Goal: Task Accomplishment & Management: Use online tool/utility

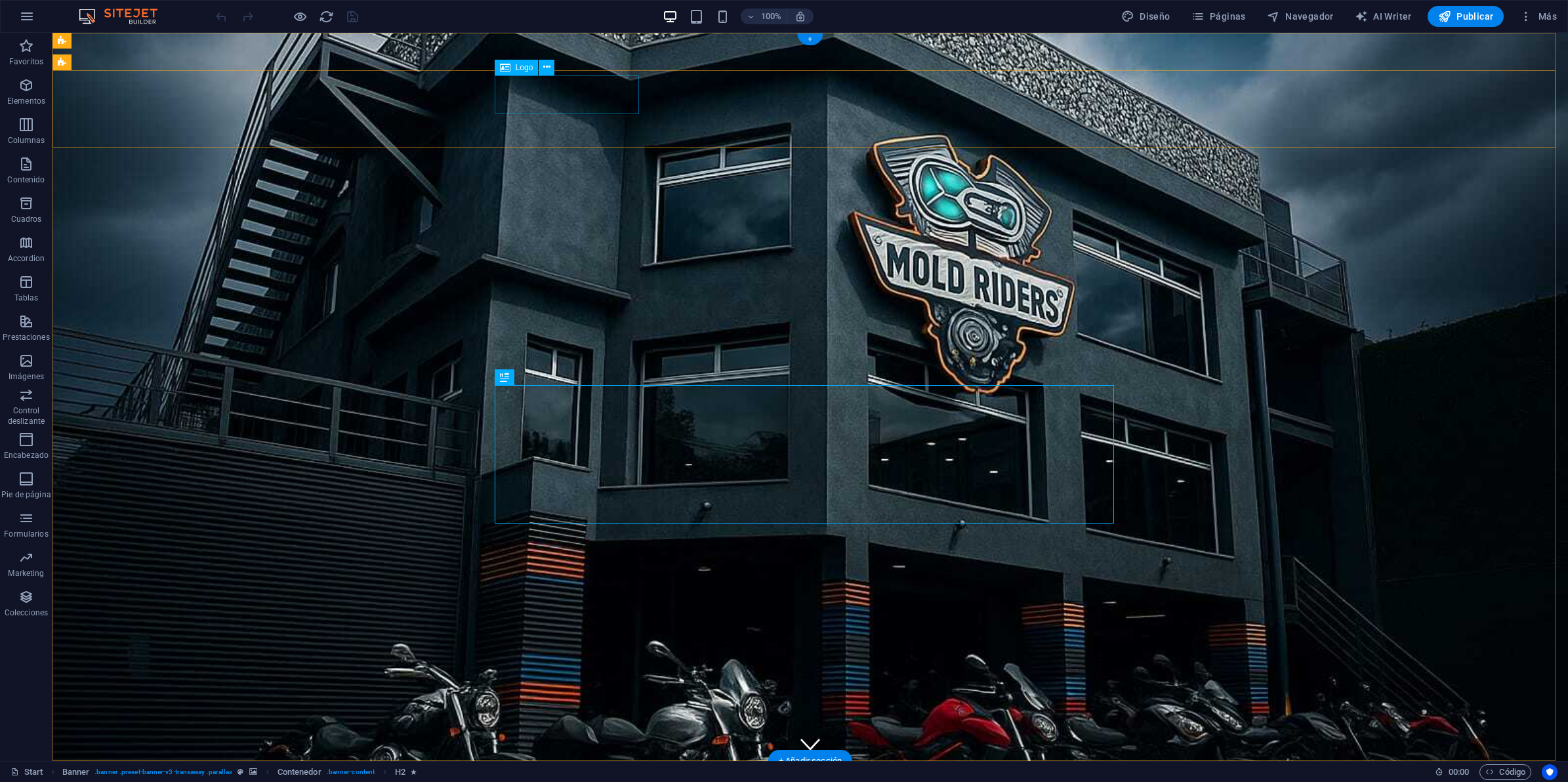
click at [550, 67] on icon at bounding box center [547, 67] width 8 height 14
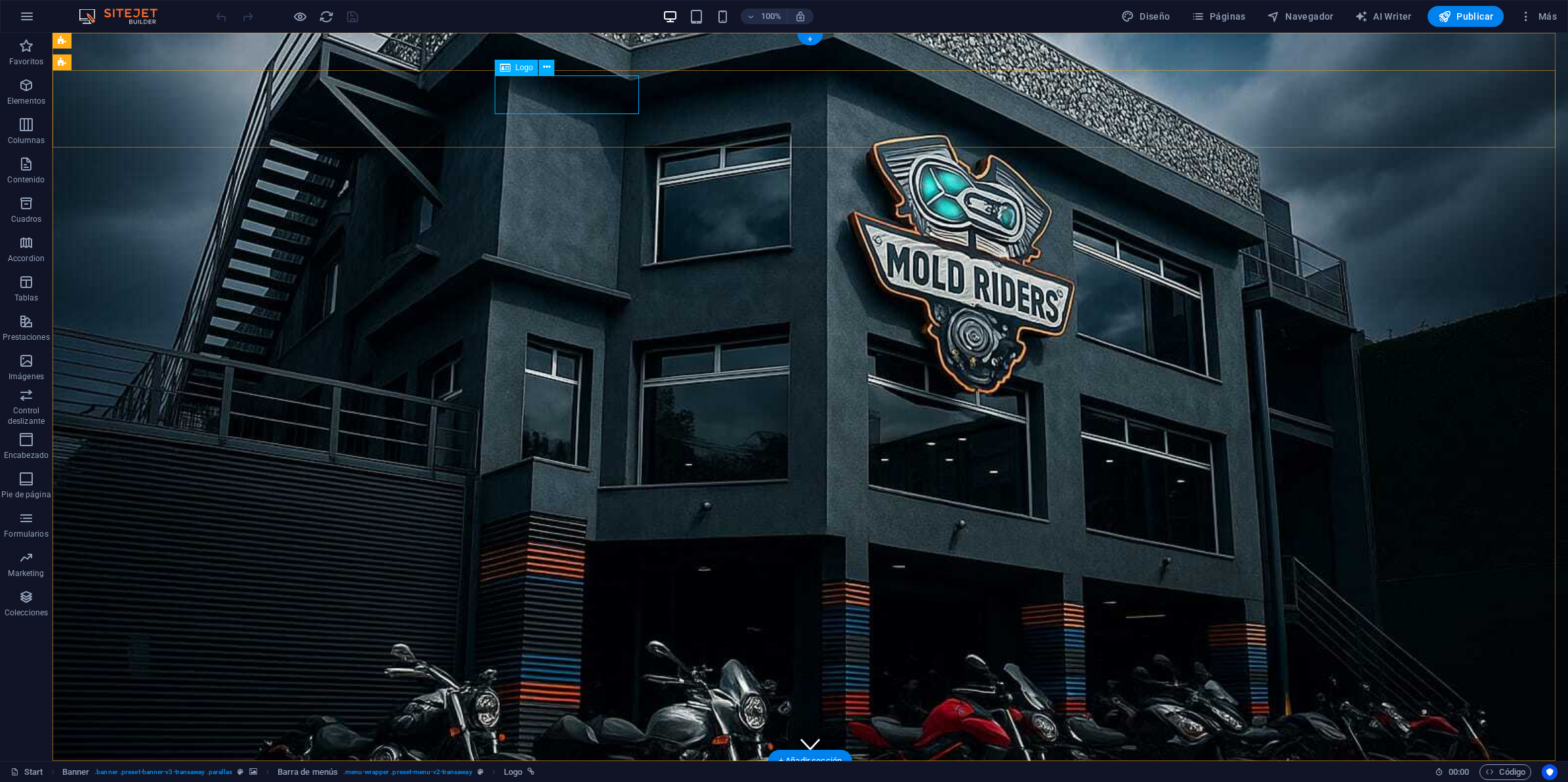
select select "px"
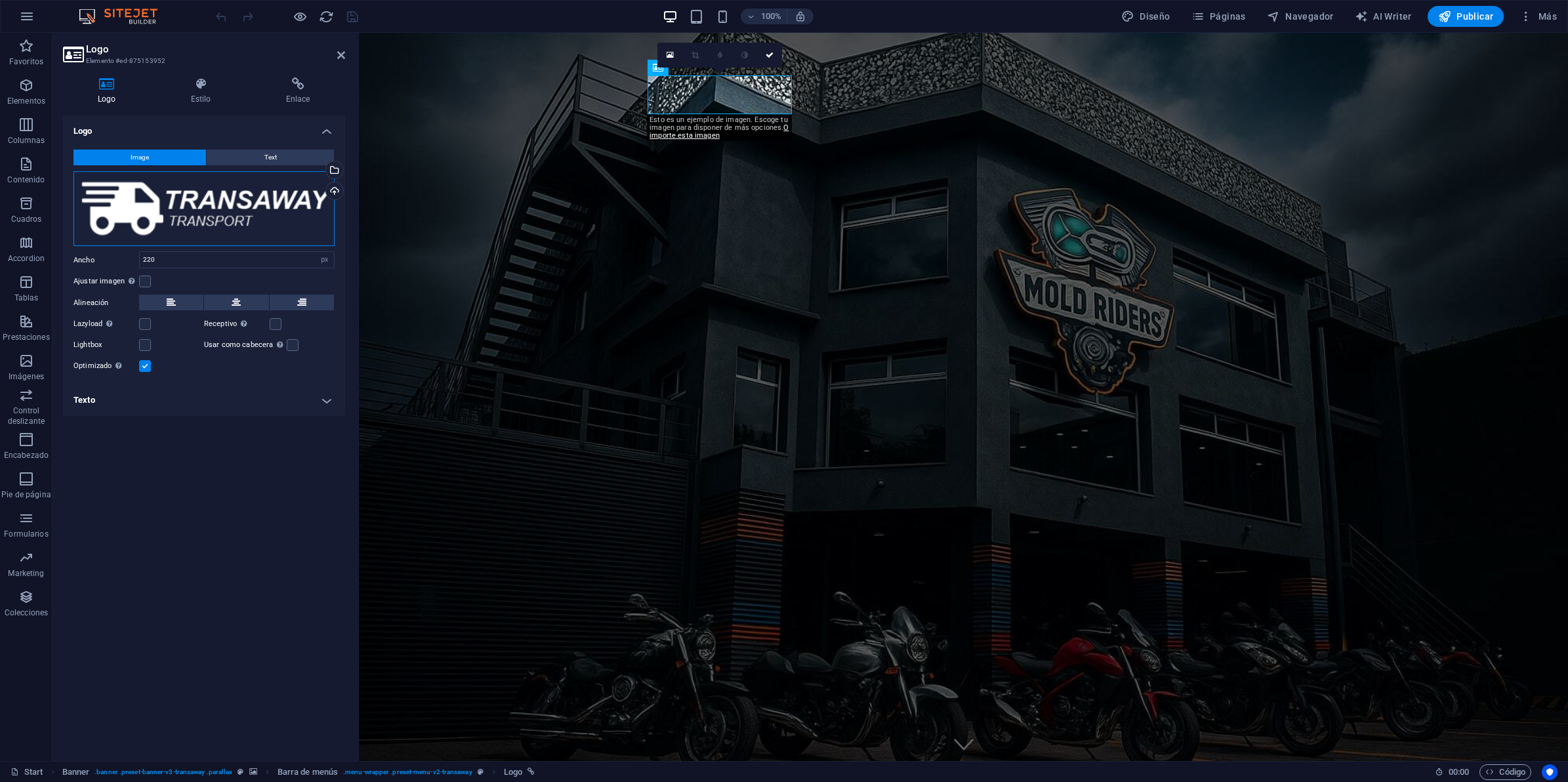
click at [209, 191] on div "Arrastra archivos aquí, haz clic para escoger archivos o selecciona archivos de…" at bounding box center [204, 209] width 261 height 75
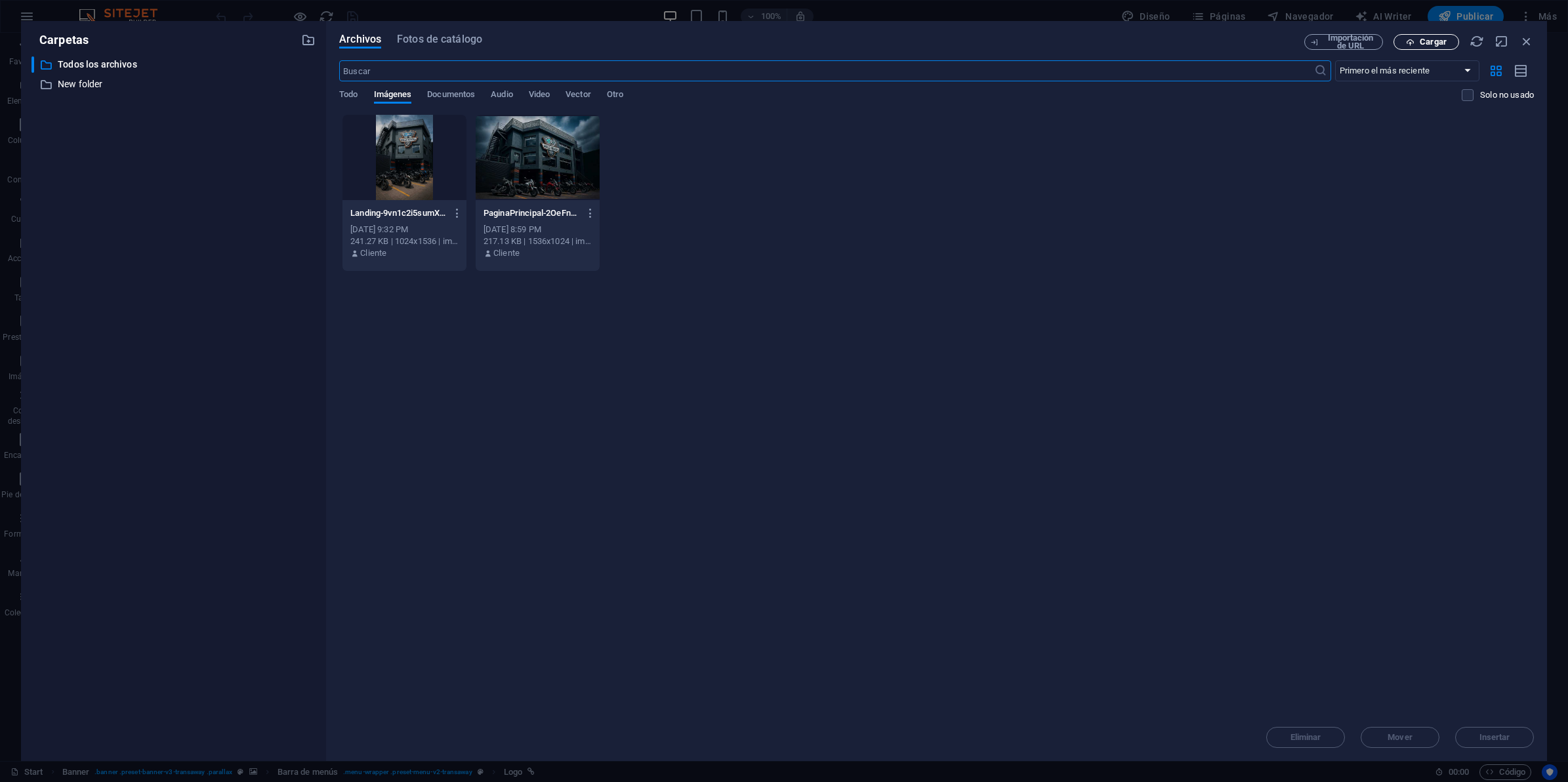
click at [1415, 43] on span "Cargar" at bounding box center [1426, 42] width 54 height 8
click at [1421, 41] on span "Cargar" at bounding box center [1433, 42] width 27 height 8
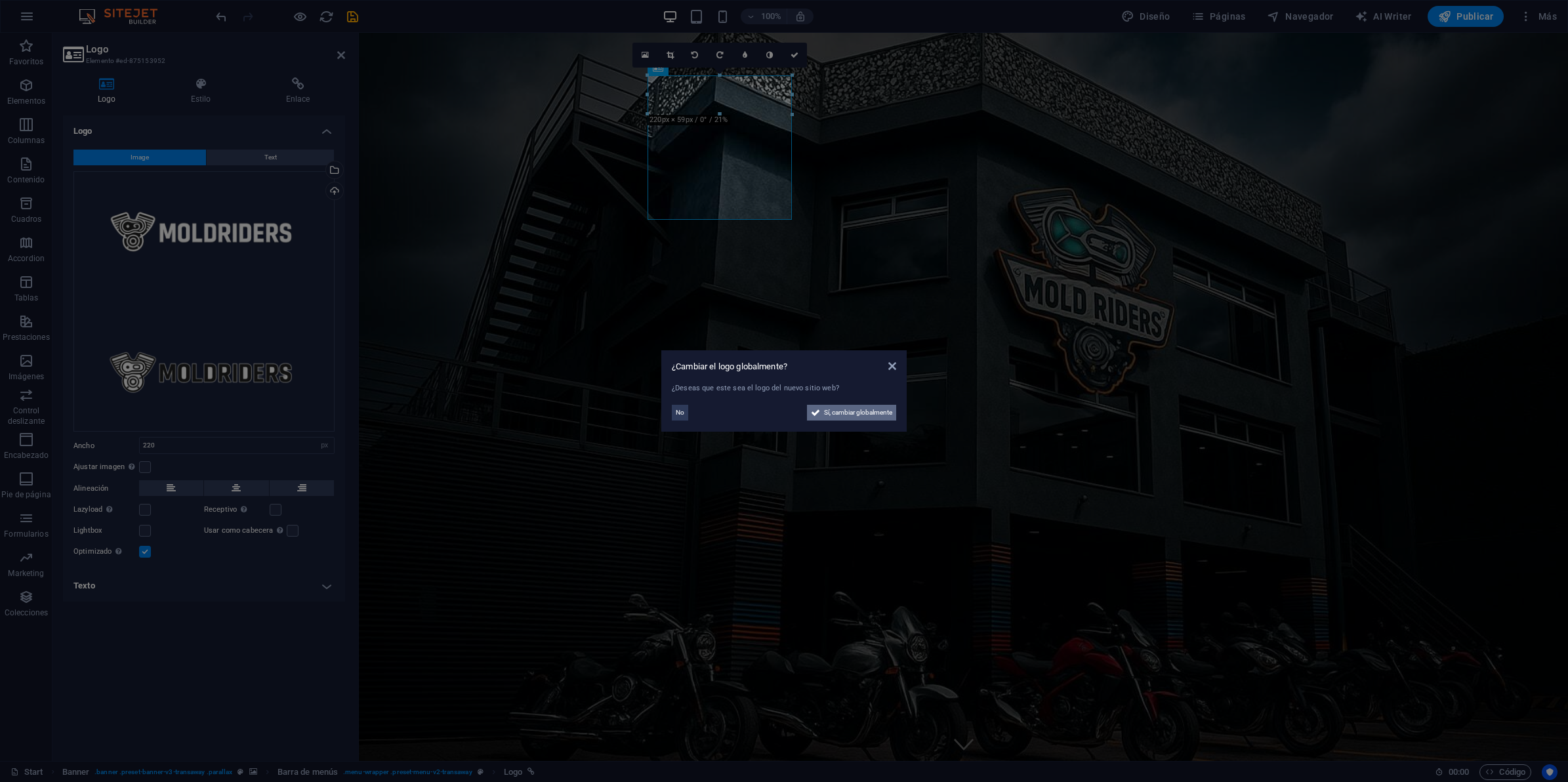
drag, startPoint x: 860, startPoint y: 415, endPoint x: 484, endPoint y: 376, distance: 378.0
click at [860, 415] on span "Sí, cambiar globalmente" at bounding box center [858, 412] width 68 height 16
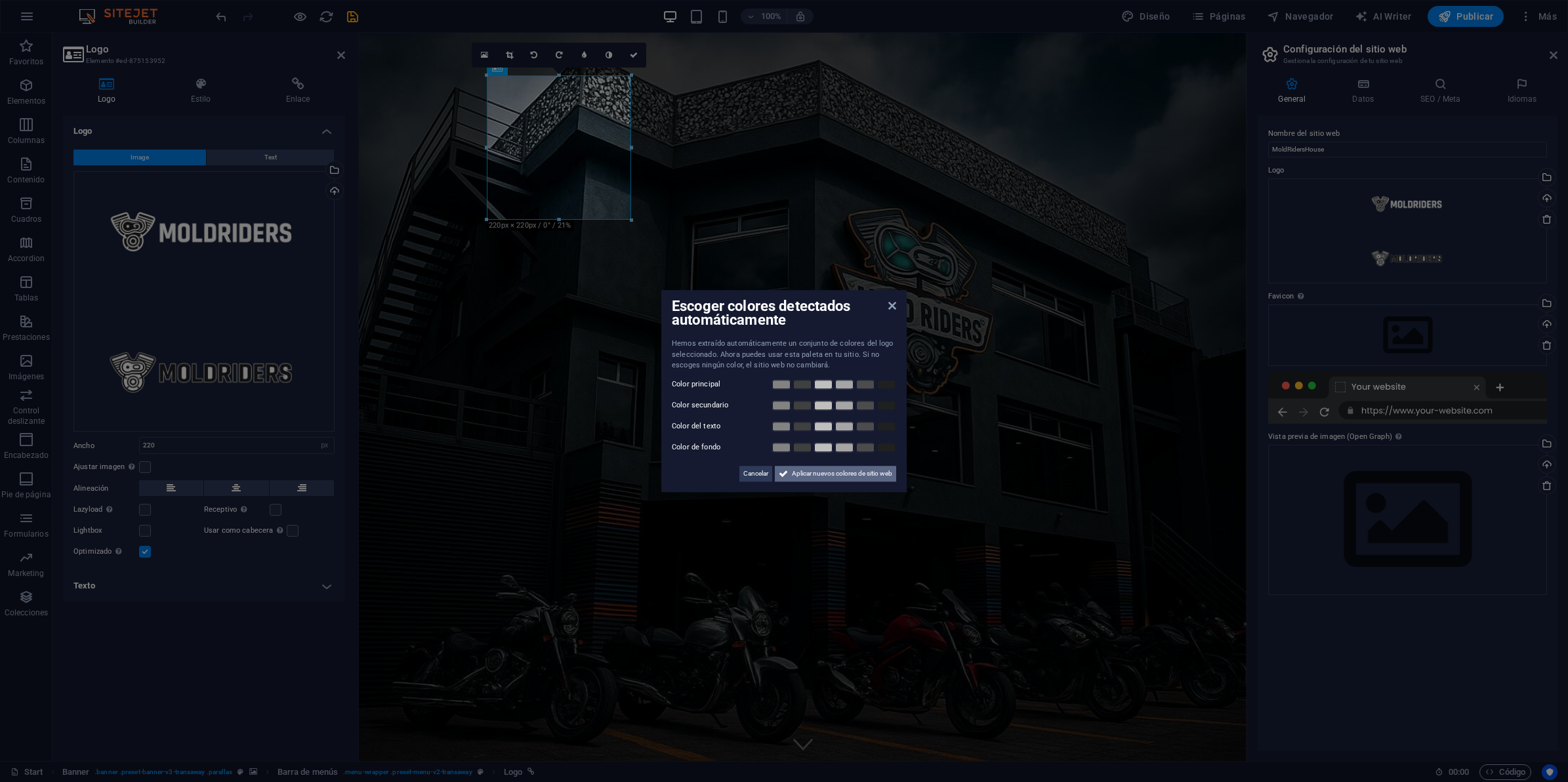
click at [808, 479] on span "Aplicar nuevos colores de sitio web" at bounding box center [842, 473] width 100 height 16
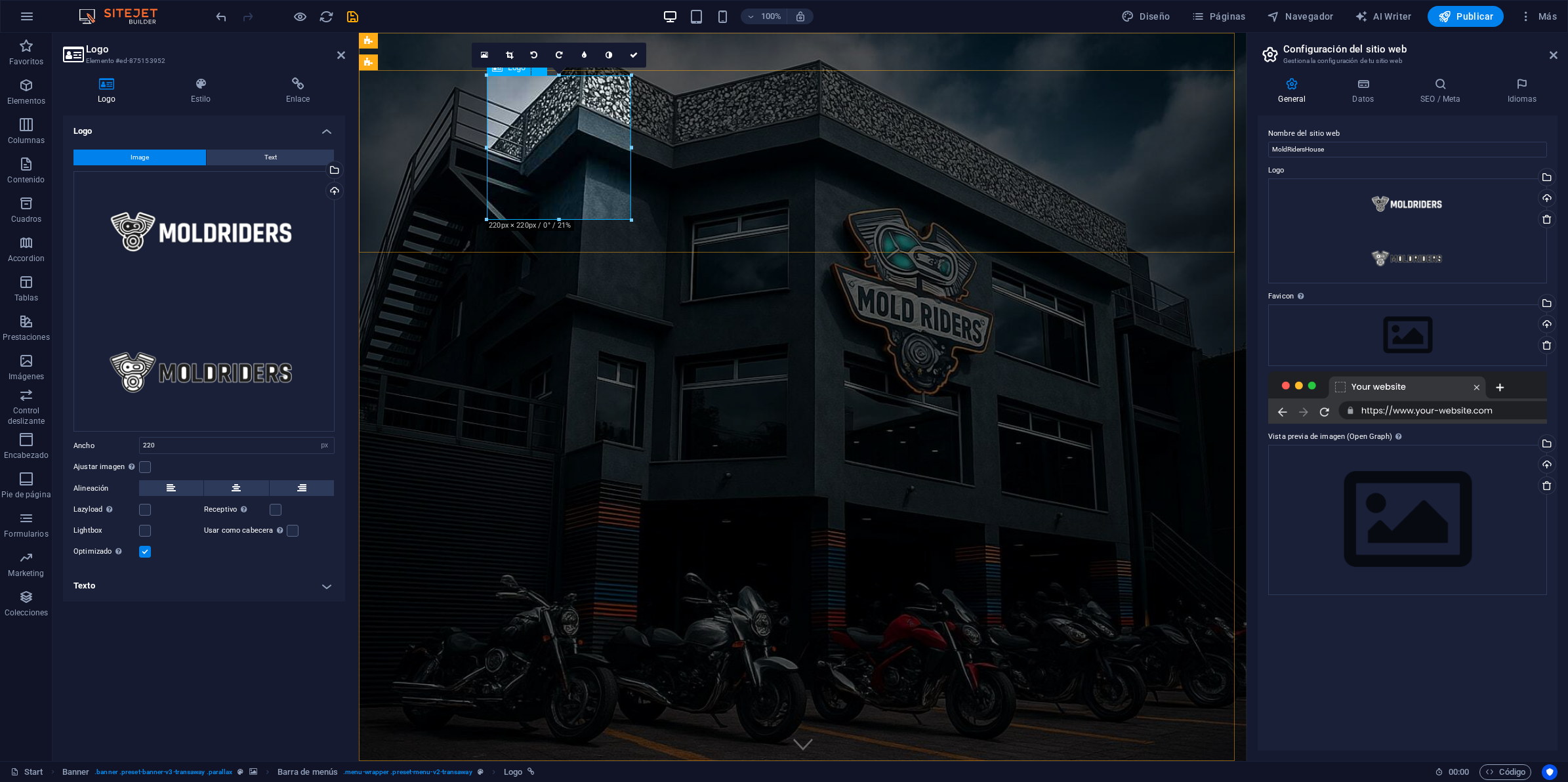
drag, startPoint x: 919, startPoint y: 251, endPoint x: 565, endPoint y: 137, distance: 371.9
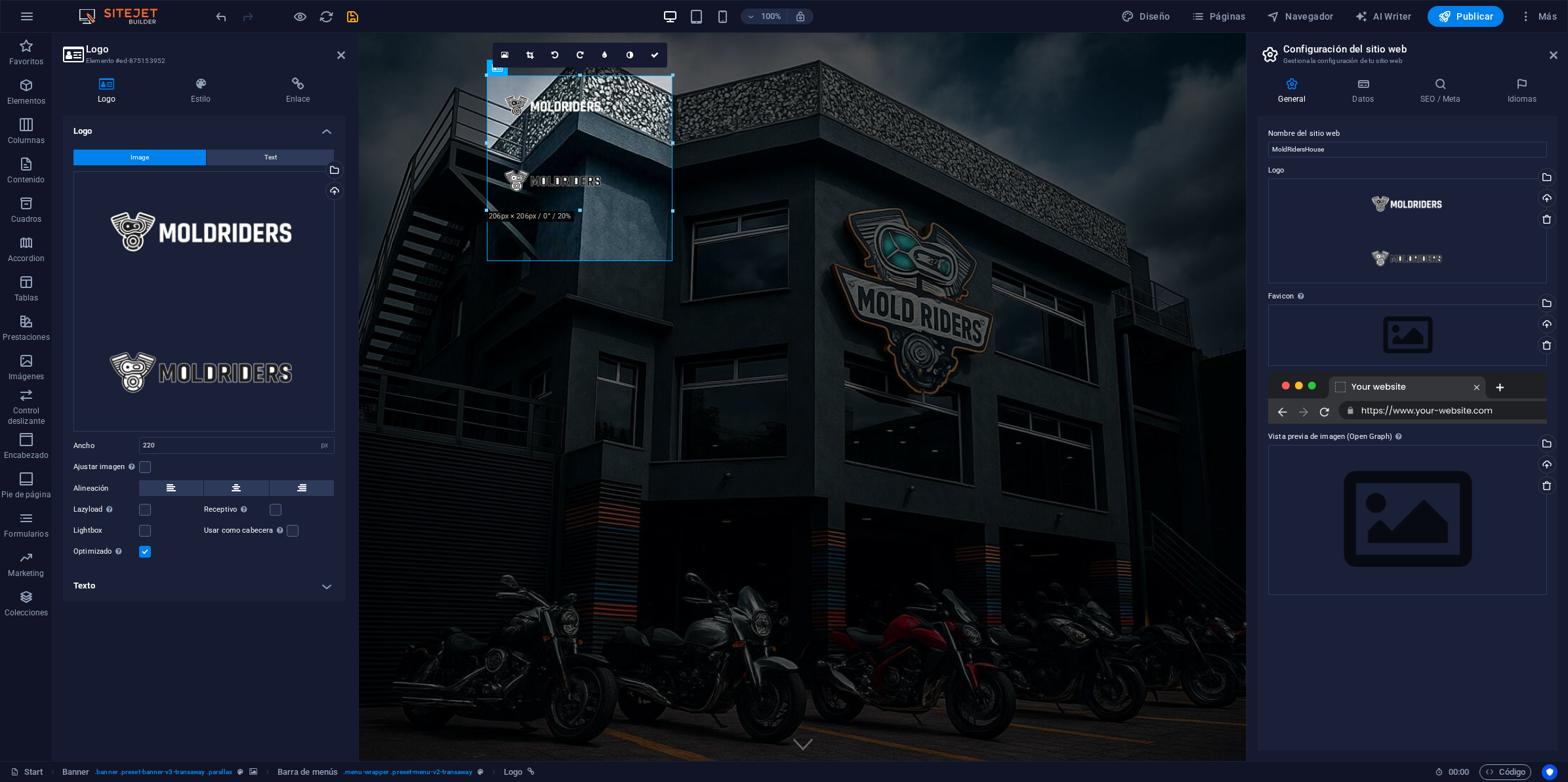
drag, startPoint x: 559, startPoint y: 217, endPoint x: 586, endPoint y: 260, distance: 50.8
type input "283"
click at [533, 54] on icon at bounding box center [530, 55] width 8 height 8
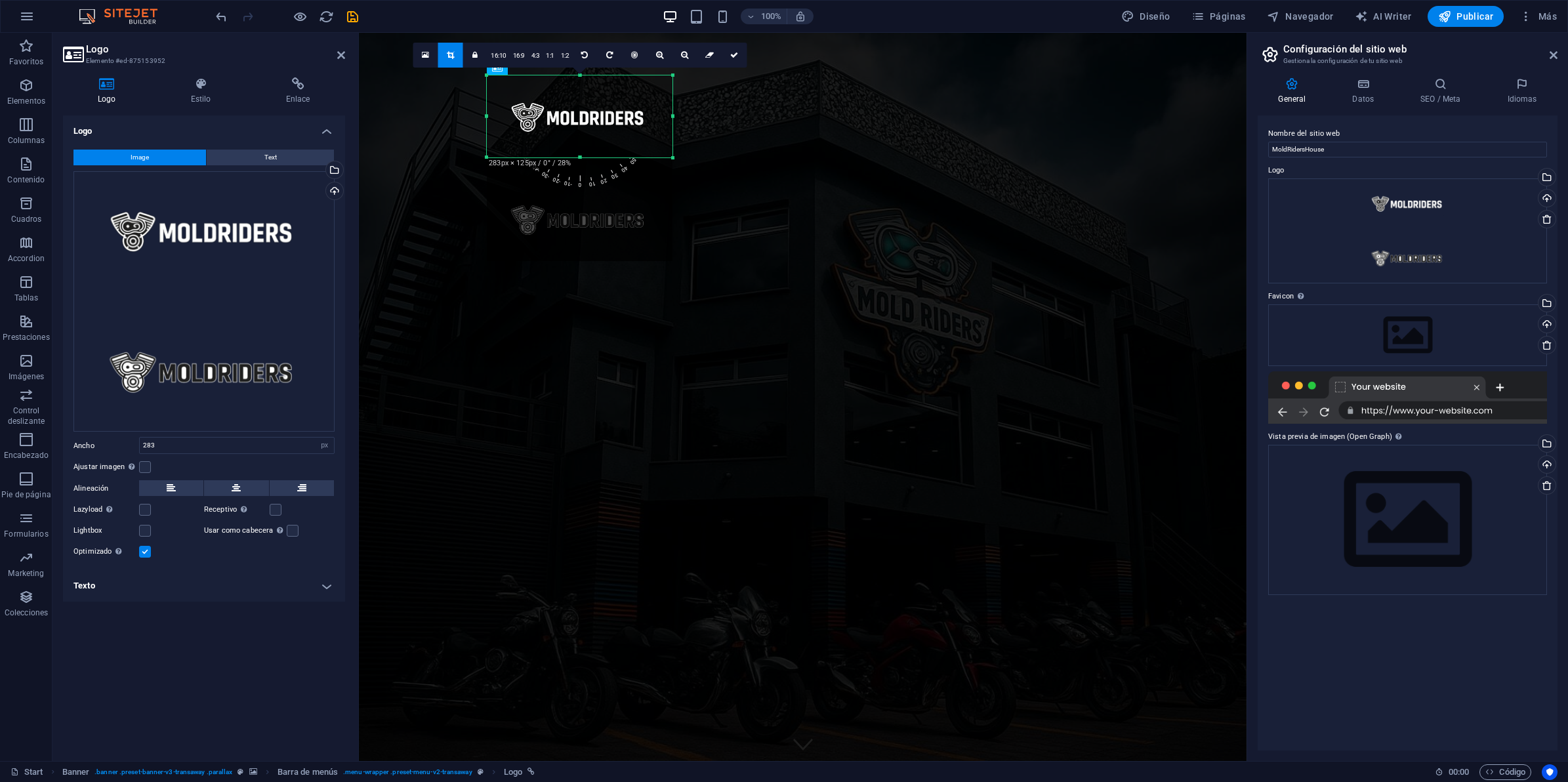
drag, startPoint x: 582, startPoint y: 260, endPoint x: 584, endPoint y: 156, distance: 104.0
click at [584, 156] on div at bounding box center [579, 158] width 186 height 5
click at [733, 58] on icon at bounding box center [734, 55] width 8 height 8
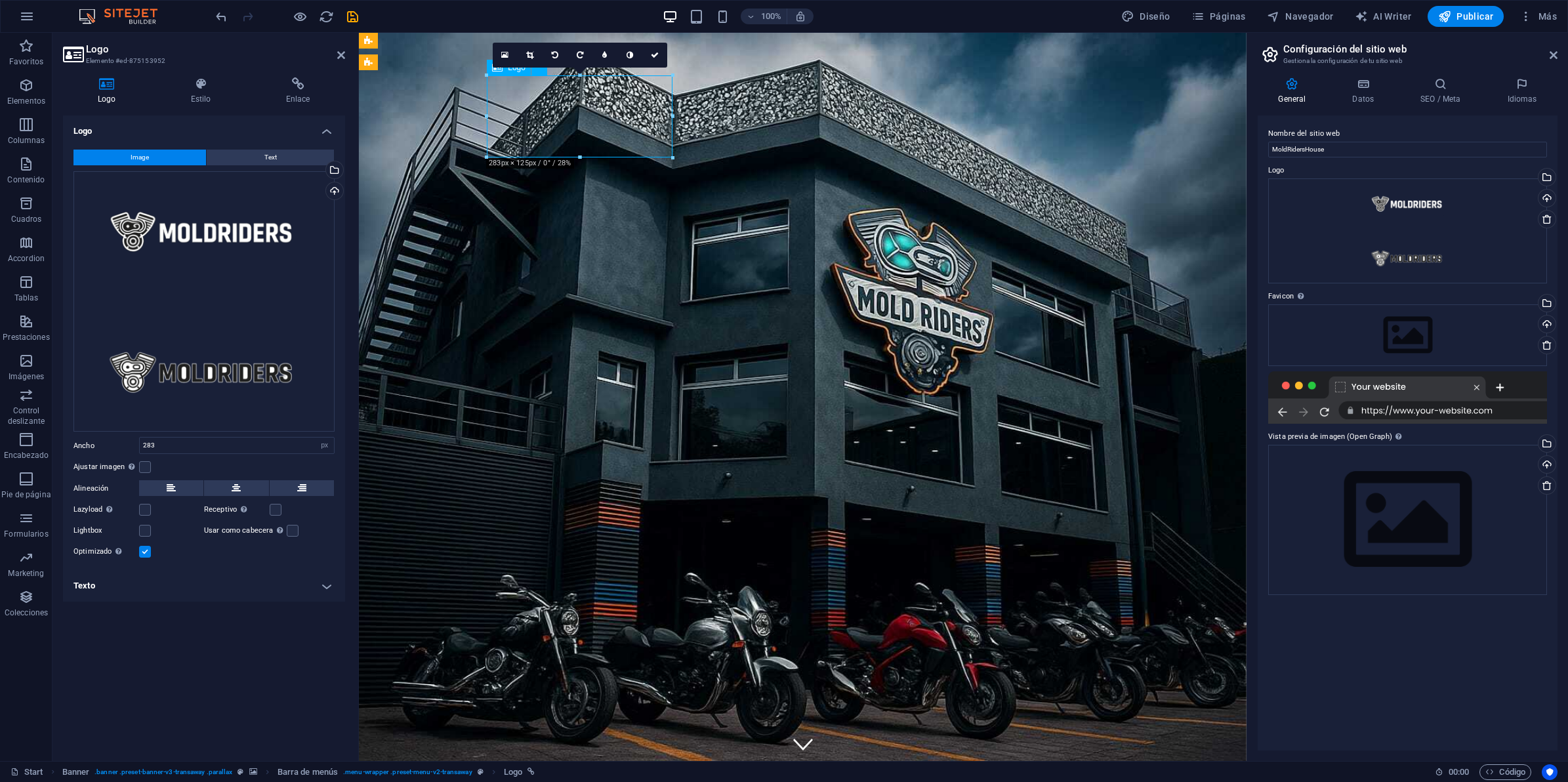
drag, startPoint x: 588, startPoint y: 110, endPoint x: 581, endPoint y: 115, distance: 8.6
click at [532, 55] on icon at bounding box center [530, 55] width 8 height 8
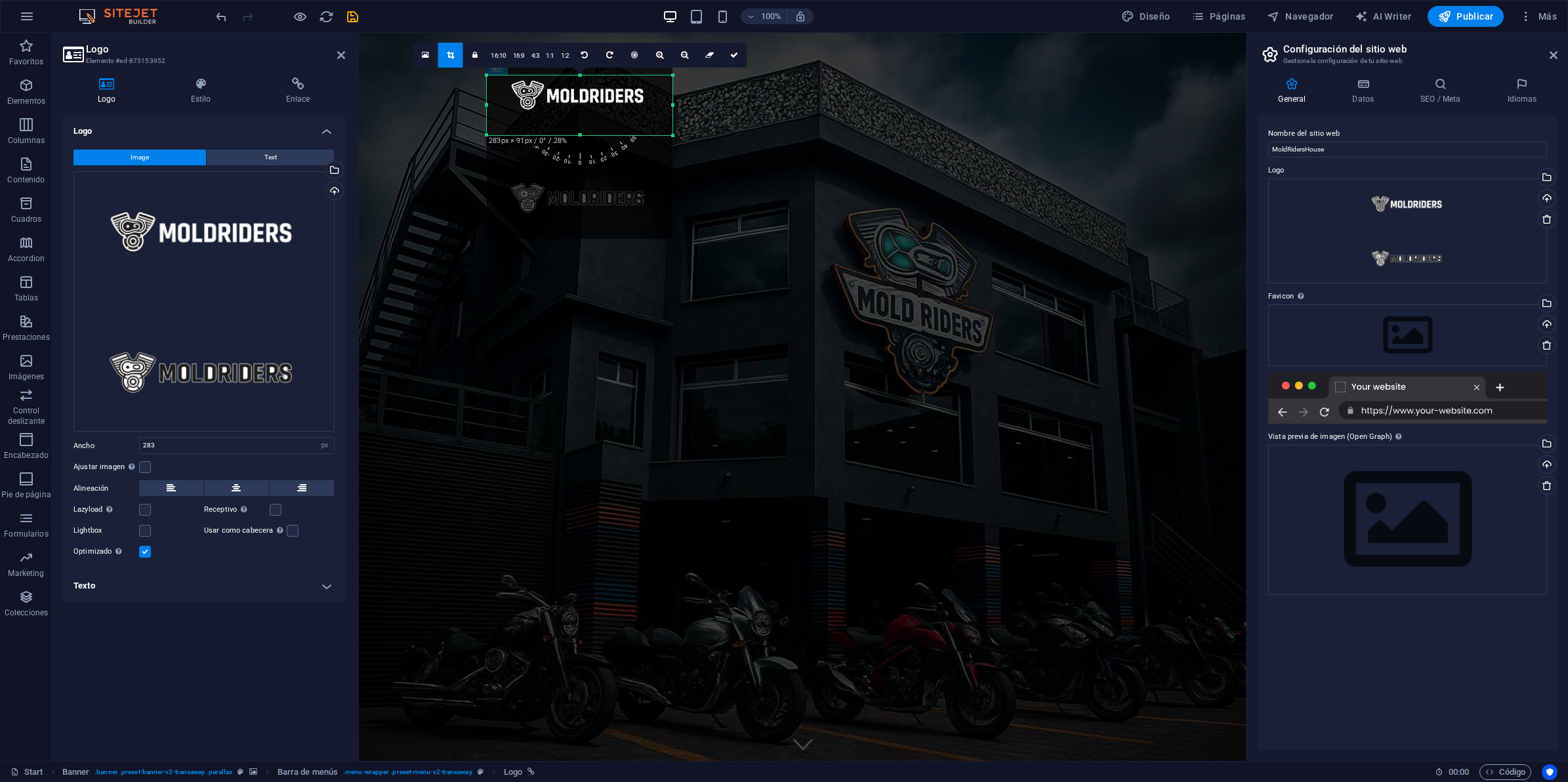
drag, startPoint x: 581, startPoint y: 76, endPoint x: 578, endPoint y: 99, distance: 23.2
click at [578, 99] on div "180 170 160 150 140 130 120 110 100 90 80 70 60 50 40 30 20 10 0 -10 -20 -30 -4…" at bounding box center [579, 105] width 186 height 60
drag, startPoint x: 579, startPoint y: 134, endPoint x: 581, endPoint y: 116, distance: 18.1
click at [581, 116] on div at bounding box center [579, 117] width 186 height 5
click at [734, 55] on icon at bounding box center [734, 55] width 8 height 8
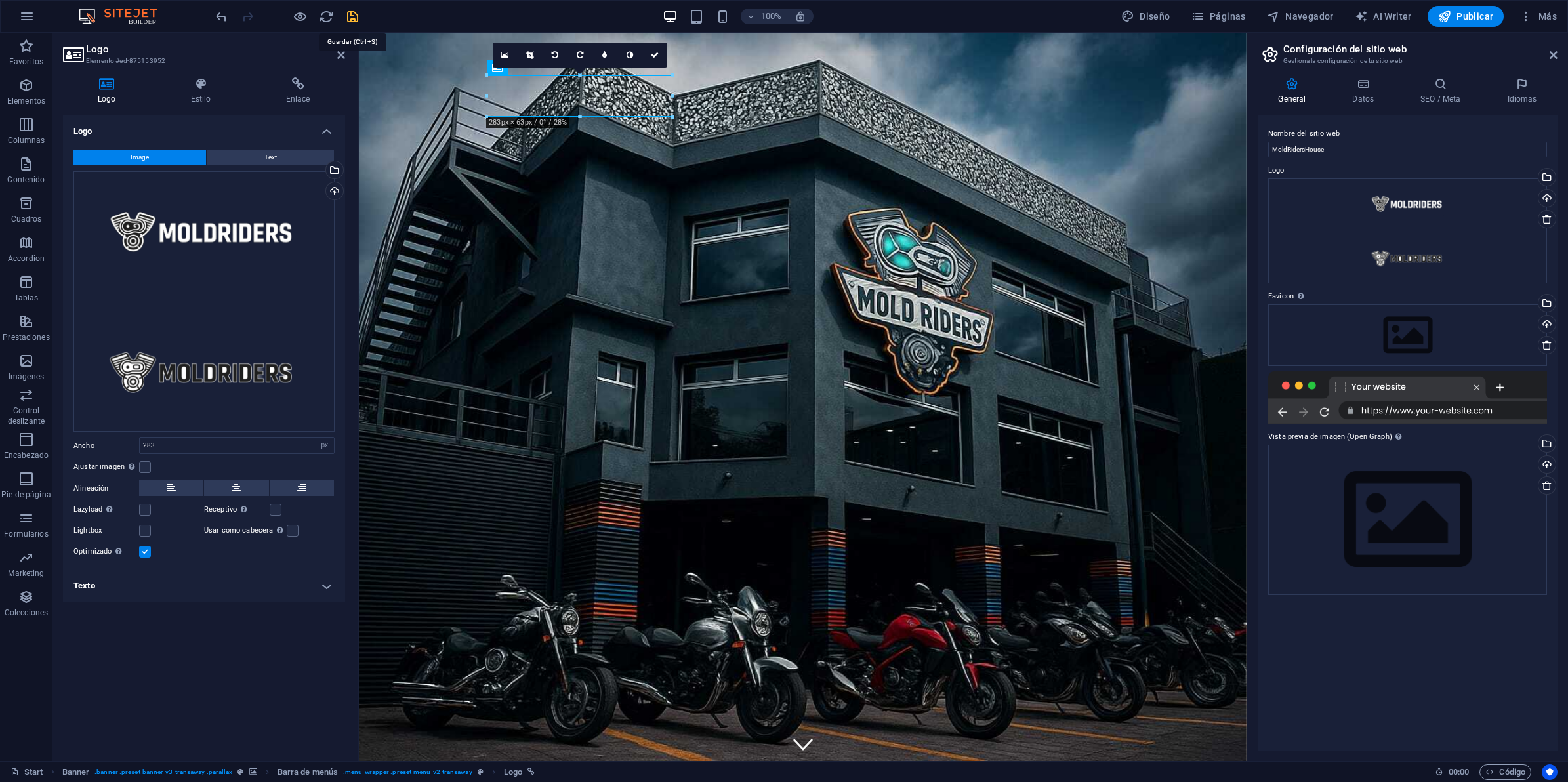
click at [355, 14] on icon "save" at bounding box center [352, 17] width 15 height 15
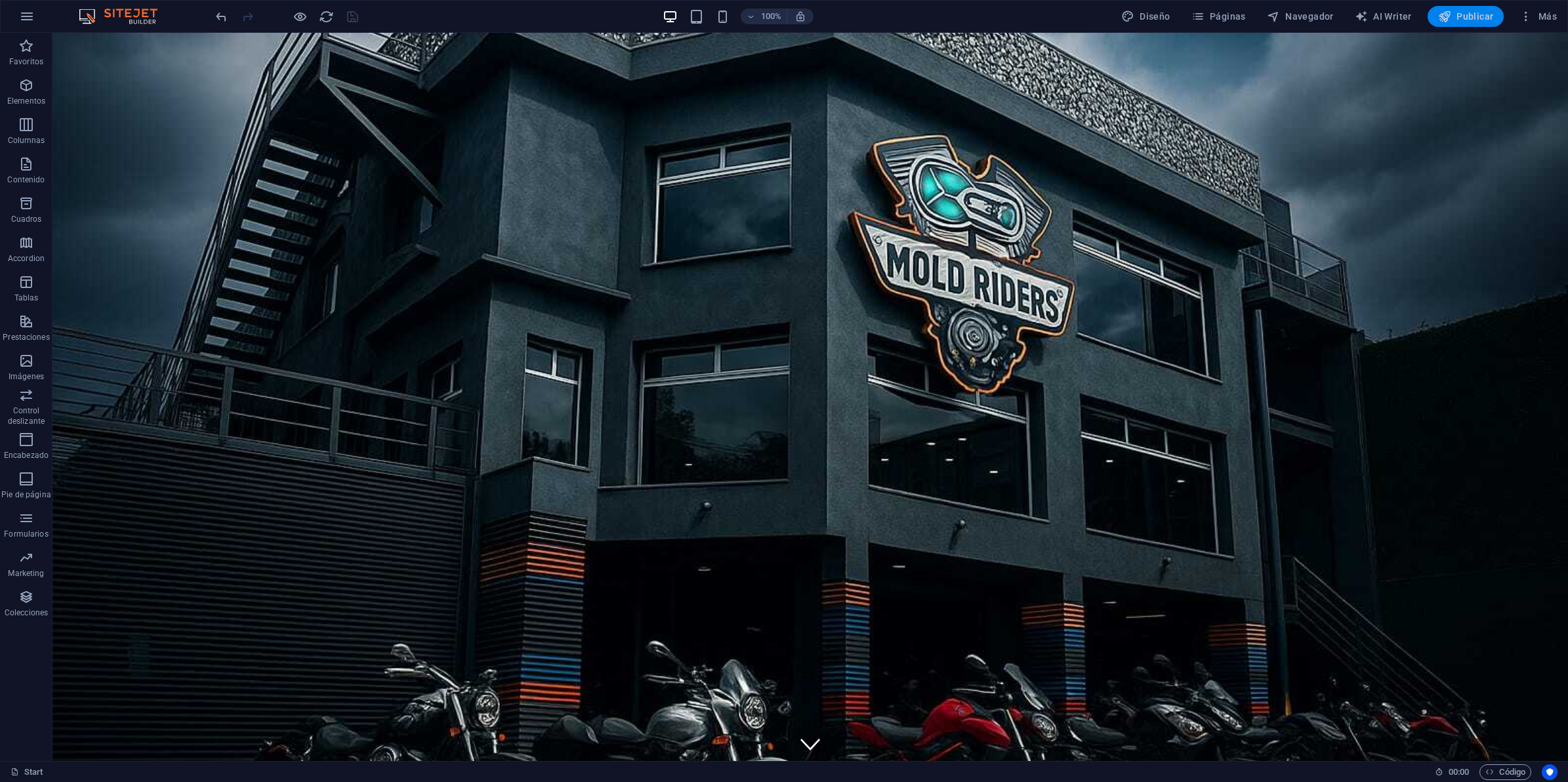
click at [1468, 17] on span "Publicar" at bounding box center [1465, 16] width 55 height 13
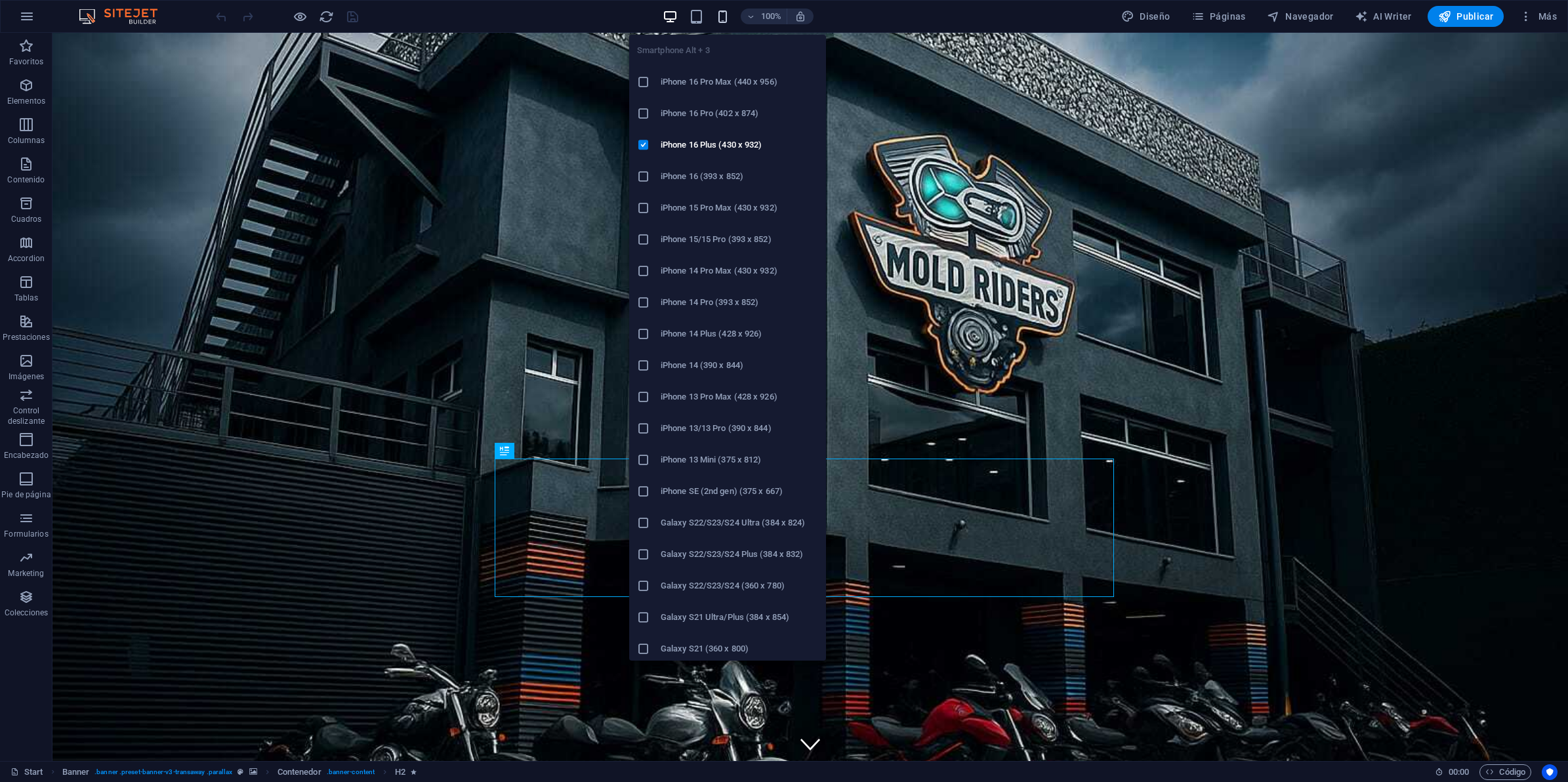
click at [723, 14] on icon "button" at bounding box center [723, 17] width 15 height 15
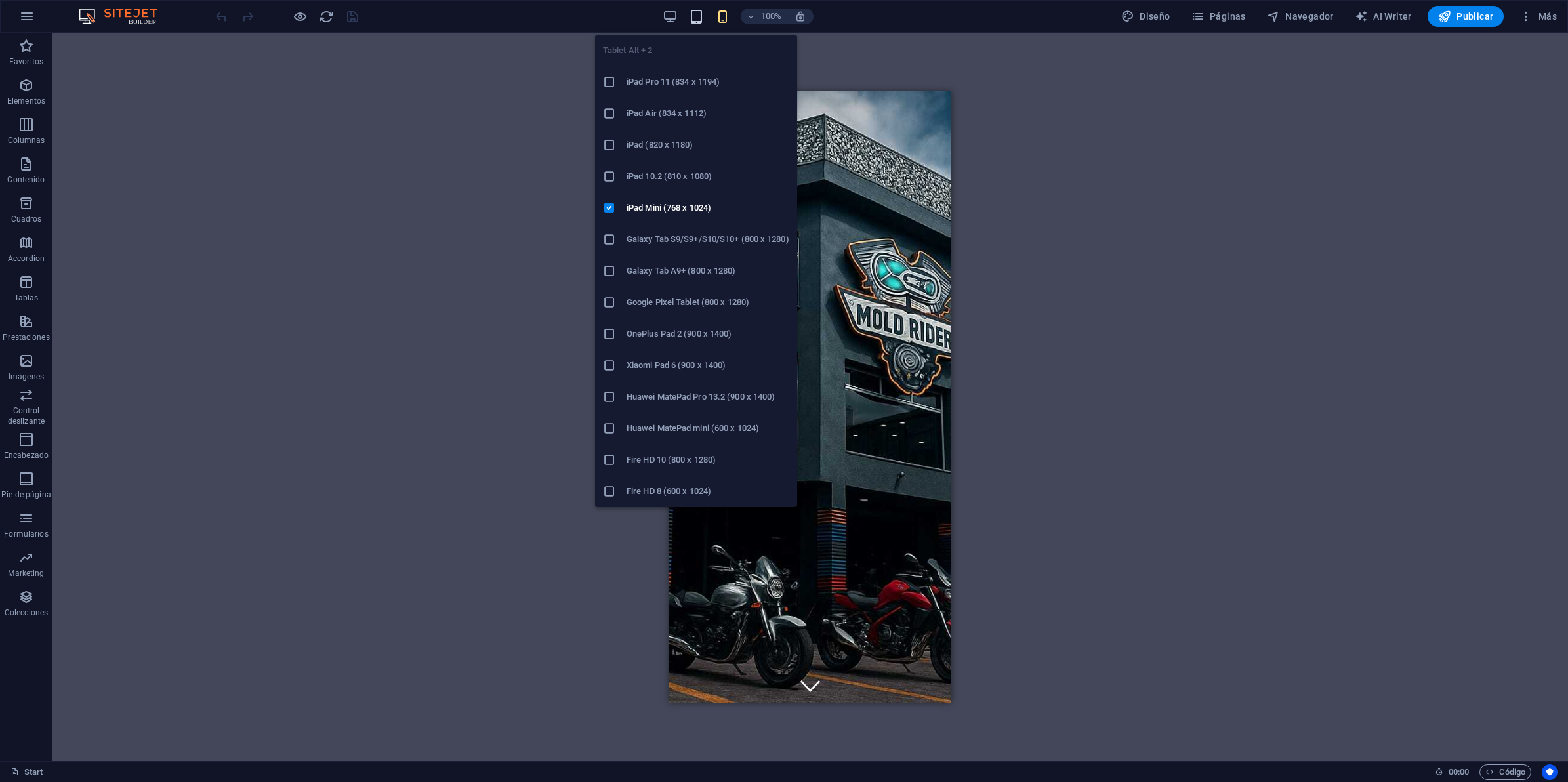
click at [696, 14] on icon "button" at bounding box center [696, 17] width 15 height 15
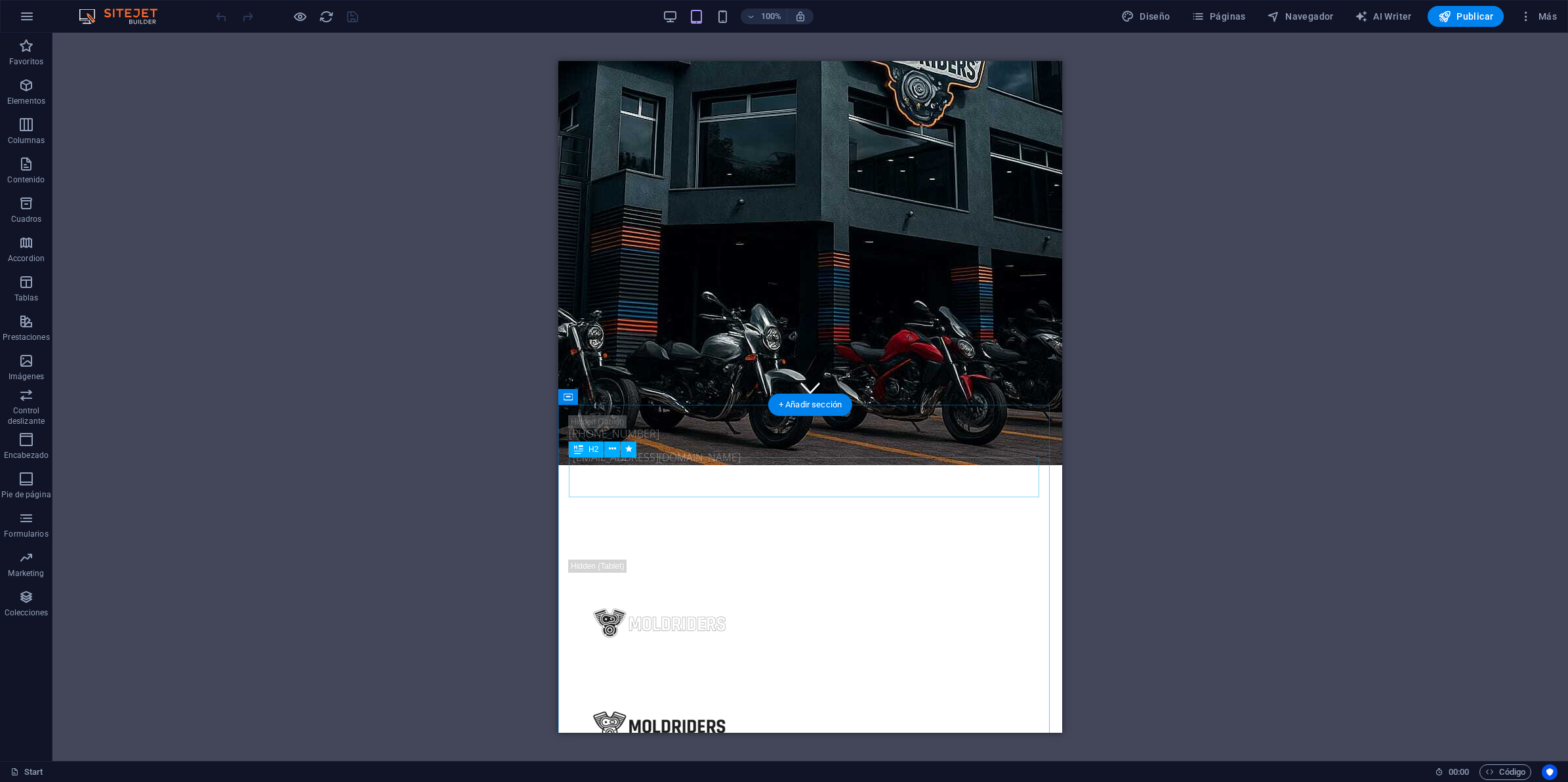
scroll to position [82, 0]
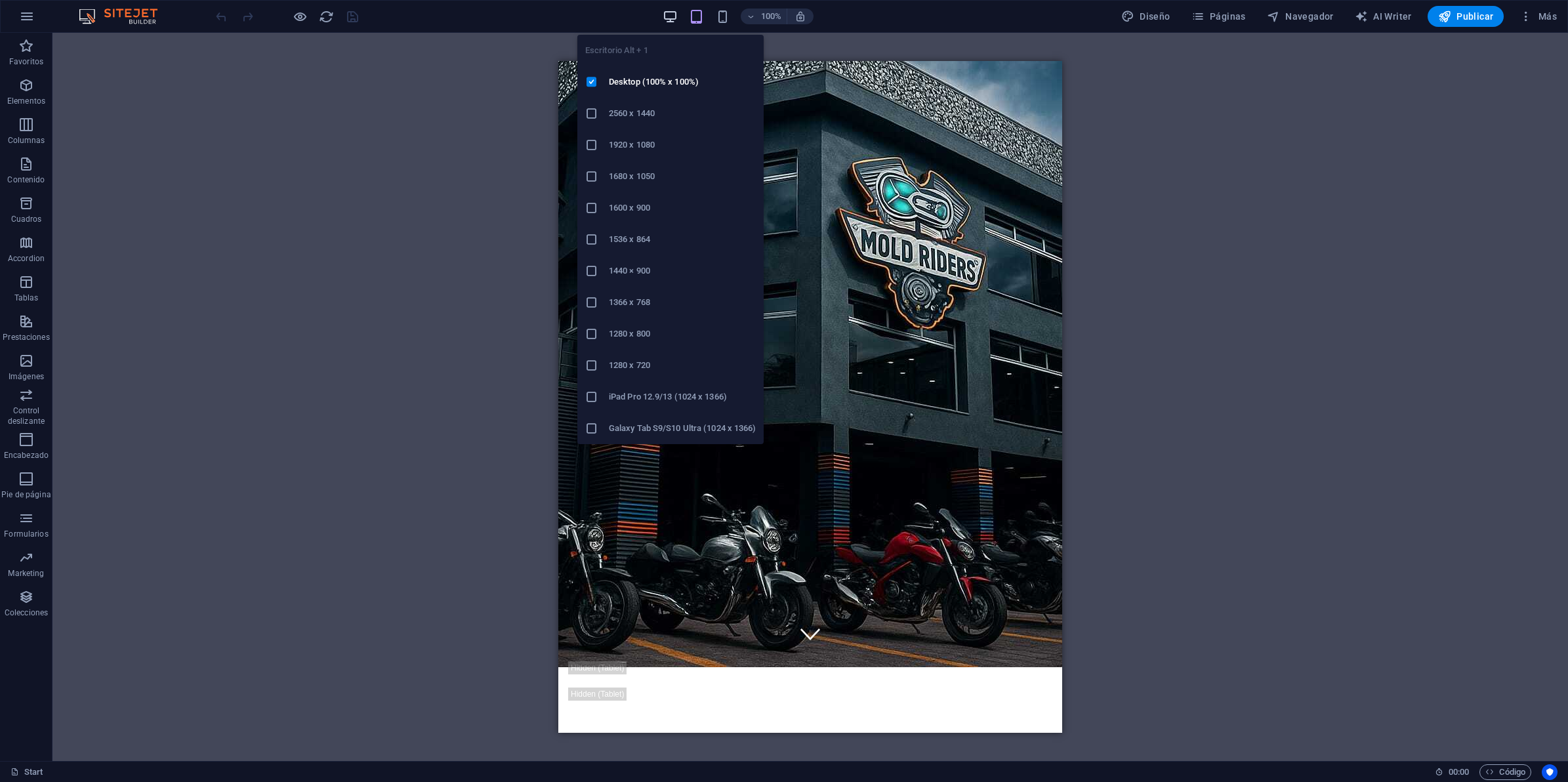
click at [670, 21] on icon "button" at bounding box center [670, 17] width 15 height 15
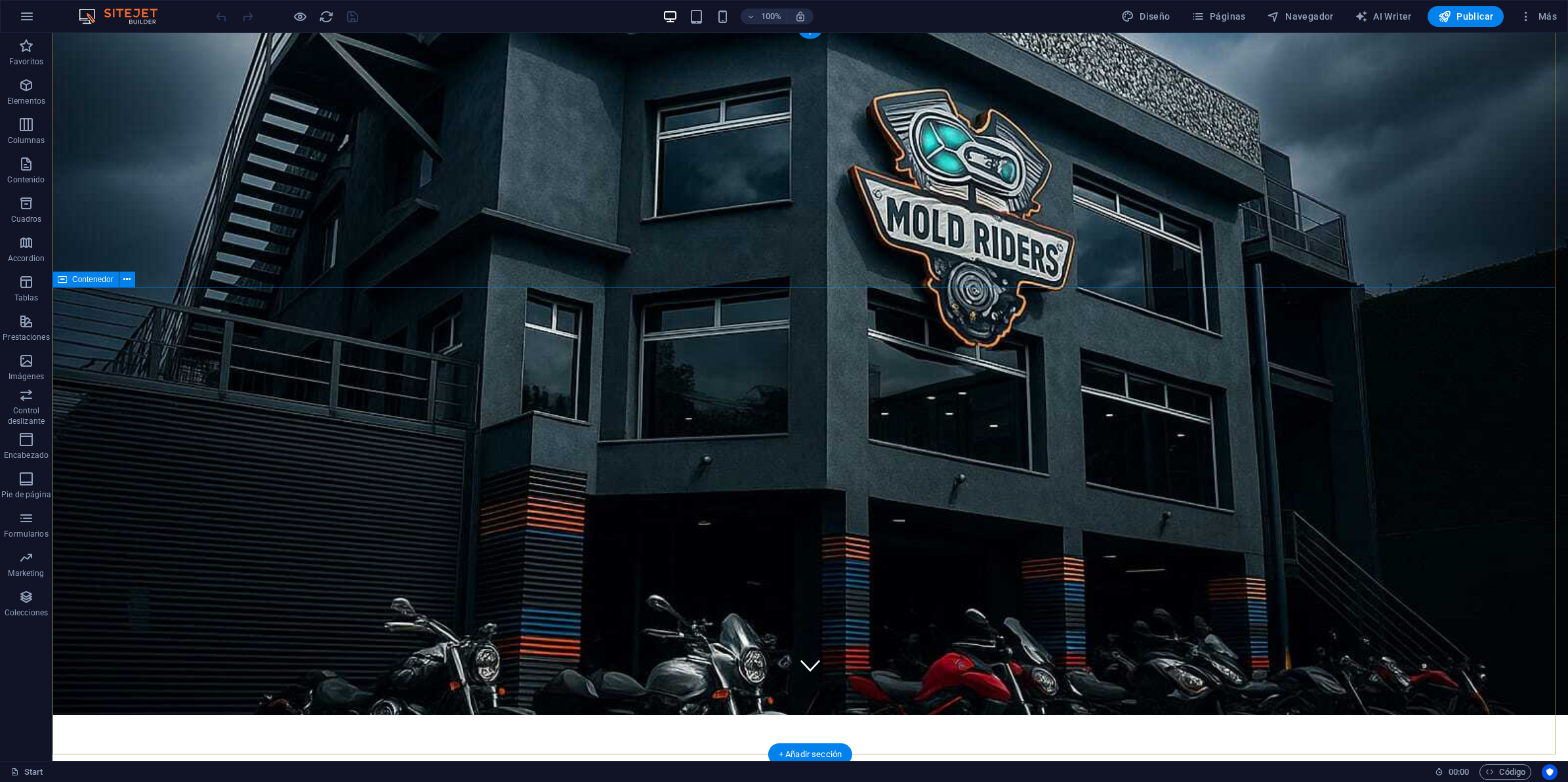
scroll to position [0, 0]
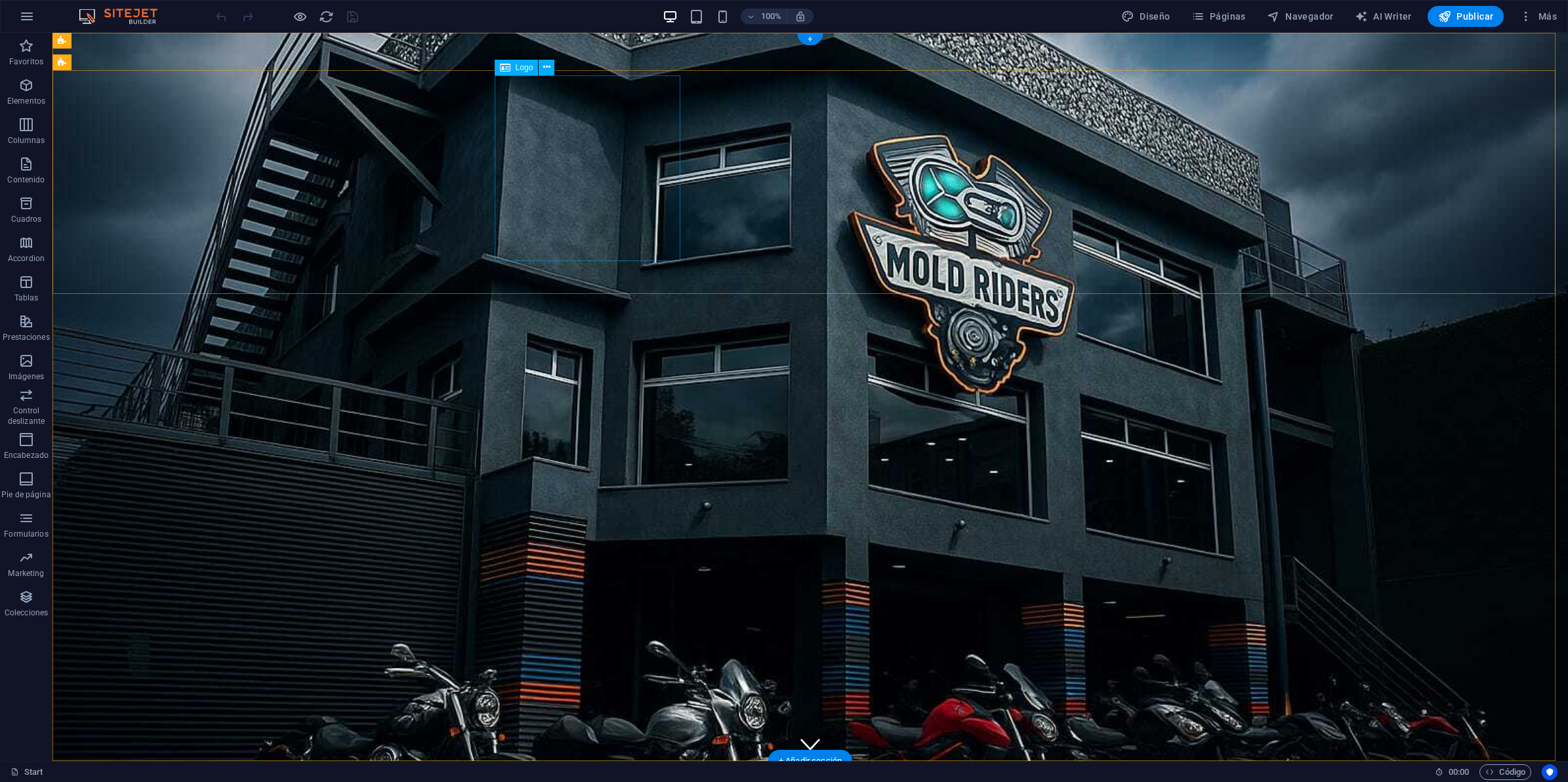
select select "px"
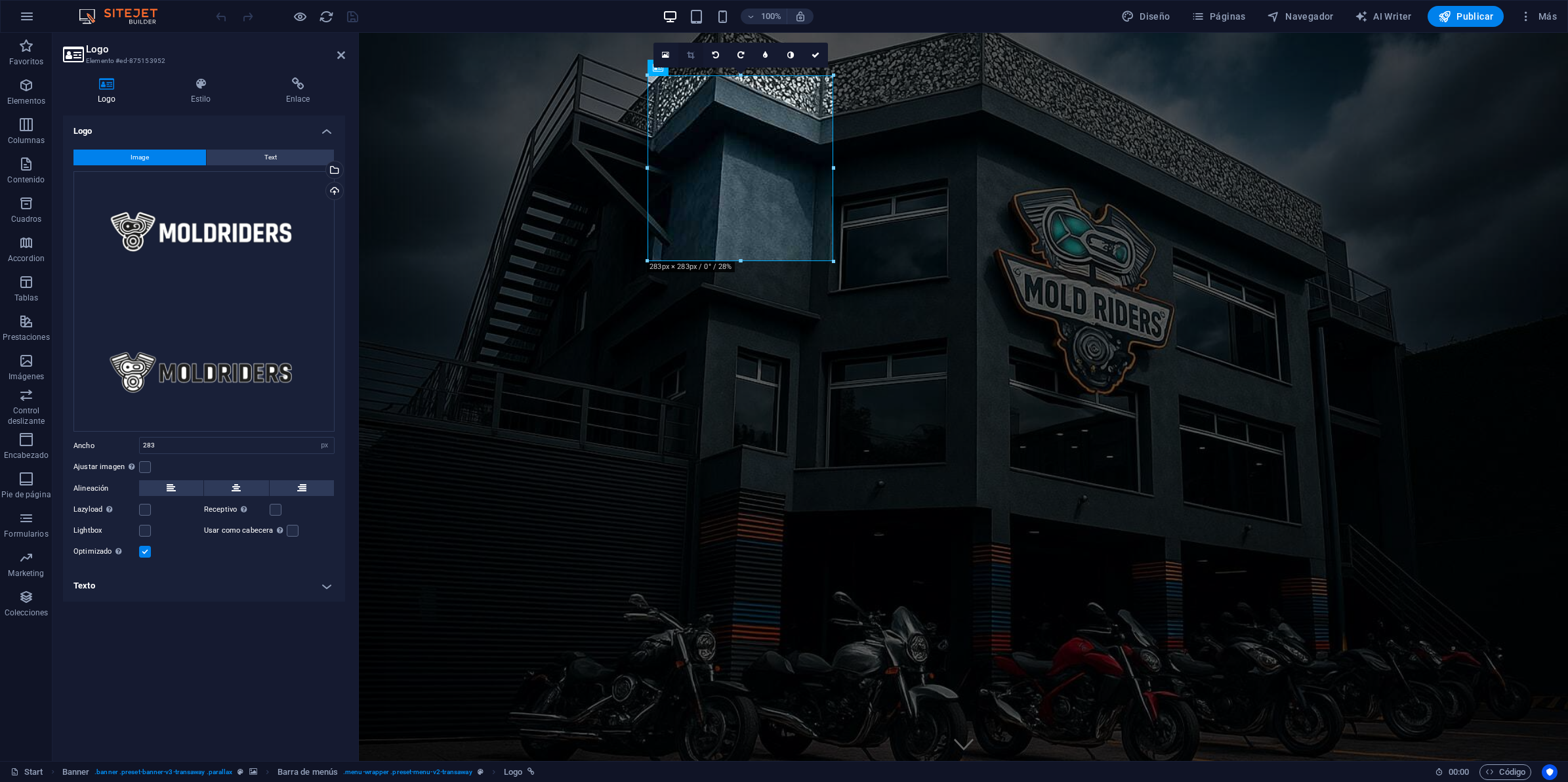
click at [689, 51] on icon at bounding box center [691, 55] width 8 height 8
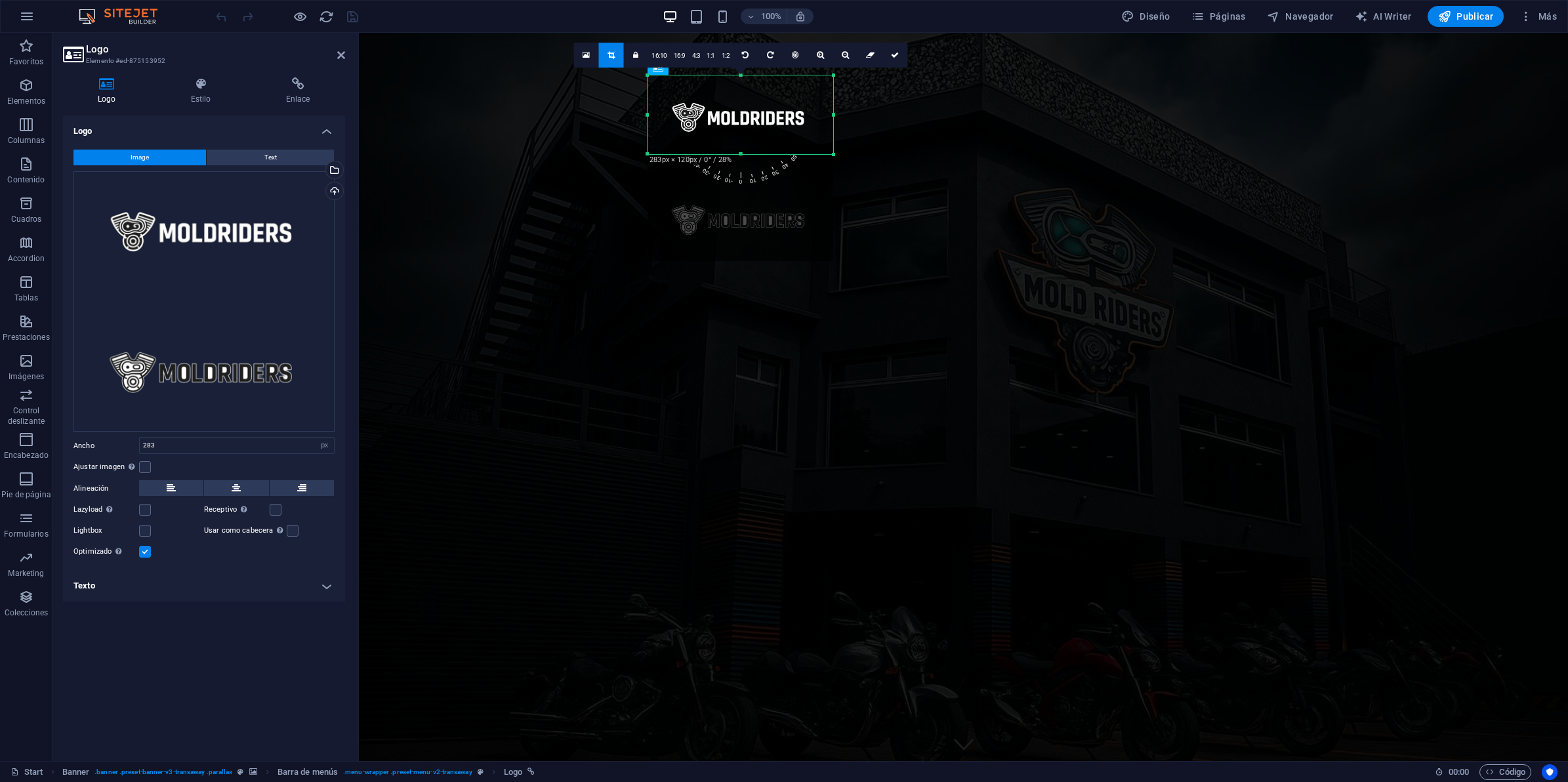
drag, startPoint x: 743, startPoint y: 260, endPoint x: 737, endPoint y: 153, distance: 107.2
click at [737, 153] on div at bounding box center [740, 154] width 186 height 5
drag, startPoint x: 739, startPoint y: 74, endPoint x: 742, endPoint y: 92, distance: 18.2
click at [742, 92] on div "180 170 160 150 140 130 120 110 100 90 80 70 60 50 40 30 20 10 0 -10 -20 -30 -4…" at bounding box center [740, 106] width 186 height 61
drag, startPoint x: 741, startPoint y: 137, endPoint x: 746, endPoint y: 122, distance: 15.8
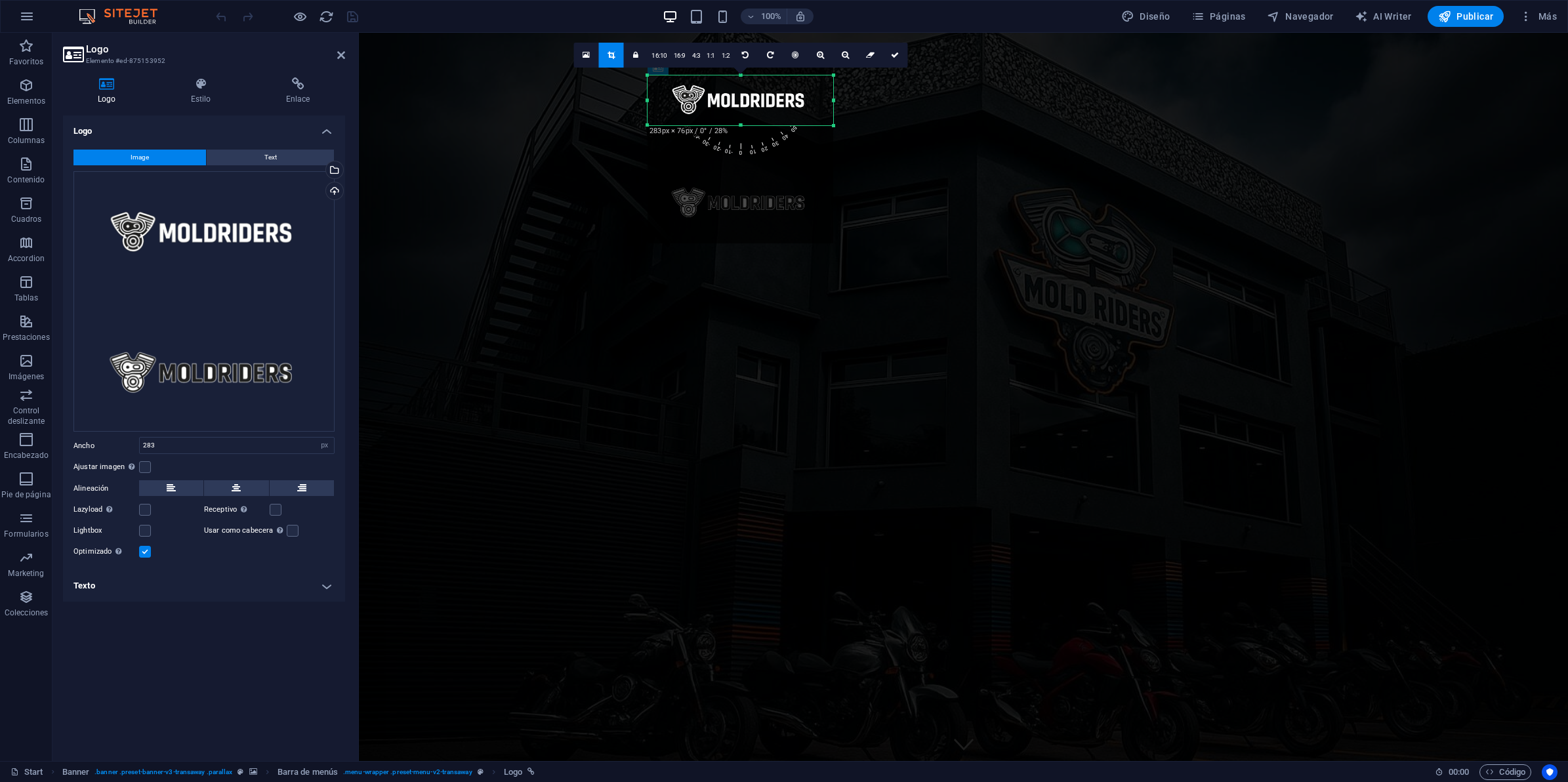
click at [746, 123] on div at bounding box center [740, 125] width 186 height 5
click at [897, 54] on icon at bounding box center [894, 55] width 8 height 8
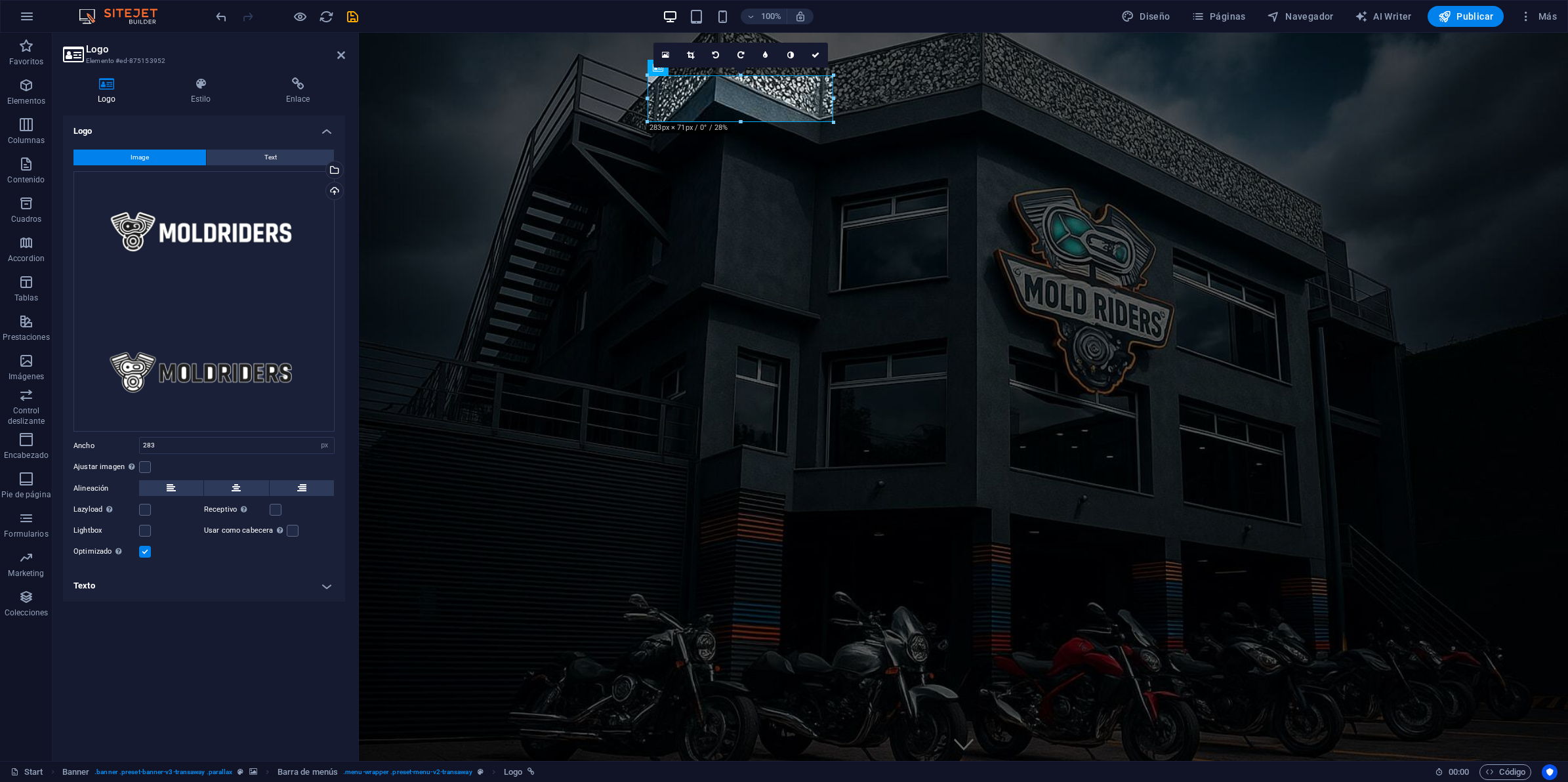
click at [361, 20] on div "100% Diseño Páginas Navegador AI Writer Publicar Más" at bounding box center [888, 17] width 1349 height 21
click at [355, 17] on icon "save" at bounding box center [352, 17] width 15 height 15
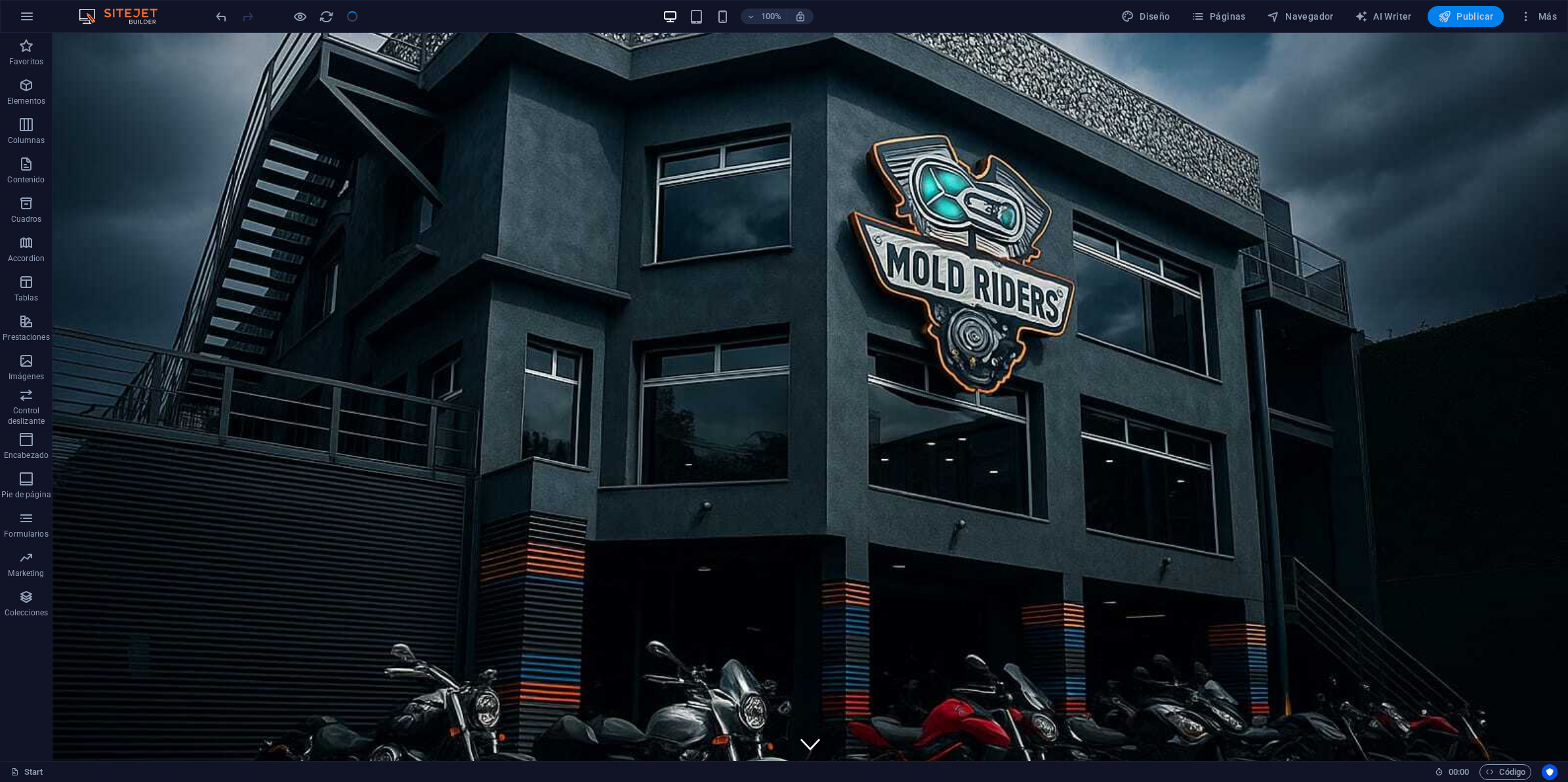
click at [1478, 15] on span "Publicar" at bounding box center [1465, 16] width 55 height 13
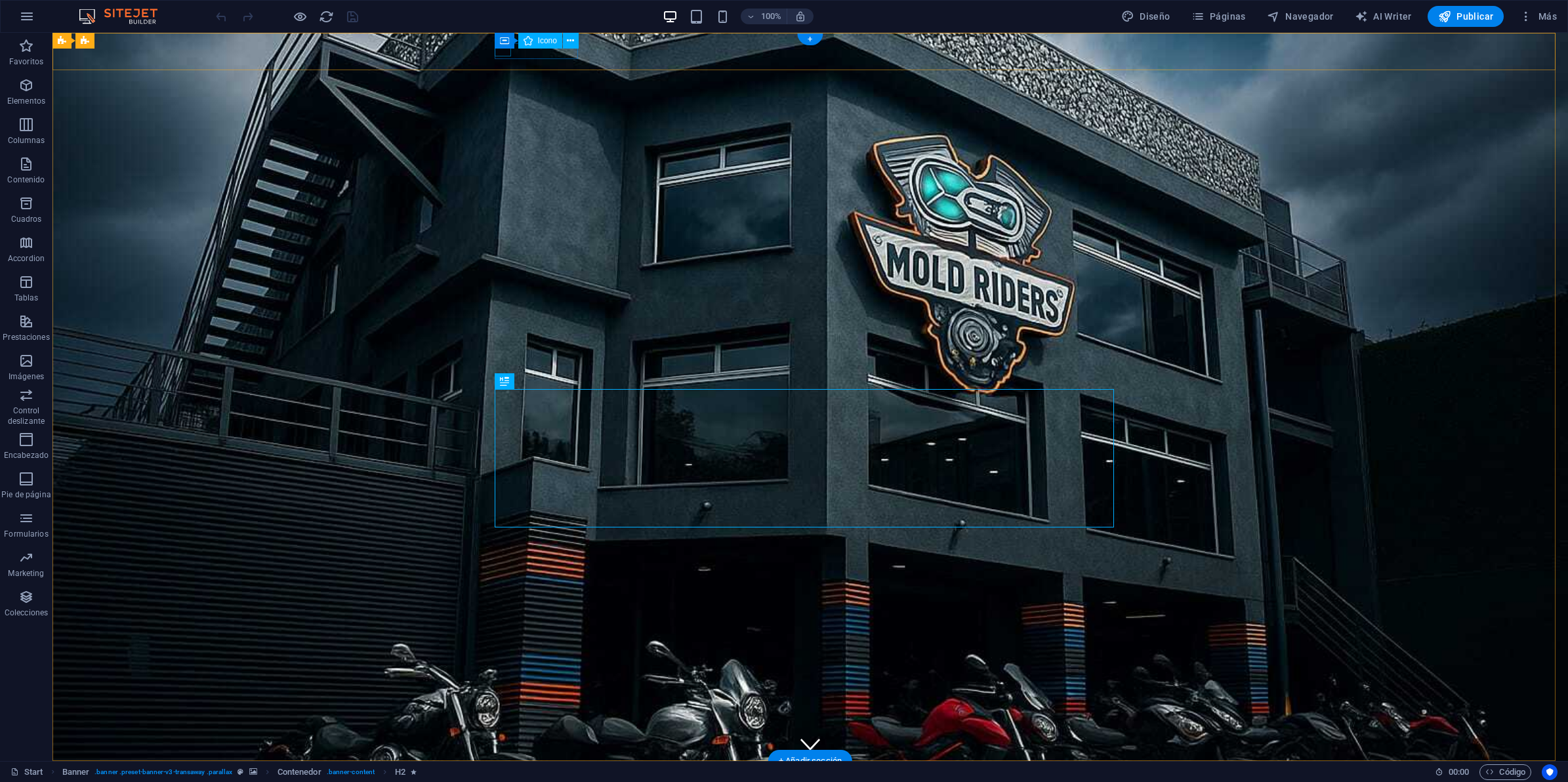
click at [500, 771] on figure at bounding box center [805, 777] width 609 height 11
select select "xMidYMid"
select select "px"
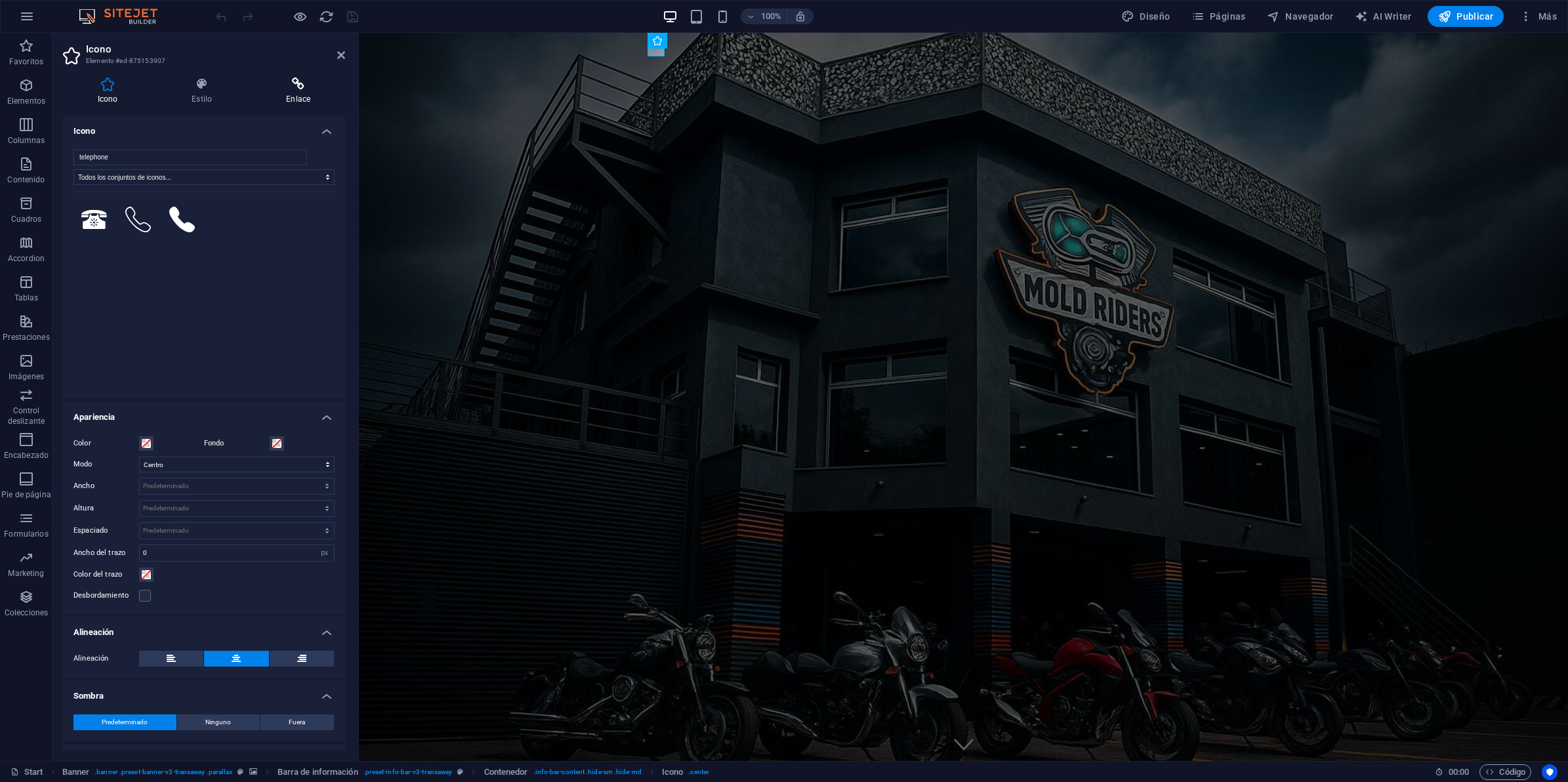
click at [300, 90] on icon at bounding box center [298, 84] width 93 height 13
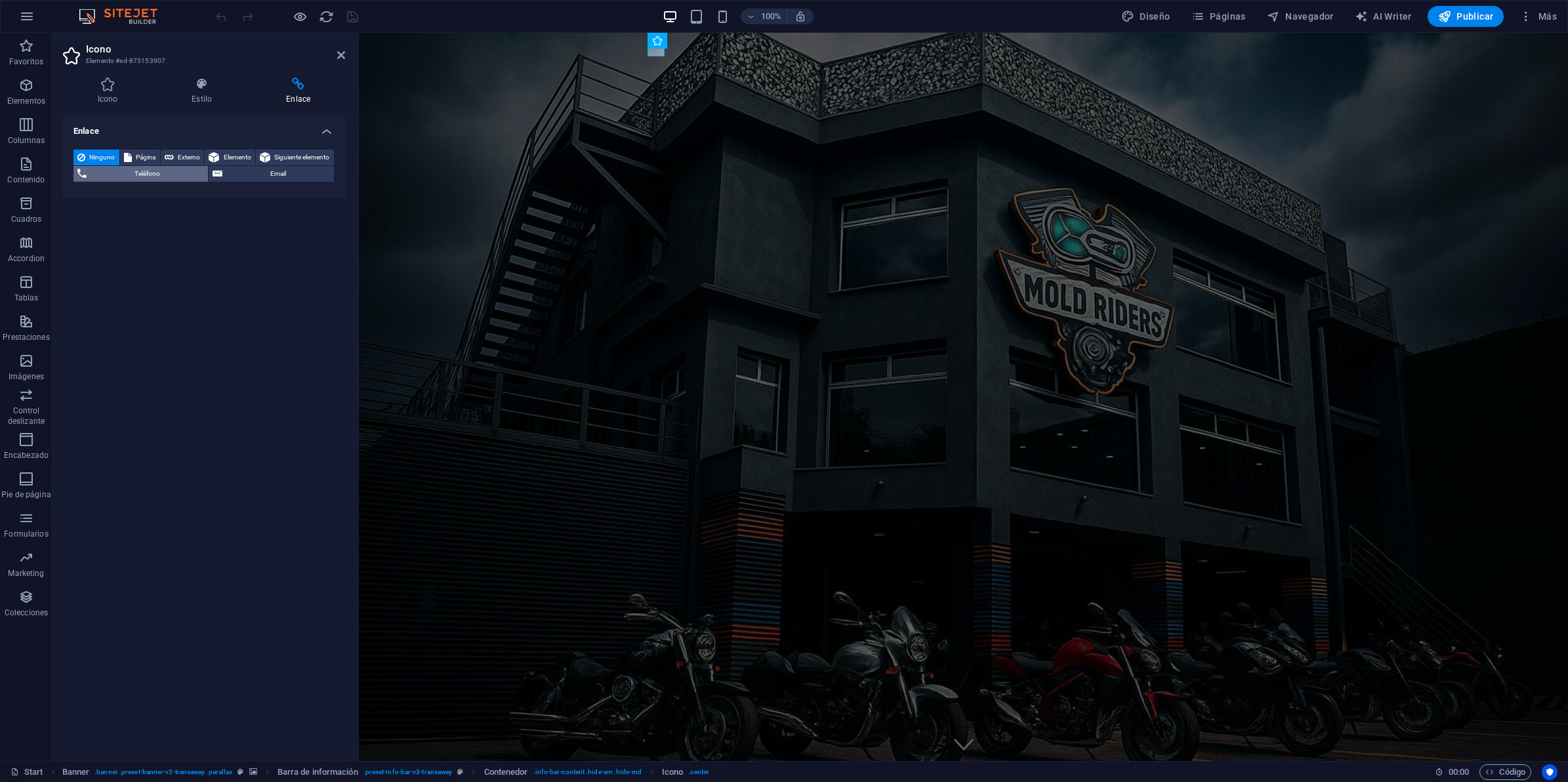
click at [103, 177] on span "Teléfono" at bounding box center [147, 174] width 113 height 16
type input "5544685873"
click at [349, 20] on icon "save" at bounding box center [352, 17] width 15 height 15
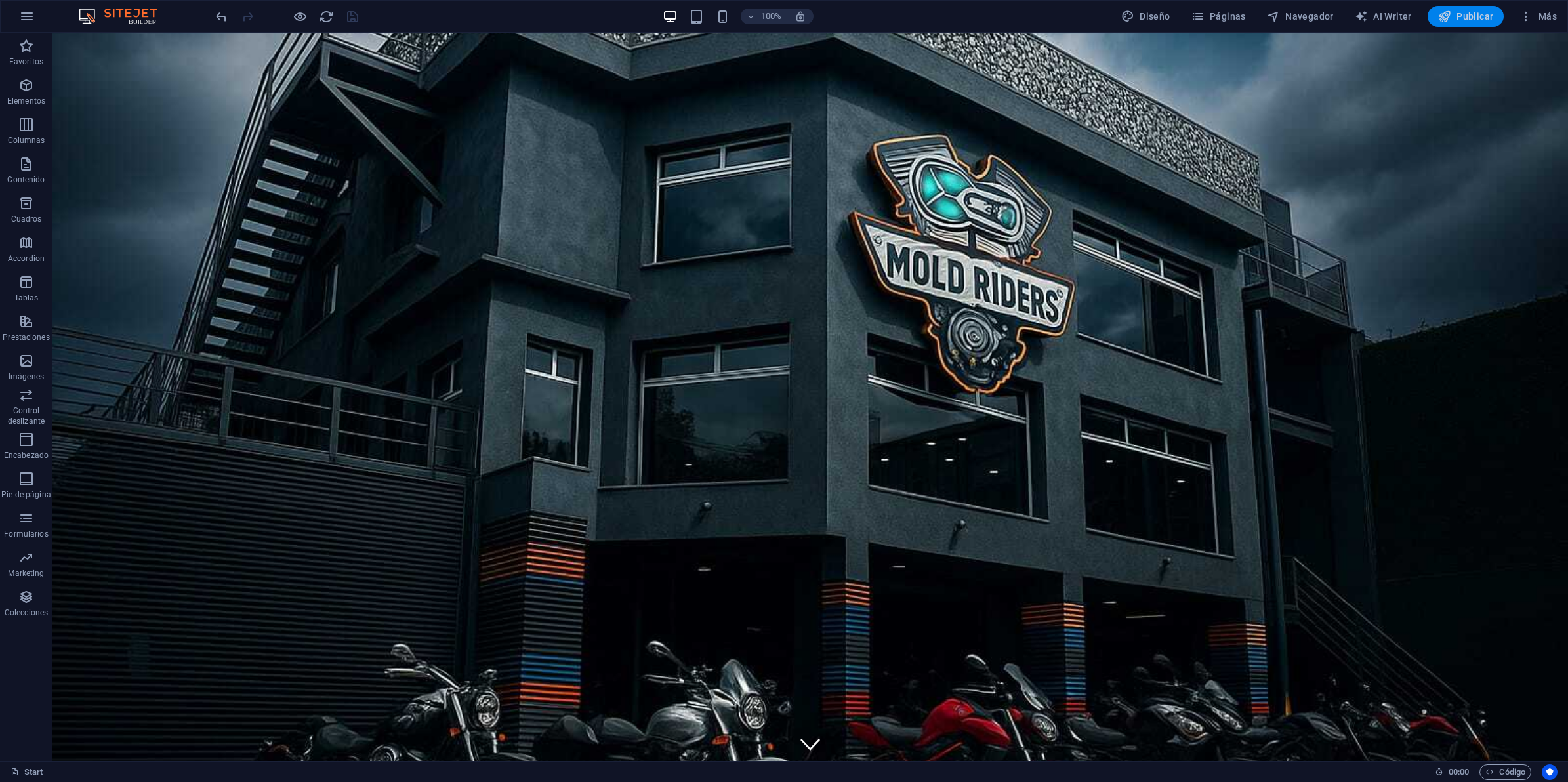
click at [1464, 17] on span "Publicar" at bounding box center [1465, 16] width 55 height 13
click at [1235, 12] on span "Páginas" at bounding box center [1219, 16] width 55 height 13
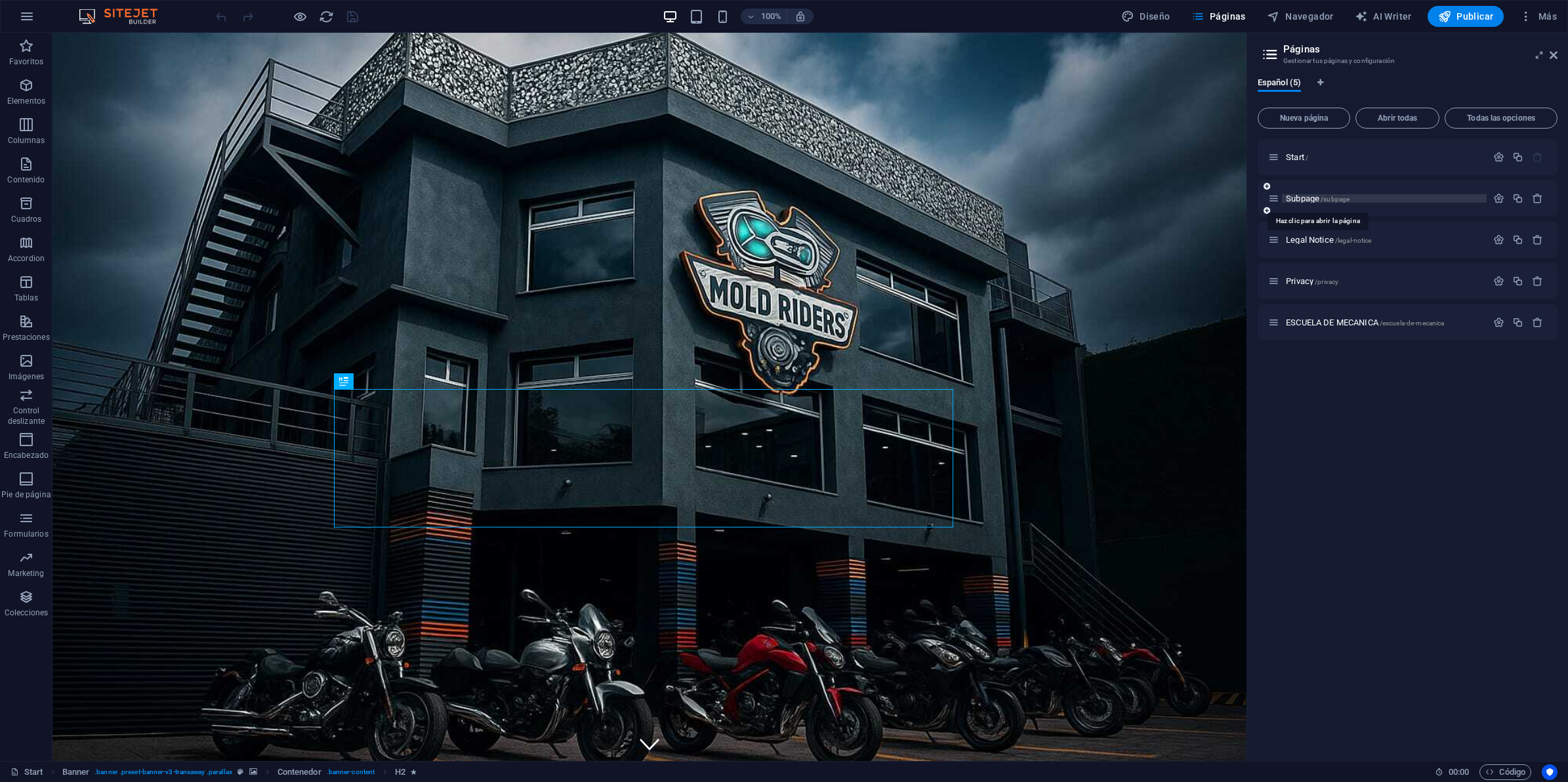
click at [1326, 199] on span "/subpage" at bounding box center [1335, 199] width 29 height 8
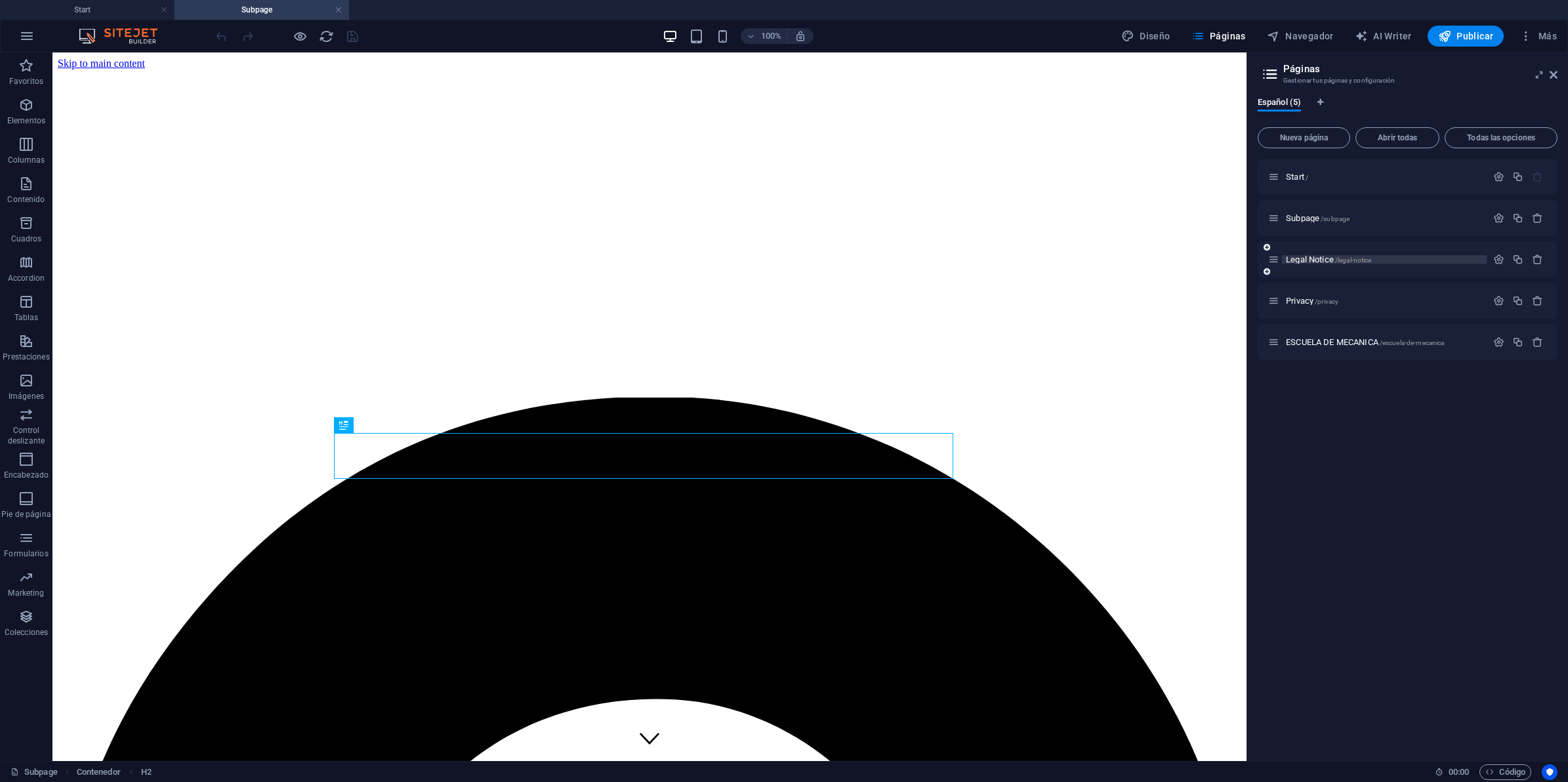
click at [1346, 257] on span "/legal-notice" at bounding box center [1353, 260] width 36 height 8
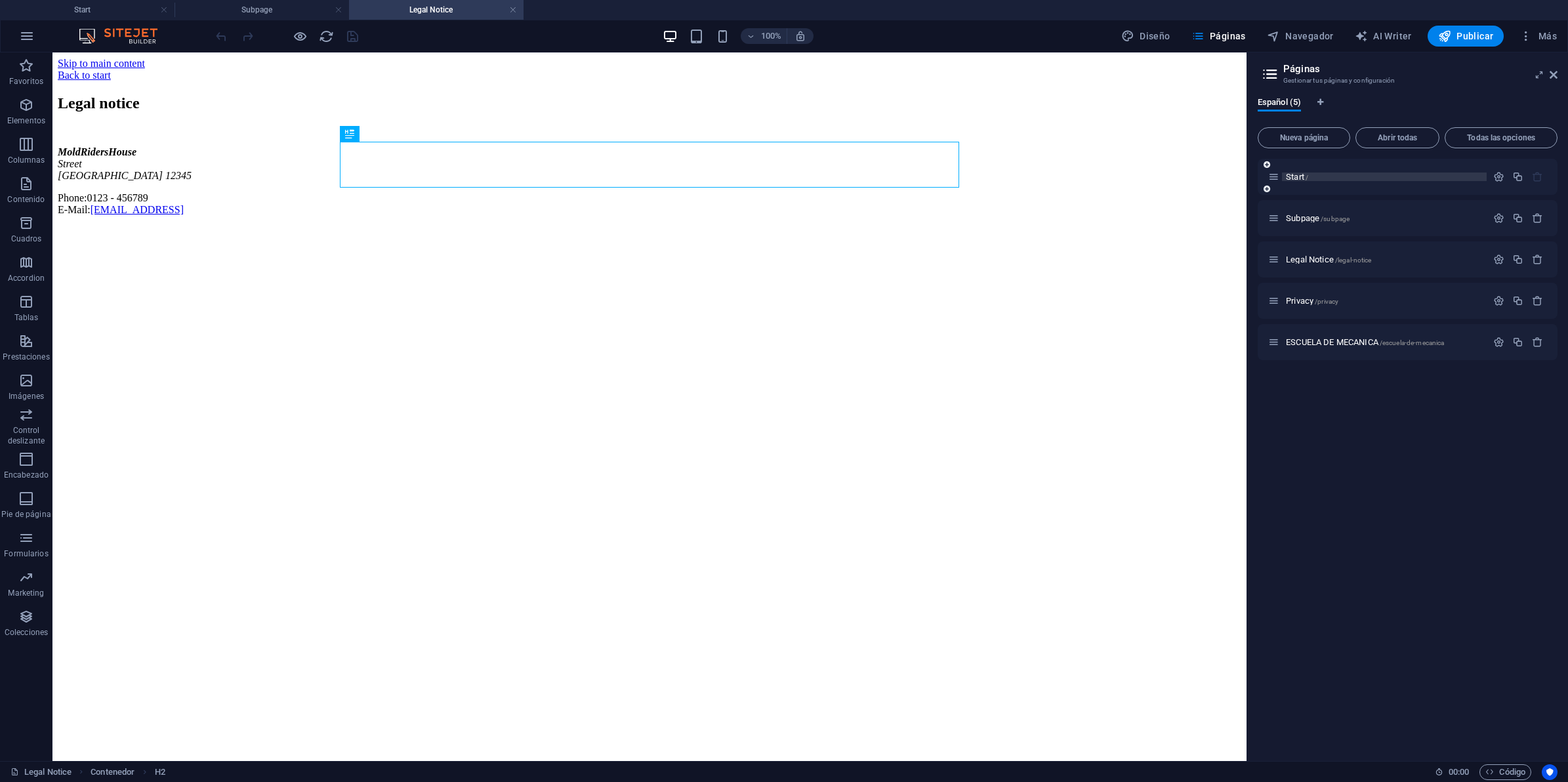
click at [1286, 181] on span "Start /" at bounding box center [1296, 176] width 22 height 10
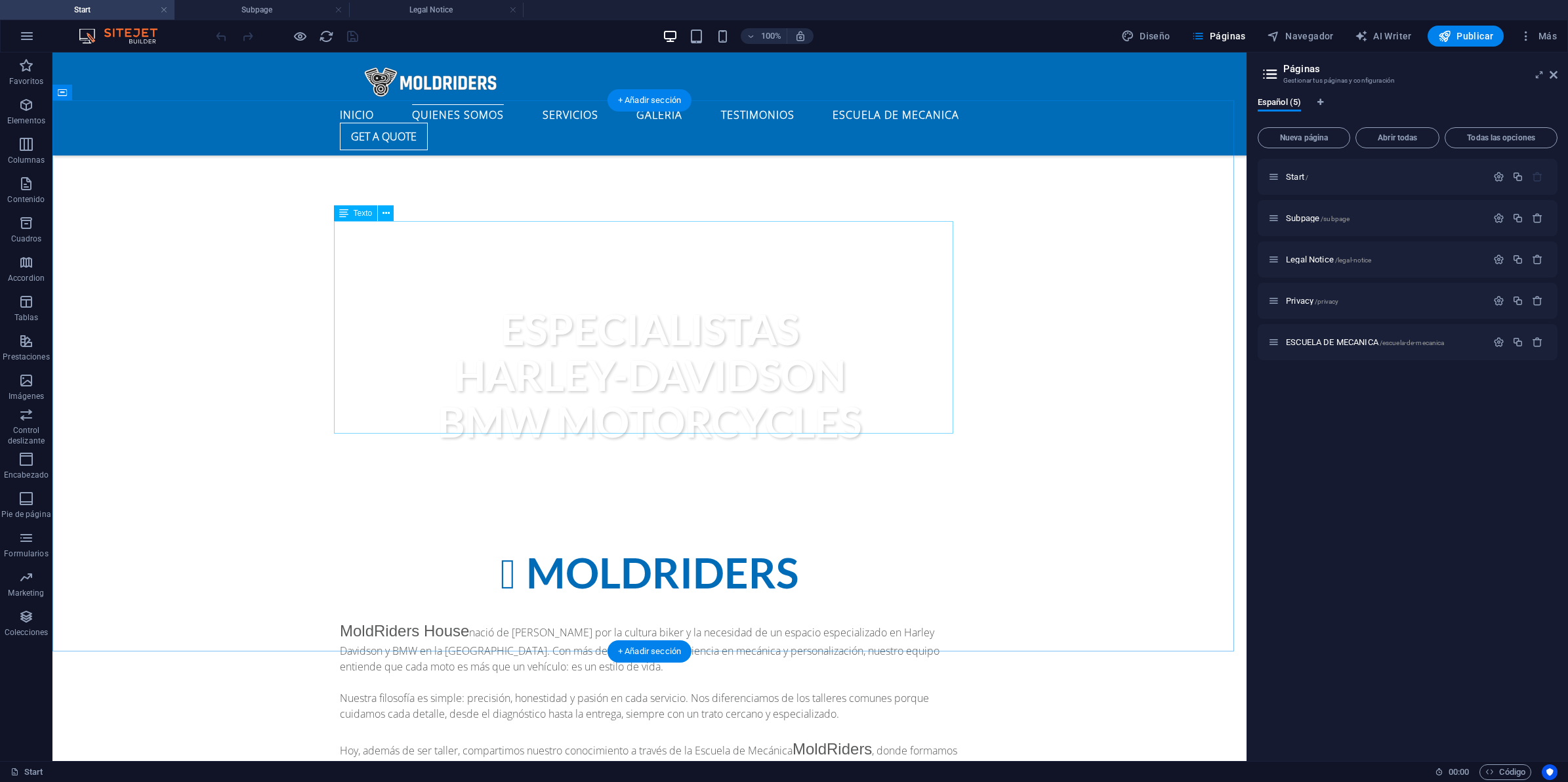
scroll to position [902, 0]
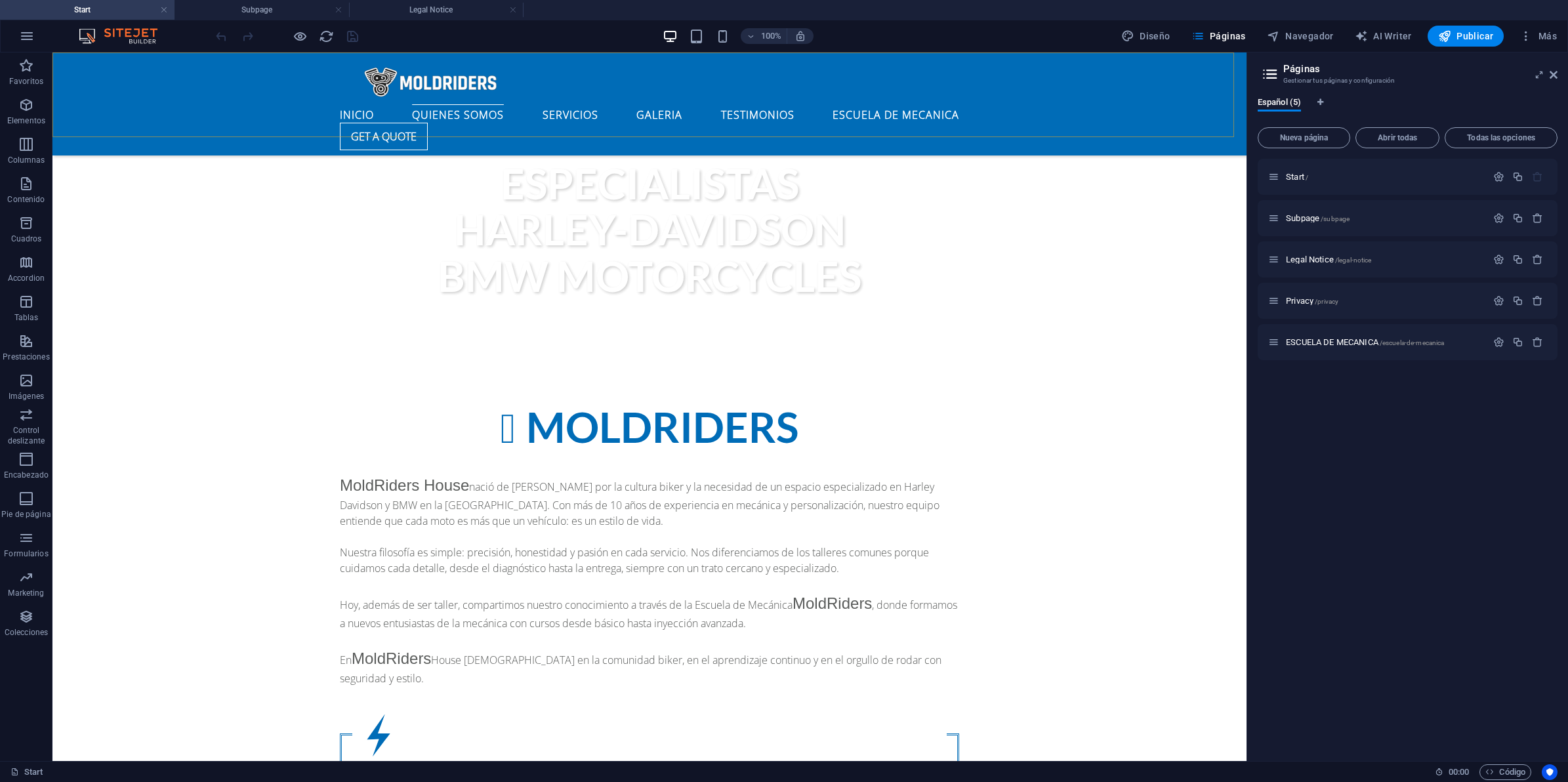
click at [1090, 87] on div "INICIO QUIENES SOMOS SERVICIOS GALERIA TESTIMONIOS ESCUELA DE MECANICA Get a qu…" at bounding box center [649, 104] width 1194 height 103
click at [1162, 31] on span "Diseño" at bounding box center [1146, 36] width 49 height 13
select select "px"
select select "400"
select select "px"
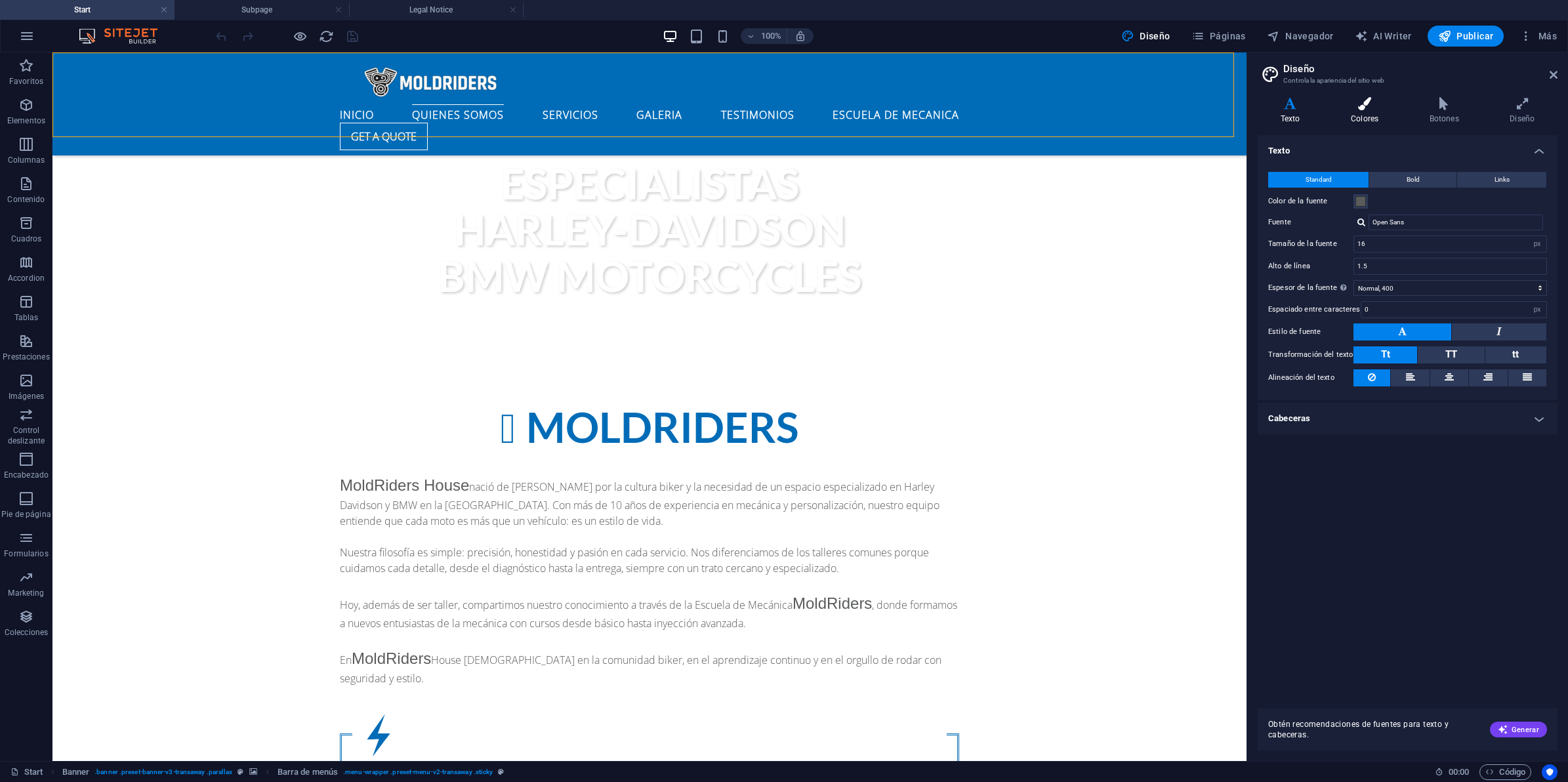
click at [1385, 110] on h4 "Colores" at bounding box center [1368, 111] width 79 height 27
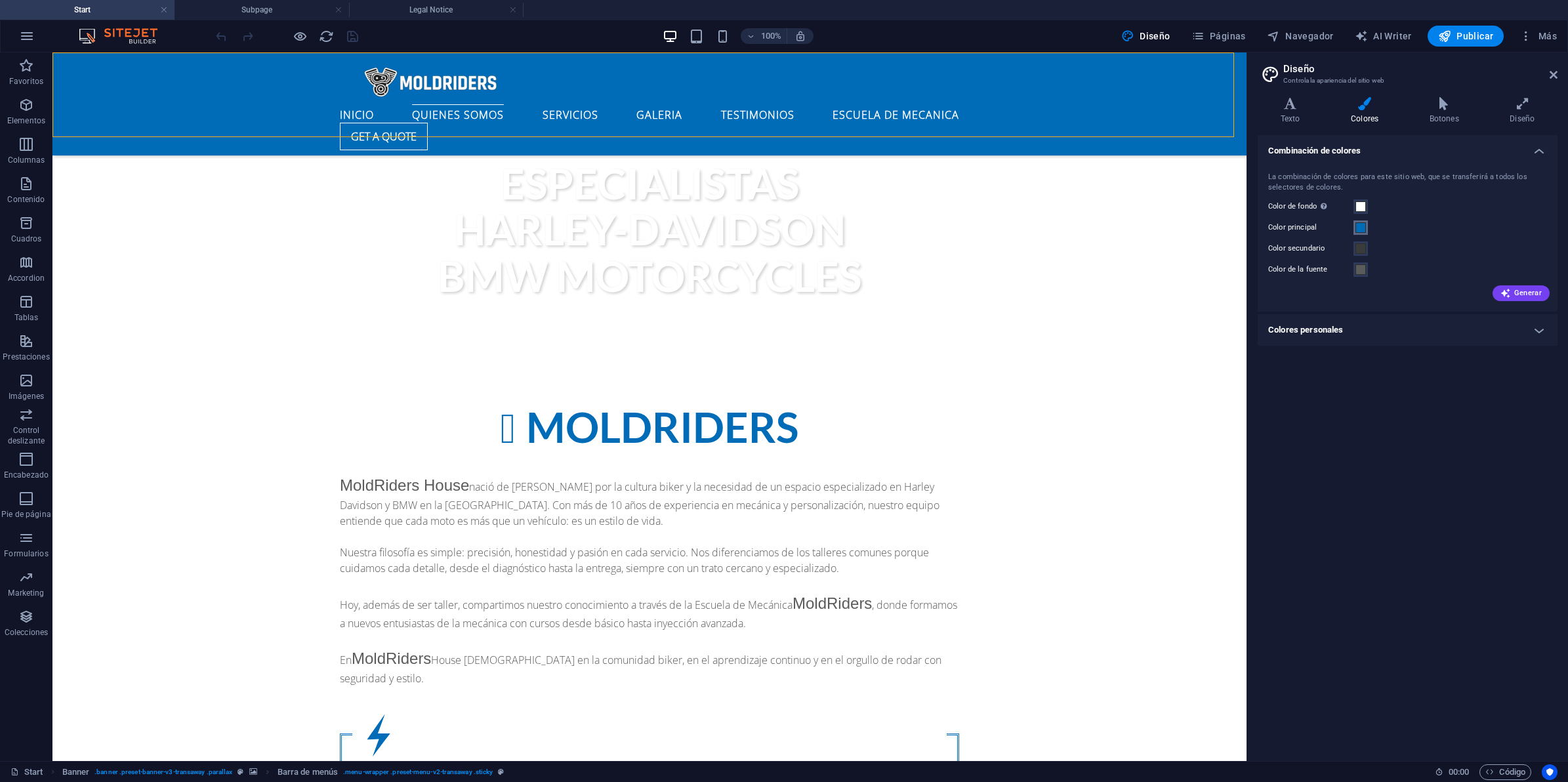
click at [1363, 226] on span at bounding box center [1361, 228] width 11 height 11
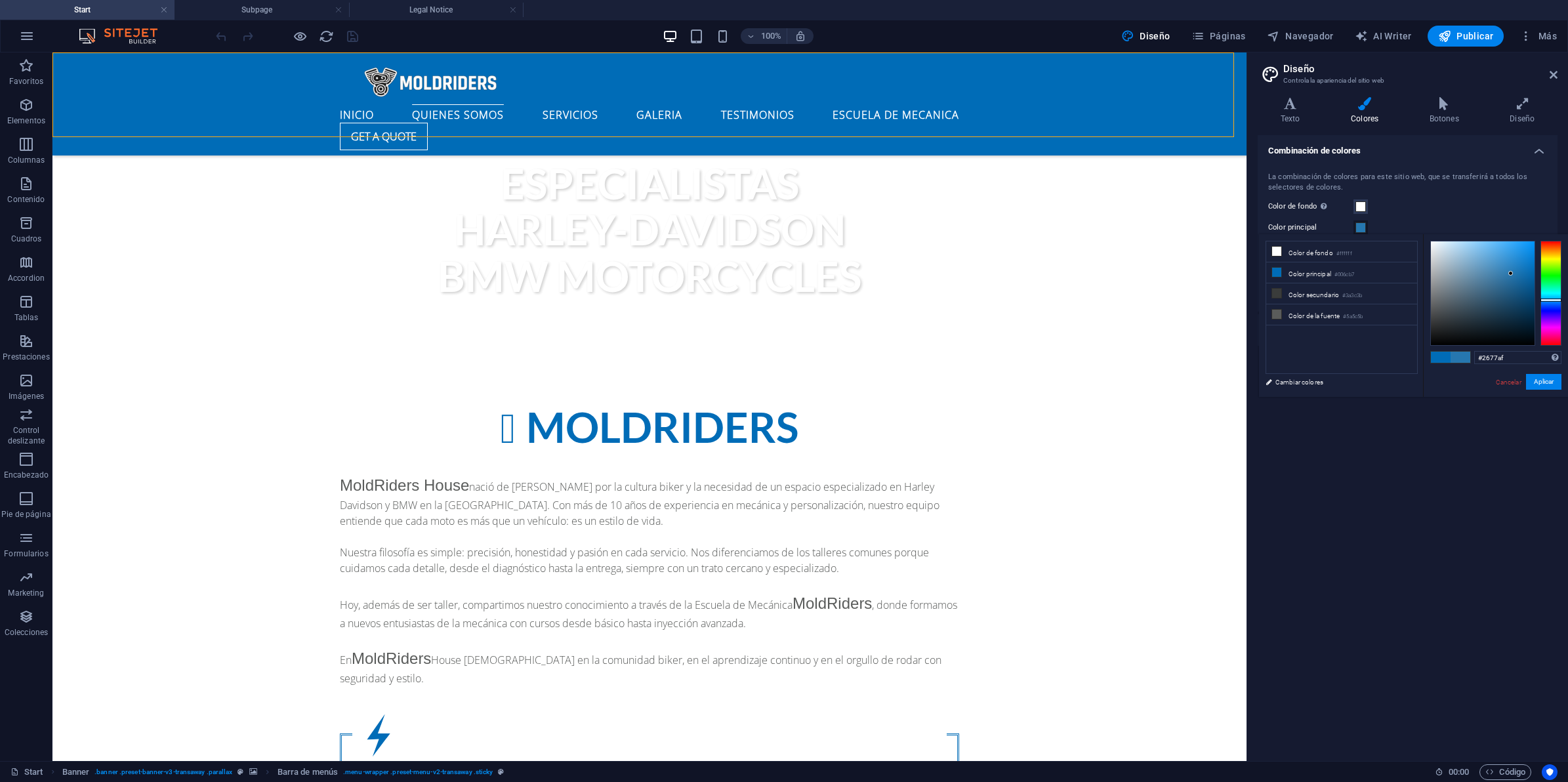
click at [1511, 273] on div at bounding box center [1482, 293] width 104 height 104
click at [1497, 285] on div at bounding box center [1482, 293] width 104 height 104
click at [1494, 296] on div at bounding box center [1482, 293] width 104 height 104
click at [1474, 295] on div at bounding box center [1482, 293] width 104 height 104
click at [1478, 303] on div at bounding box center [1482, 293] width 104 height 104
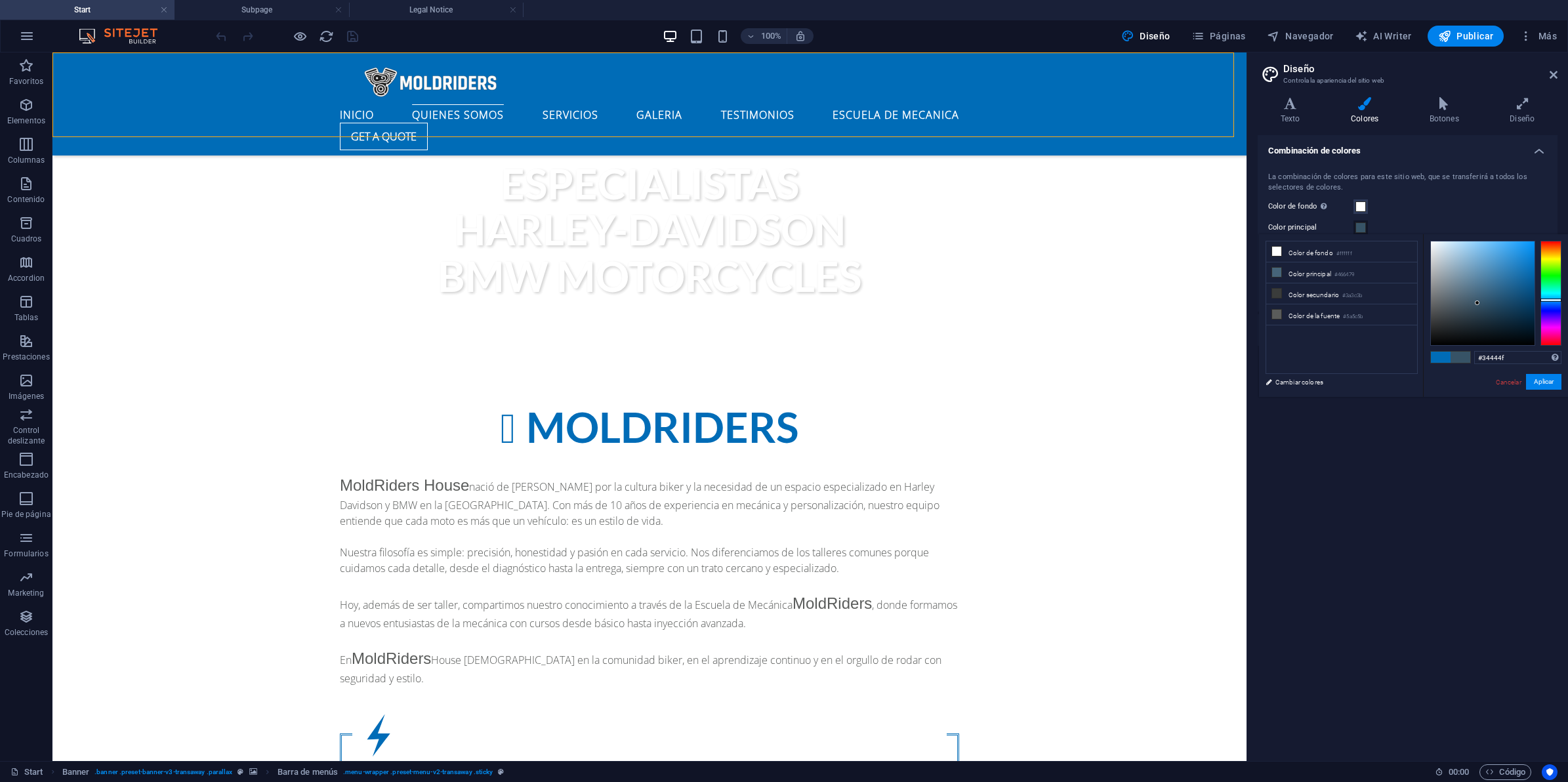
click at [1466, 312] on div at bounding box center [1482, 293] width 104 height 104
click at [1464, 304] on div at bounding box center [1482, 293] width 104 height 104
type input "#5a6a76"
click at [1455, 297] on div at bounding box center [1482, 293] width 104 height 104
click at [1546, 380] on button "Aplicar" at bounding box center [1544, 381] width 36 height 16
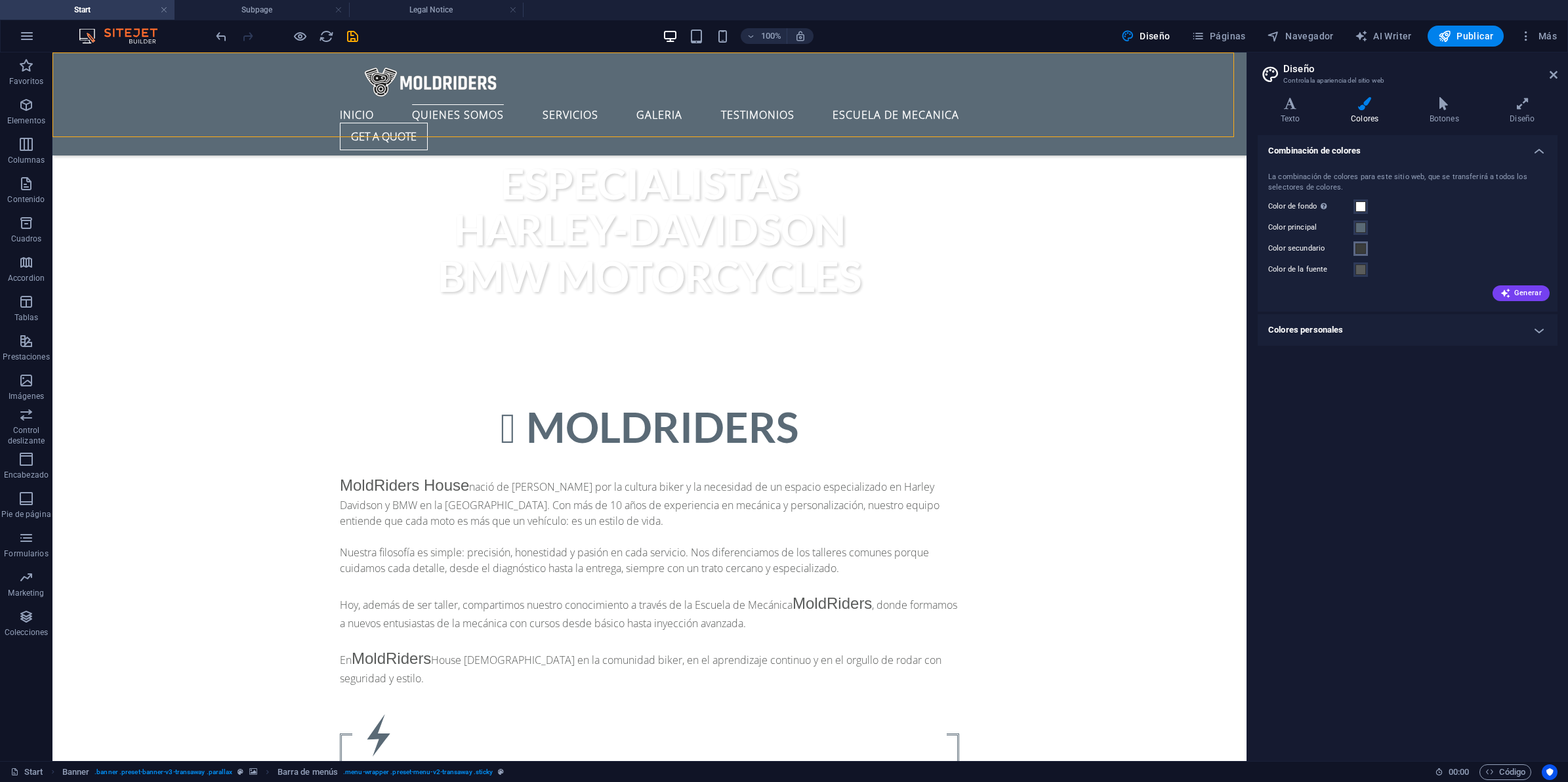
click at [1365, 249] on span at bounding box center [1361, 249] width 11 height 11
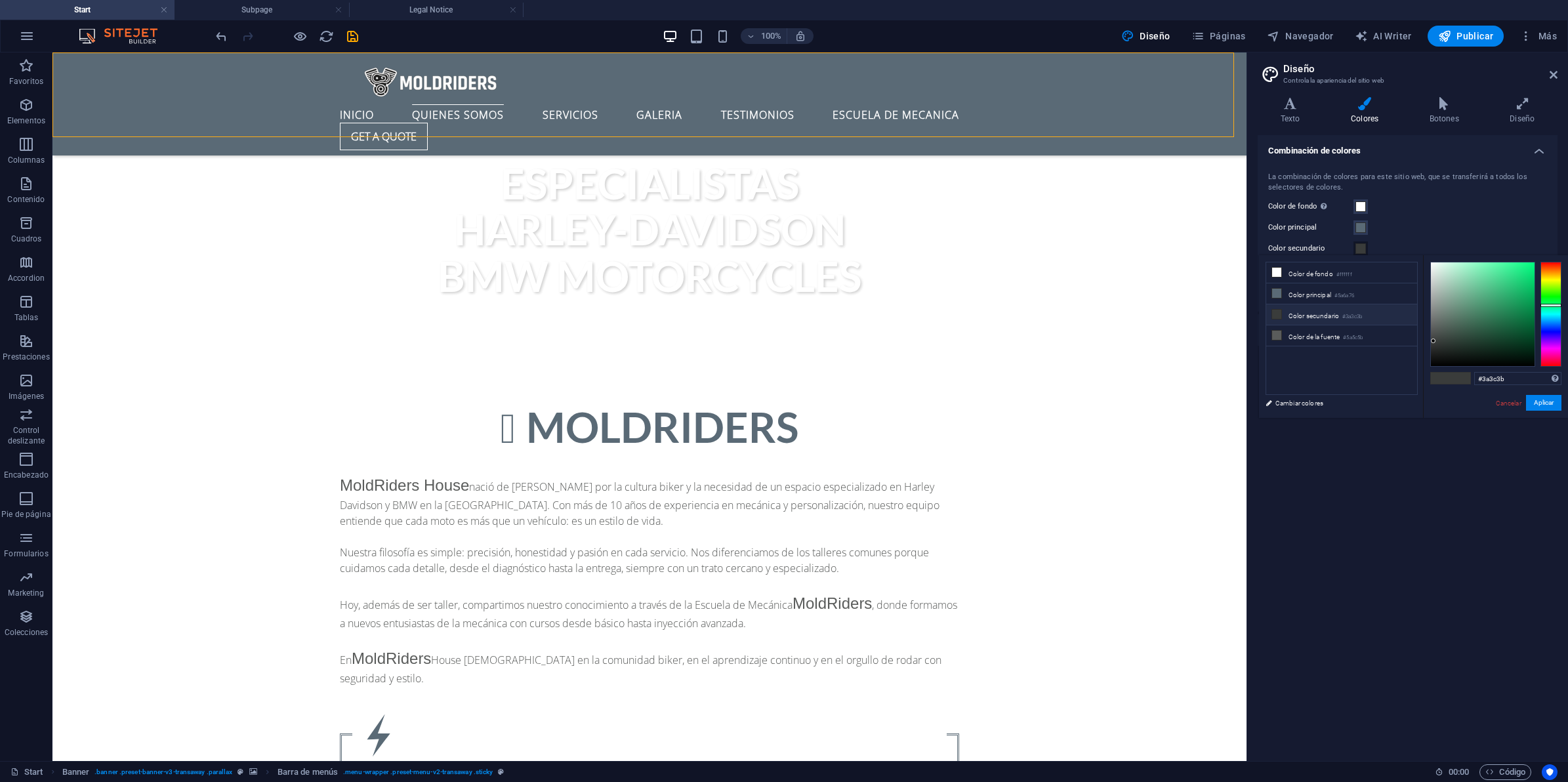
click at [1312, 308] on li "Color secundario #3a3c3b" at bounding box center [1342, 315] width 151 height 21
click at [1313, 316] on li "Color secundario #3a3c3b" at bounding box center [1342, 315] width 151 height 21
click at [1310, 289] on li "Color principal #5a6a76" at bounding box center [1342, 294] width 151 height 21
click at [1455, 331] on div at bounding box center [1482, 314] width 104 height 104
click at [1460, 326] on div at bounding box center [1482, 314] width 104 height 104
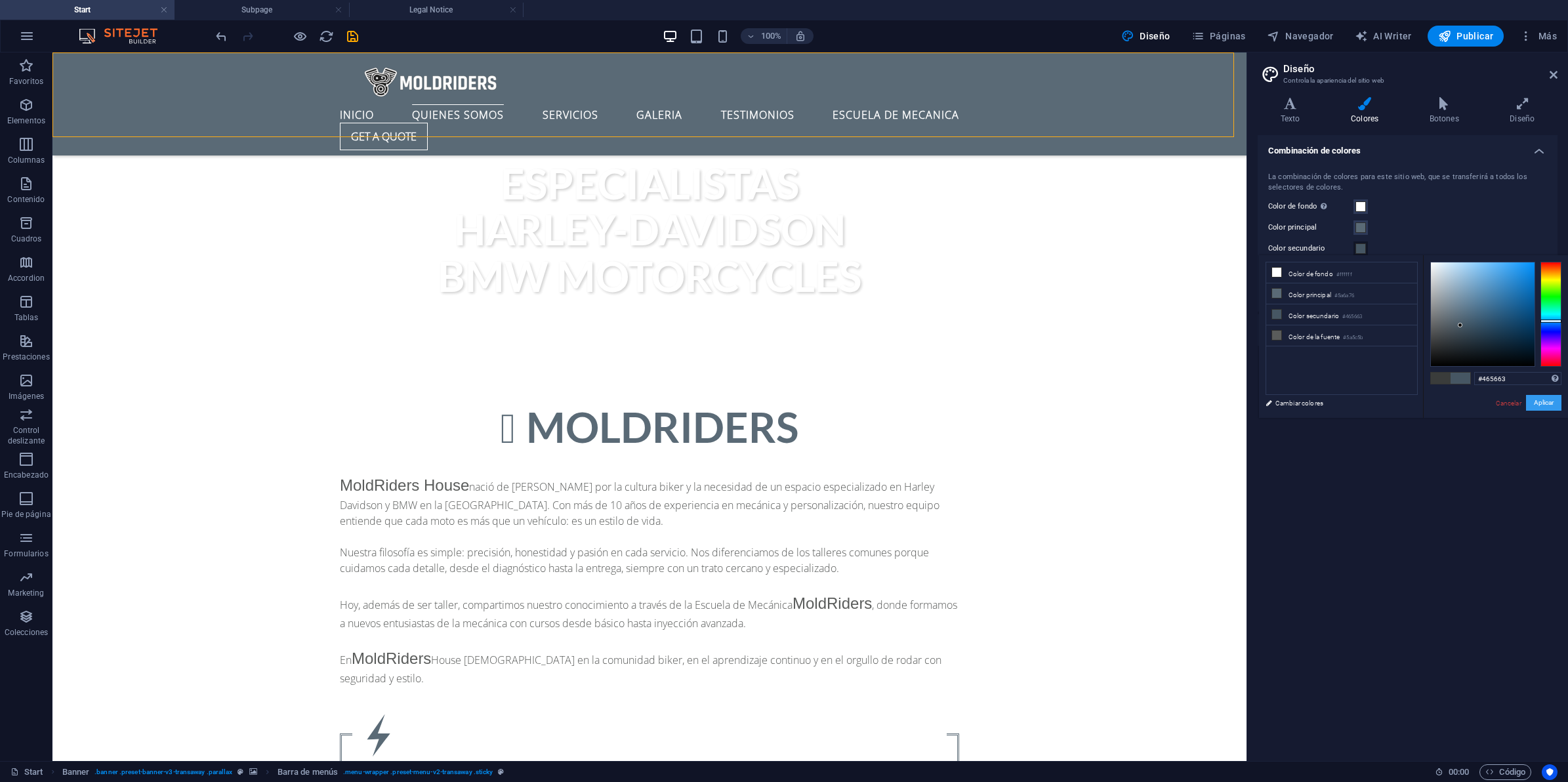
click at [1537, 402] on button "Aplicar" at bounding box center [1544, 402] width 36 height 16
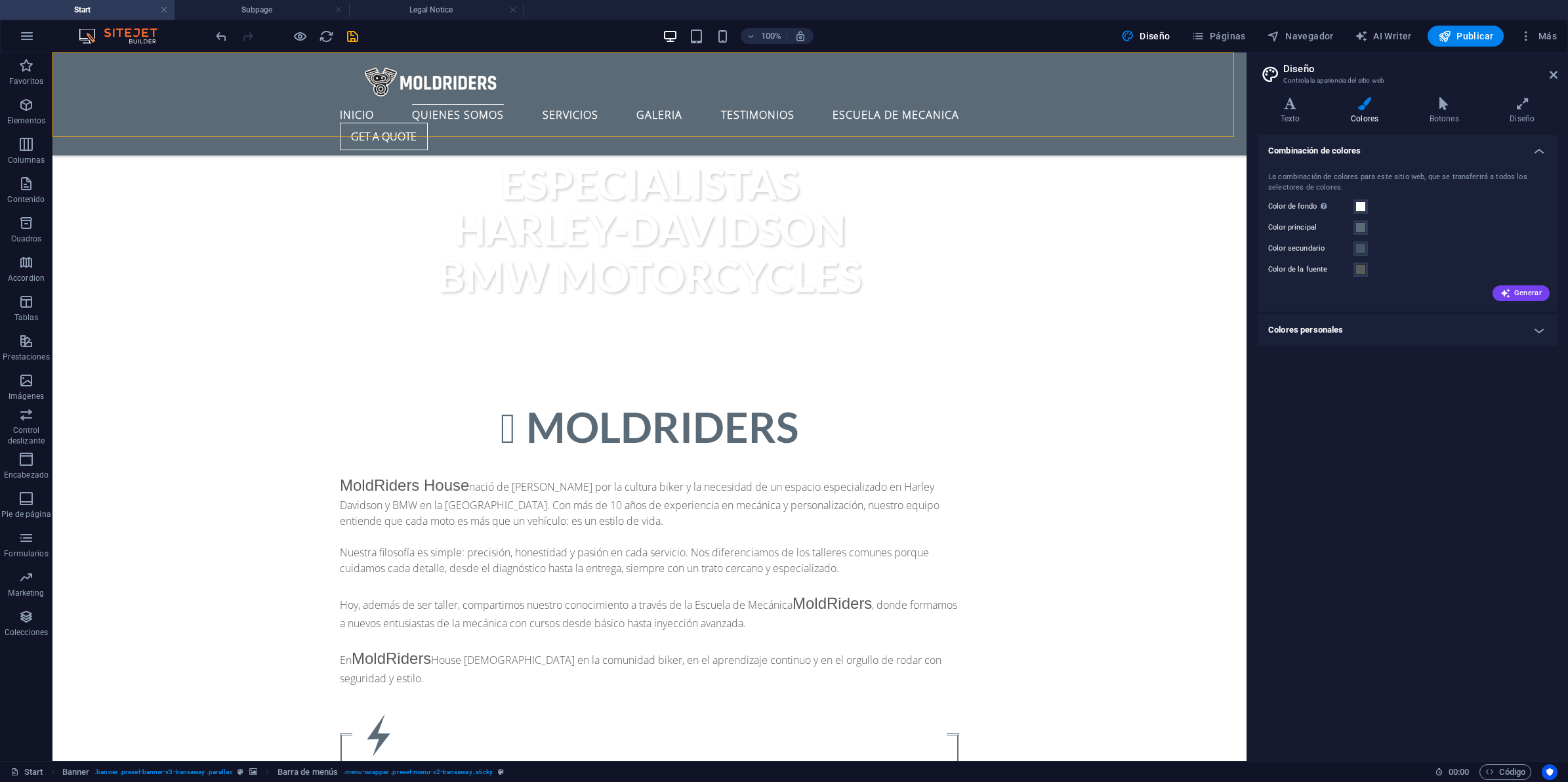
click at [1336, 251] on label "Color secundario" at bounding box center [1311, 248] width 85 height 16
click at [1353, 251] on button "Color secundario" at bounding box center [1360, 248] width 14 height 14
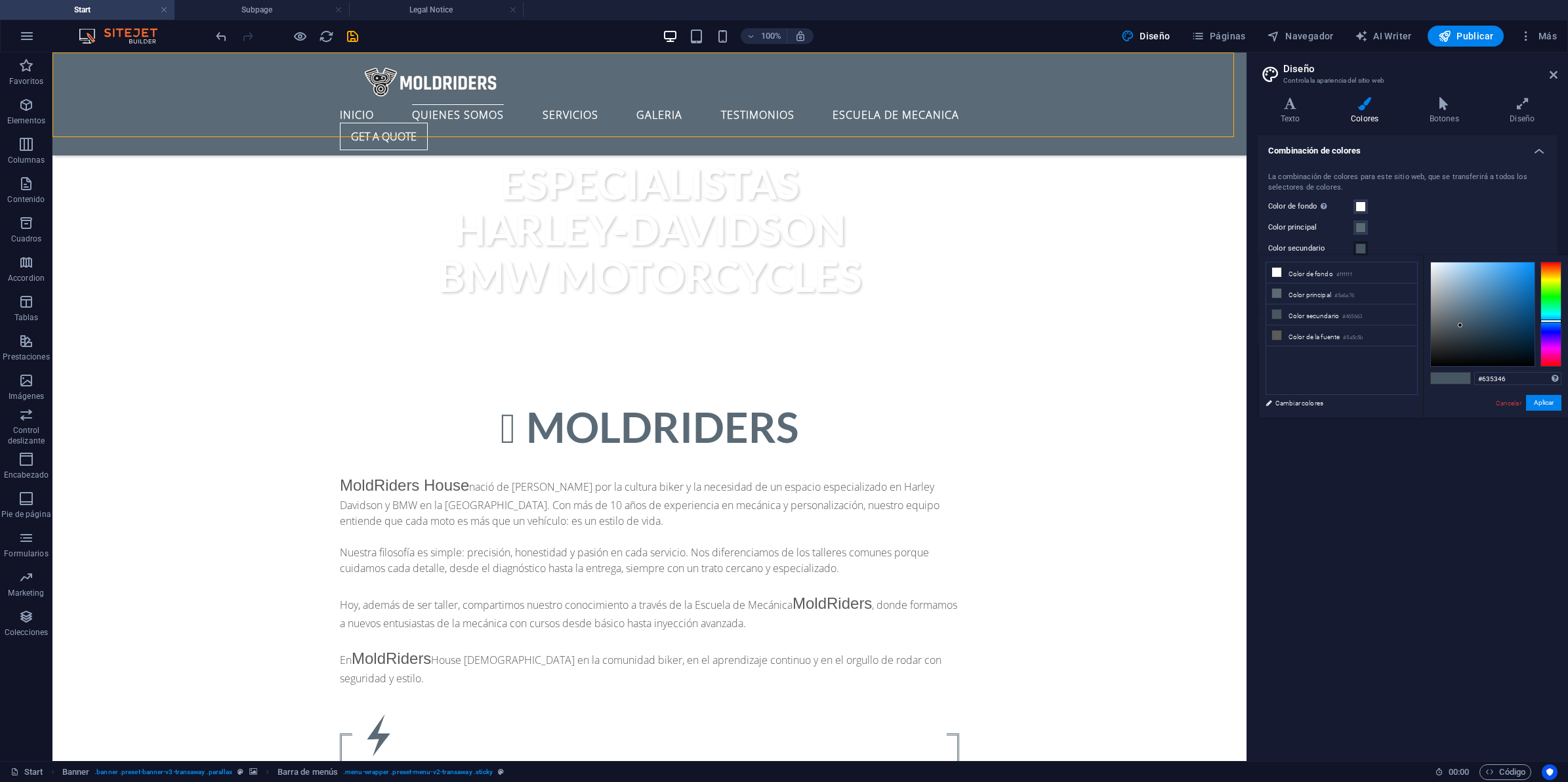
click at [1552, 270] on div at bounding box center [1551, 314] width 21 height 105
click at [1467, 286] on div at bounding box center [1482, 314] width 104 height 104
click at [1478, 314] on div at bounding box center [1482, 314] width 104 height 104
click at [1494, 316] on div at bounding box center [1482, 314] width 104 height 104
click at [1479, 307] on div at bounding box center [1482, 314] width 104 height 104
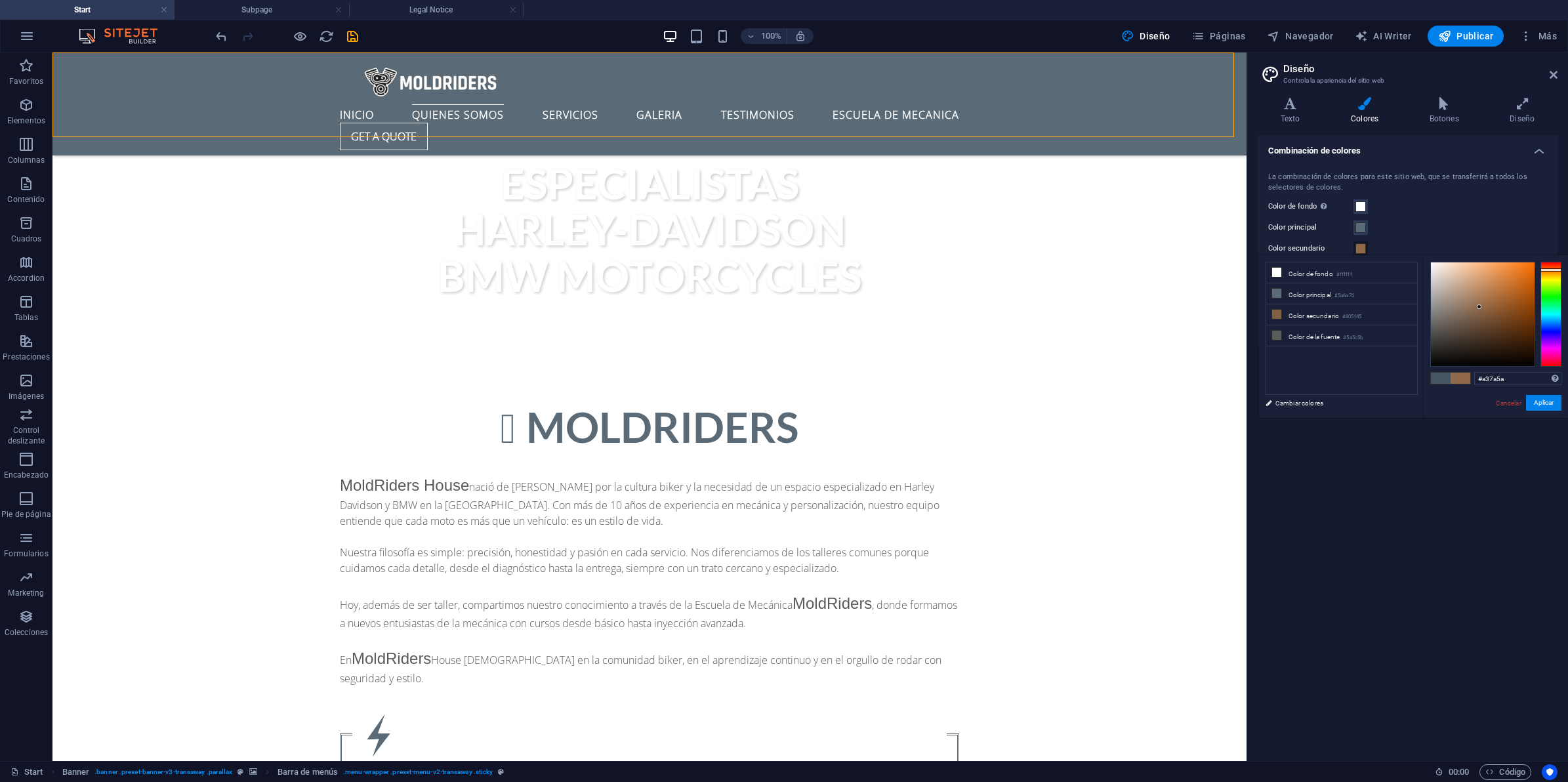
click at [1477, 299] on div at bounding box center [1482, 314] width 104 height 104
type input "#b58865"
click at [1476, 292] on div at bounding box center [1482, 314] width 104 height 104
click at [1548, 402] on button "Aplicar" at bounding box center [1544, 402] width 36 height 16
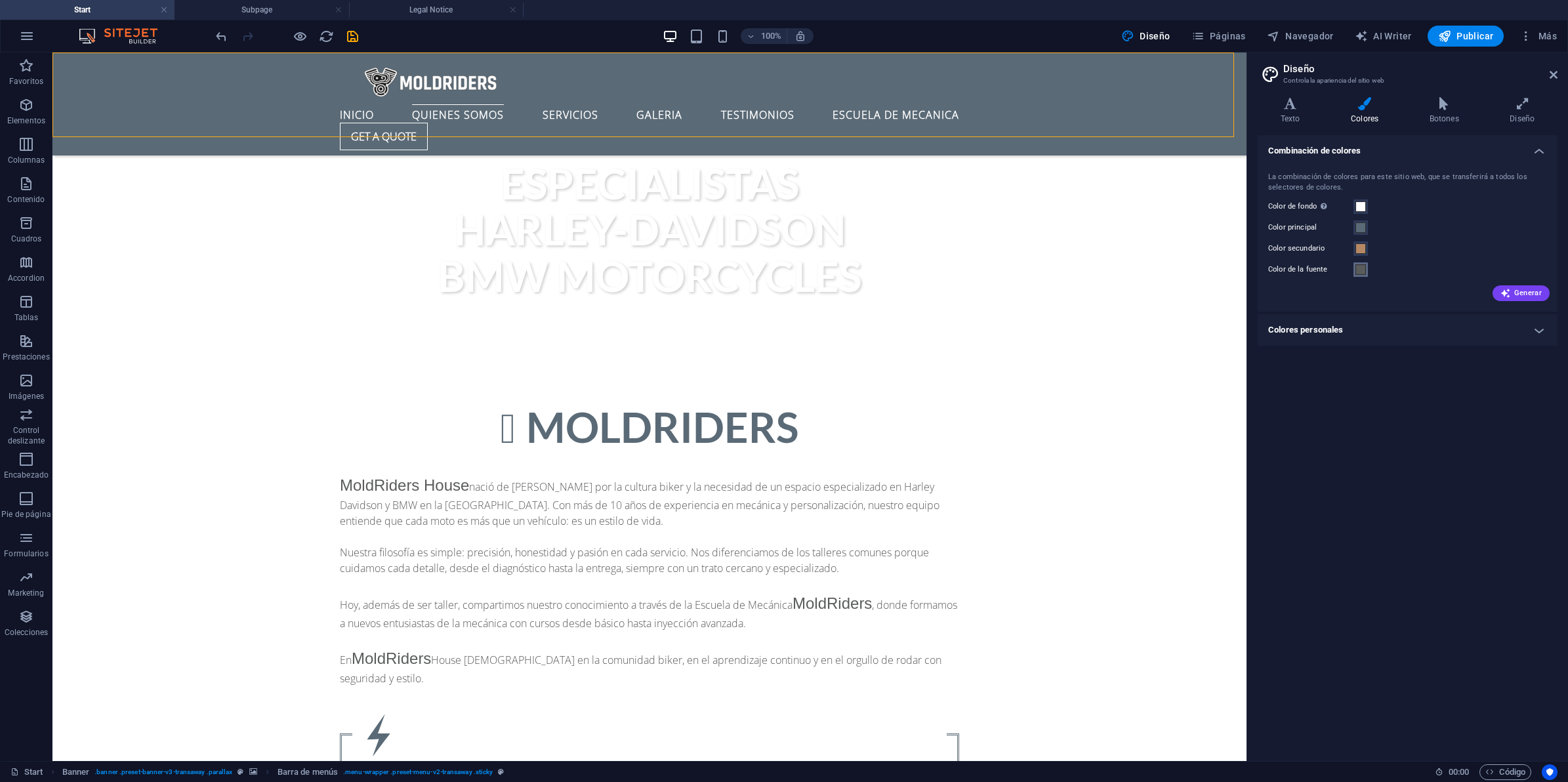
click at [1362, 273] on span at bounding box center [1361, 270] width 11 height 11
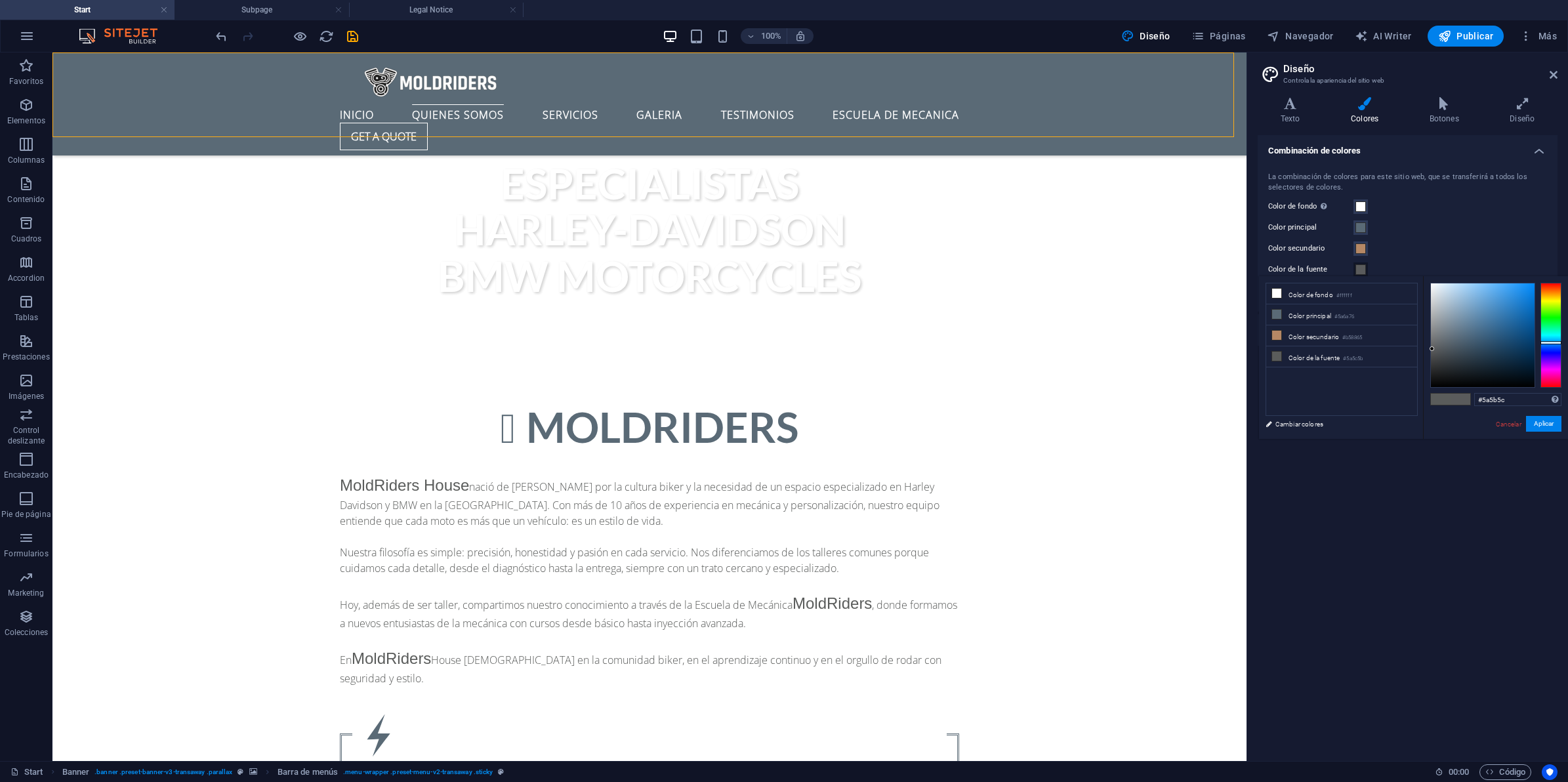
click at [1551, 342] on div at bounding box center [1551, 335] width 21 height 105
click at [1487, 342] on div at bounding box center [1482, 335] width 104 height 104
click at [1486, 318] on div at bounding box center [1482, 335] width 104 height 104
click at [1489, 309] on div at bounding box center [1482, 335] width 104 height 104
click at [1493, 300] on div at bounding box center [1482, 335] width 104 height 104
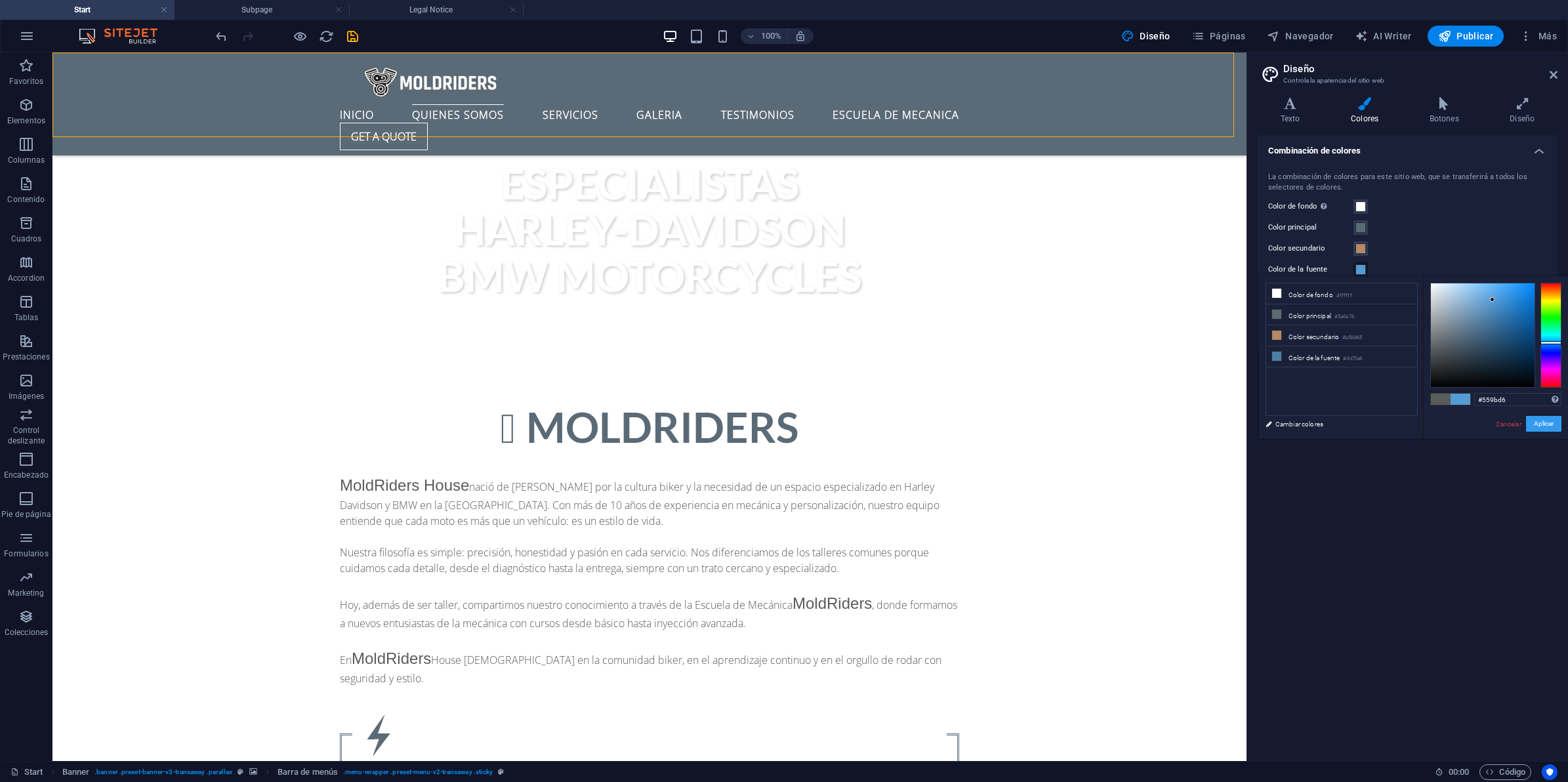
click at [1540, 422] on button "Aplicar" at bounding box center [1544, 424] width 36 height 16
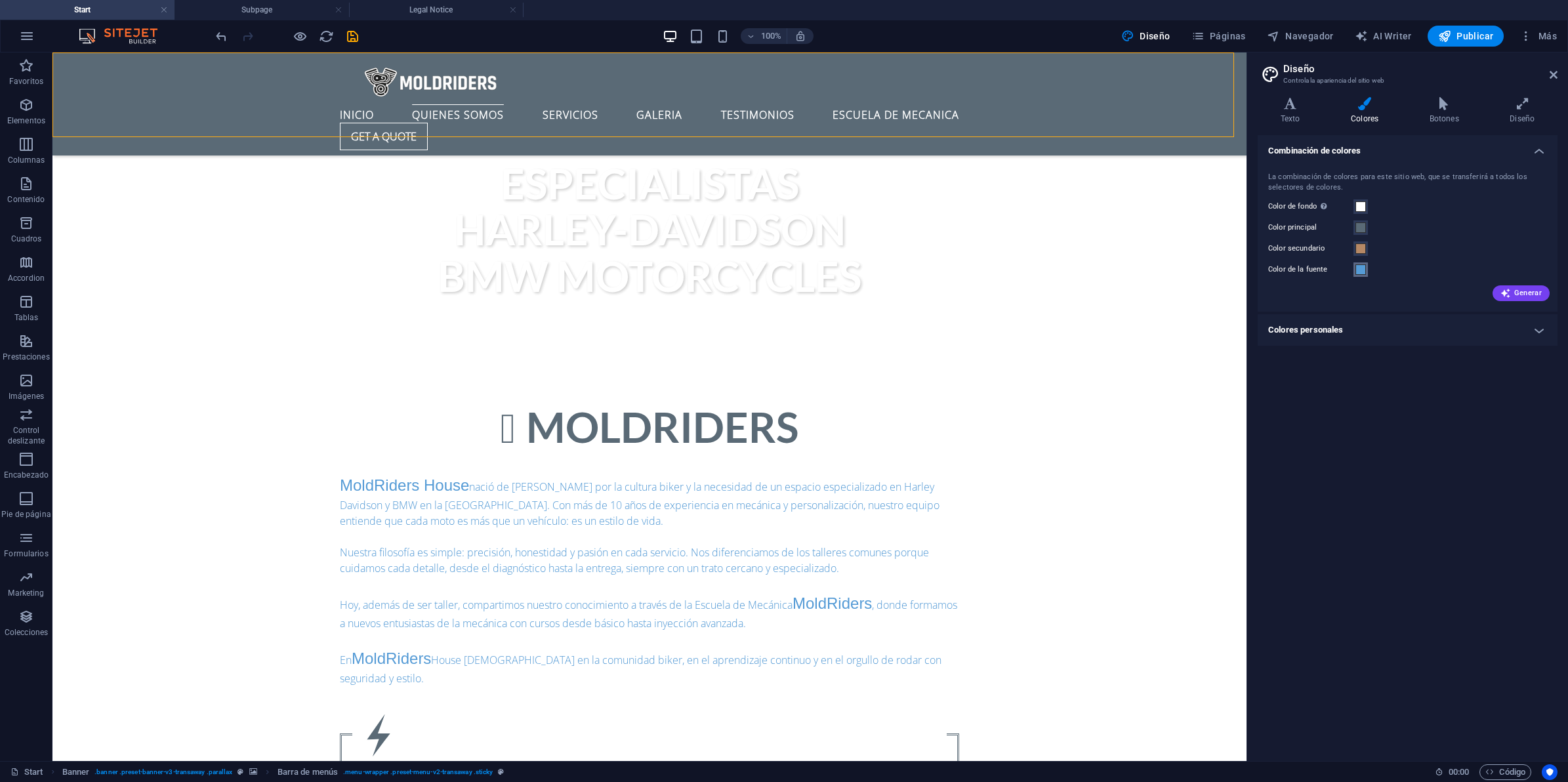
click at [1357, 270] on span at bounding box center [1361, 270] width 11 height 11
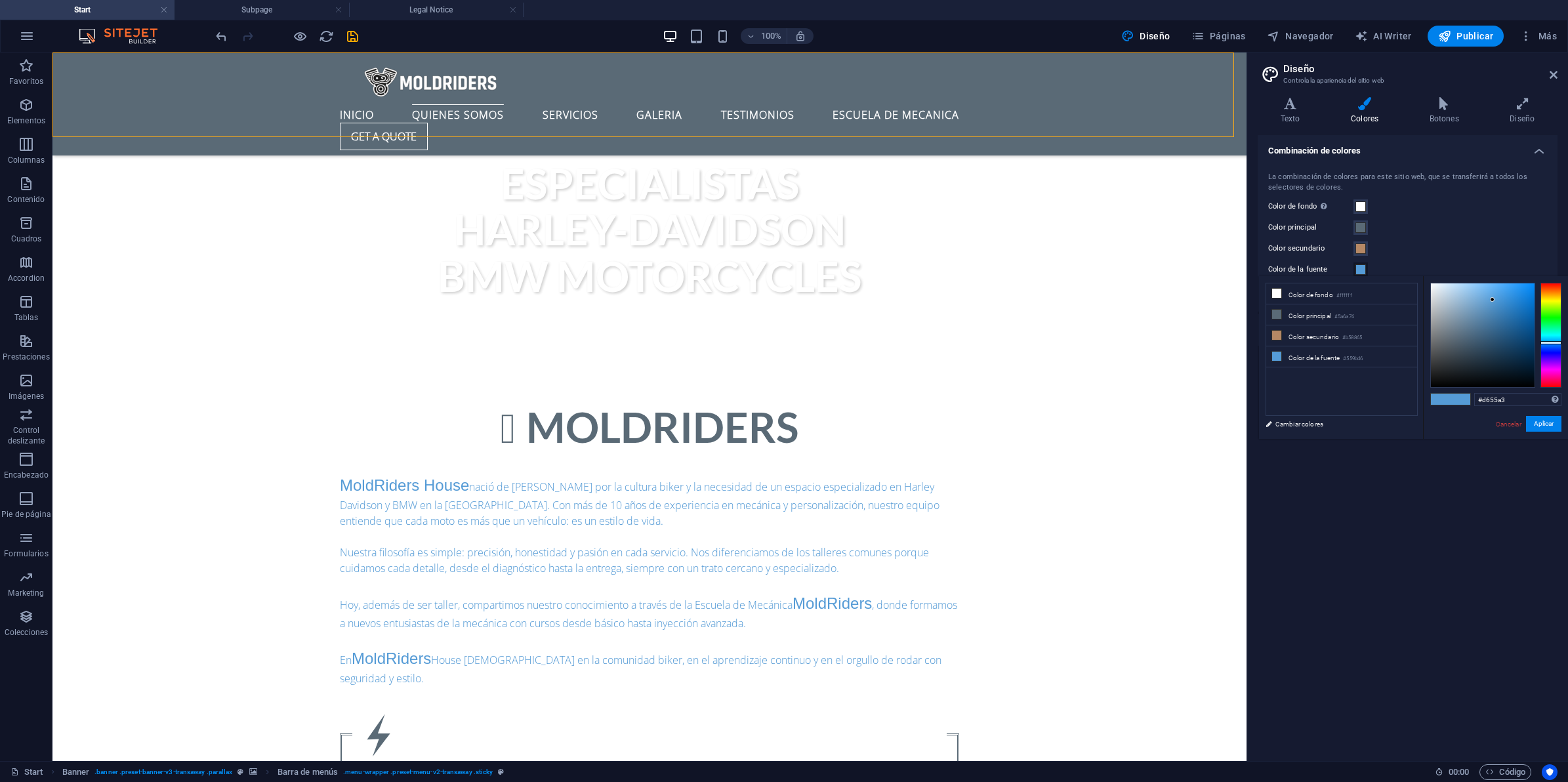
click at [1551, 376] on div at bounding box center [1551, 335] width 21 height 105
click at [1556, 382] on div at bounding box center [1551, 335] width 21 height 105
click at [1484, 317] on div at bounding box center [1482, 335] width 104 height 104
drag, startPoint x: 1547, startPoint y: 382, endPoint x: 1555, endPoint y: 398, distance: 17.9
click at [1554, 398] on div "#ab5151 Formatos soportados #0852ed rgb(8, 82, 237) rgba(8, 82, 237, 90%) hsv(2…" at bounding box center [1495, 452] width 145 height 353
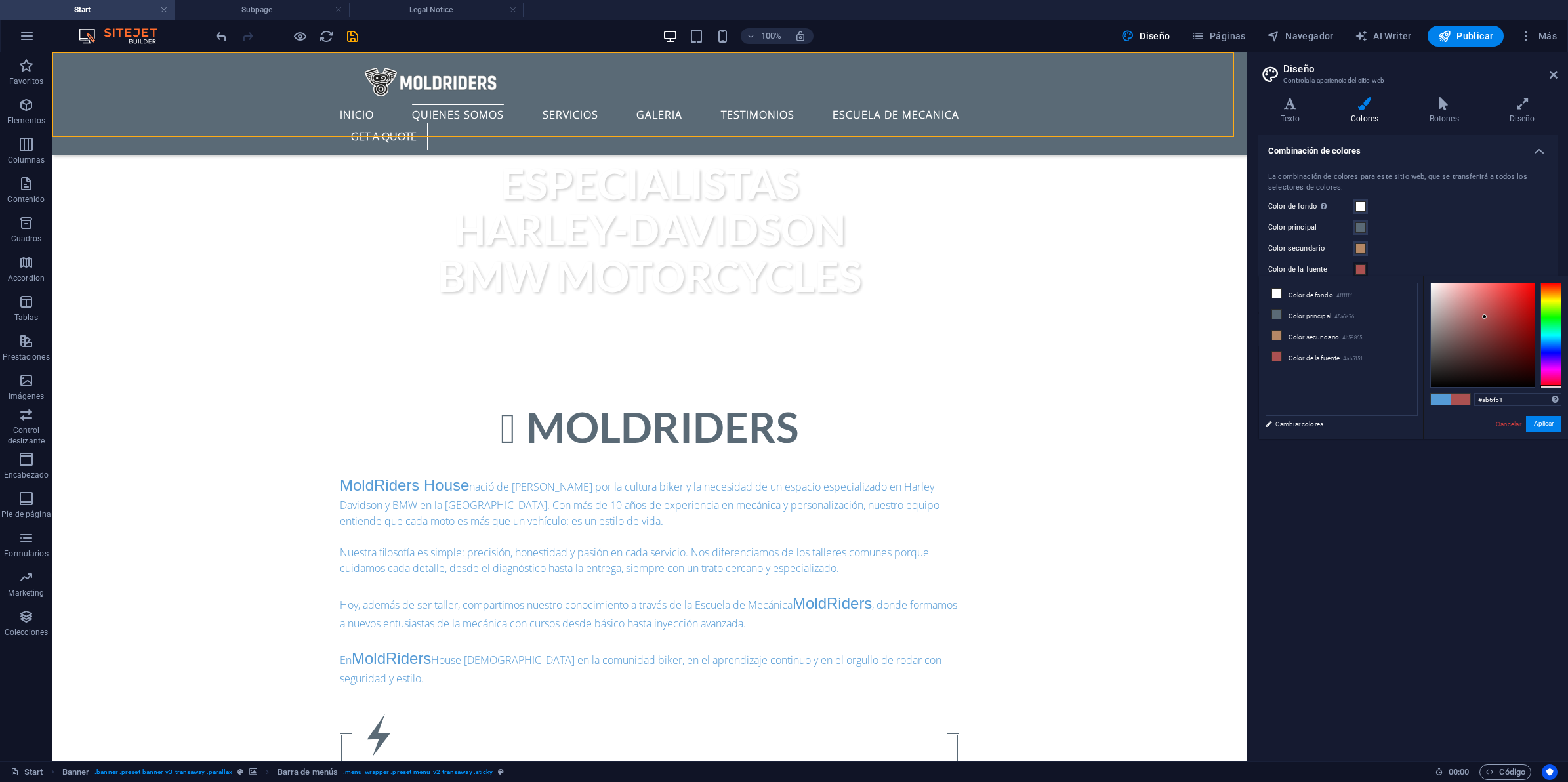
click at [1552, 289] on div at bounding box center [1551, 335] width 21 height 105
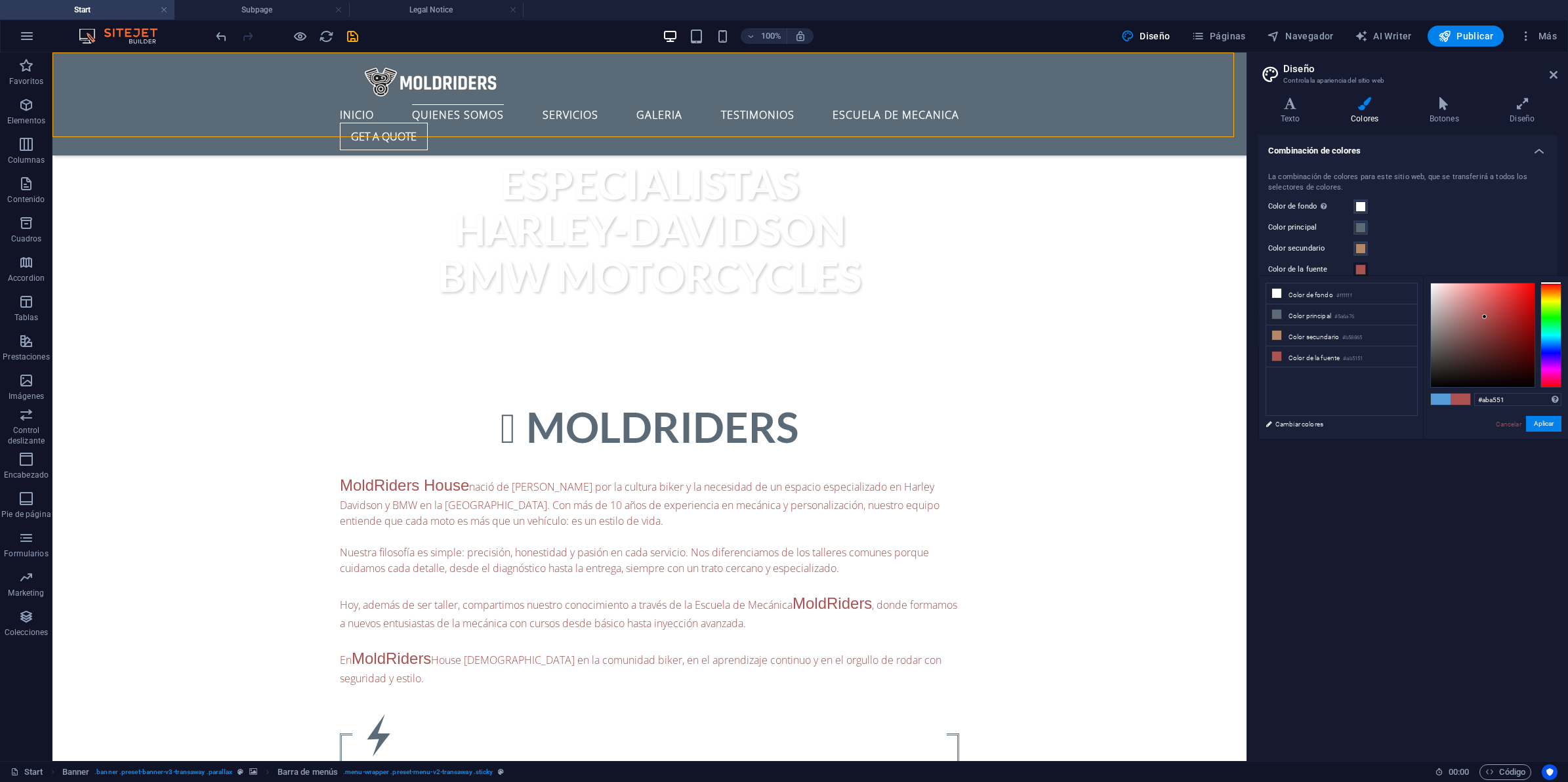
click at [1552, 299] on div at bounding box center [1551, 335] width 21 height 105
click at [1552, 297] on div at bounding box center [1551, 335] width 21 height 105
click at [1552, 292] on div at bounding box center [1551, 335] width 21 height 105
click at [1503, 305] on div at bounding box center [1482, 335] width 104 height 104
click at [1507, 297] on div at bounding box center [1482, 335] width 104 height 104
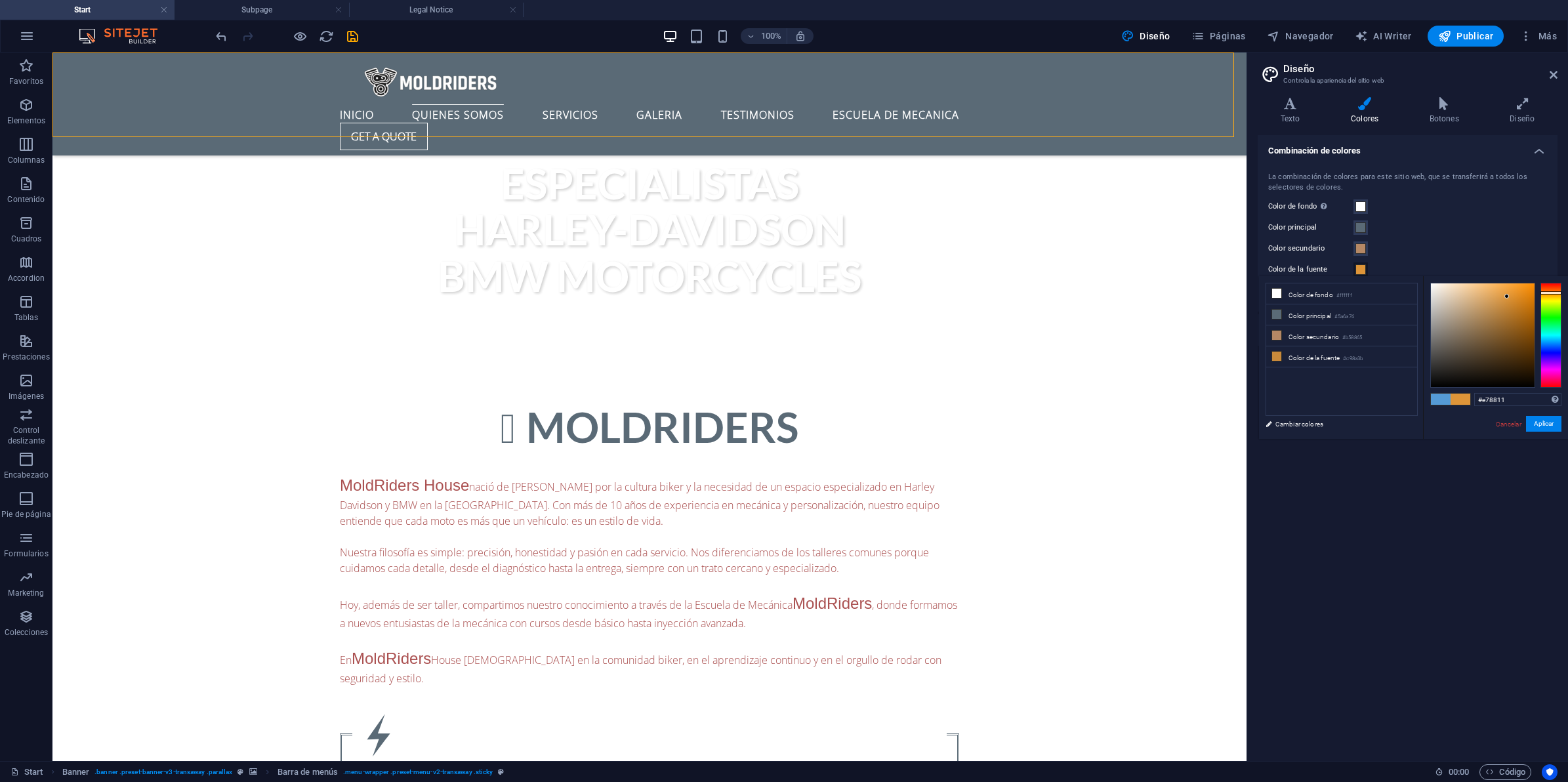
click at [1526, 292] on div at bounding box center [1482, 335] width 104 height 104
click at [1540, 422] on button "Aplicar" at bounding box center [1544, 424] width 36 height 16
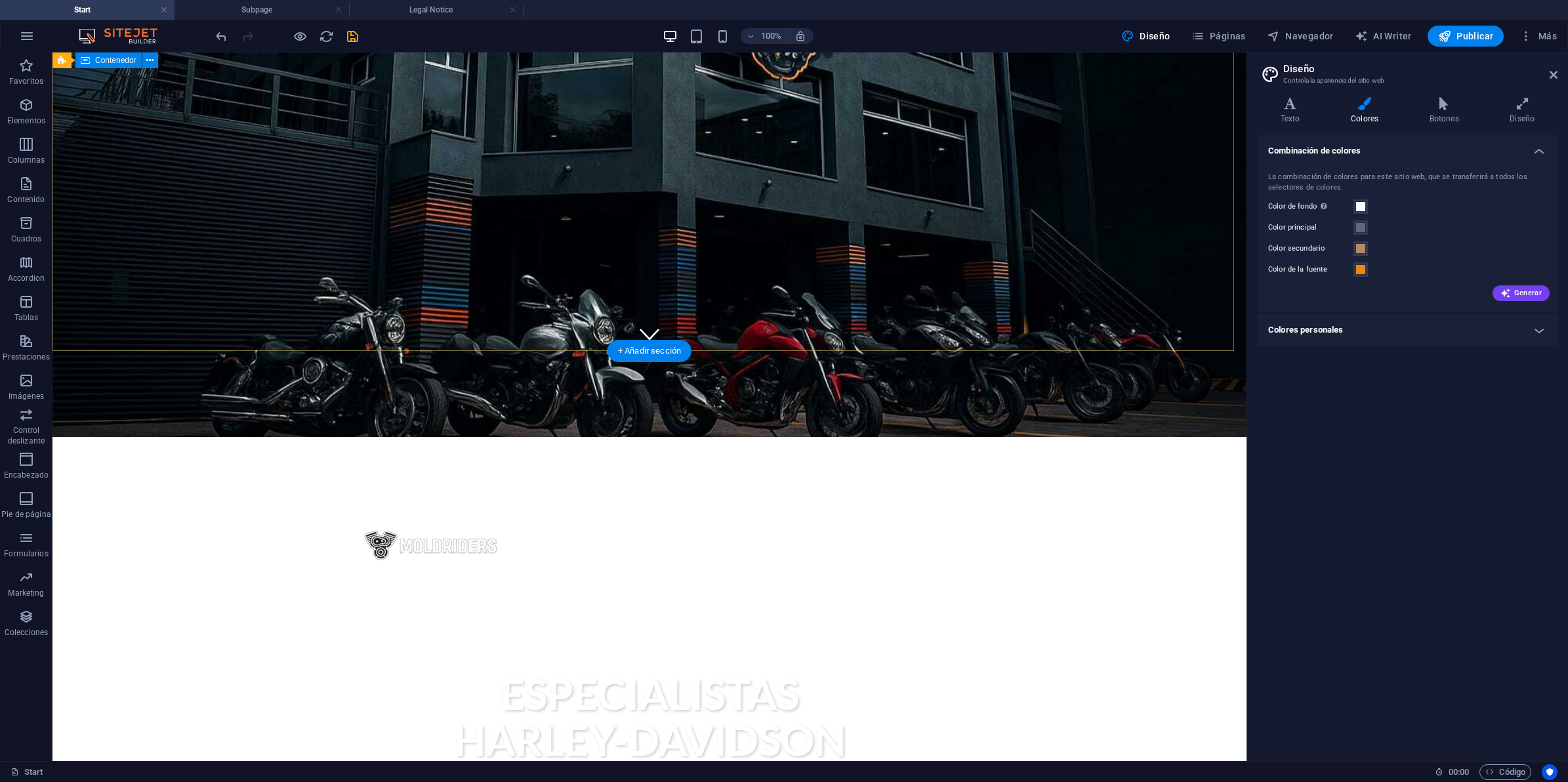
scroll to position [492, 0]
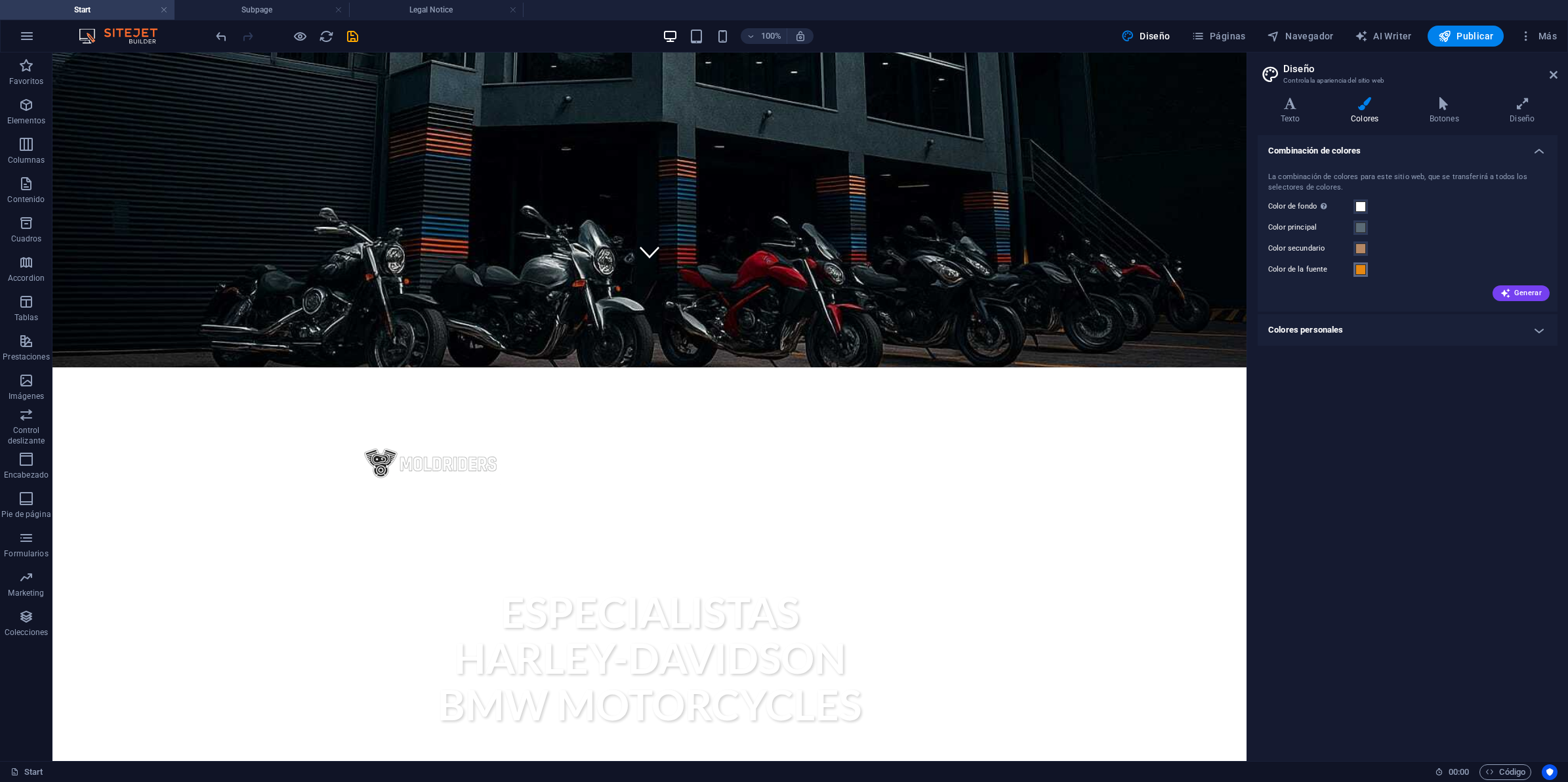
click at [1365, 273] on span at bounding box center [1361, 270] width 11 height 11
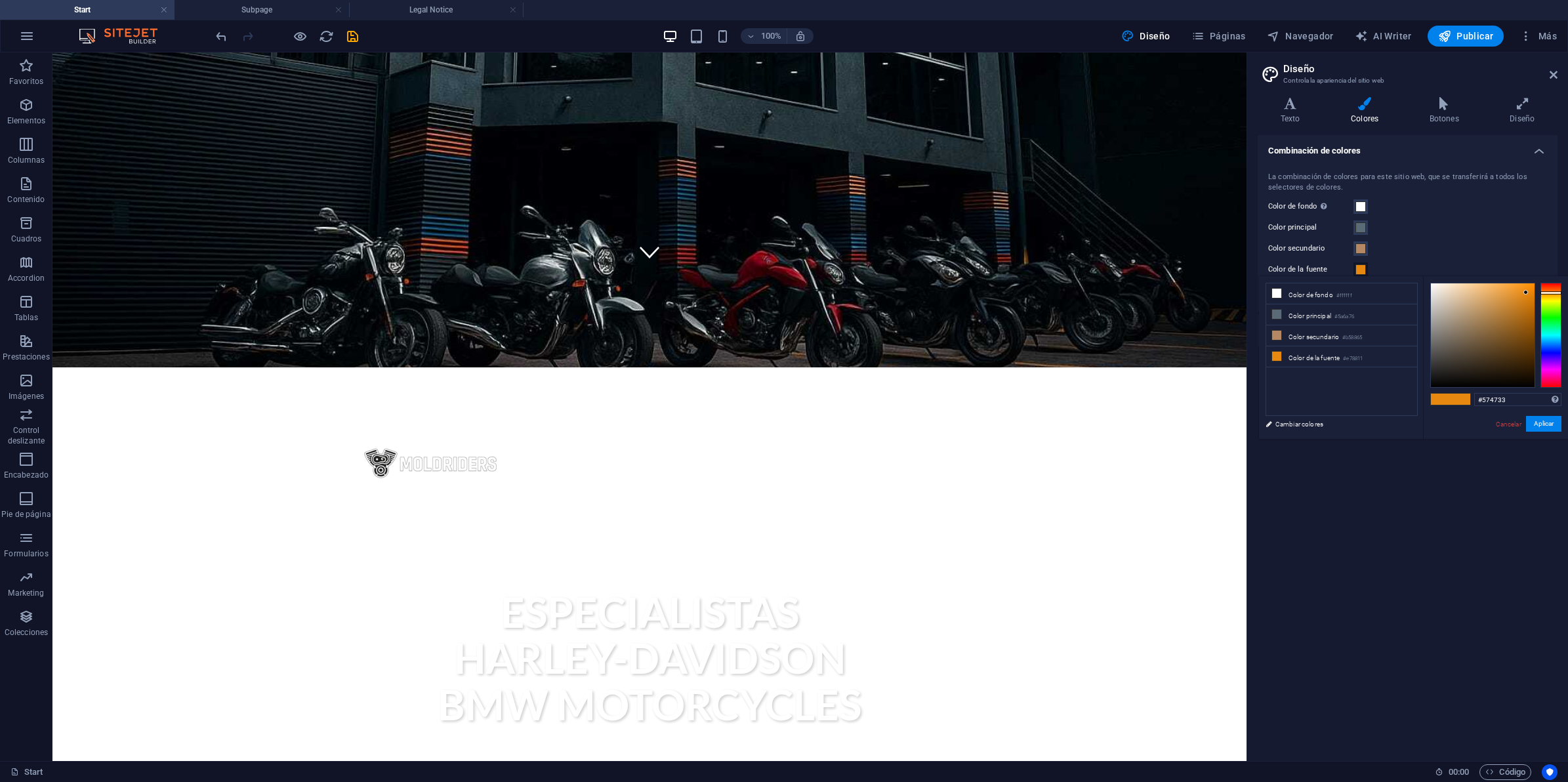
click at [1474, 351] on div at bounding box center [1482, 335] width 104 height 104
click at [1447, 316] on div at bounding box center [1482, 335] width 104 height 104
click at [1453, 343] on div at bounding box center [1482, 335] width 104 height 104
click at [1451, 345] on div at bounding box center [1451, 344] width 5 height 5
click at [1447, 314] on div at bounding box center [1482, 335] width 104 height 104
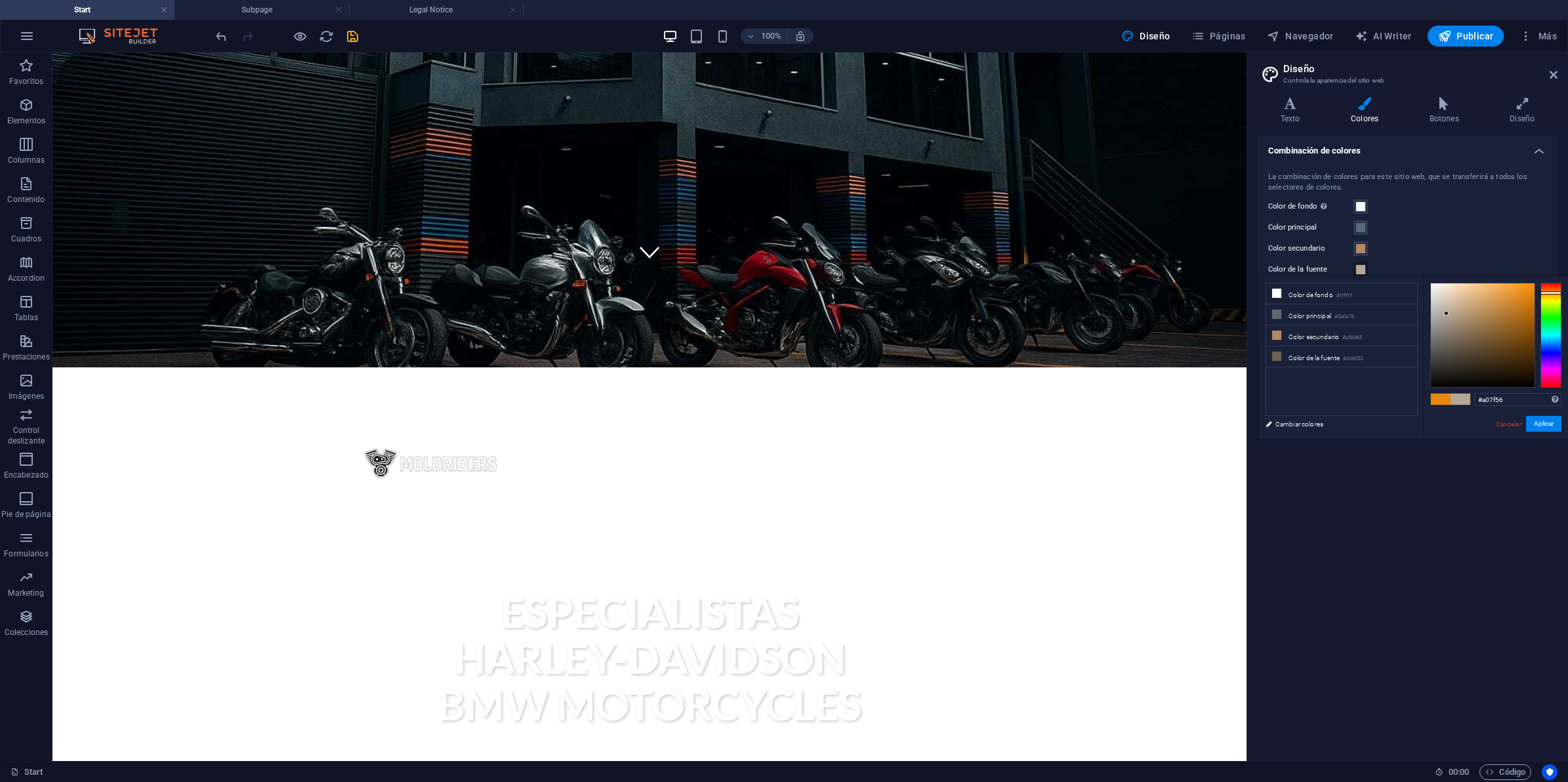
click at [1478, 321] on div at bounding box center [1482, 335] width 104 height 104
drag, startPoint x: 1491, startPoint y: 326, endPoint x: 1516, endPoint y: 345, distance: 31.4
click at [1493, 326] on div at bounding box center [1482, 335] width 104 height 104
click at [1519, 339] on div at bounding box center [1482, 335] width 104 height 104
click at [1532, 336] on div at bounding box center [1482, 335] width 104 height 104
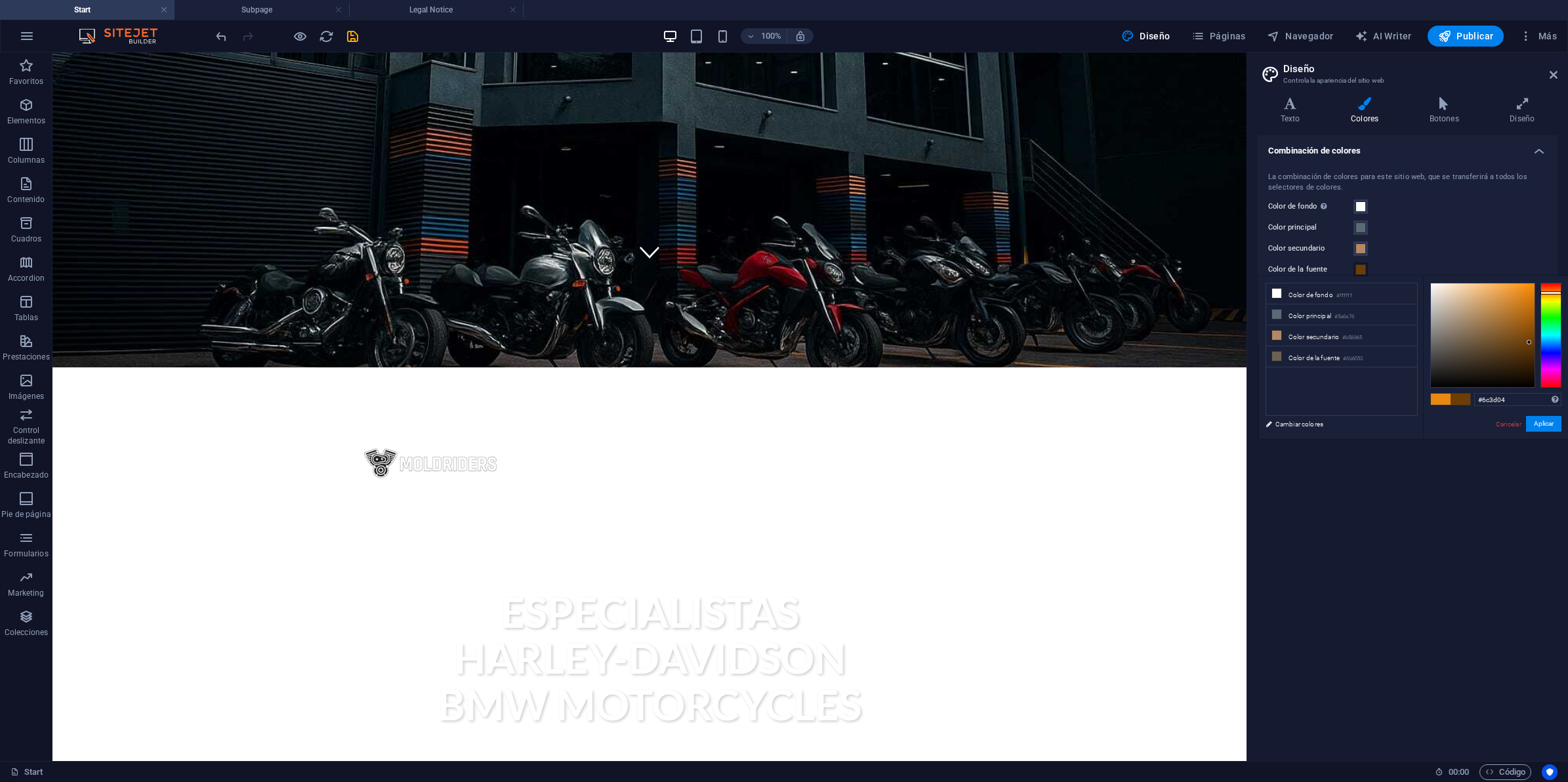
drag, startPoint x: 1529, startPoint y: 342, endPoint x: 1531, endPoint y: 350, distance: 8.2
click at [1529, 343] on div at bounding box center [1482, 335] width 104 height 104
click at [1531, 352] on div at bounding box center [1482, 335] width 104 height 104
click at [1516, 352] on div at bounding box center [1482, 335] width 104 height 104
click at [1488, 358] on div at bounding box center [1482, 335] width 104 height 104
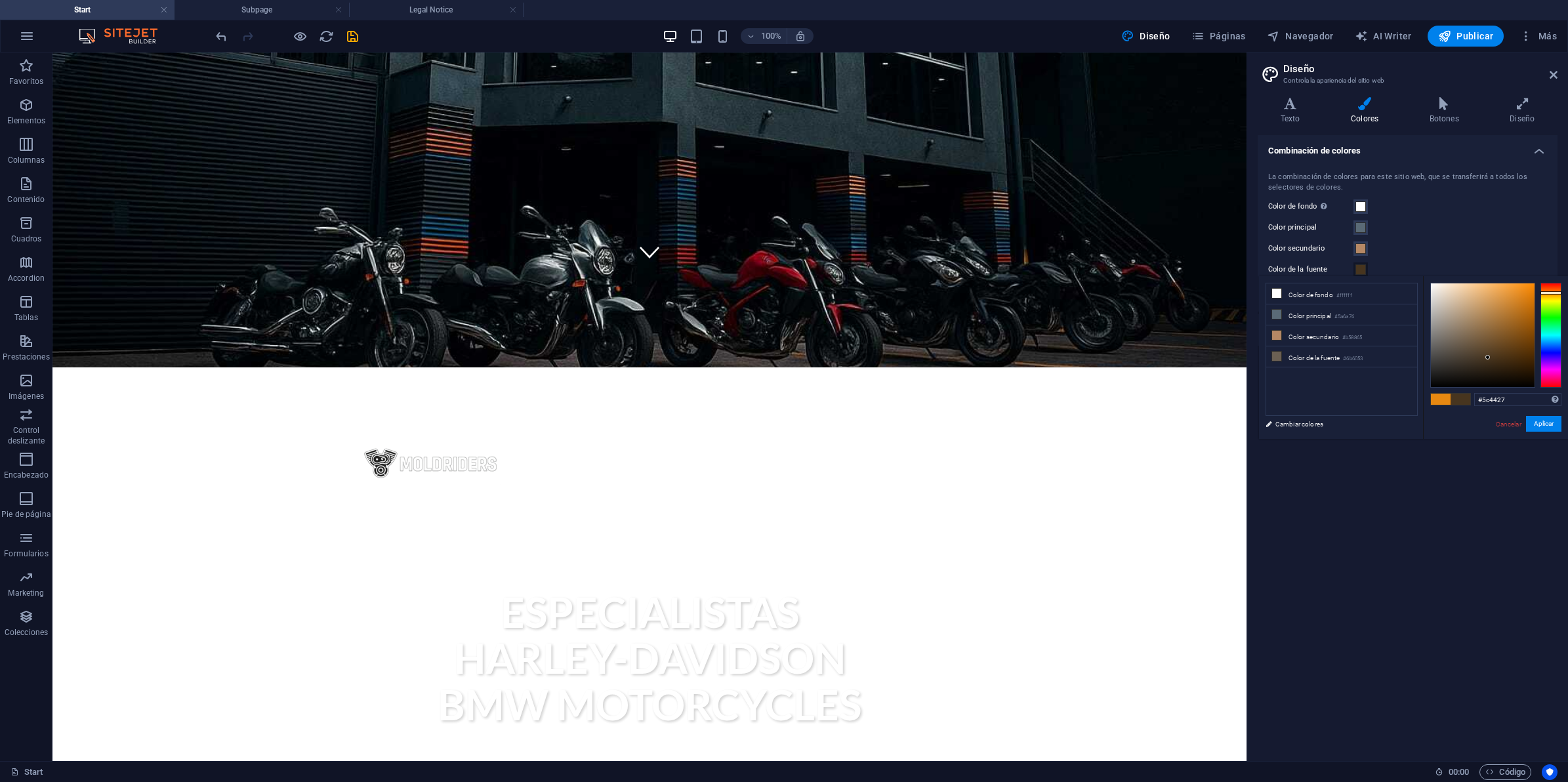
click at [1490, 349] on div at bounding box center [1482, 335] width 104 height 104
type input "#443421"
click at [1484, 359] on div at bounding box center [1482, 335] width 104 height 104
click at [1532, 422] on button "Aplicar" at bounding box center [1544, 424] width 36 height 16
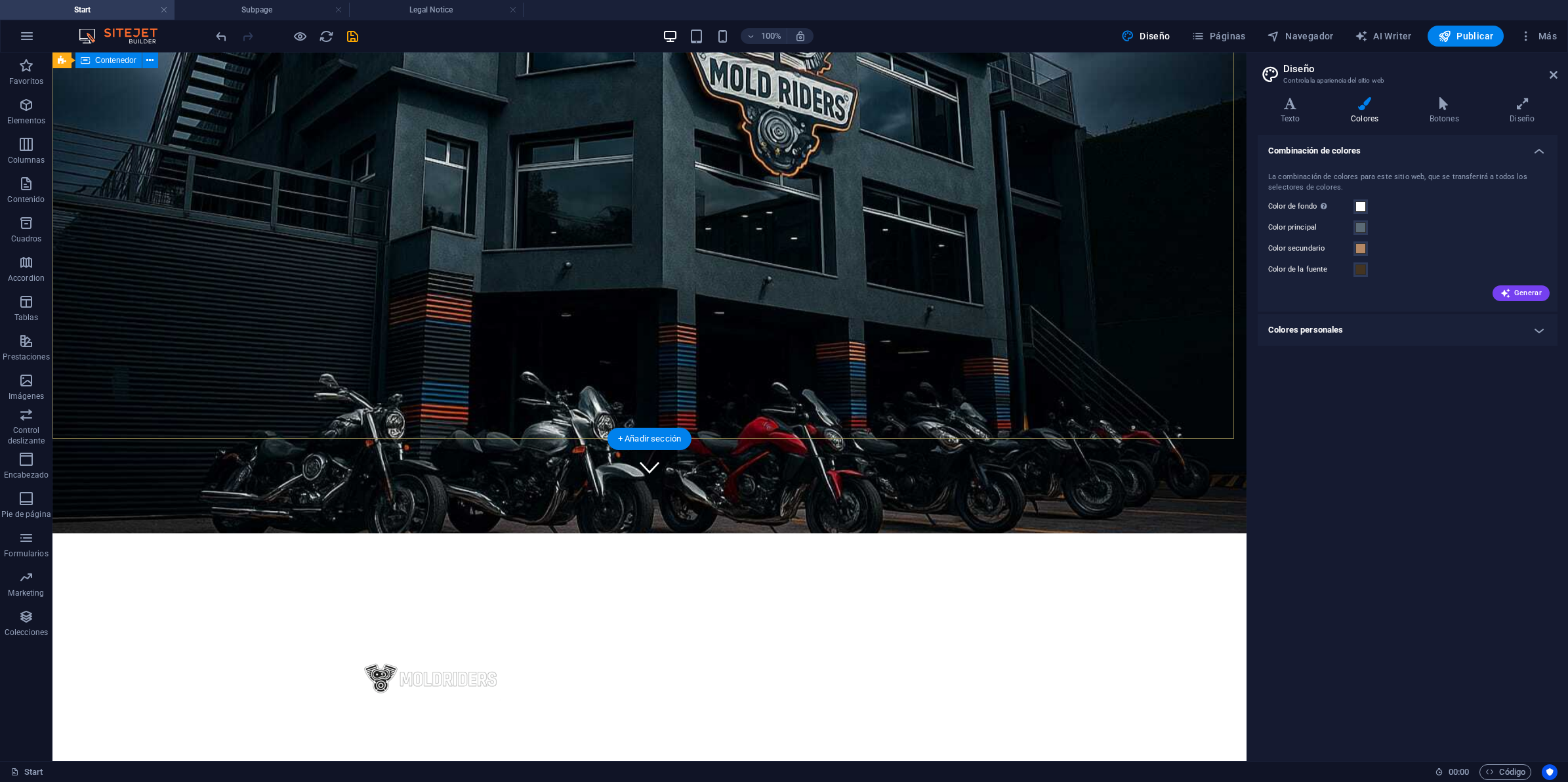
scroll to position [246, 0]
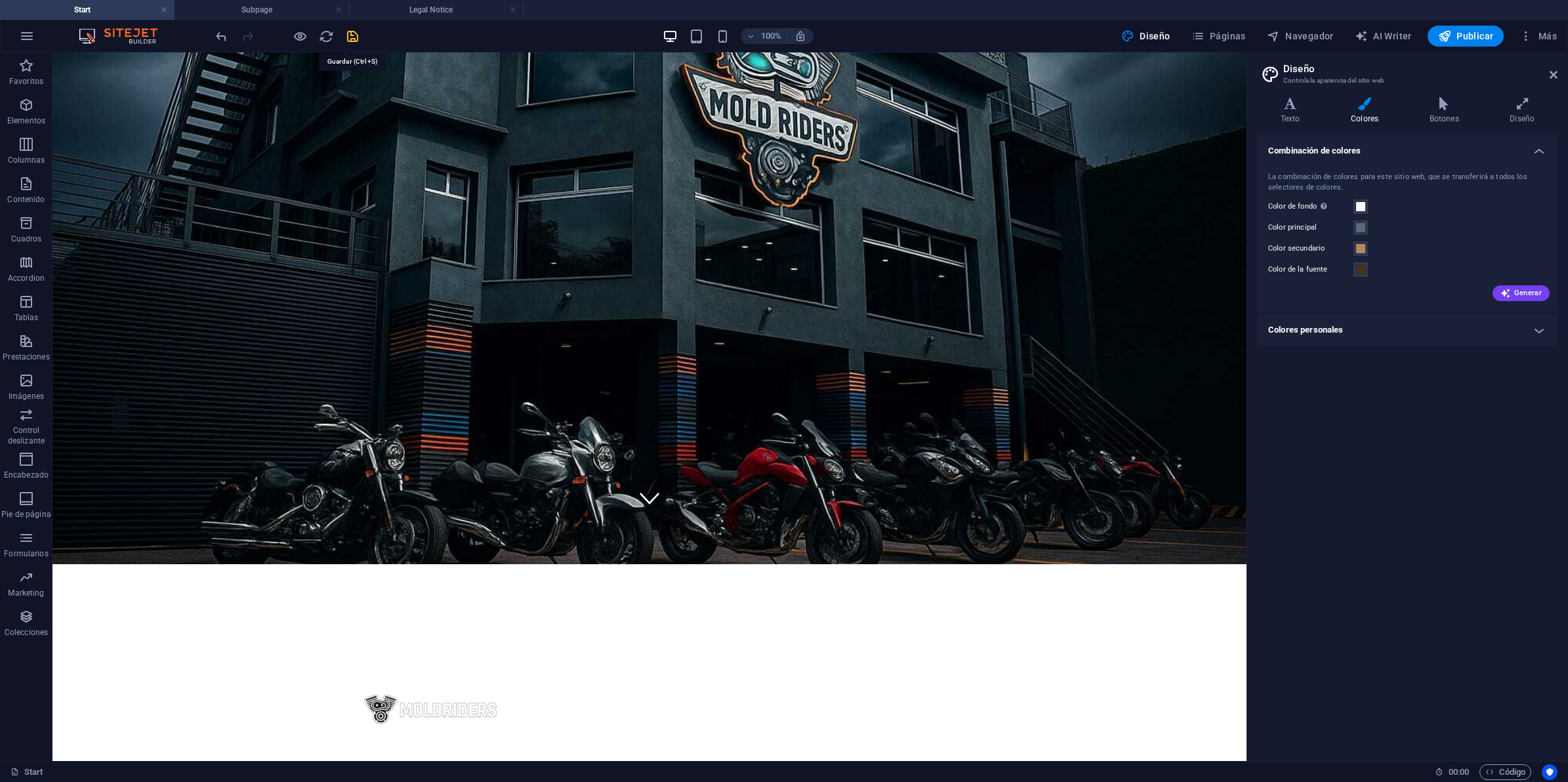
click at [352, 36] on icon "save" at bounding box center [352, 36] width 15 height 15
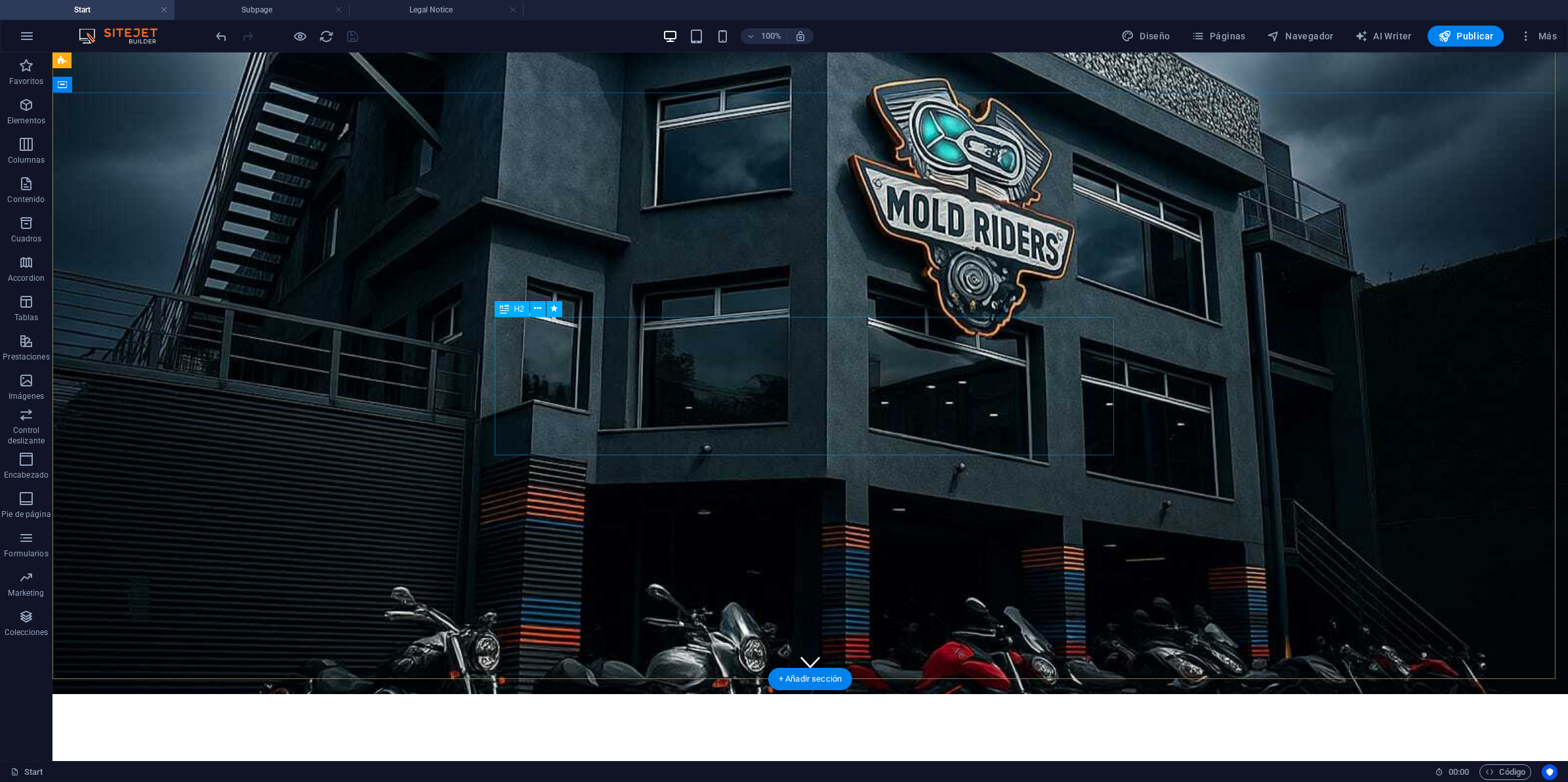
scroll to position [0, 0]
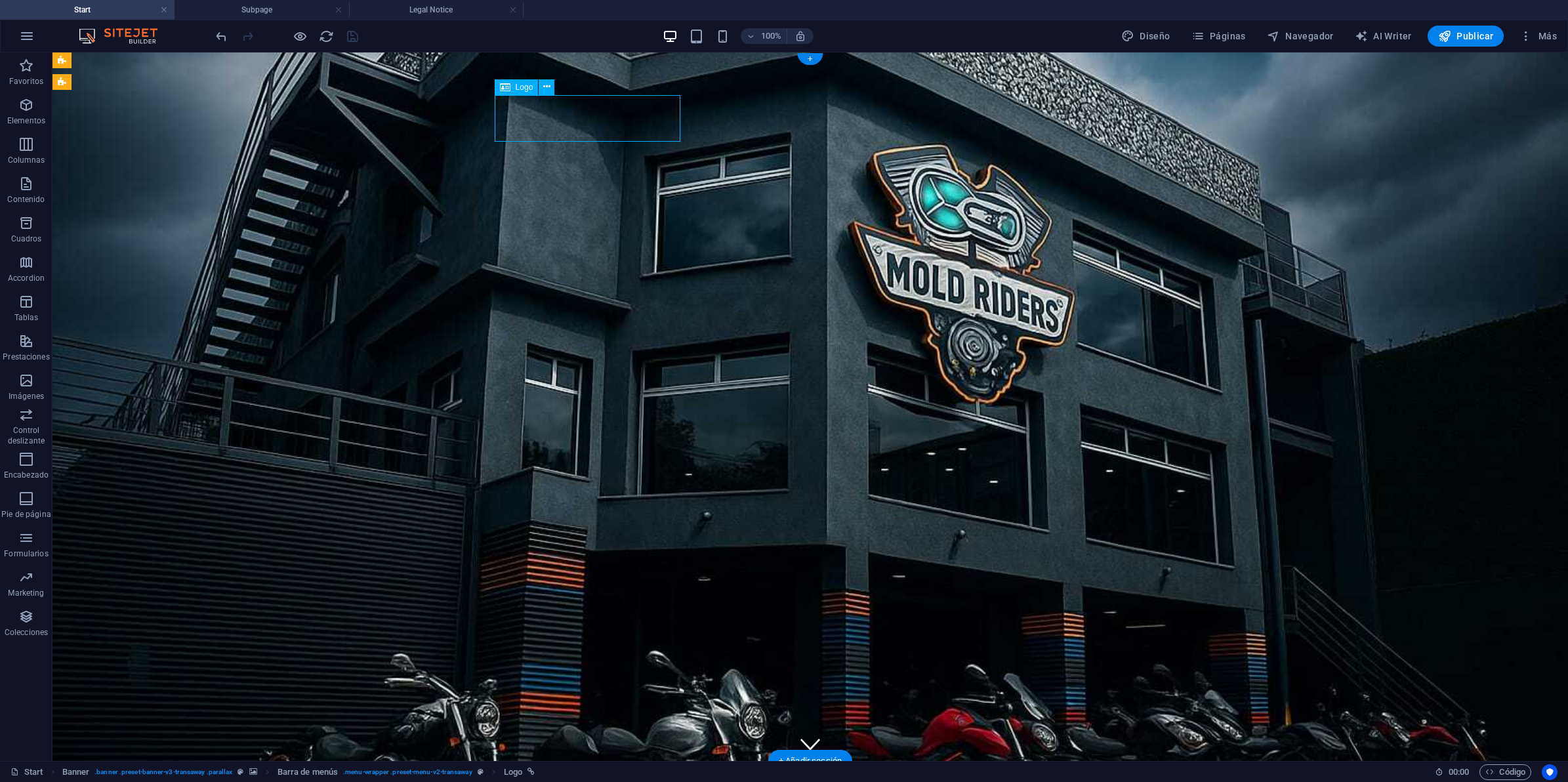
select select "px"
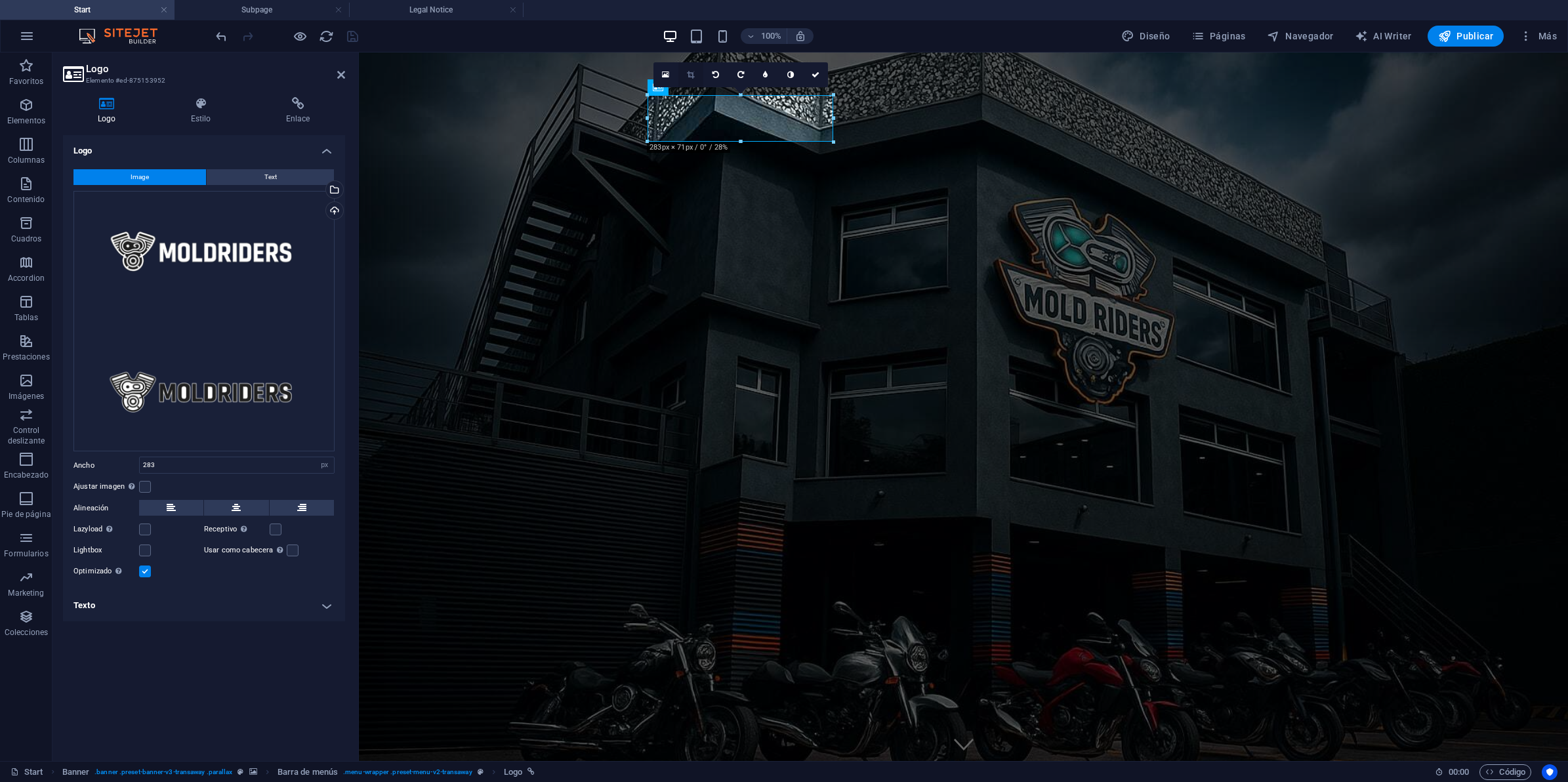
click at [687, 79] on link at bounding box center [690, 74] width 25 height 25
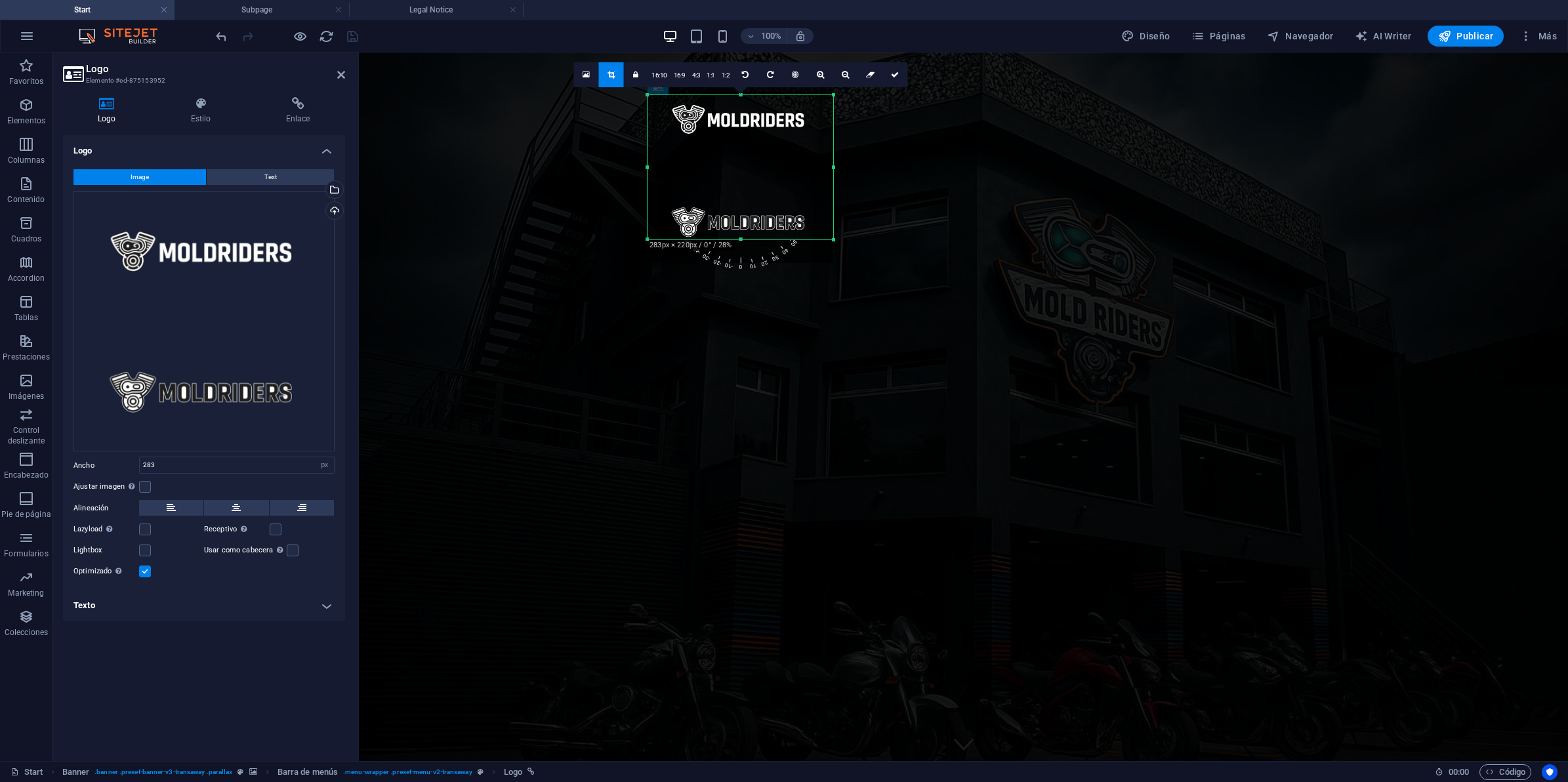
drag, startPoint x: 741, startPoint y: 140, endPoint x: 740, endPoint y: 238, distance: 98.0
click at [740, 238] on div at bounding box center [740, 240] width 186 height 5
drag, startPoint x: 740, startPoint y: 238, endPoint x: 756, endPoint y: 150, distance: 89.4
click at [756, 150] on div at bounding box center [740, 152] width 186 height 5
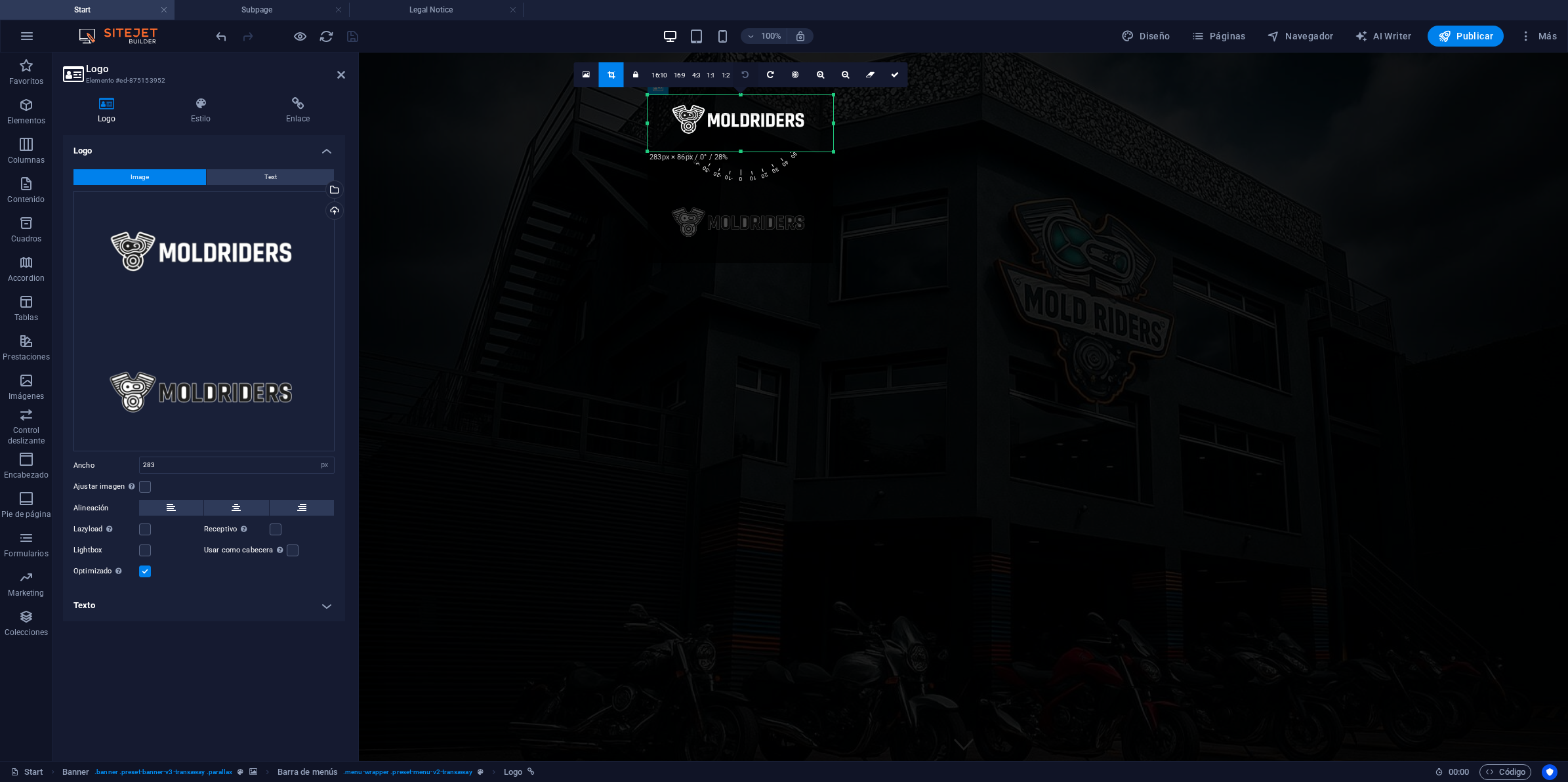
click at [742, 75] on icon at bounding box center [745, 74] width 7 height 8
click at [771, 71] on icon at bounding box center [770, 74] width 7 height 8
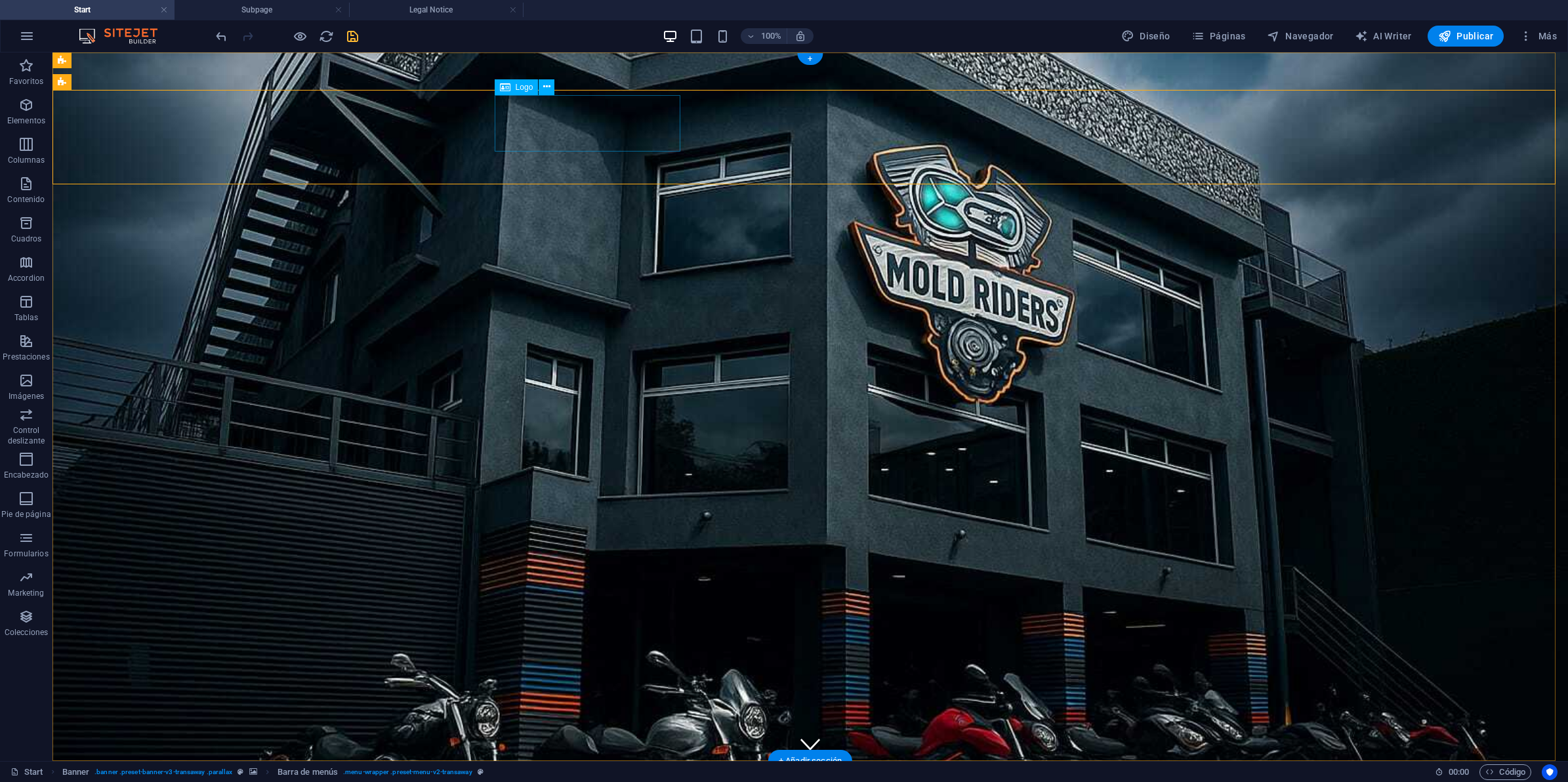
select select "px"
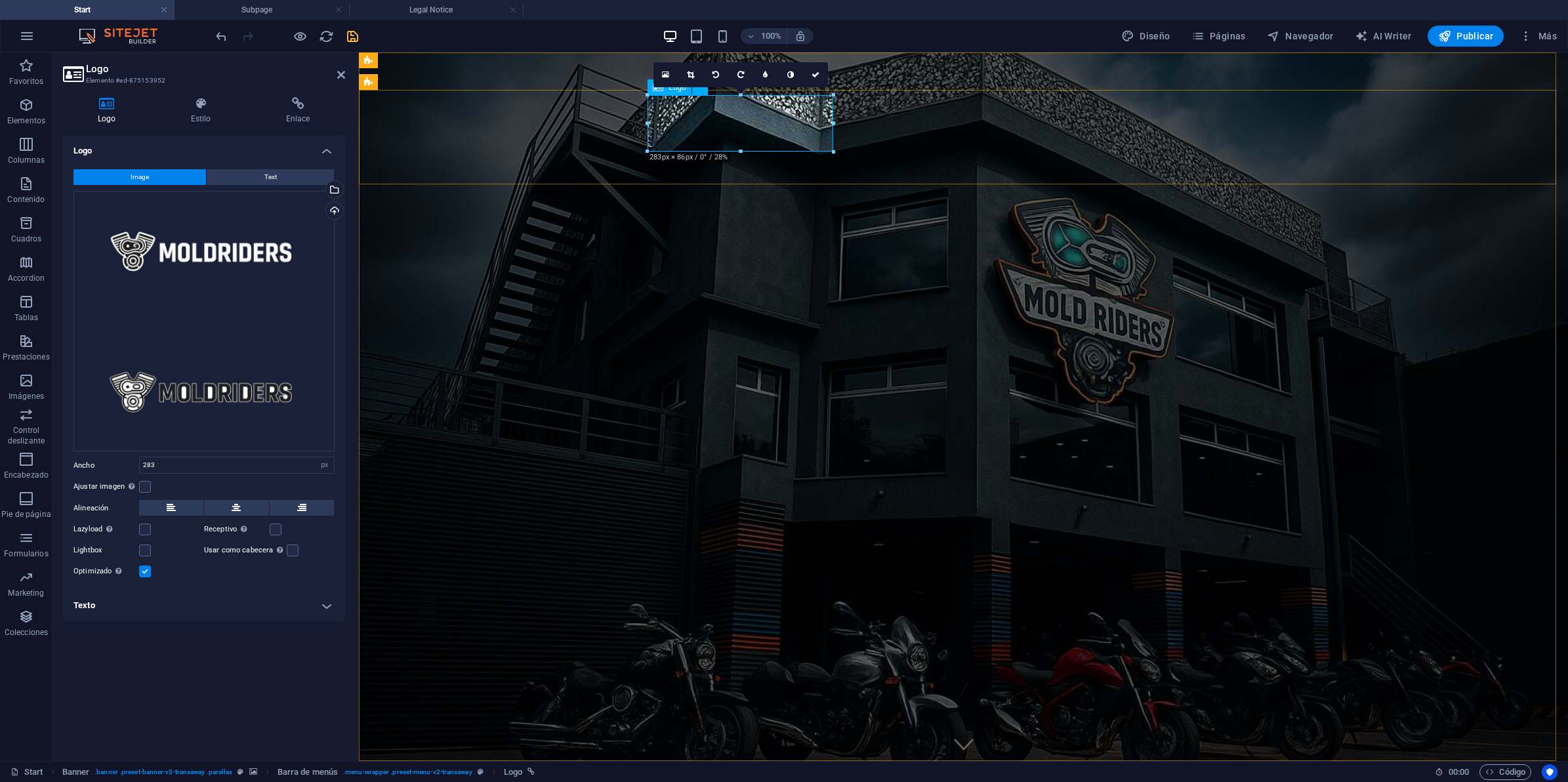
click at [260, 213] on div "Arrastra archivos aquí, haz clic para escoger archivos o selecciona archivos de…" at bounding box center [204, 321] width 261 height 261
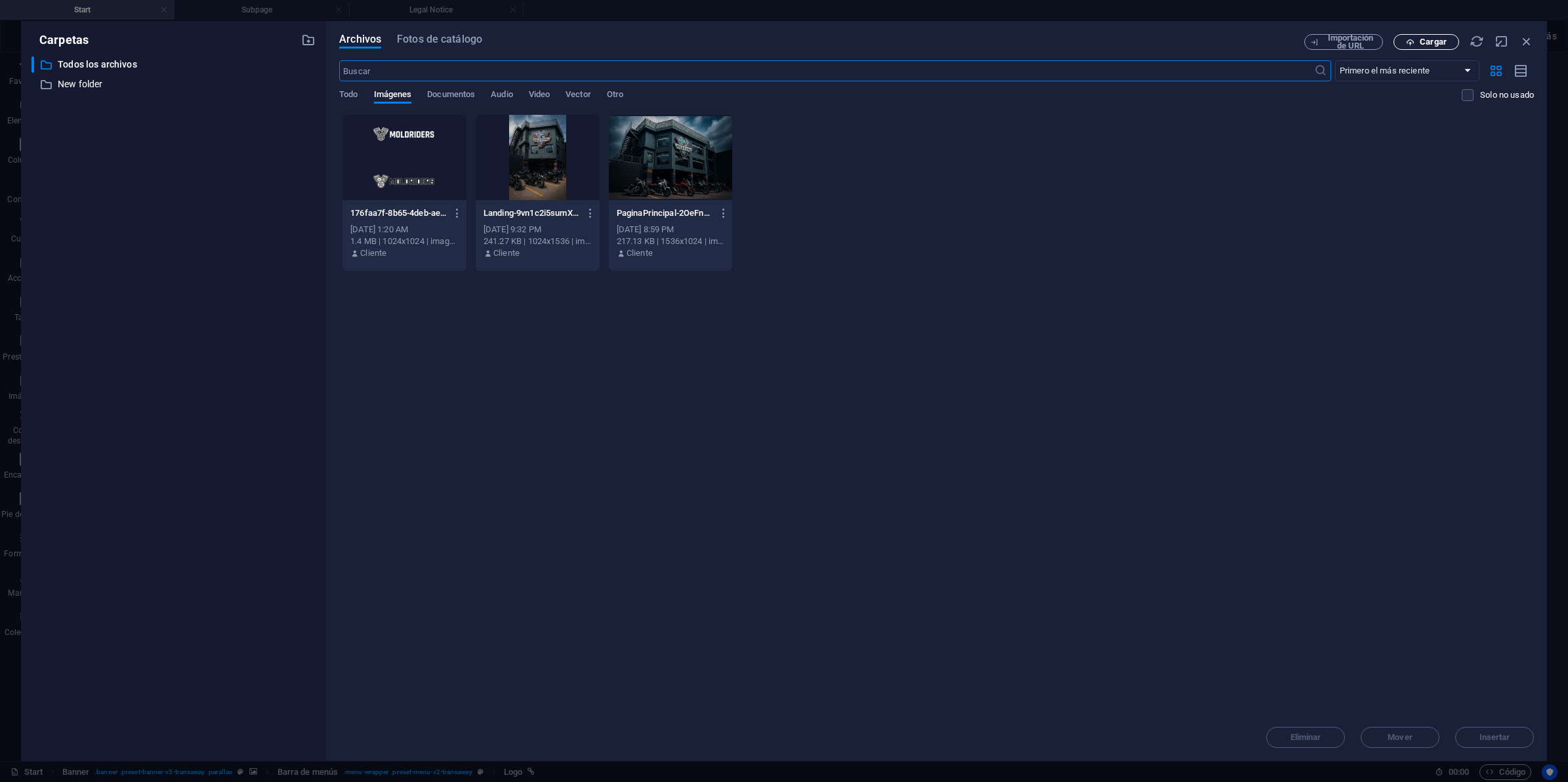
click at [1421, 35] on button "Cargar" at bounding box center [1426, 42] width 65 height 16
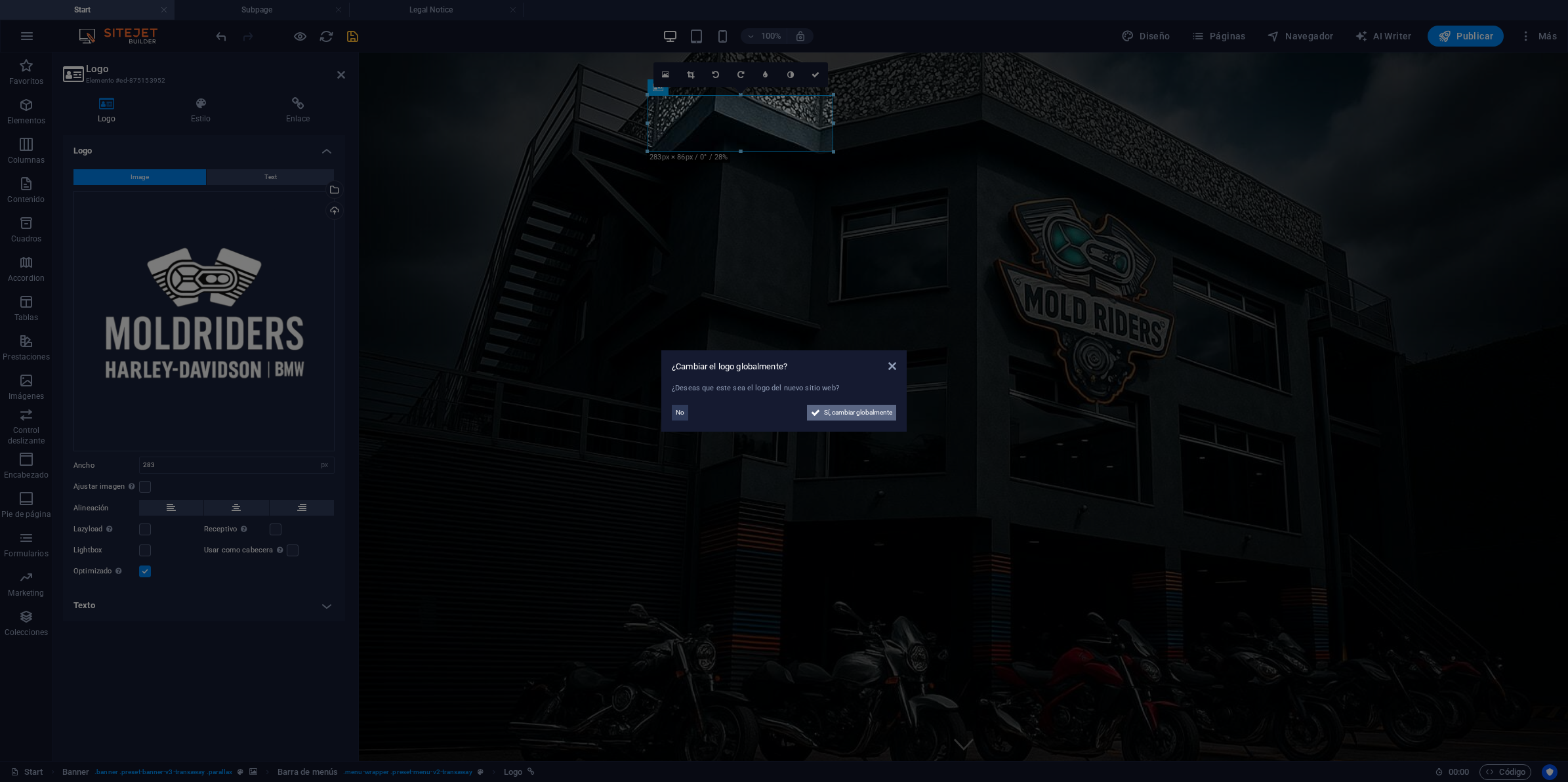
click at [866, 411] on span "Sí, cambiar globalmente" at bounding box center [858, 412] width 68 height 16
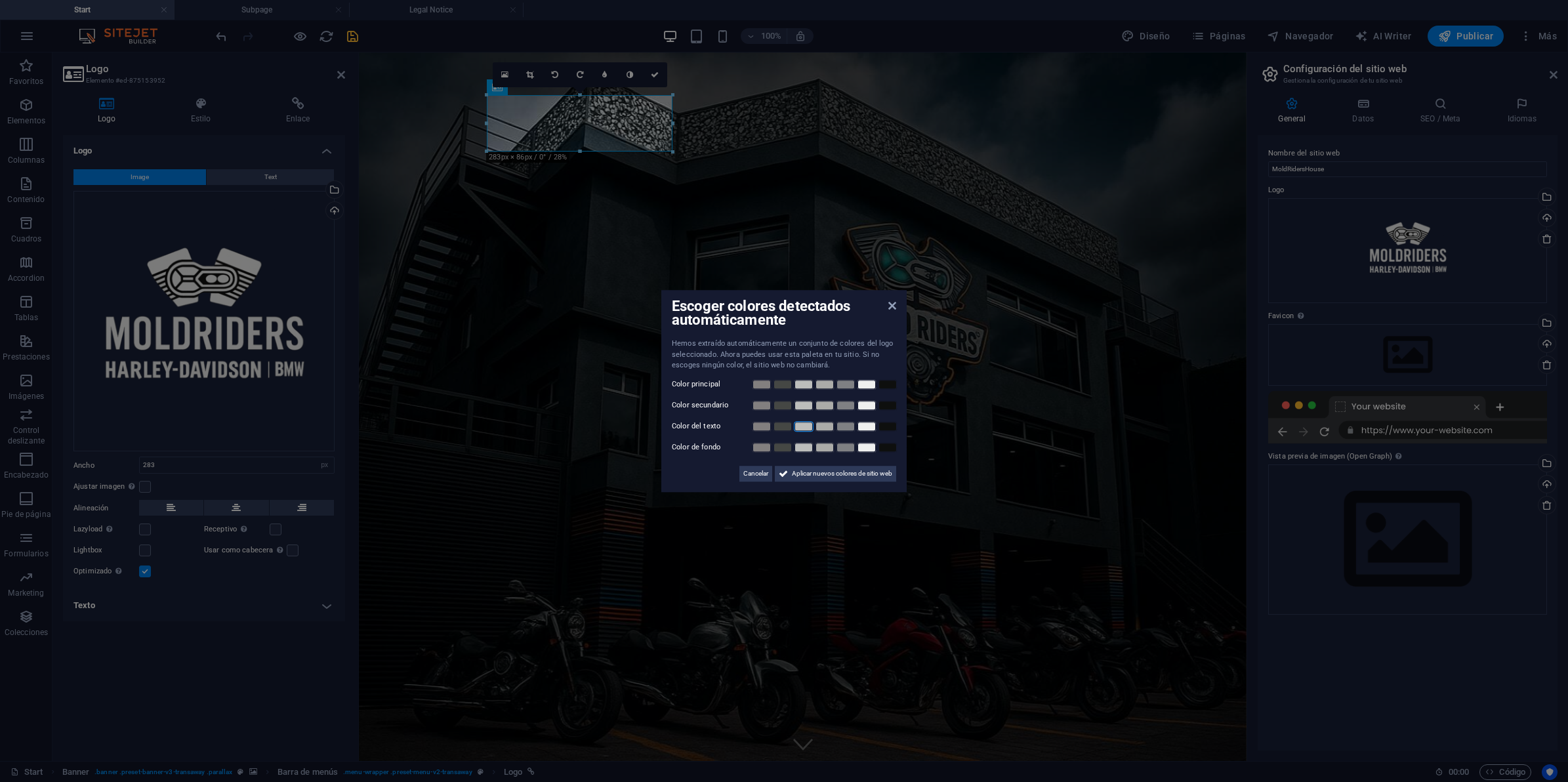
click at [812, 427] on link at bounding box center [803, 427] width 20 height 11
click at [824, 427] on link at bounding box center [825, 427] width 20 height 11
click at [831, 427] on link at bounding box center [825, 427] width 20 height 11
click at [844, 425] on link at bounding box center [846, 427] width 20 height 11
click at [843, 382] on link at bounding box center [846, 384] width 20 height 11
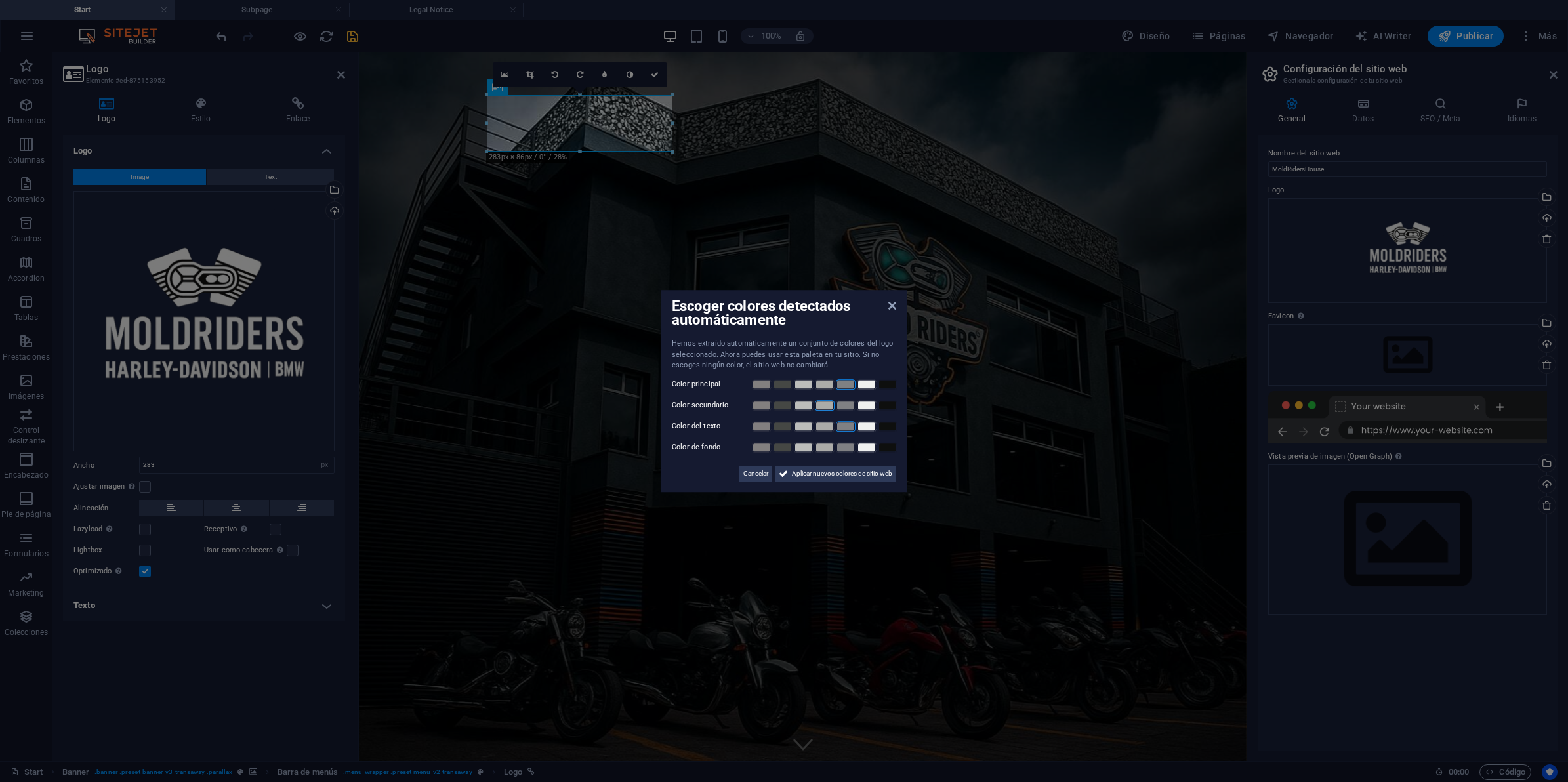
click at [828, 401] on link at bounding box center [825, 405] width 20 height 11
click at [806, 427] on link at bounding box center [803, 427] width 20 height 11
click at [806, 468] on span "Aplicar nuevos colores de sitio web" at bounding box center [842, 473] width 100 height 16
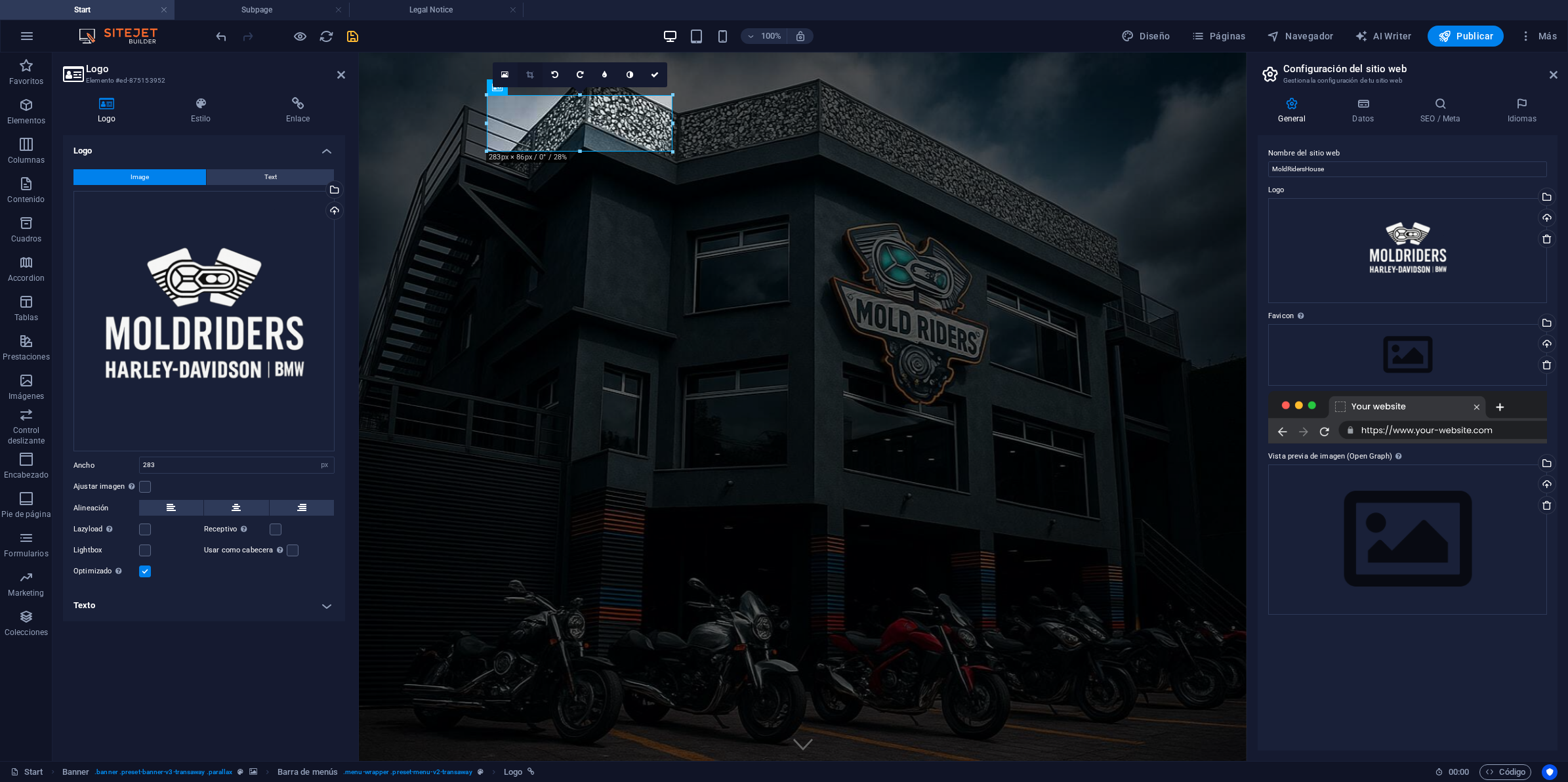
click at [529, 77] on icon at bounding box center [530, 74] width 8 height 8
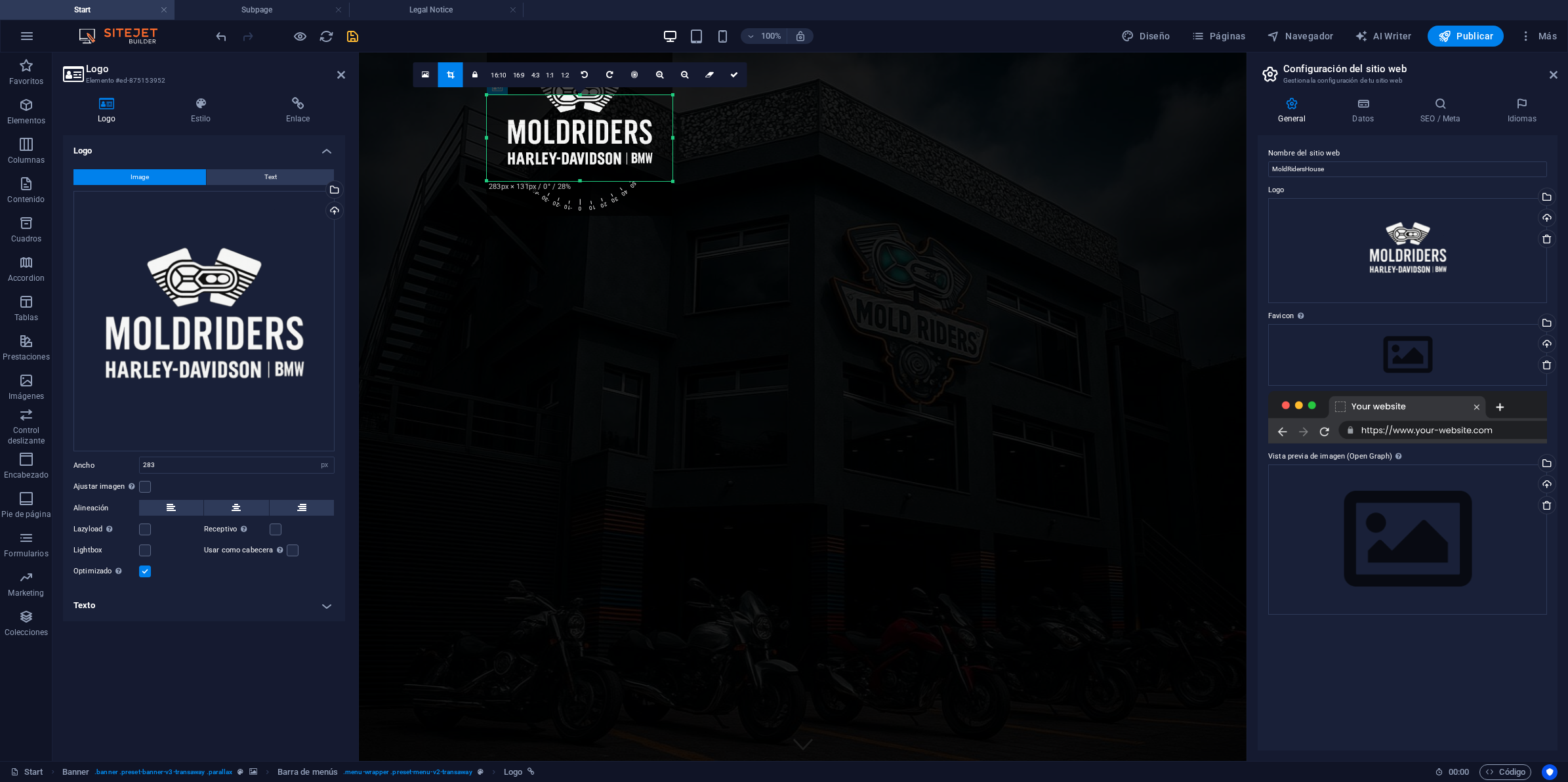
drag, startPoint x: 582, startPoint y: 153, endPoint x: 578, endPoint y: 182, distance: 29.3
click at [578, 182] on div at bounding box center [579, 181] width 186 height 5
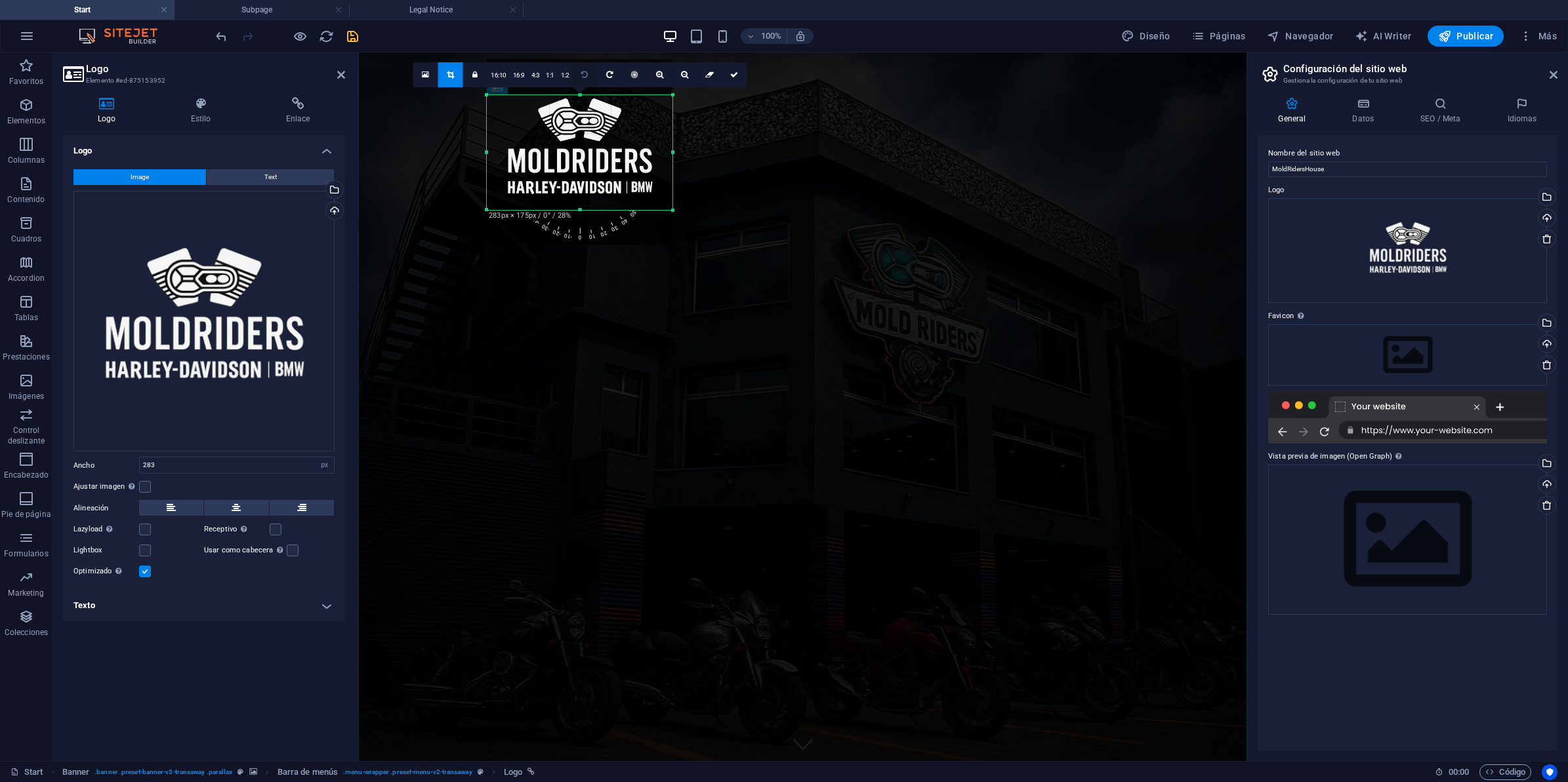
drag, startPoint x: 578, startPoint y: 96, endPoint x: 585, endPoint y: 68, distance: 28.9
click at [585, 95] on div "180 170 160 150 140 130 120 110 100 90 80 70 60 50 40 30 20 10 0 -10 -20 -30 -4…" at bounding box center [579, 152] width 186 height 115
click at [582, 204] on div at bounding box center [579, 152] width 186 height 186
drag, startPoint x: 579, startPoint y: 209, endPoint x: 581, endPoint y: 199, distance: 10.2
click at [581, 199] on div at bounding box center [579, 200] width 186 height 5
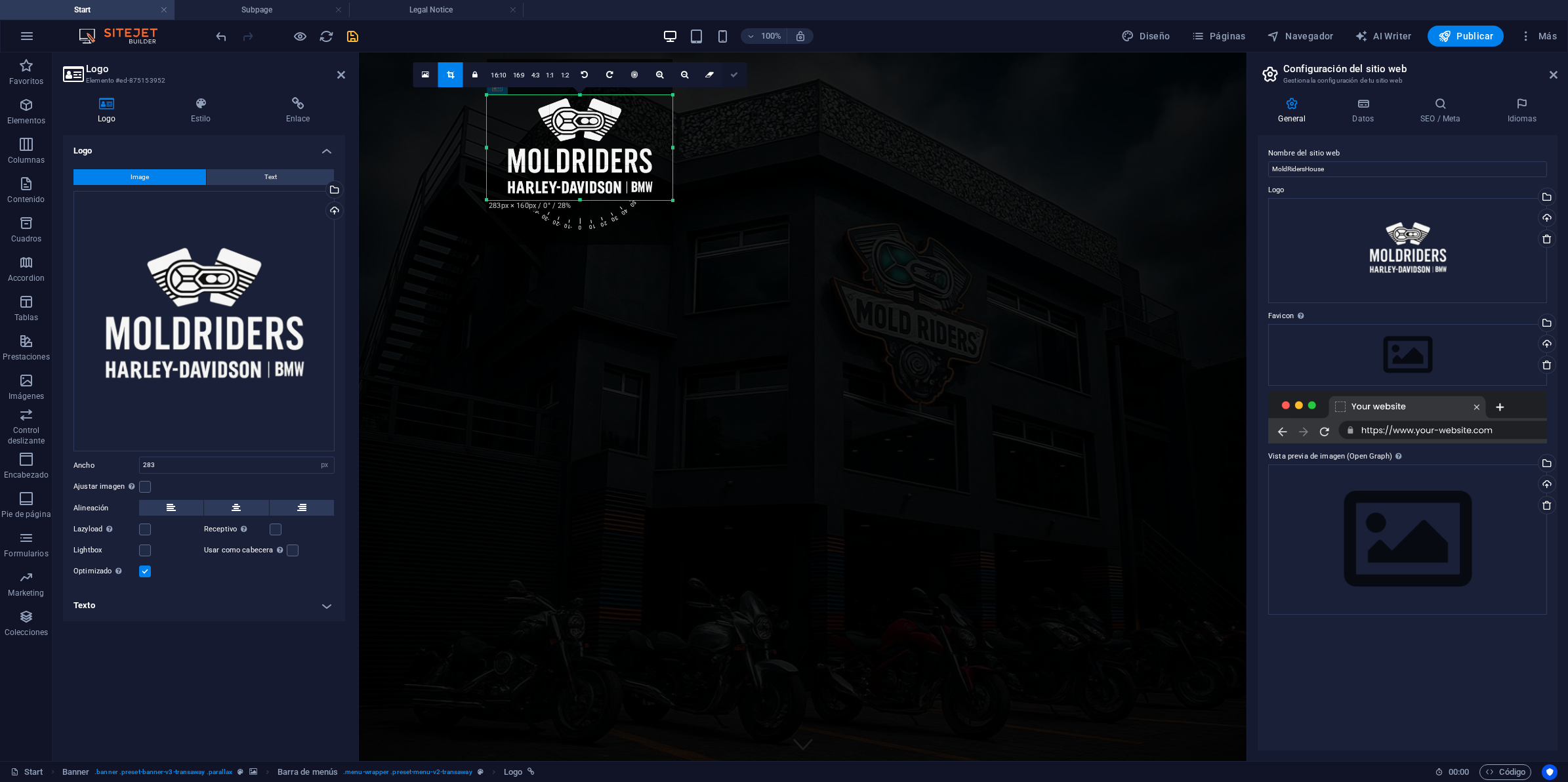
click at [732, 77] on icon at bounding box center [734, 74] width 8 height 8
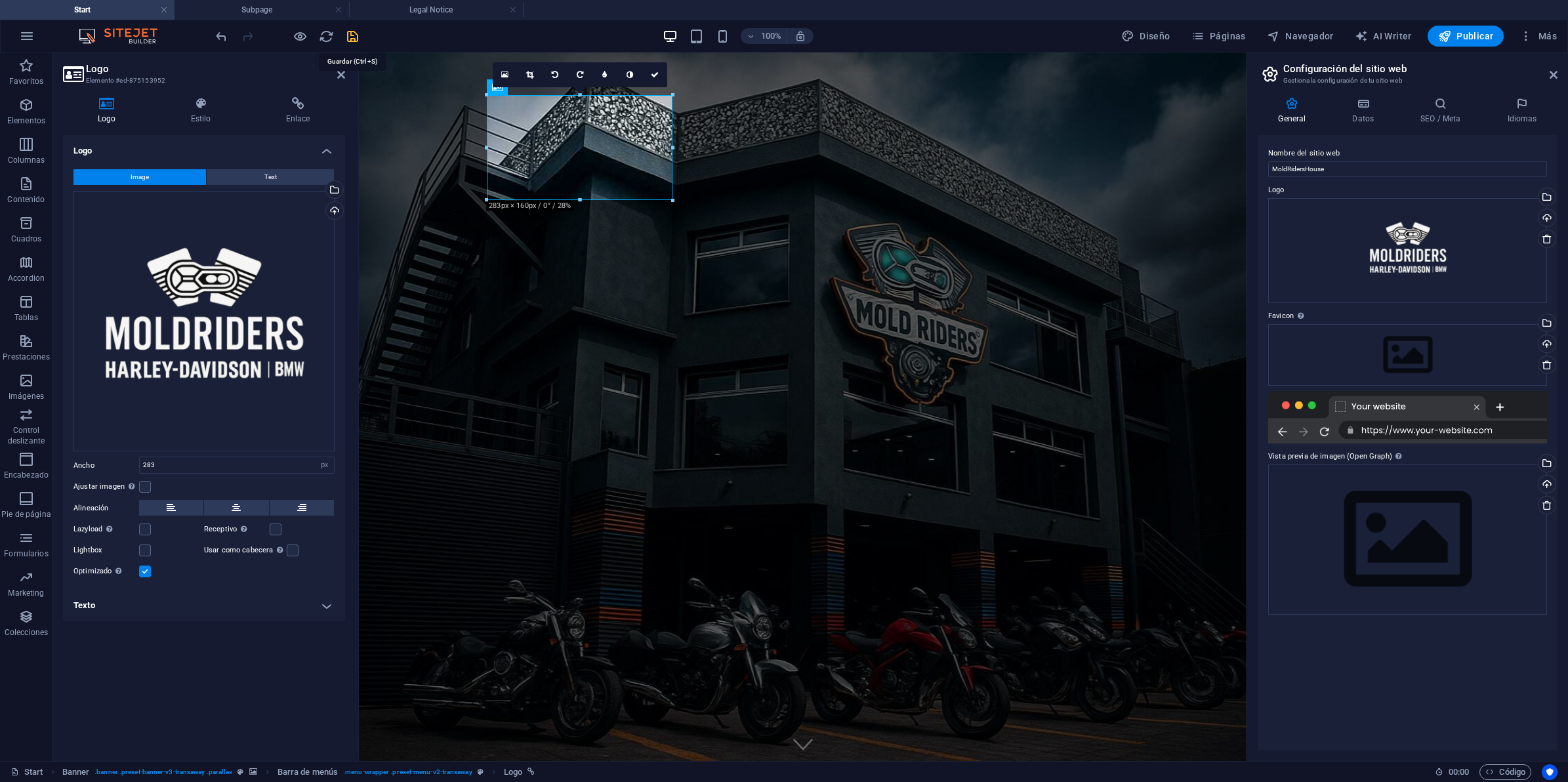
click at [346, 36] on icon "save" at bounding box center [352, 36] width 15 height 15
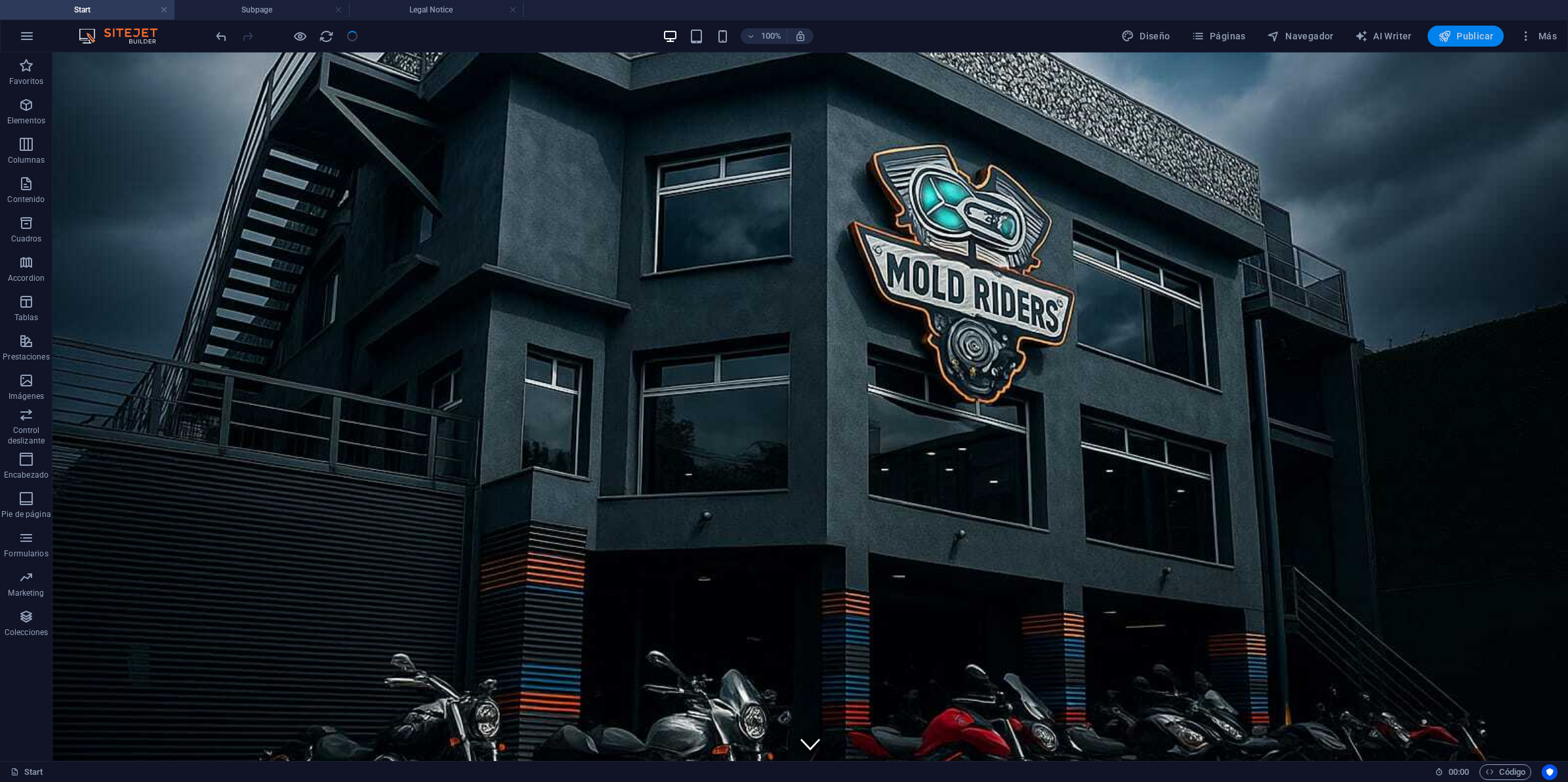
click at [1478, 36] on span "Publicar" at bounding box center [1465, 36] width 55 height 13
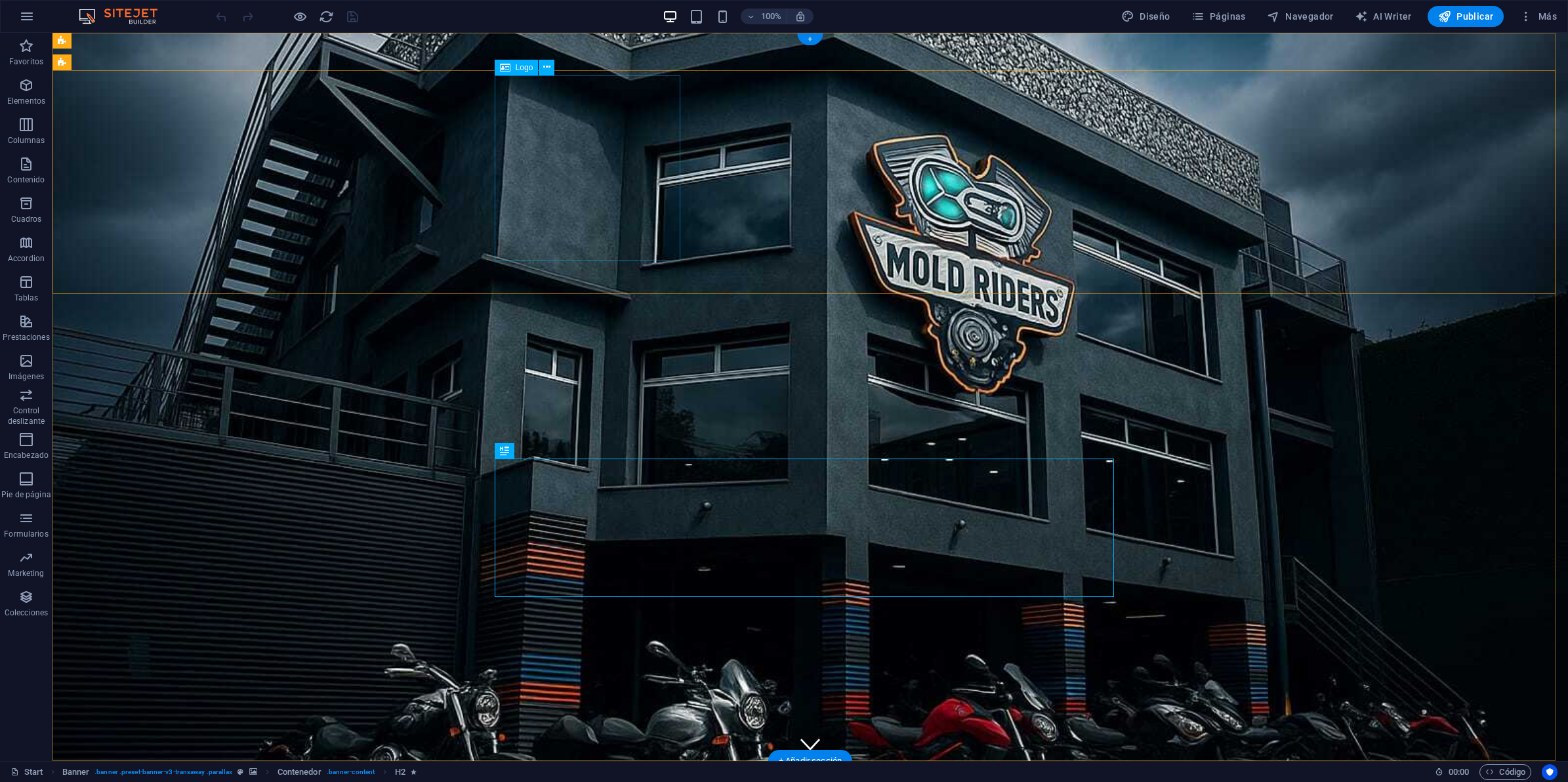
select select "px"
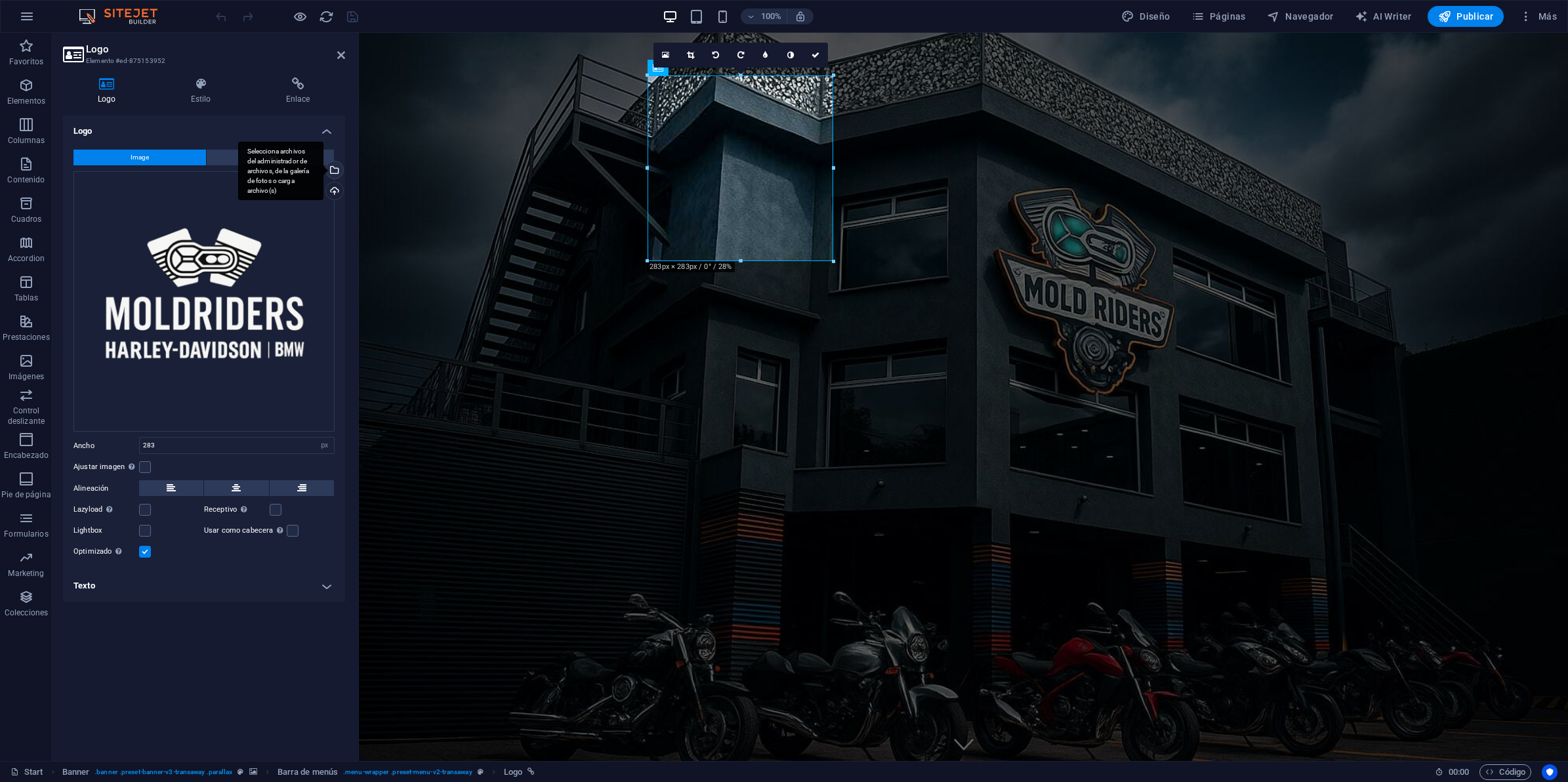
click at [336, 172] on div "Selecciona archivos del administrador de archivos, de la galería de fotos o car…" at bounding box center [333, 172] width 20 height 20
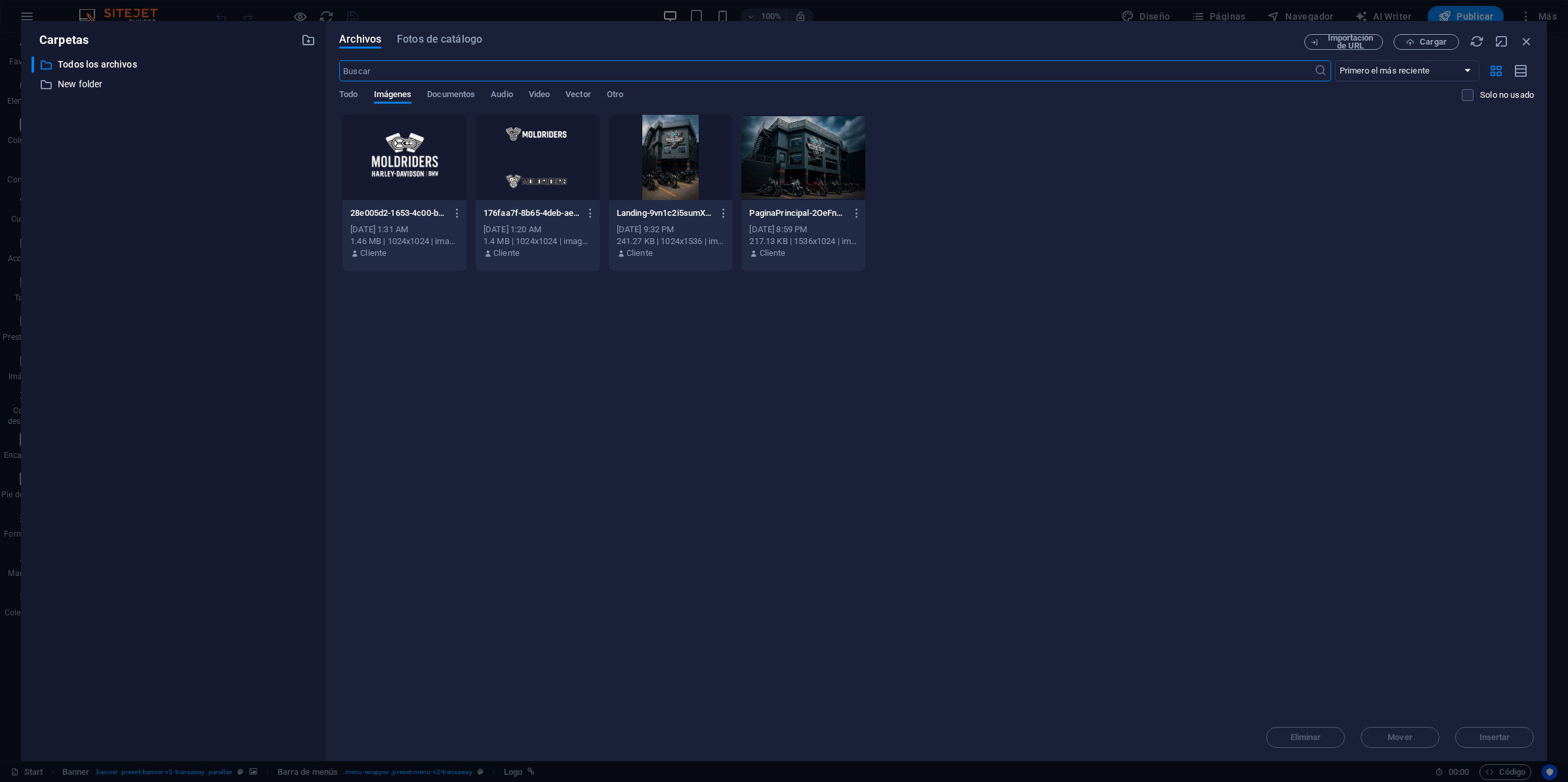
click at [513, 164] on div at bounding box center [537, 157] width 124 height 85
click at [513, 164] on div "1" at bounding box center [537, 157] width 124 height 85
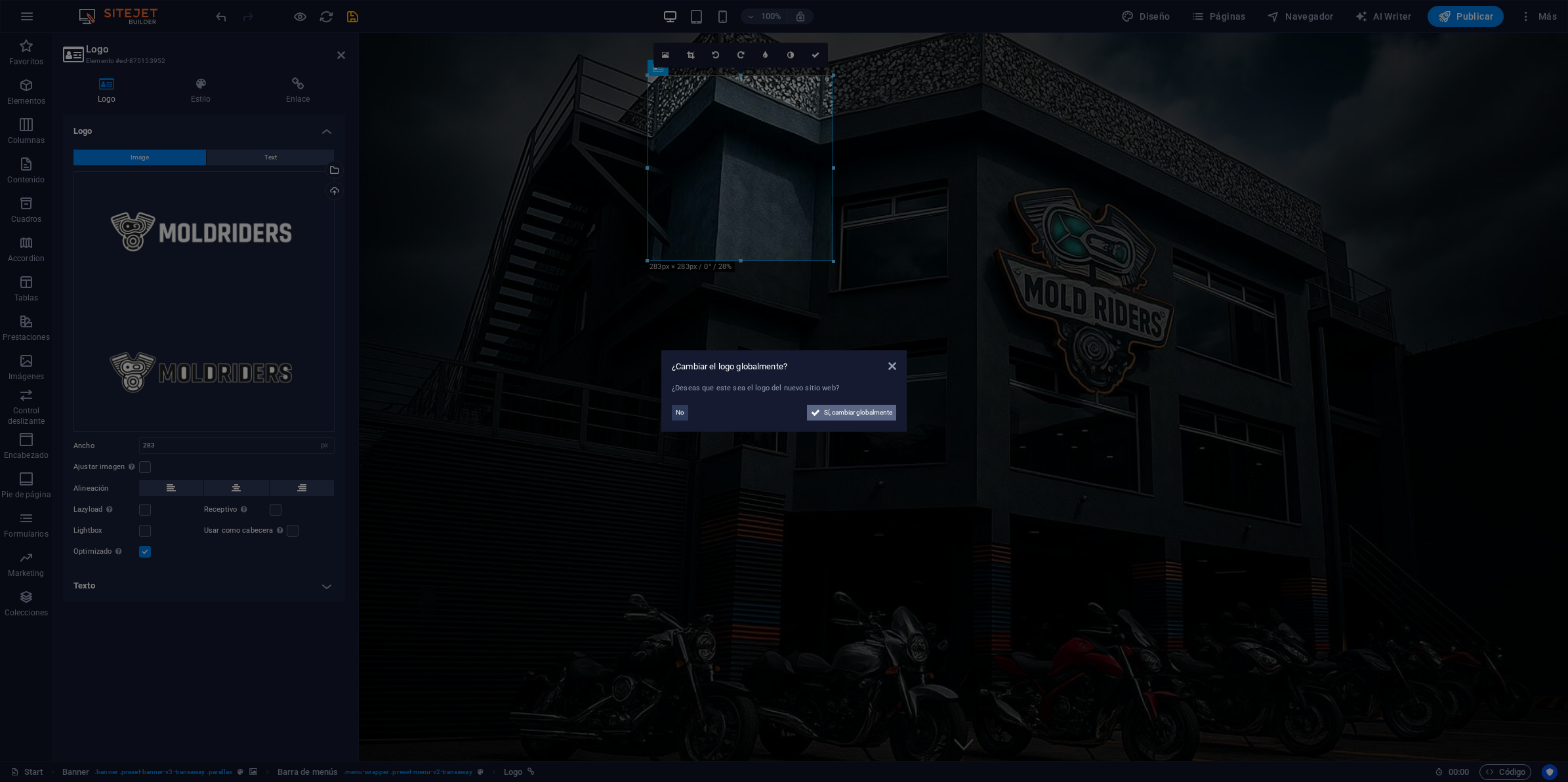
click at [840, 411] on span "Sí, cambiar globalmente" at bounding box center [858, 412] width 68 height 16
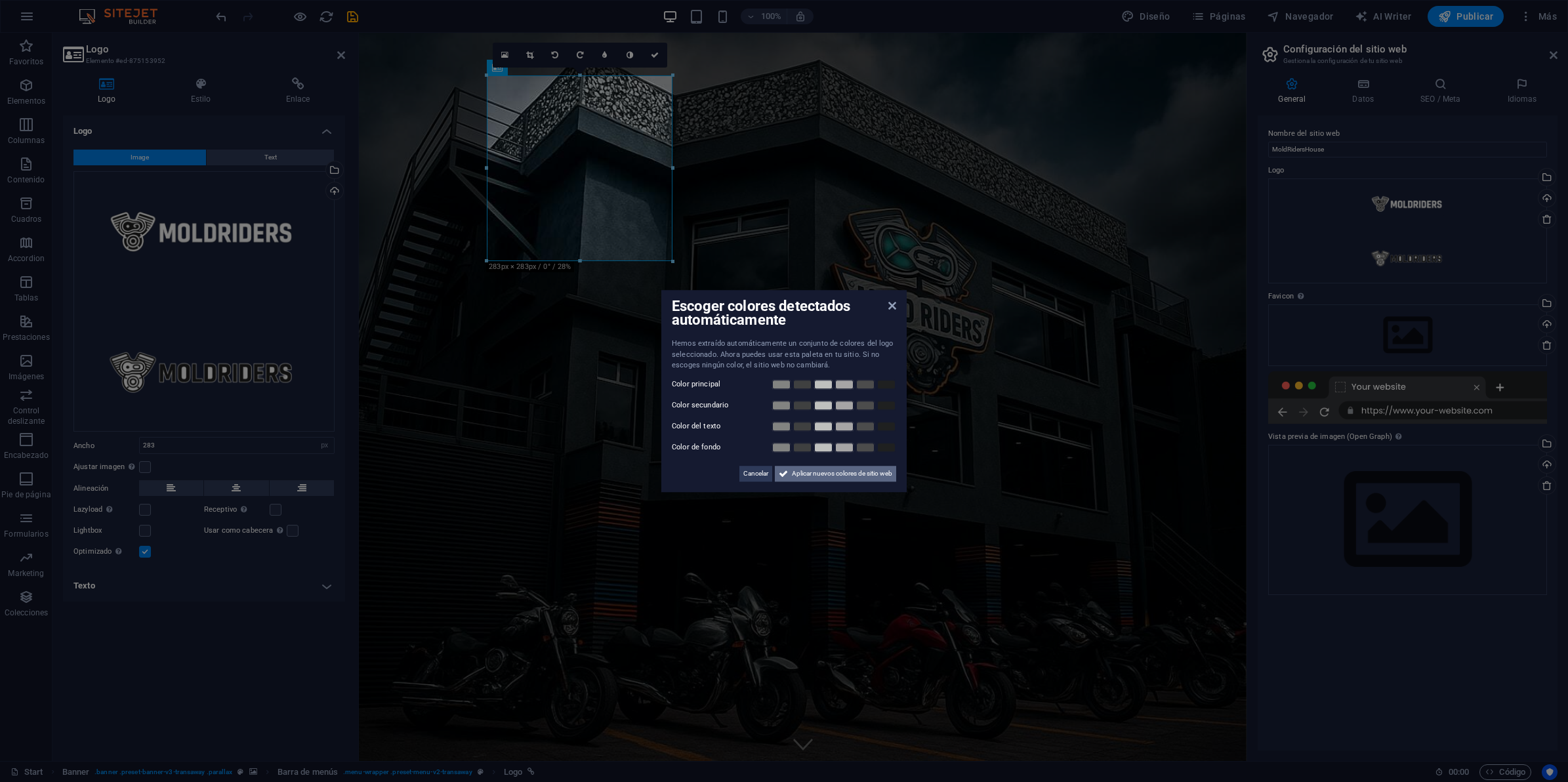
click at [815, 470] on span "Aplicar nuevos colores de sitio web" at bounding box center [842, 473] width 100 height 16
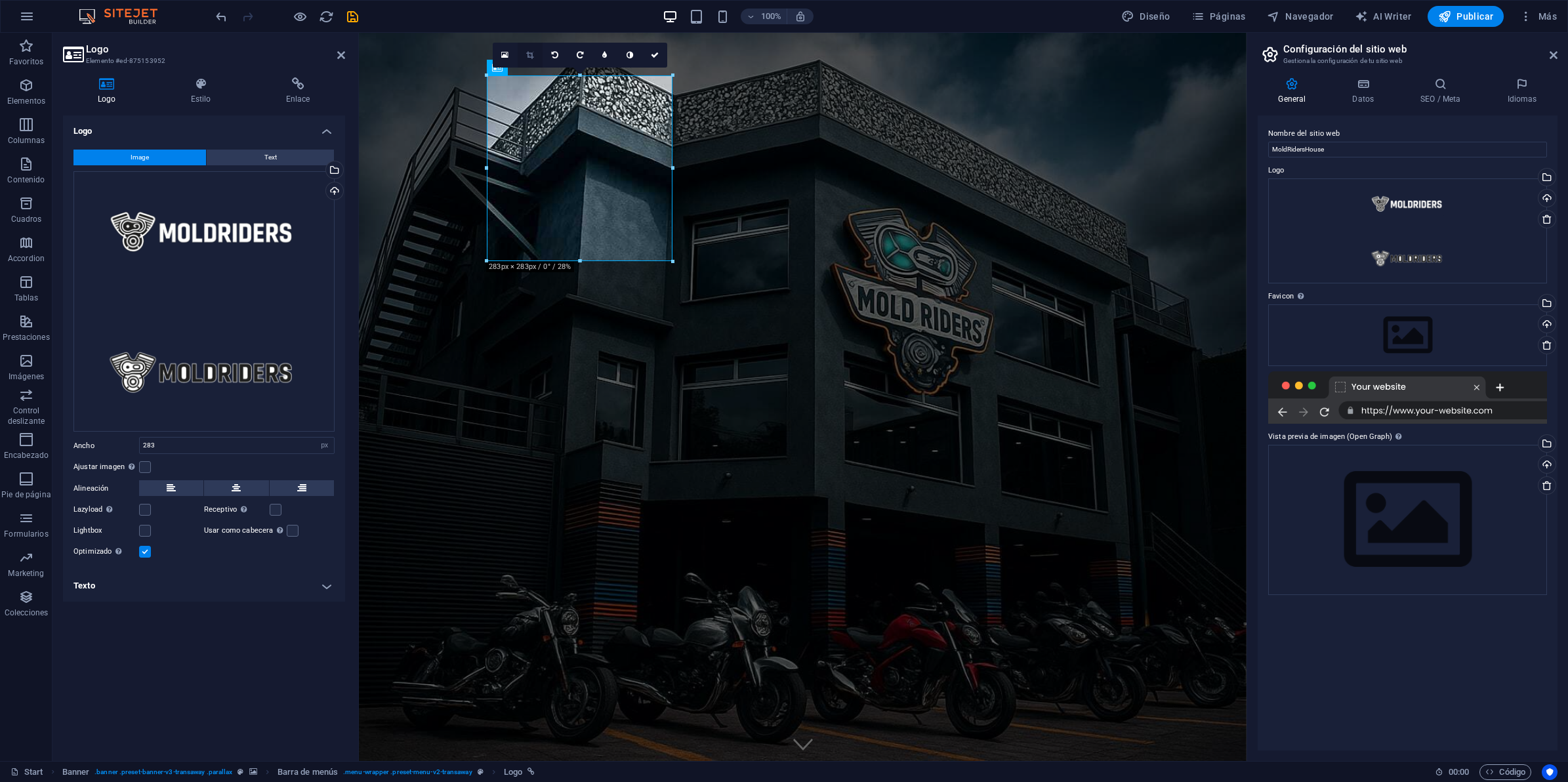
click at [532, 55] on icon at bounding box center [530, 55] width 8 height 8
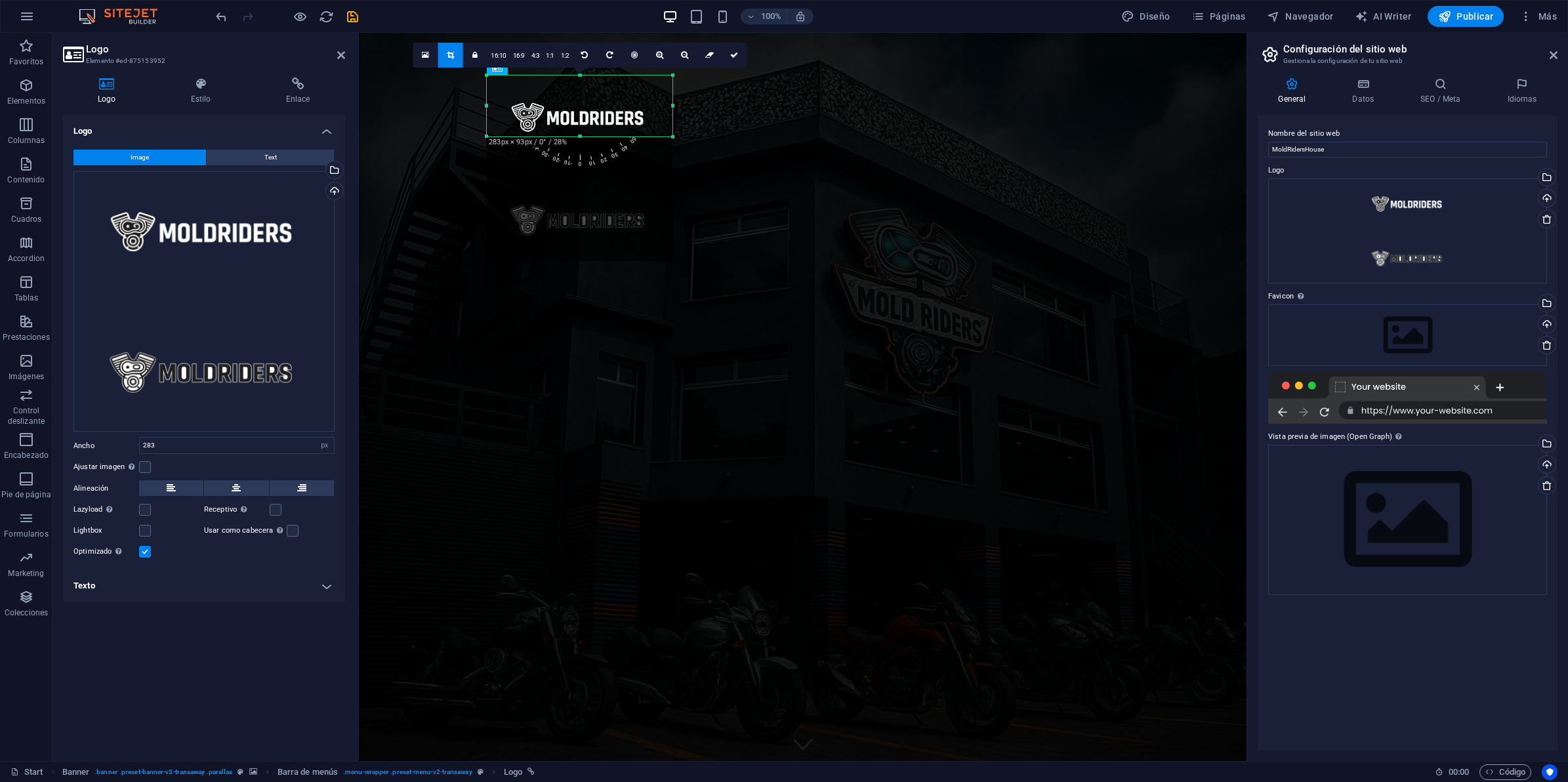
drag, startPoint x: 581, startPoint y: 261, endPoint x: 582, endPoint y: 137, distance: 124.0
click at [582, 137] on div at bounding box center [579, 137] width 186 height 5
drag, startPoint x: 582, startPoint y: 75, endPoint x: 582, endPoint y: 100, distance: 25.0
click at [582, 100] on div "180 170 160 150 140 130 120 110 100 90 80 70 60 50 40 30 20 10 0 -10 -20 -30 -4…" at bounding box center [579, 93] width 186 height 36
click at [732, 53] on icon at bounding box center [734, 55] width 8 height 8
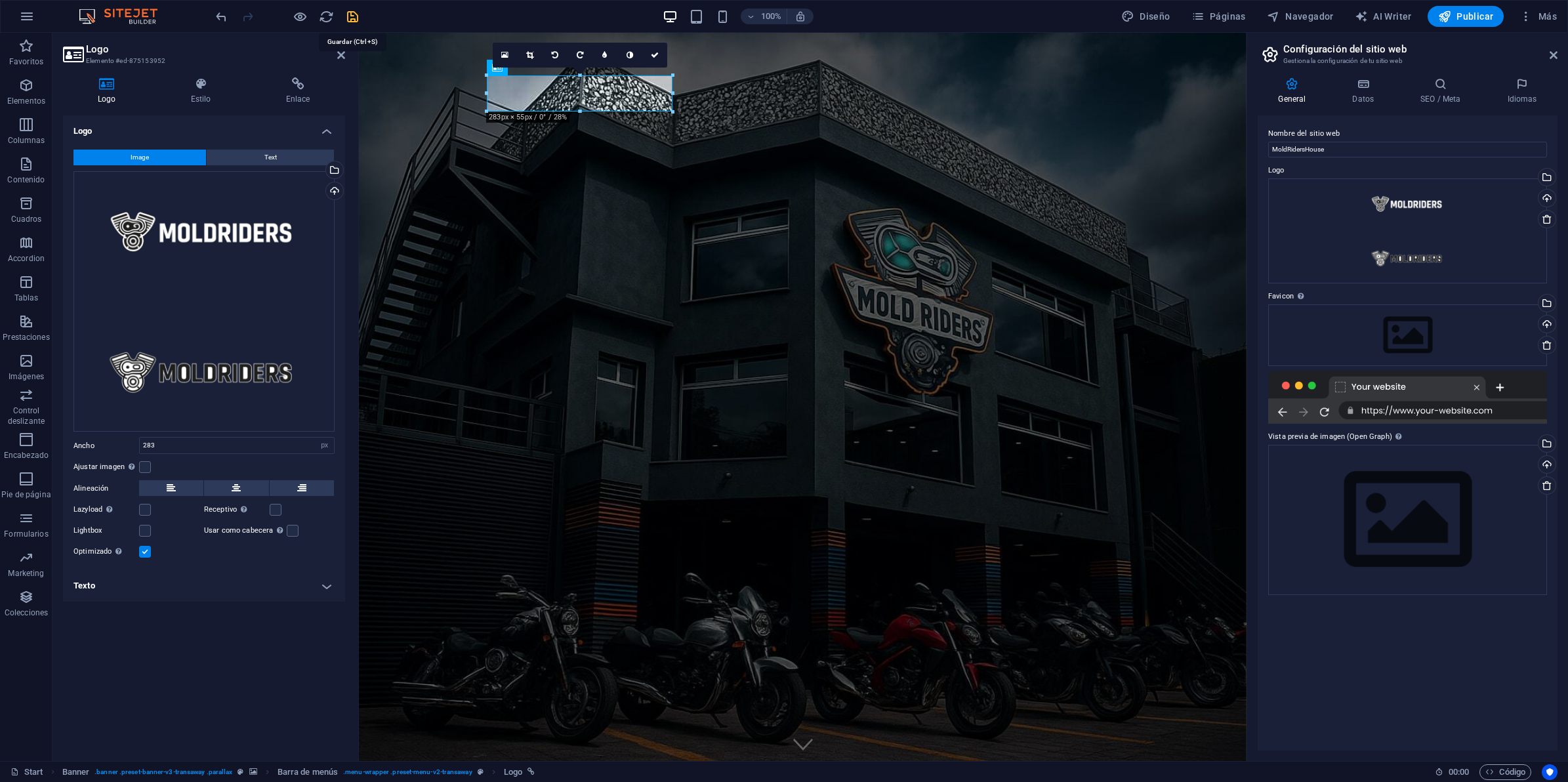
click at [355, 14] on icon "save" at bounding box center [352, 17] width 15 height 15
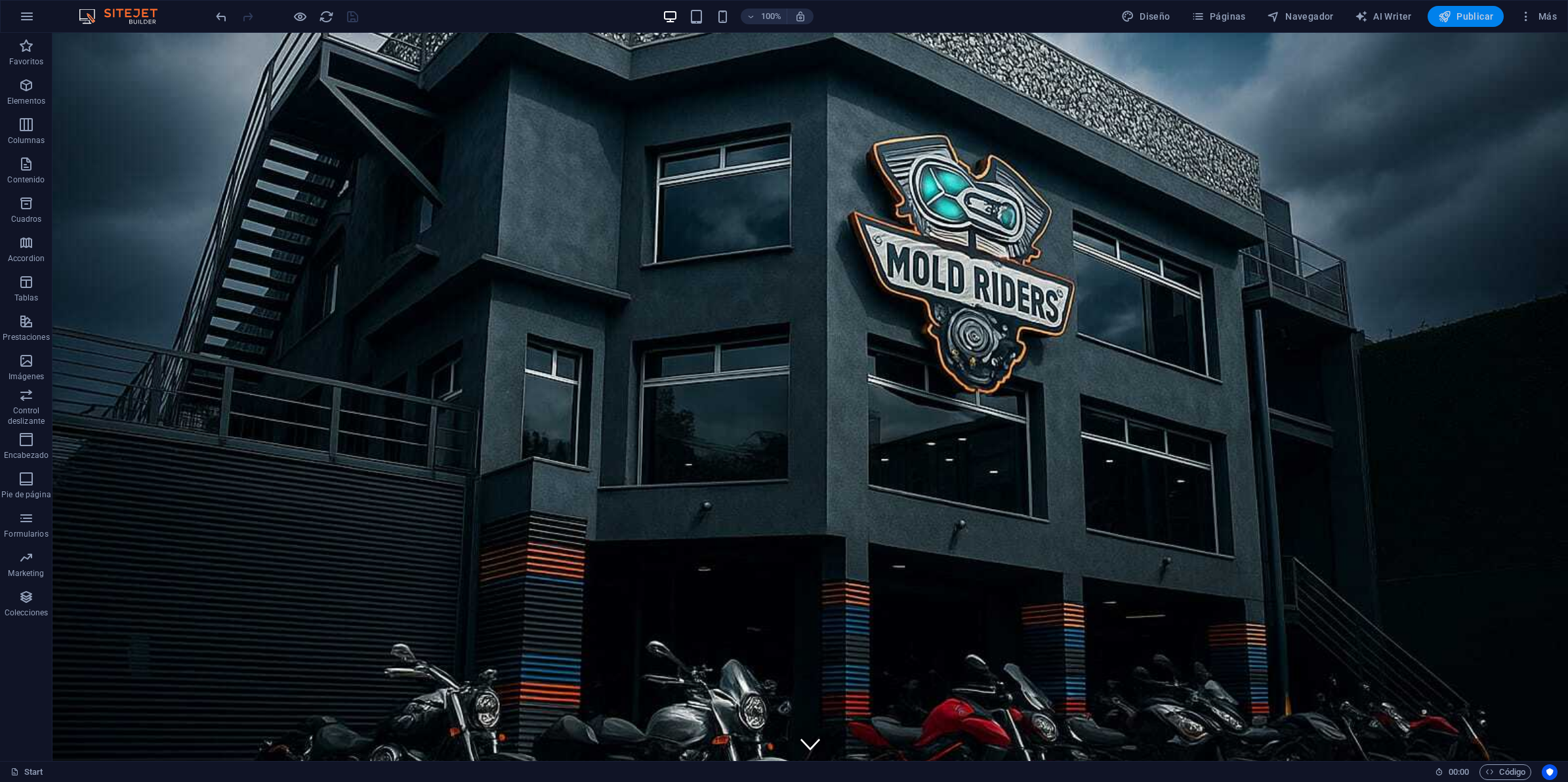
click at [1487, 21] on span "Publicar" at bounding box center [1465, 16] width 55 height 13
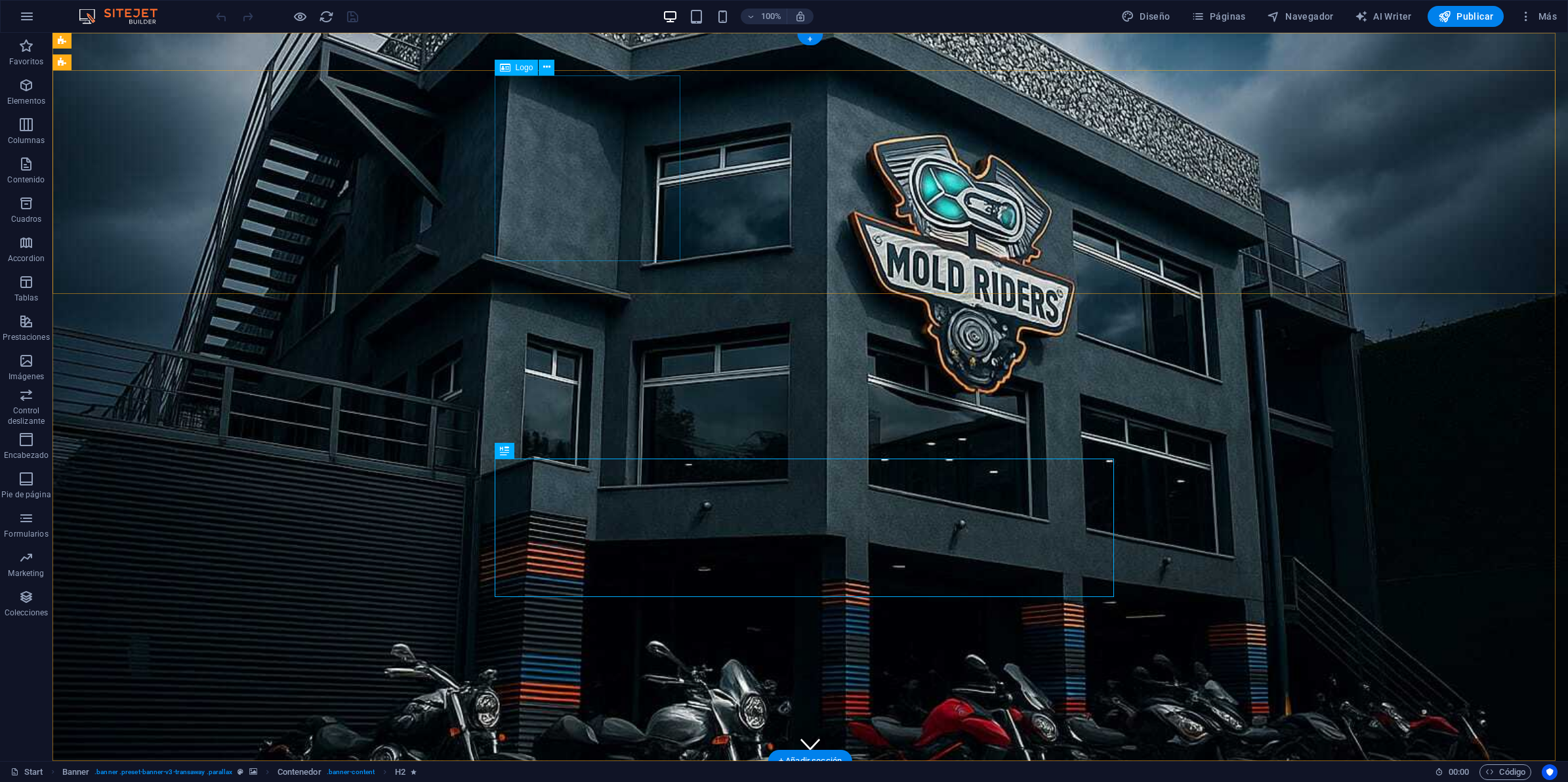
select select "px"
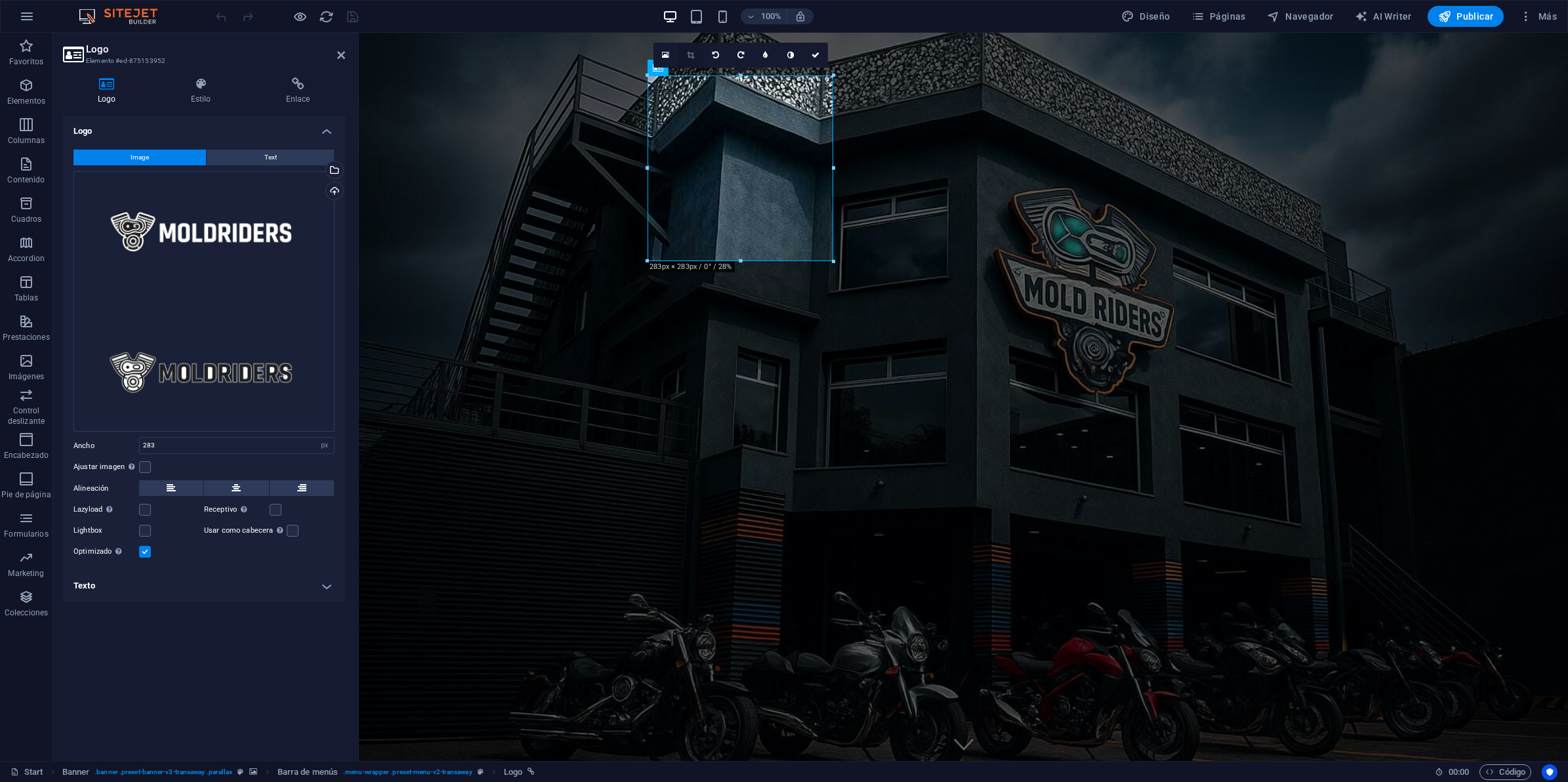
click at [689, 54] on icon at bounding box center [691, 55] width 8 height 8
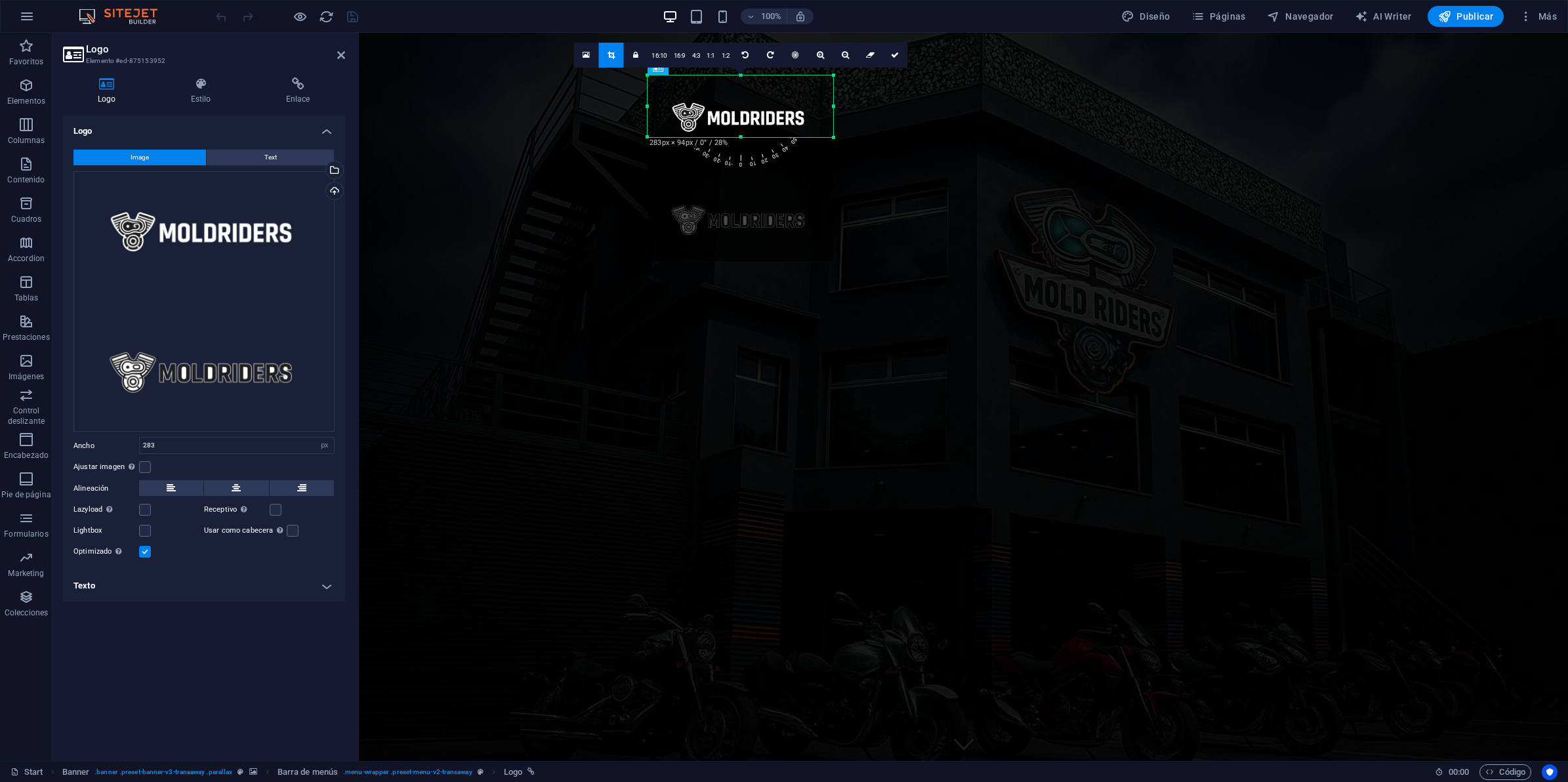
drag, startPoint x: 740, startPoint y: 263, endPoint x: 734, endPoint y: 138, distance: 125.1
click at [734, 138] on div at bounding box center [740, 137] width 186 height 5
drag, startPoint x: 741, startPoint y: 75, endPoint x: 741, endPoint y: 99, distance: 24.0
click at [741, 99] on div "180 170 160 150 140 130 120 110 100 90 80 70 60 50 40 30 20 10 0 -10 -20 -30 -4…" at bounding box center [740, 94] width 186 height 38
click at [888, 55] on link at bounding box center [894, 55] width 25 height 25
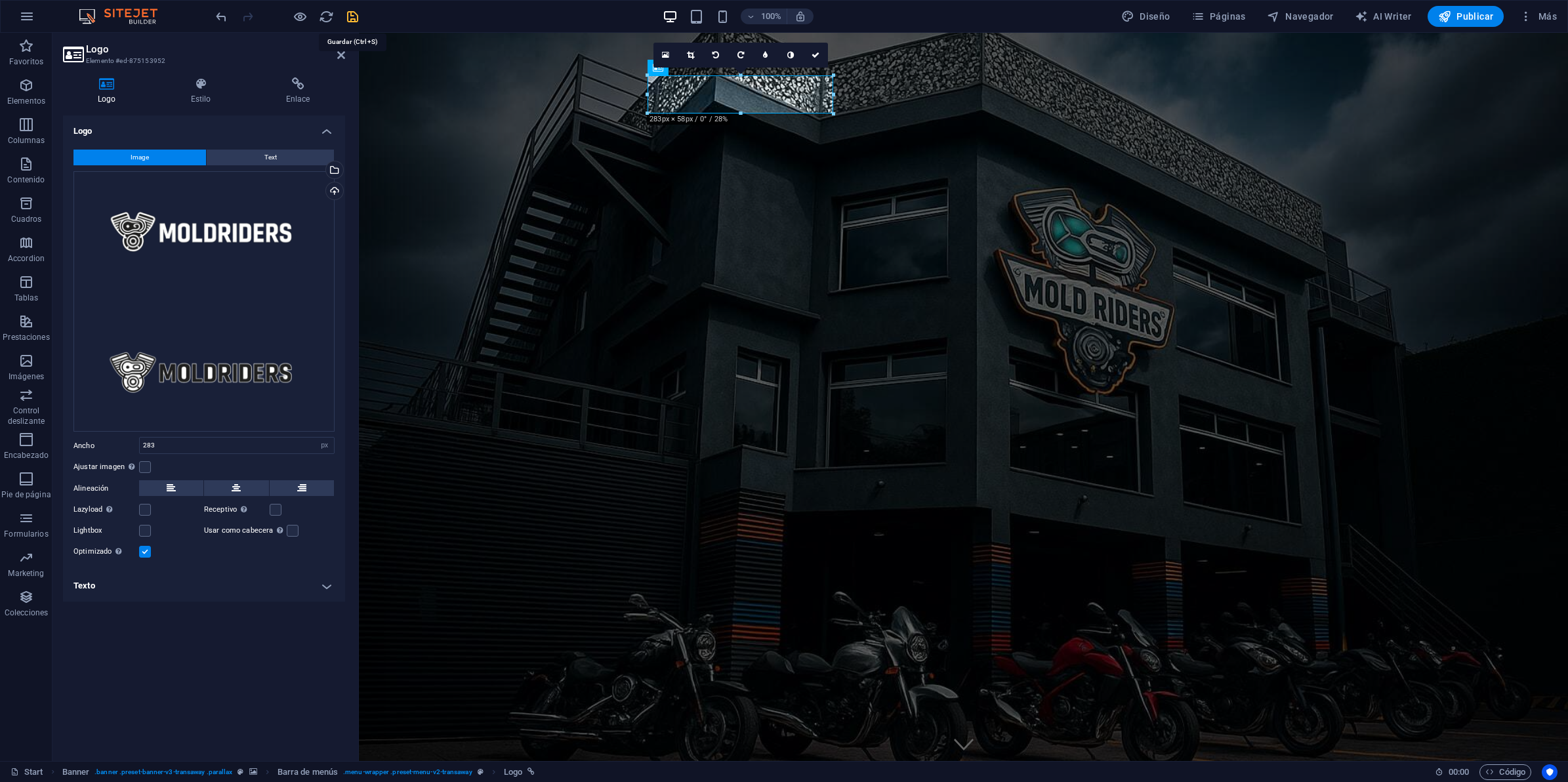
click at [353, 14] on icon "save" at bounding box center [352, 17] width 15 height 15
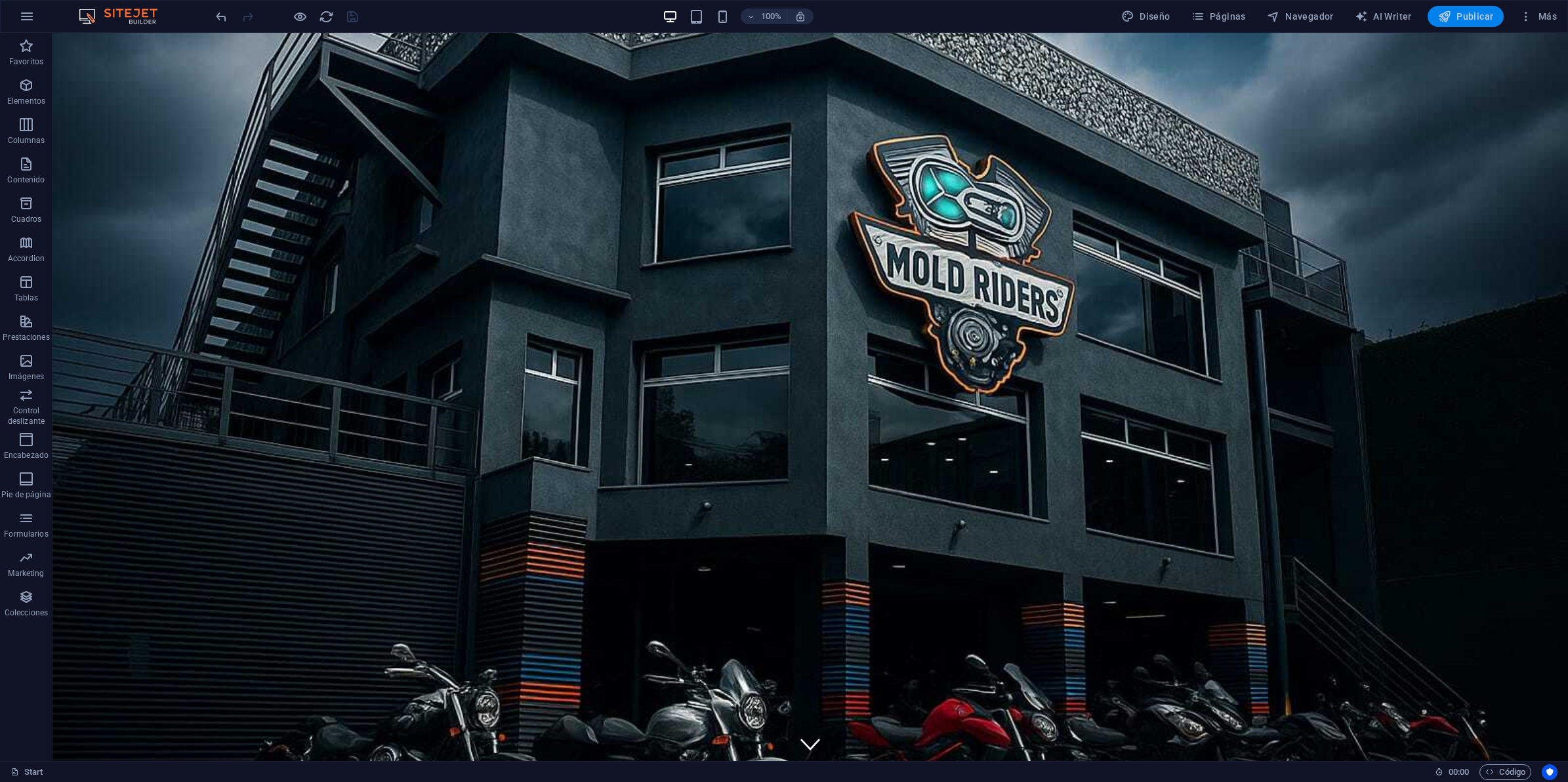
click at [1483, 24] on button "Publicar" at bounding box center [1465, 17] width 77 height 21
click at [1242, 17] on span "Páginas" at bounding box center [1219, 16] width 55 height 13
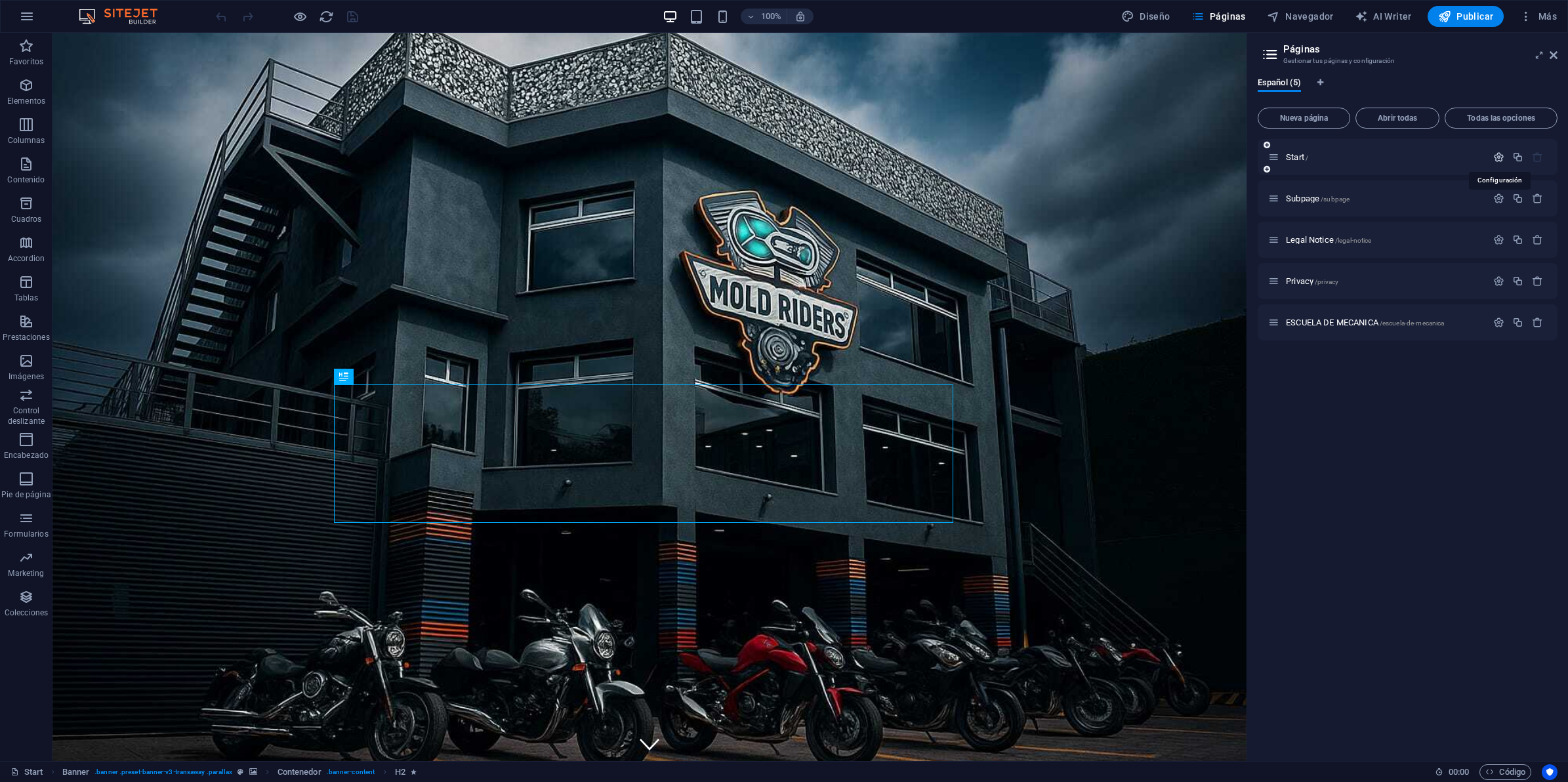
click at [1494, 154] on icon "button" at bounding box center [1498, 157] width 11 height 11
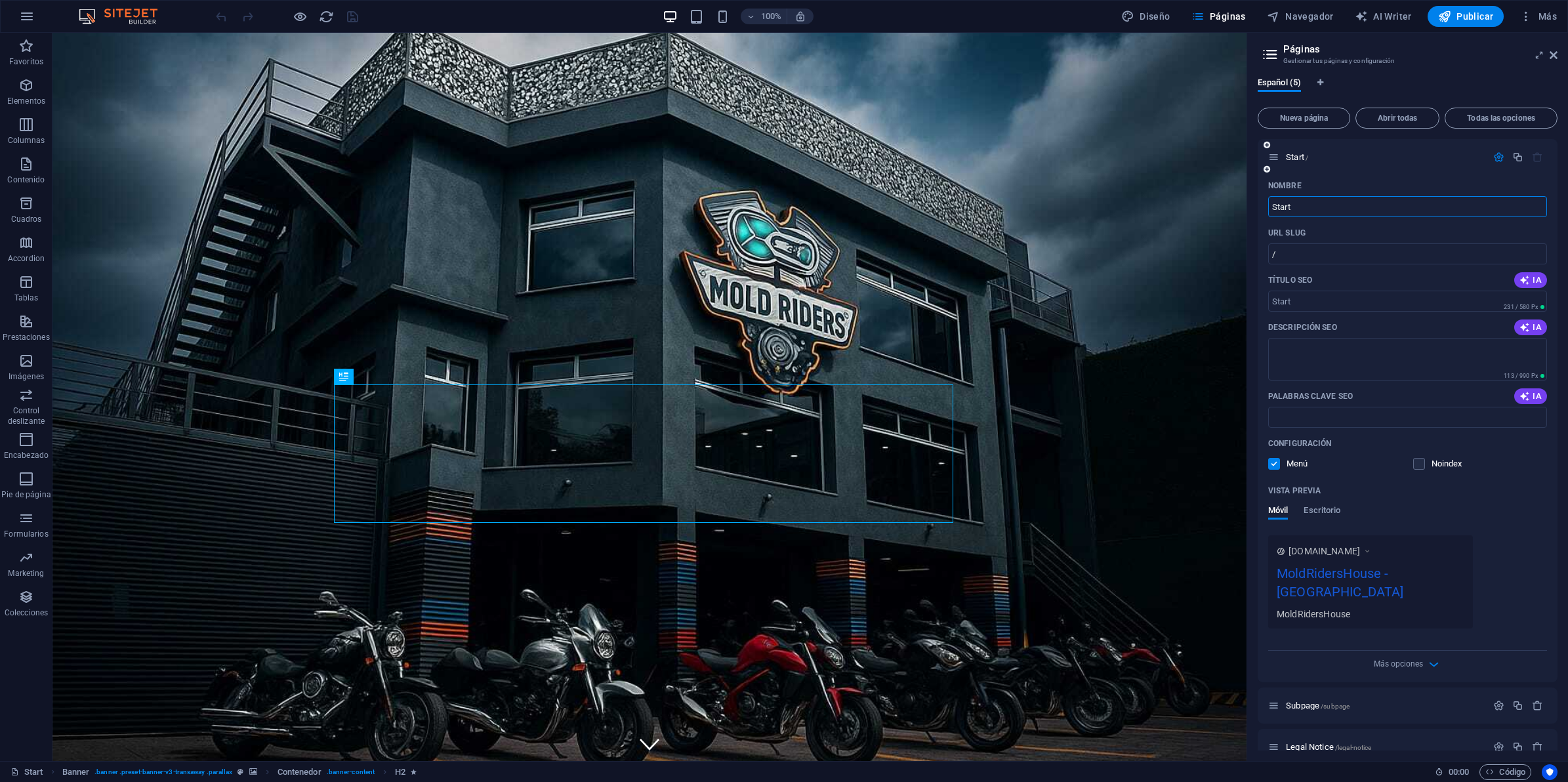
click at [1457, 578] on div "MoldRidersHouse - [GEOGRAPHIC_DATA]" at bounding box center [1370, 585] width 188 height 44
click at [1445, 574] on div "MoldRidersHouse - Berlin" at bounding box center [1370, 585] width 188 height 44
click at [1431, 579] on div "MoldRidersHouse - Berlin" at bounding box center [1370, 585] width 188 height 44
click at [1424, 578] on div "MoldRidersHouse - Berlin" at bounding box center [1370, 585] width 188 height 44
click at [1412, 572] on div "MoldRidersHouse - Berlin" at bounding box center [1370, 585] width 188 height 44
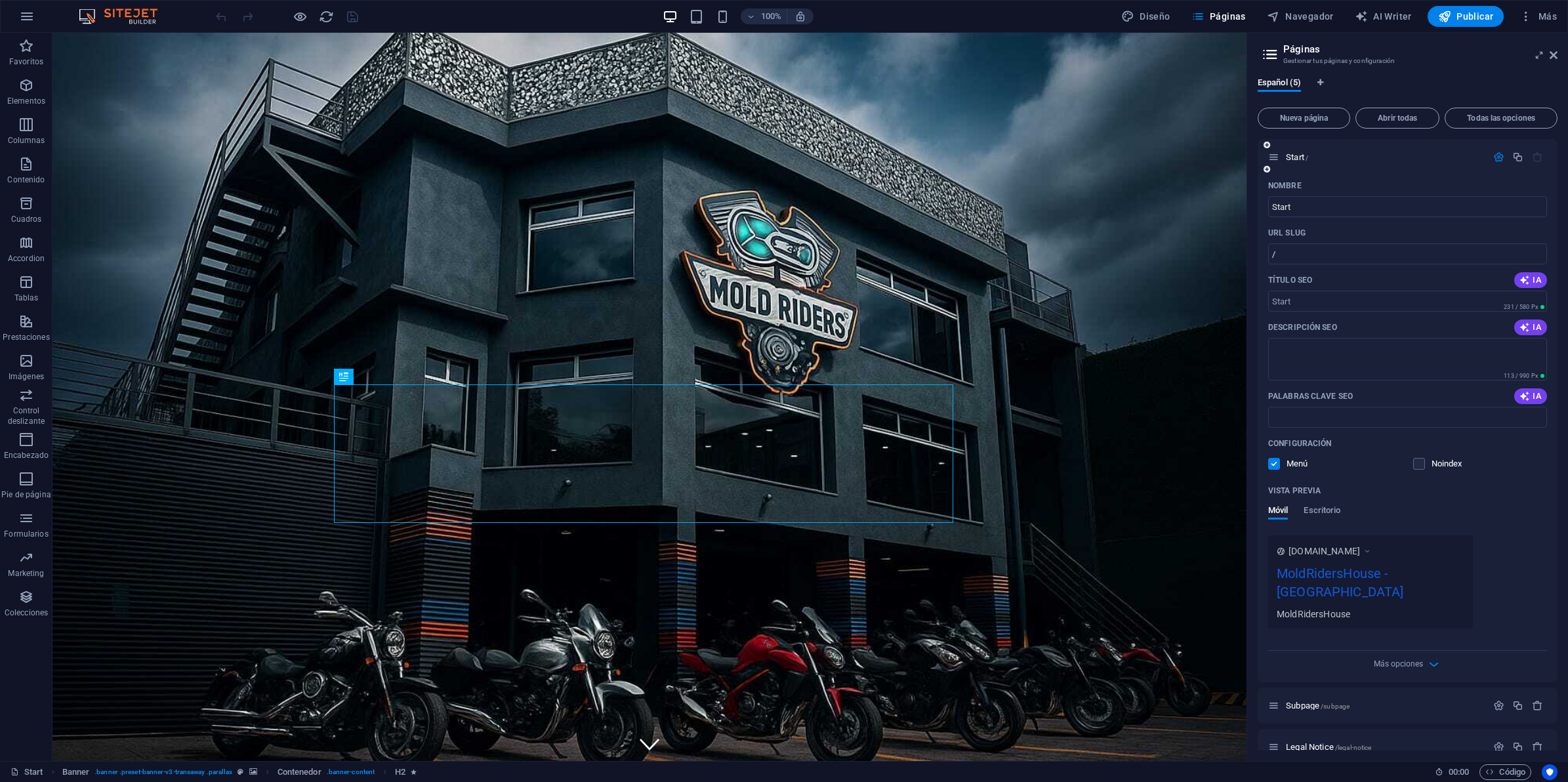
click at [1406, 572] on div "MoldRidersHouse - Berlin" at bounding box center [1370, 585] width 188 height 44
click at [1370, 607] on div "MoldRidersHouse" at bounding box center [1370, 613] width 188 height 14
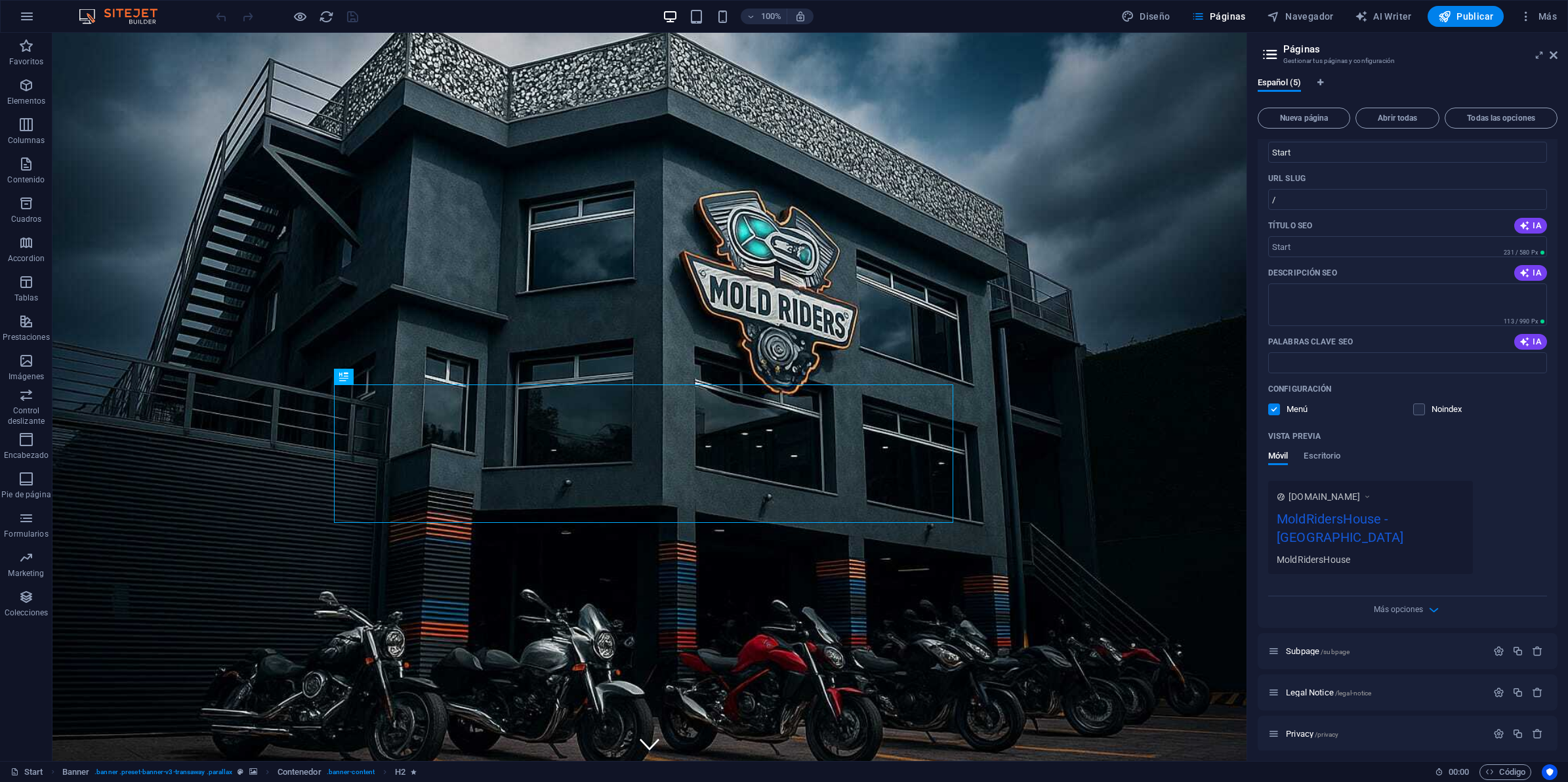
scroll to position [82, 0]
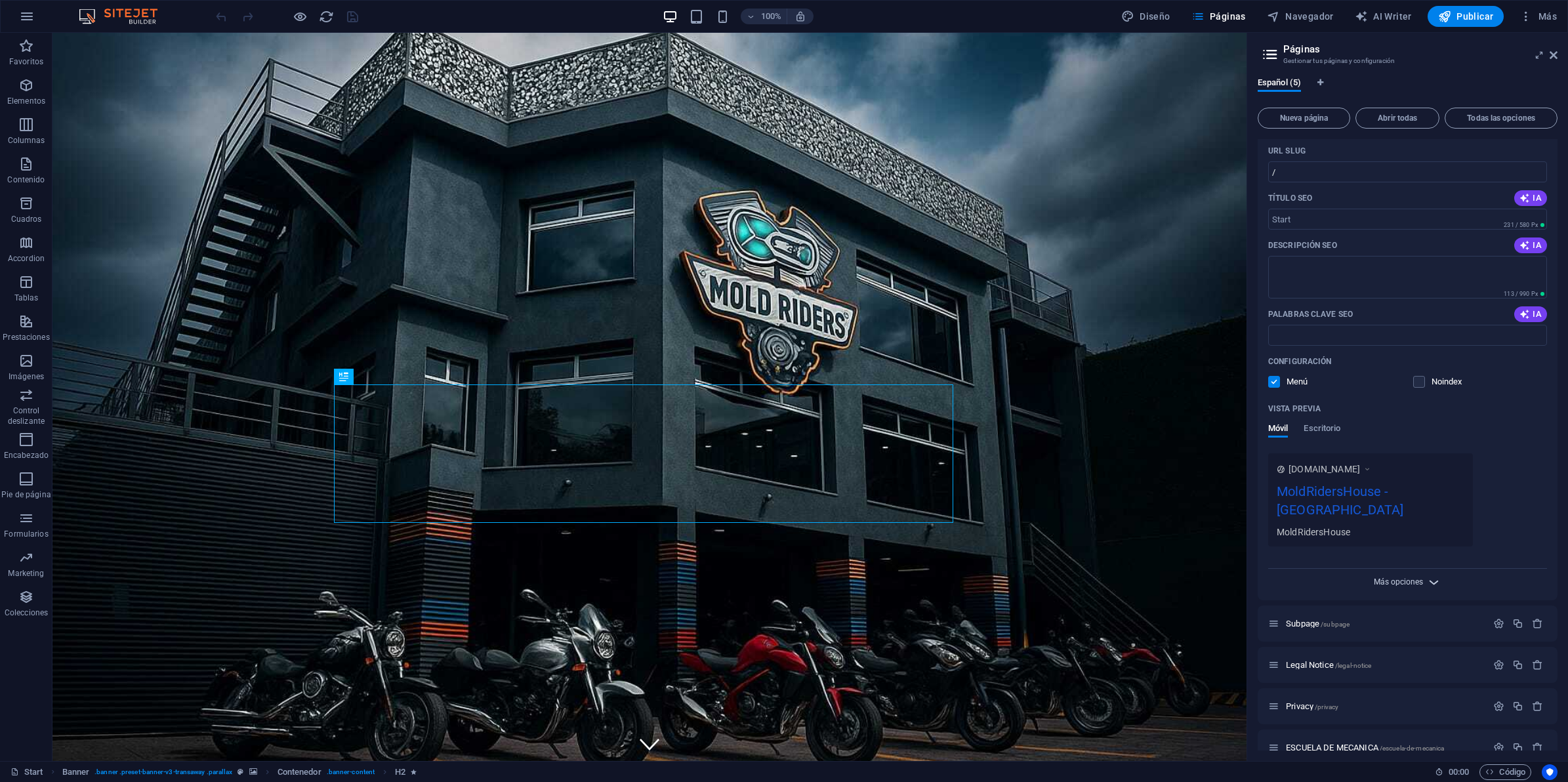
click at [1415, 577] on span "Más opciones" at bounding box center [1398, 582] width 49 height 9
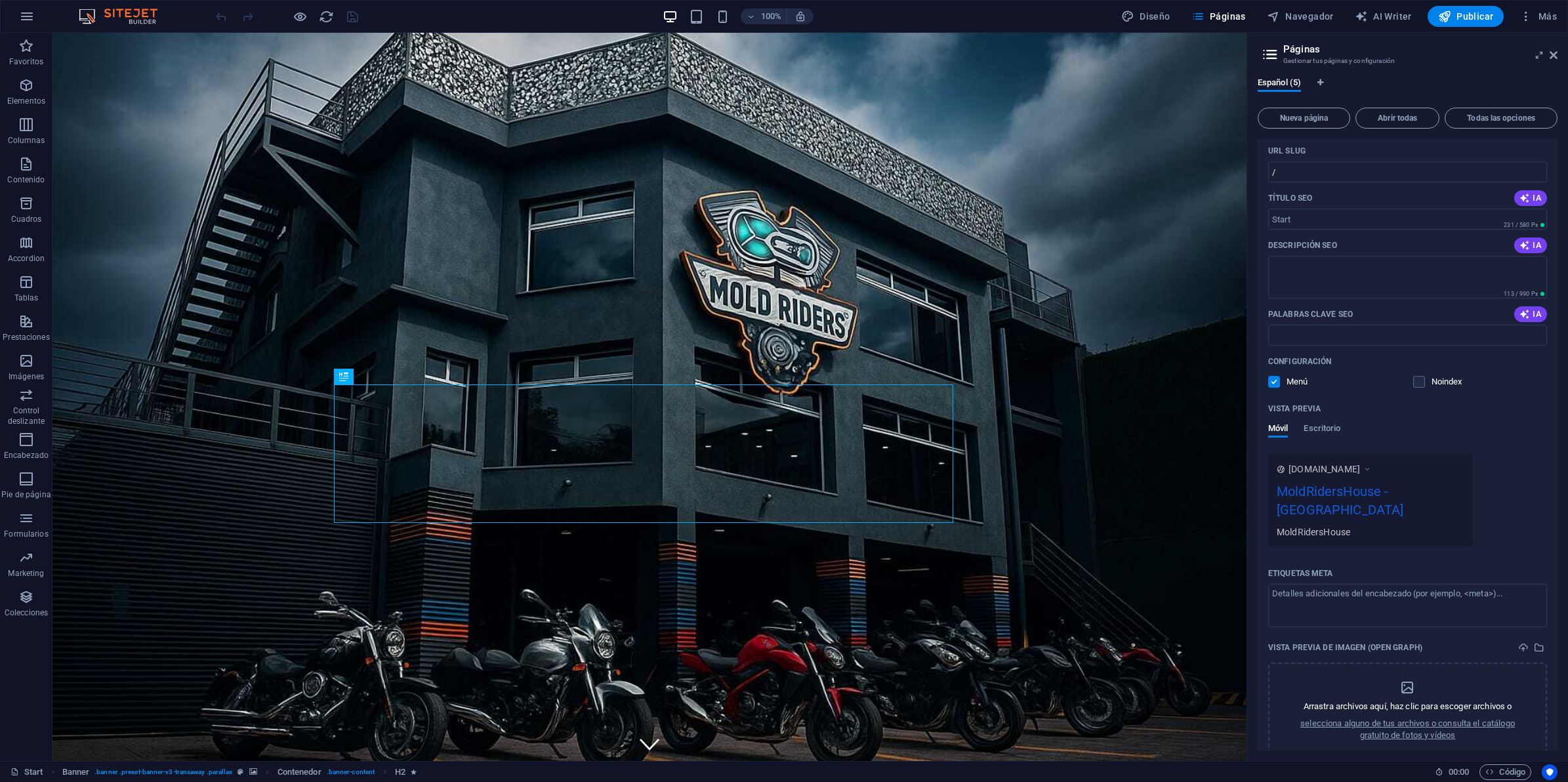
click at [1339, 496] on div "MoldRidersHouse - Berlin" at bounding box center [1370, 503] width 188 height 44
click at [1336, 525] on div "MoldRidersHouse" at bounding box center [1370, 531] width 188 height 14
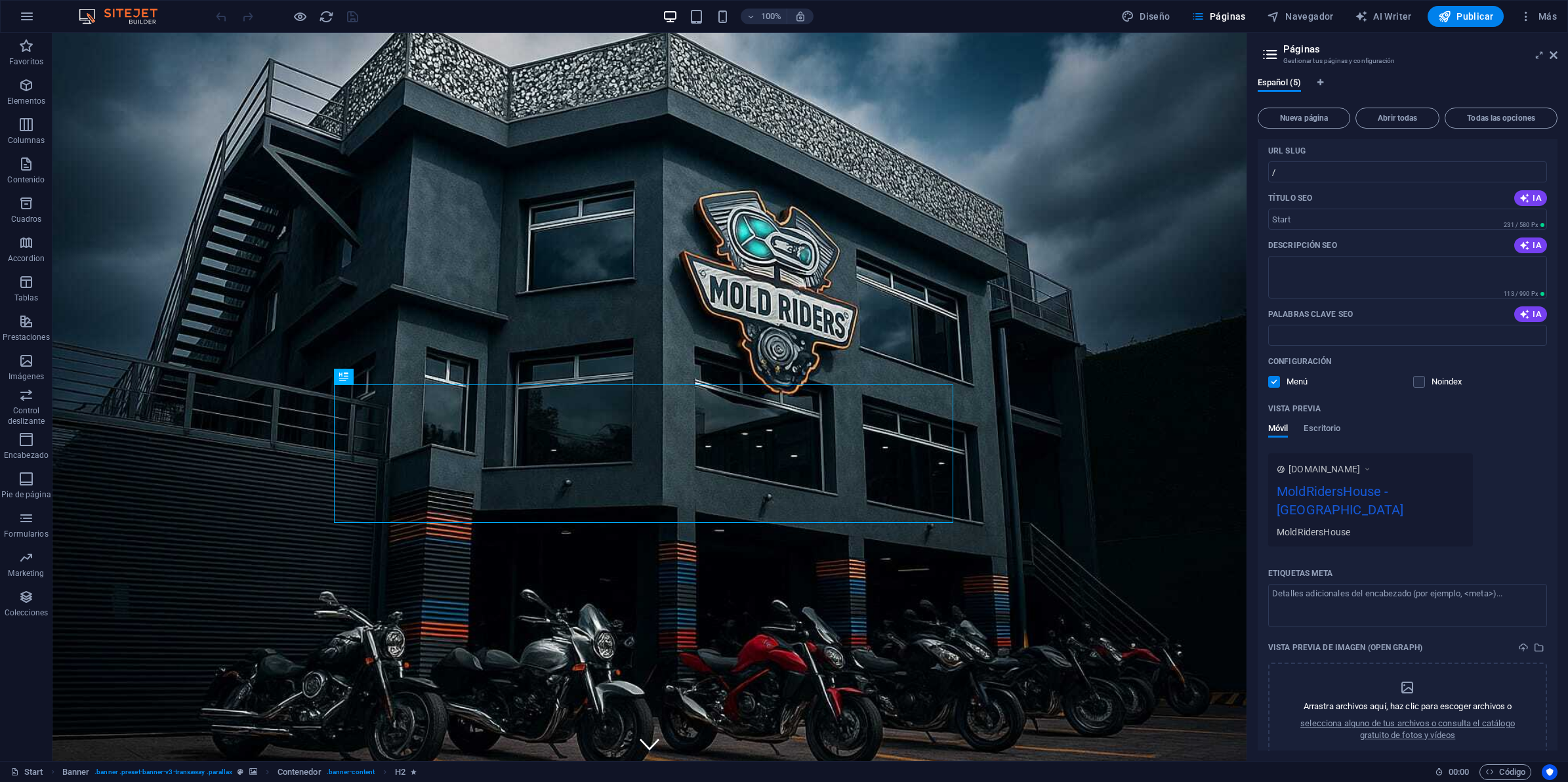
click at [1336, 525] on div "MoldRidersHouse" at bounding box center [1370, 531] width 188 height 14
click at [1336, 525] on div "MoldRidersHouse" at bounding box center [1370, 531] width 188 height 14
click at [1334, 525] on div "MoldRidersHouse" at bounding box center [1370, 531] width 188 height 14
click at [1332, 502] on div "MoldRidersHouse - Berlin" at bounding box center [1370, 503] width 188 height 44
click at [1333, 490] on div "MoldRidersHouse - Berlin" at bounding box center [1370, 503] width 188 height 44
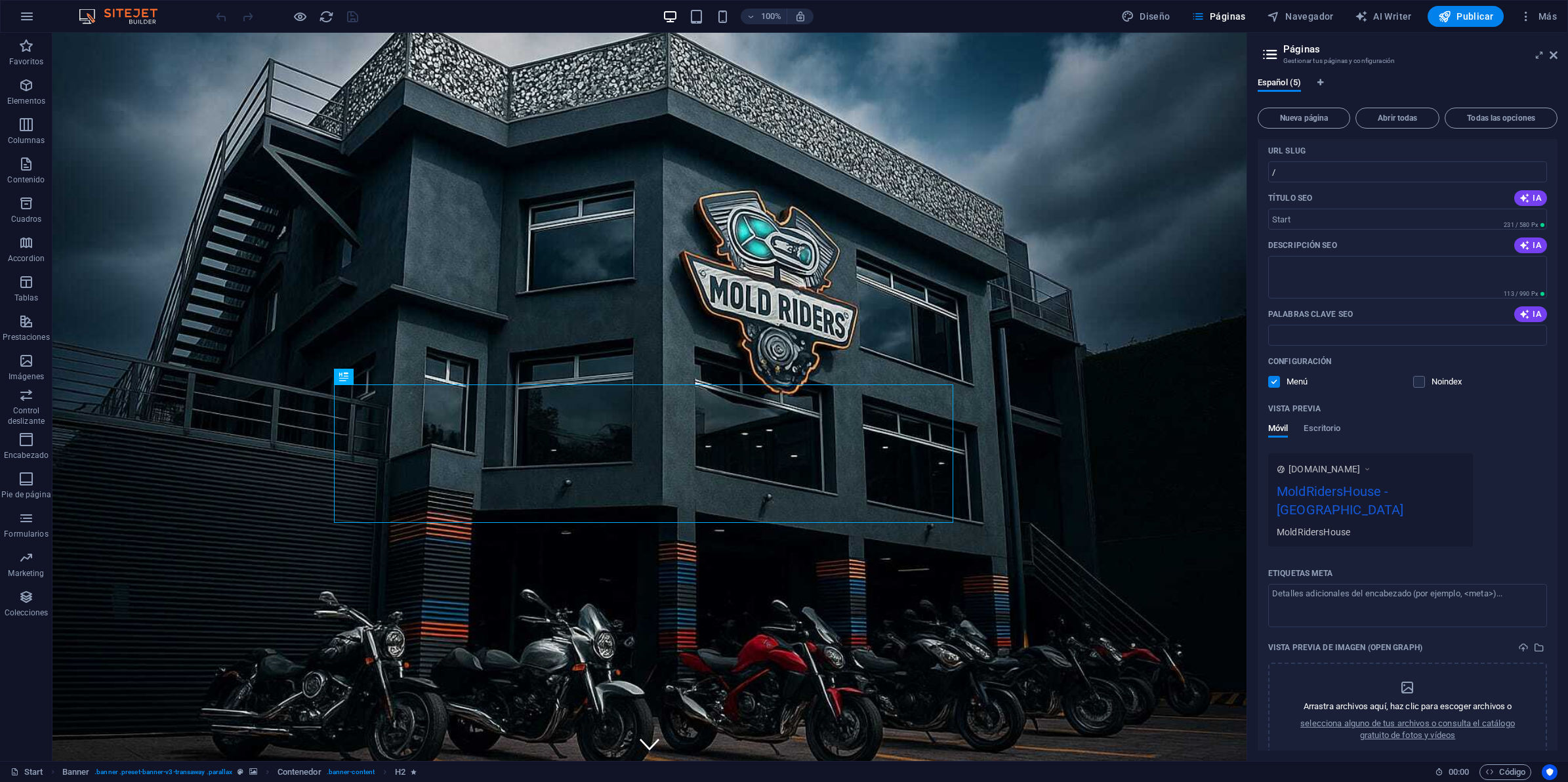
click at [1333, 489] on div "MoldRidersHouse - Berlin" at bounding box center [1370, 503] width 188 height 44
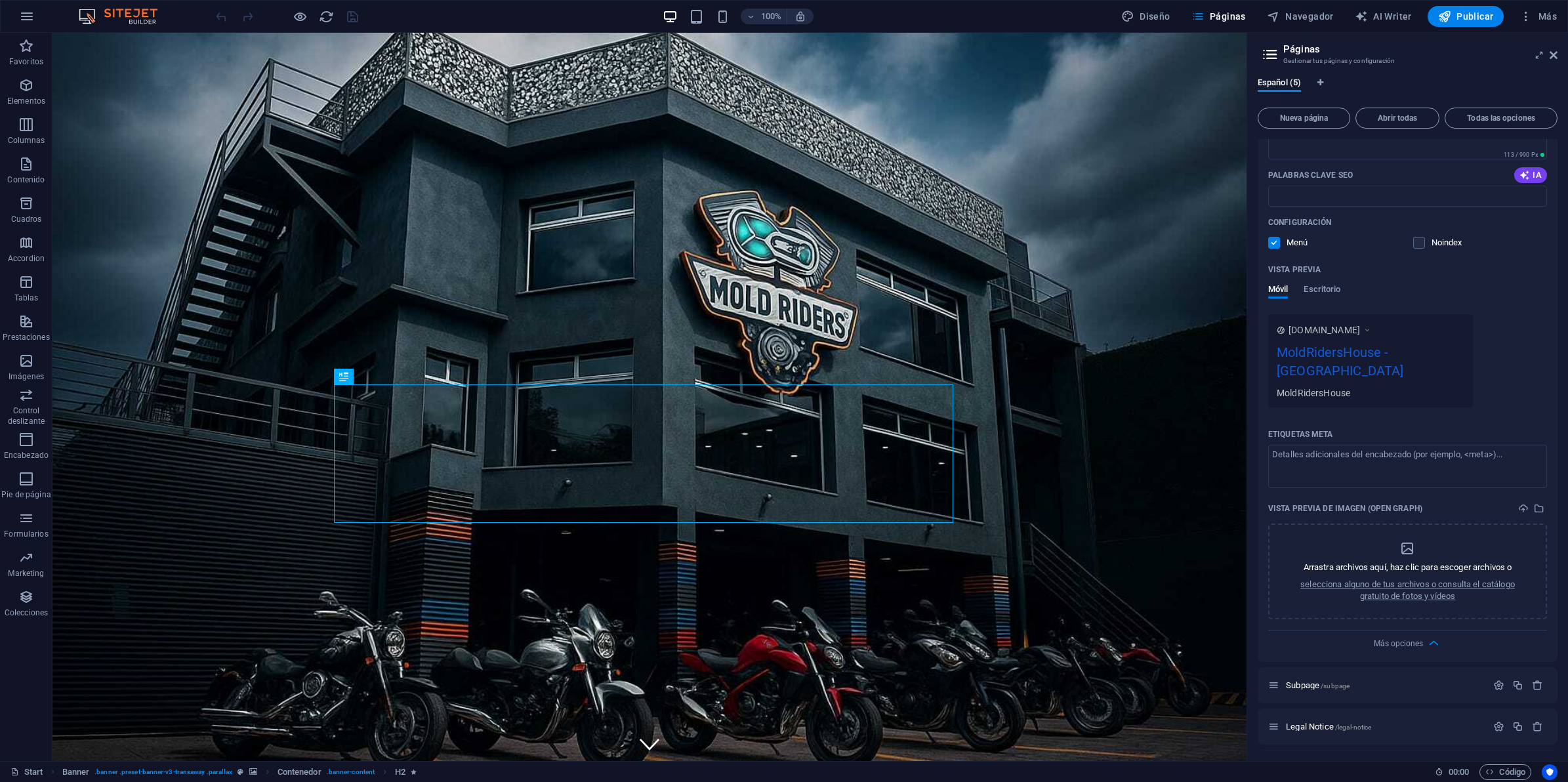
scroll to position [246, 0]
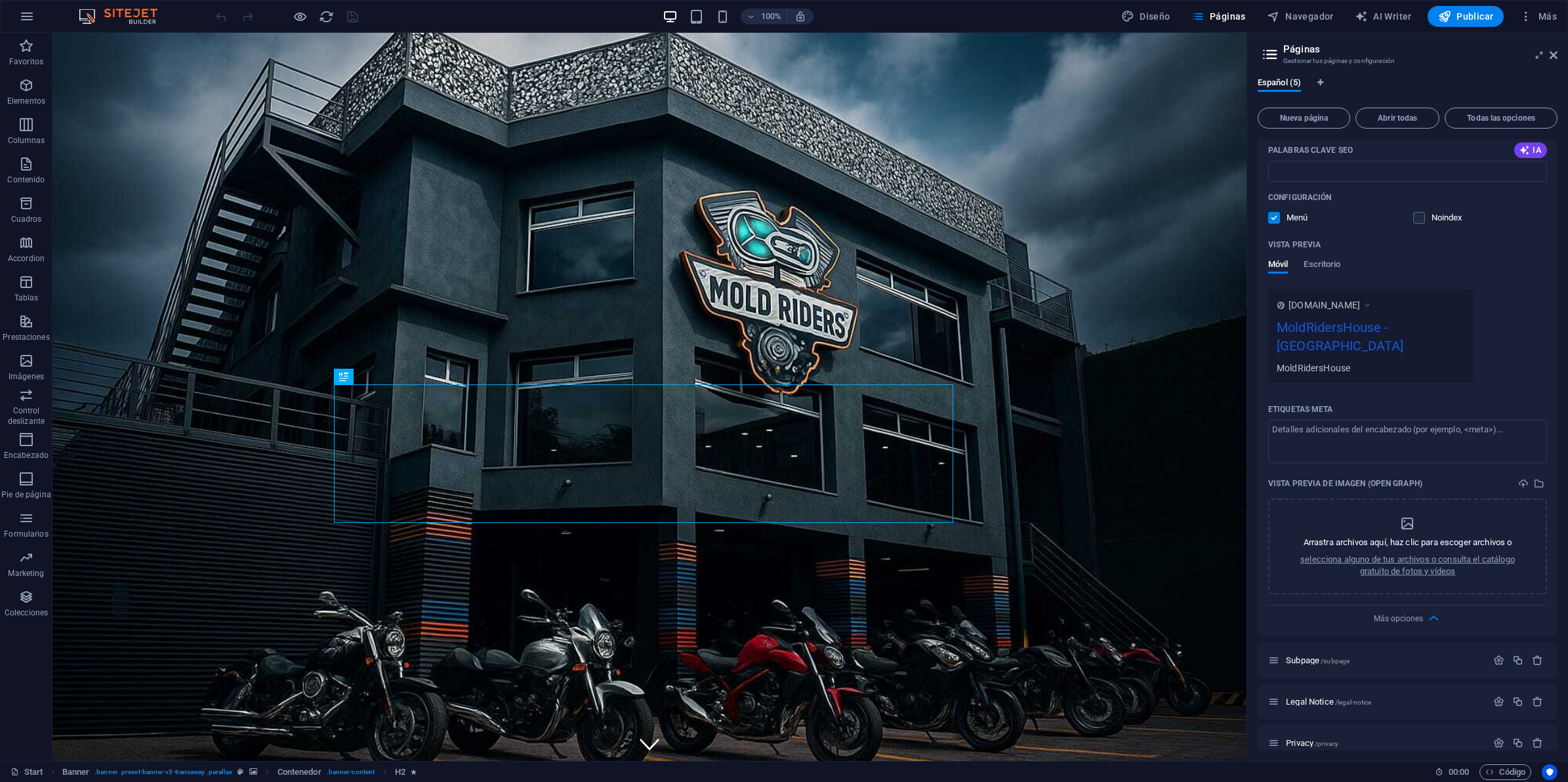
click at [1386, 330] on div "MoldRidersHouse - Berlin" at bounding box center [1370, 339] width 188 height 44
click at [1323, 361] on div "www.example.com MoldRidersHouse - Berlin MoldRidersHouse" at bounding box center [1371, 336] width 205 height 93
click at [1324, 326] on div "MoldRidersHouse - Berlin" at bounding box center [1370, 339] width 188 height 44
click at [1327, 307] on span "www.example.com" at bounding box center [1324, 304] width 71 height 13
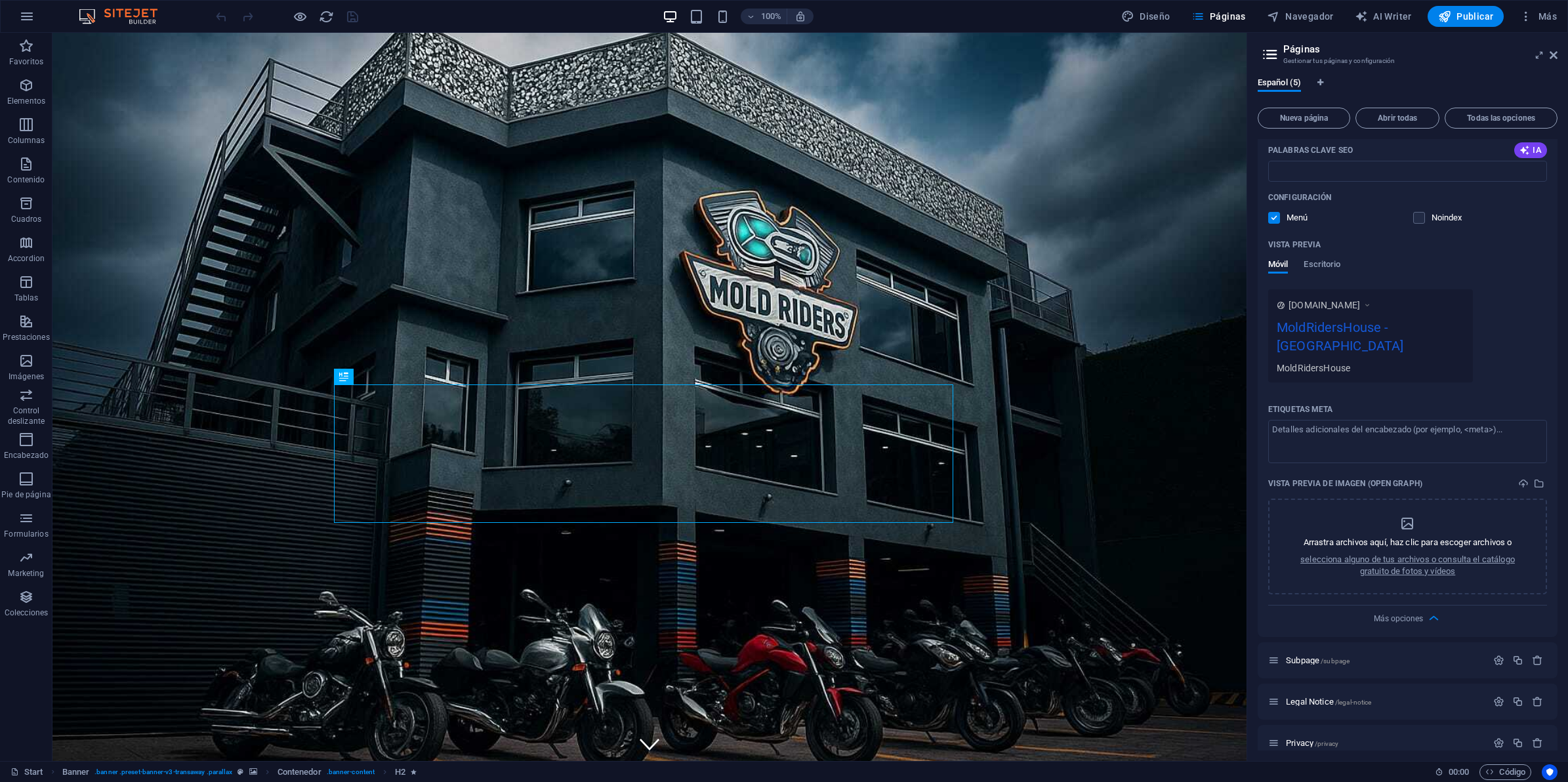
click at [1327, 305] on span "www.example.com" at bounding box center [1324, 304] width 71 height 13
click at [1330, 301] on span "www.example.com" at bounding box center [1324, 304] width 71 height 13
click at [1332, 300] on span "www.example.com" at bounding box center [1324, 304] width 71 height 13
click at [1360, 304] on span "www.example.com" at bounding box center [1324, 304] width 71 height 13
click at [1372, 307] on icon at bounding box center [1368, 304] width 9 height 13
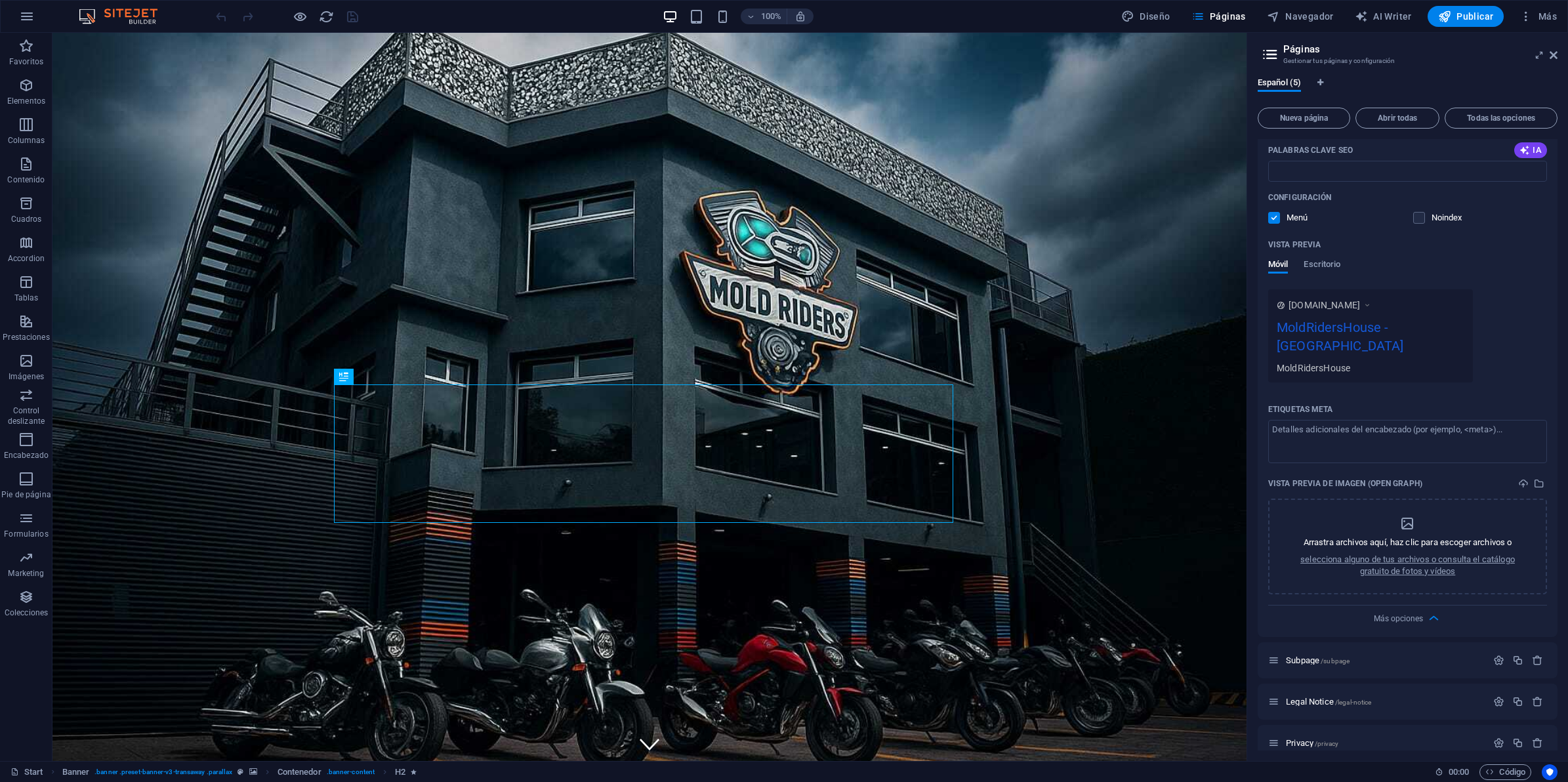
click at [1382, 307] on div "www.example.com" at bounding box center [1370, 304] width 188 height 14
click at [1303, 264] on div "Móvil Escritorio" at bounding box center [1304, 271] width 72 height 25
click at [1310, 264] on span "Escritorio" at bounding box center [1322, 266] width 36 height 18
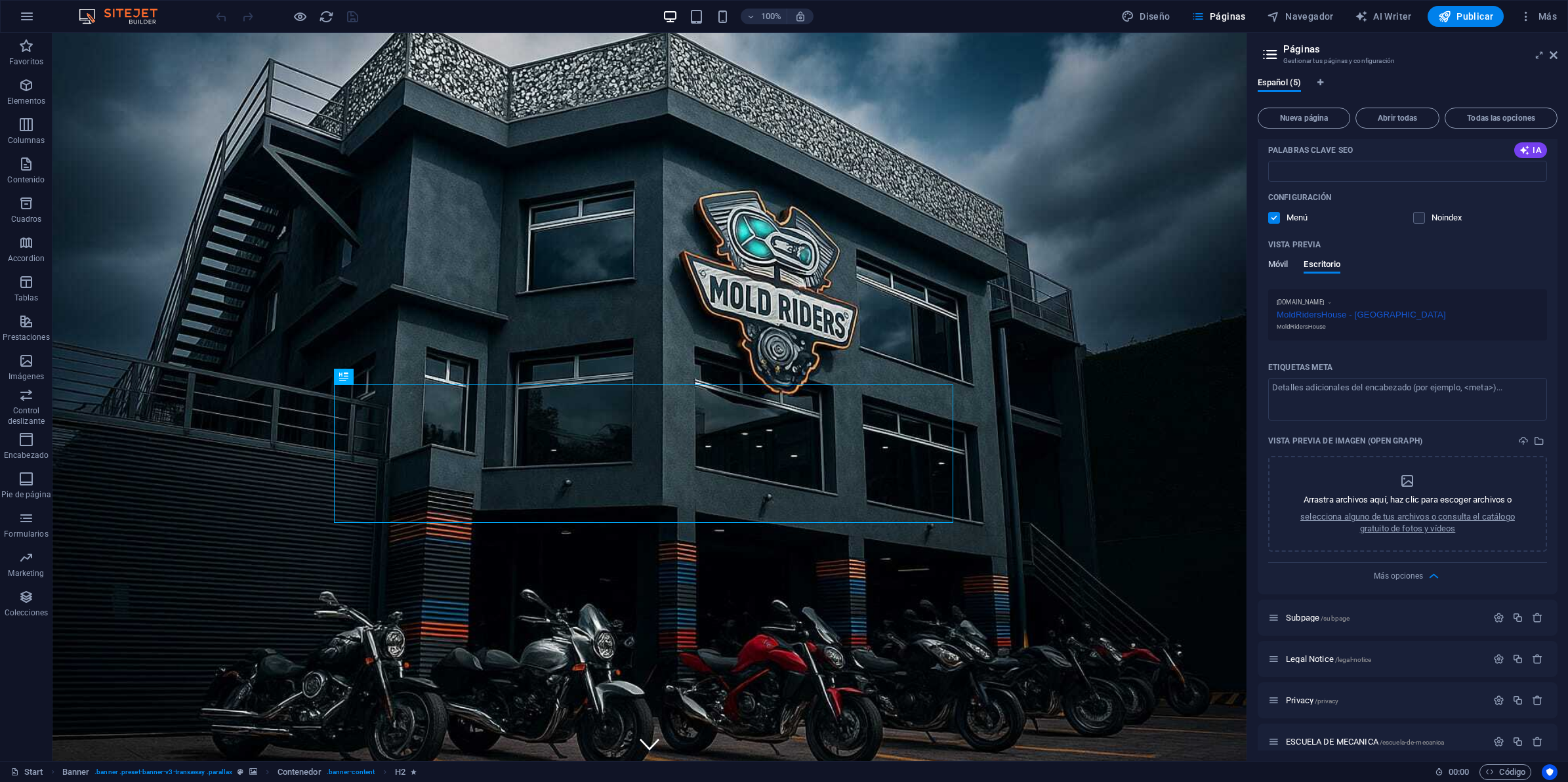
click at [1283, 264] on span "Móvil" at bounding box center [1278, 266] width 20 height 18
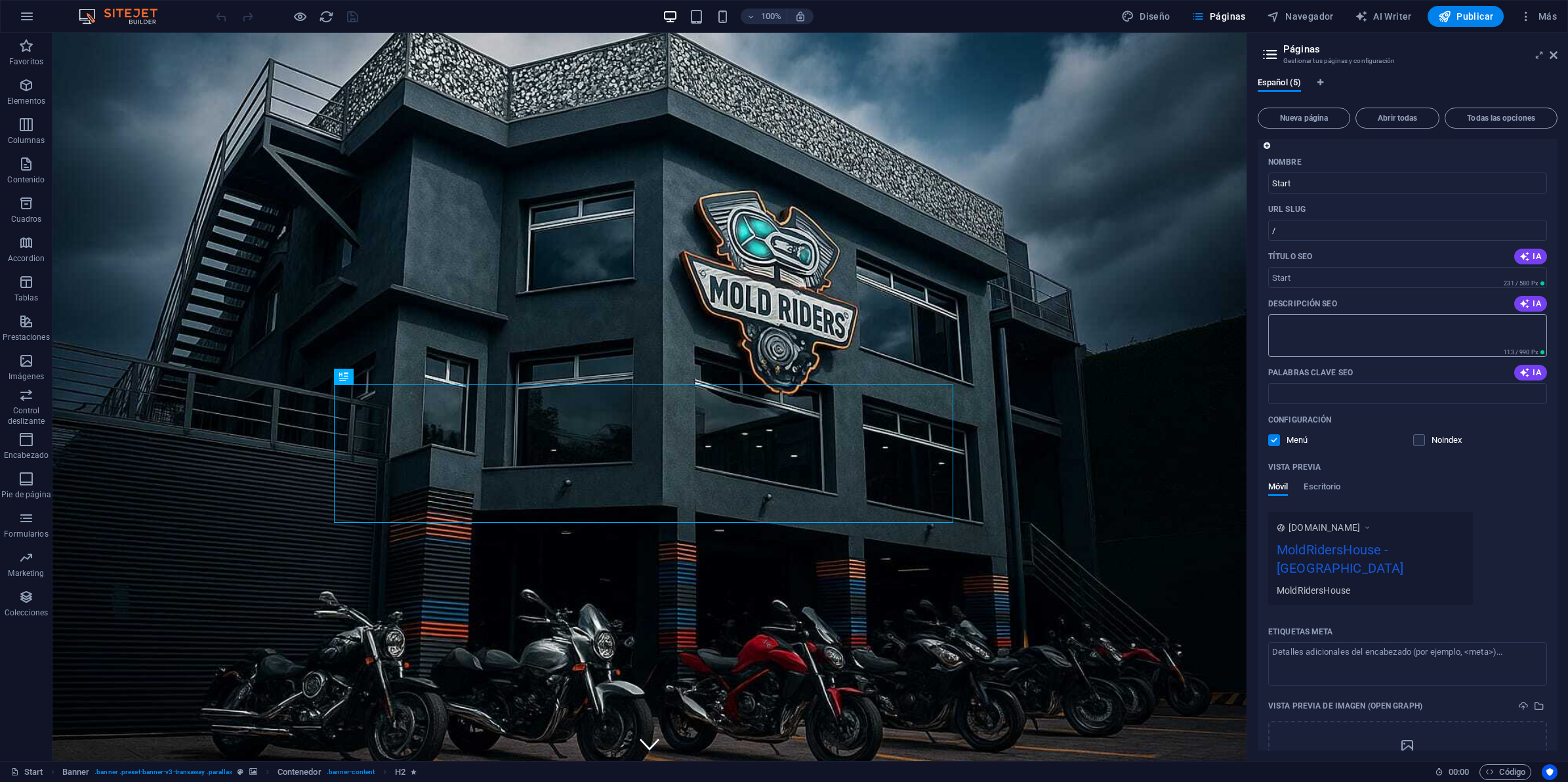
scroll to position [0, 0]
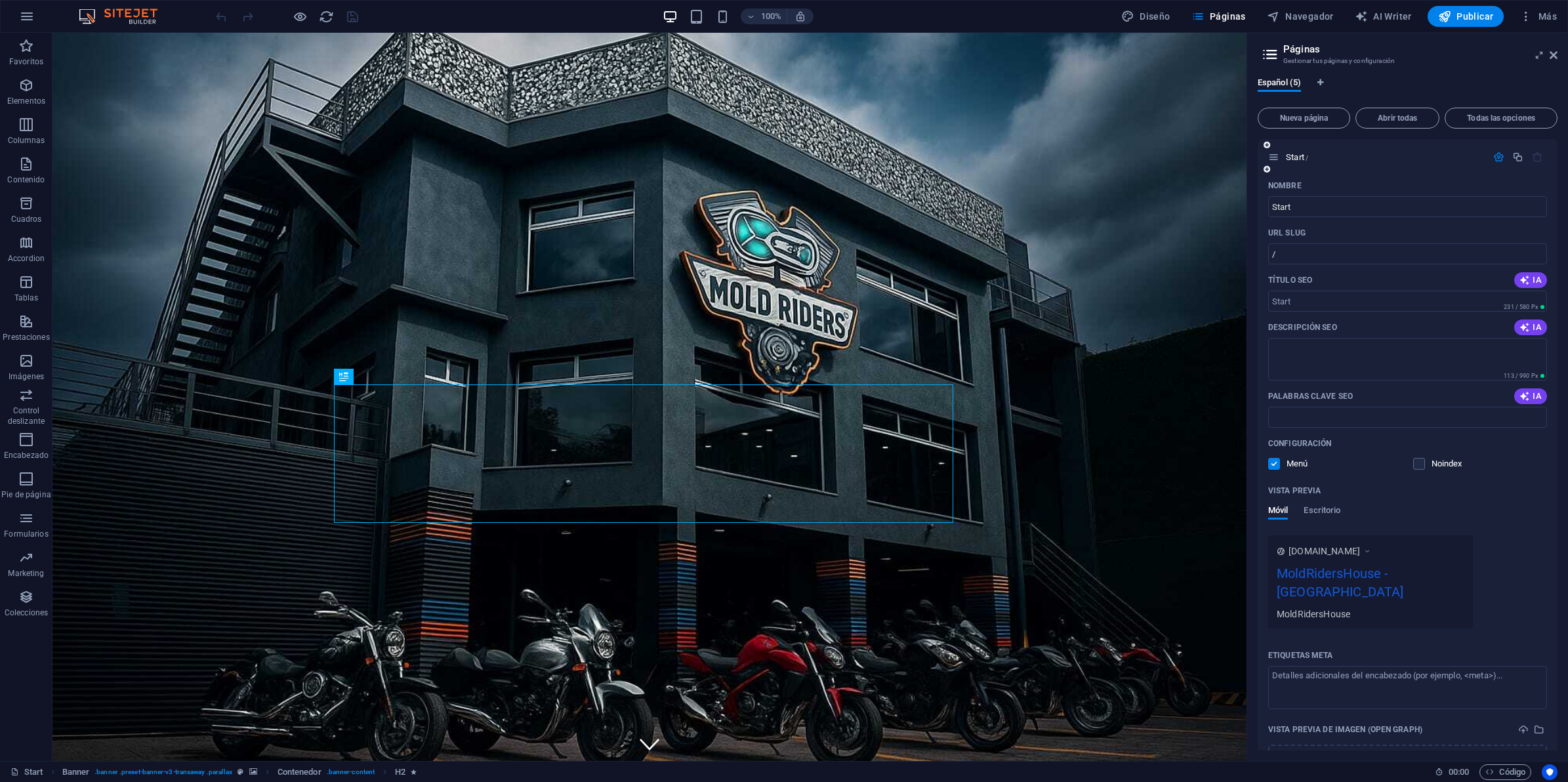
click at [1494, 155] on icon "button" at bounding box center [1498, 157] width 11 height 11
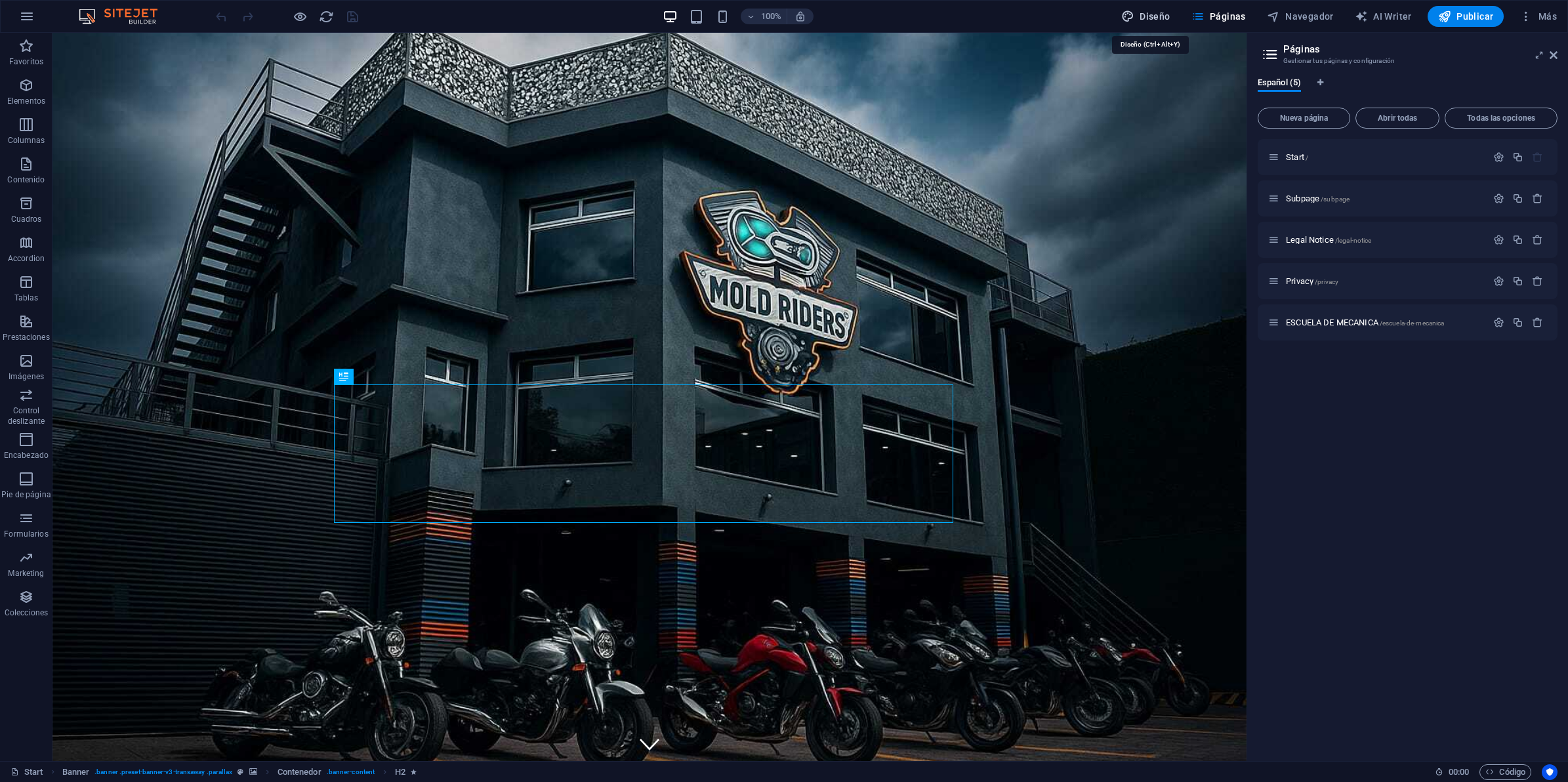
click at [1156, 14] on span "Diseño" at bounding box center [1146, 16] width 49 height 13
select select "px"
select select "400"
select select "px"
select select "rem"
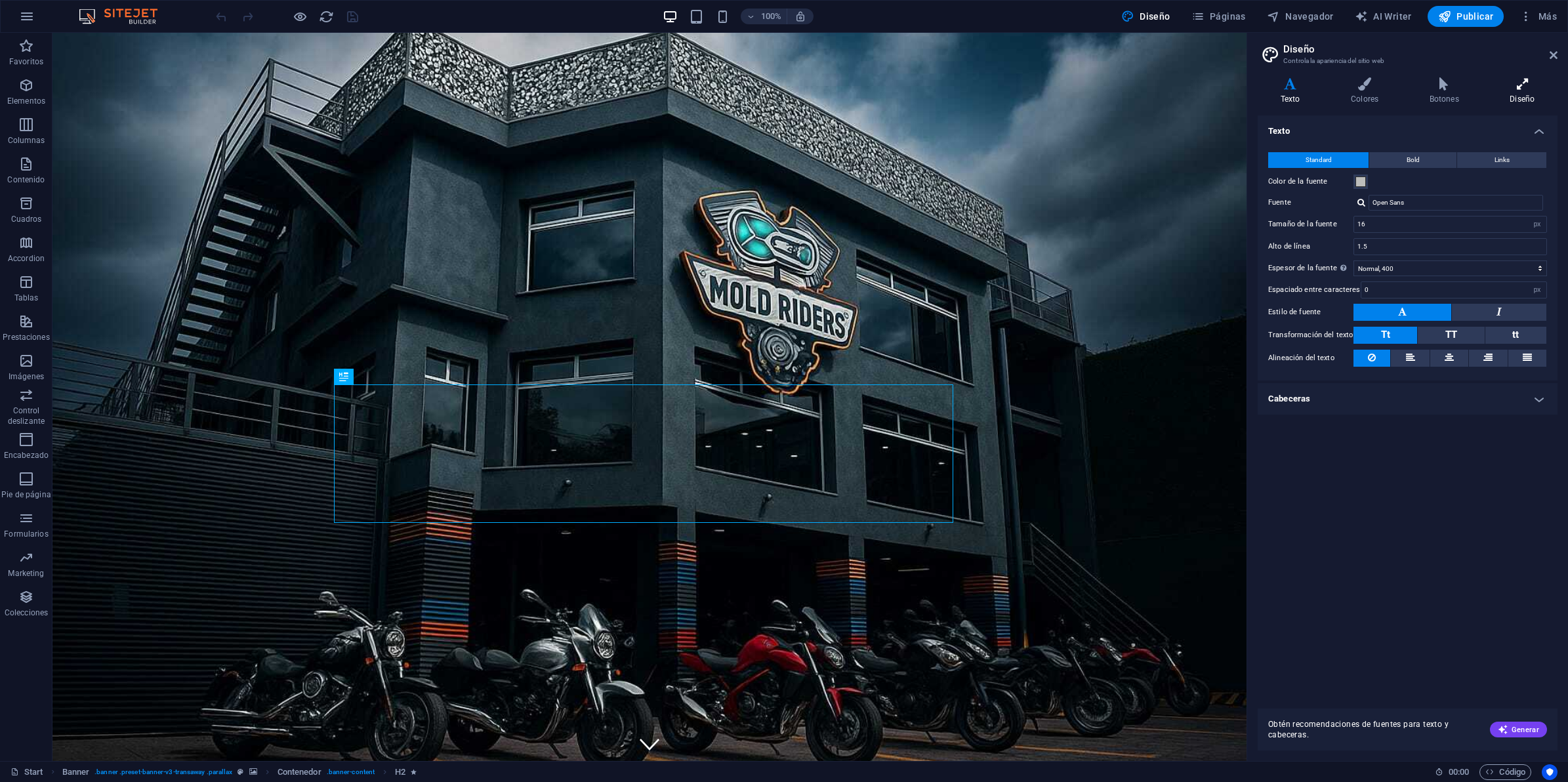
click at [1532, 90] on icon at bounding box center [1522, 84] width 70 height 13
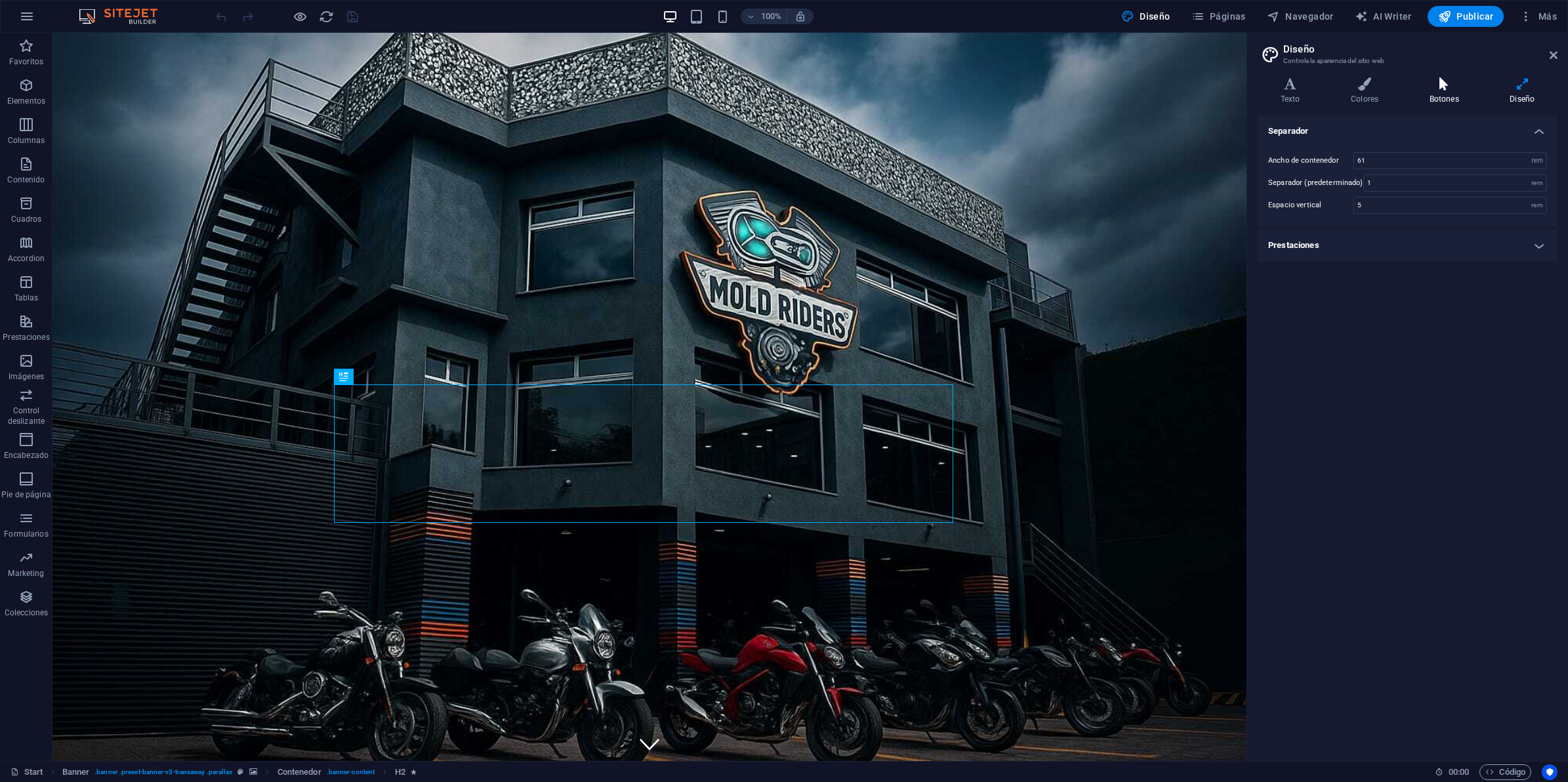
click at [1440, 83] on icon at bounding box center [1443, 84] width 75 height 13
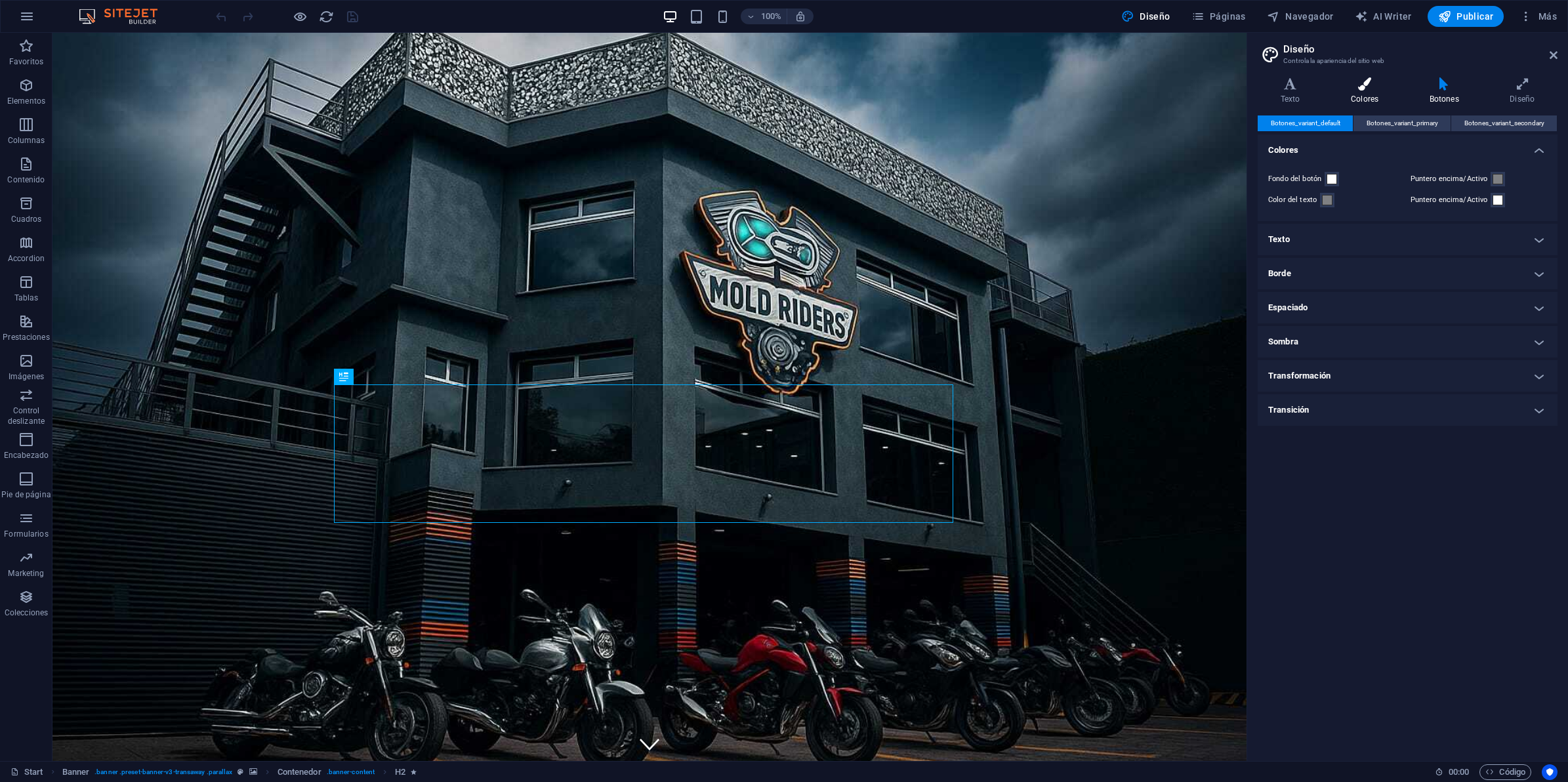
click at [1367, 82] on icon at bounding box center [1365, 84] width 74 height 13
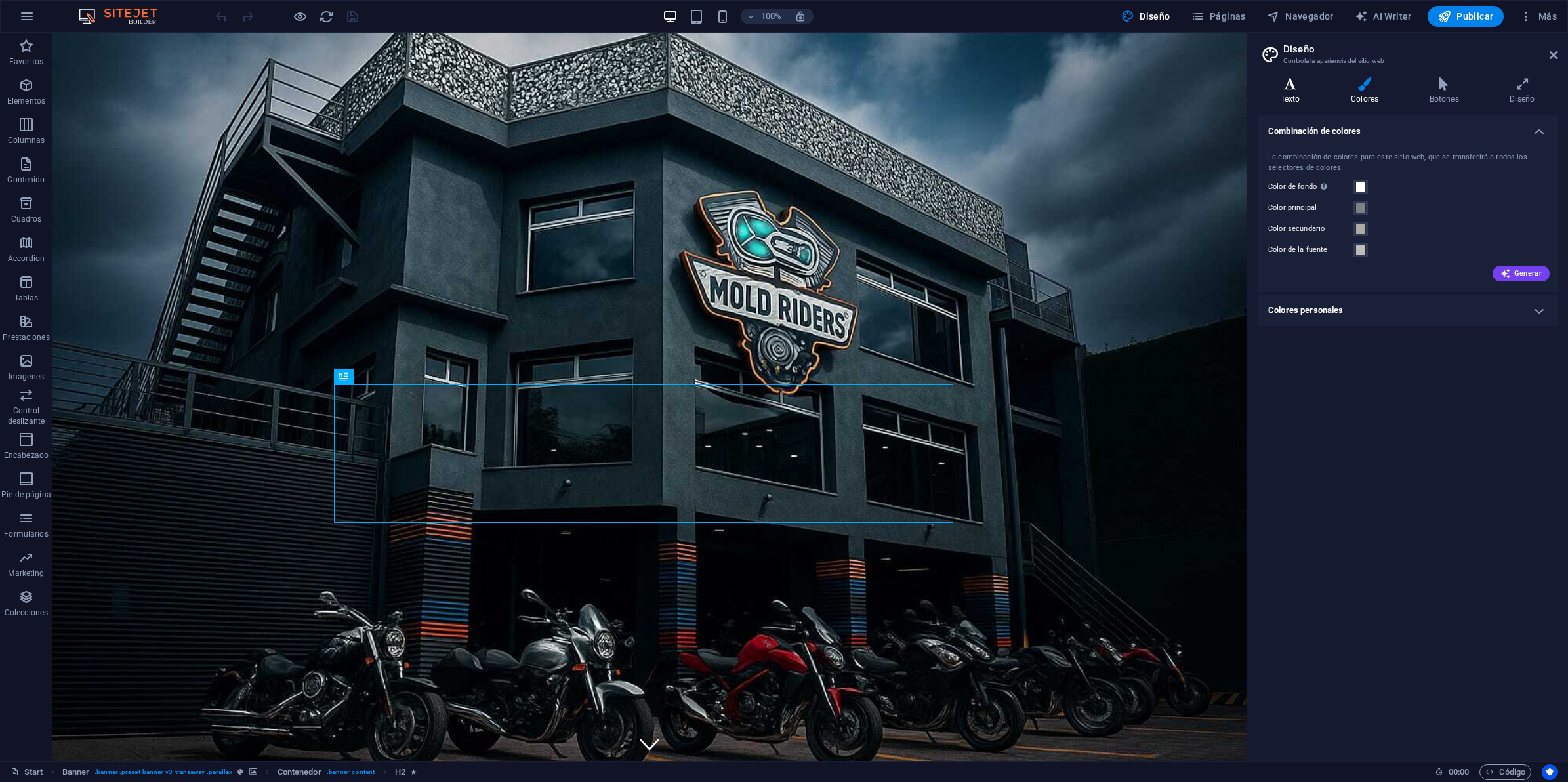
click at [1308, 83] on icon at bounding box center [1290, 84] width 65 height 13
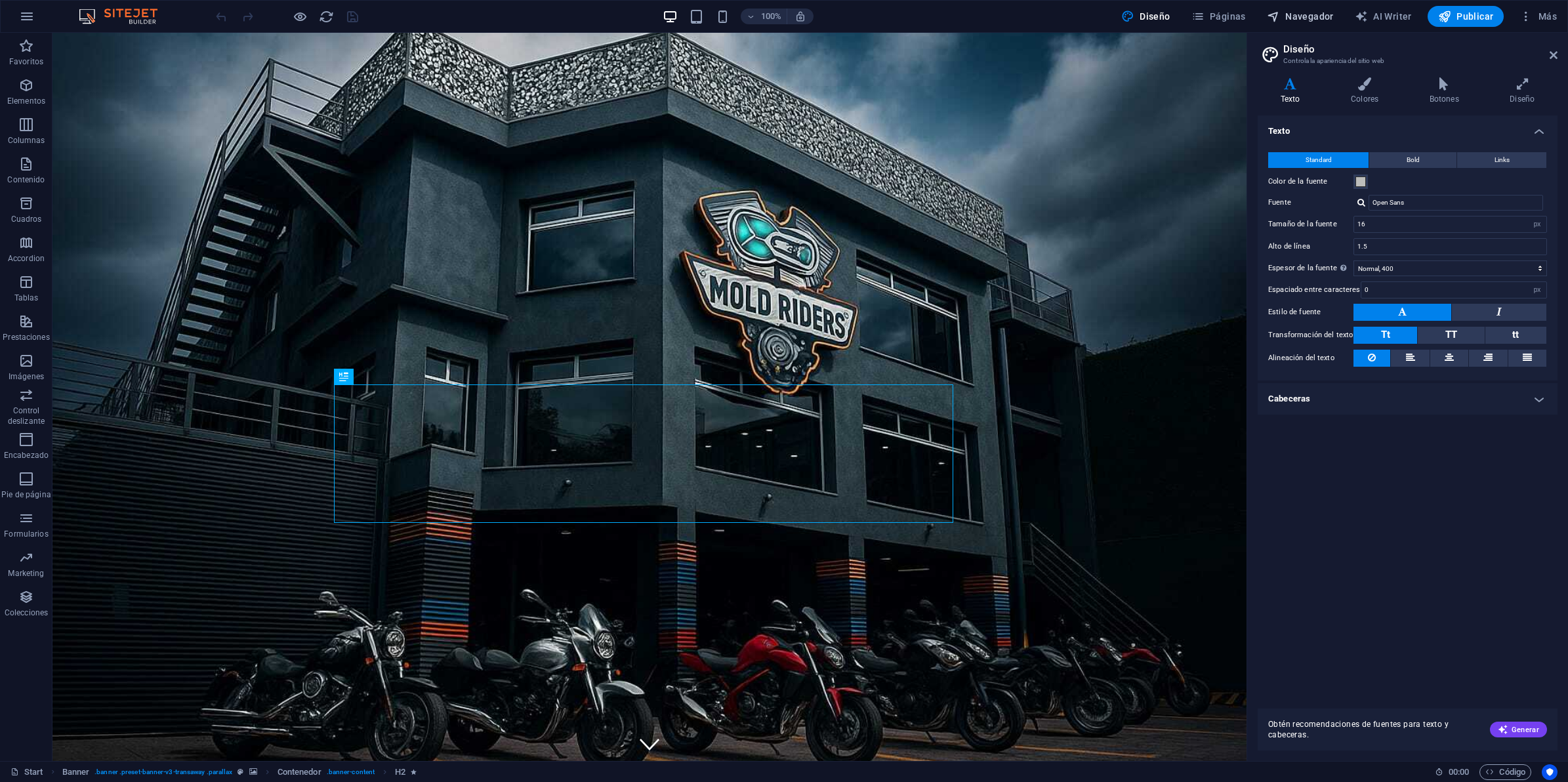
click at [1310, 11] on span "Navegador" at bounding box center [1300, 16] width 67 height 13
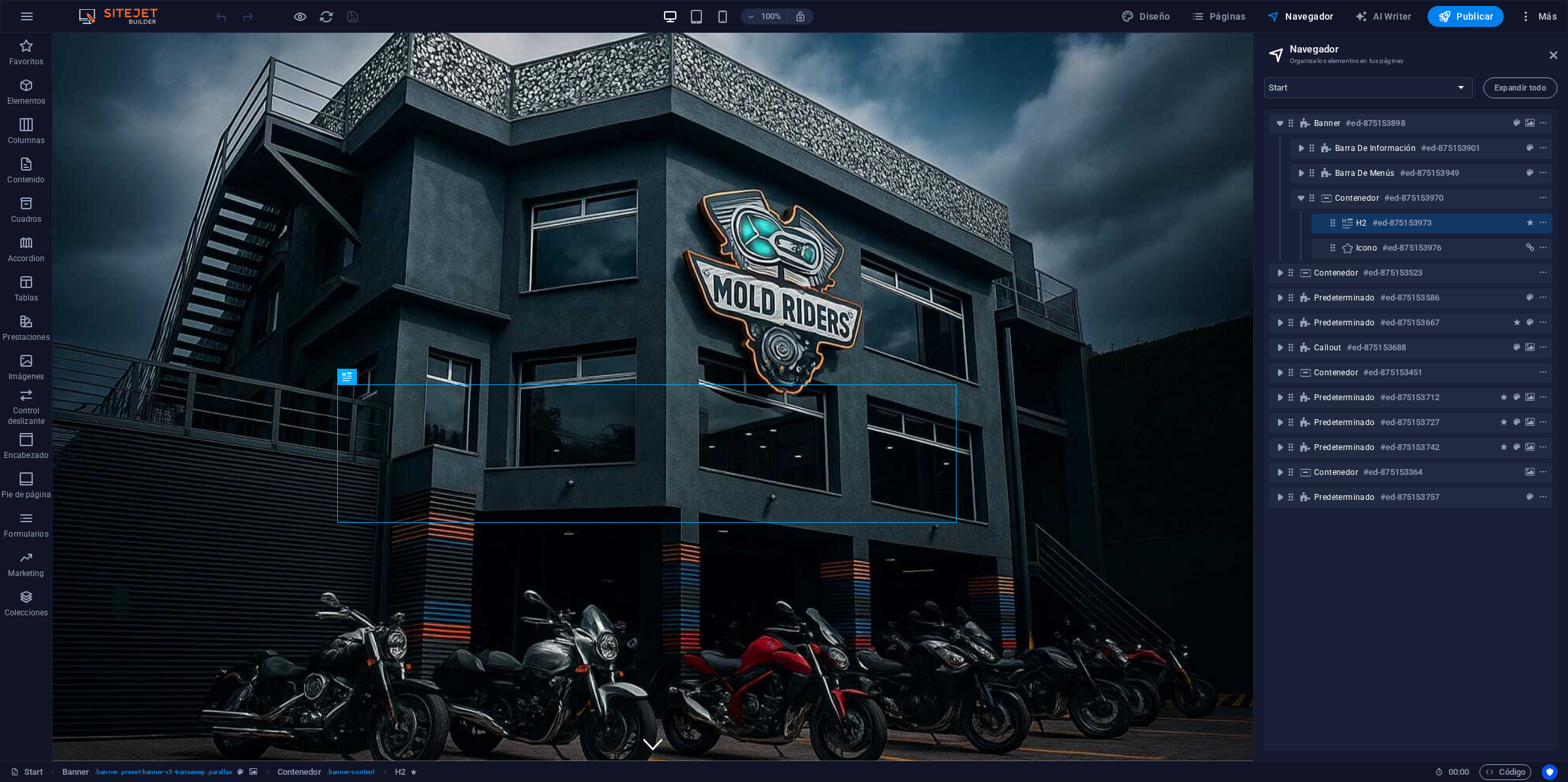
click at [1535, 8] on button "Más" at bounding box center [1538, 17] width 48 height 21
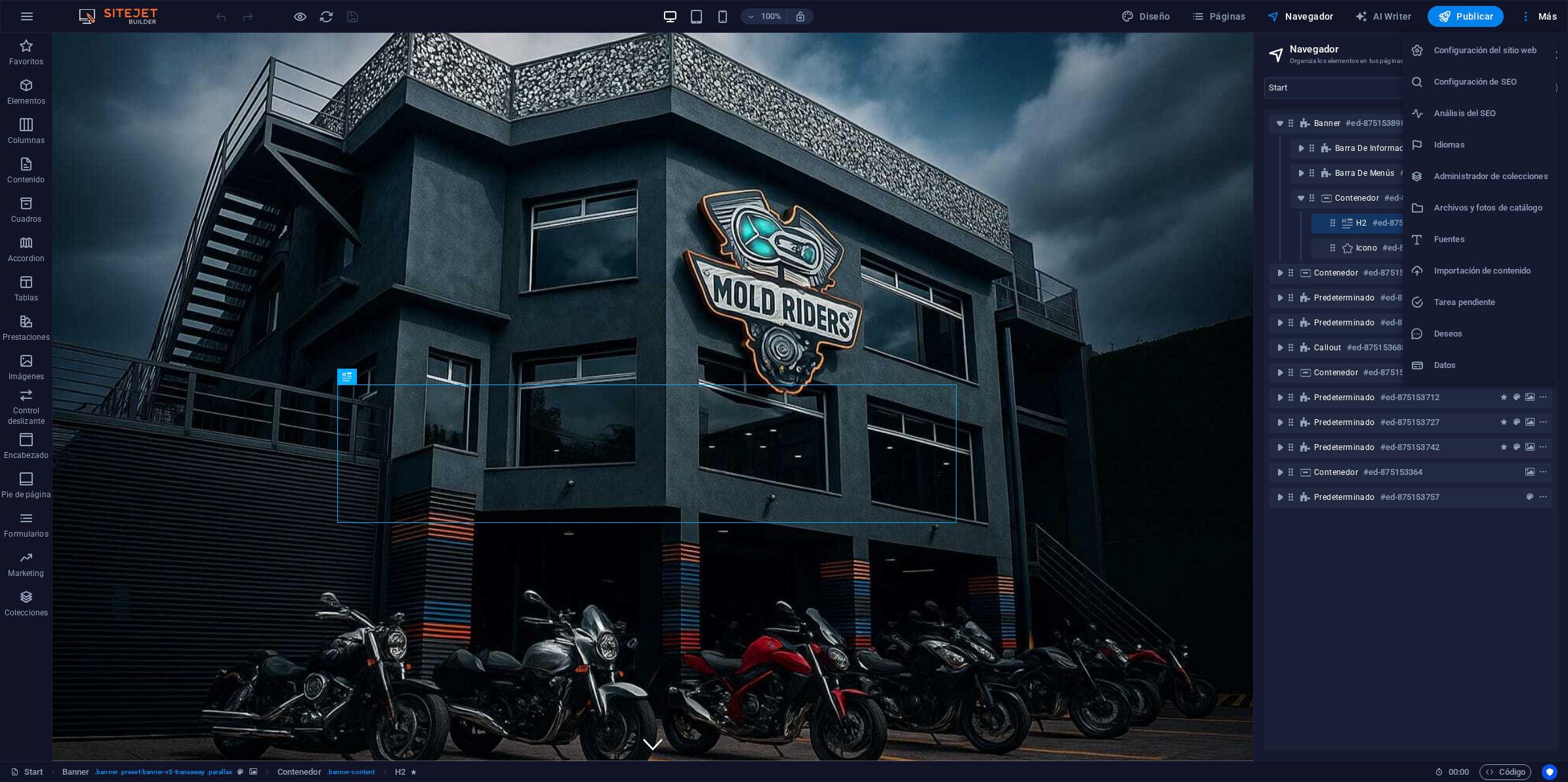
click at [1513, 46] on h6 "Configuración del sitio web" at bounding box center [1491, 50] width 114 height 16
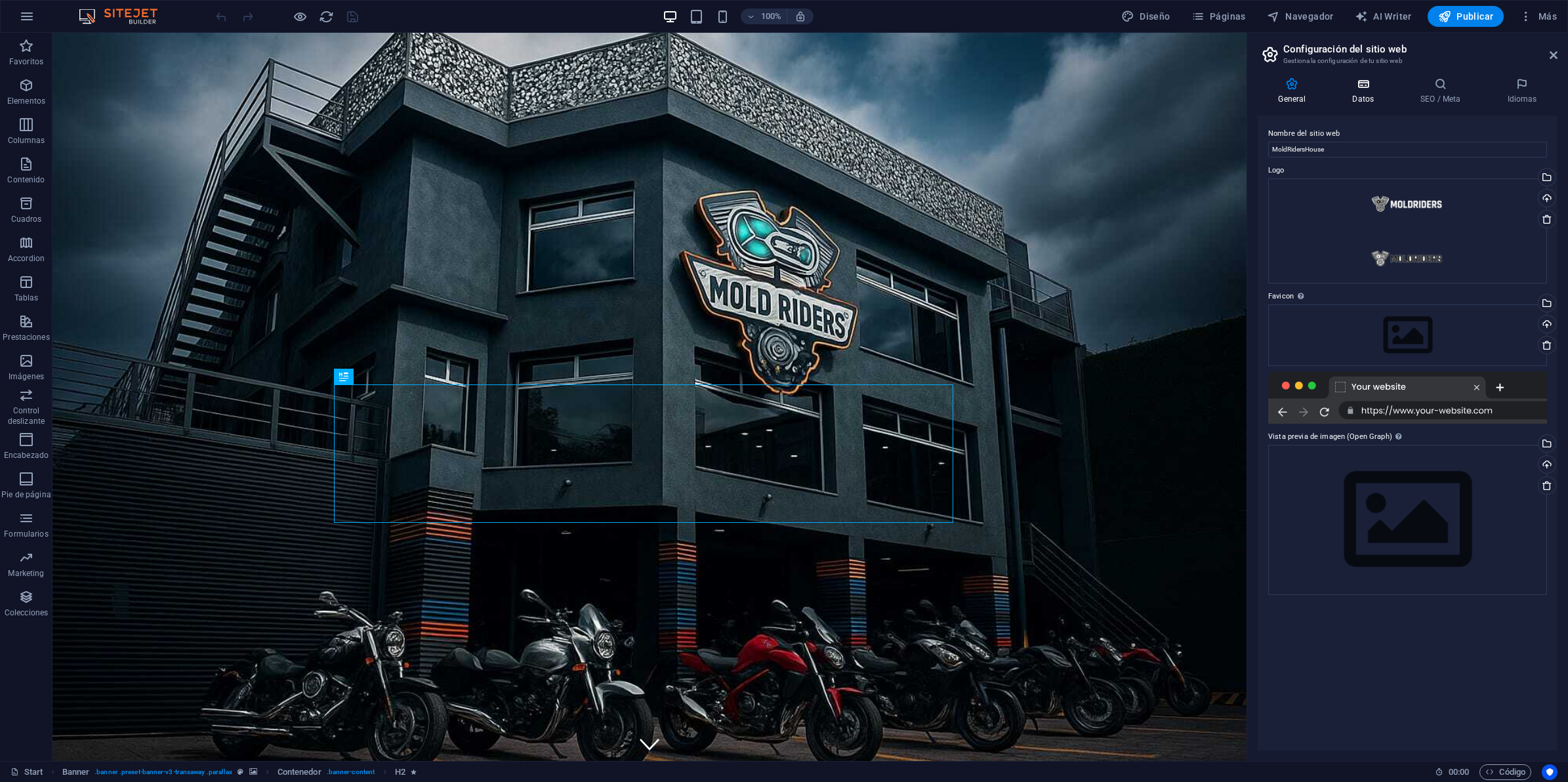
click at [1361, 82] on icon at bounding box center [1363, 84] width 63 height 13
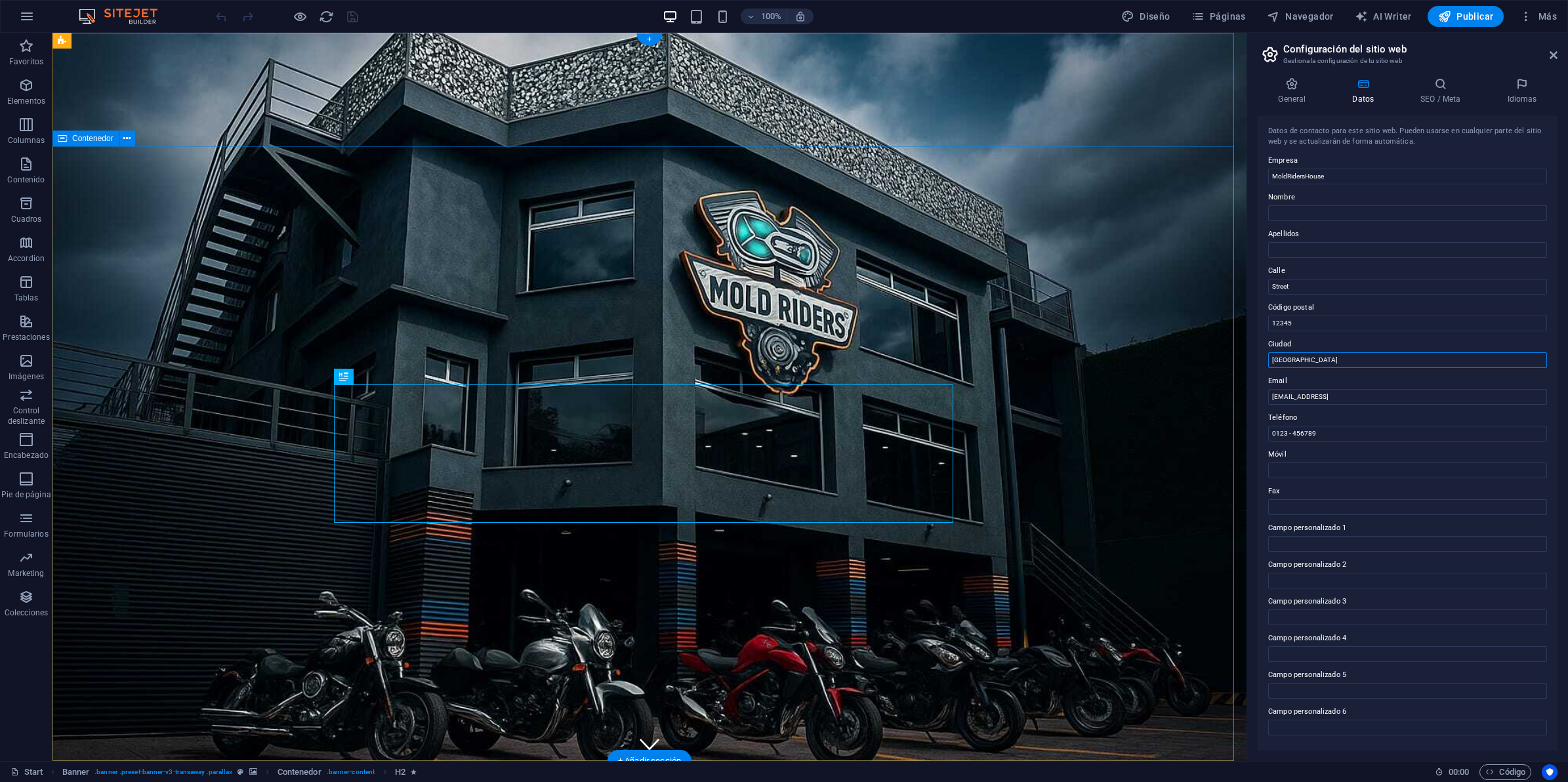
drag, startPoint x: 1382, startPoint y: 395, endPoint x: 874, endPoint y: 323, distance: 513.1
drag, startPoint x: 1320, startPoint y: 282, endPoint x: 1260, endPoint y: 282, distance: 60.0
click at [1260, 282] on div "Datos de contacto para este sitio web. Pueden usarse en cualquier parte del sit…" at bounding box center [1407, 433] width 300 height 635
type input "Patriotismo"
drag, startPoint x: 1349, startPoint y: 389, endPoint x: 1171, endPoint y: 355, distance: 181.2
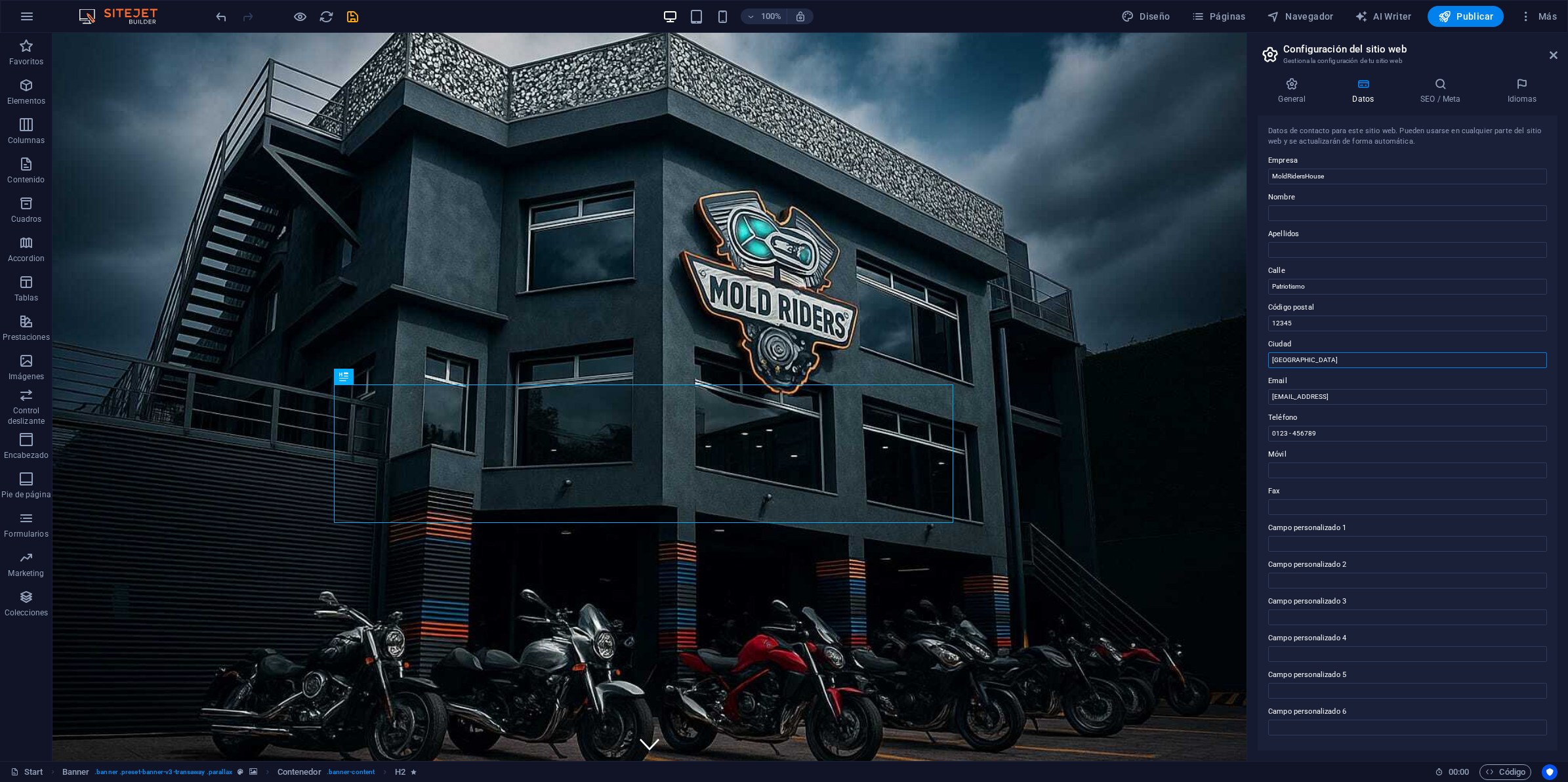
drag, startPoint x: 1313, startPoint y: 359, endPoint x: 1276, endPoint y: 355, distance: 37.2
click at [1276, 355] on input "Berlin" at bounding box center [1407, 360] width 279 height 16
type input "C"
type input "CDMX"
drag, startPoint x: 1484, startPoint y: 430, endPoint x: 947, endPoint y: 361, distance: 541.4
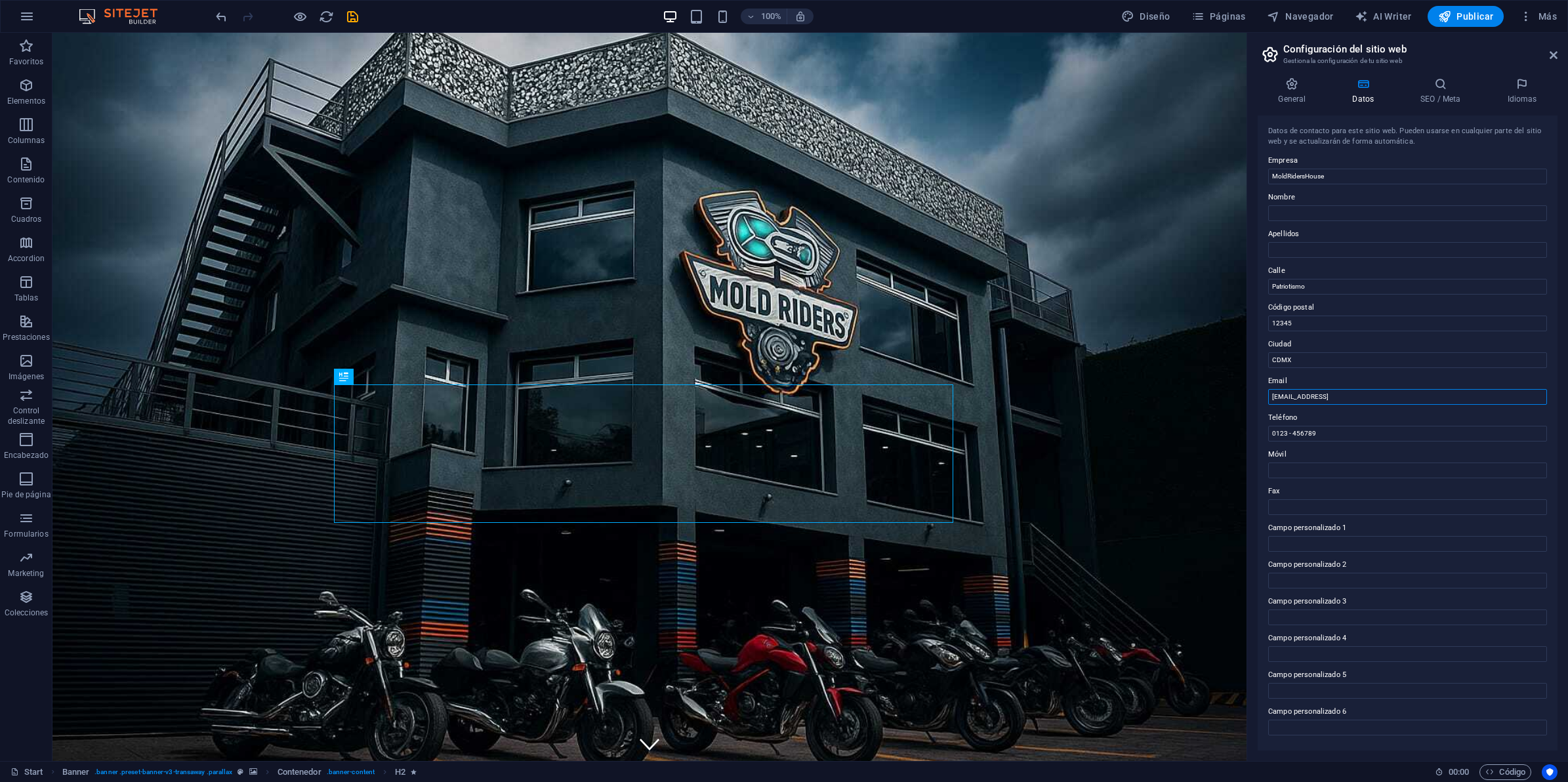
click at [1418, 393] on input "2de01a63ed708a5f0f5569cebfd1c4@cpanel.local" at bounding box center [1407, 396] width 279 height 16
drag, startPoint x: 1477, startPoint y: 430, endPoint x: 1201, endPoint y: 393, distance: 278.5
type input "[EMAIL_ADDRESS][DOMAIN_NAME]"
drag, startPoint x: 1388, startPoint y: 464, endPoint x: 1027, endPoint y: 402, distance: 366.3
drag, startPoint x: 1317, startPoint y: 428, endPoint x: 1325, endPoint y: 434, distance: 10.0
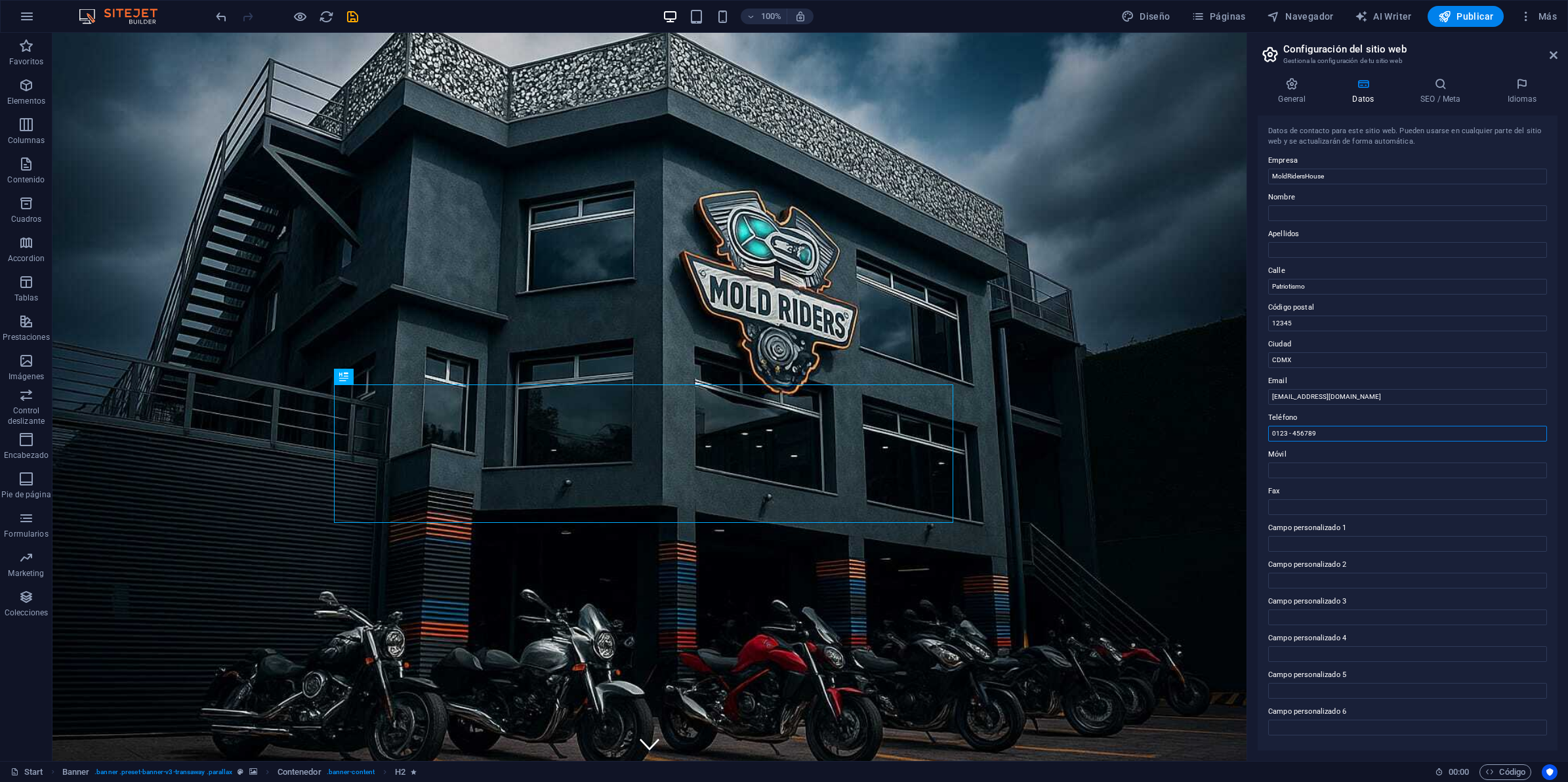
click at [1317, 428] on input "0123 - 456789" at bounding box center [1407, 434] width 279 height 16
drag, startPoint x: 1380, startPoint y: 468, endPoint x: 1124, endPoint y: 428, distance: 259.1
type input "5544685873"
click at [1332, 475] on input "Móvil" at bounding box center [1407, 470] width 279 height 16
click at [1337, 273] on label "Calle" at bounding box center [1407, 270] width 279 height 16
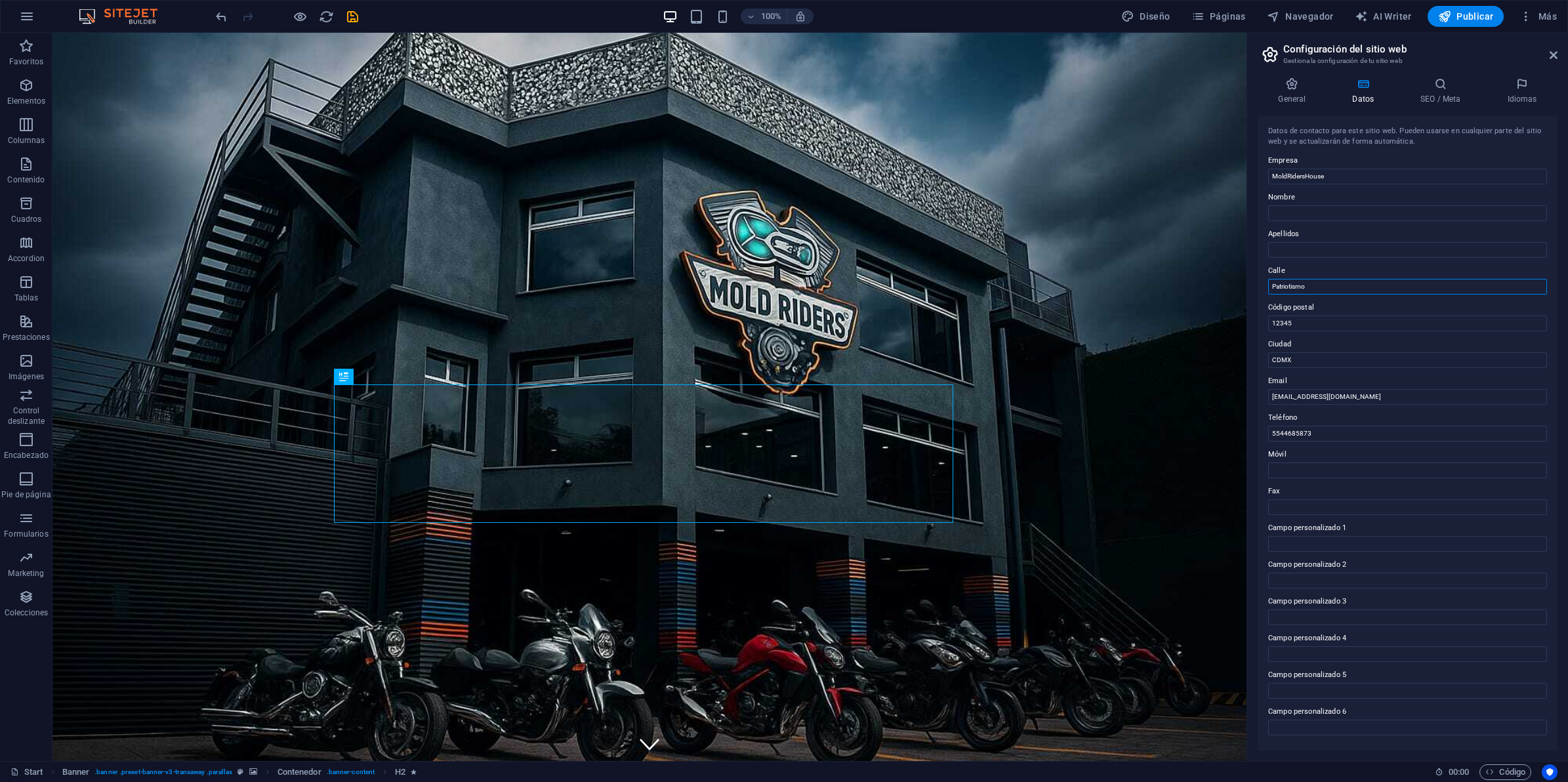
click at [1337, 279] on input "Patriotismo" at bounding box center [1407, 286] width 279 height 16
type input "Patriotismo 774"
type input "33730"
click at [351, 13] on icon "save" at bounding box center [352, 17] width 15 height 15
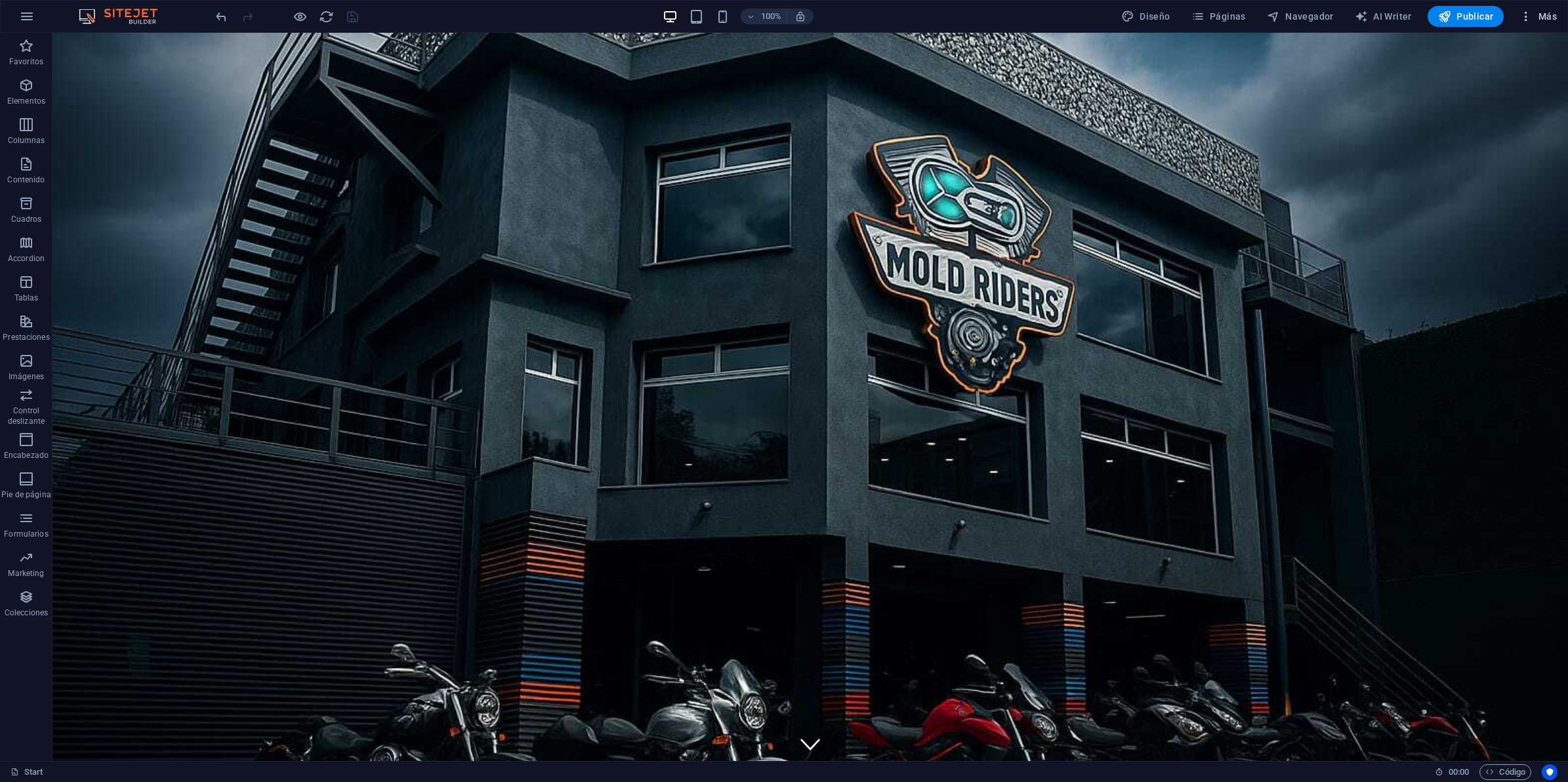
click at [1523, 17] on icon "button" at bounding box center [1525, 16] width 13 height 13
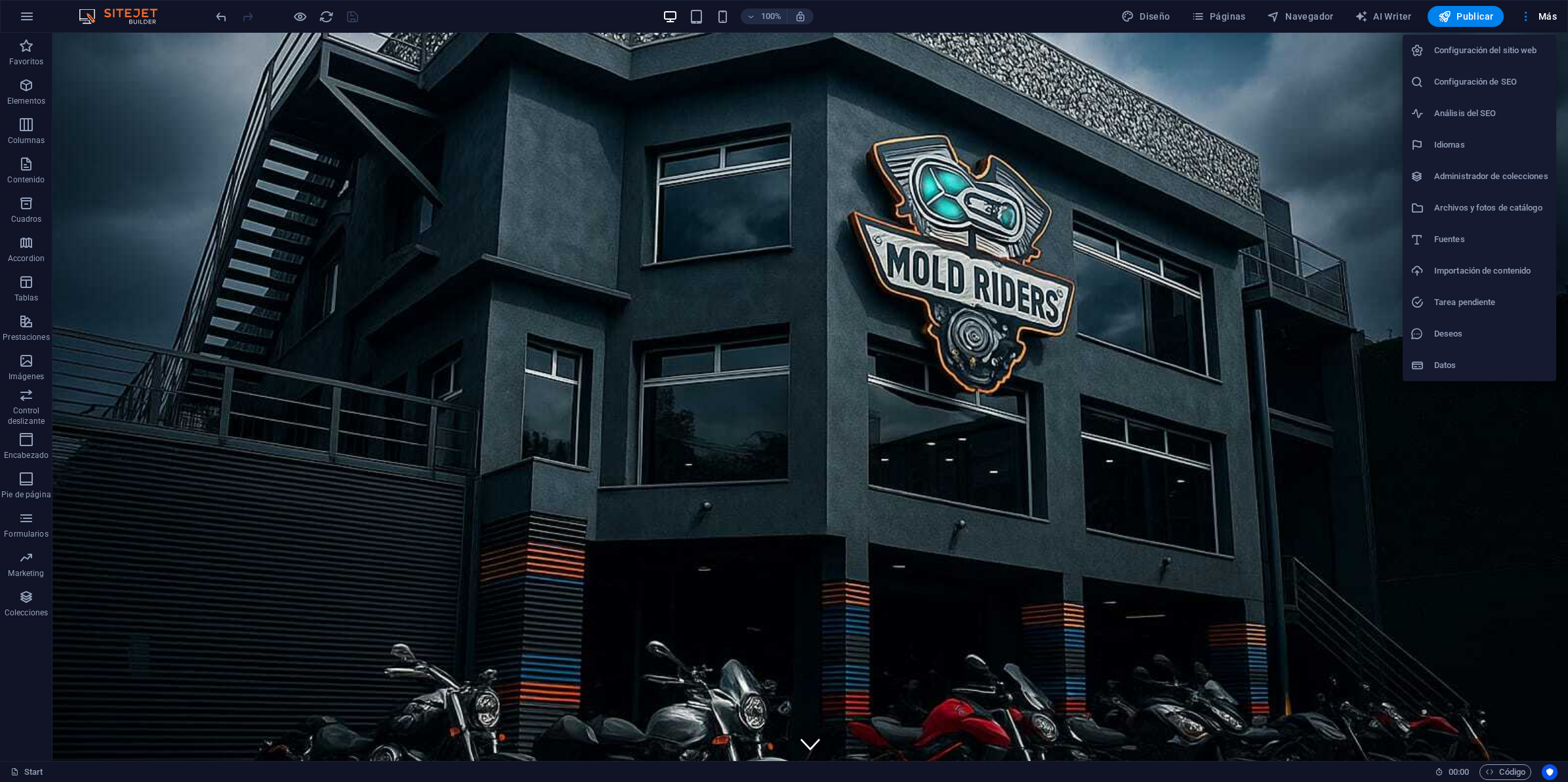
click at [1476, 46] on h6 "Configuración del sitio web" at bounding box center [1491, 50] width 114 height 16
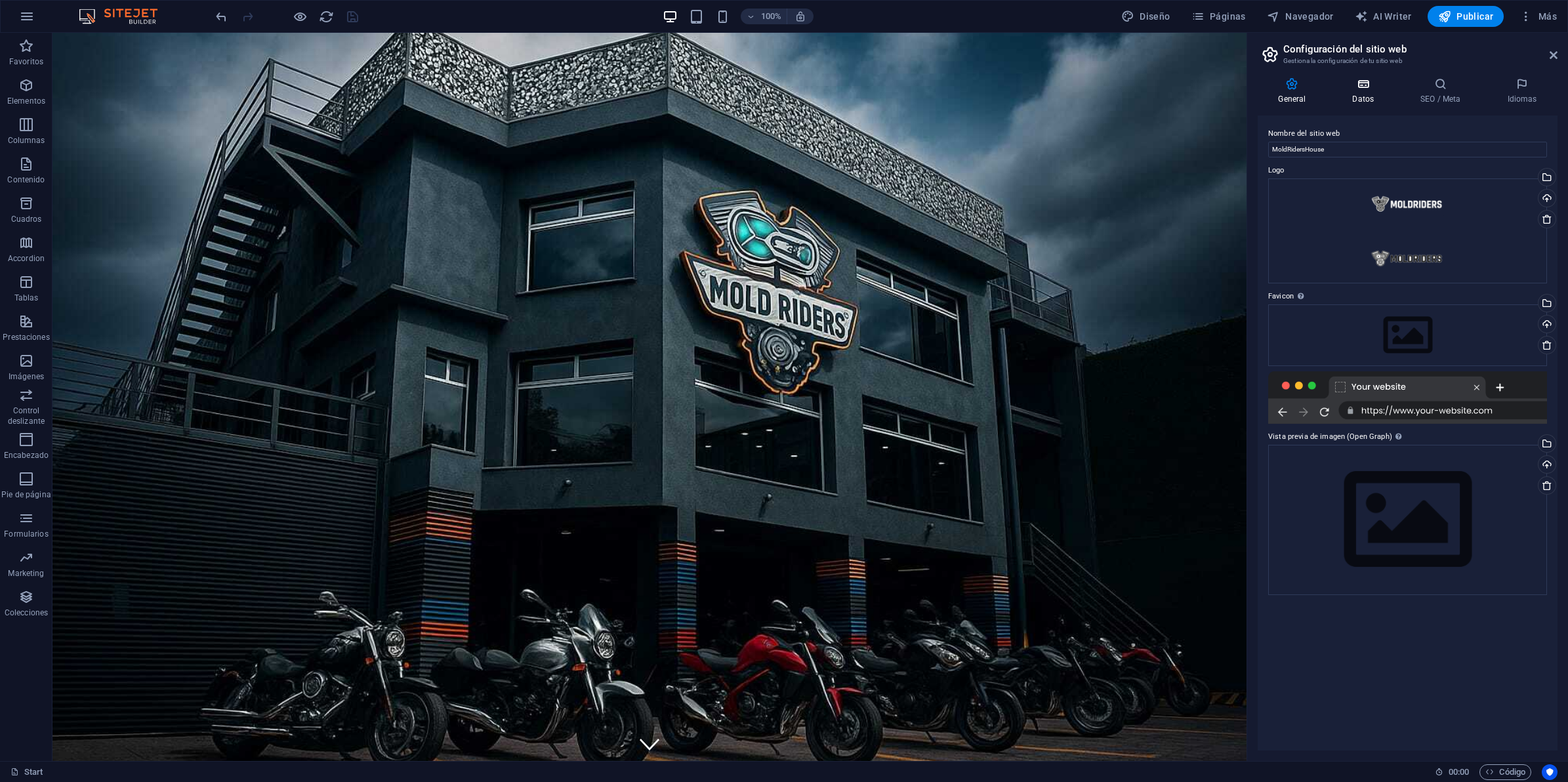
click at [1377, 82] on icon at bounding box center [1363, 84] width 63 height 13
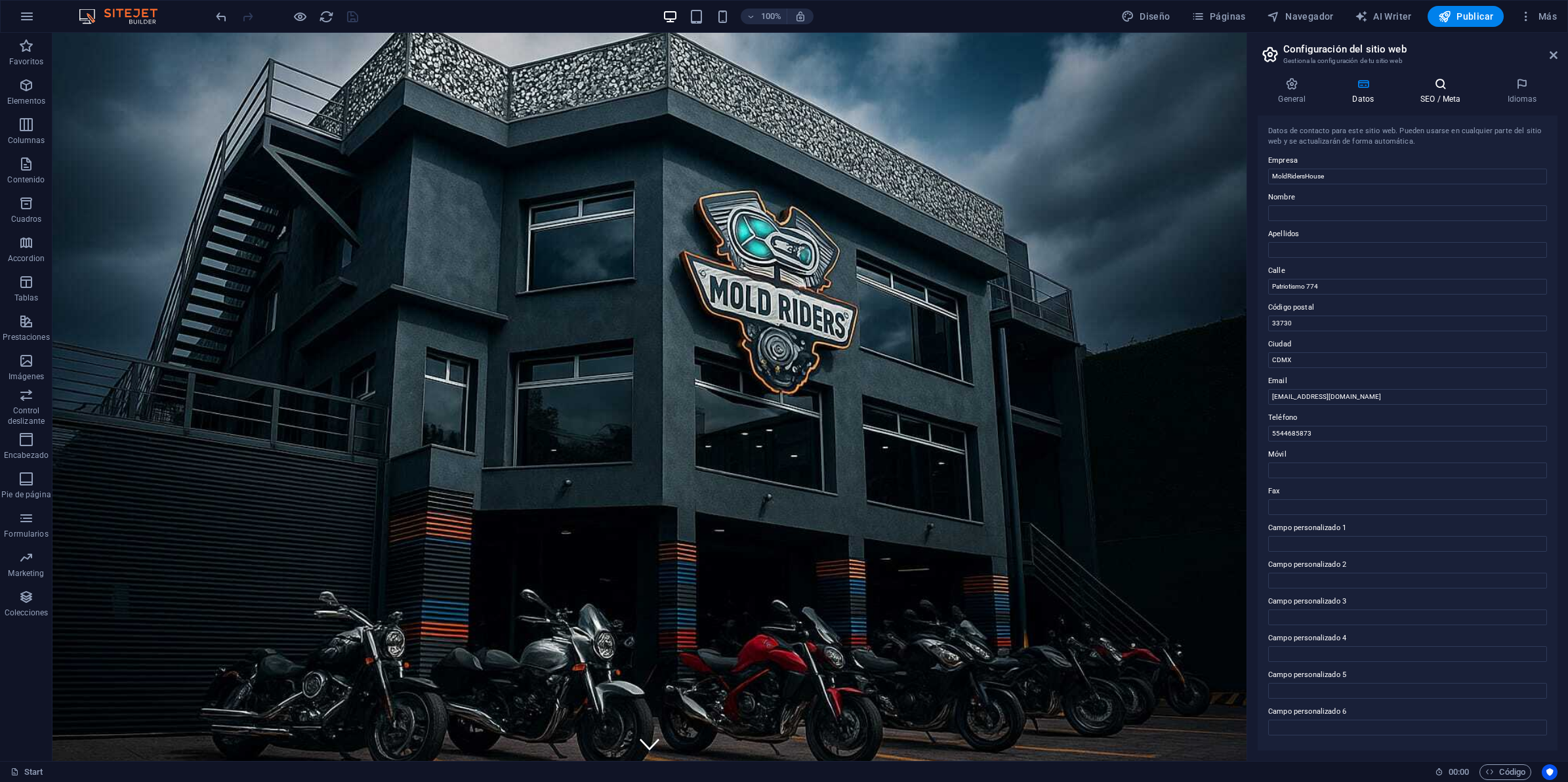
click at [1429, 87] on icon at bounding box center [1440, 84] width 81 height 13
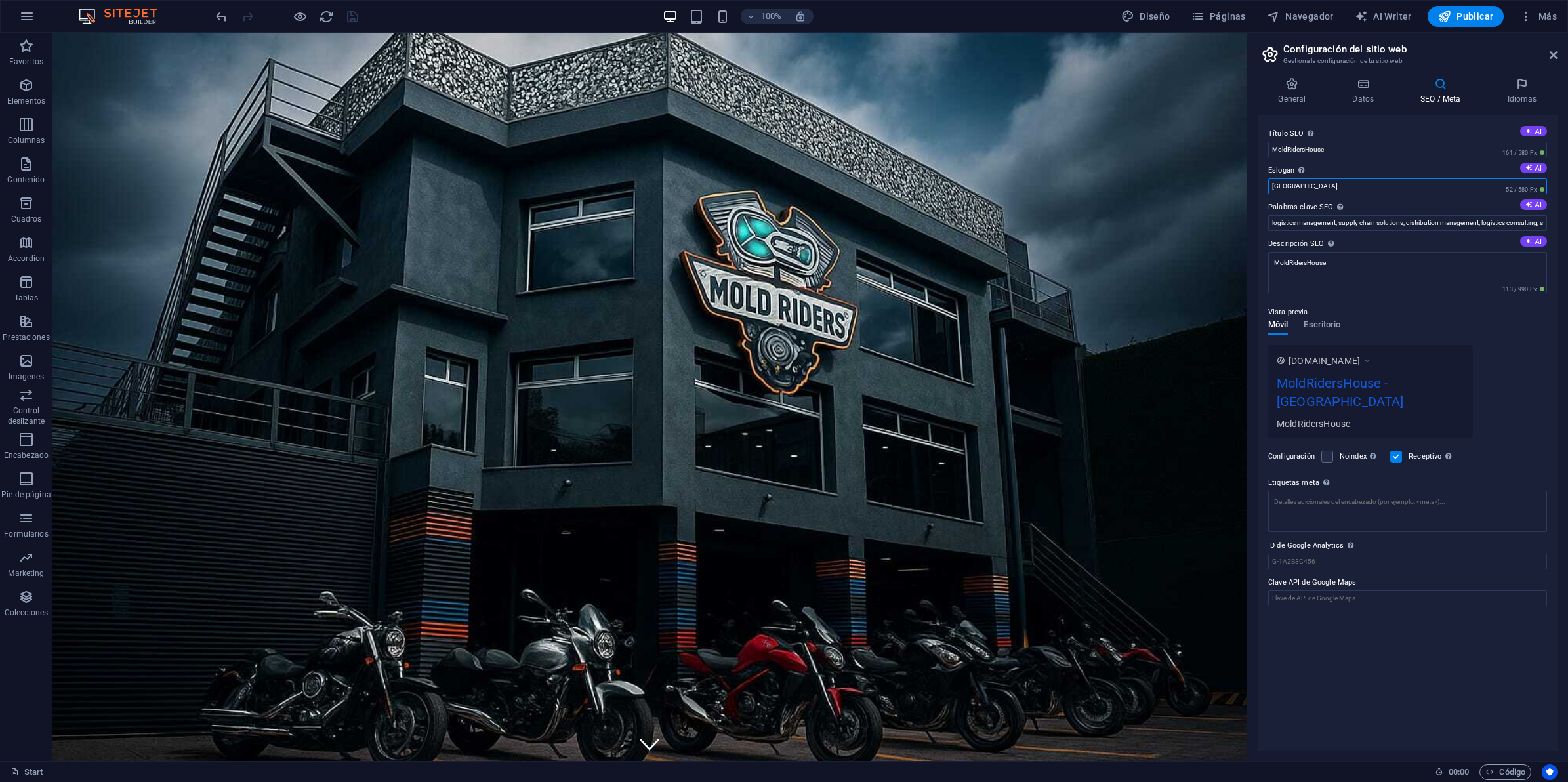
drag, startPoint x: 1389, startPoint y: 224, endPoint x: 1179, endPoint y: 184, distance: 213.8
click at [1334, 177] on label "Eslogan El eslogan de tu sitio web. AI" at bounding box center [1407, 170] width 279 height 16
click at [1334, 178] on input "Berlin" at bounding box center [1407, 186] width 279 height 16
type input "CDMX"
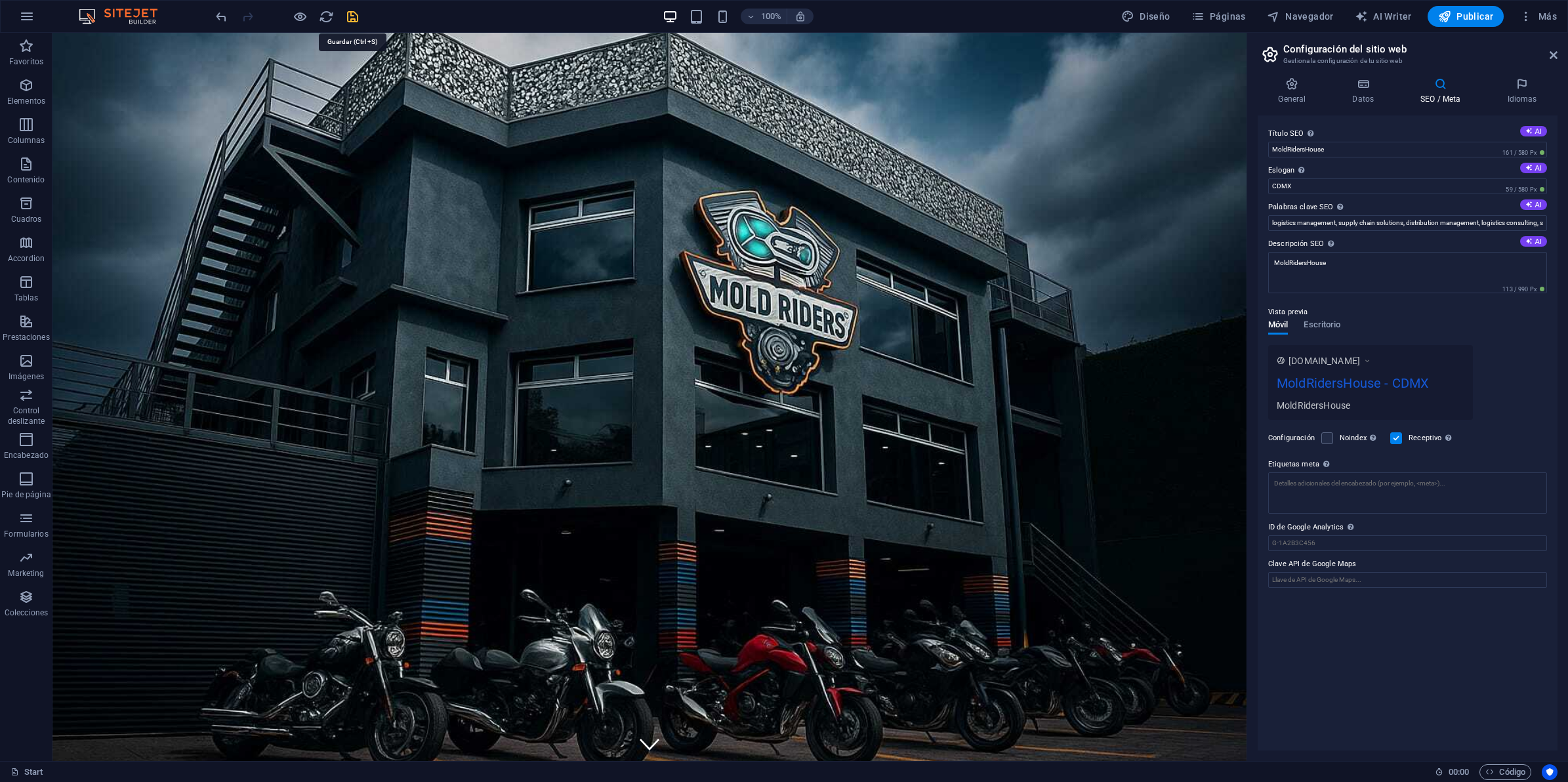
click at [351, 15] on icon "save" at bounding box center [352, 17] width 15 height 15
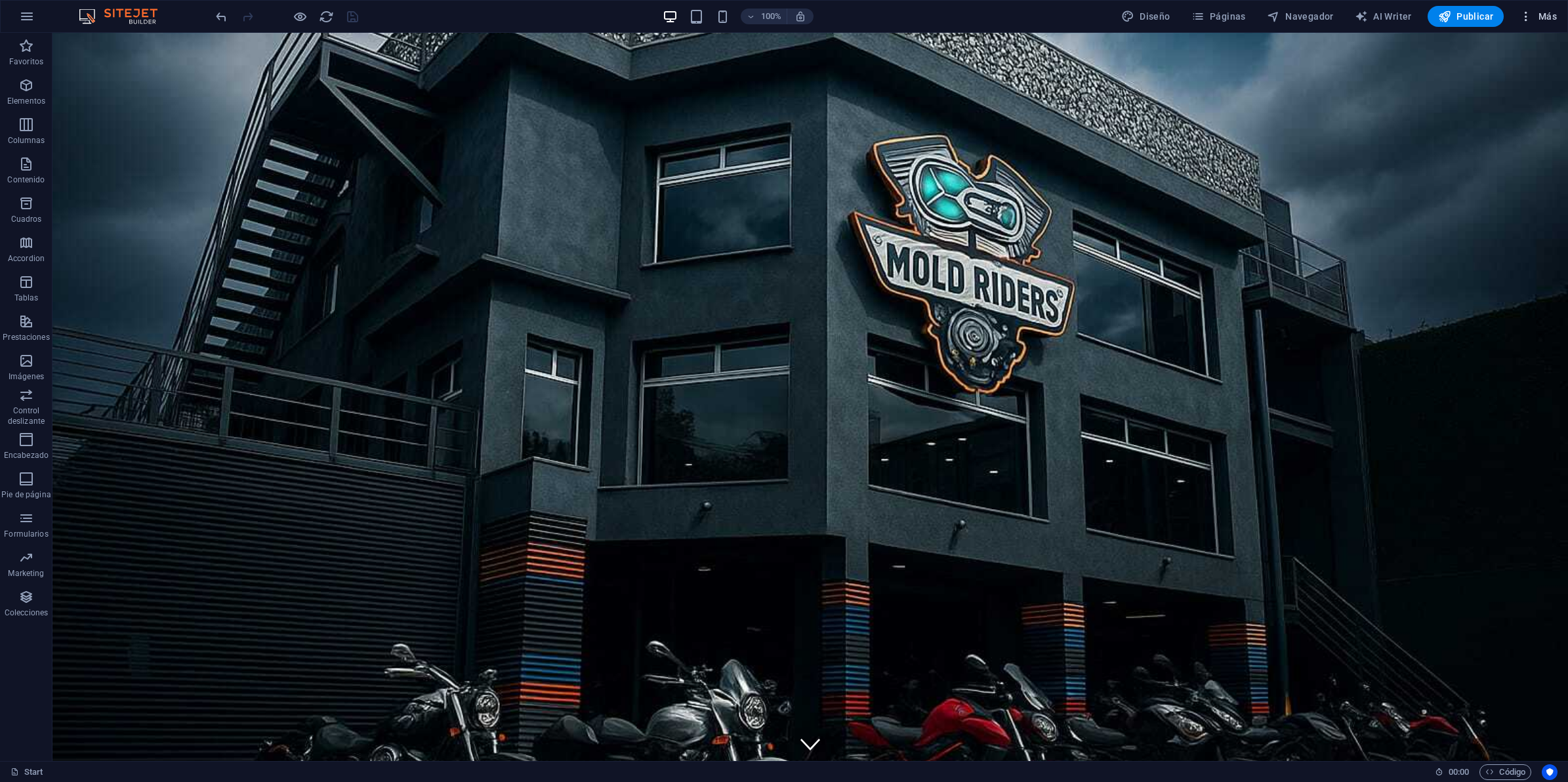
click at [1525, 14] on icon "button" at bounding box center [1525, 16] width 13 height 13
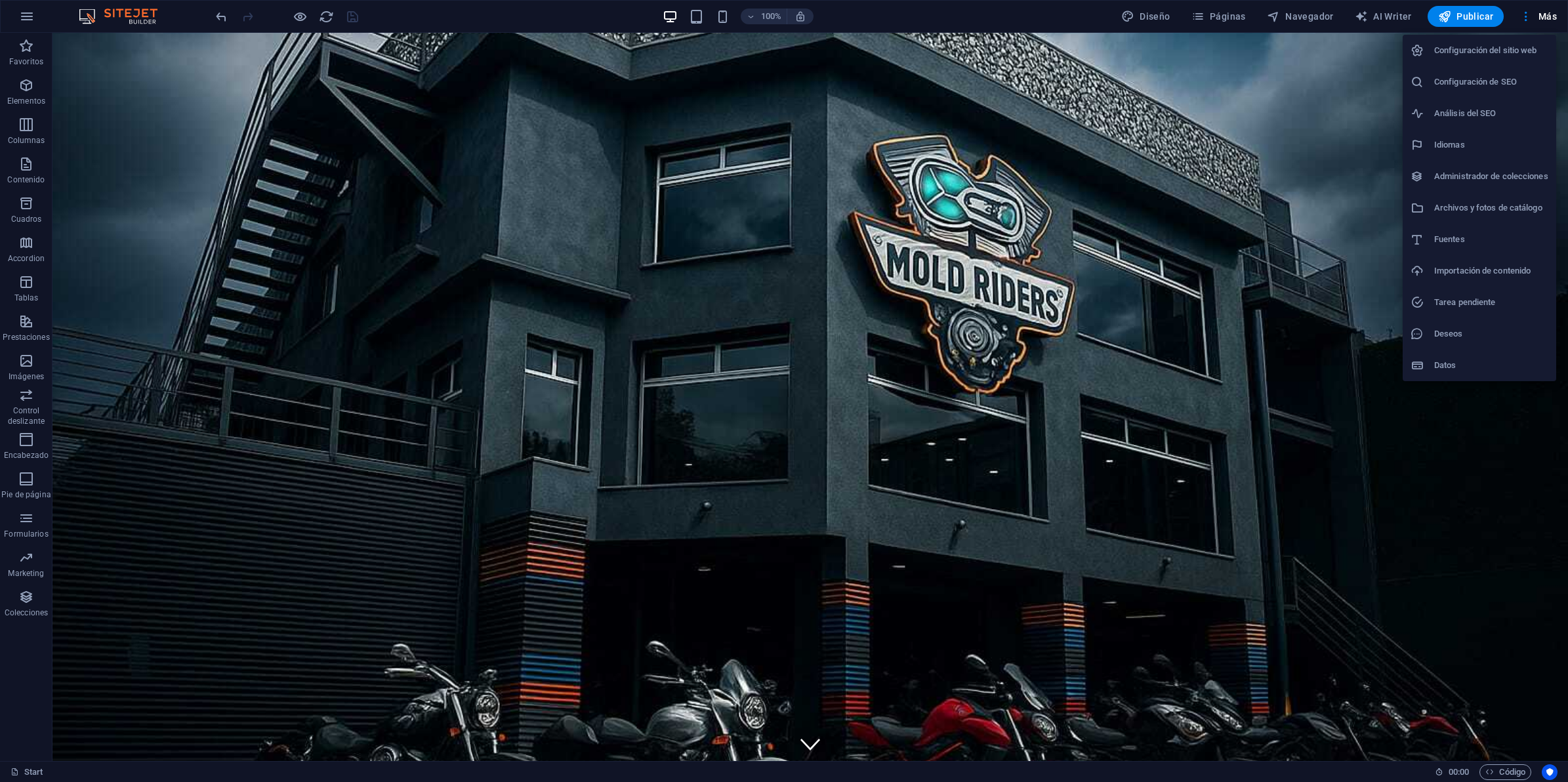
click at [1478, 53] on h6 "Configuración del sitio web" at bounding box center [1491, 50] width 114 height 16
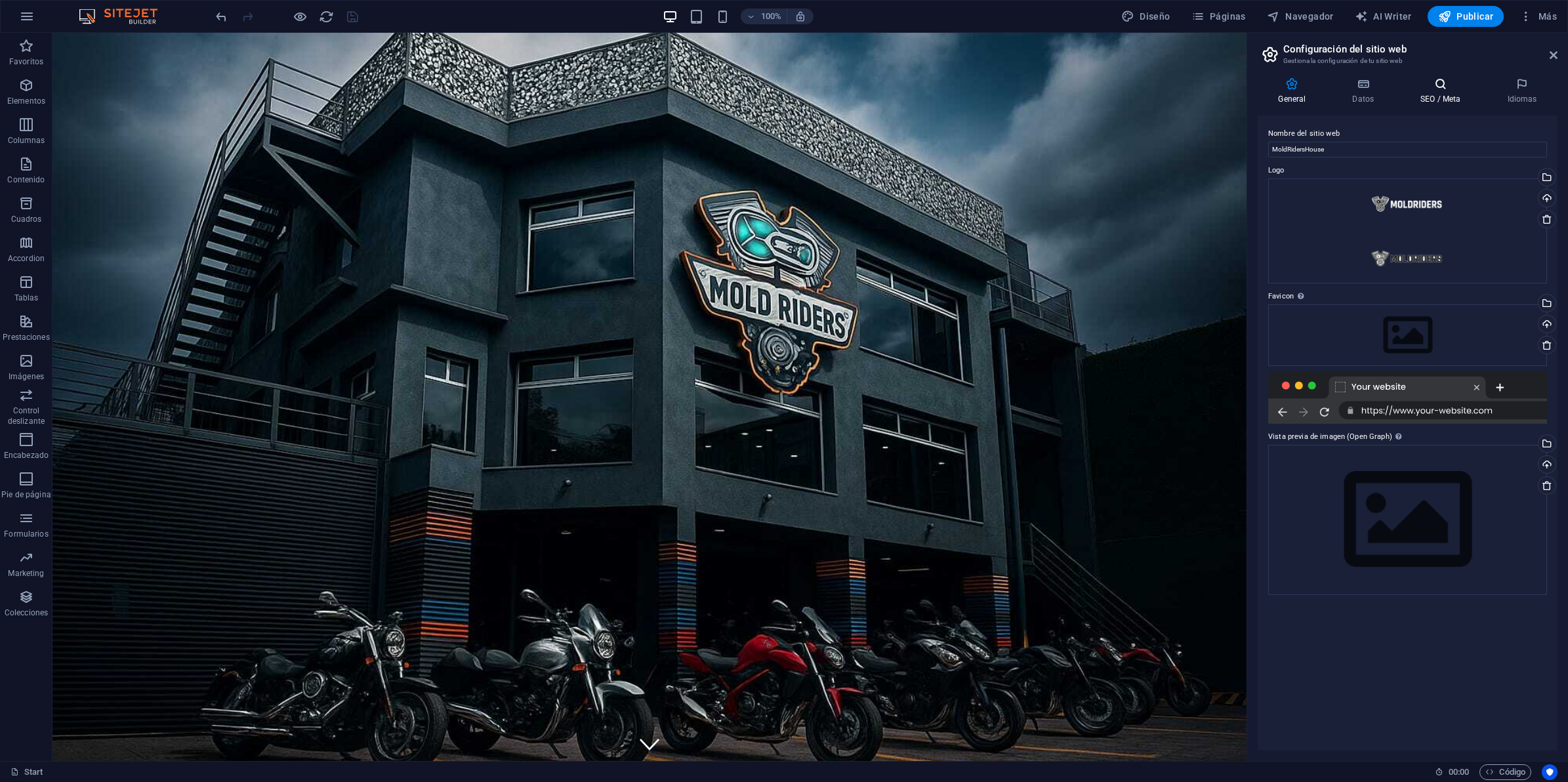
click at [1445, 96] on h4 "SEO / Meta" at bounding box center [1443, 91] width 87 height 27
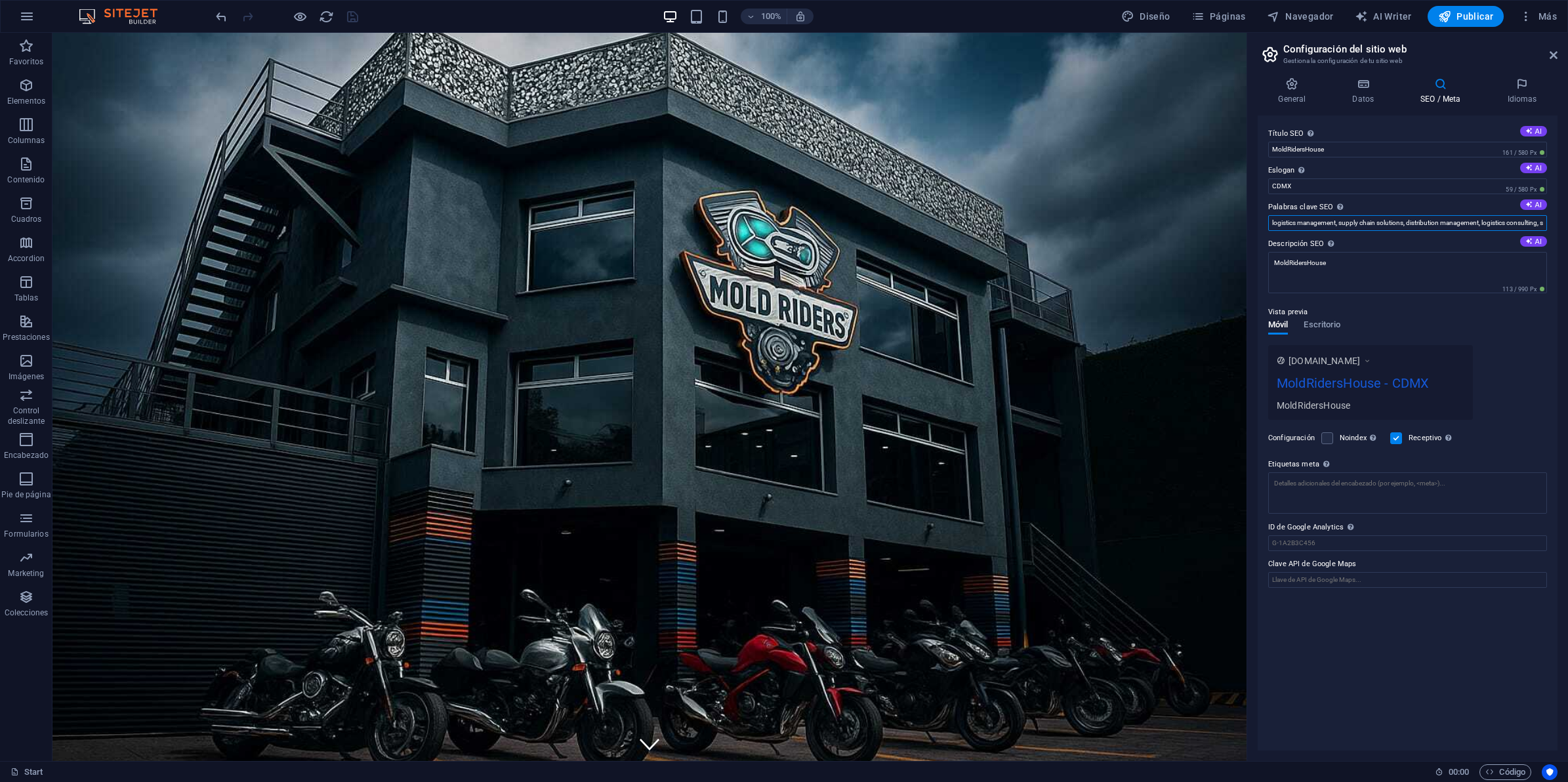
click at [1306, 223] on input "logistics management, supply chain solutions, distribution management, logistic…" at bounding box center [1407, 222] width 279 height 16
paste input "taller especializado Harley Davidson CDMX, servicio BMW motocicletas Ciudad de …"
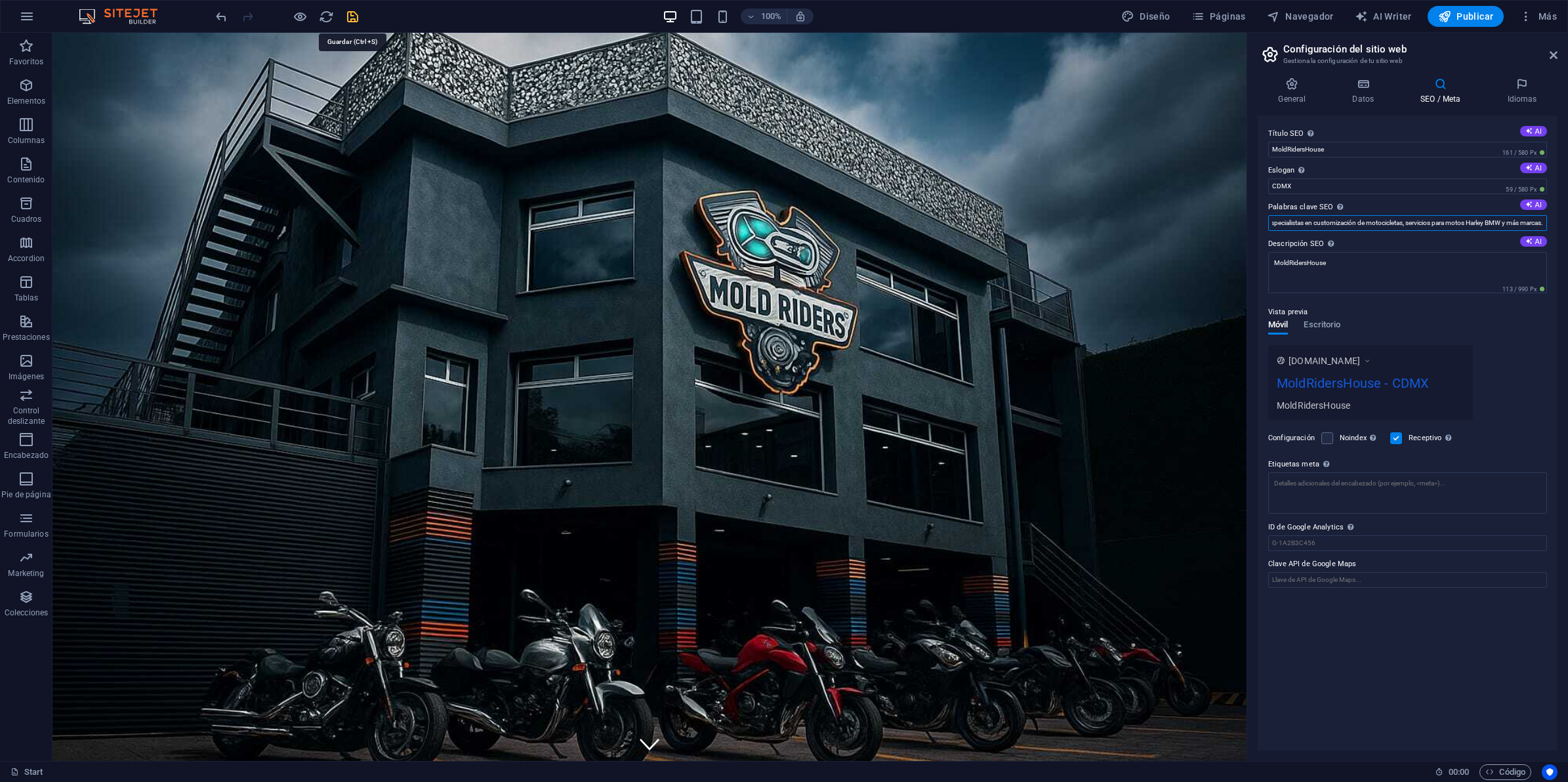
type input "taller especializado Harley Davidson CDMX, servicio BMW motocicletas Ciudad de …"
click at [358, 17] on icon "save" at bounding box center [352, 17] width 15 height 15
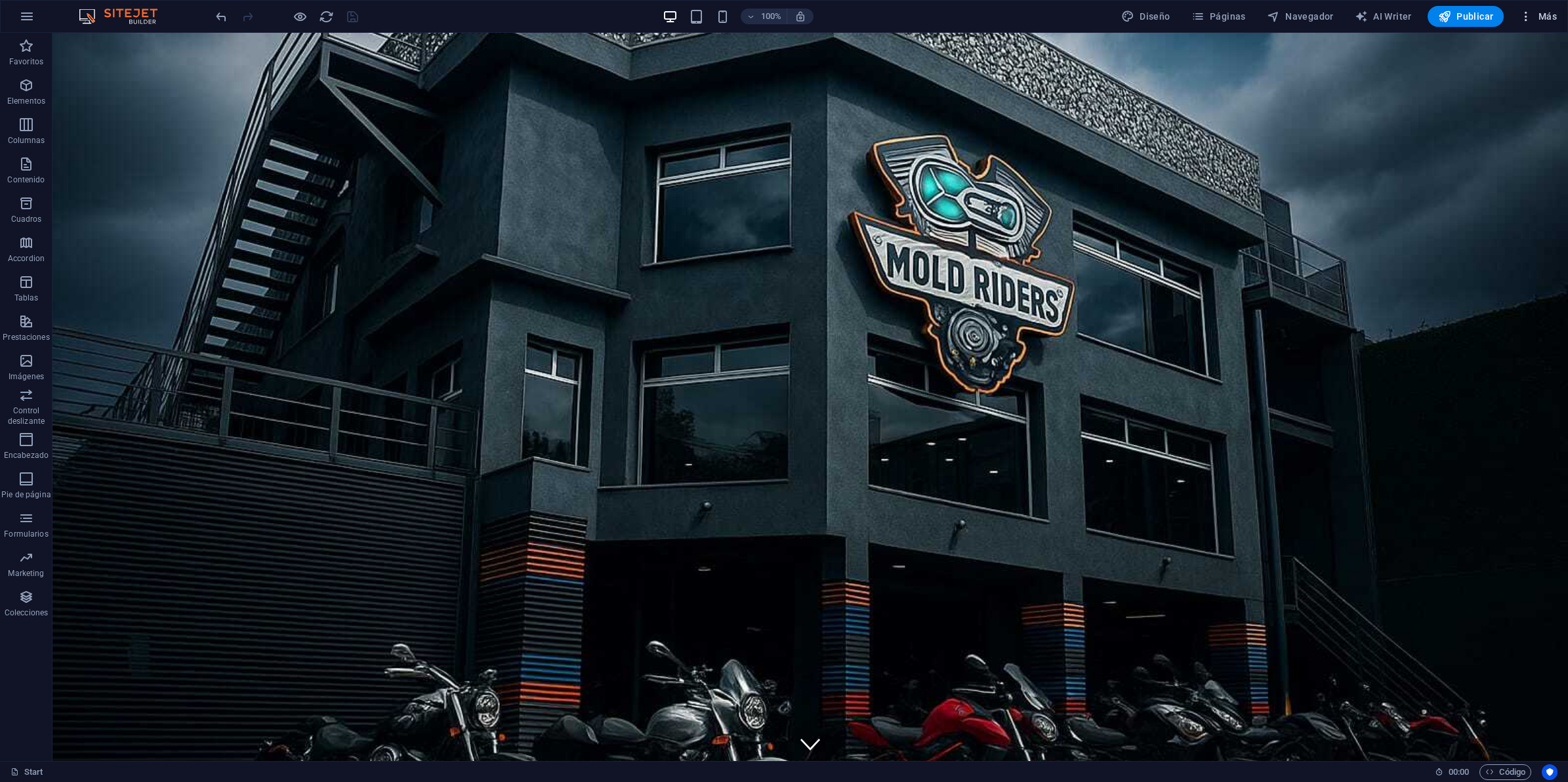
click at [1526, 13] on icon "button" at bounding box center [1525, 16] width 13 height 13
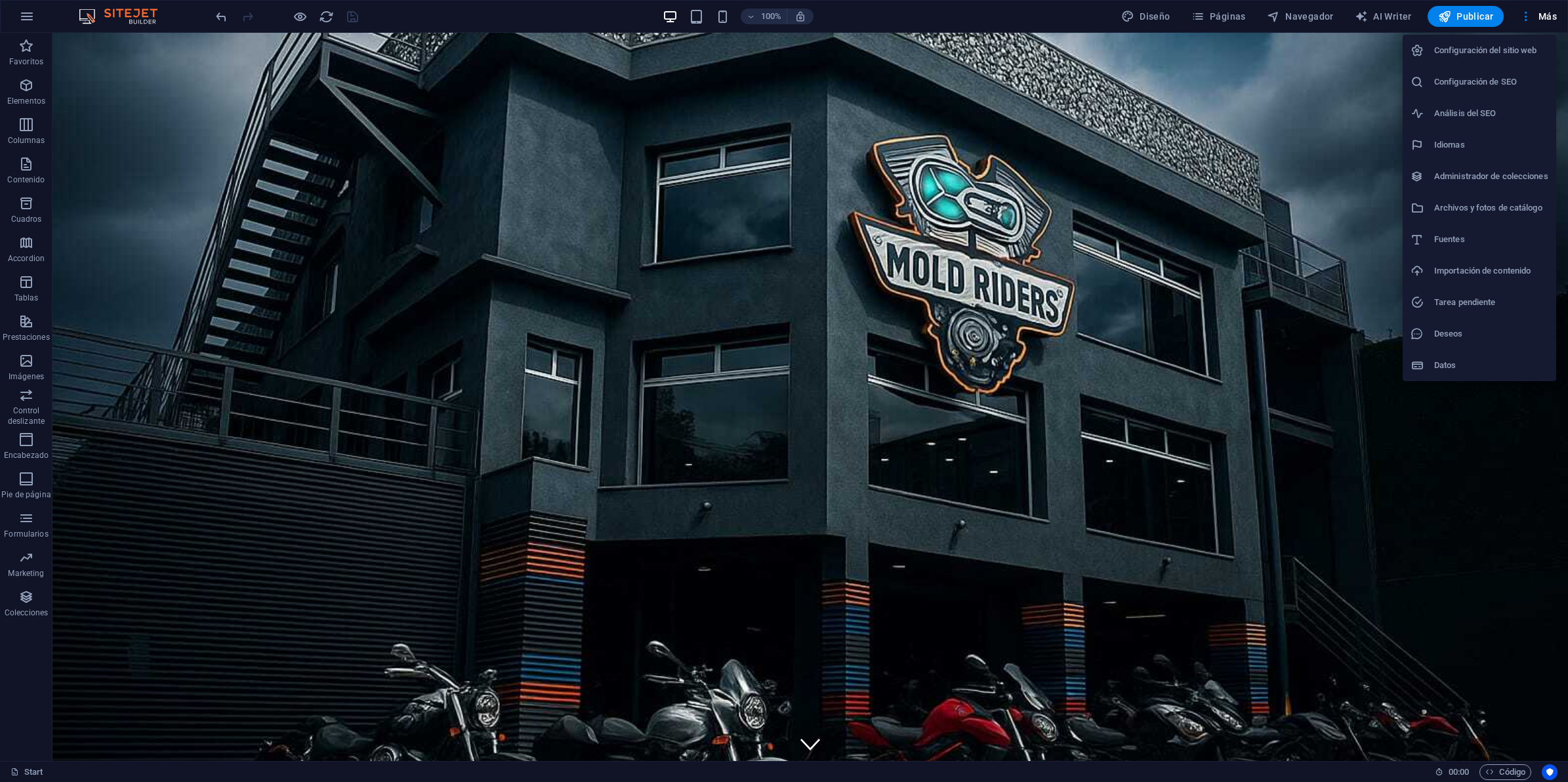
click at [1454, 43] on h6 "Configuración del sitio web" at bounding box center [1491, 50] width 114 height 16
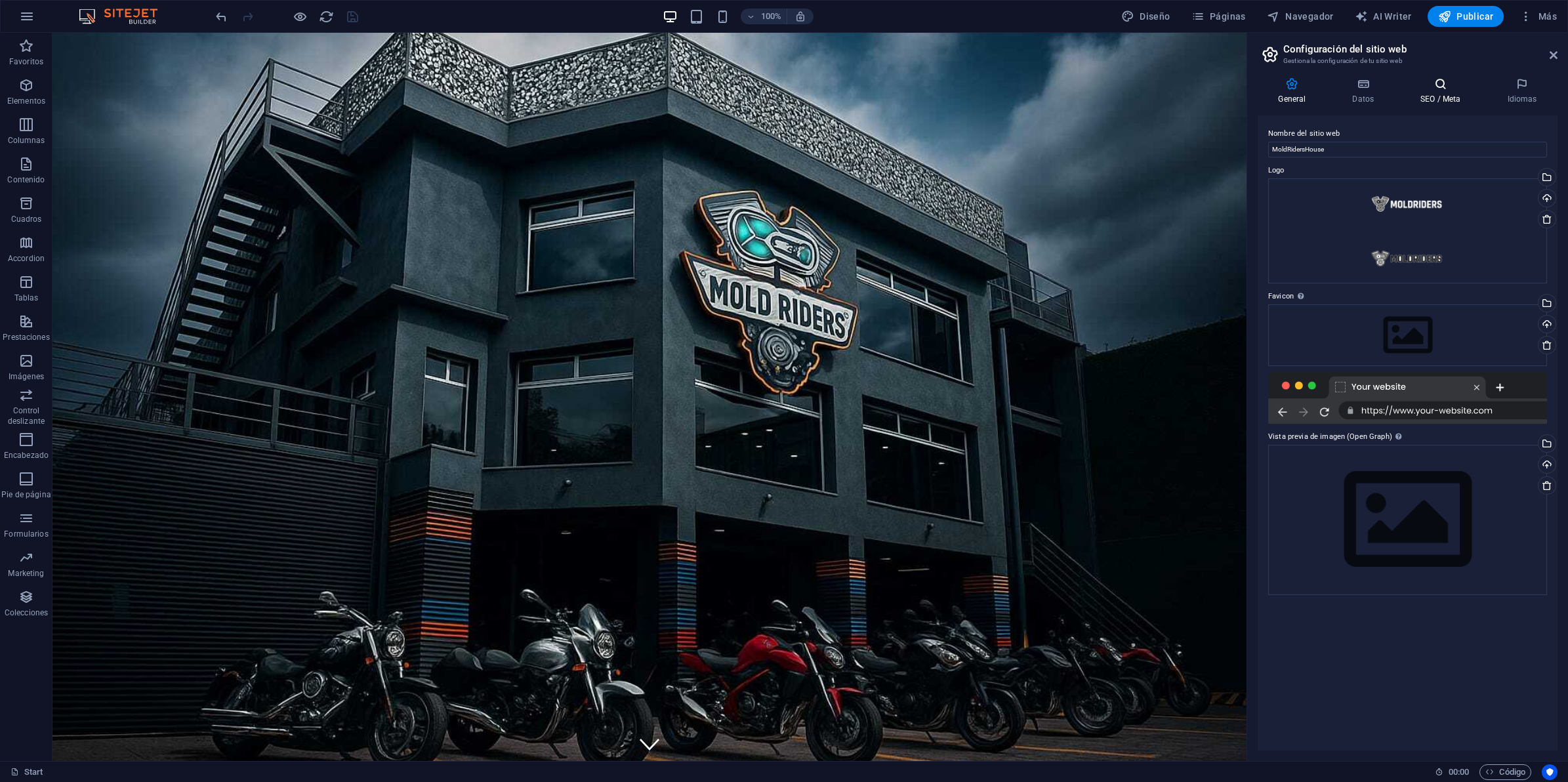
click at [1437, 90] on h4 "SEO / Meta" at bounding box center [1443, 91] width 87 height 27
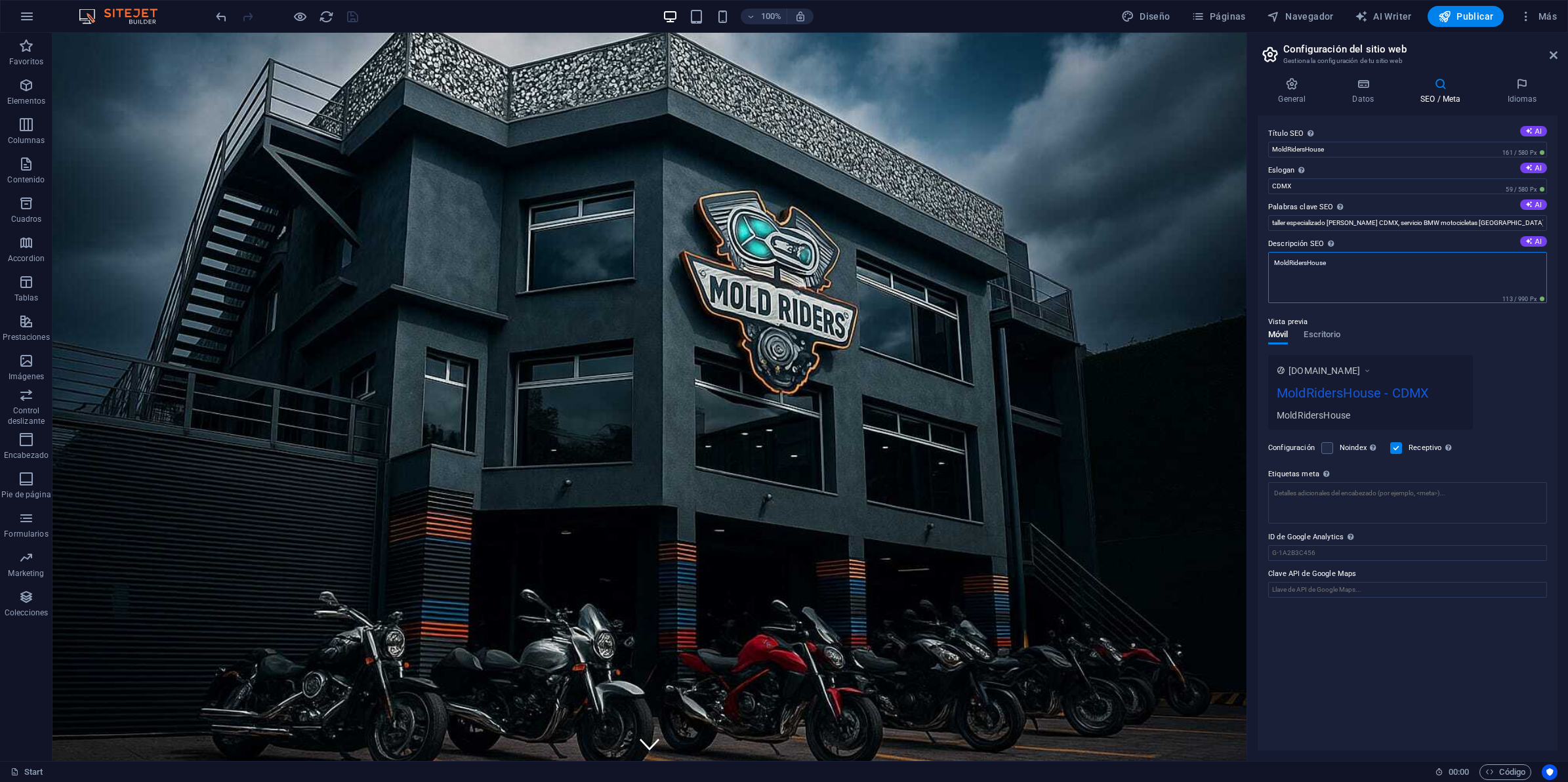
drag, startPoint x: 1412, startPoint y: 301, endPoint x: 1087, endPoint y: 229, distance: 332.9
drag, startPoint x: 1368, startPoint y: 271, endPoint x: 1255, endPoint y: 259, distance: 113.6
click at [1255, 259] on div "General Datos SEO / Meta Idiomas Nombre del sitio web MoldRidersHouse Logo Arra…" at bounding box center [1407, 414] width 321 height 694
paste textarea "Taller especializado en Harley Davidson y BMW en CDMX. Mantenimiento, reparació…"
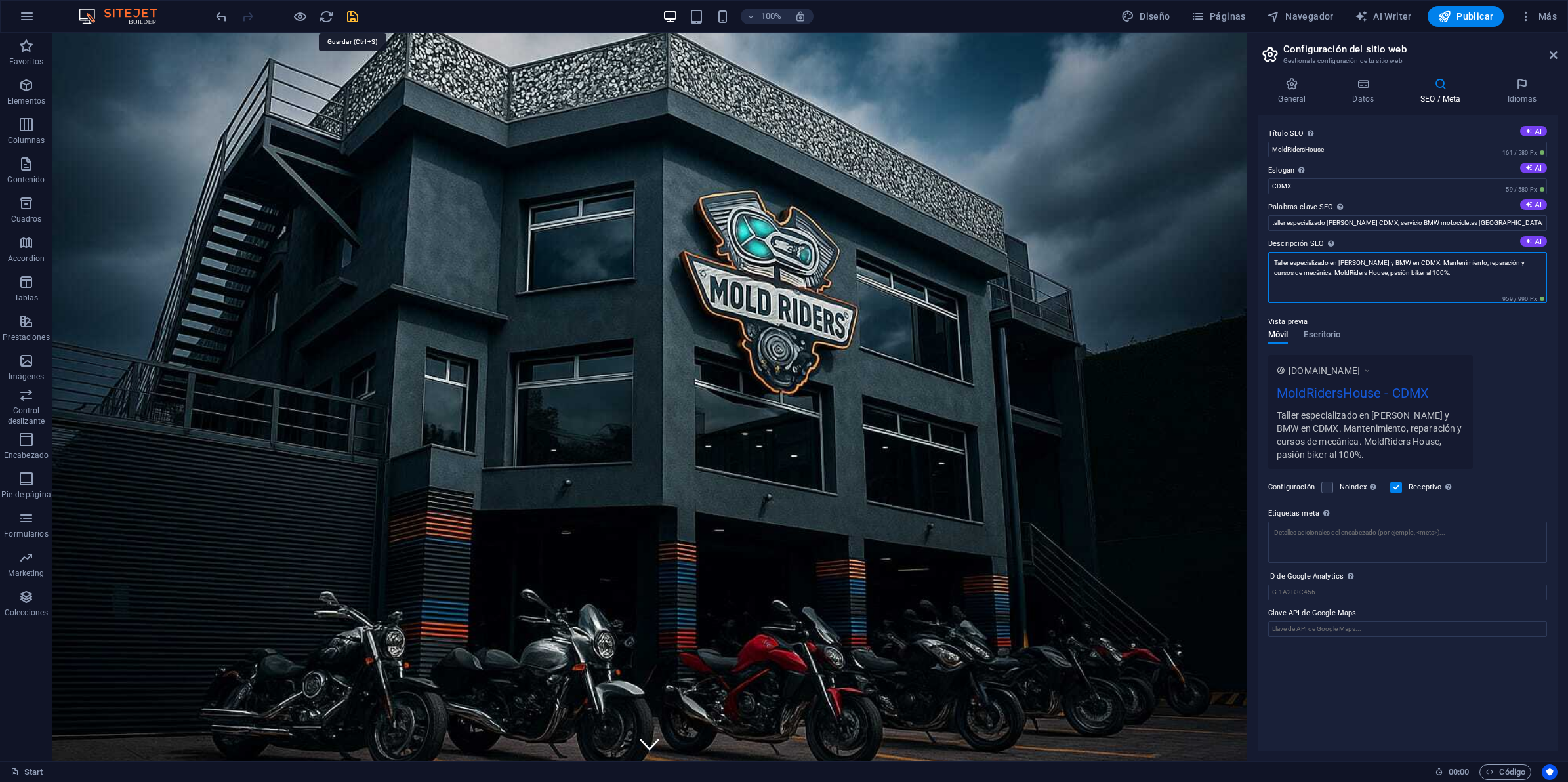
type textarea "Taller especializado en Harley Davidson y BMW en CDMX. Mantenimiento, reparació…"
click at [343, 20] on div at bounding box center [287, 17] width 147 height 21
click at [350, 17] on icon "save" at bounding box center [352, 17] width 15 height 15
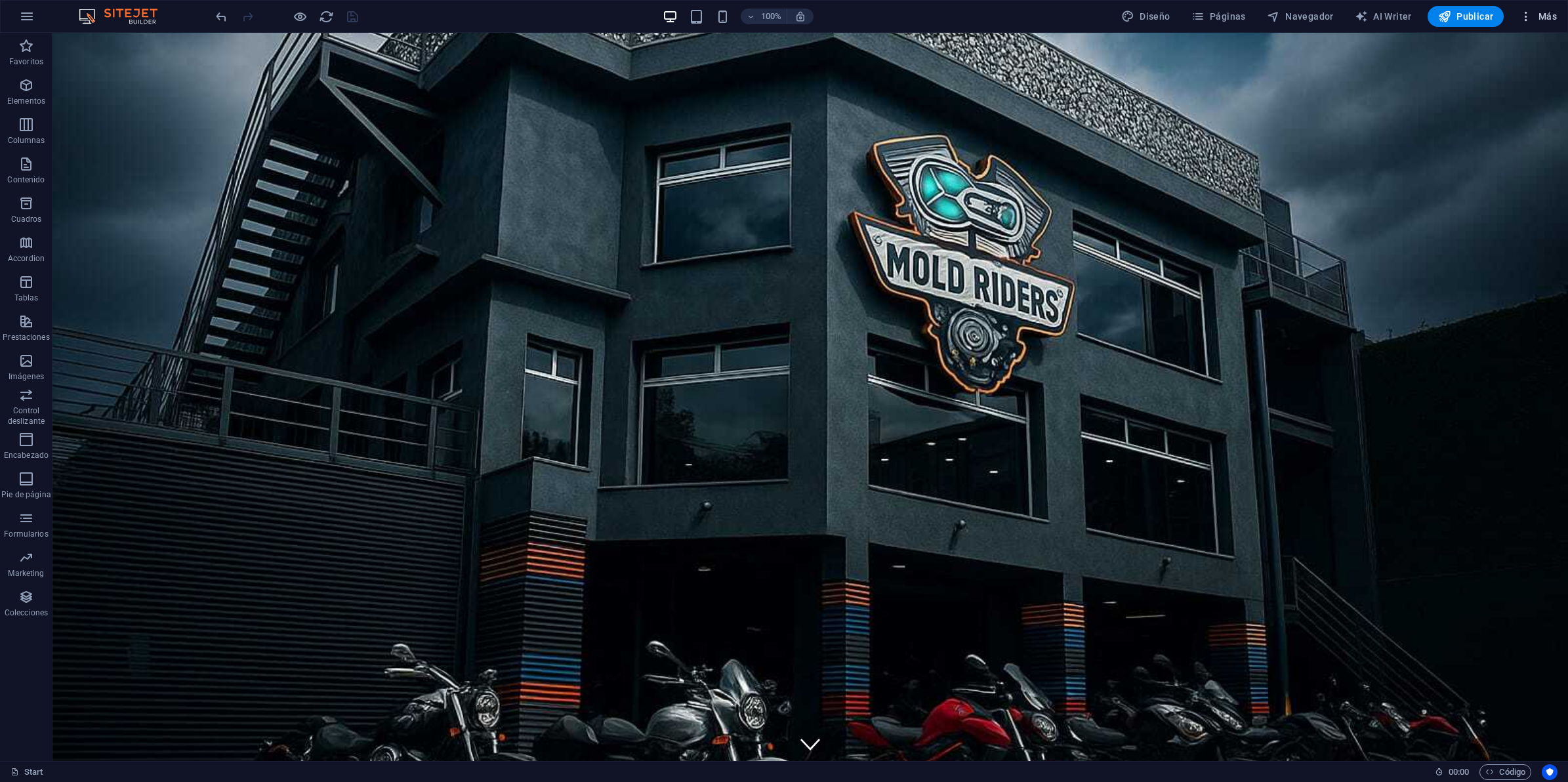
click at [1527, 17] on icon "button" at bounding box center [1525, 16] width 13 height 13
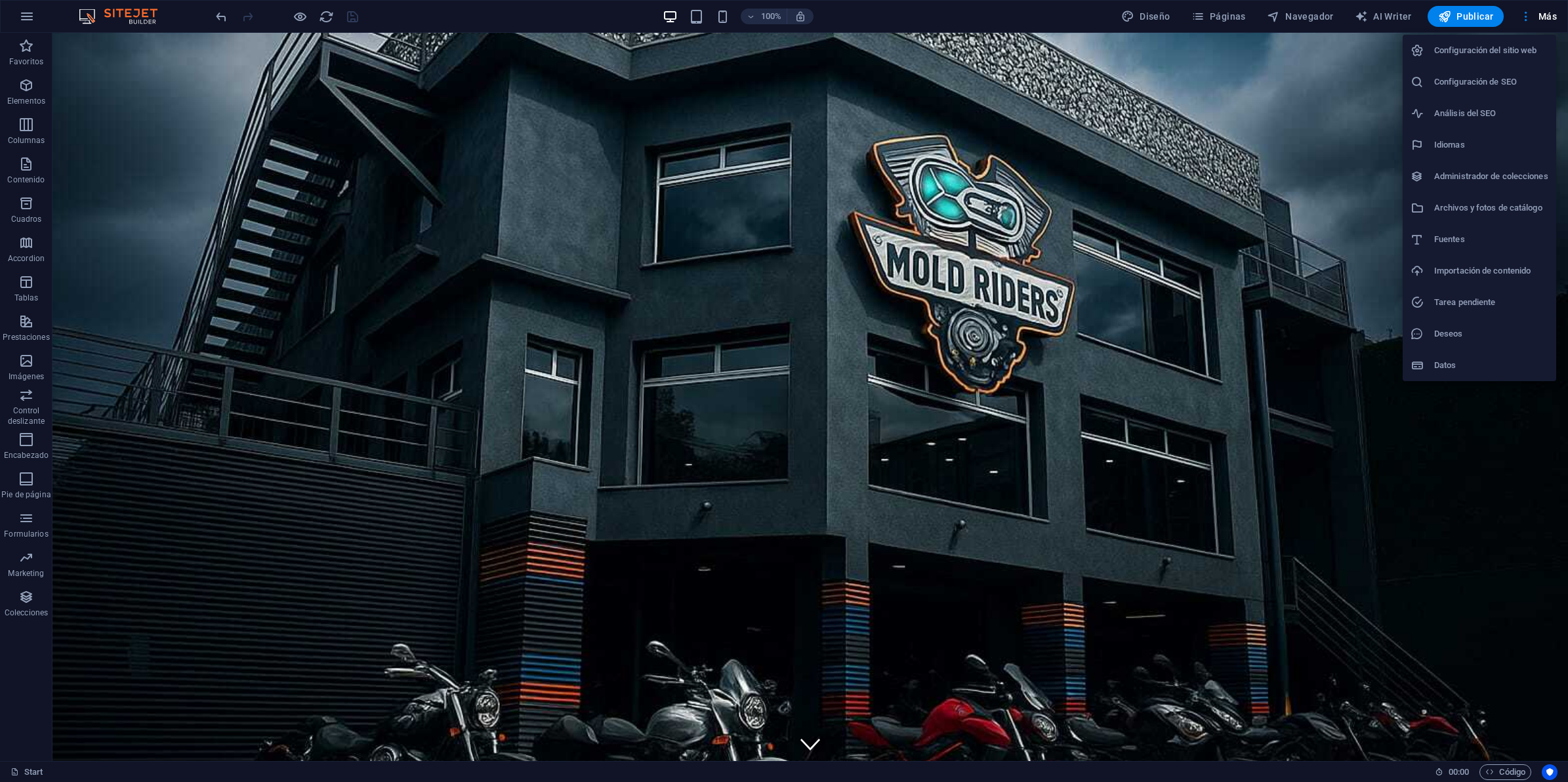
click at [1472, 50] on h6 "Configuración del sitio web" at bounding box center [1491, 50] width 114 height 16
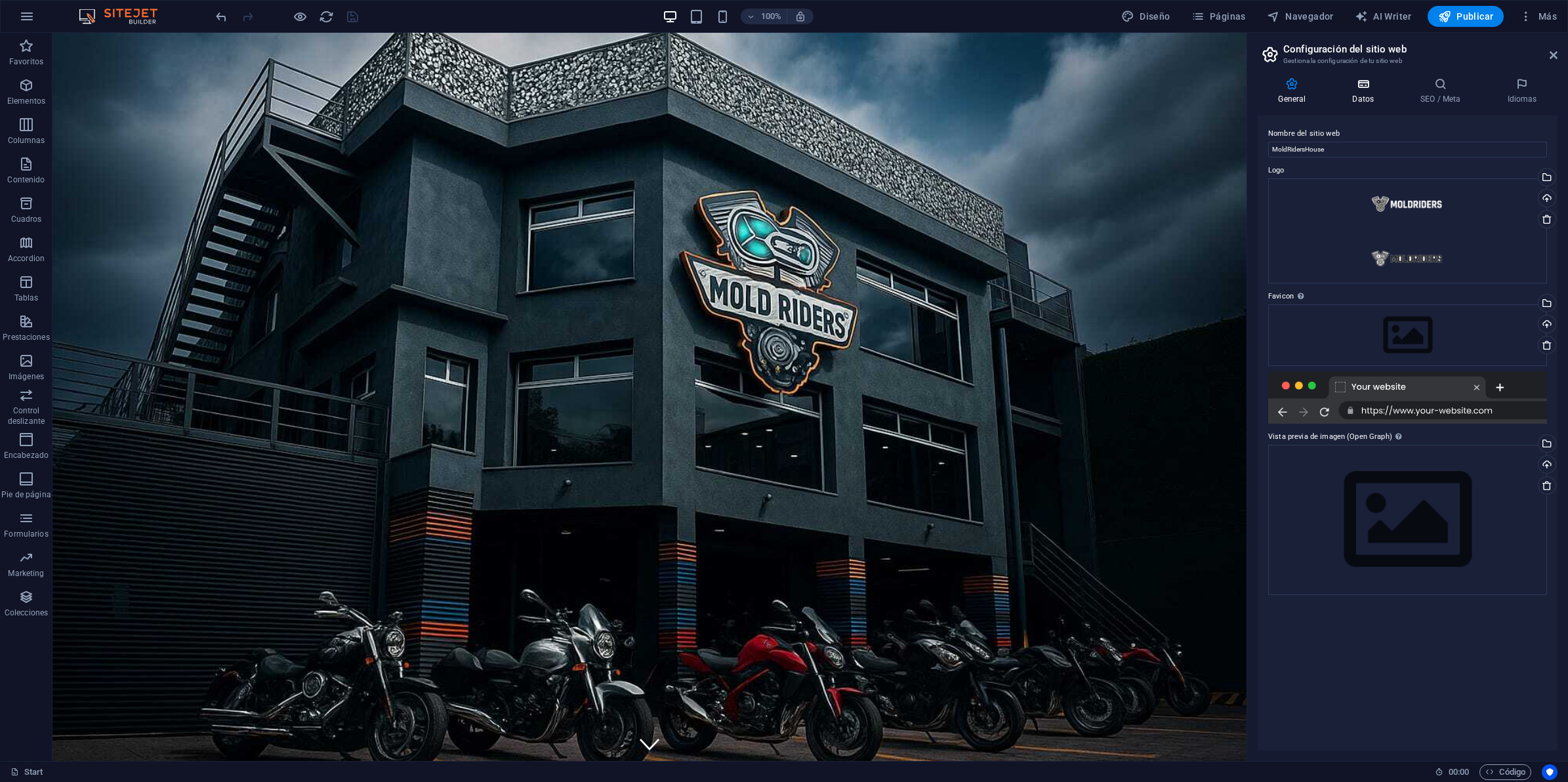
click at [1373, 80] on icon at bounding box center [1363, 84] width 63 height 13
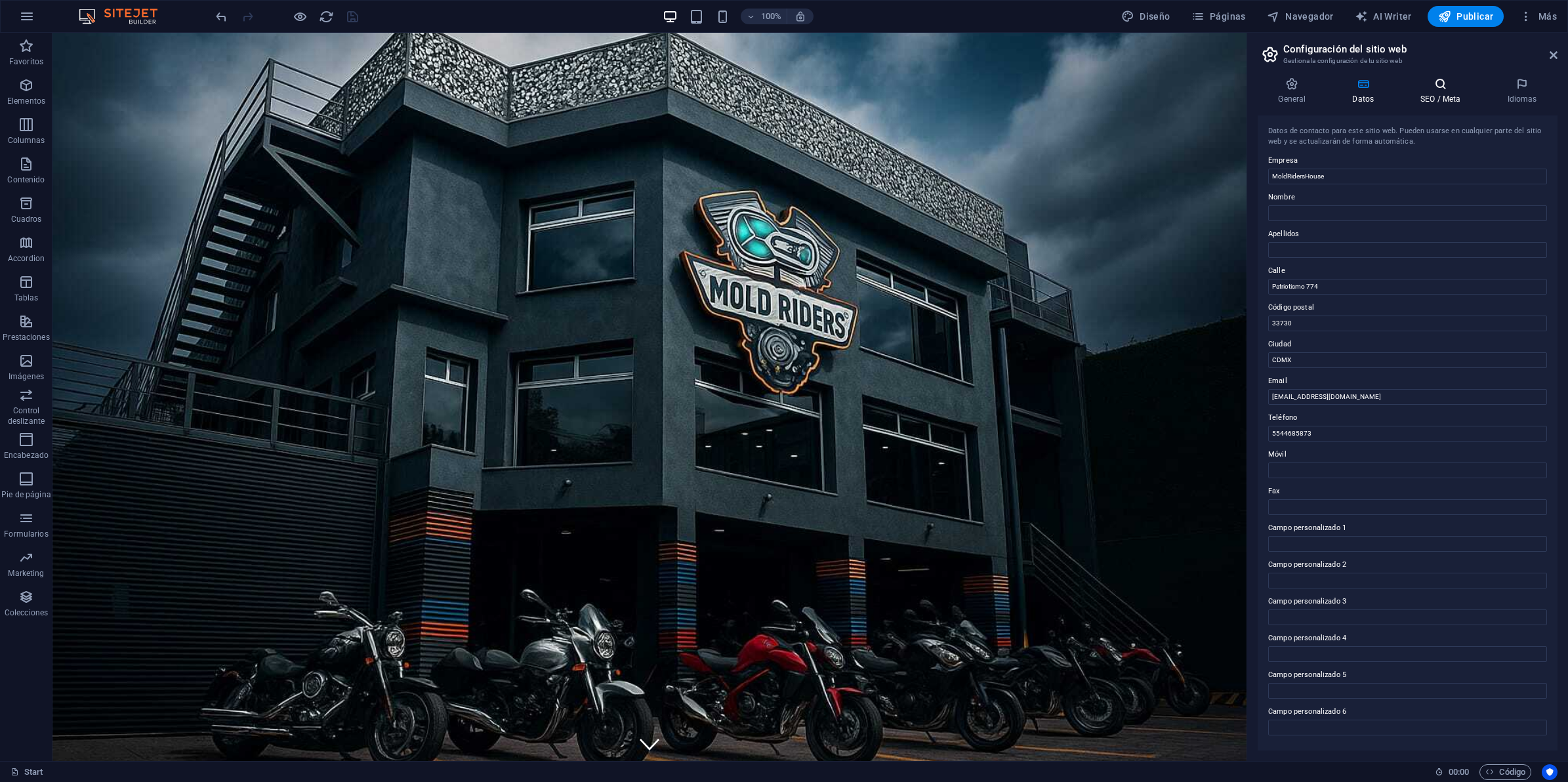
click at [1418, 82] on icon at bounding box center [1440, 84] width 81 height 13
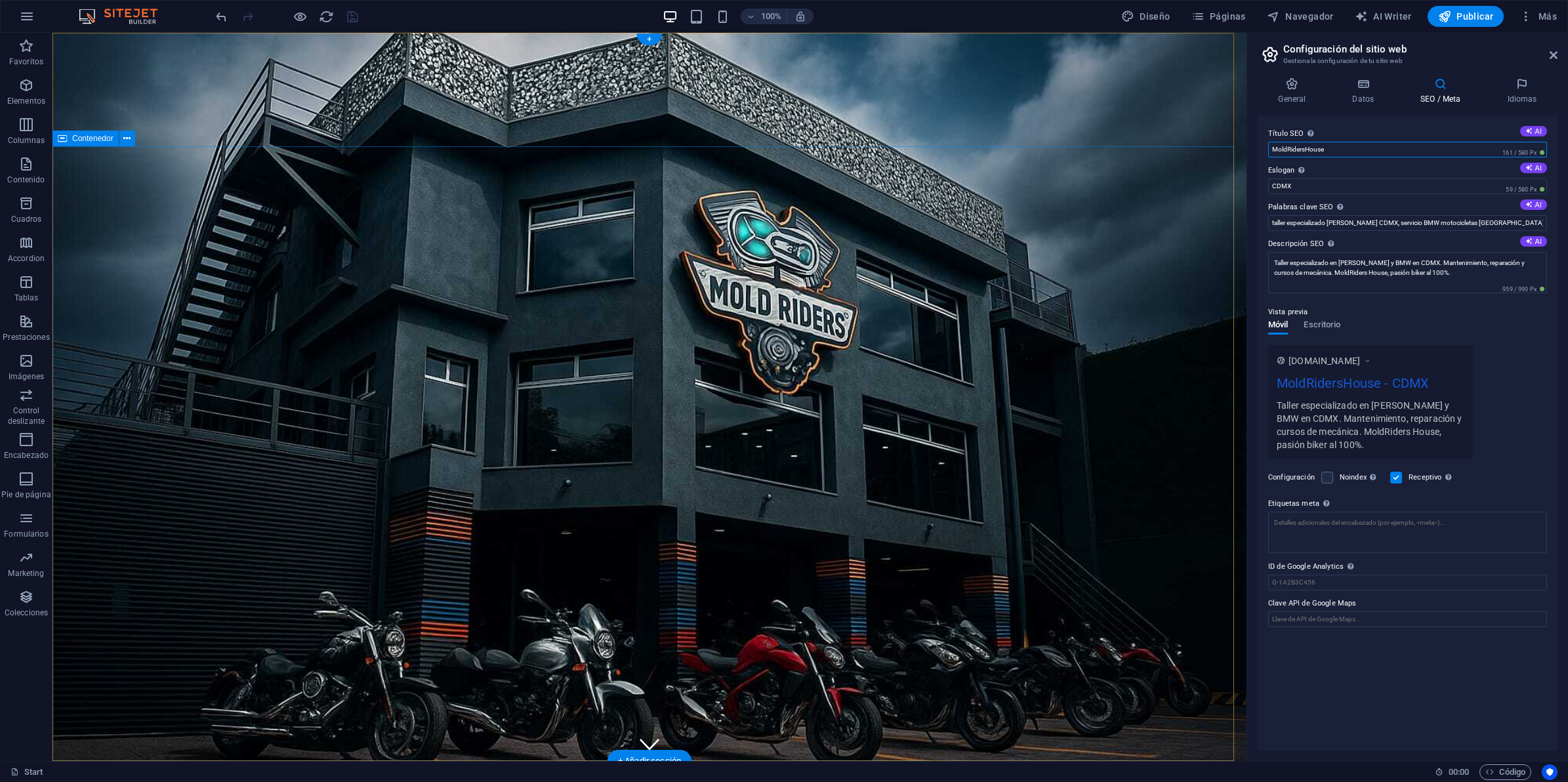
drag, startPoint x: 1425, startPoint y: 181, endPoint x: 1176, endPoint y: 148, distance: 251.2
paste input "House | Taller Harley Davidson y BMW en CDMX"
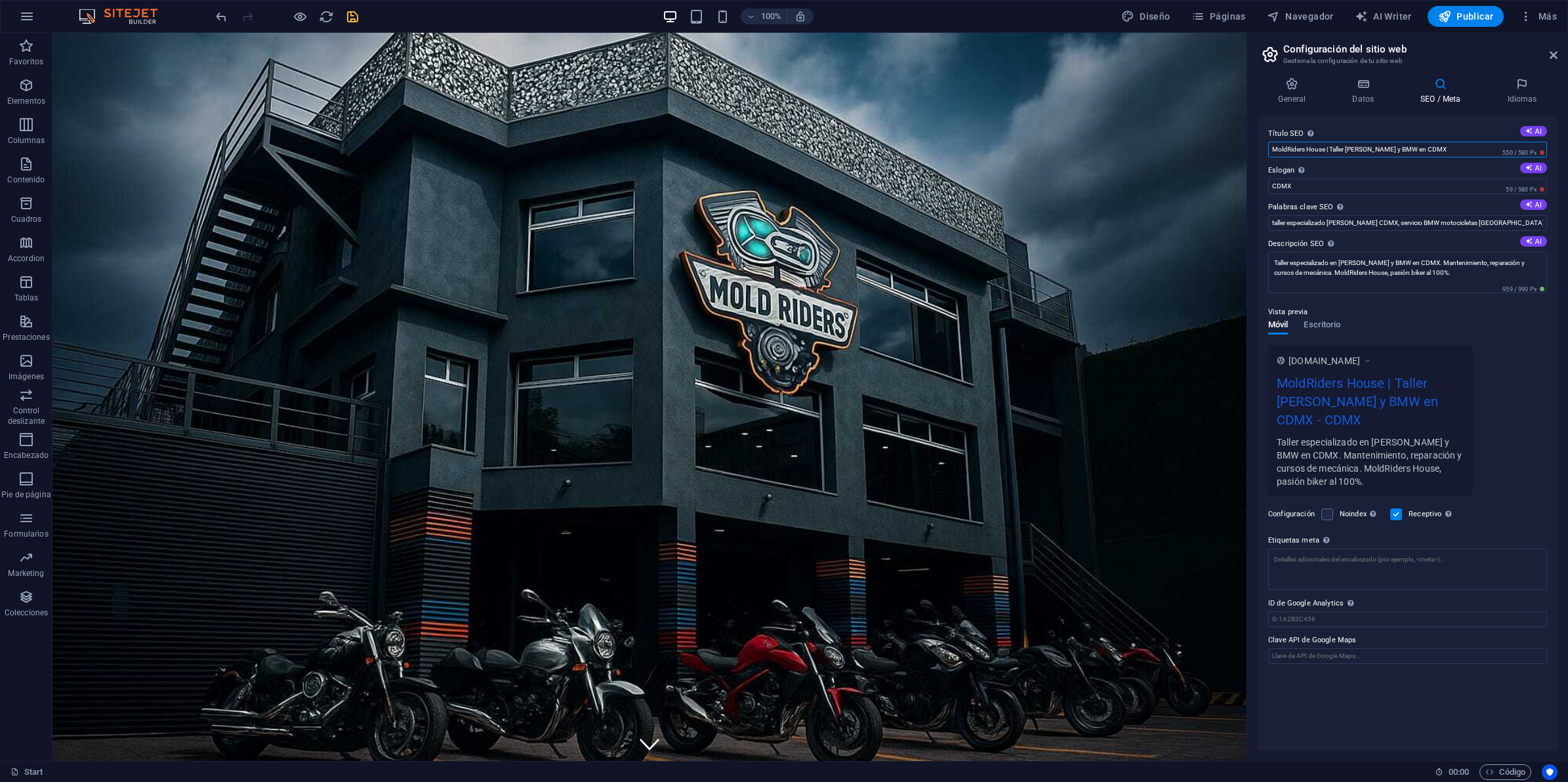
type input "MoldRiders House | Taller Harley Davidson y BMW en CDMX"
drag, startPoint x: 1361, startPoint y: 217, endPoint x: 1196, endPoint y: 184, distance: 168.3
paste input "Especialistas en Harley Davidson y BMW, mantenimiento y cursos de mecánica en C…"
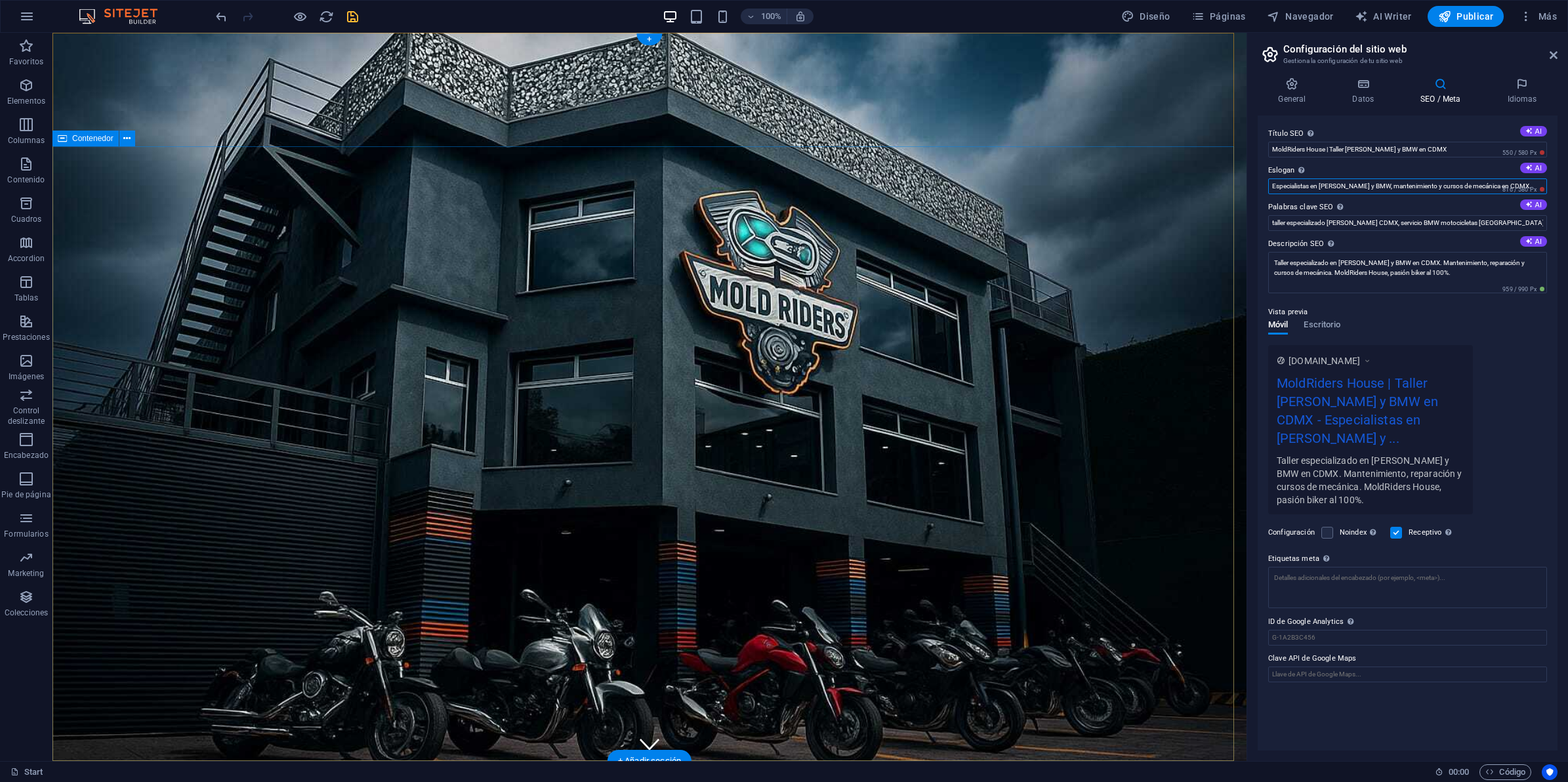
type input "Especialistas en Harley Davidson y BMW, mantenimiento y cursos de mecánica en C…"
click at [1329, 592] on textarea "Etiquetas meta Introduce aquí el código HTML que se incluirá en las etiquetas d…" at bounding box center [1407, 592] width 279 height 51
paste textarea "<meta name="author" content="MoldRiders House"> <meta name="robots" content="in…"
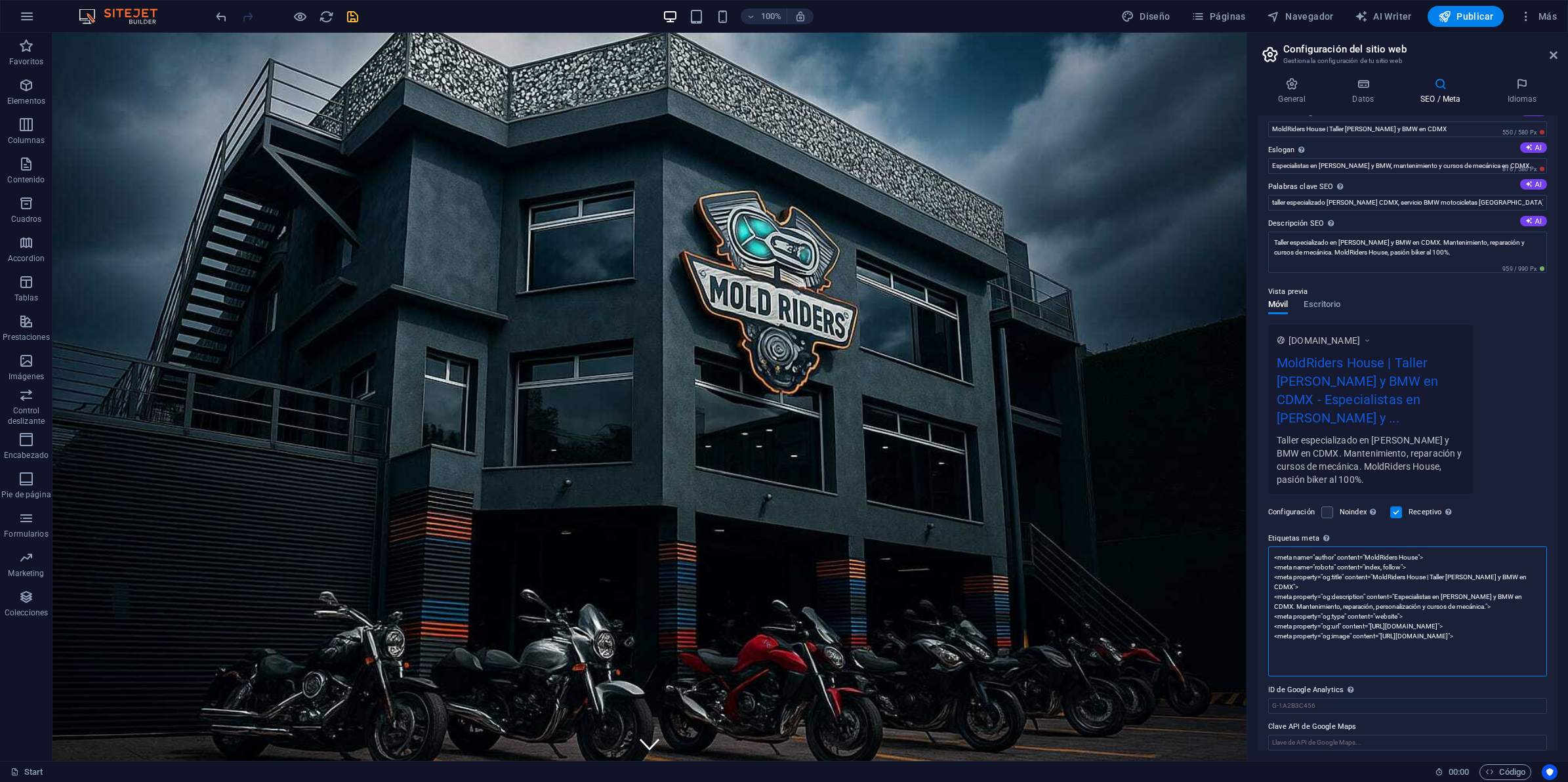
scroll to position [31, 0]
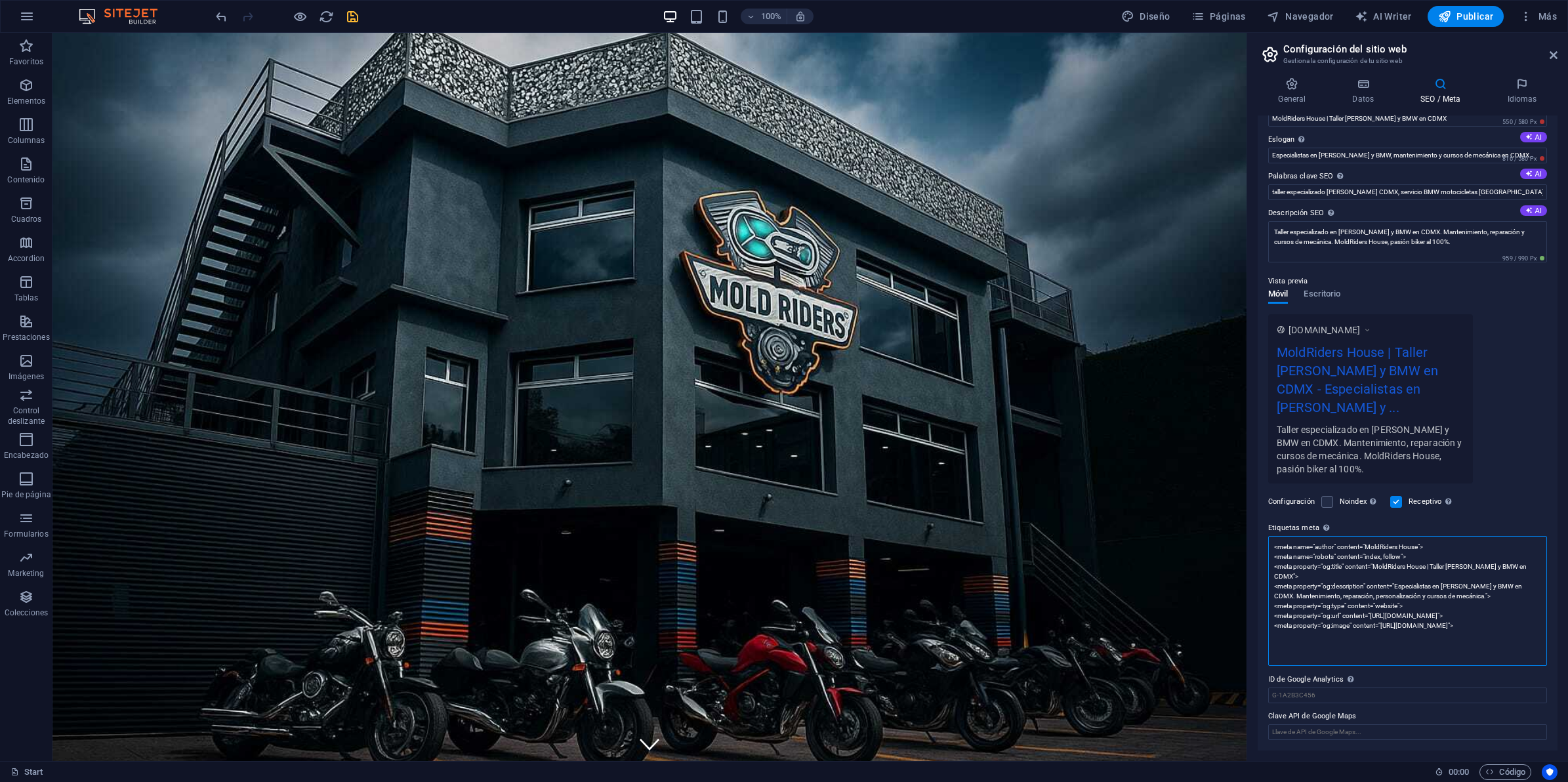
type textarea "<meta name="author" content="MoldRiders House"> <meta name="robots" content="in…"
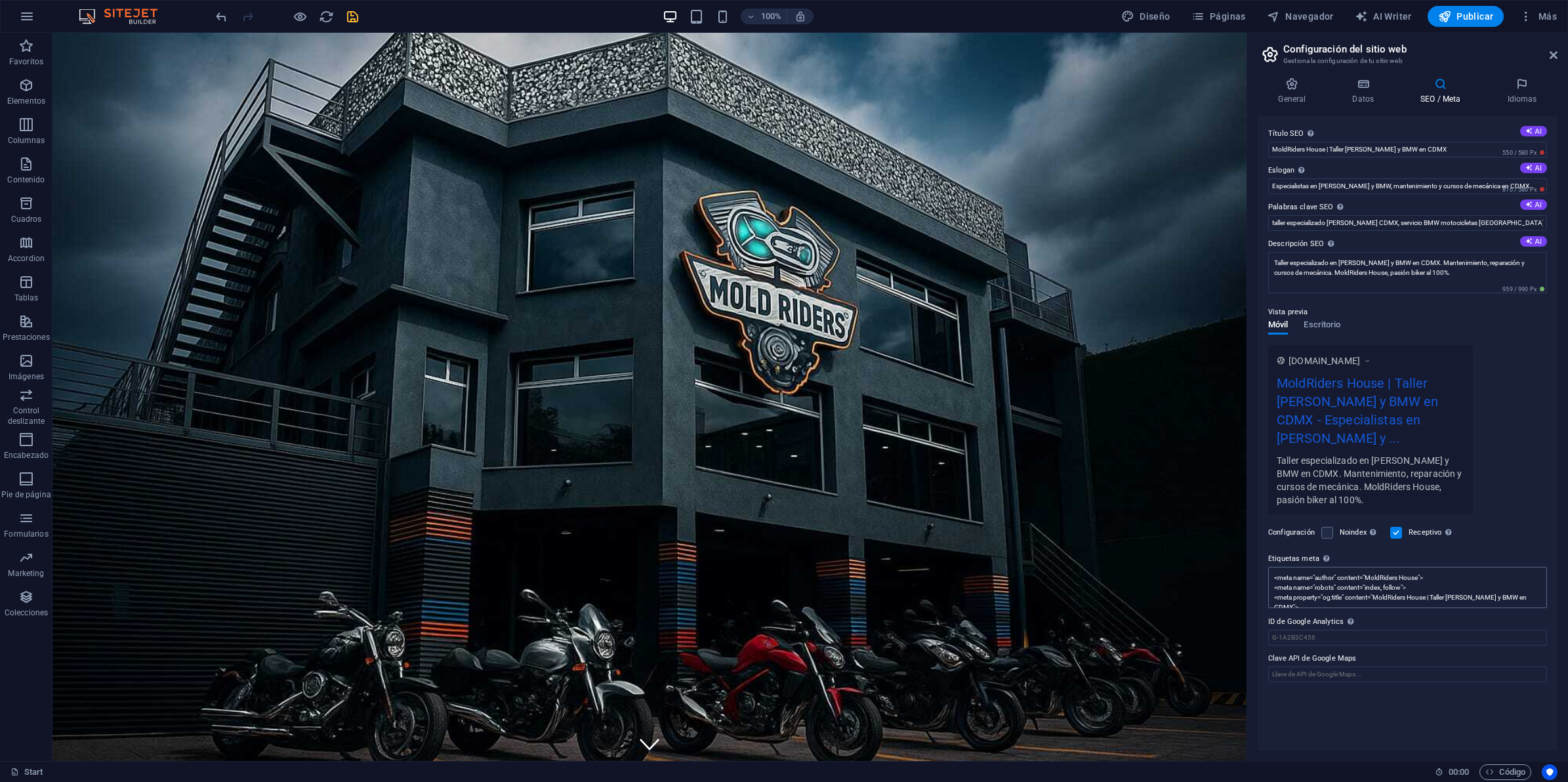
scroll to position [0, 0]
click at [355, 17] on icon "save" at bounding box center [352, 17] width 15 height 15
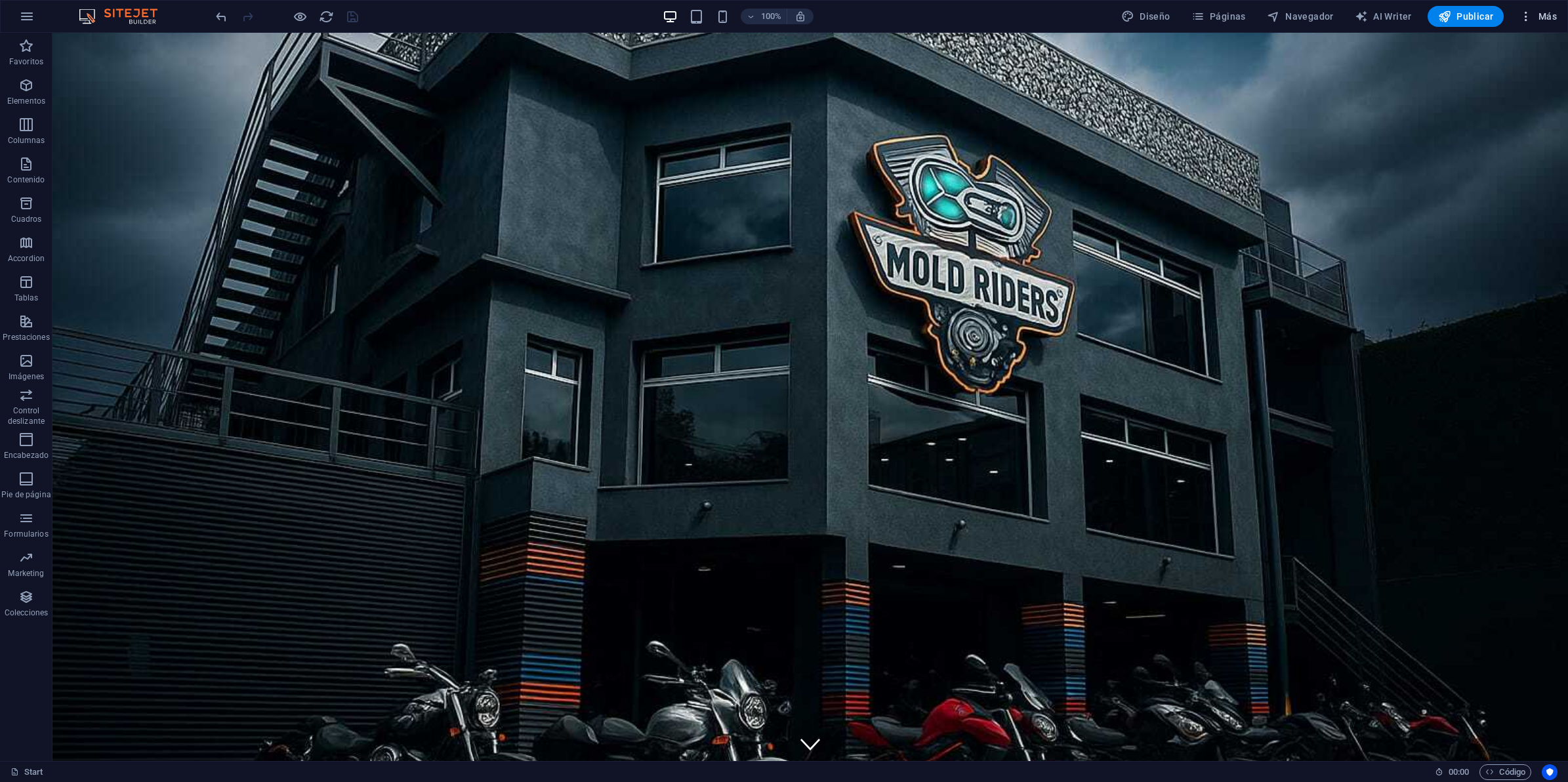
click at [1535, 15] on span "Más" at bounding box center [1538, 16] width 37 height 13
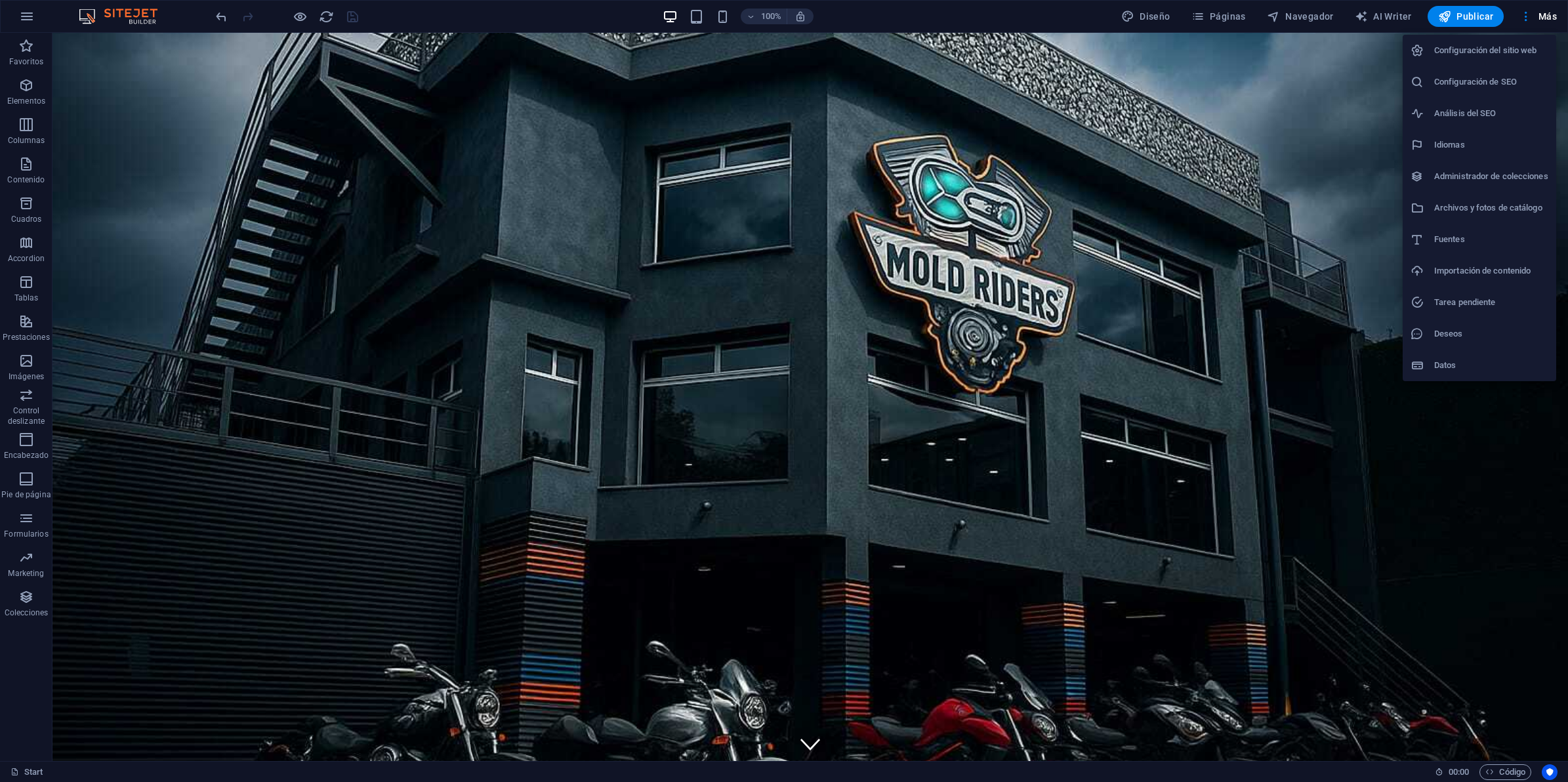
click at [1474, 77] on h6 "Configuración de SEO" at bounding box center [1491, 82] width 114 height 16
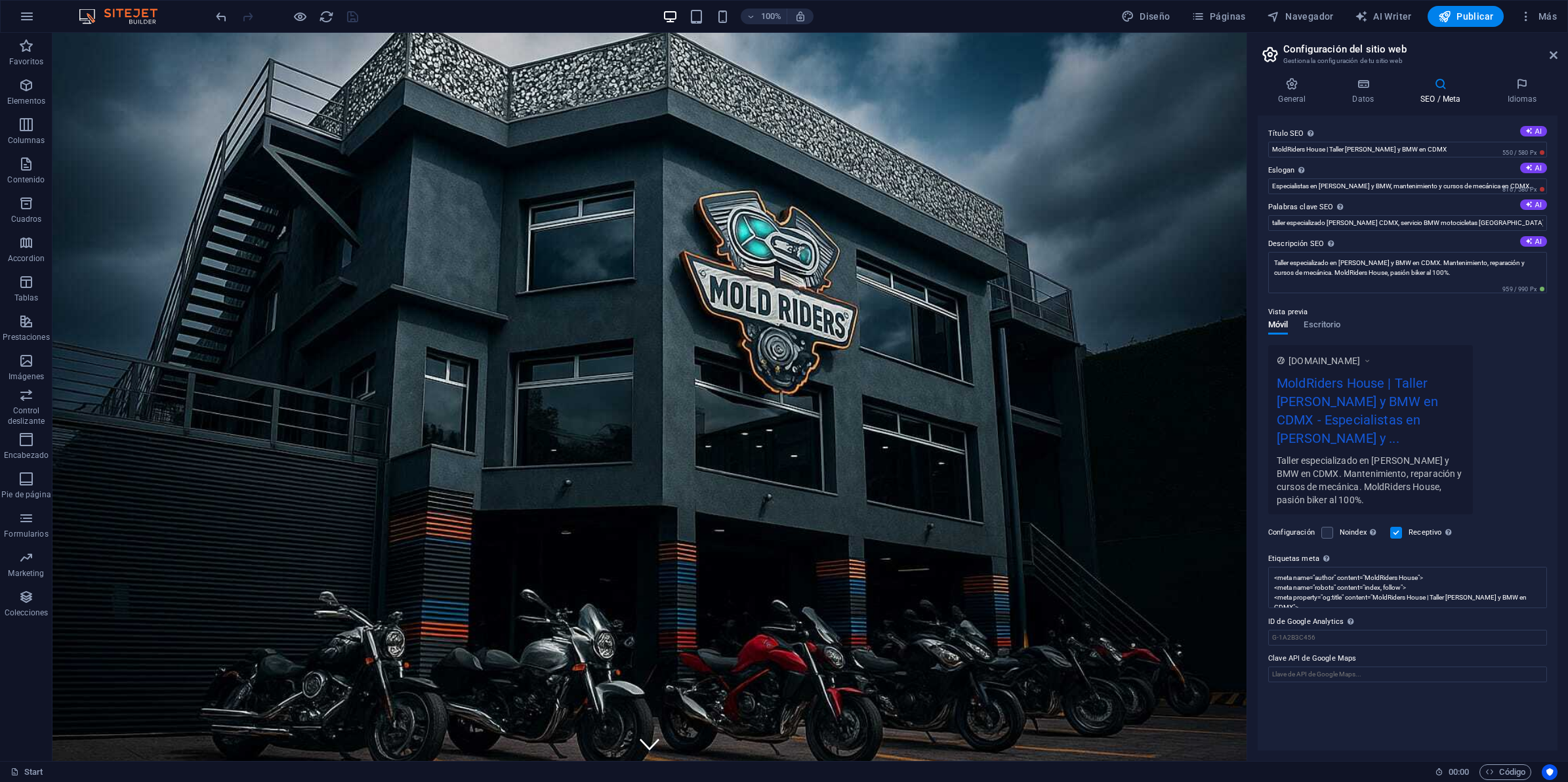
click at [1519, 443] on div "www.example.com MoldRiders House | Taller Harley Davidson y BMW en CDMX - Espec…" at bounding box center [1407, 429] width 279 height 169
click at [1531, 185] on span "816 / 580 Px" at bounding box center [1523, 190] width 47 height 9
click at [1532, 187] on span "816 / 580 Px" at bounding box center [1523, 190] width 47 height 9
click at [1517, 185] on span "816 / 580 Px" at bounding box center [1523, 190] width 47 height 9
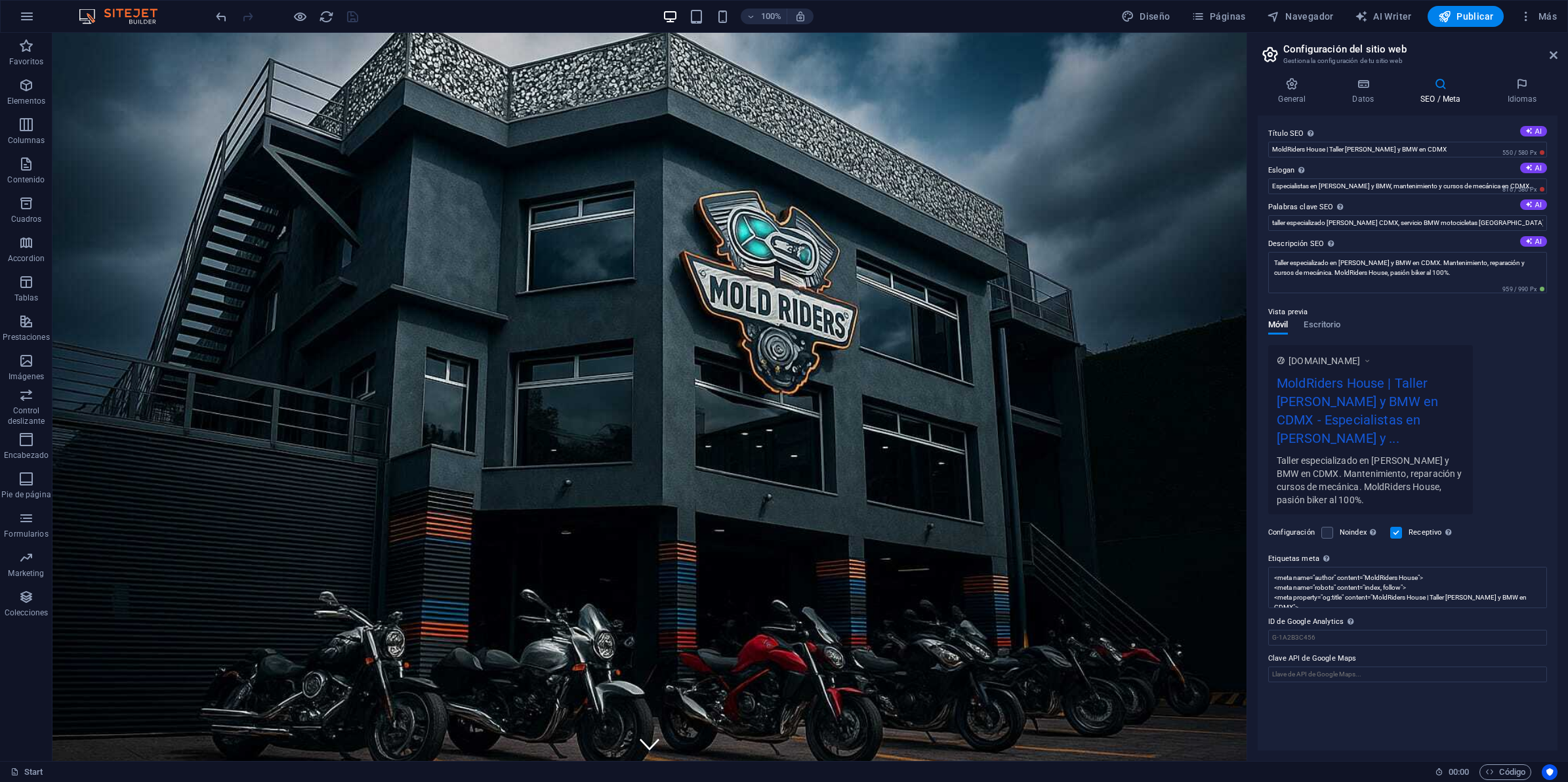
click at [1401, 177] on label "Eslogan El eslogan de tu sitio web. AI" at bounding box center [1407, 170] width 279 height 16
click at [1401, 178] on input "Especialistas en Harley Davidson y BMW, mantenimiento y cursos de mecánica en C…" at bounding box center [1407, 186] width 279 height 16
click at [1401, 179] on input "Especialistas en Harley Davidson y BMW, mantenimiento y cursos de mecánica en C…" at bounding box center [1407, 186] width 279 height 16
click at [1399, 185] on input "Especialistas en Harley Davidson y BMW, mantenimiento y cursos de mecánica en C…" at bounding box center [1407, 186] width 279 height 16
drag, startPoint x: 1480, startPoint y: 182, endPoint x: 1570, endPoint y: 191, distance: 90.4
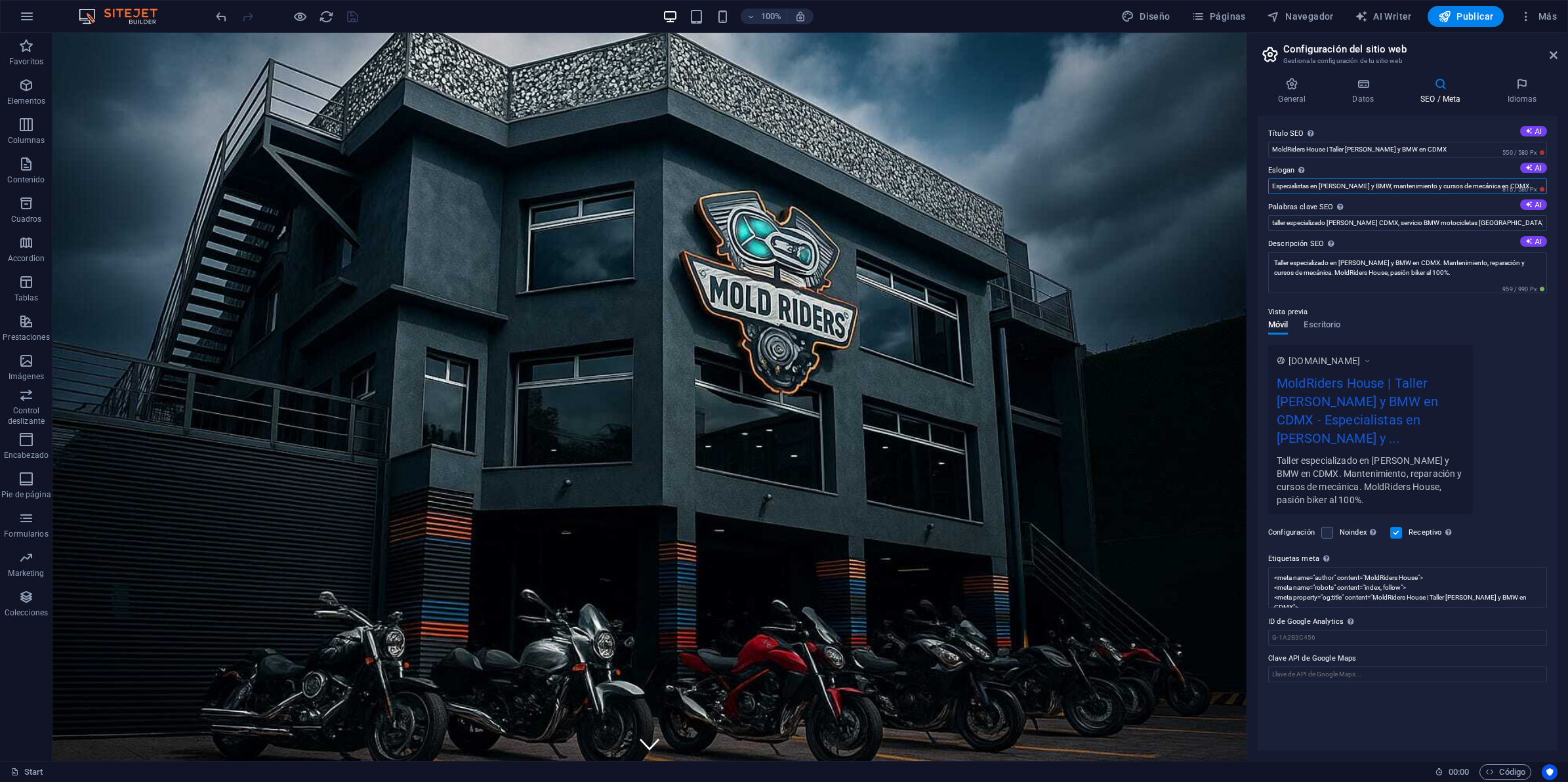
click at [1567, 191] on html "MoldRidersHouse Start Favoritos Elementos Columnas Contenido Cuadros Accordion …" at bounding box center [784, 391] width 1568 height 782
click at [1521, 188] on span "816 / 580 Px" at bounding box center [1523, 190] width 47 height 9
click at [1327, 146] on input "MoldRiders House | Taller Harley Davidson y BMW en CDMX" at bounding box center [1407, 150] width 279 height 16
click at [1329, 147] on input "MoldRiders House | Taller Harley Davidson y BMW en CDMX" at bounding box center [1407, 150] width 279 height 16
type input "MoldRiders House | Taller Harley Davidson y BMW"
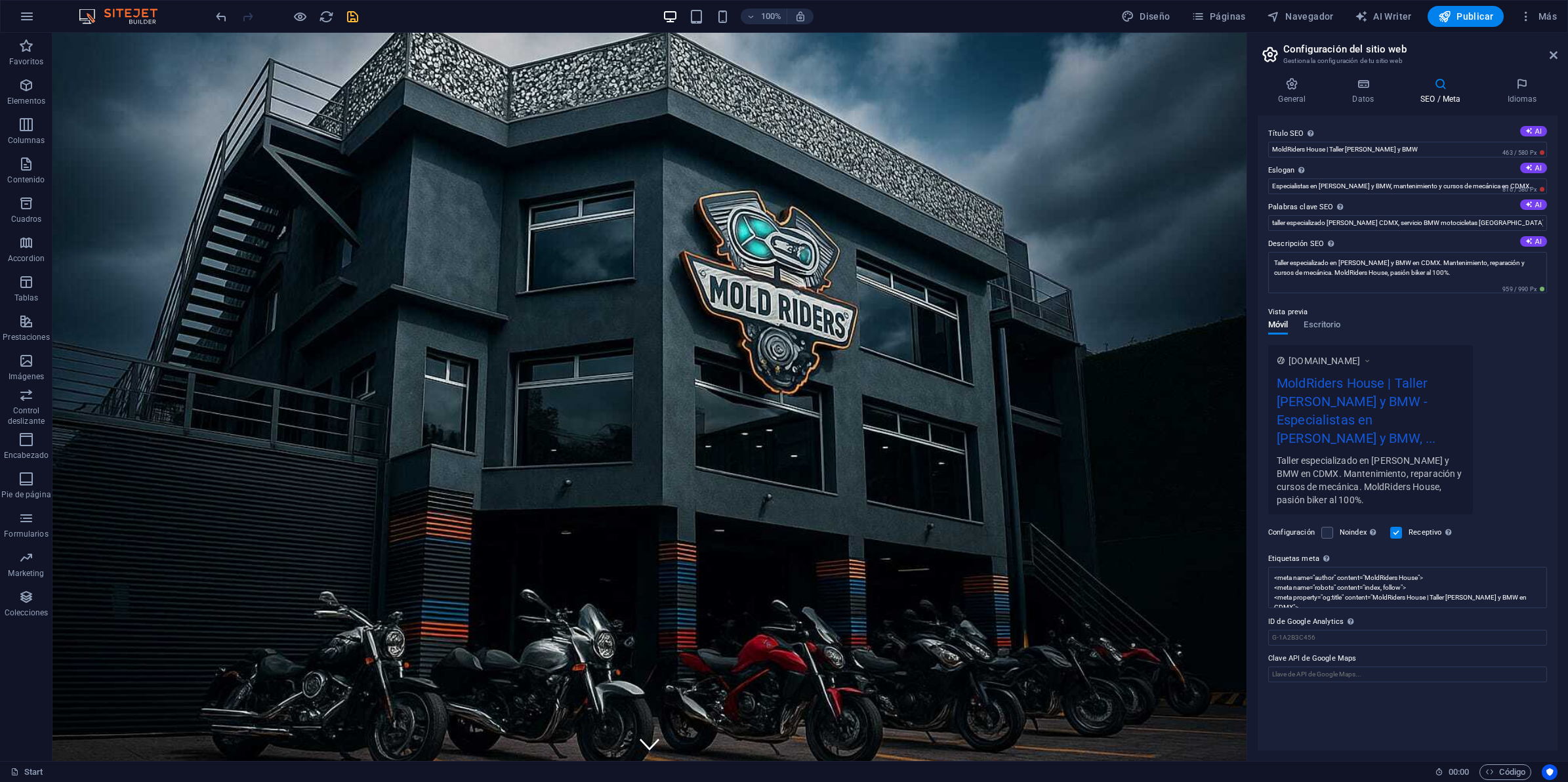
click at [1493, 353] on div "www.example.com MoldRiders House | Taller Harley Davidson y BMW - Especialistas…" at bounding box center [1407, 429] width 279 height 169
click at [1535, 164] on button "AI" at bounding box center [1533, 168] width 27 height 11
type input "Pasión y precisión en cada rodada biker"
click at [350, 14] on icon "save" at bounding box center [352, 17] width 15 height 15
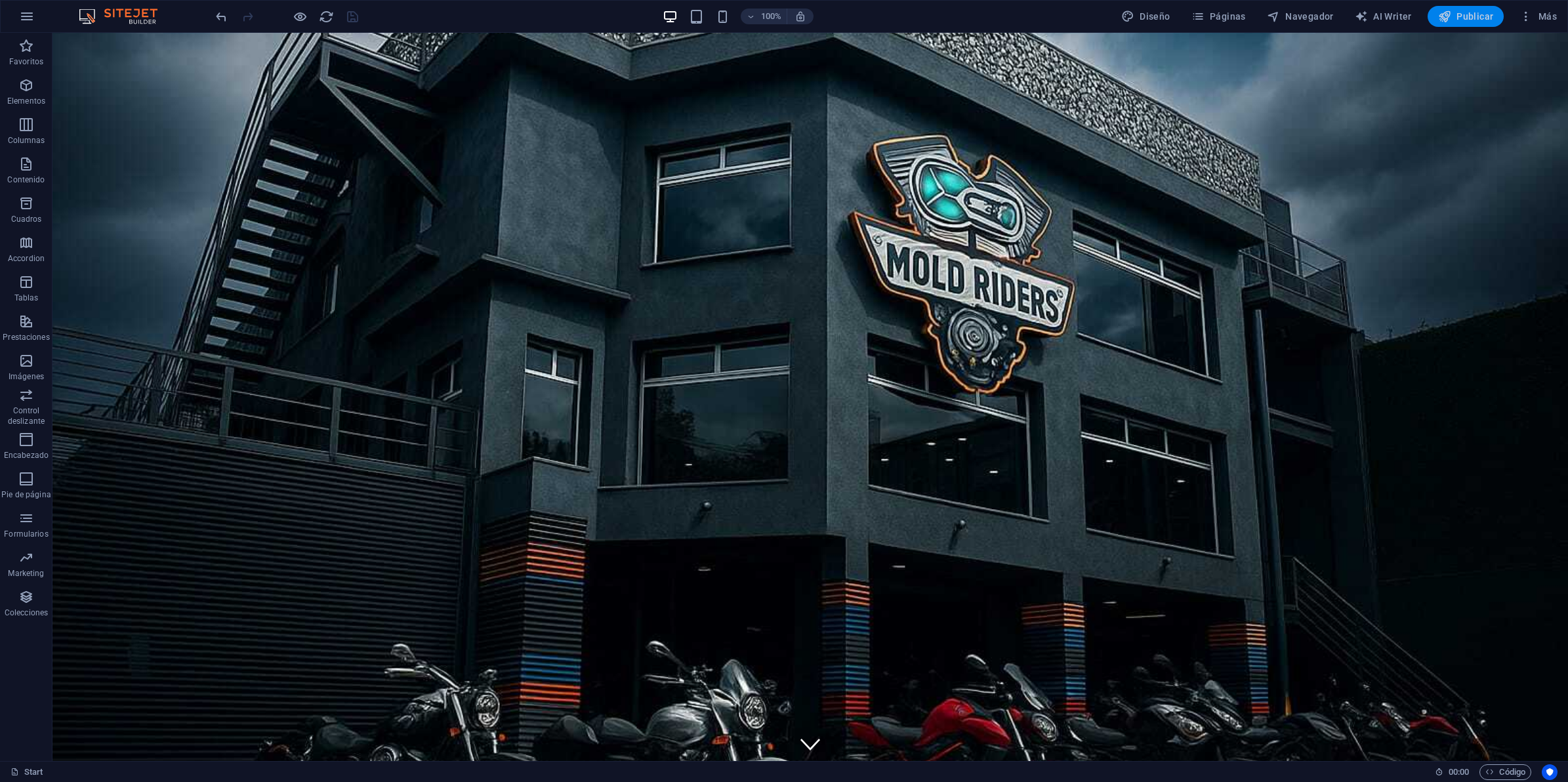
click at [1479, 14] on span "Publicar" at bounding box center [1465, 16] width 55 height 13
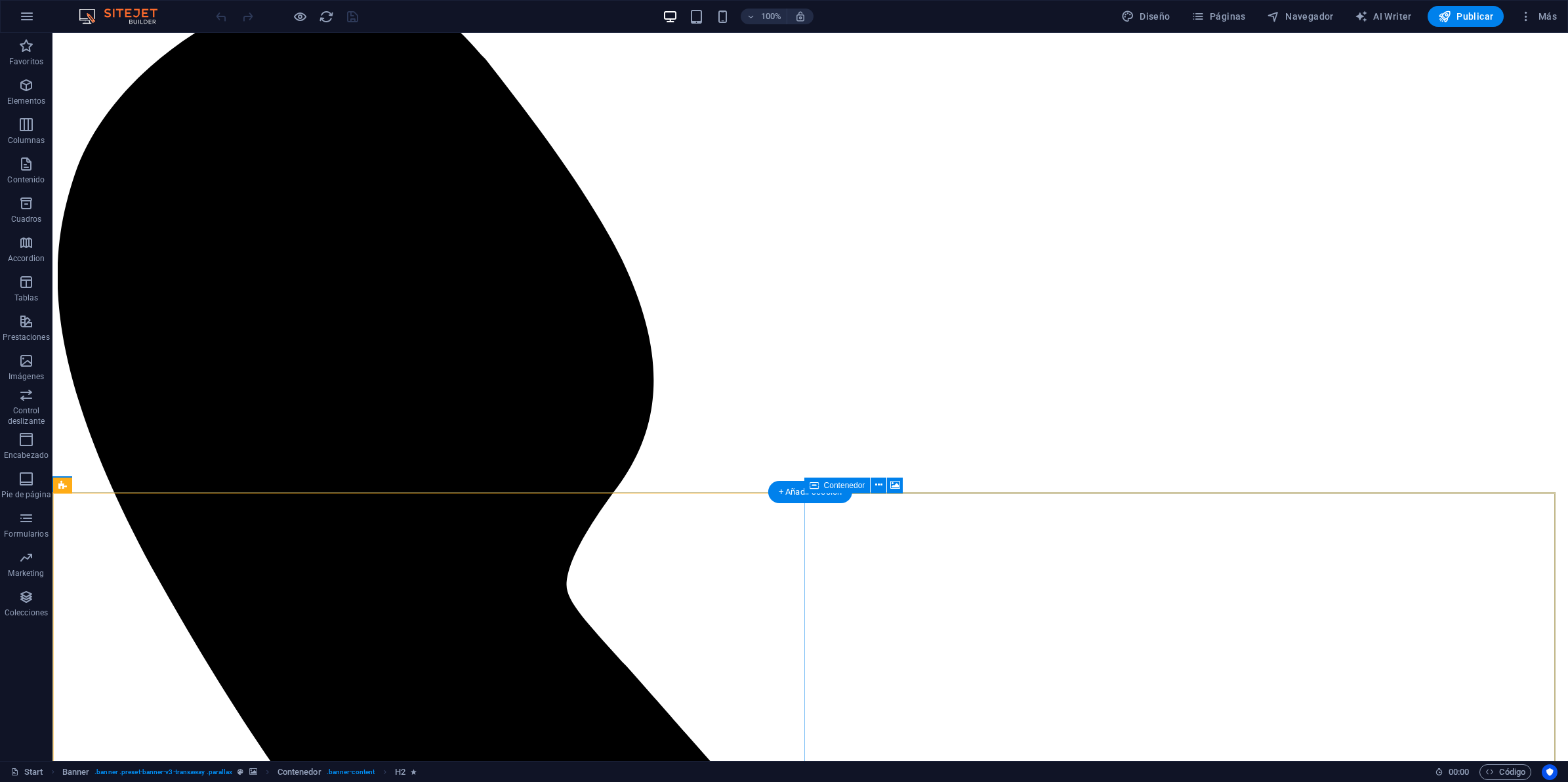
scroll to position [820, 0]
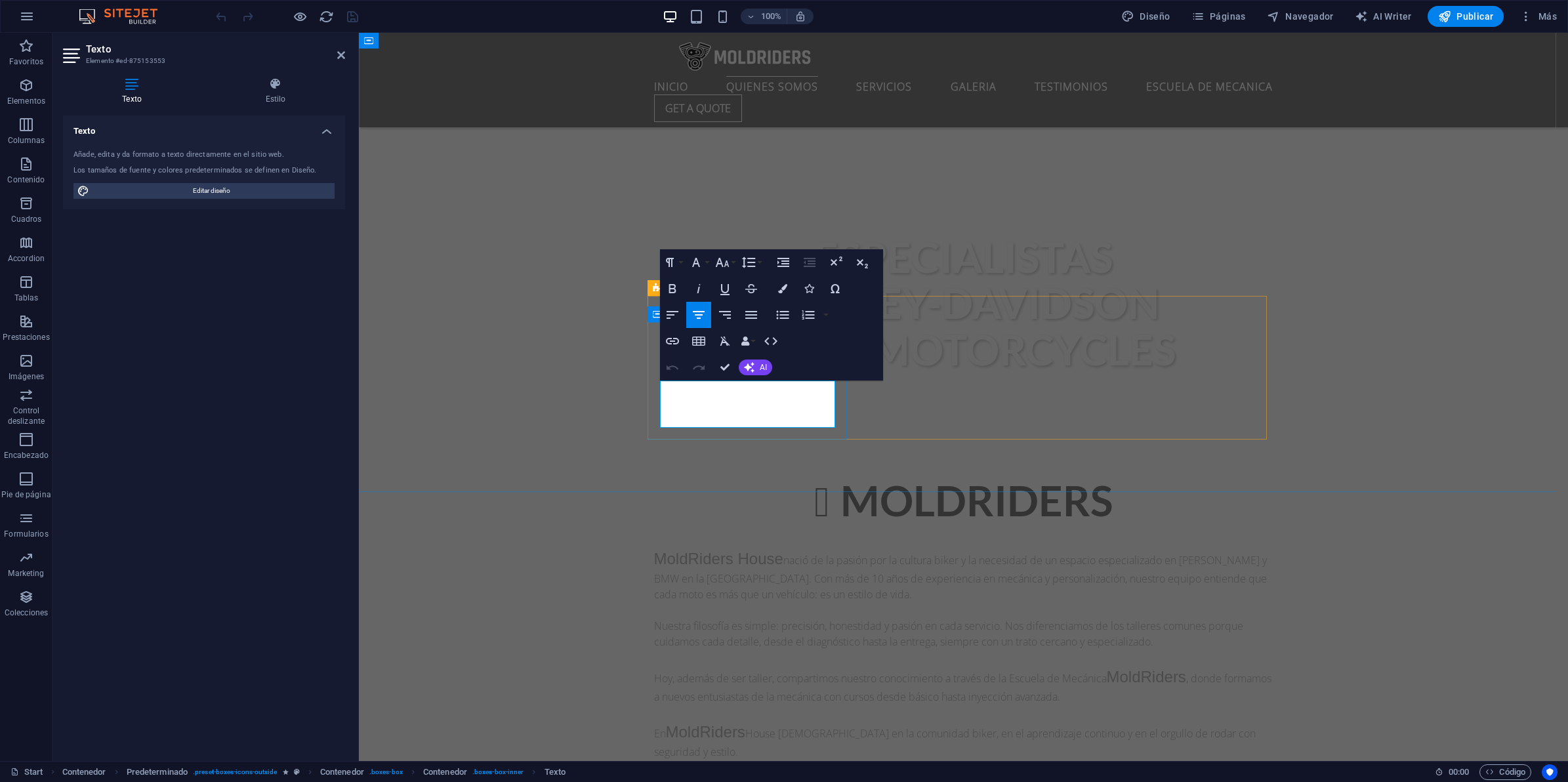
drag, startPoint x: 800, startPoint y: 421, endPoint x: 658, endPoint y: 376, distance: 149.0
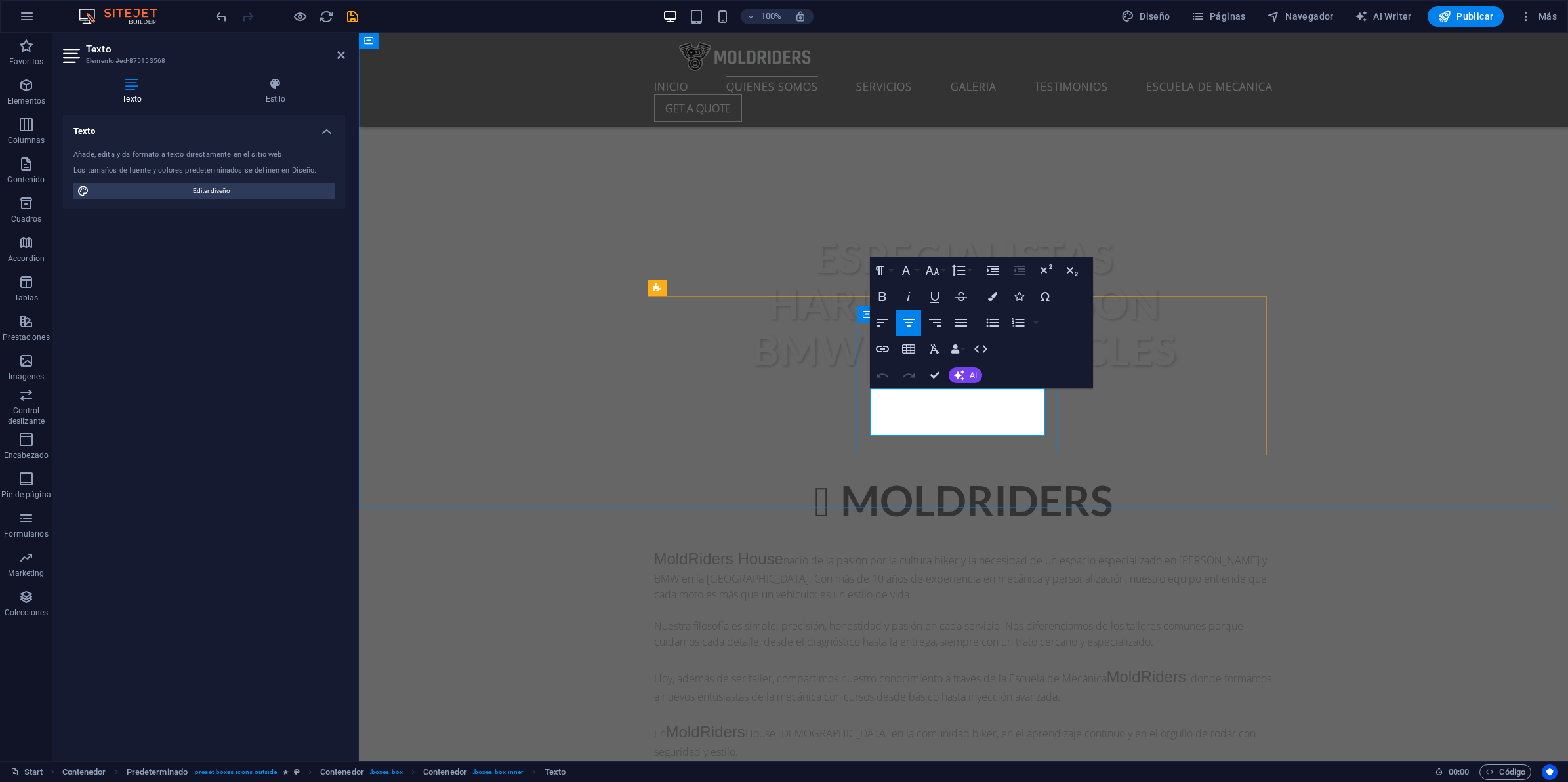
drag, startPoint x: 888, startPoint y: 398, endPoint x: 1030, endPoint y: 423, distance: 144.2
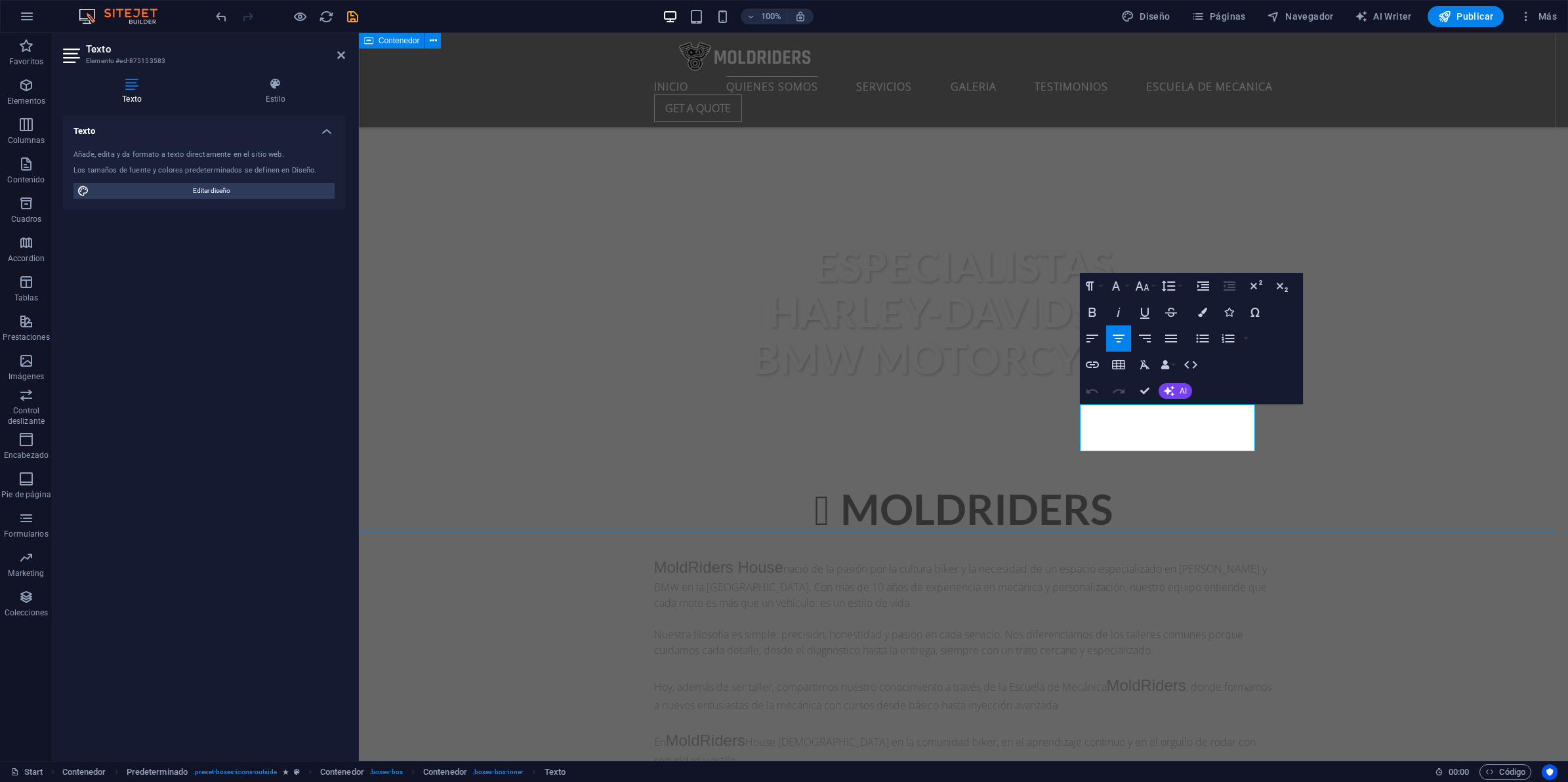
drag, startPoint x: 1098, startPoint y: 412, endPoint x: 1320, endPoint y: 445, distance: 224.4
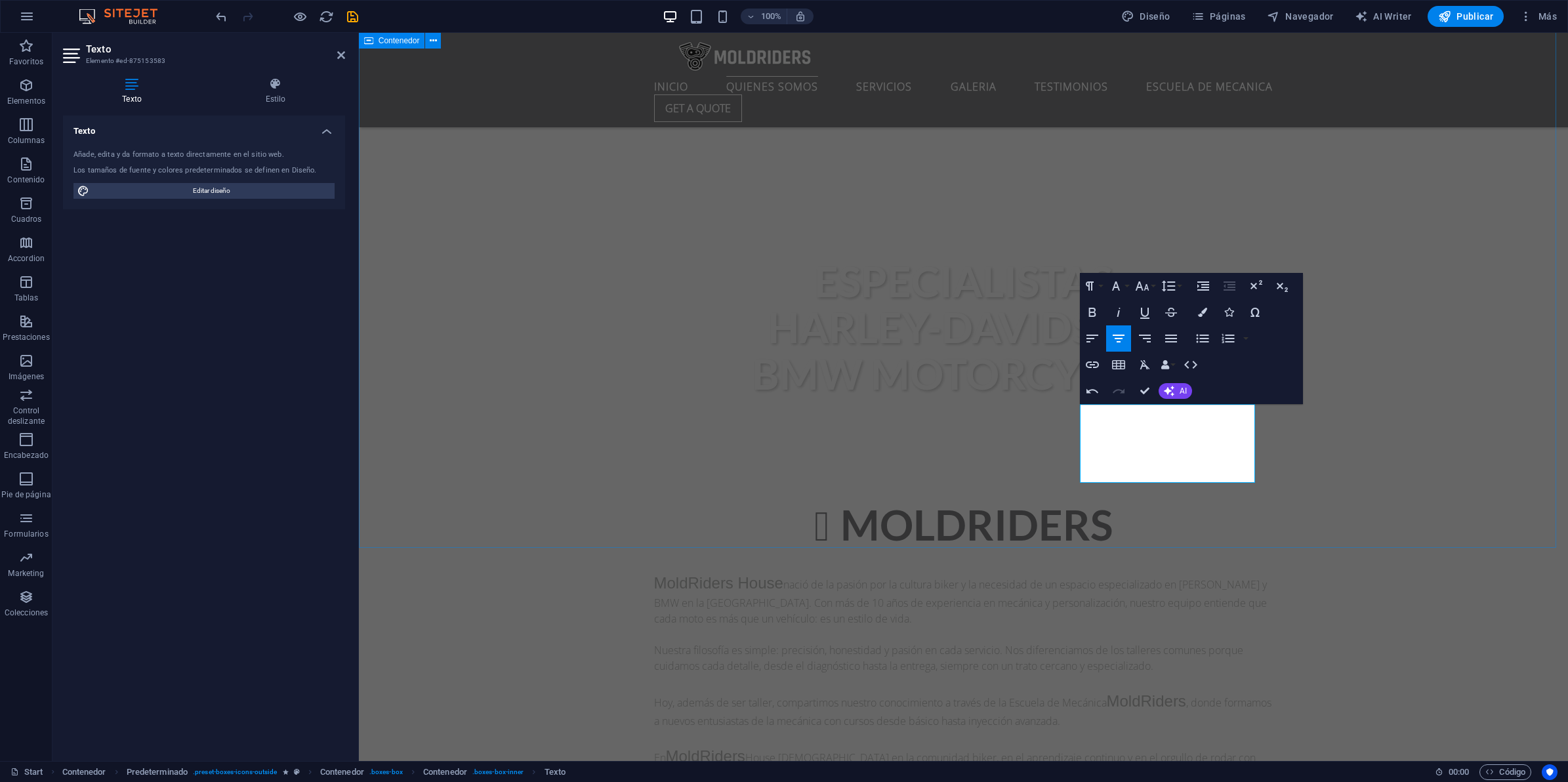
drag, startPoint x: 1323, startPoint y: 431, endPoint x: 1630, endPoint y: 430, distance: 307.0
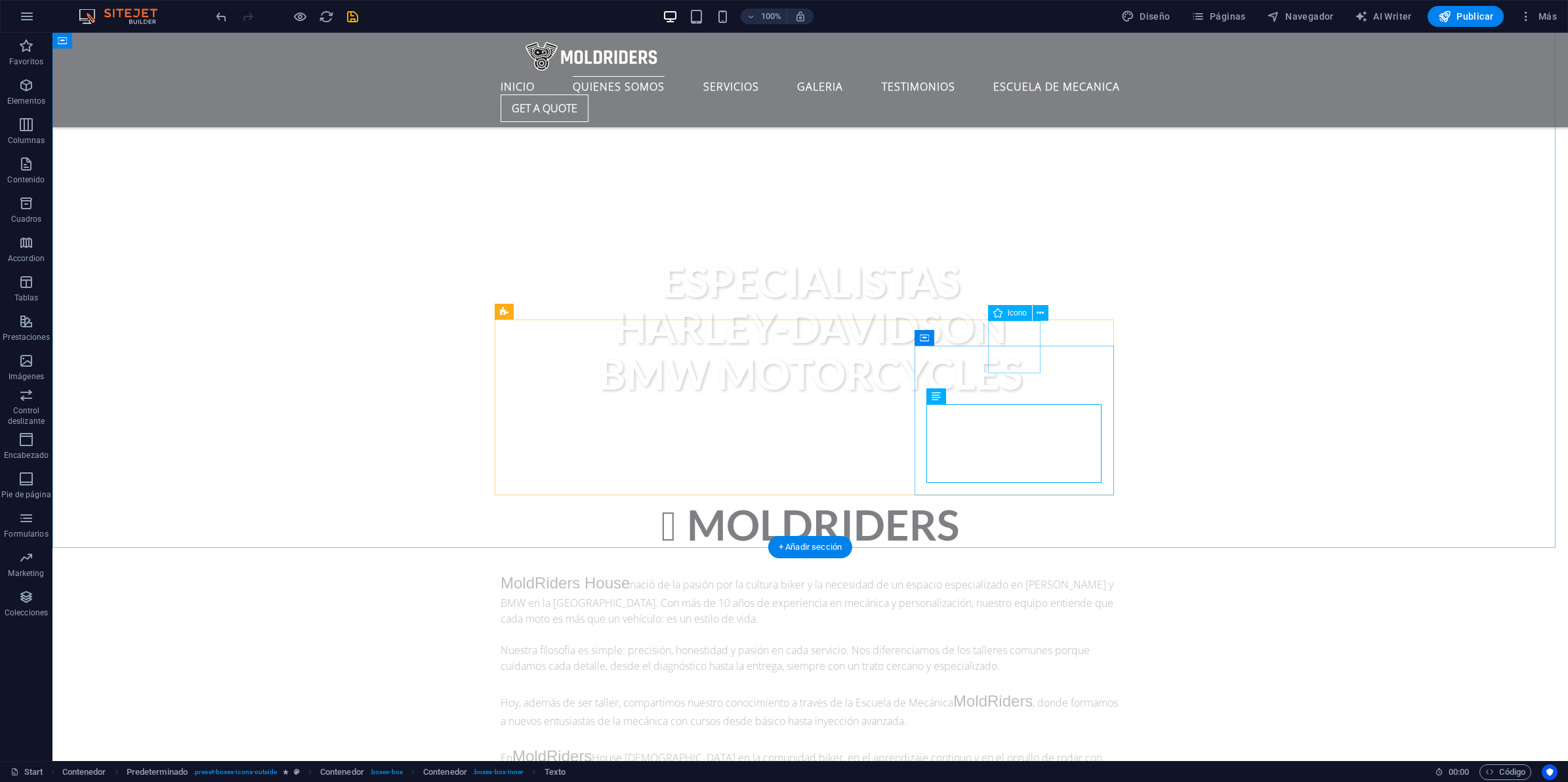
select select "xMidYMid"
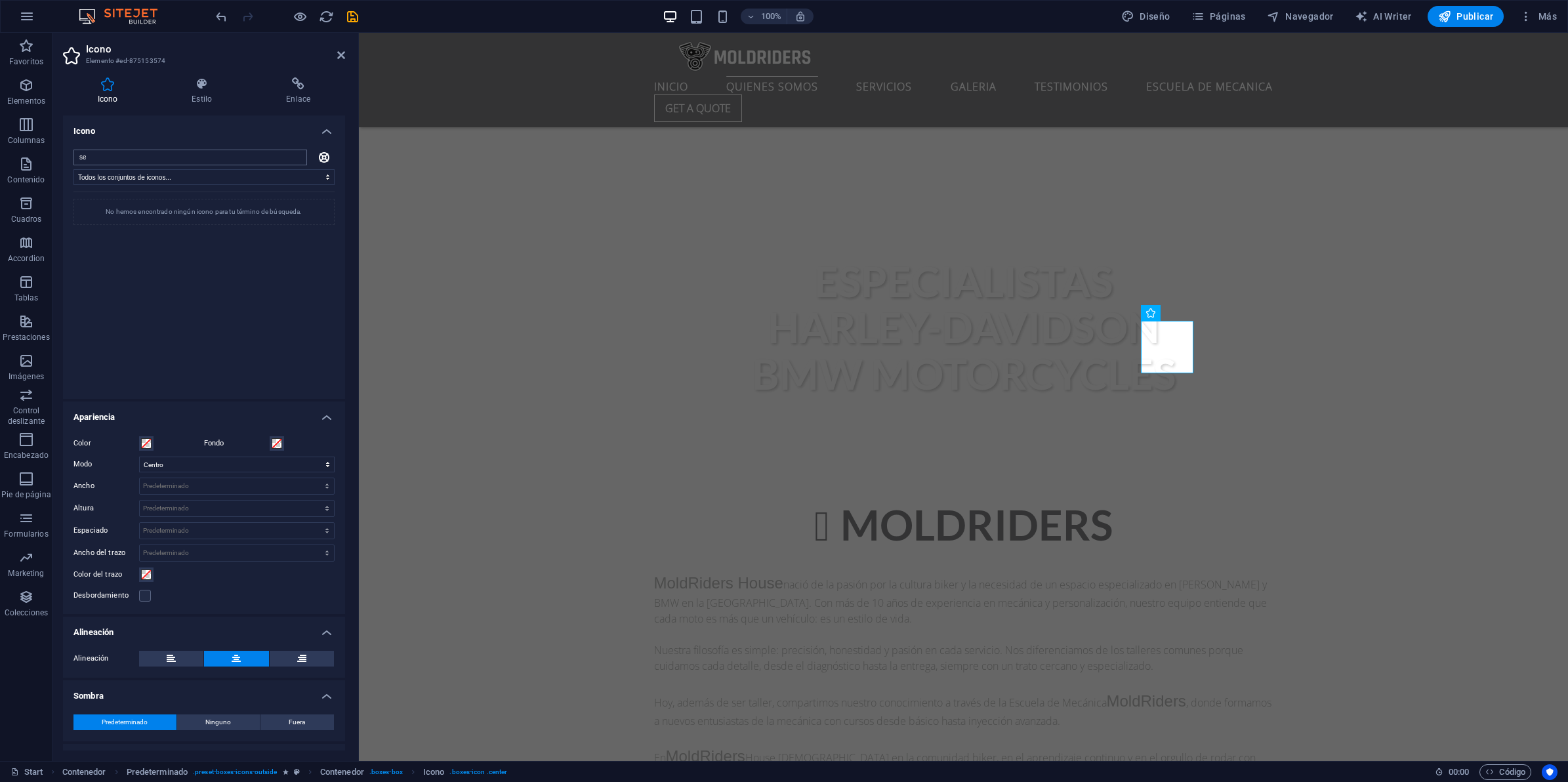
type input "s"
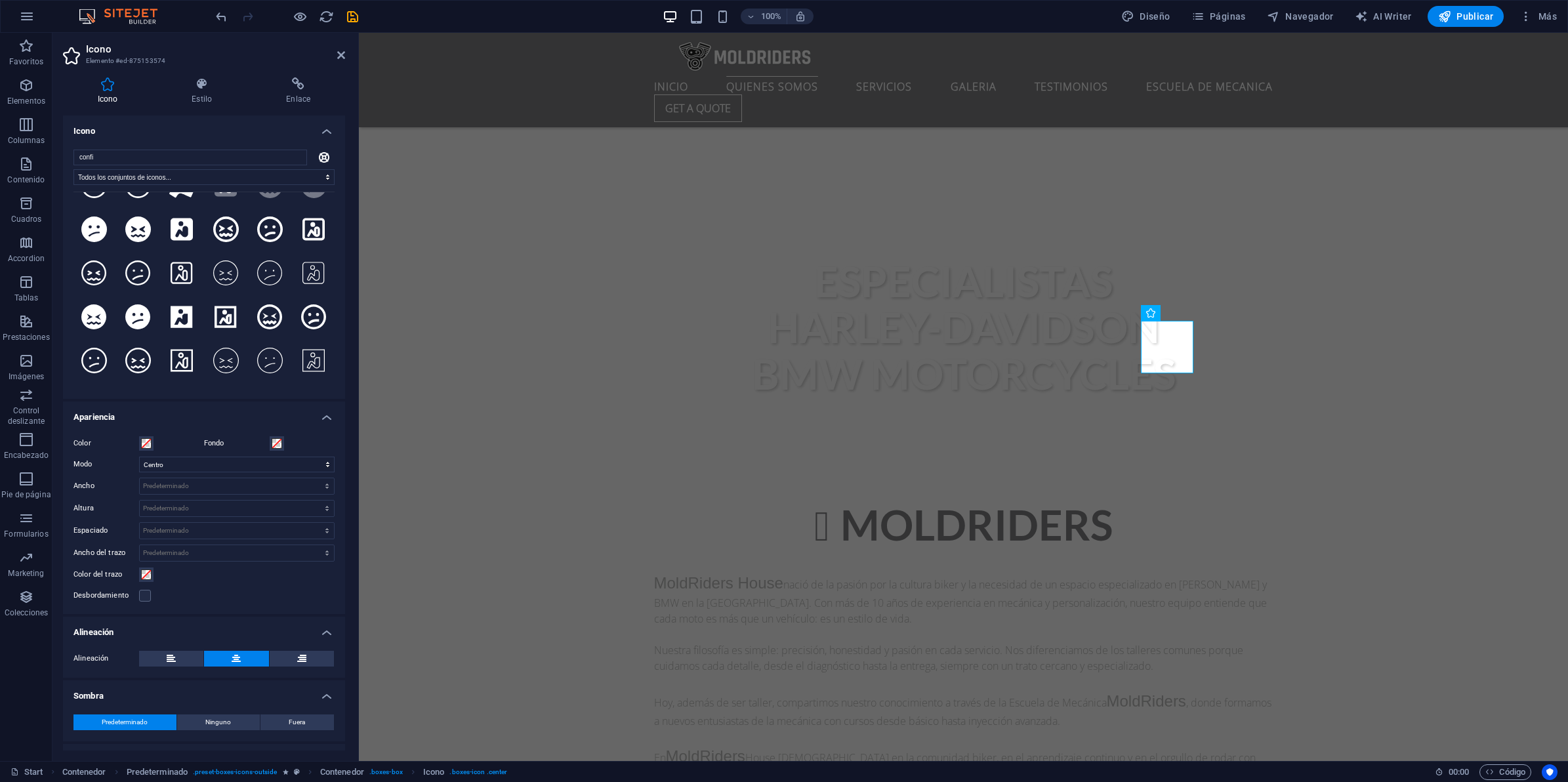
scroll to position [0, 0]
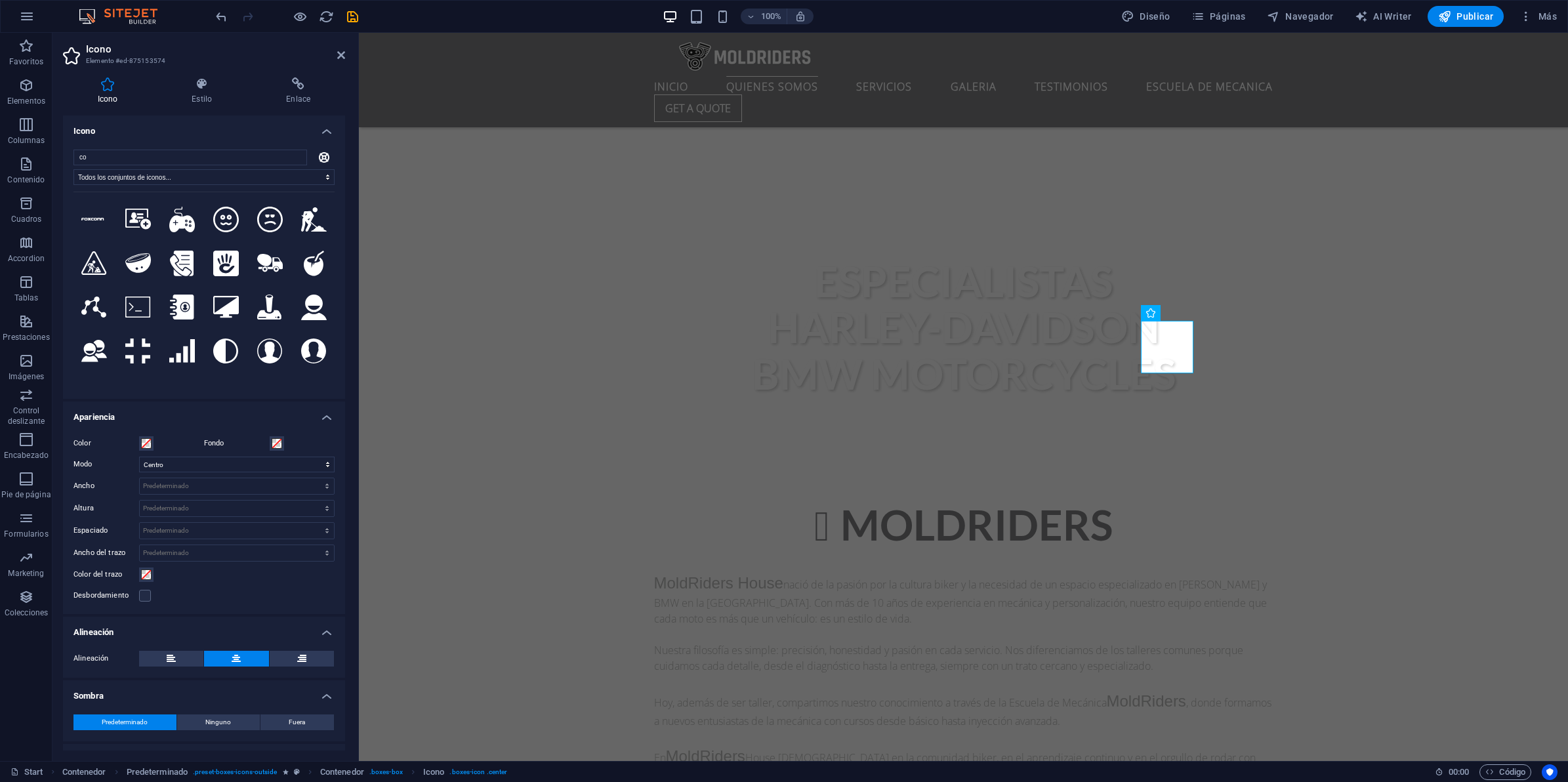
type input "c"
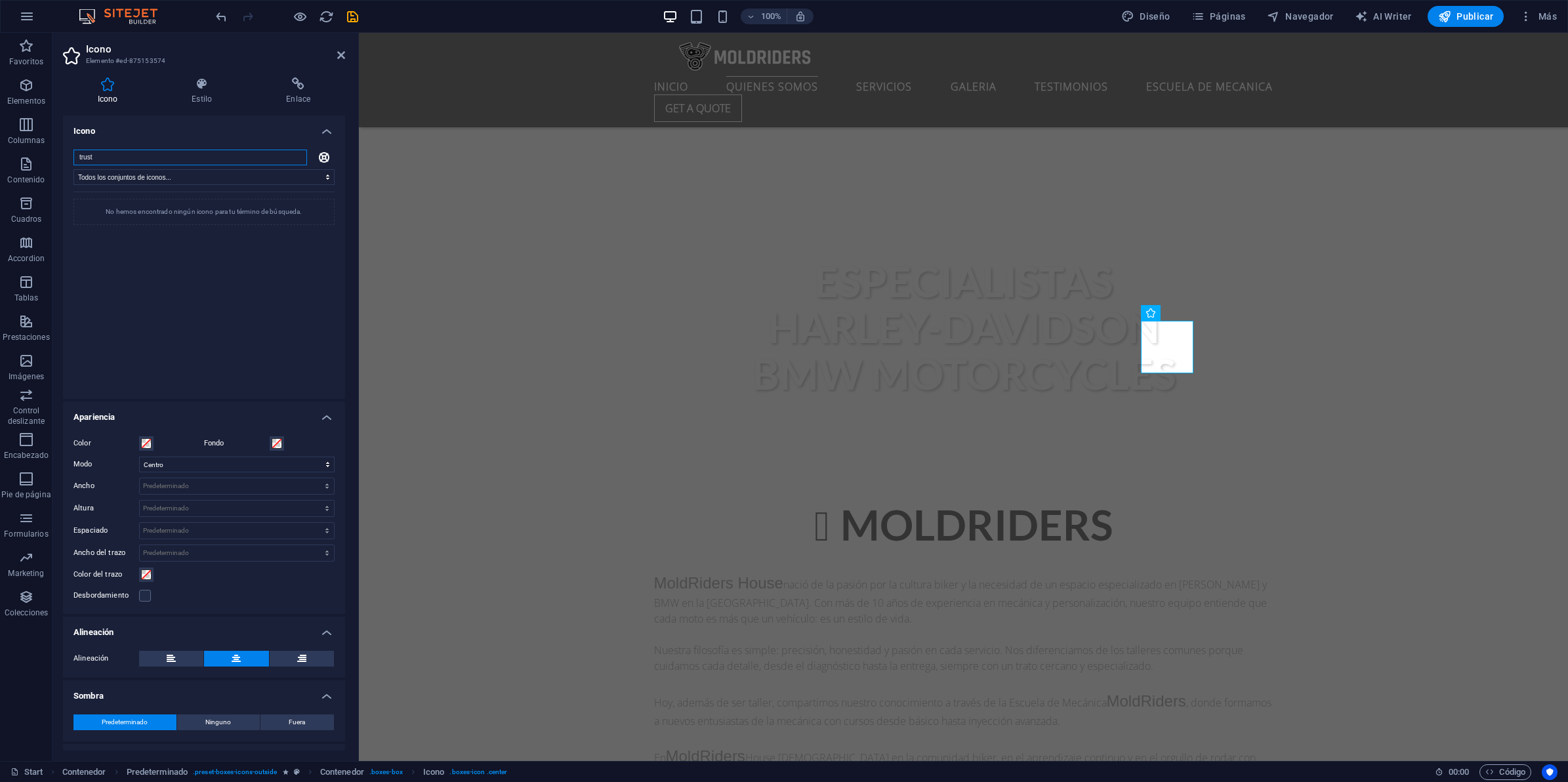
type input "trus"
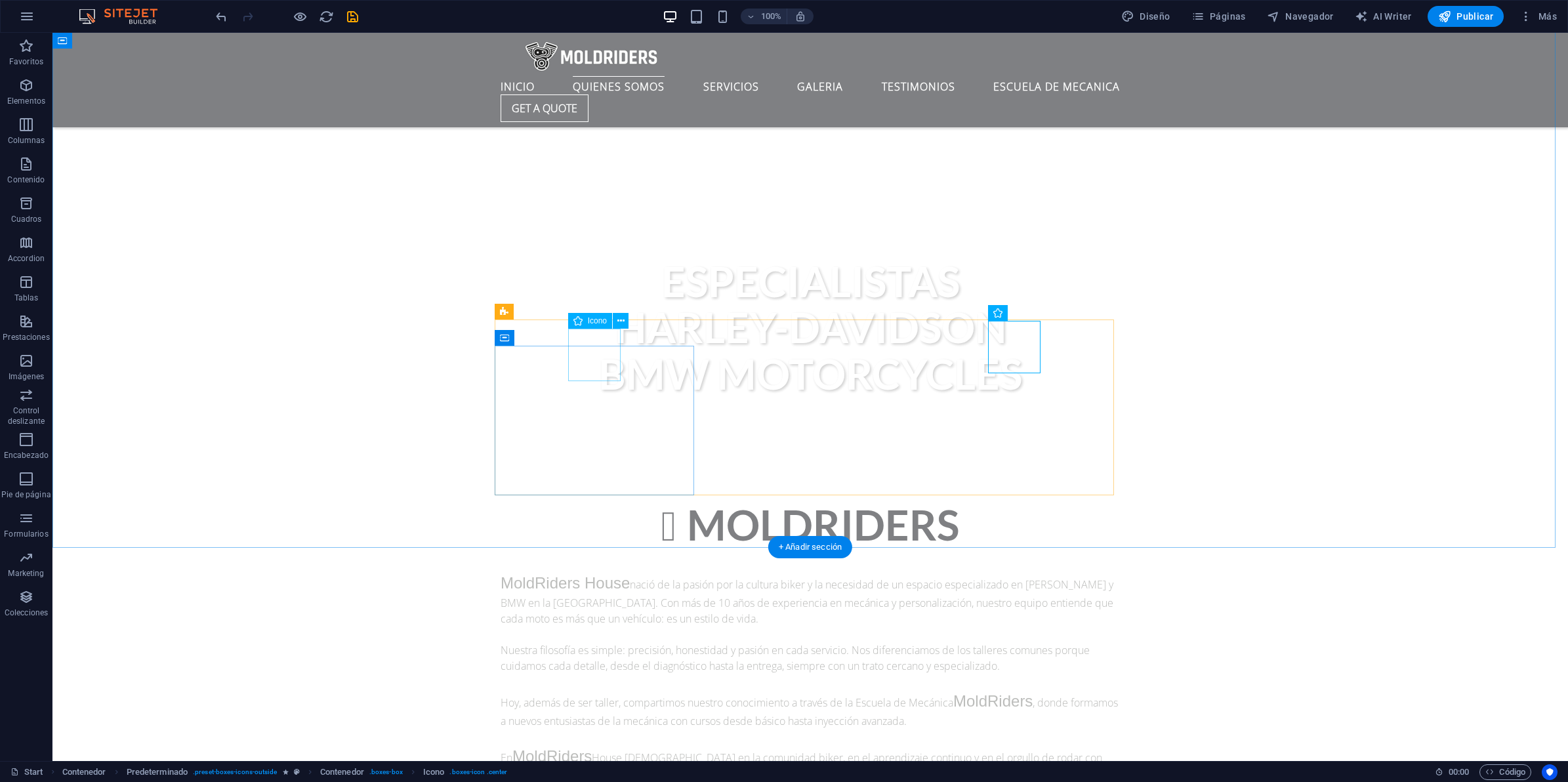
select select "xMidYMid"
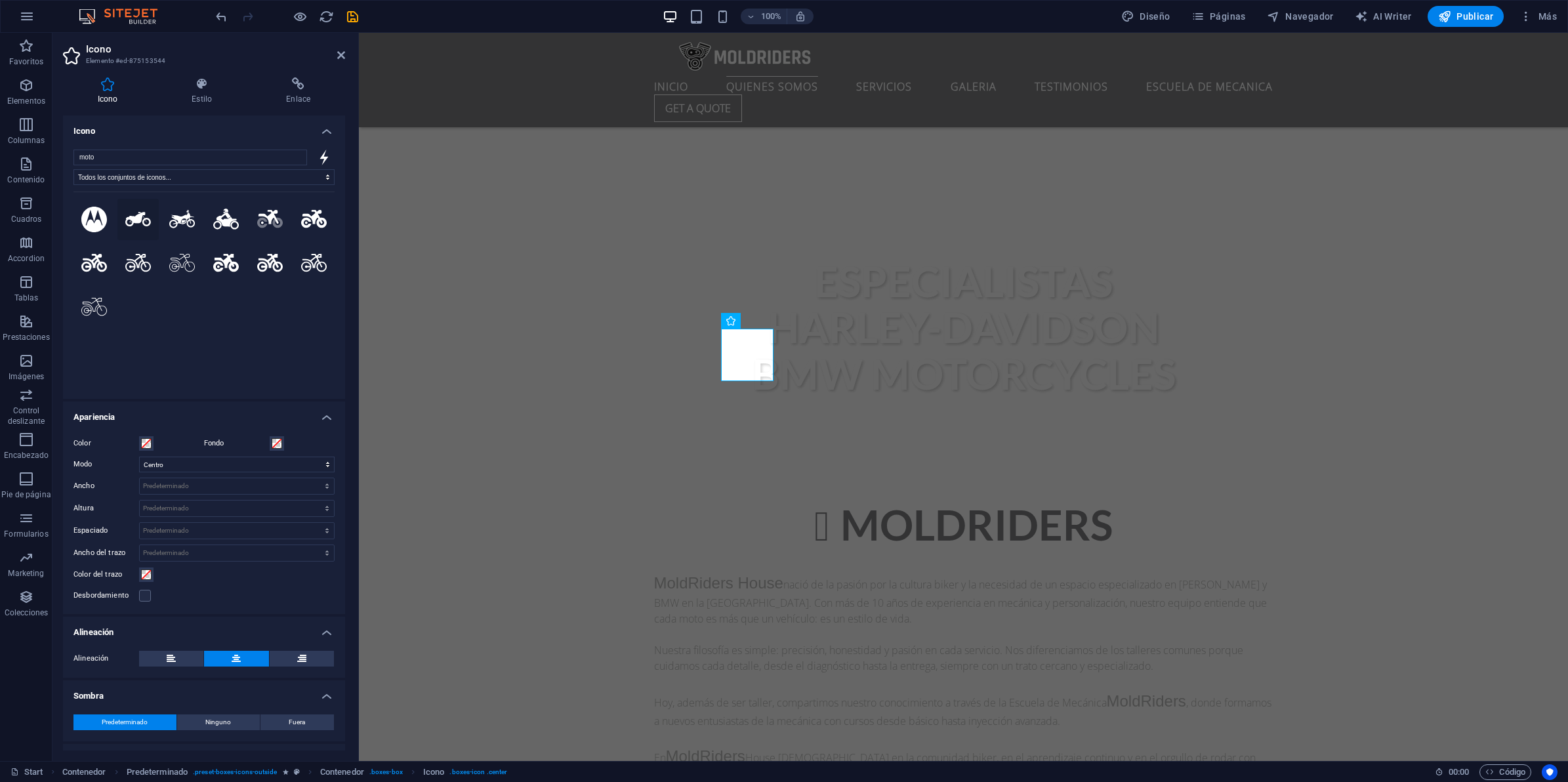
type input "moto"
click at [129, 219] on icon at bounding box center [138, 219] width 26 height 14
select select "xMidYMid"
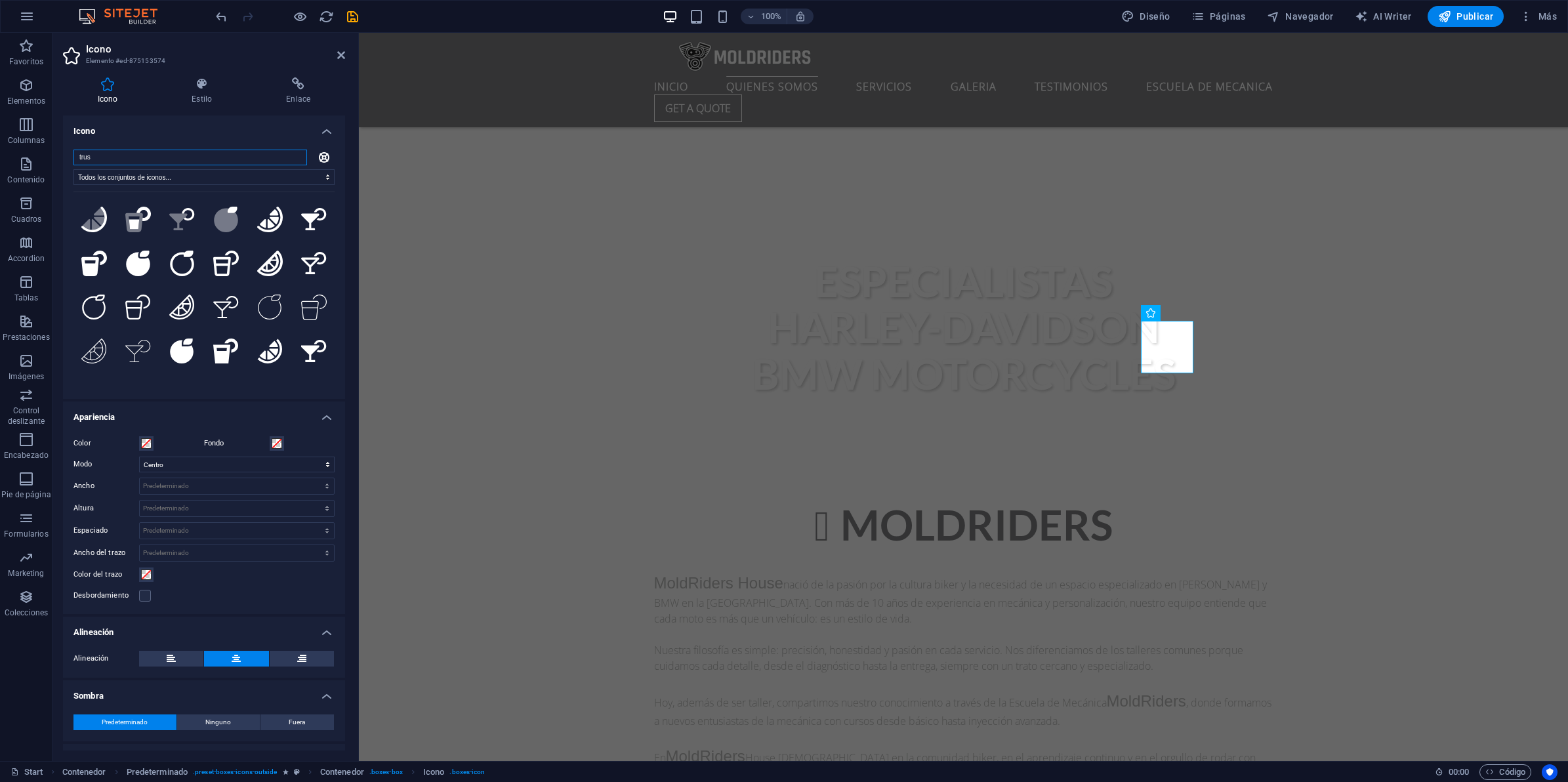
drag, startPoint x: 132, startPoint y: 157, endPoint x: 102, endPoint y: 155, distance: 30.1
click at [112, 156] on input "trus" at bounding box center [191, 157] width 234 height 16
drag, startPoint x: 102, startPoint y: 155, endPoint x: 0, endPoint y: 142, distance: 102.8
click at [90, 154] on input "trus" at bounding box center [191, 157] width 234 height 16
click at [96, 156] on input "trus" at bounding box center [191, 157] width 234 height 16
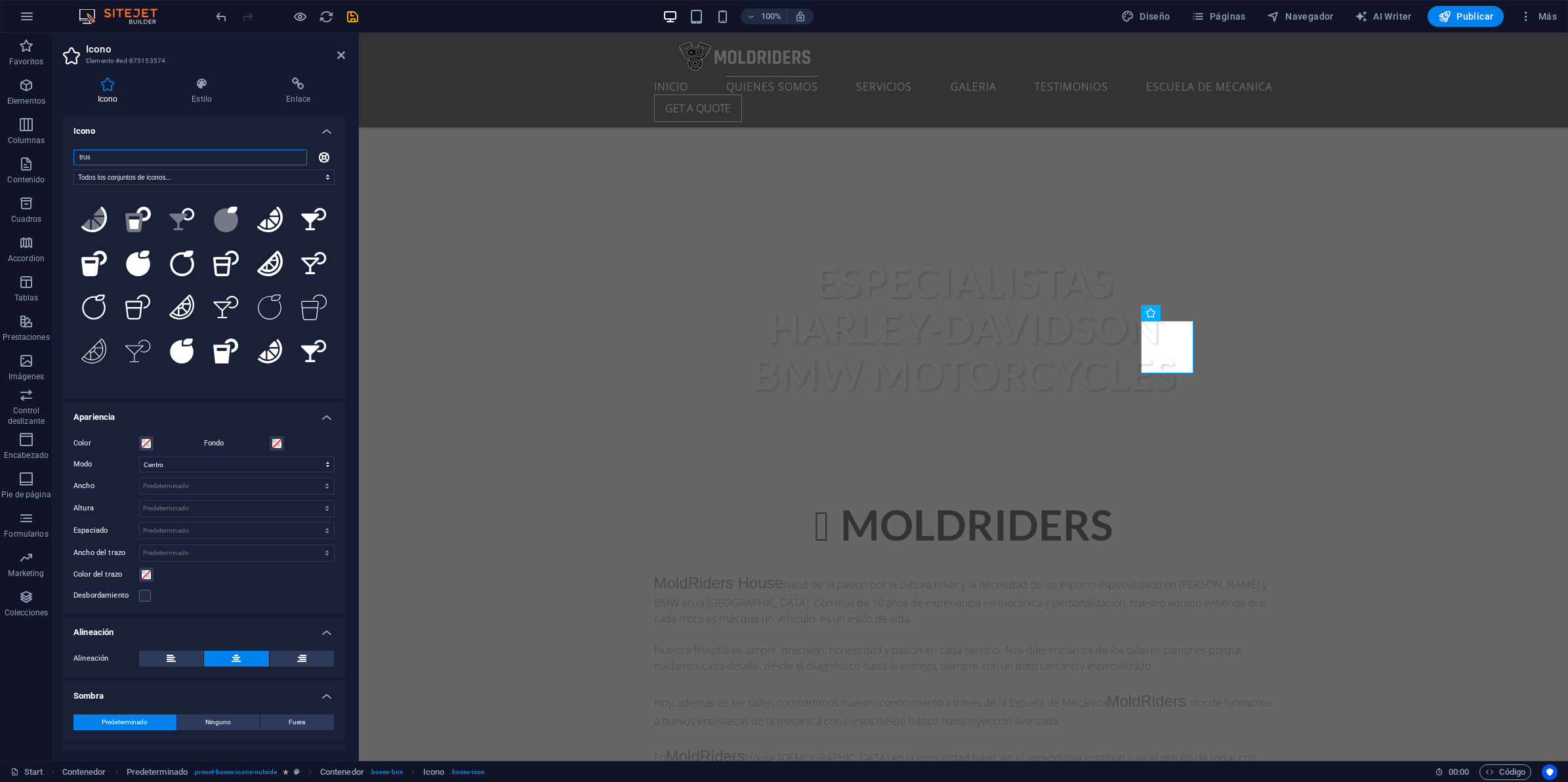
click at [96, 156] on input "trus" at bounding box center [191, 157] width 234 height 16
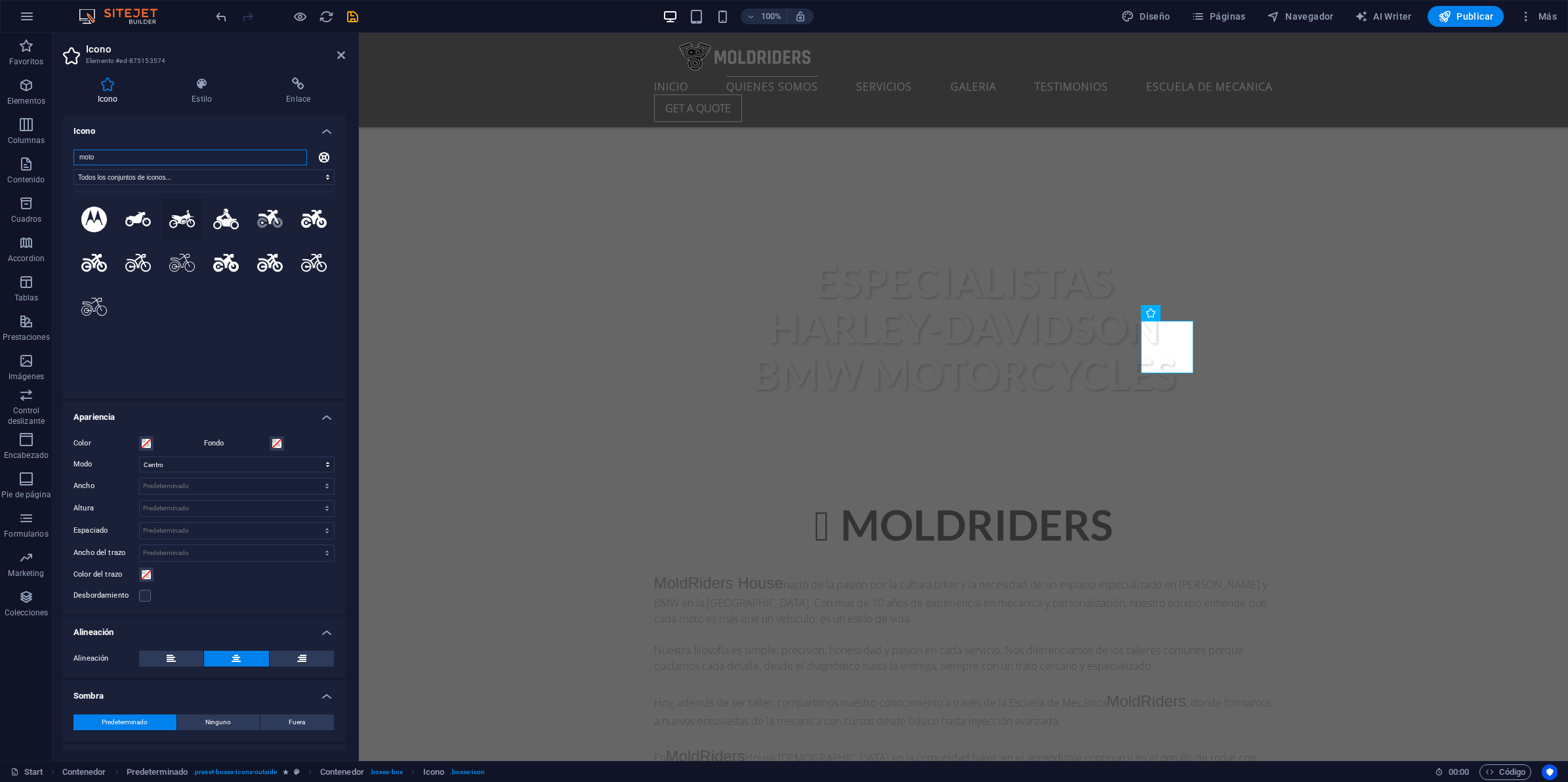
type input "moto"
click at [181, 221] on icon at bounding box center [182, 219] width 26 height 18
select select "xMidYMid"
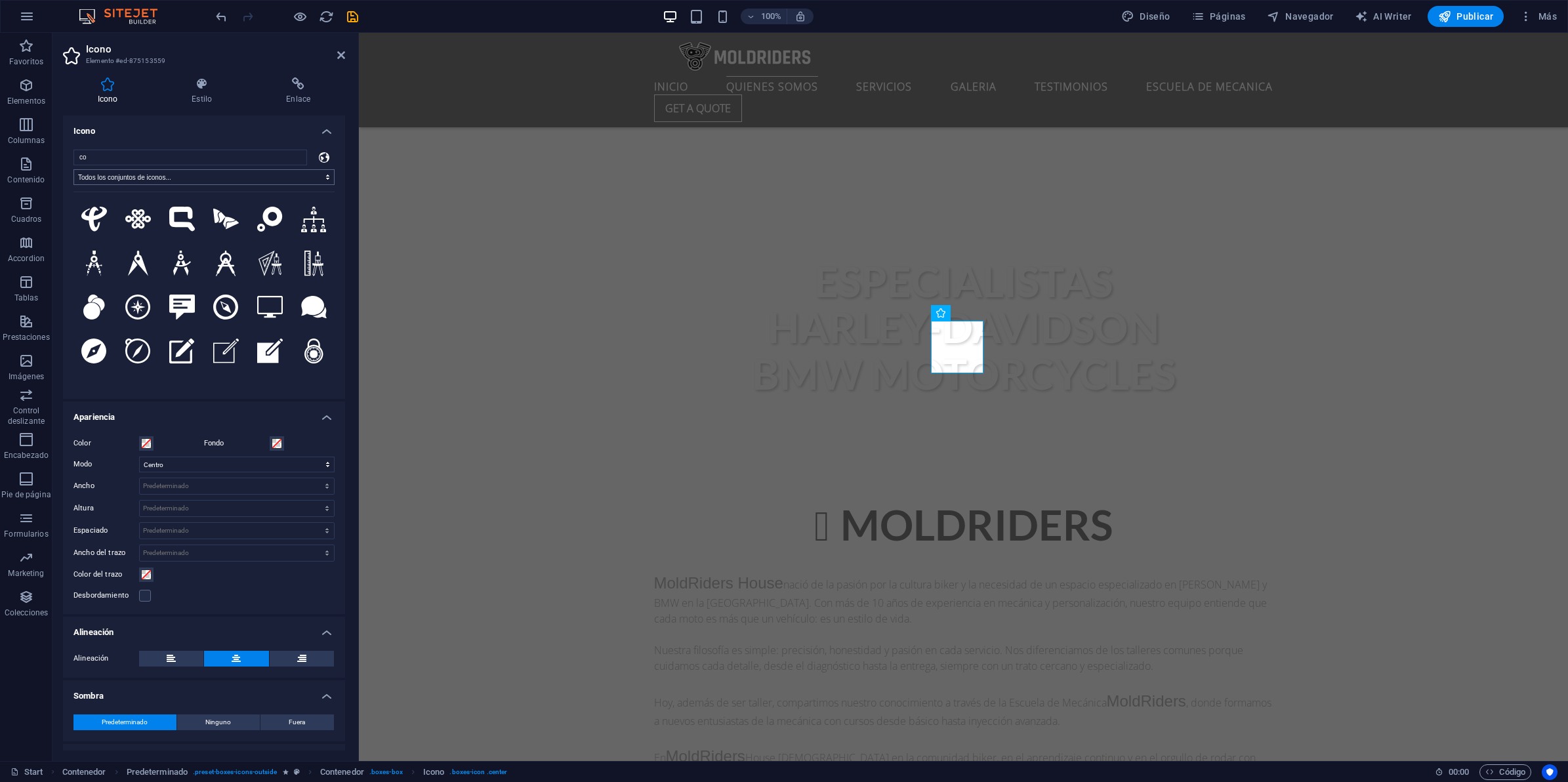
type input "c"
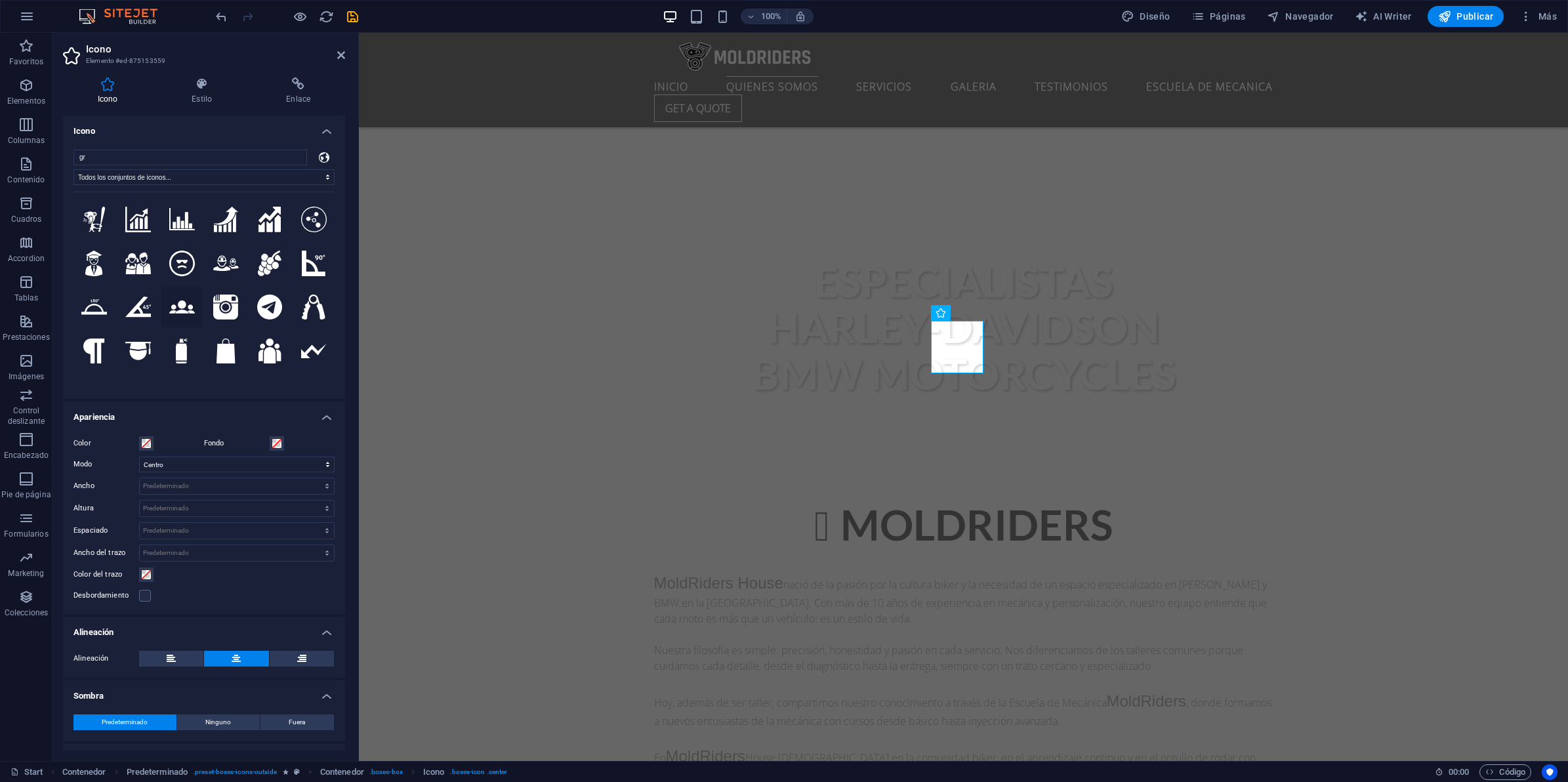
type input "gr"
click at [195, 314] on icon at bounding box center [182, 307] width 26 height 13
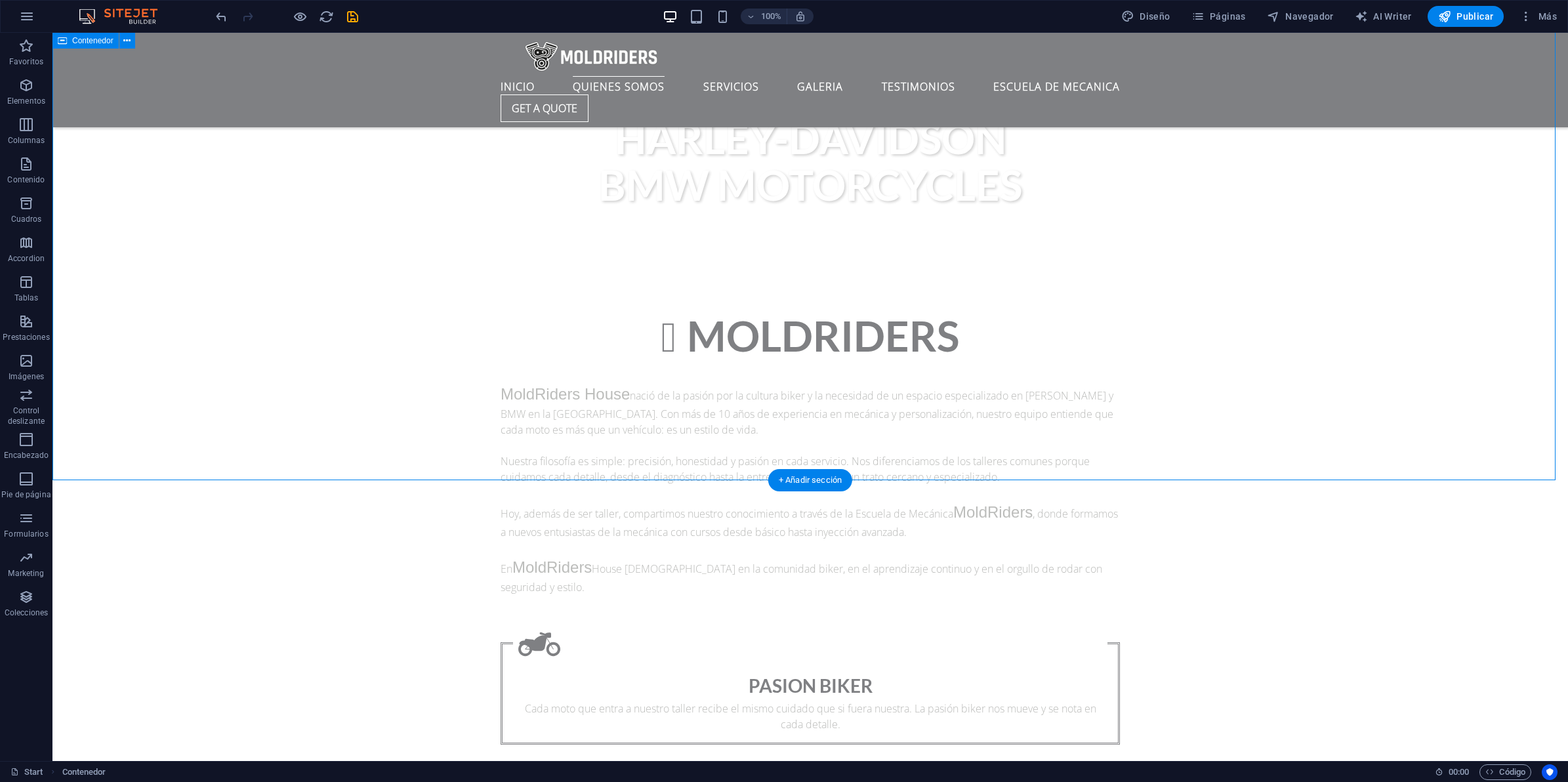
scroll to position [1042, 0]
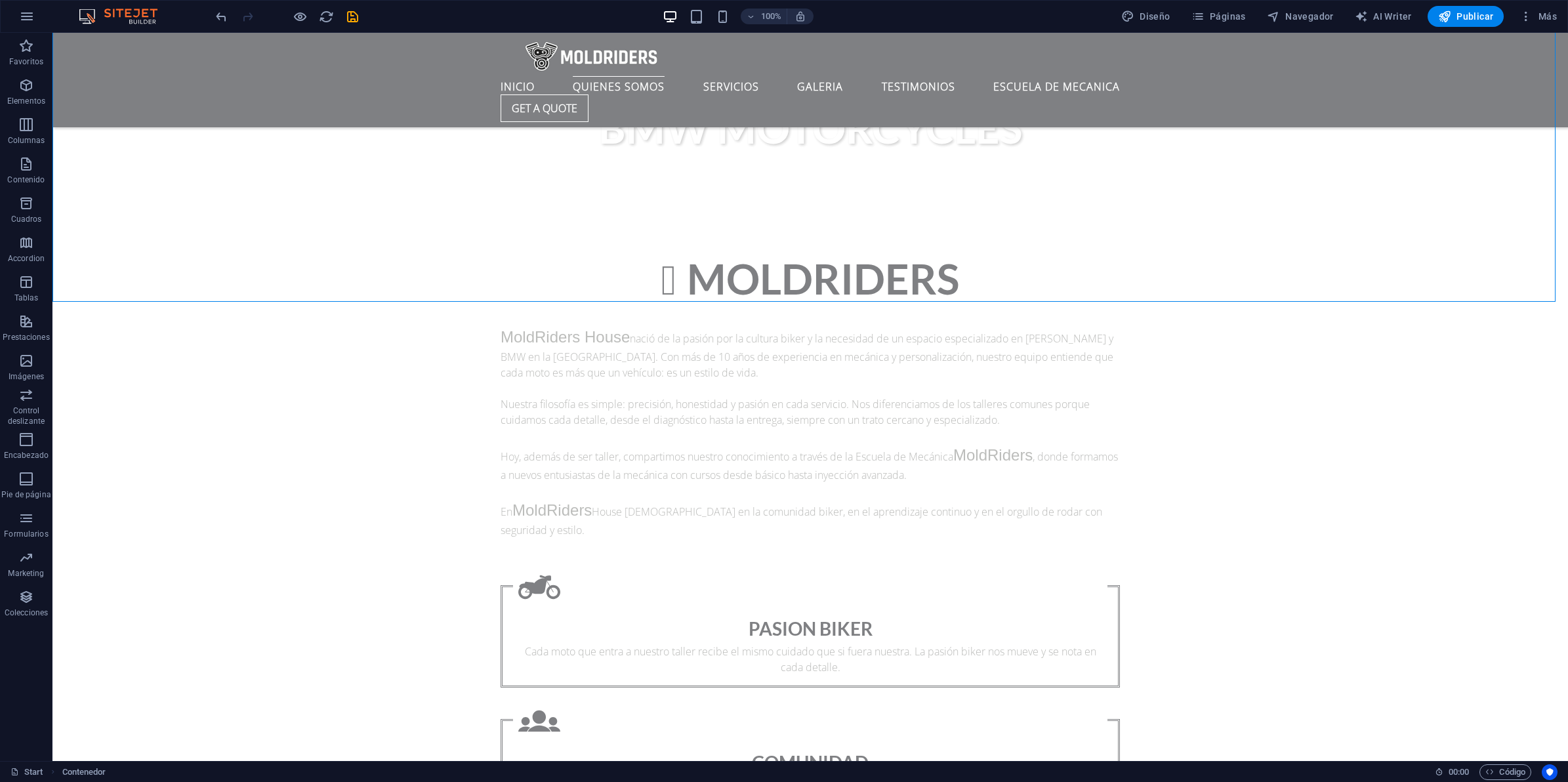
click at [361, 17] on div "100% Diseño Páginas Navegador AI Writer Publicar Más" at bounding box center [888, 17] width 1349 height 21
click at [358, 17] on icon "save" at bounding box center [352, 17] width 15 height 15
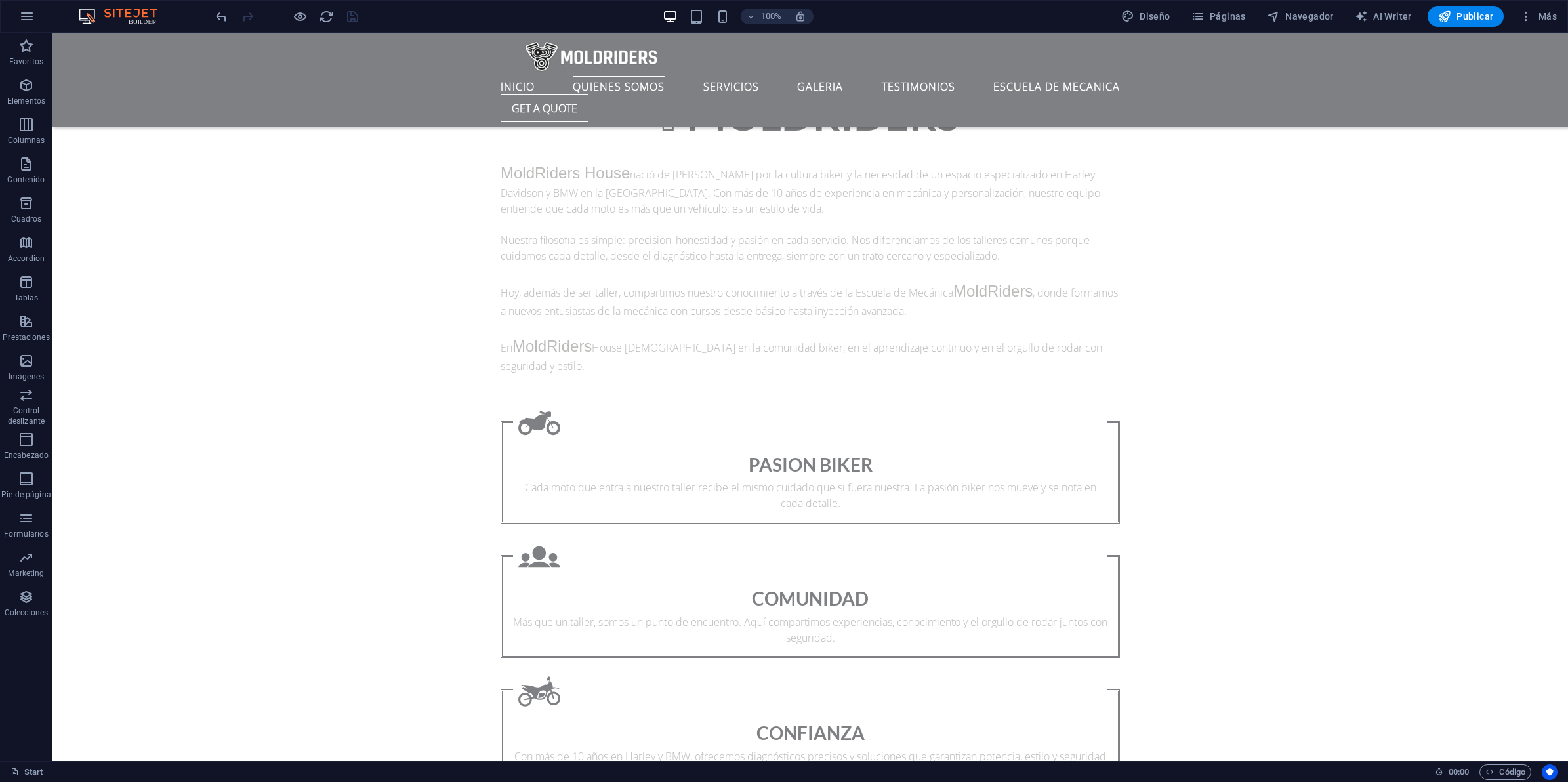
scroll to position [1206, 0]
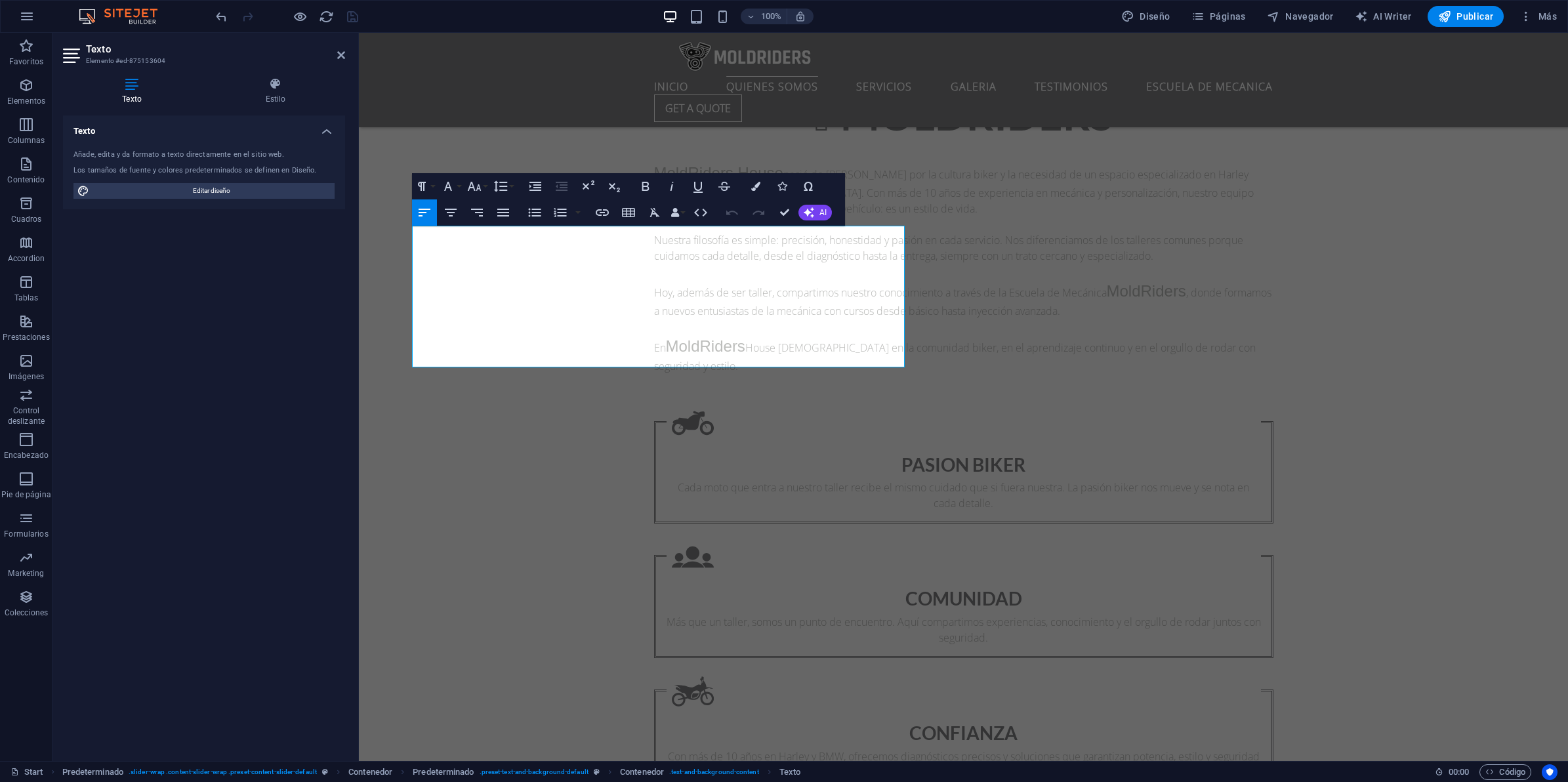
drag, startPoint x: 727, startPoint y: 318, endPoint x: 702, endPoint y: 257, distance: 65.9
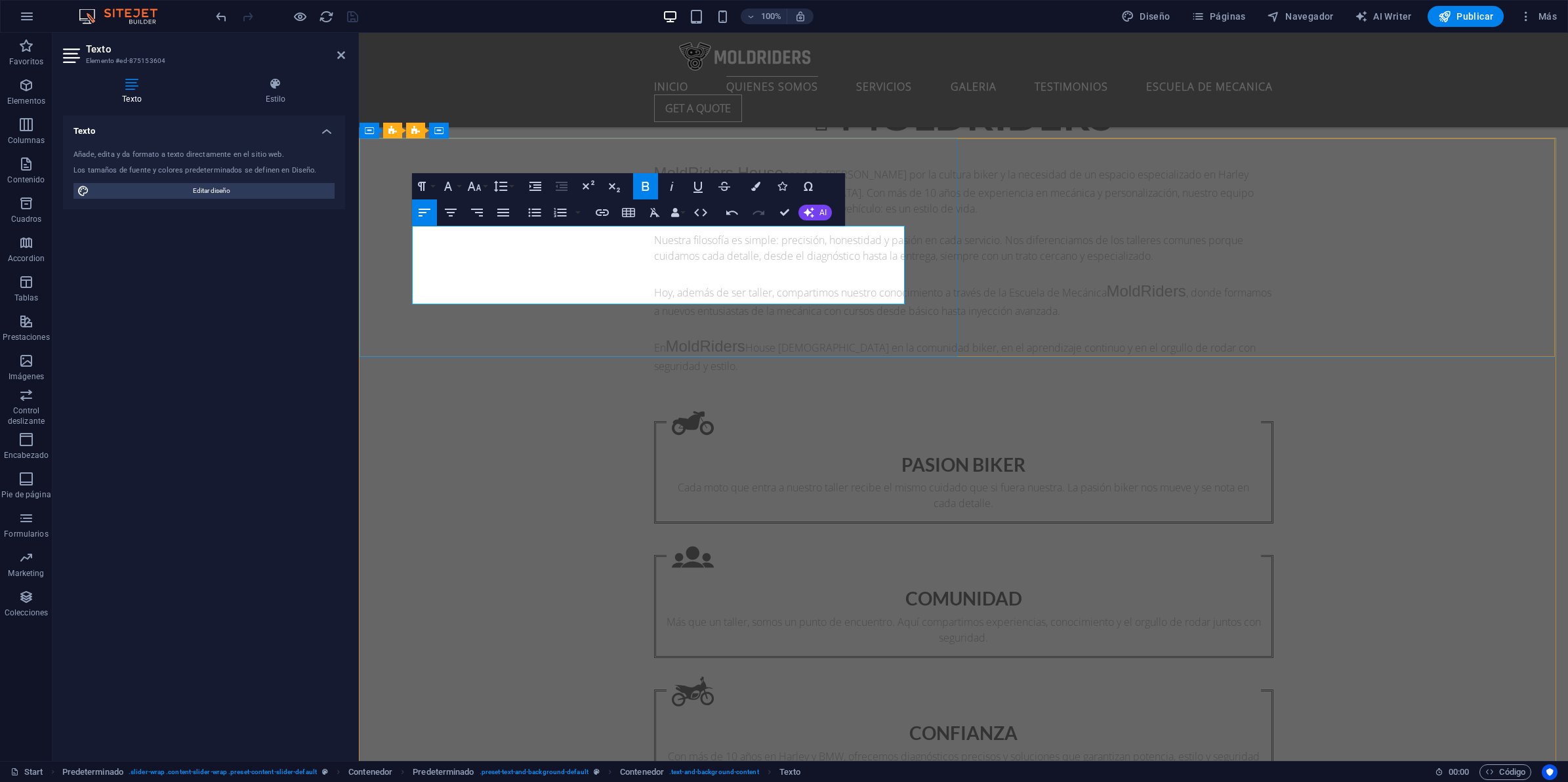
drag, startPoint x: 411, startPoint y: 277, endPoint x: 508, endPoint y: 298, distance: 99.2
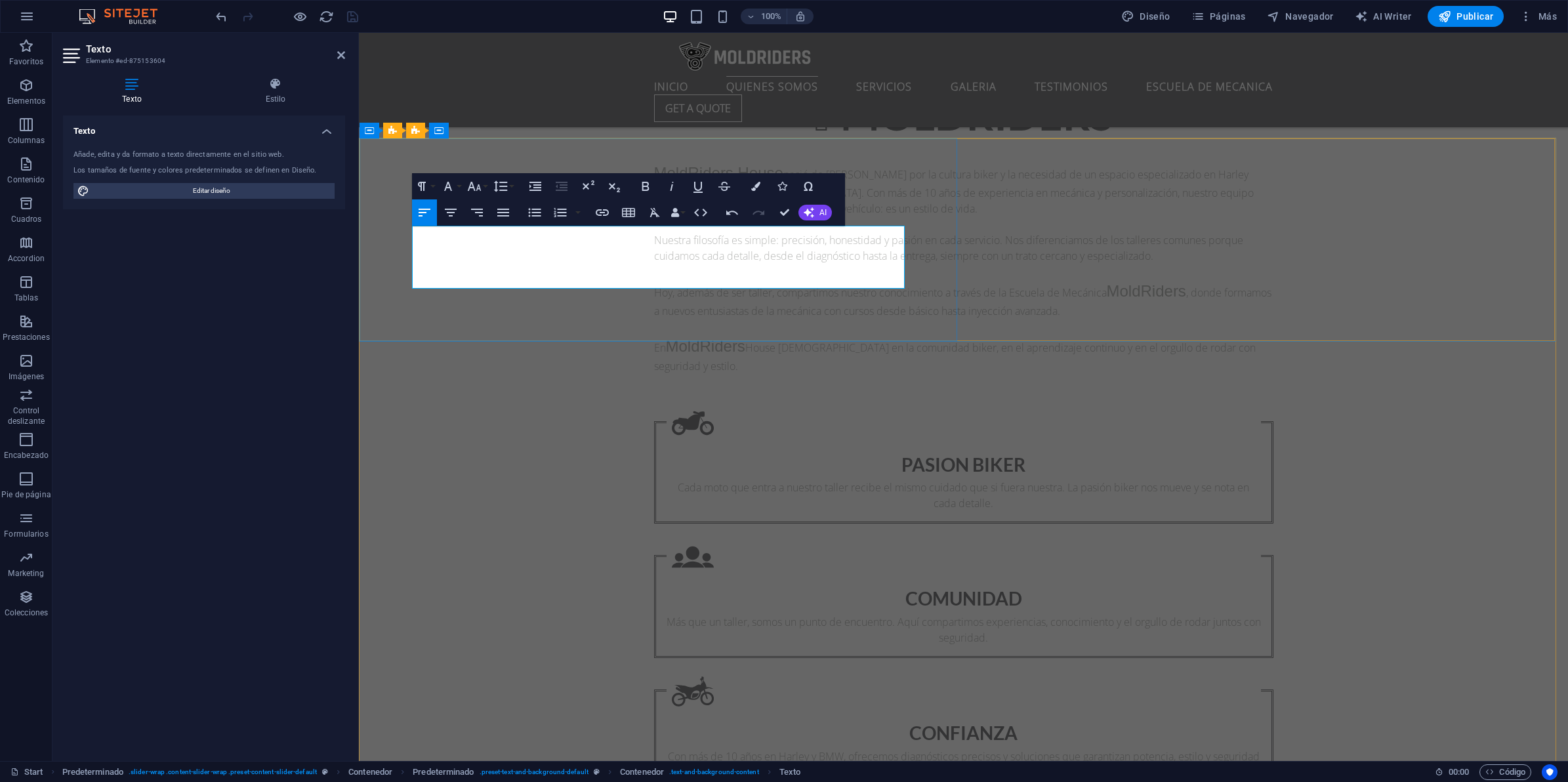
drag, startPoint x: 544, startPoint y: 281, endPoint x: 410, endPoint y: 282, distance: 134.0
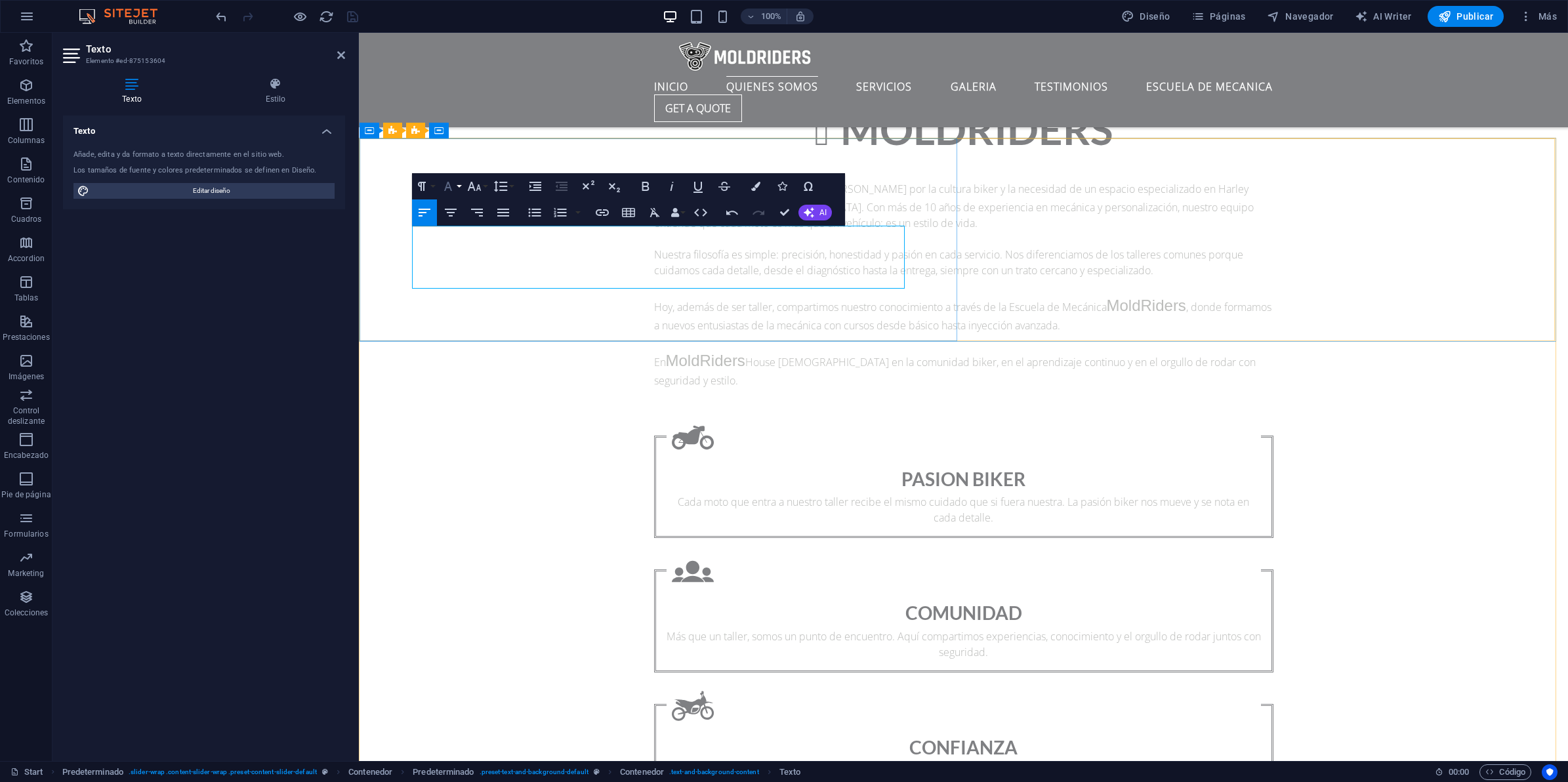
scroll to position [1124, 0]
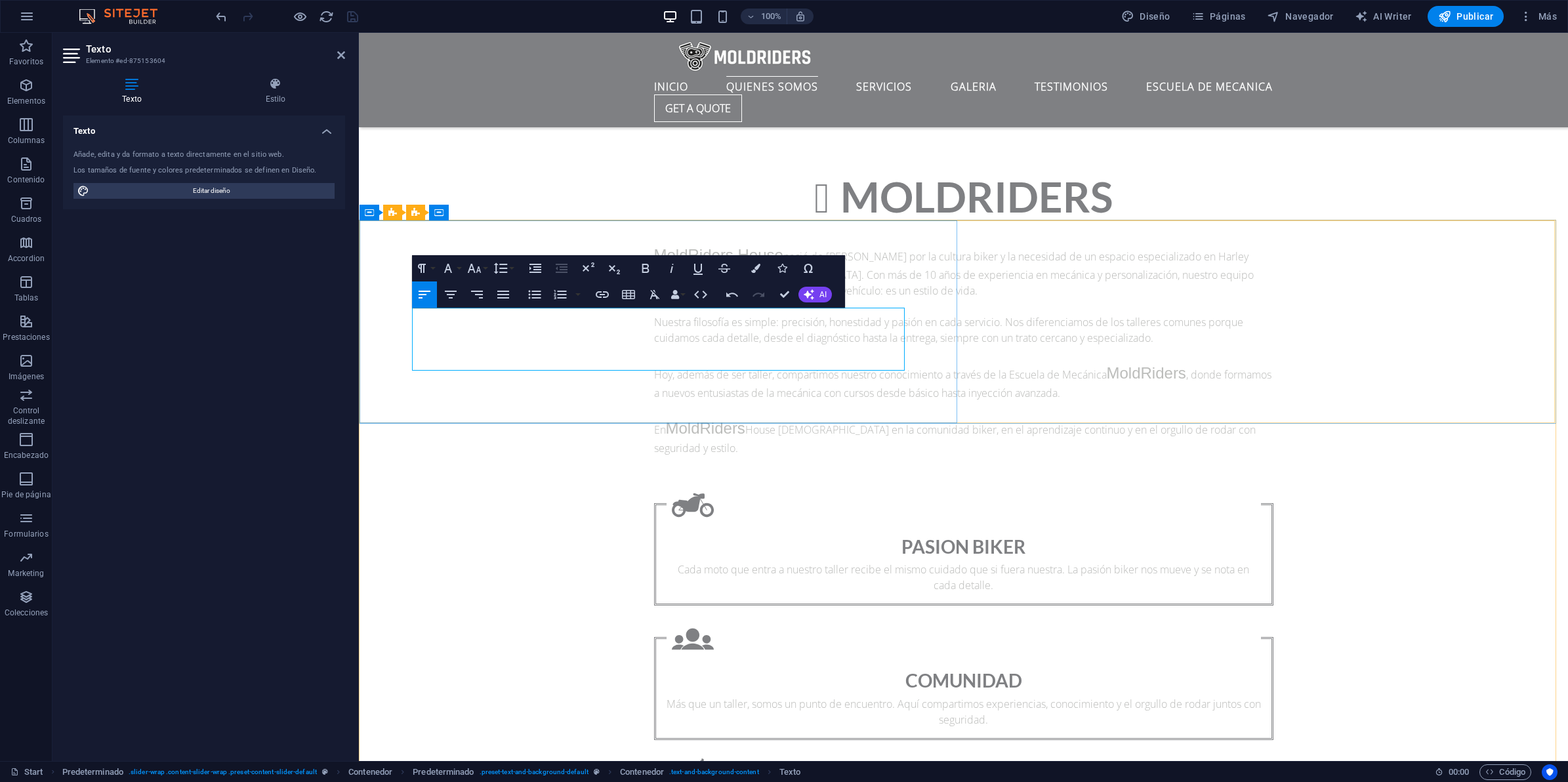
drag, startPoint x: 554, startPoint y: 310, endPoint x: 389, endPoint y: 311, distance: 165.0
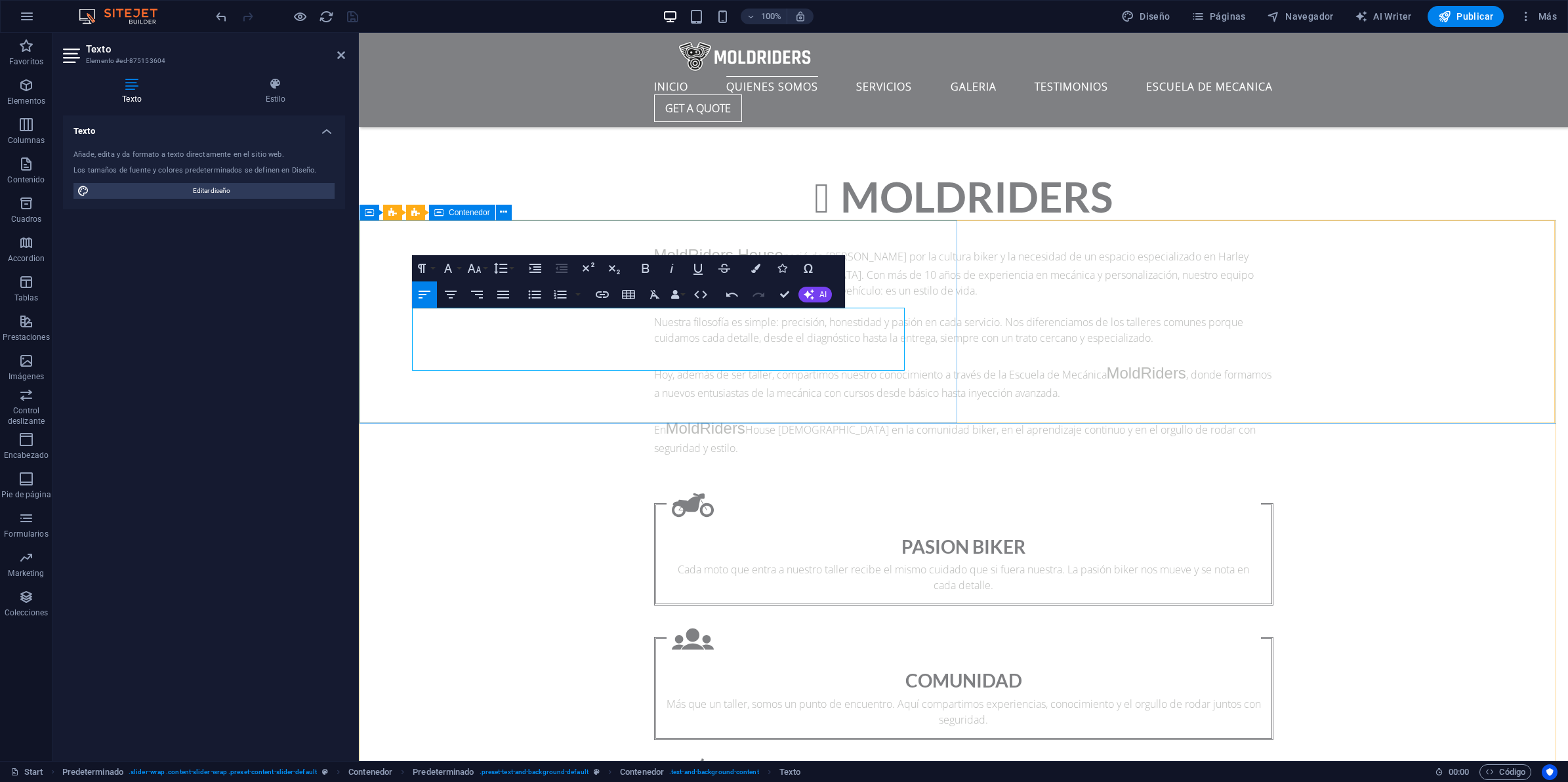
click at [450, 266] on icon "button" at bounding box center [448, 268] width 8 height 9
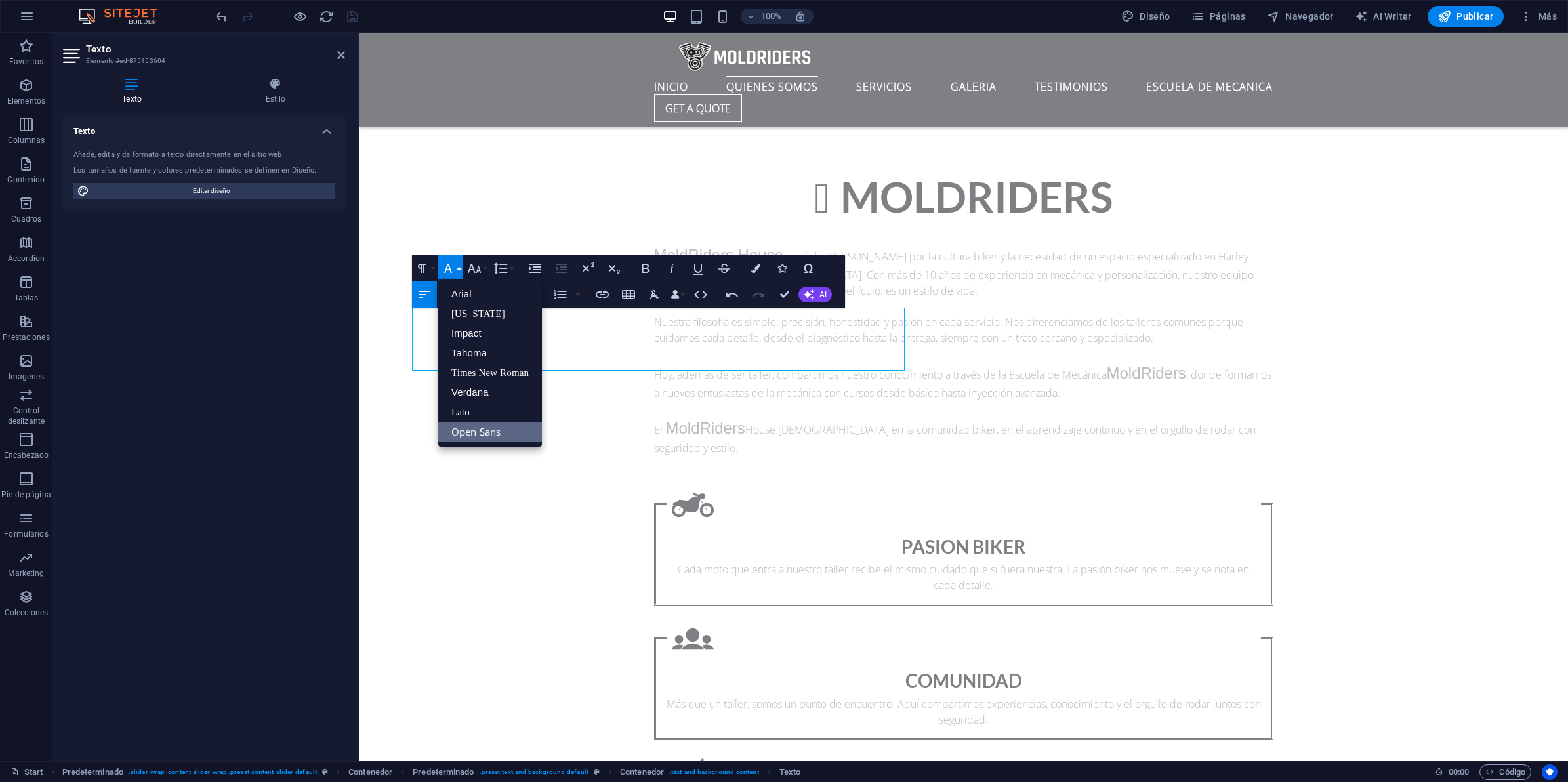
scroll to position [0, 0]
click at [484, 328] on link "Impact" at bounding box center [490, 333] width 104 height 20
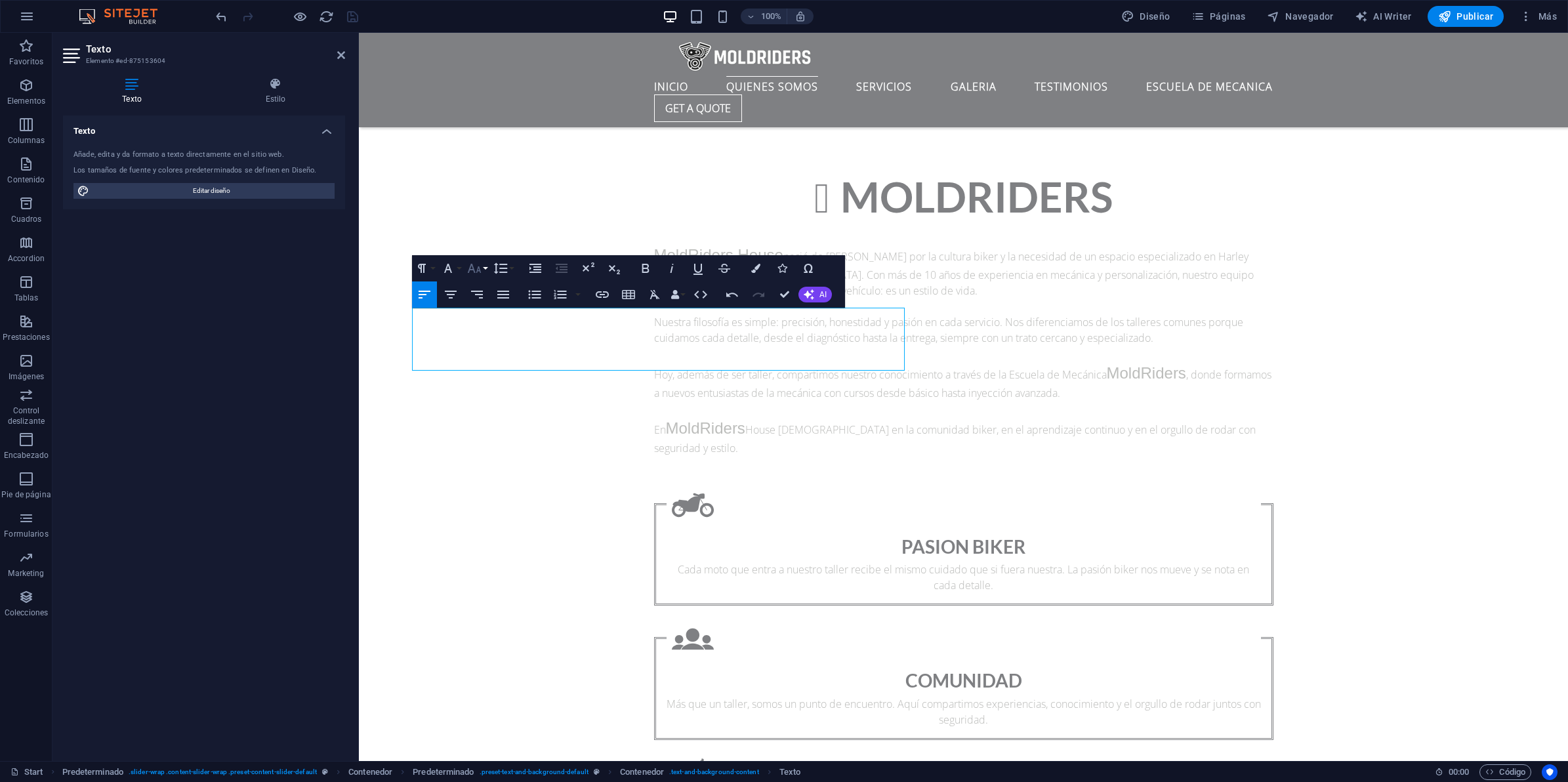
click at [468, 268] on icon "button" at bounding box center [474, 268] width 16 height 16
click at [490, 430] on link "24" at bounding box center [488, 432] width 47 height 20
click at [476, 269] on icon "button" at bounding box center [474, 268] width 16 height 16
click at [477, 451] on link "96" at bounding box center [488, 444] width 47 height 20
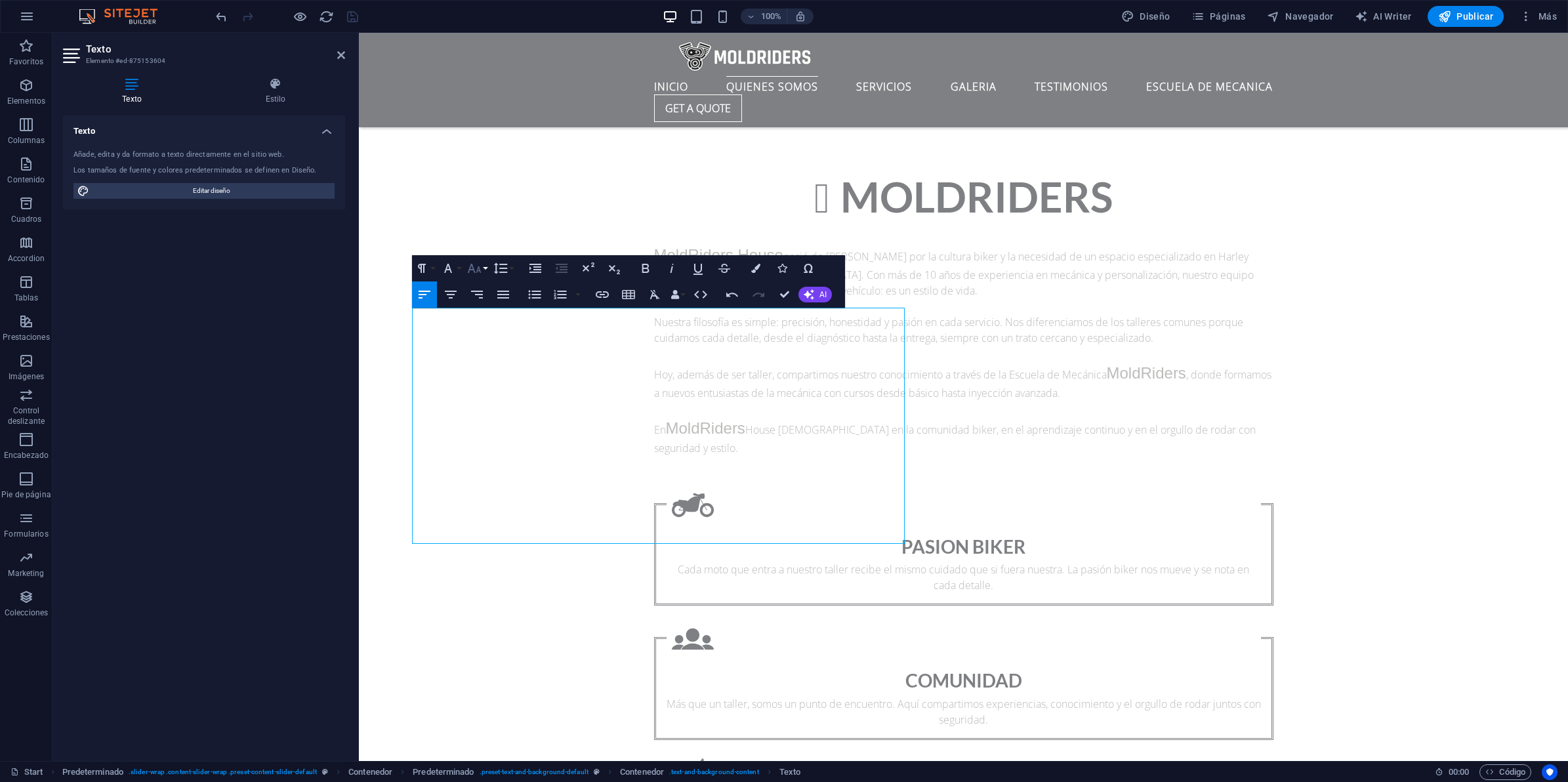
click at [479, 264] on icon "button" at bounding box center [474, 268] width 16 height 16
click at [490, 385] on link "48" at bounding box center [488, 385] width 47 height 20
click at [451, 266] on icon "button" at bounding box center [448, 268] width 16 height 16
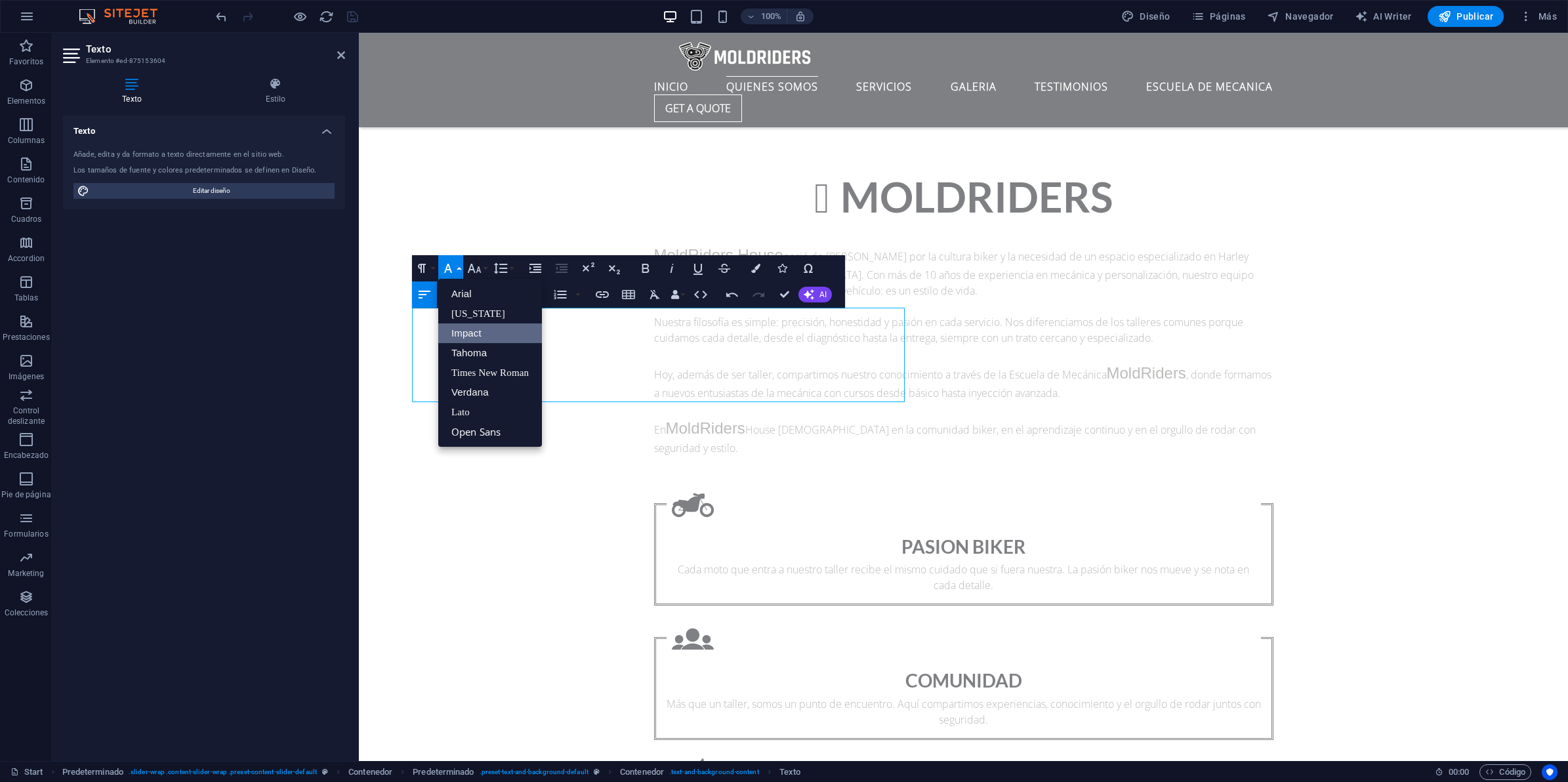
scroll to position [0, 0]
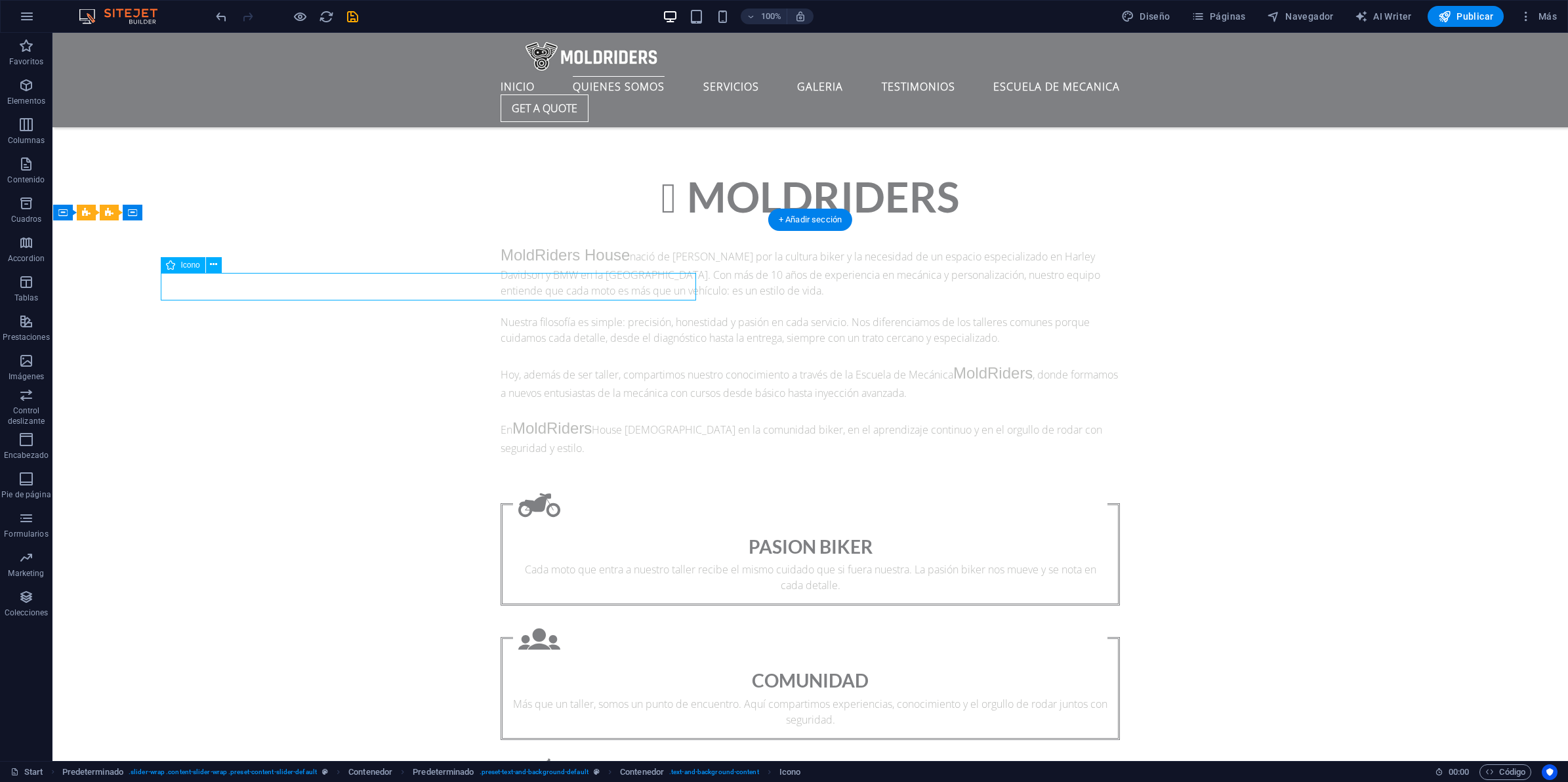
select select "xMidYMid"
select select "px"
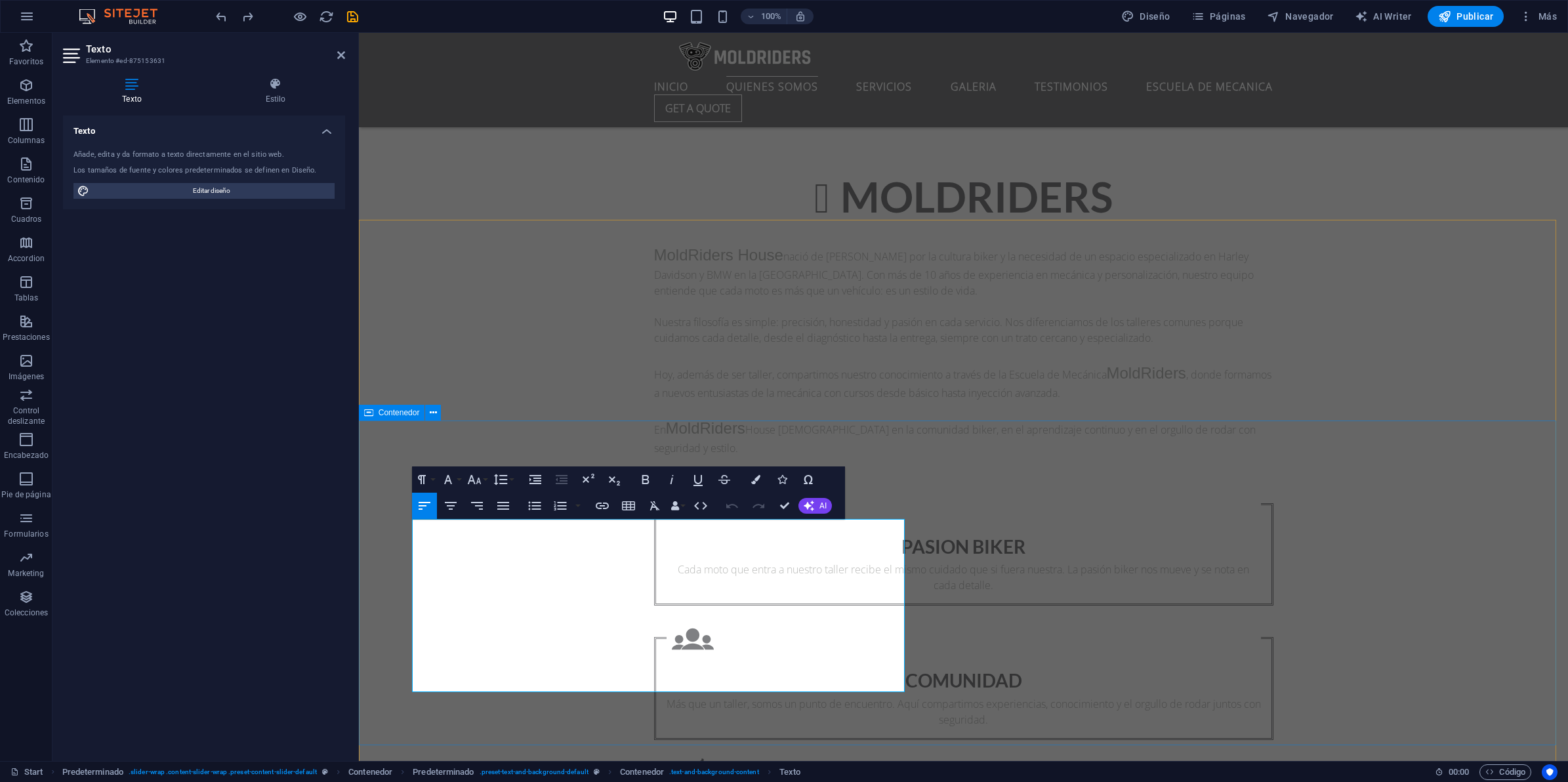
drag, startPoint x: 513, startPoint y: 643, endPoint x: 712, endPoint y: 551, distance: 219.2
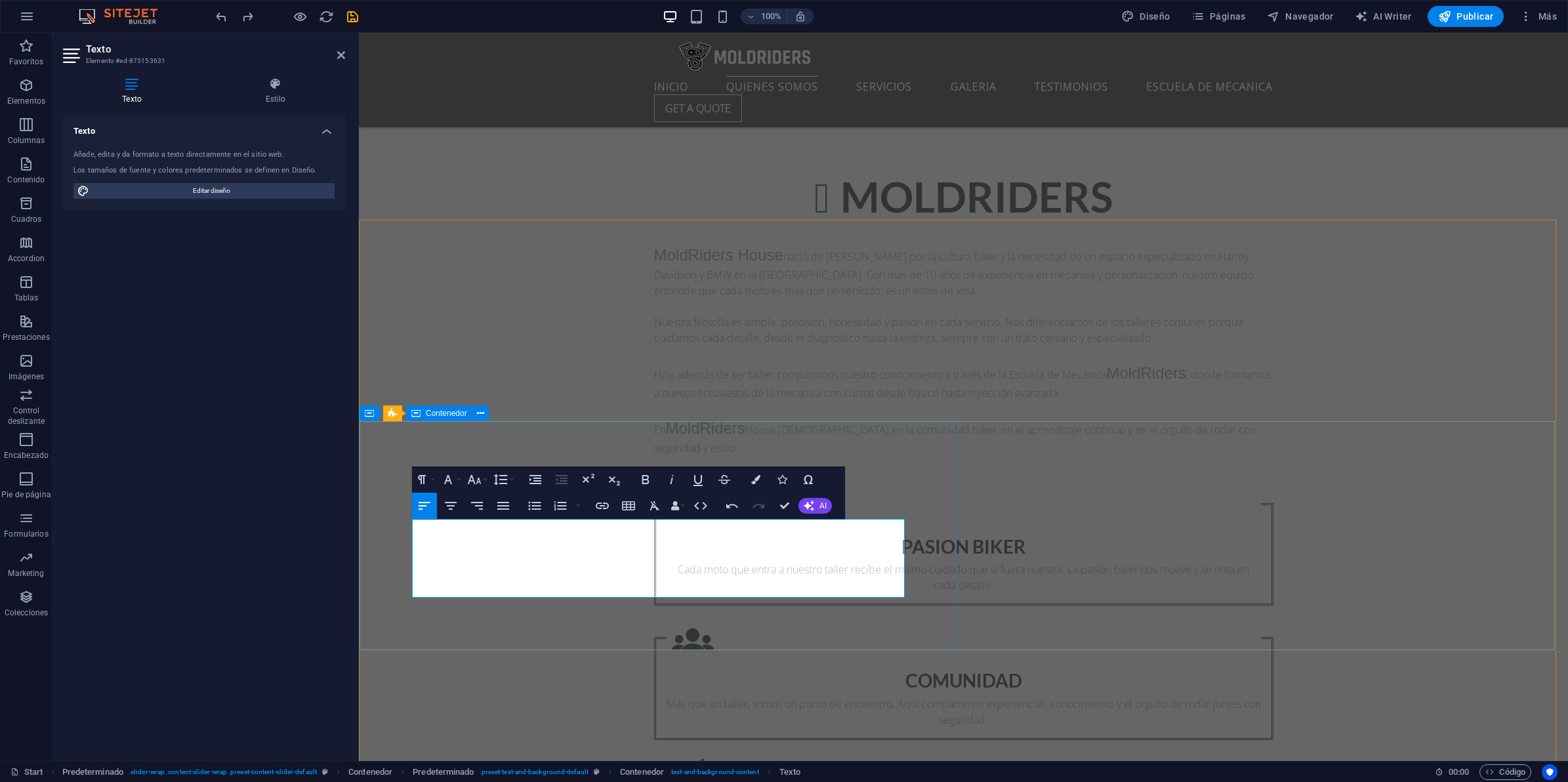
drag, startPoint x: 511, startPoint y: 579, endPoint x: 543, endPoint y: 616, distance: 48.9
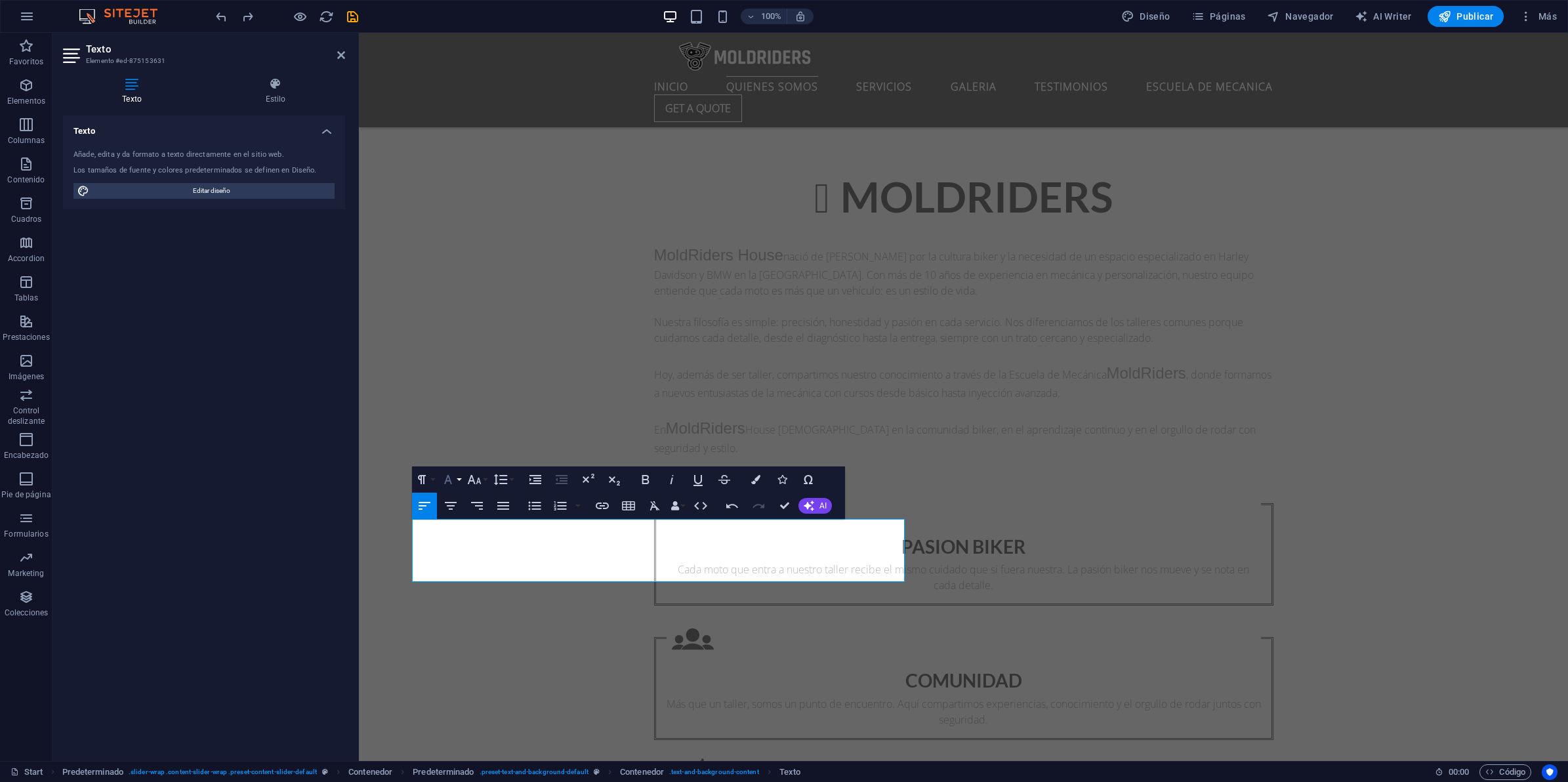
click at [454, 480] on icon "button" at bounding box center [448, 479] width 16 height 16
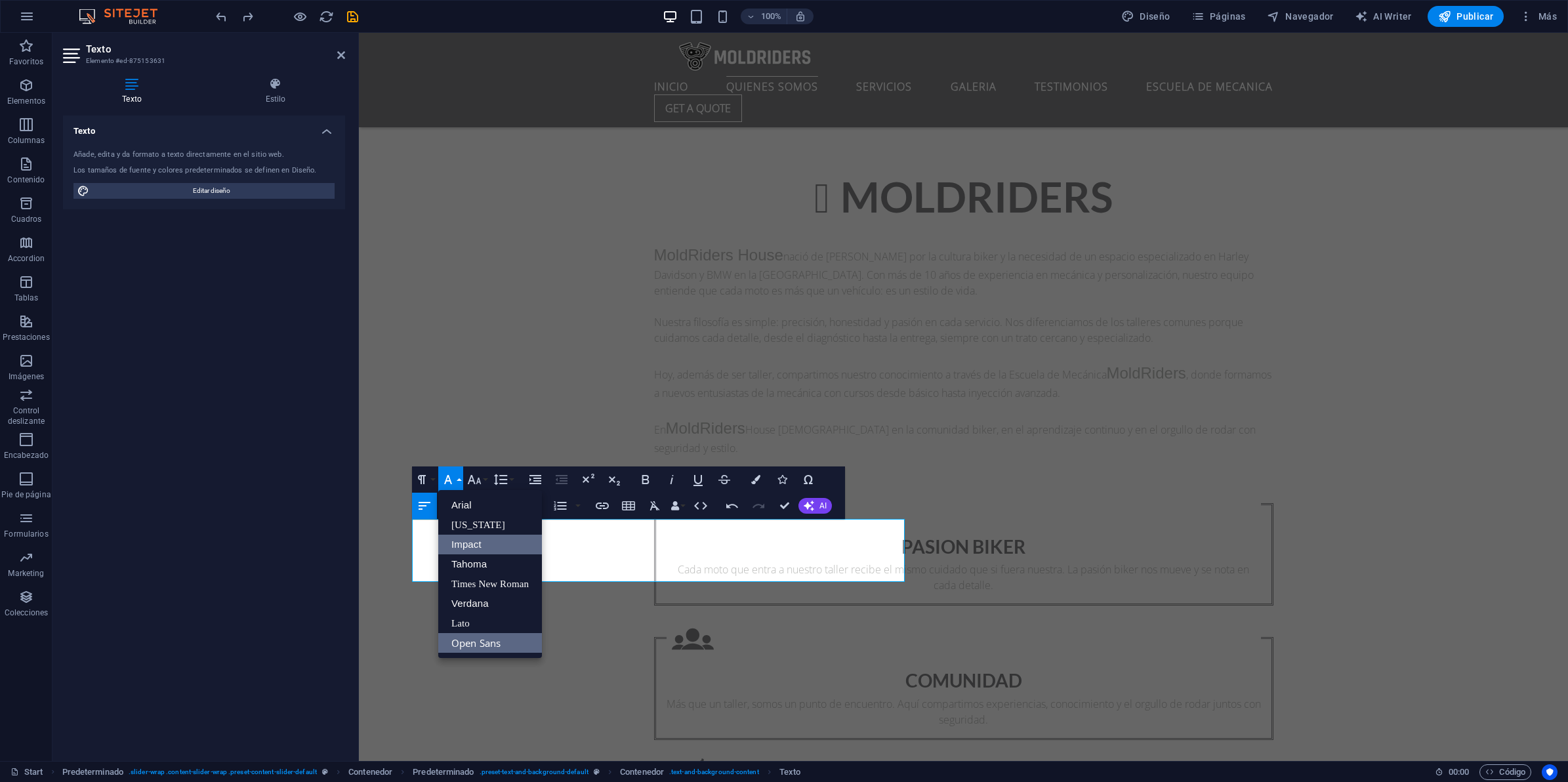
click at [456, 543] on link "Impact" at bounding box center [490, 544] width 104 height 20
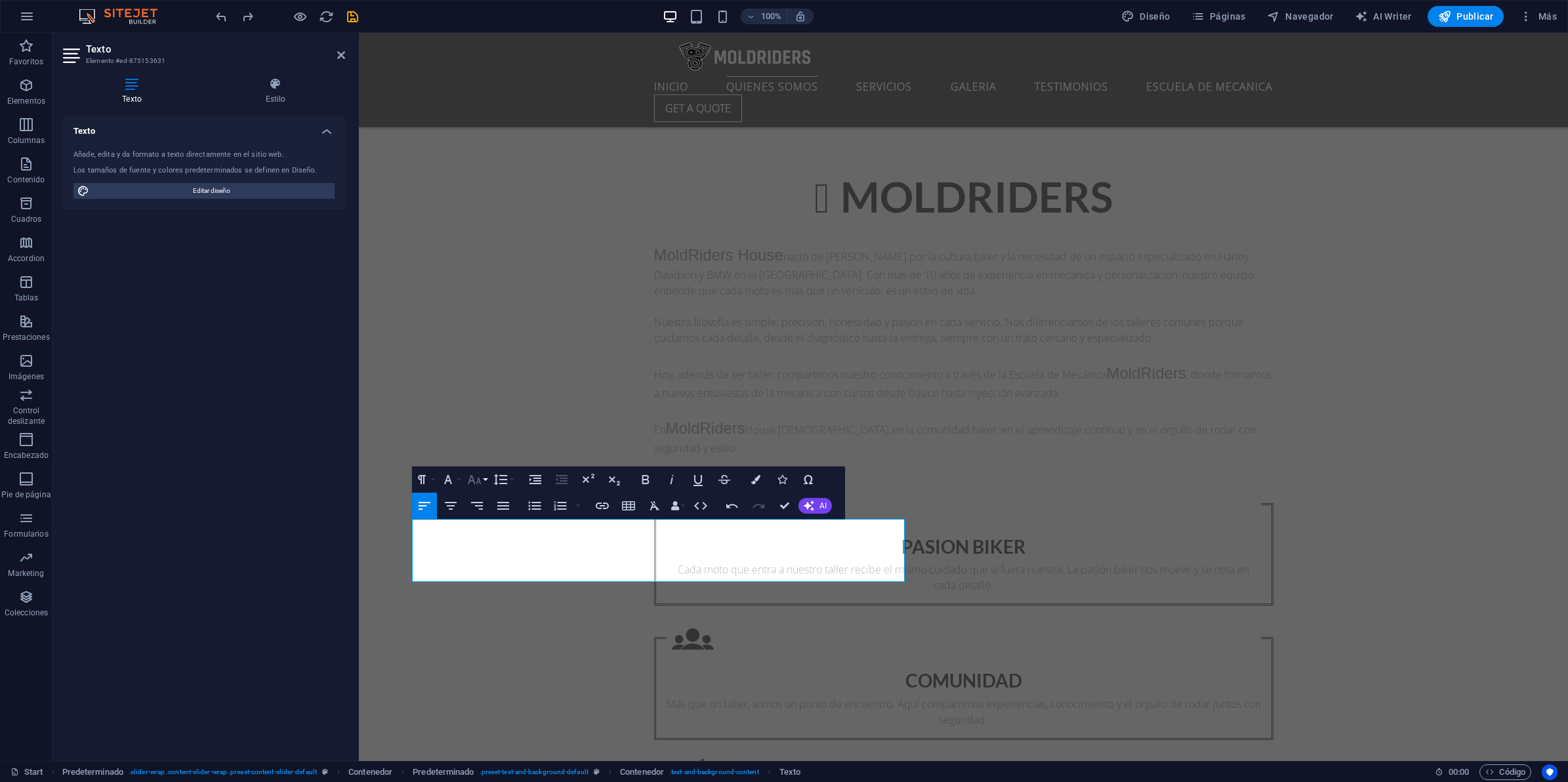
click at [481, 482] on icon "button" at bounding box center [474, 479] width 16 height 16
click at [486, 654] on link "30" at bounding box center [488, 663] width 47 height 20
click at [478, 479] on icon "button" at bounding box center [475, 480] width 14 height 9
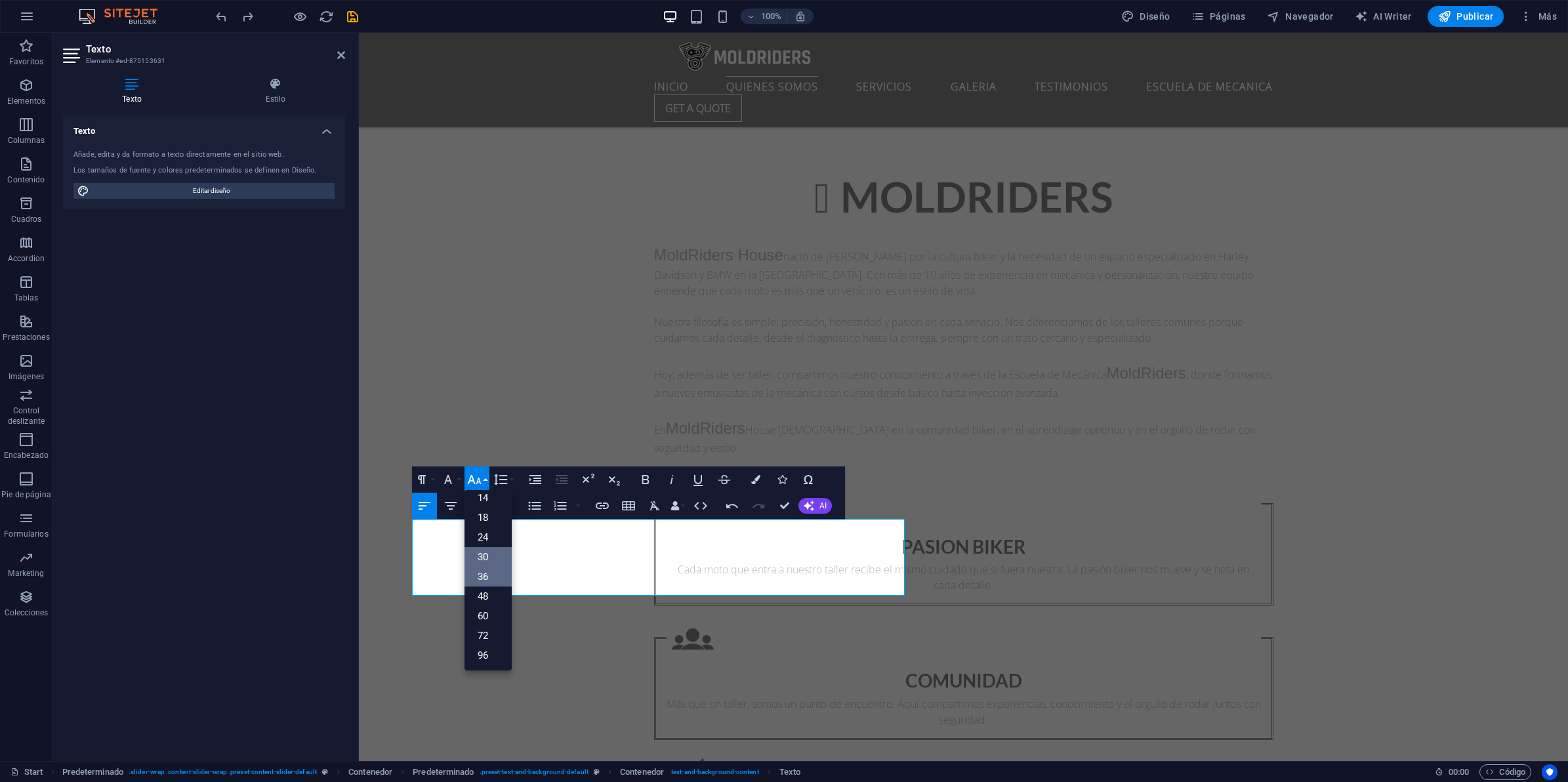
scroll to position [106, 0]
click at [491, 594] on link "48" at bounding box center [488, 596] width 47 height 20
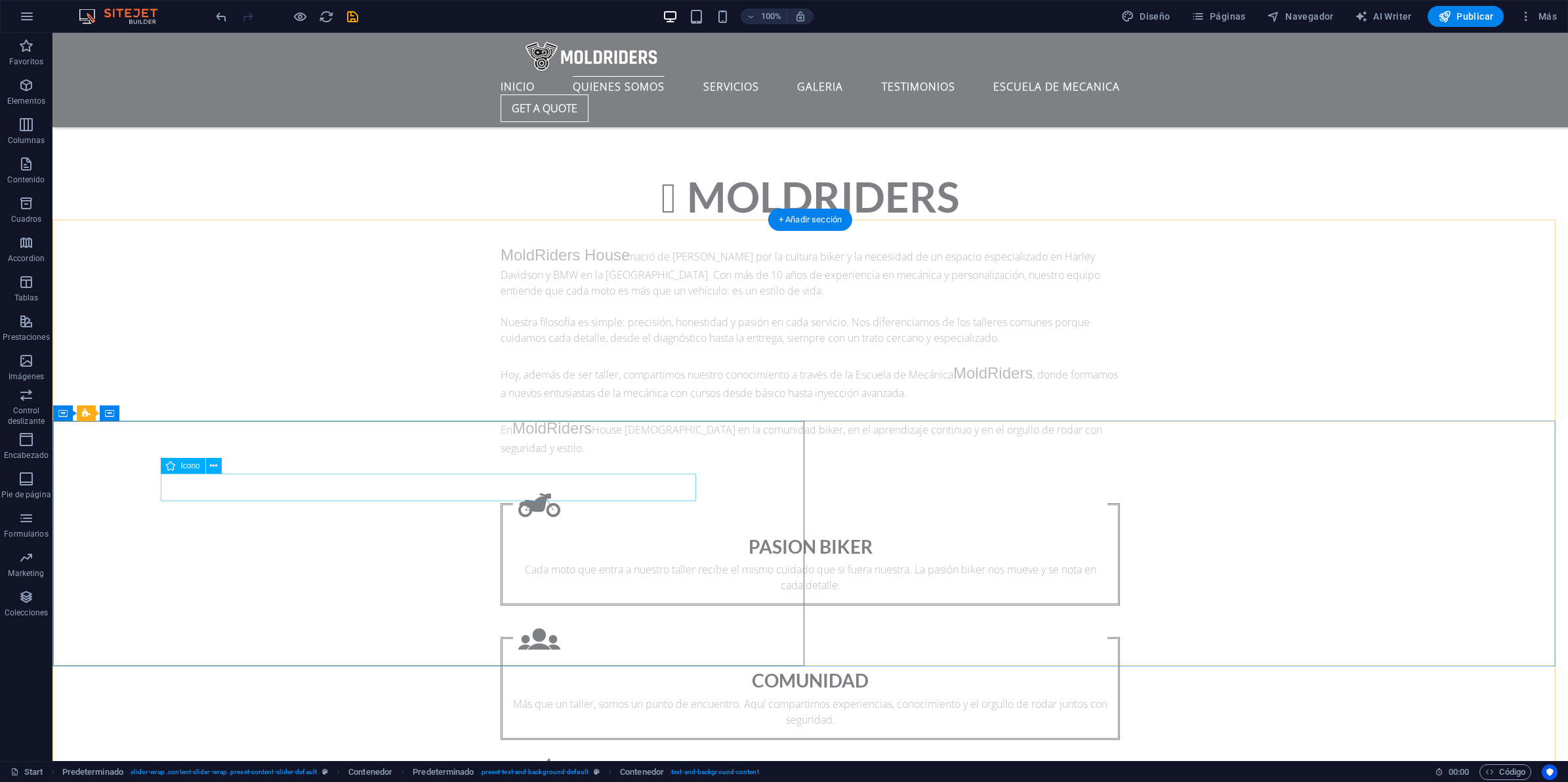
select select "xMidYMid"
select select "px"
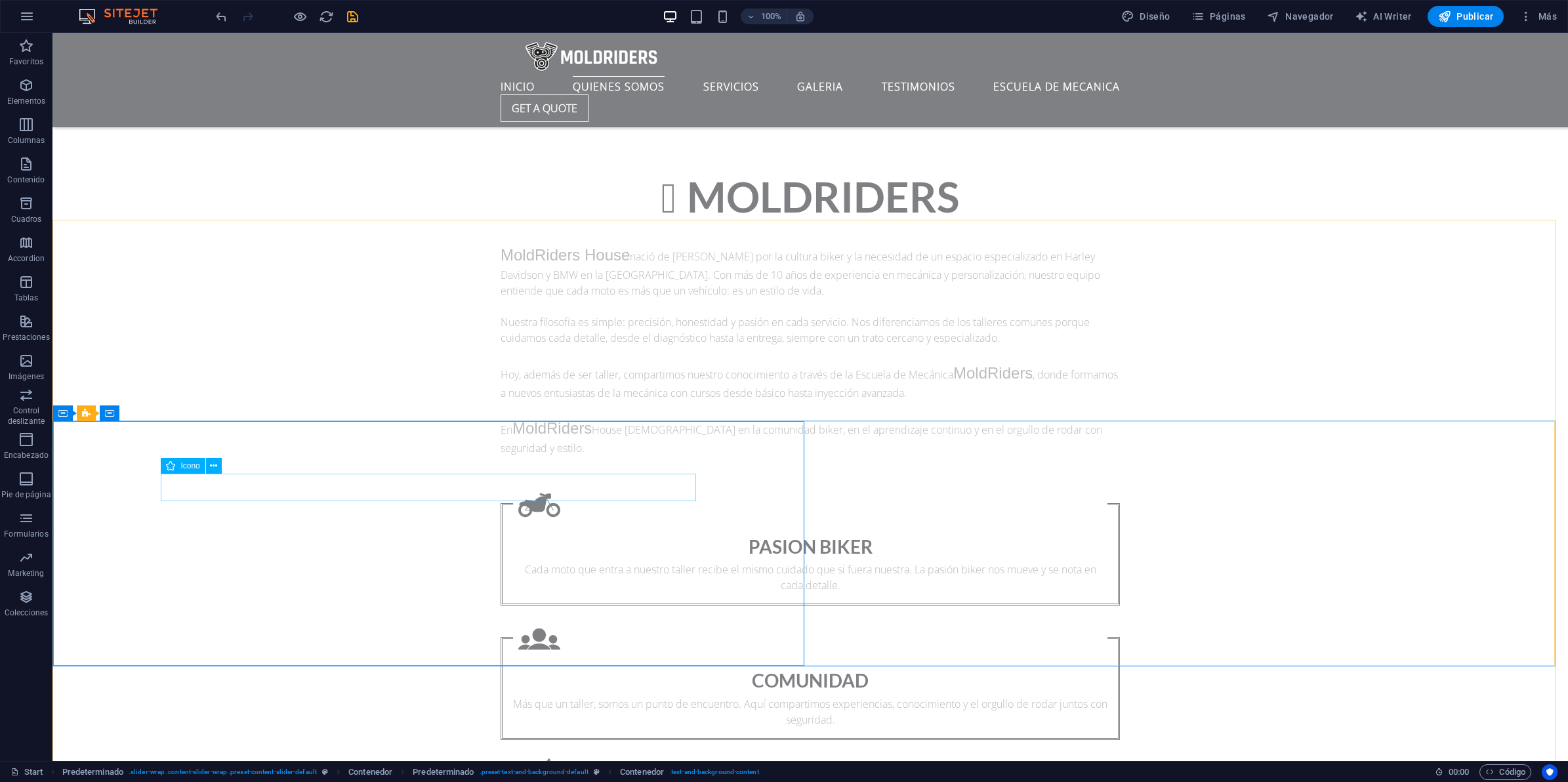
select select "xMidYMid"
select select "px"
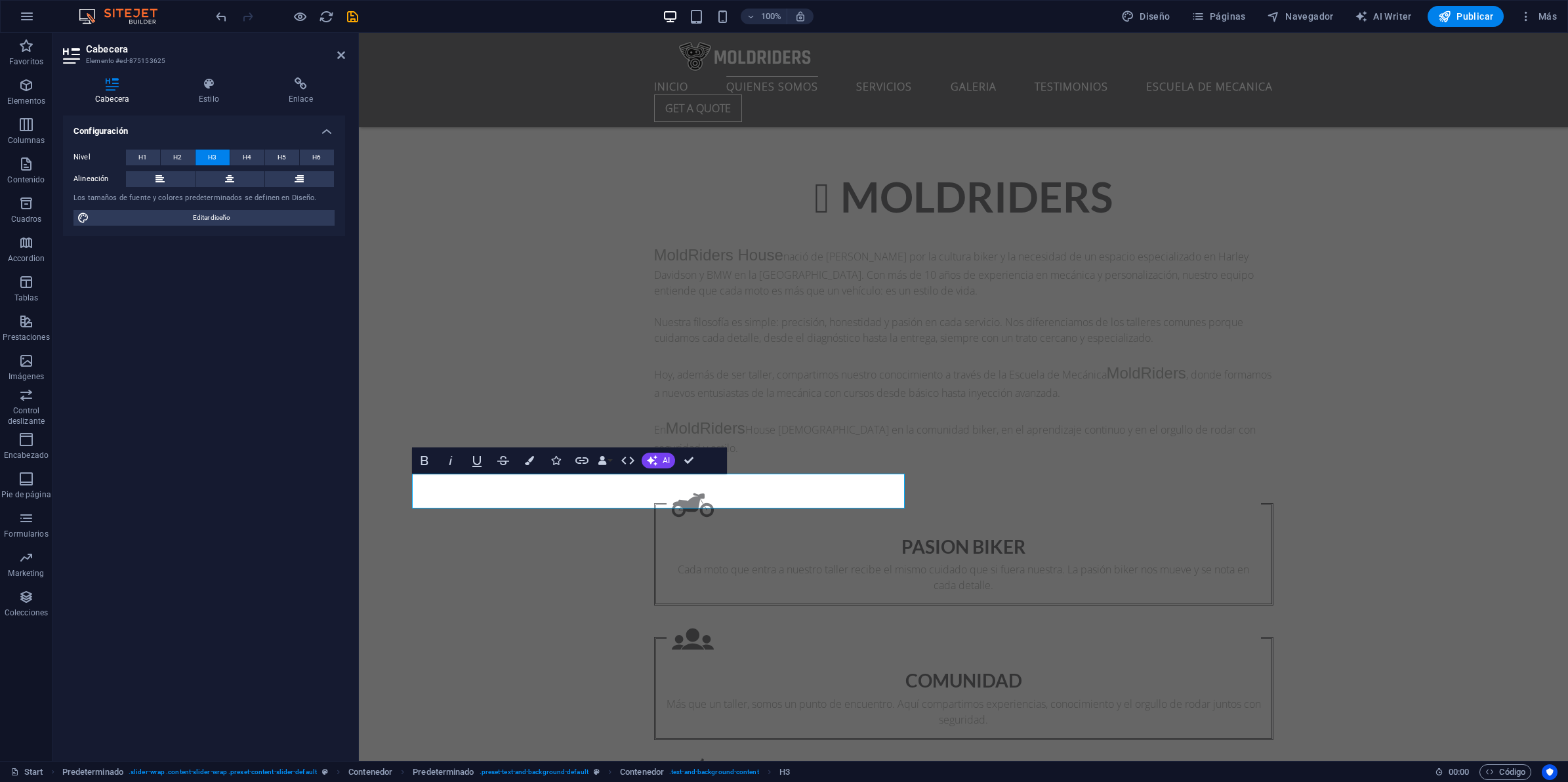
drag, startPoint x: 798, startPoint y: 430, endPoint x: 1107, endPoint y: 430, distance: 309.0
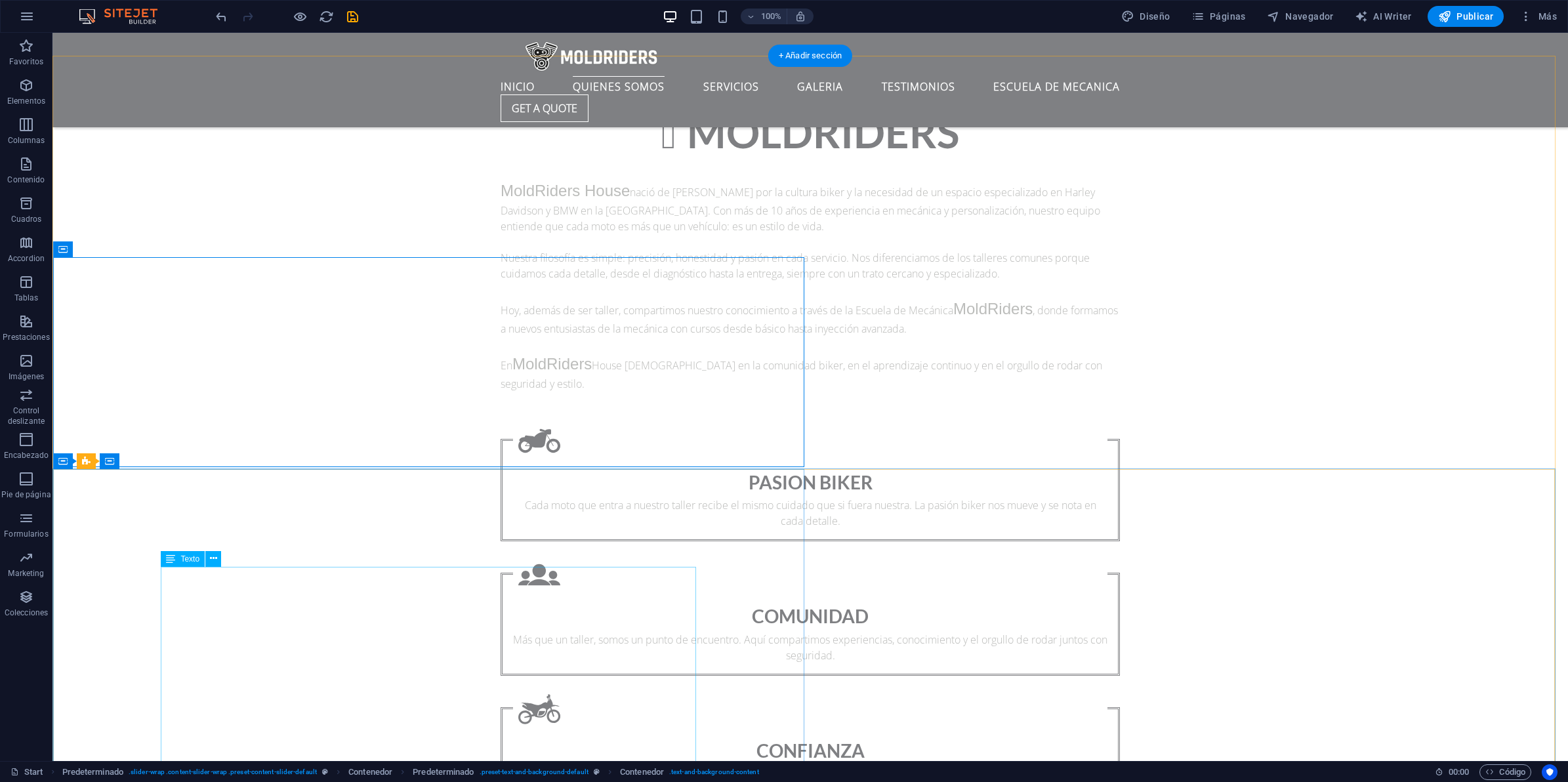
scroll to position [1288, 0]
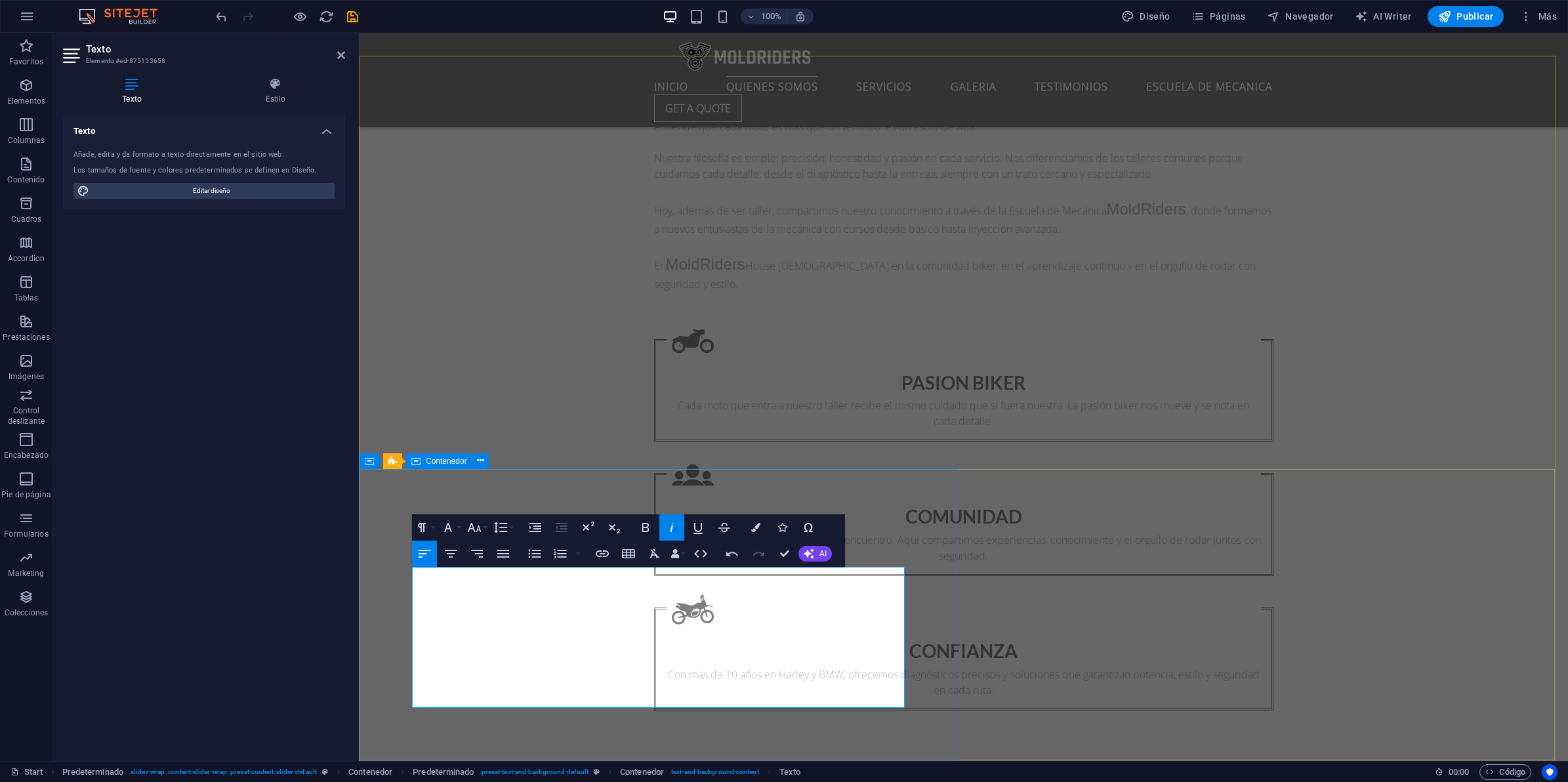
drag, startPoint x: 440, startPoint y: 605, endPoint x: 829, endPoint y: 729, distance: 408.3
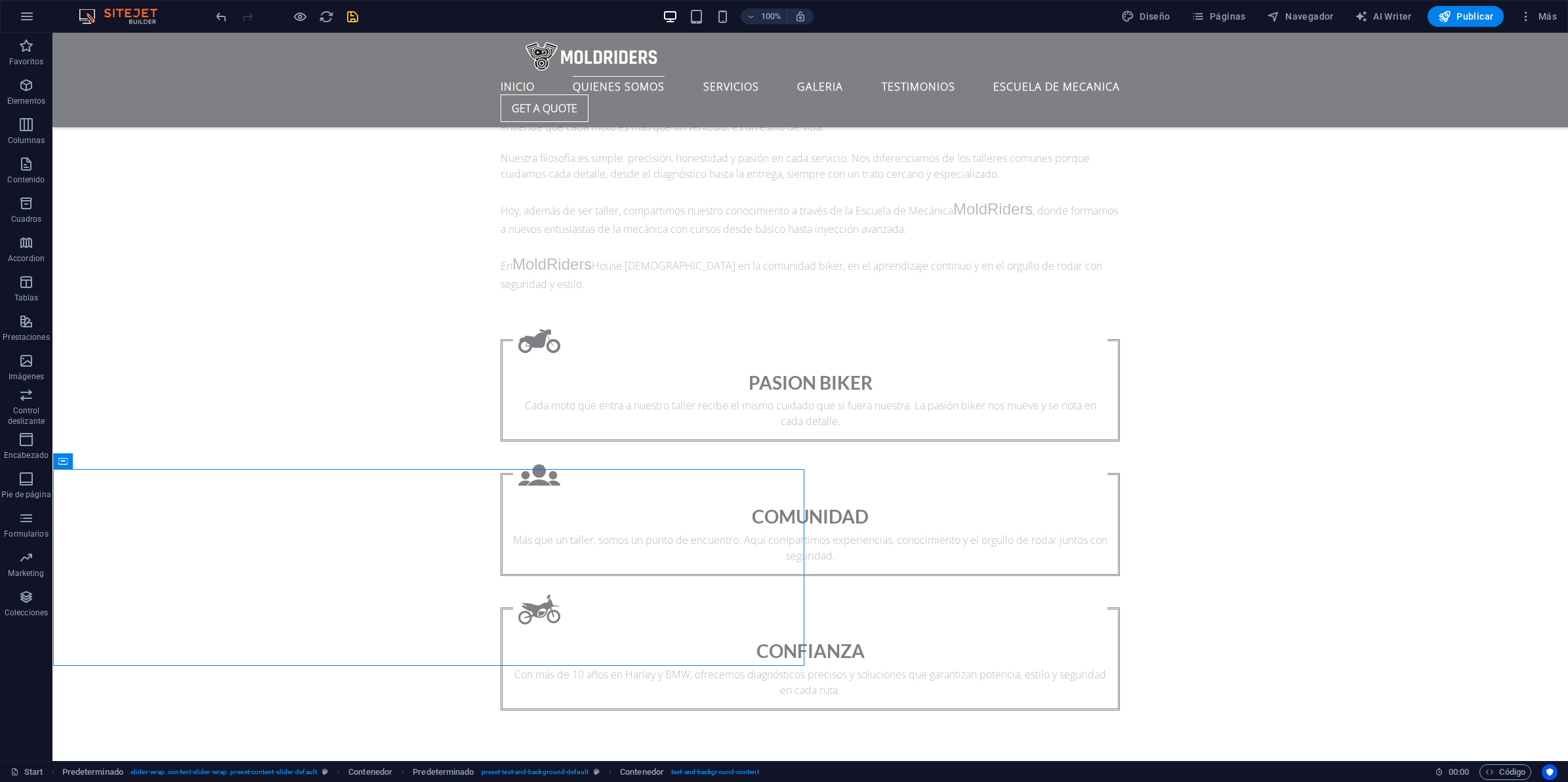
click at [353, 17] on icon "save" at bounding box center [352, 17] width 15 height 15
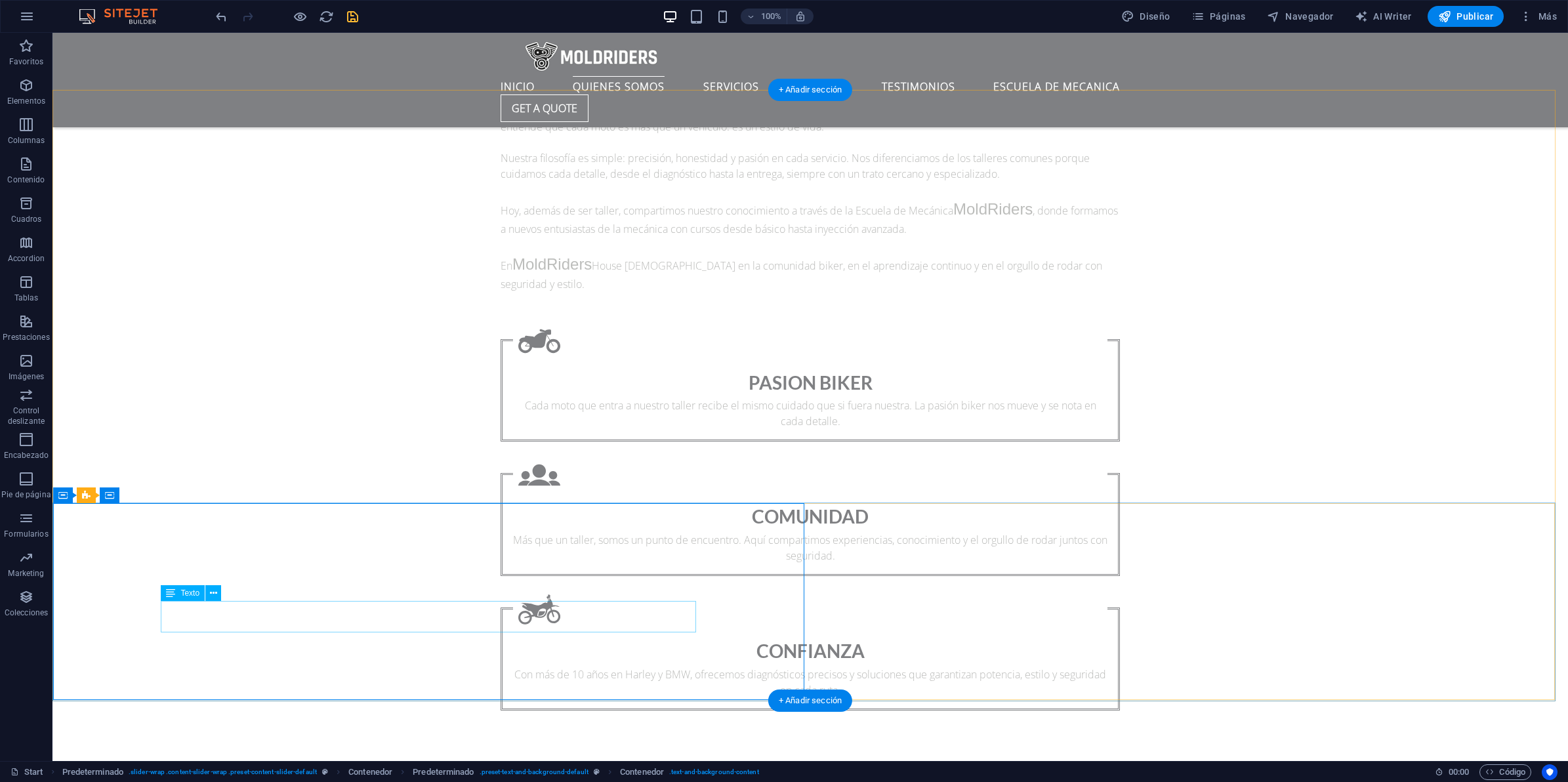
scroll to position [1253, 0]
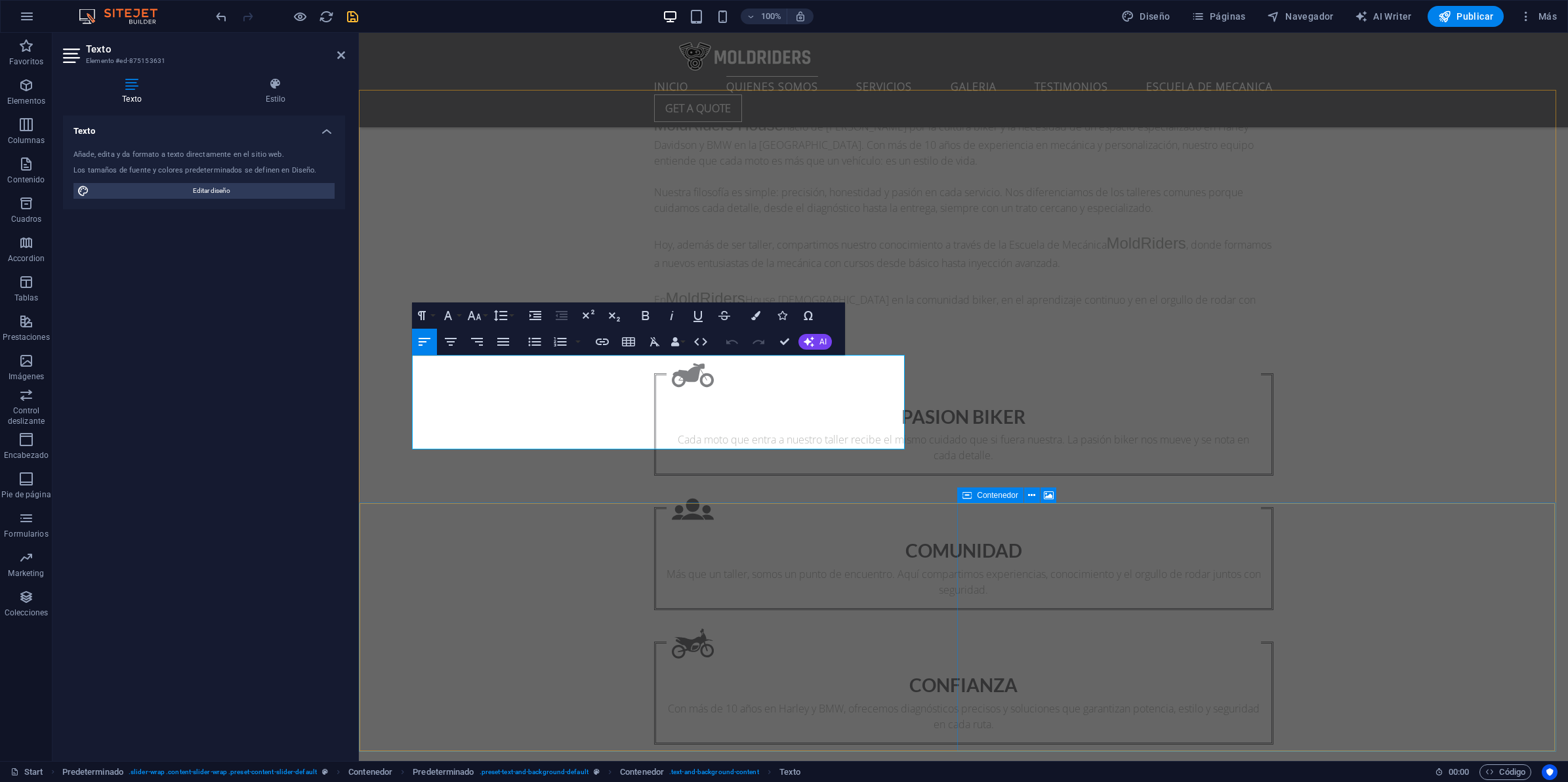
drag, startPoint x: 417, startPoint y: 411, endPoint x: 996, endPoint y: 519, distance: 589.0
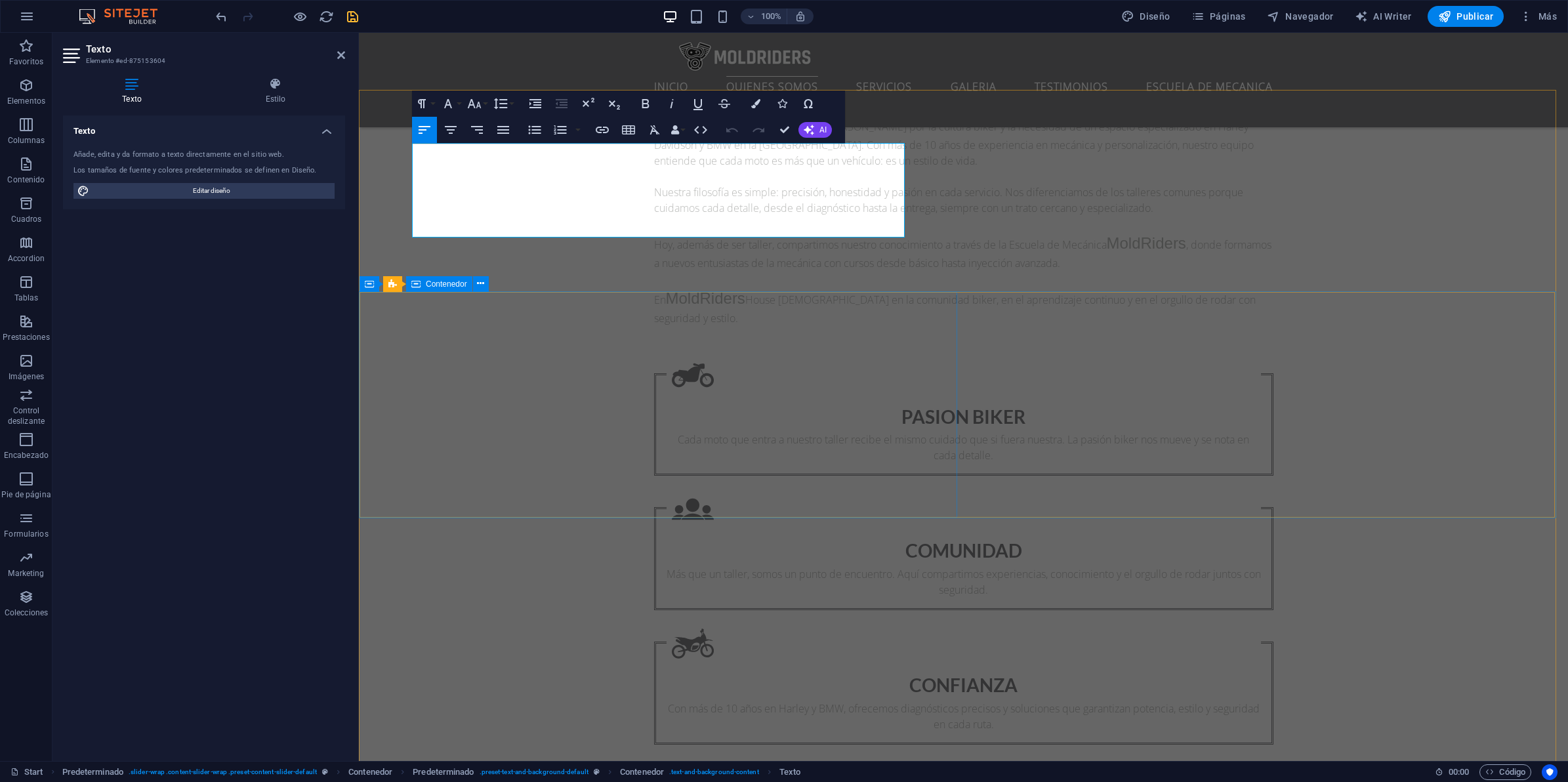
drag, startPoint x: 412, startPoint y: 207, endPoint x: 939, endPoint y: 301, distance: 535.3
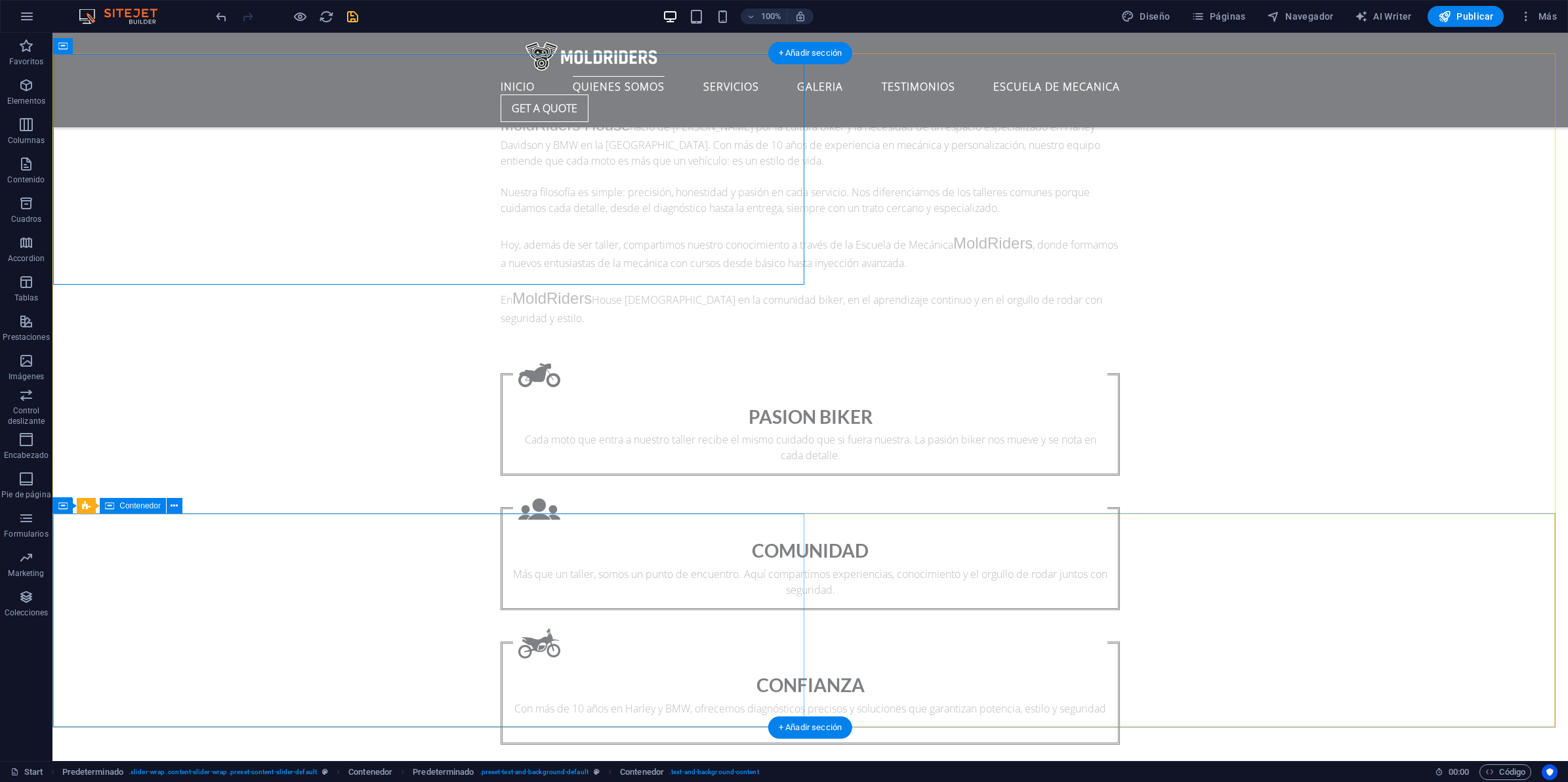
scroll to position [1417, 0]
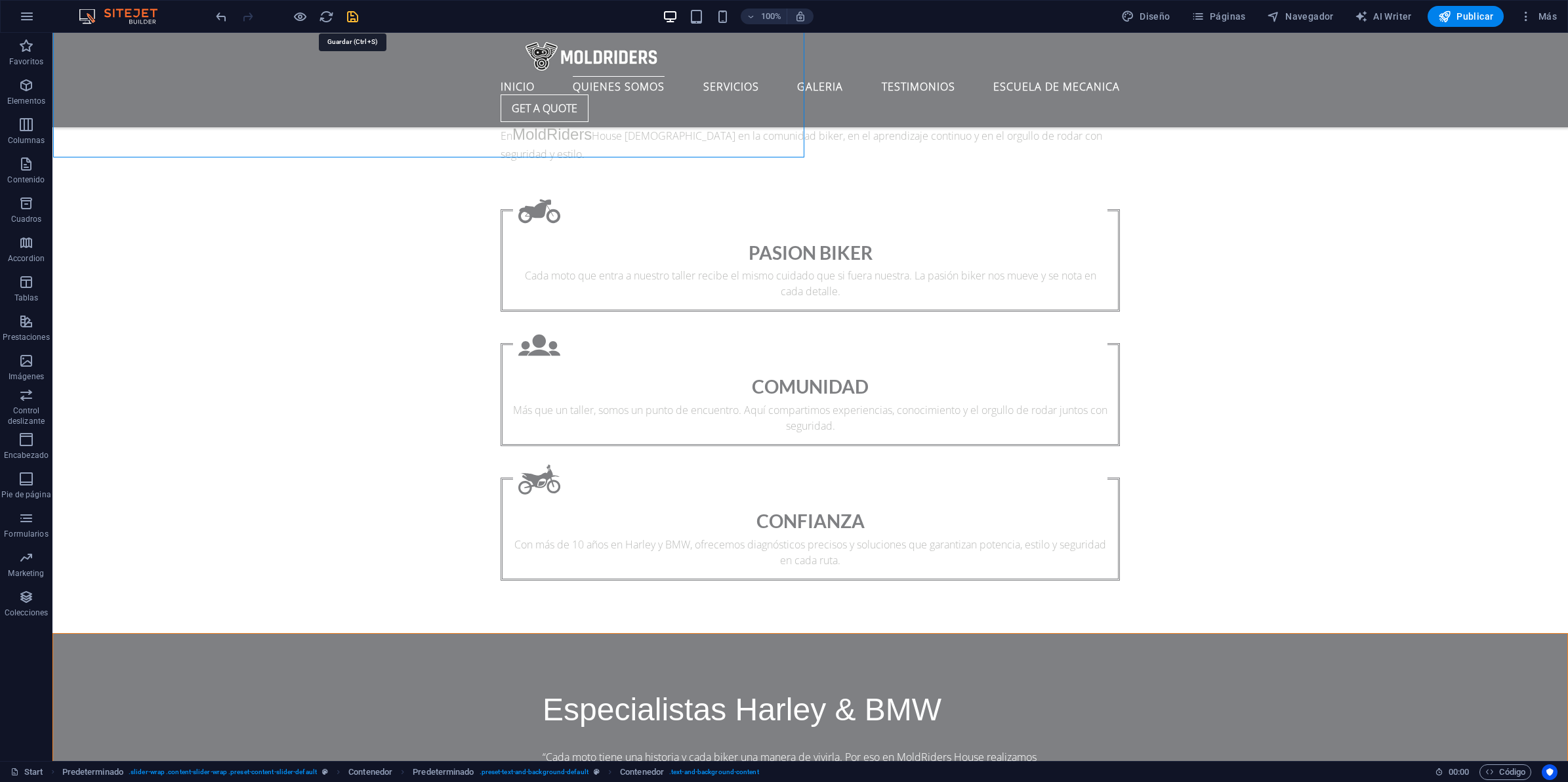
click at [355, 14] on icon "save" at bounding box center [352, 17] width 15 height 15
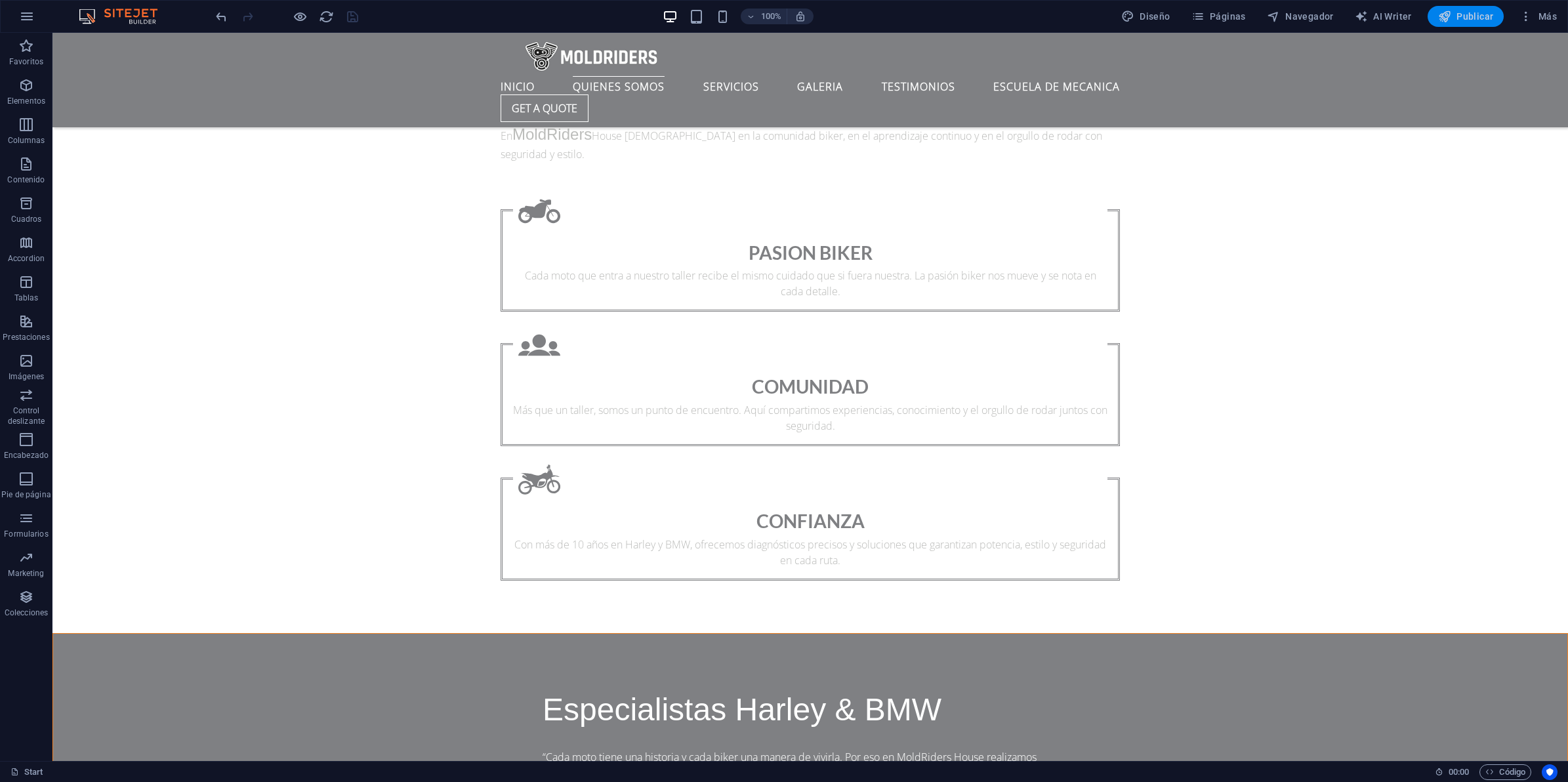
click at [1488, 21] on span "Publicar" at bounding box center [1465, 16] width 55 height 13
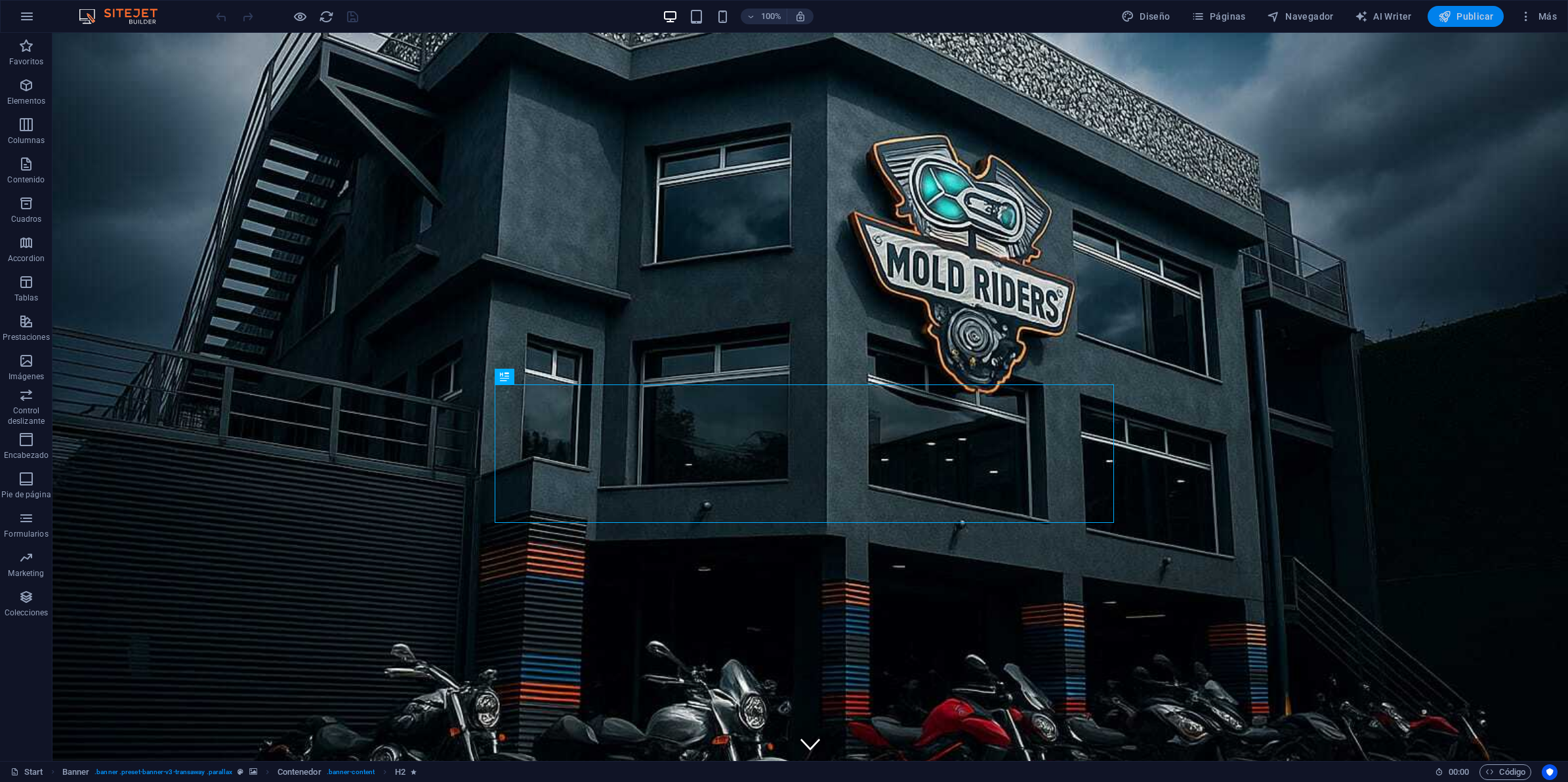
click at [1470, 11] on span "Publicar" at bounding box center [1465, 16] width 55 height 13
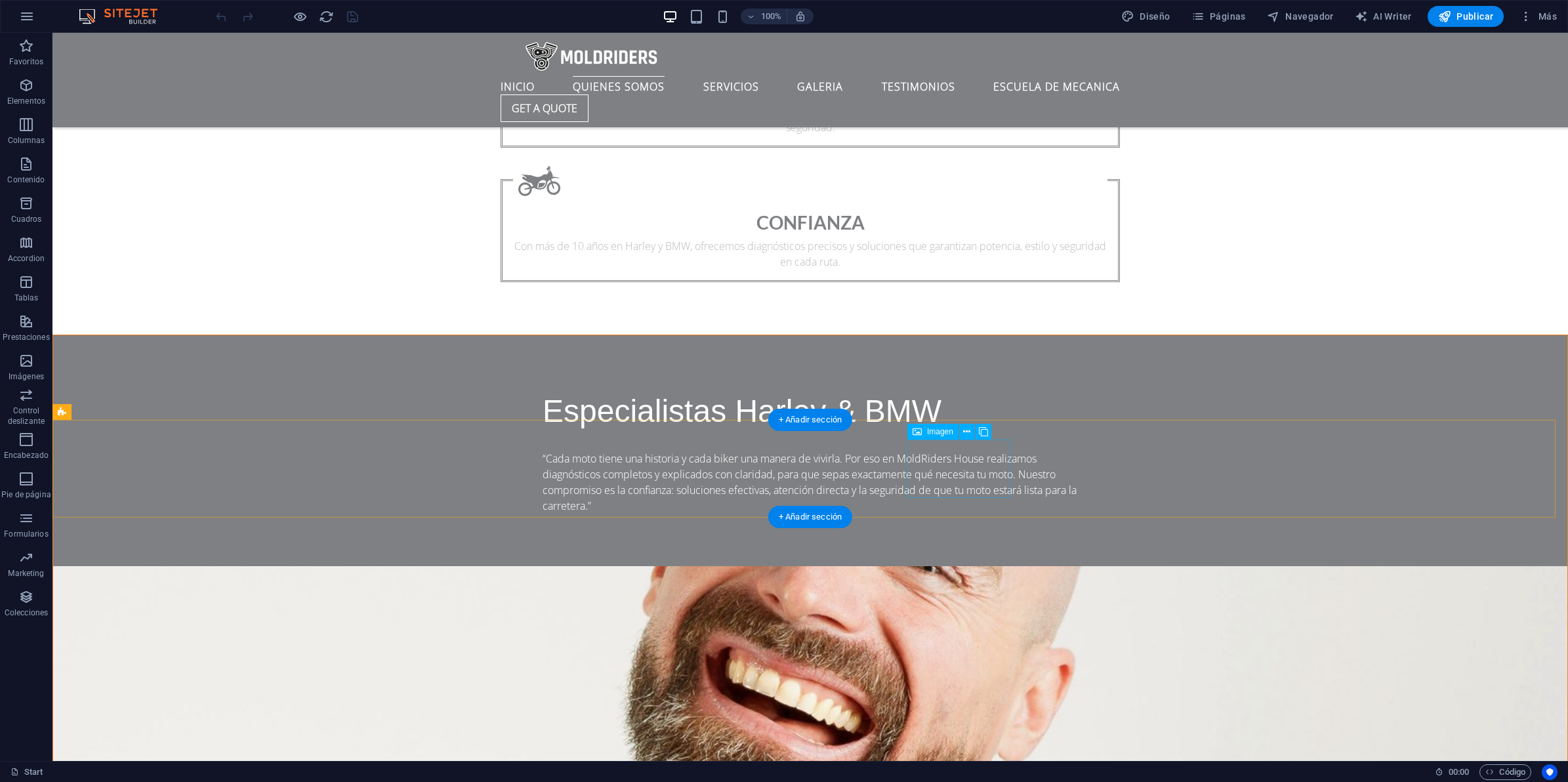
scroll to position [1804, 0]
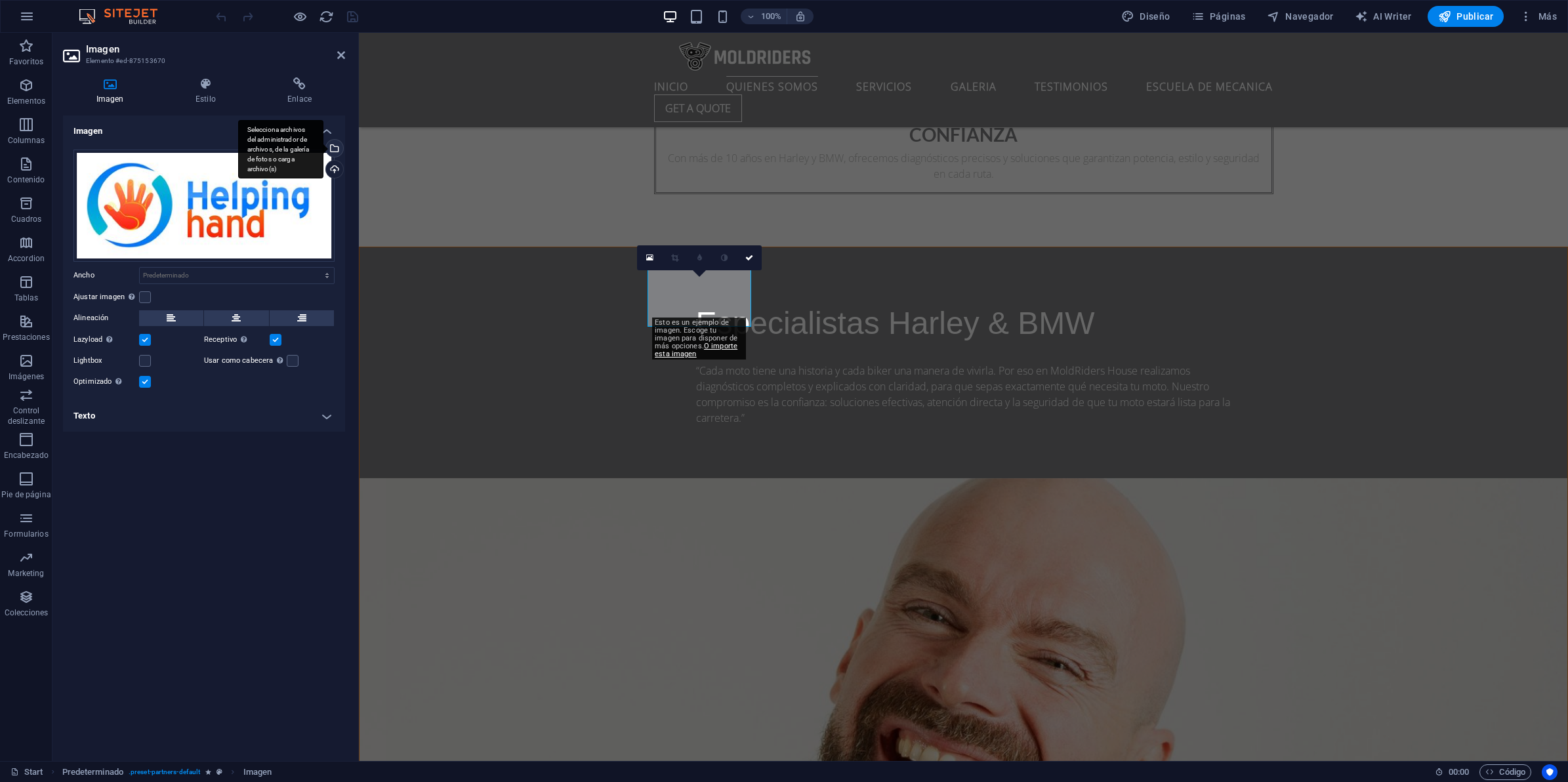
click at [333, 145] on div "Selecciona archivos del administrador de archivos, de la galería de fotos o car…" at bounding box center [333, 150] width 20 height 20
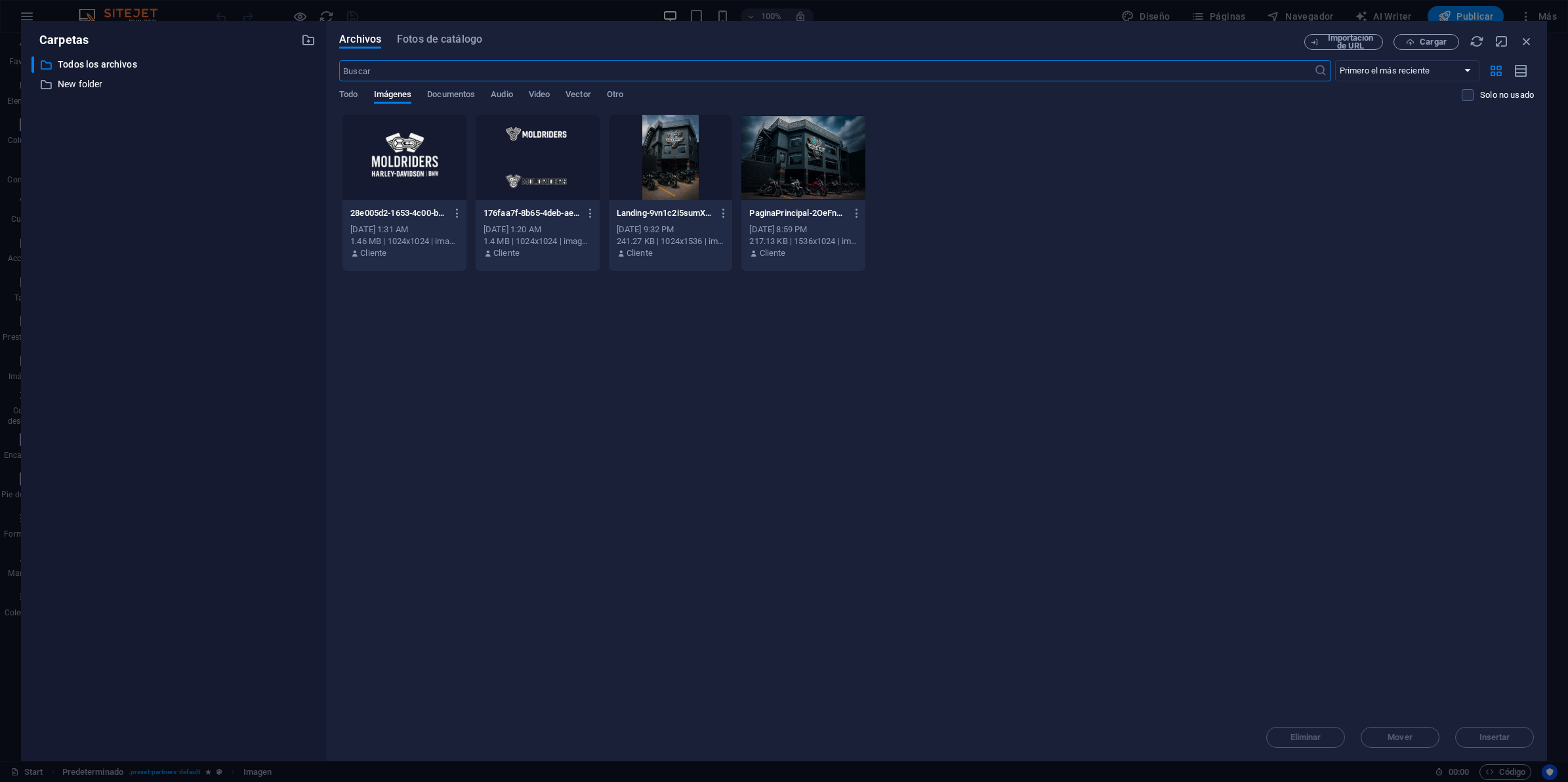
scroll to position [1961, 0]
click at [1425, 43] on span "Cargar" at bounding box center [1433, 42] width 27 height 8
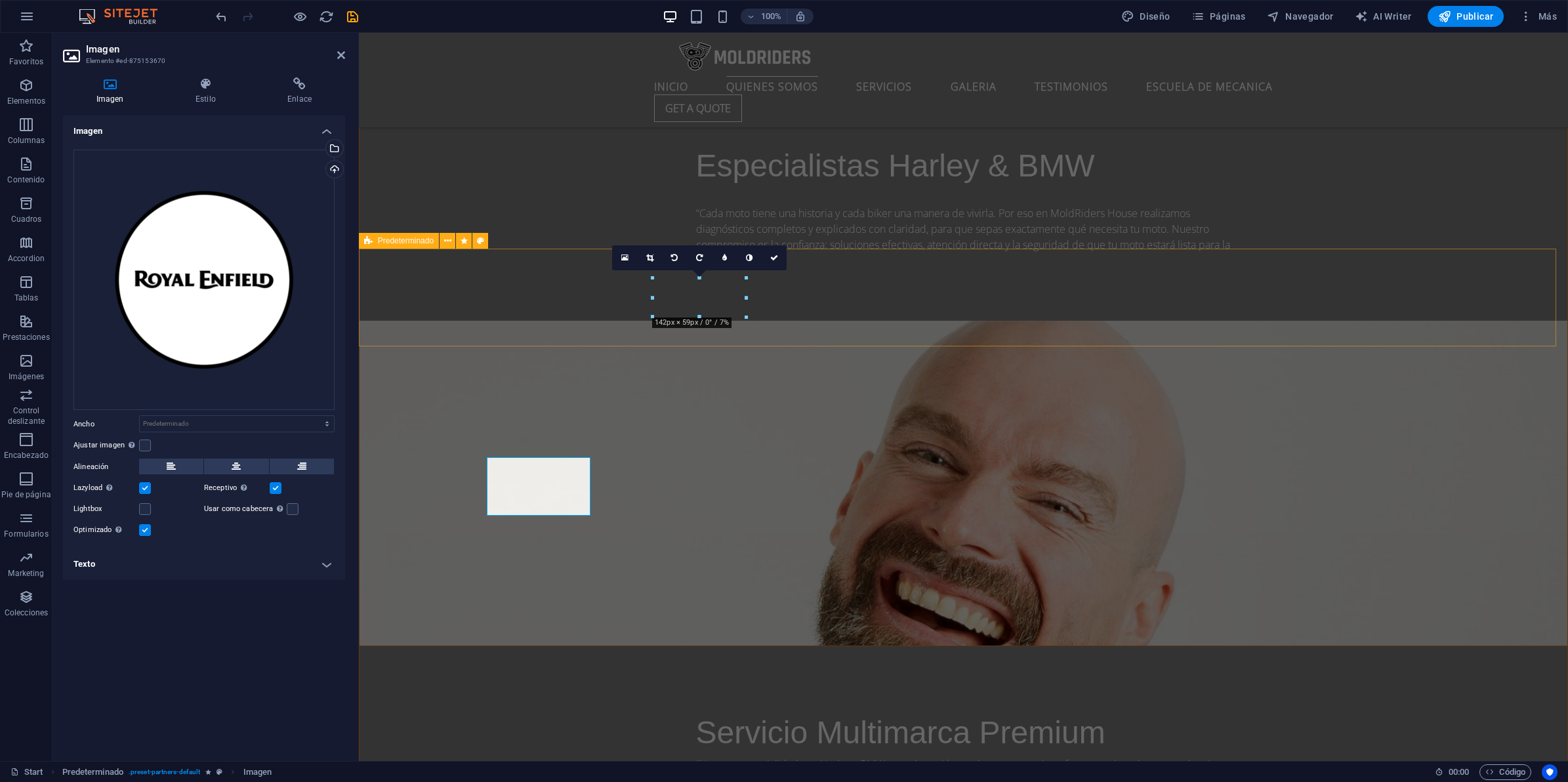
scroll to position [1804, 0]
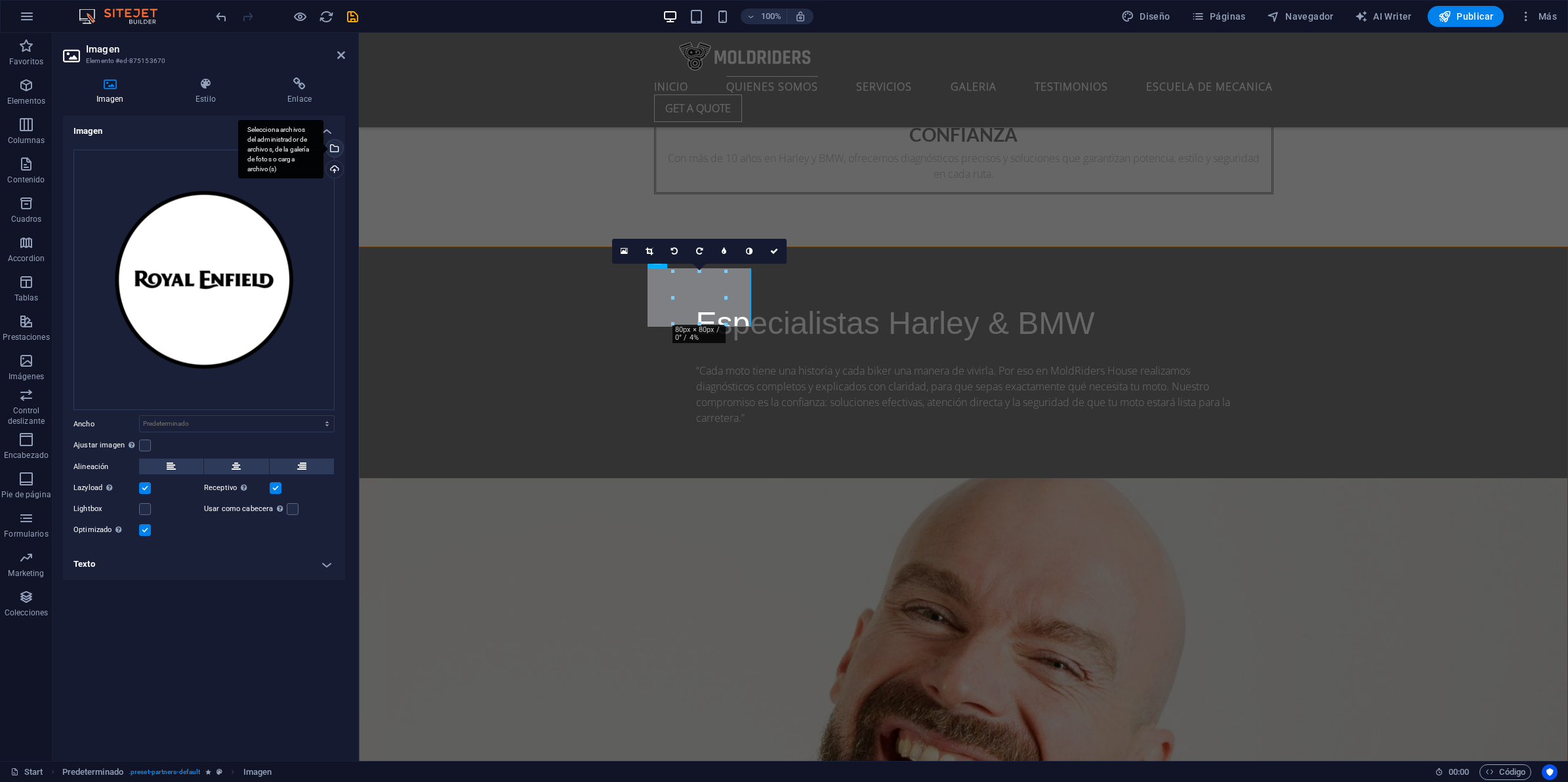
click at [339, 147] on div "Selecciona archivos del administrador de archivos, de la galería de fotos o car…" at bounding box center [333, 150] width 20 height 20
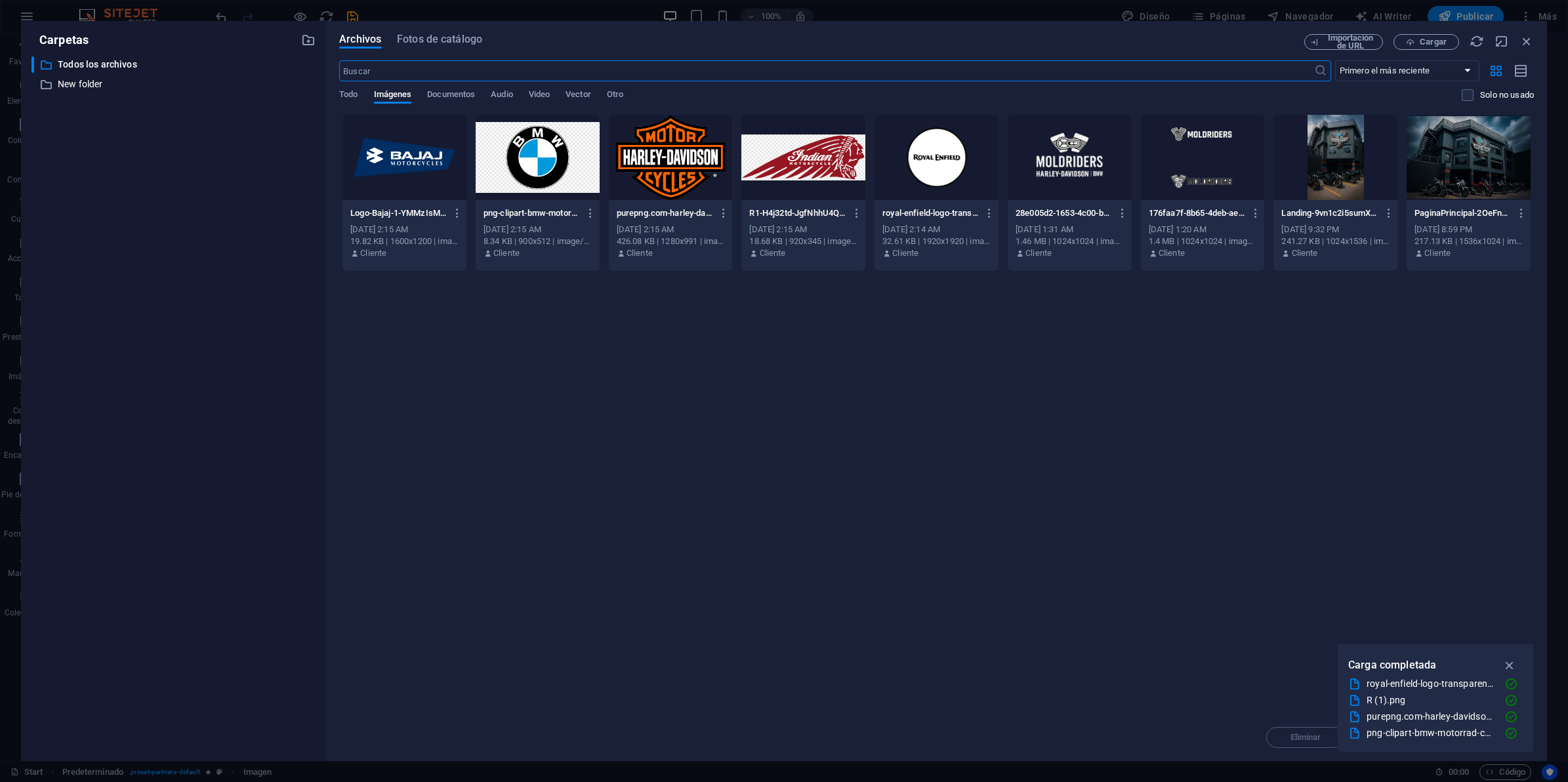
scroll to position [1961, 0]
click at [628, 150] on div at bounding box center [670, 157] width 124 height 85
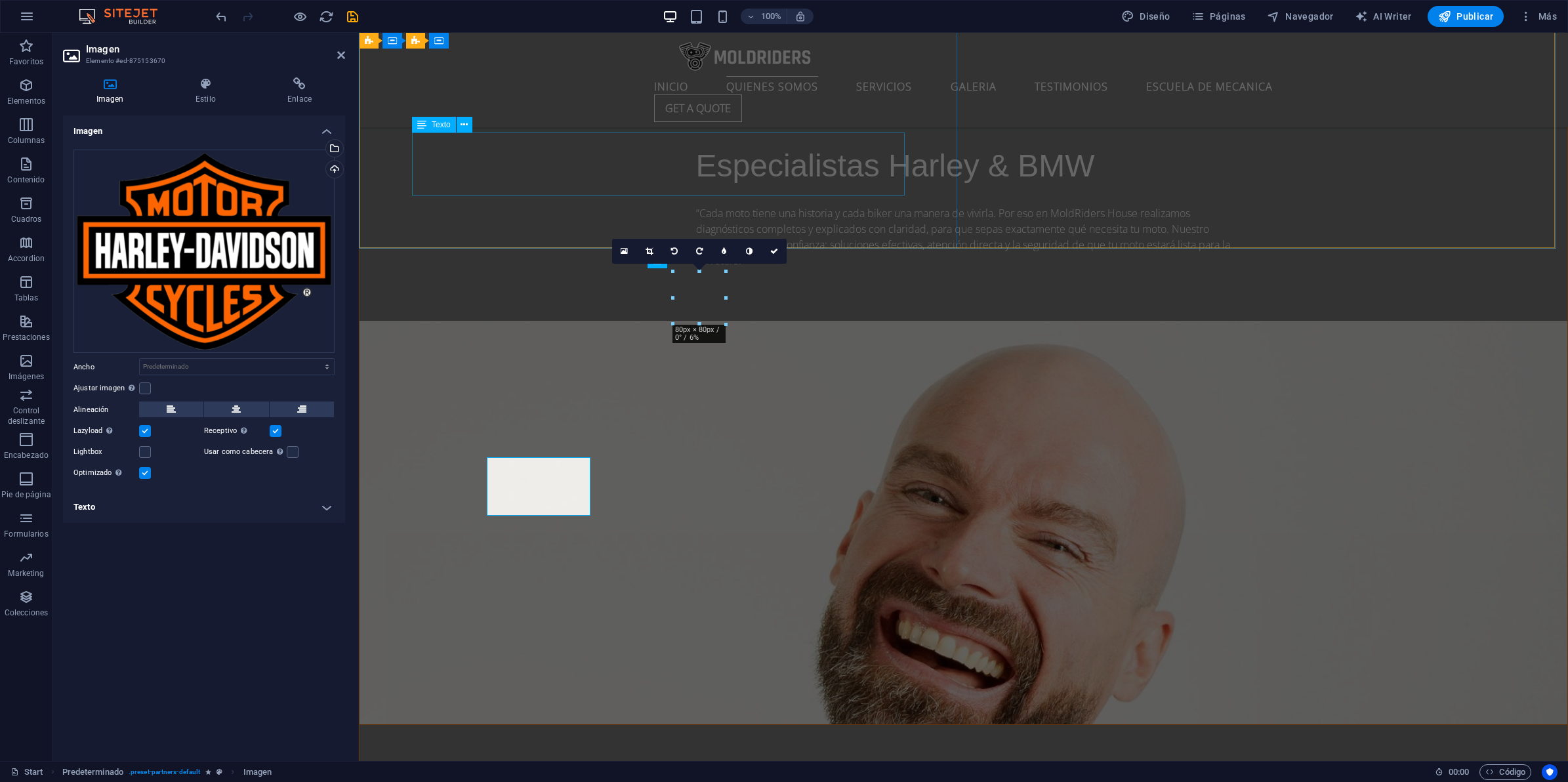
scroll to position [1804, 0]
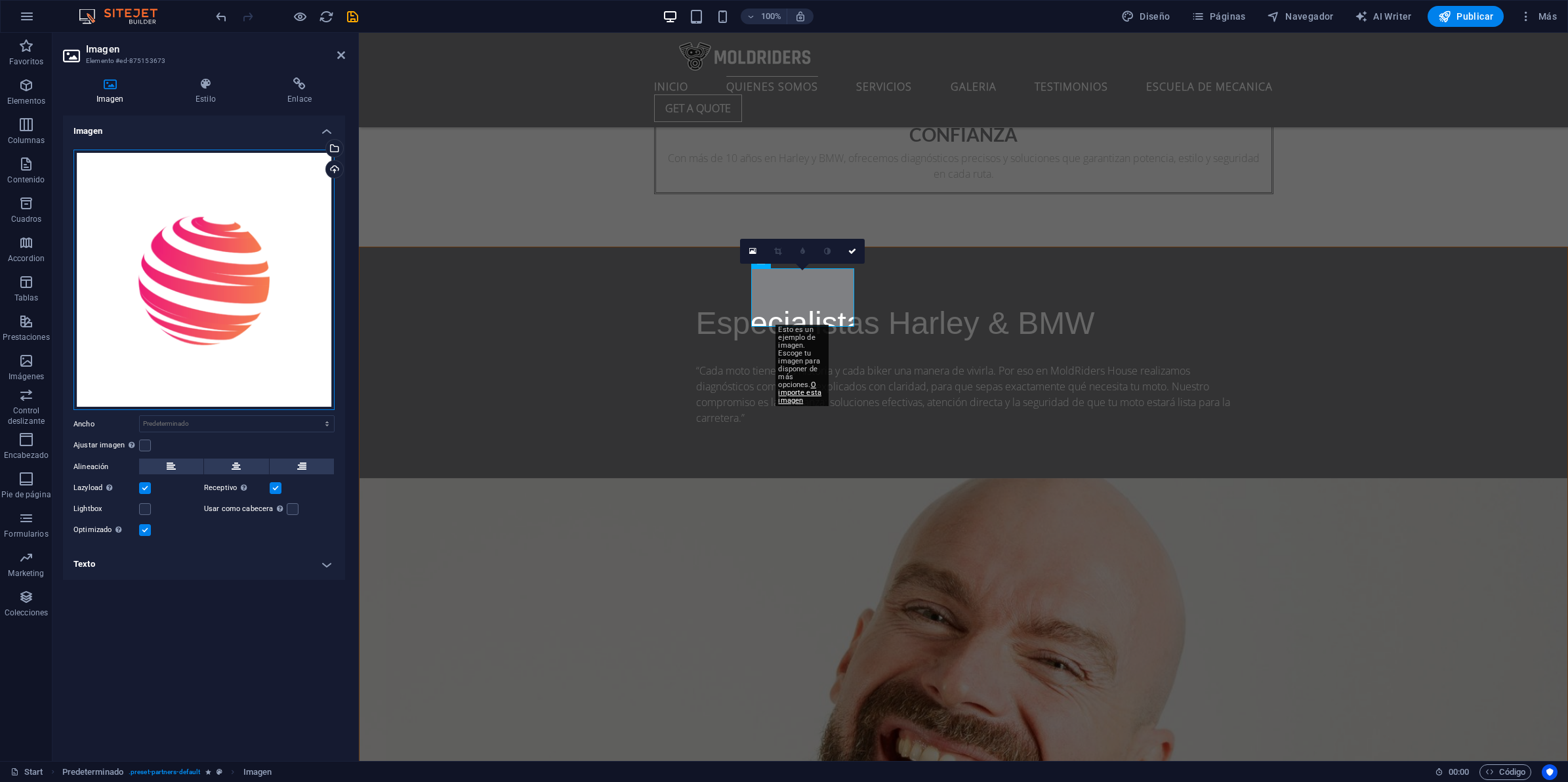
click at [200, 244] on div "Arrastra archivos aquí, haz clic para escoger archivos o selecciona archivos de…" at bounding box center [204, 280] width 261 height 261
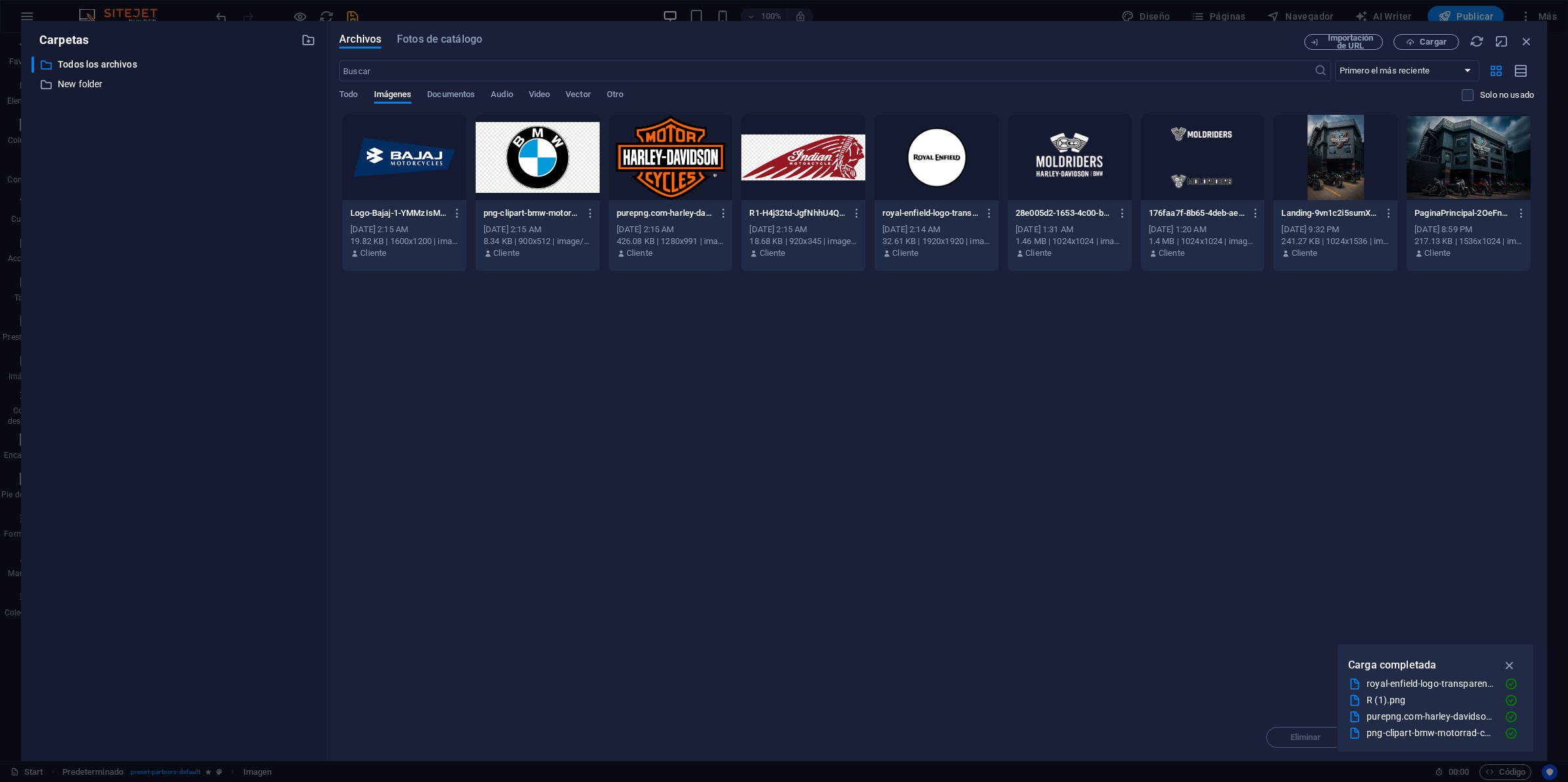
click at [499, 166] on div at bounding box center [537, 157] width 124 height 85
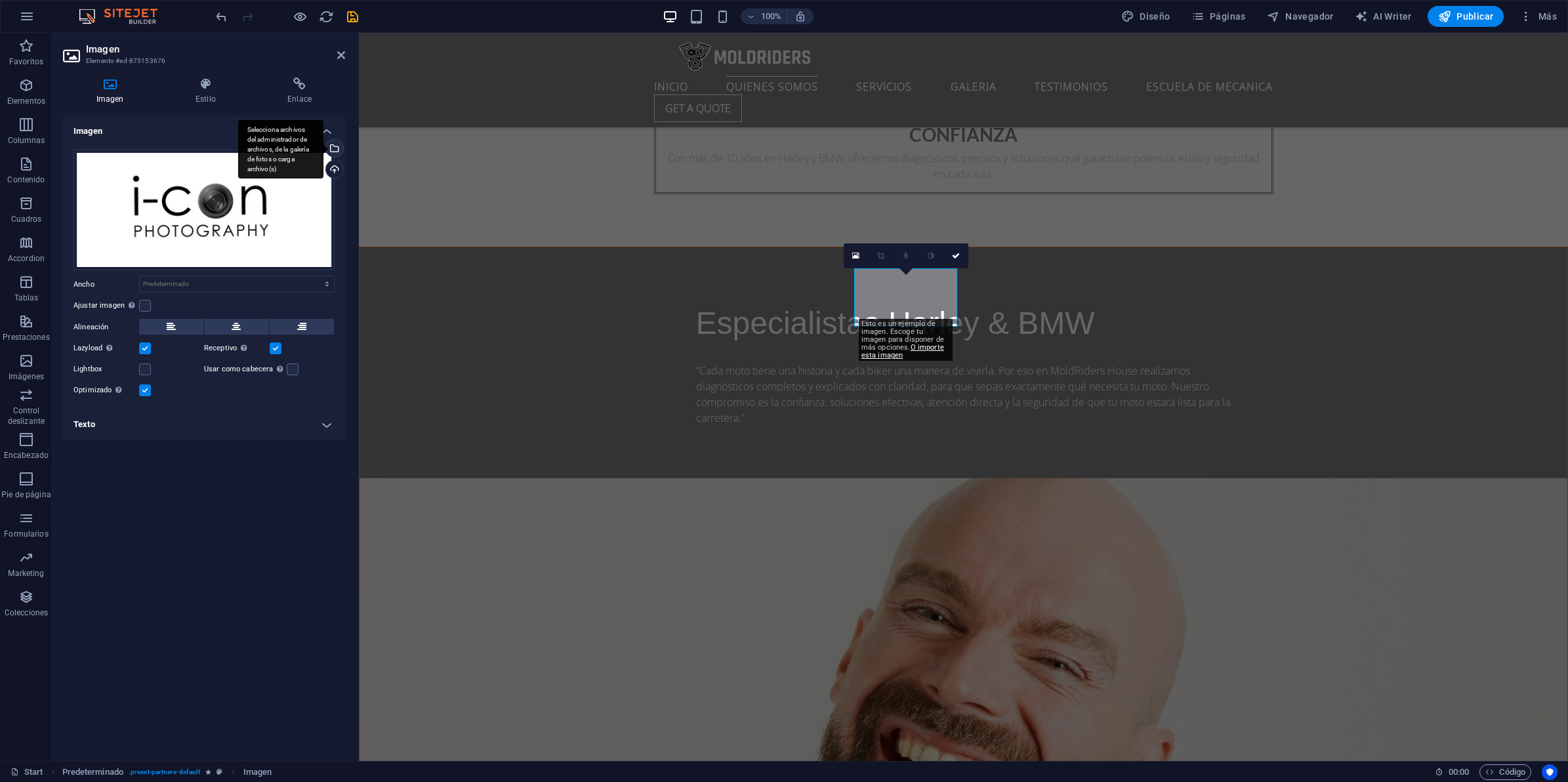
click at [323, 147] on div "Selecciona archivos del administrador de archivos, de la galería de fotos o car…" at bounding box center [281, 150] width 85 height 59
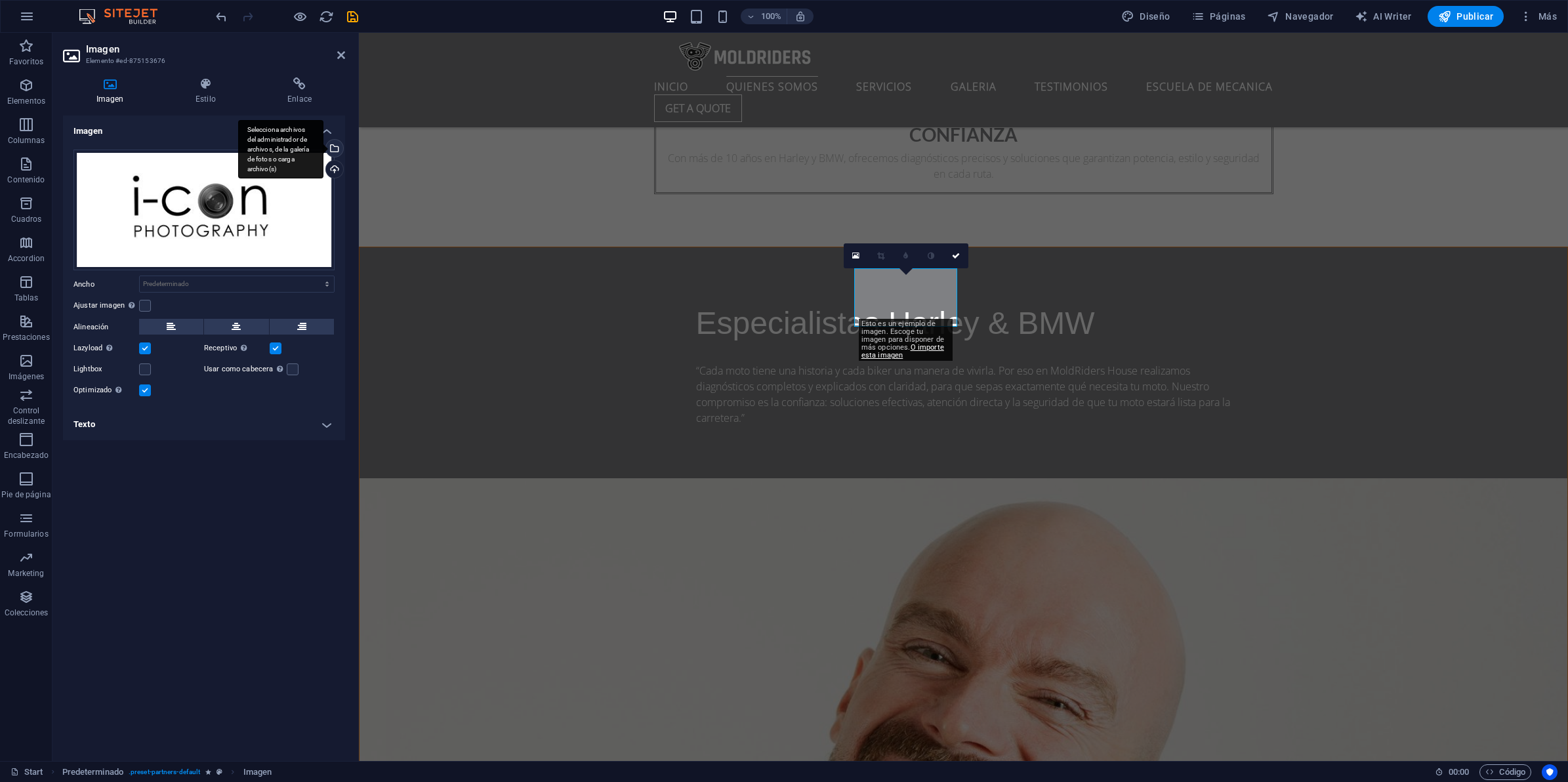
scroll to position [1961, 0]
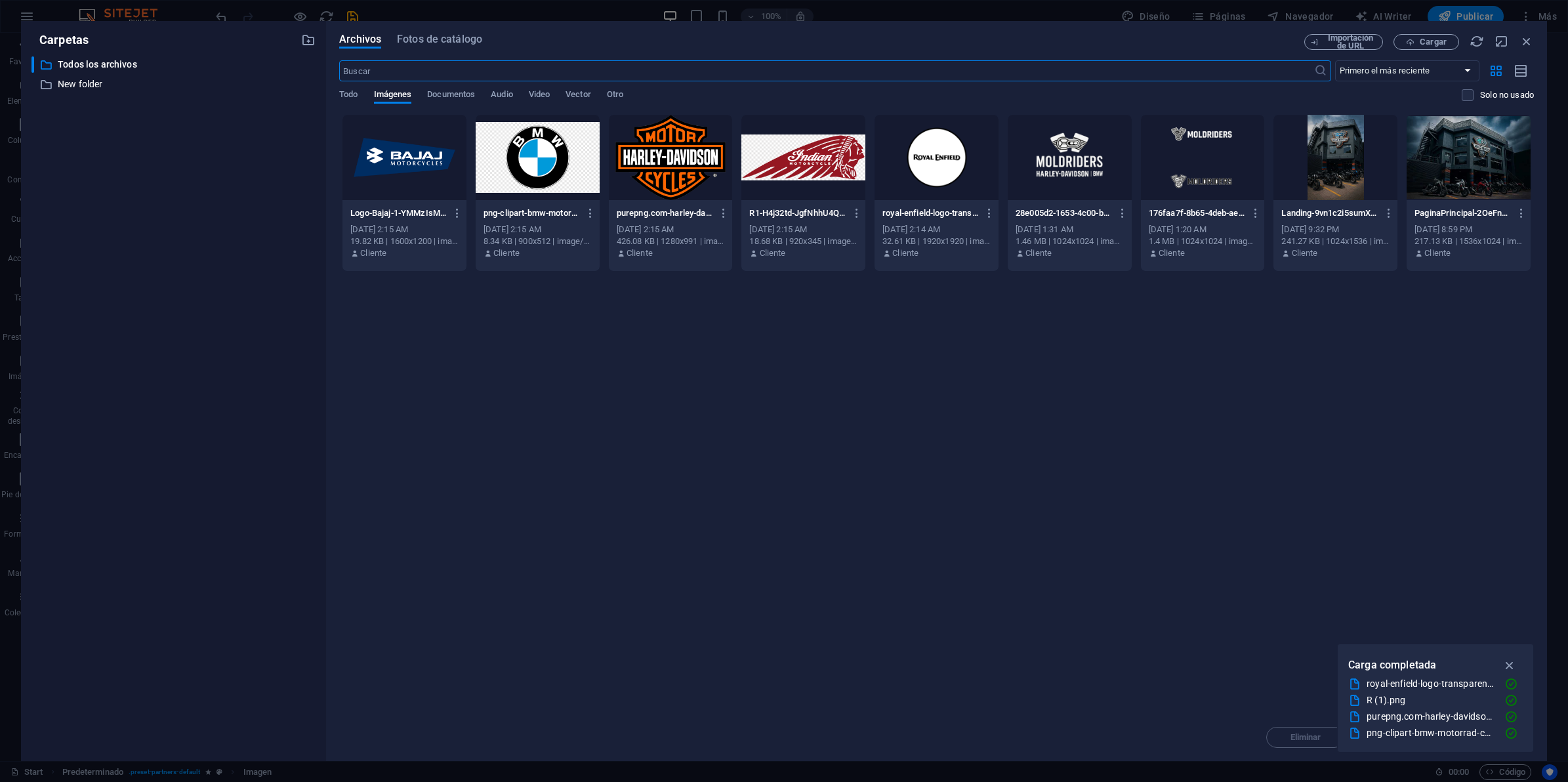
click at [929, 165] on div at bounding box center [936, 157] width 124 height 85
click at [929, 165] on div "1" at bounding box center [936, 157] width 124 height 85
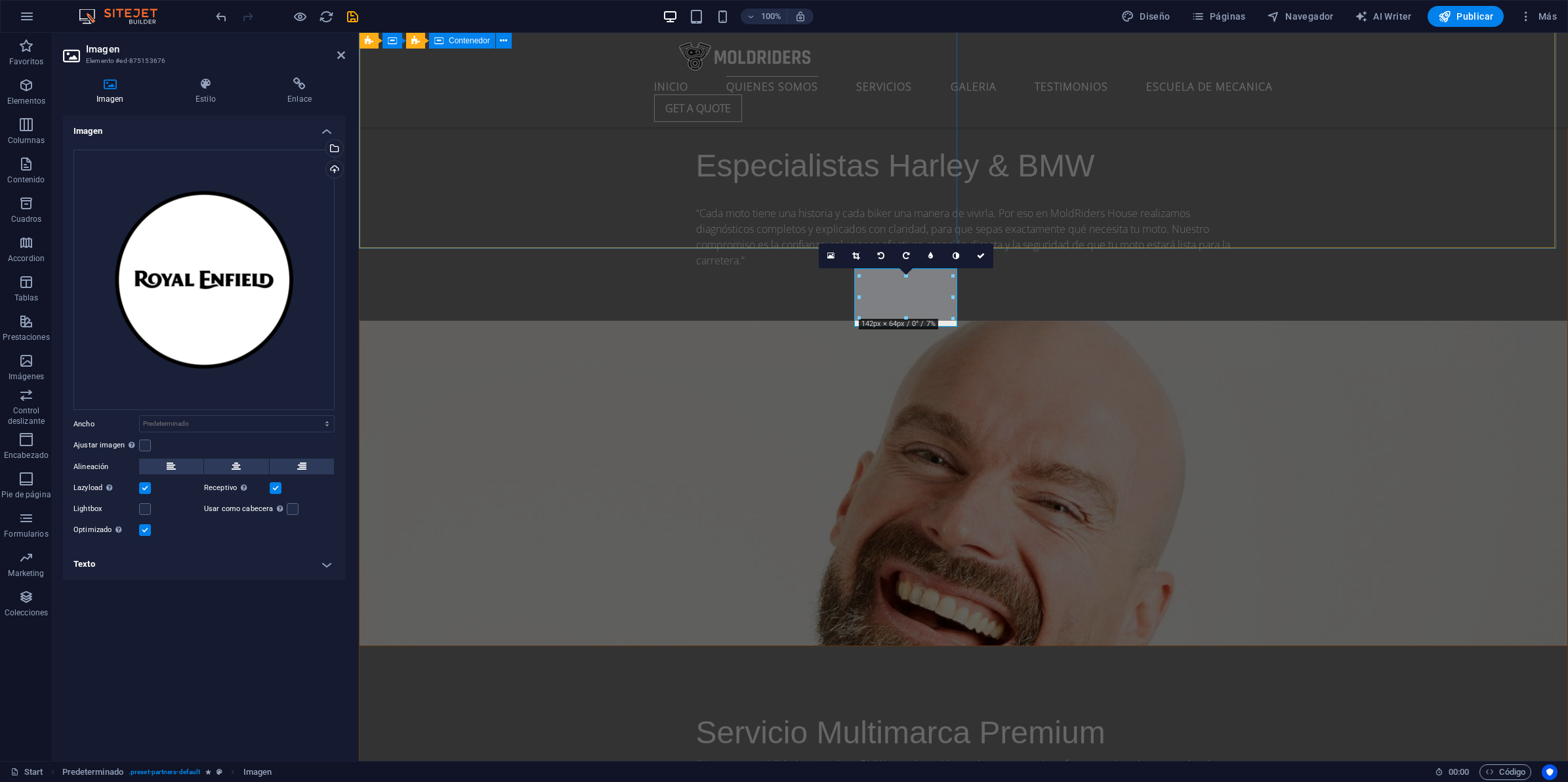
scroll to position [1804, 0]
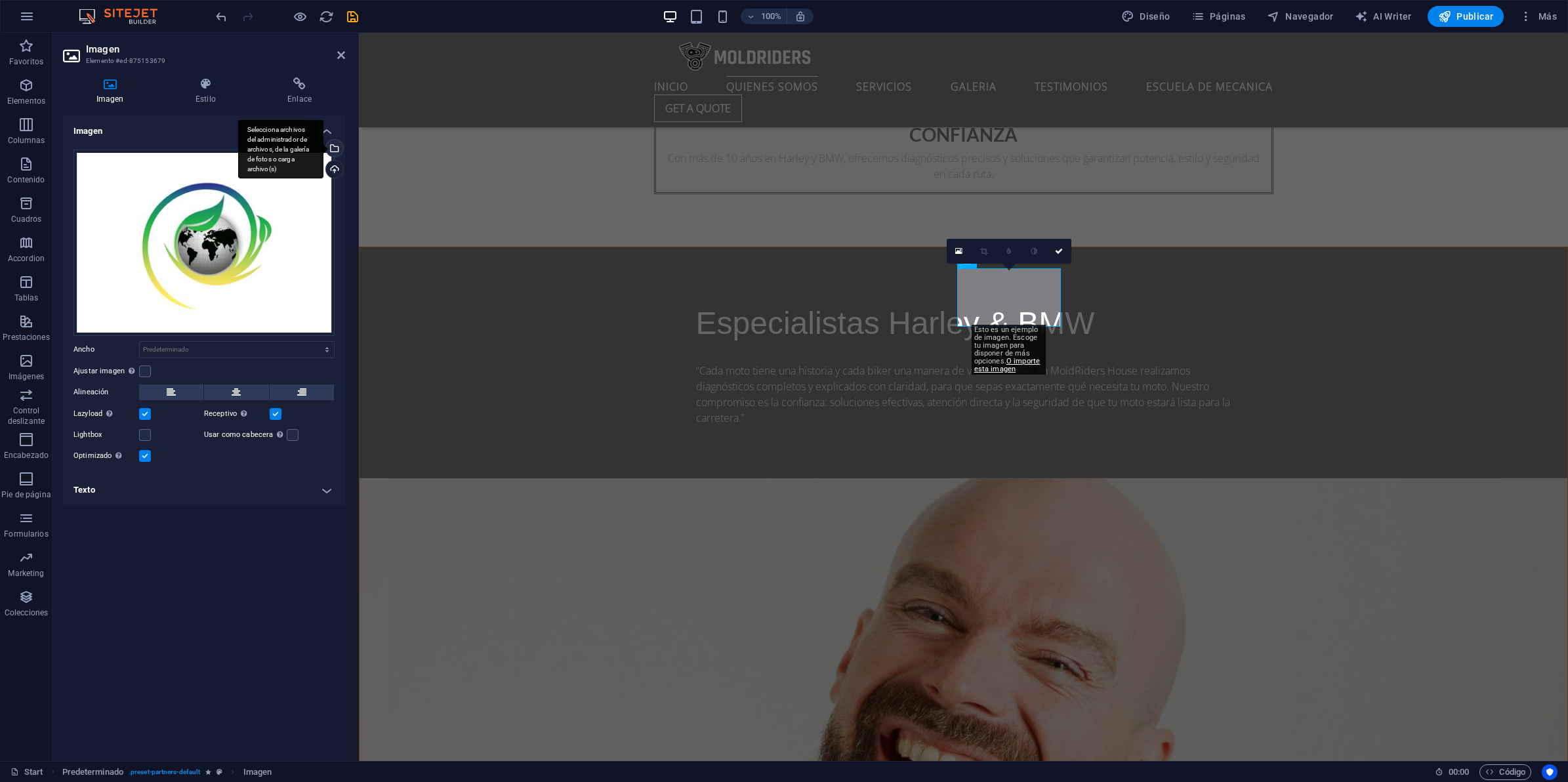
click at [323, 149] on div "Selecciona archivos del administrador de archivos, de la galería de fotos o car…" at bounding box center [281, 150] width 85 height 59
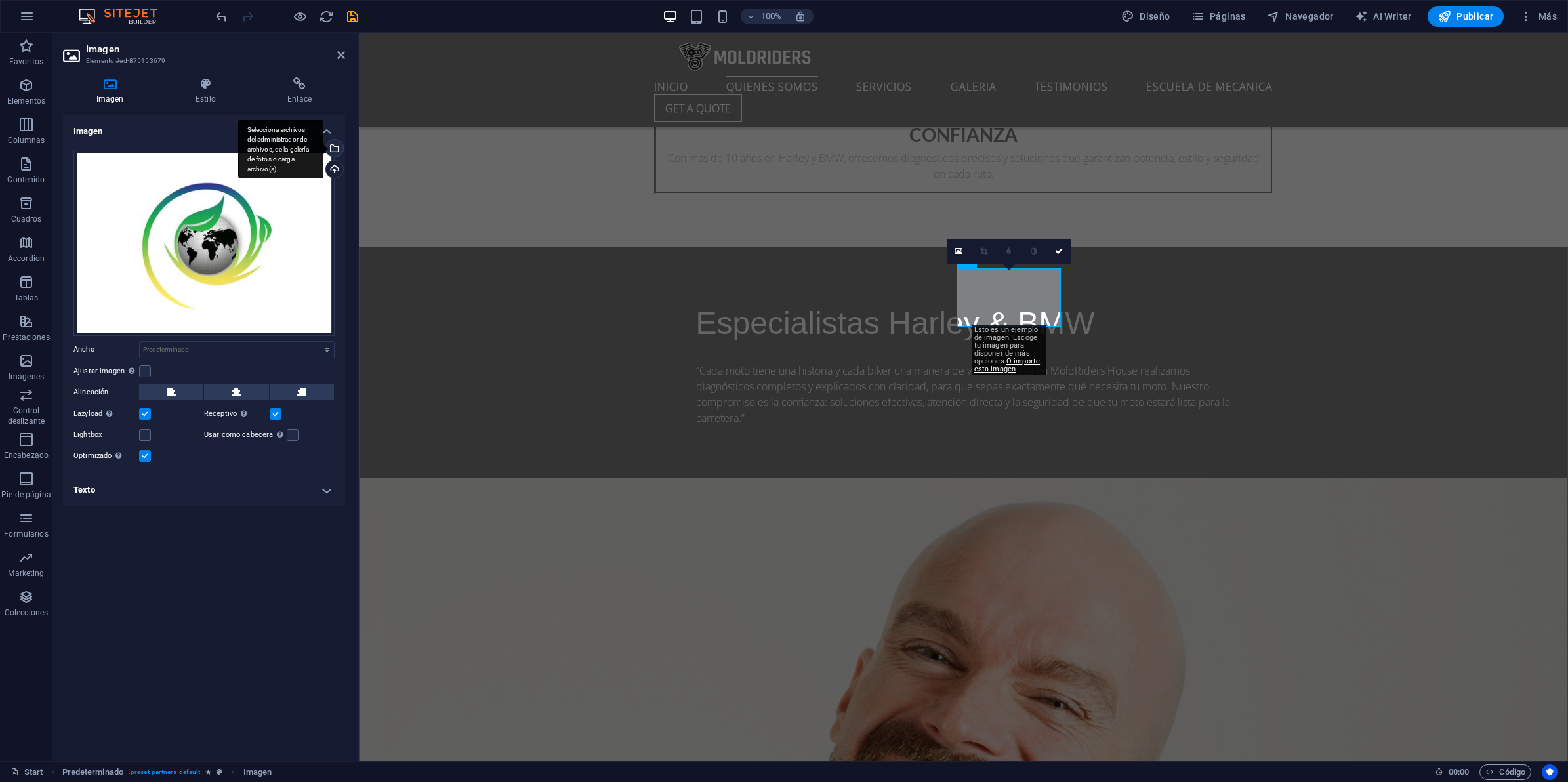
scroll to position [1961, 0]
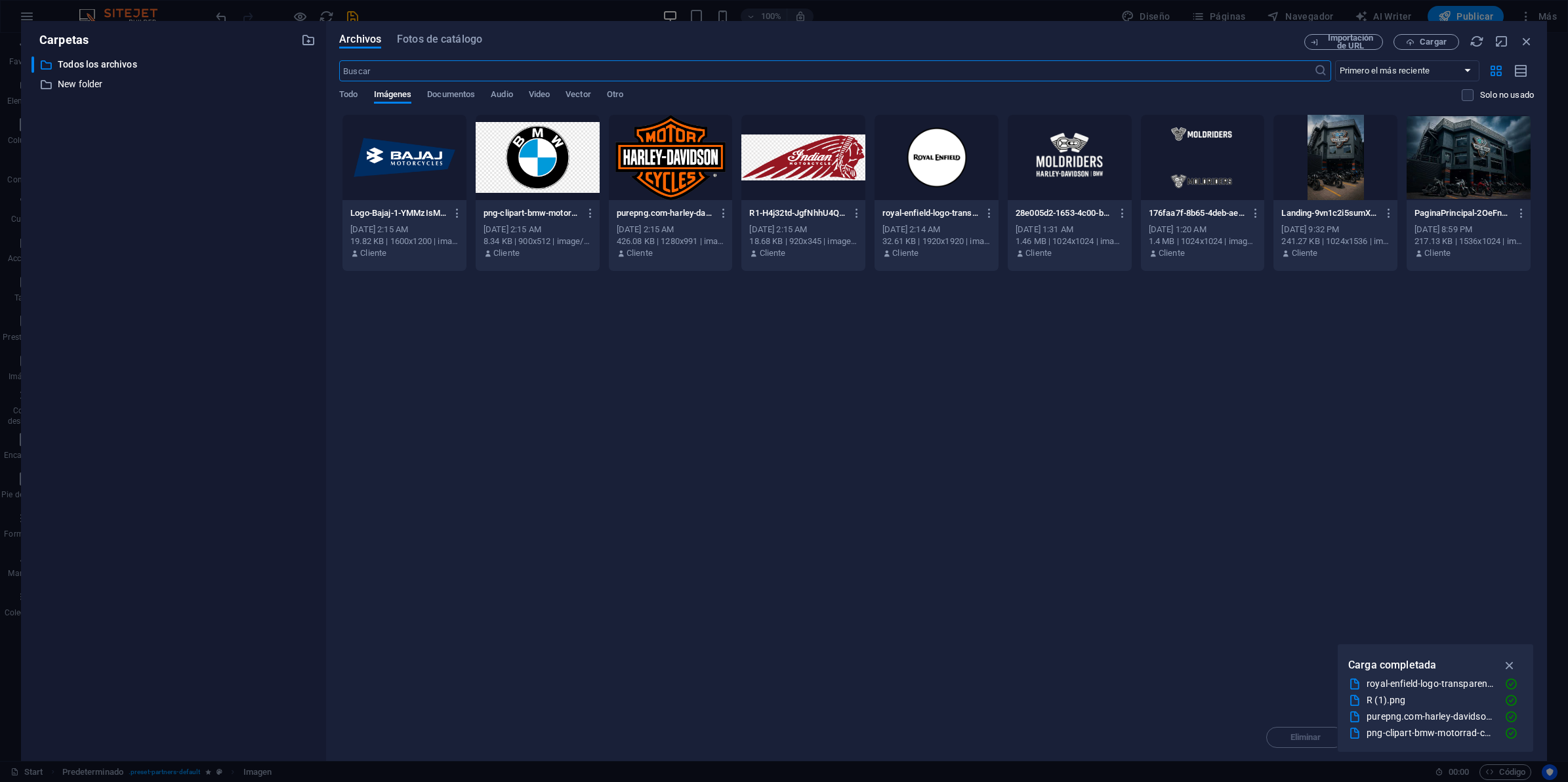
click at [396, 166] on div at bounding box center [404, 157] width 124 height 85
click at [396, 166] on div "1" at bounding box center [404, 157] width 124 height 85
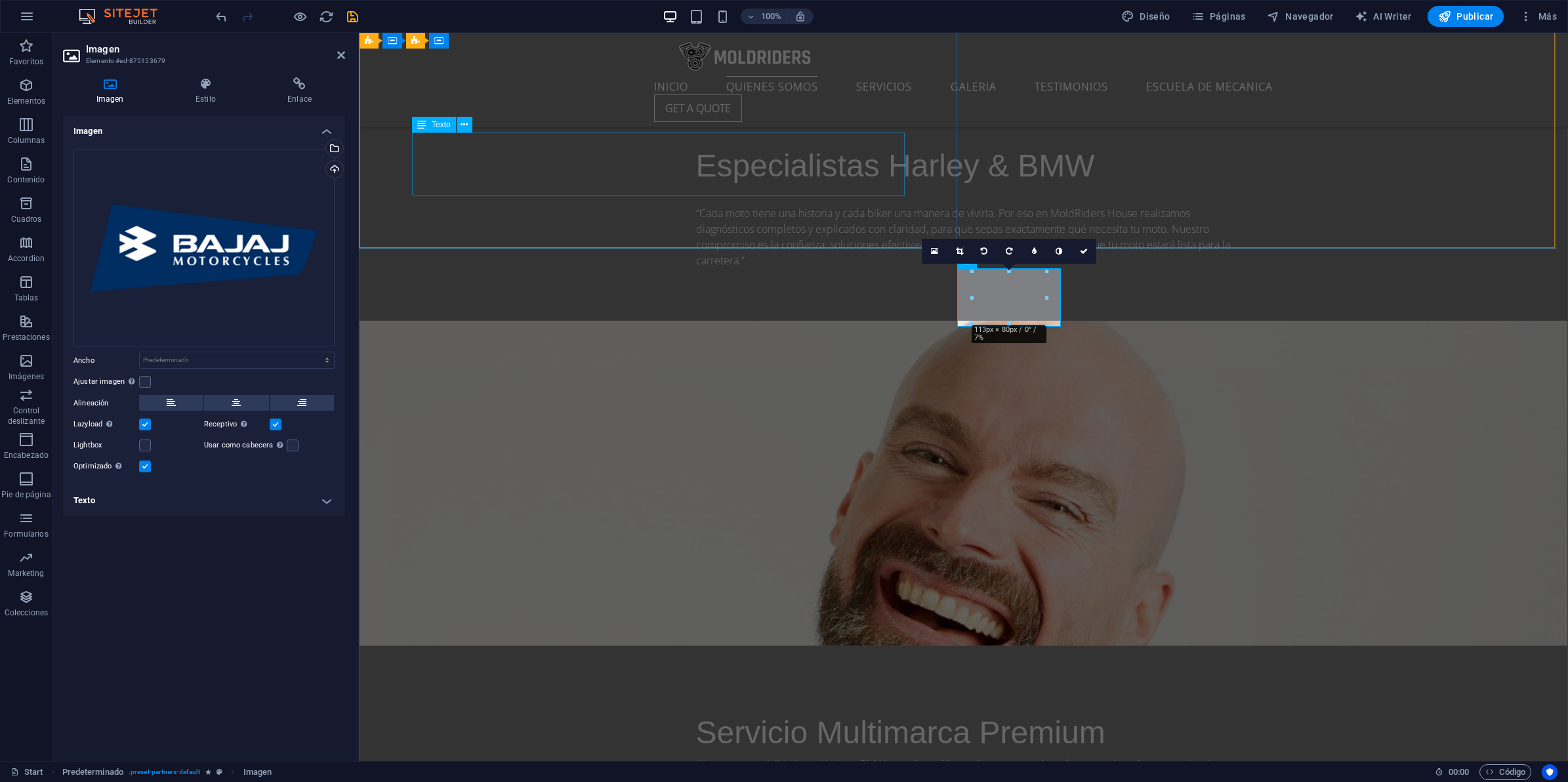
scroll to position [1804, 0]
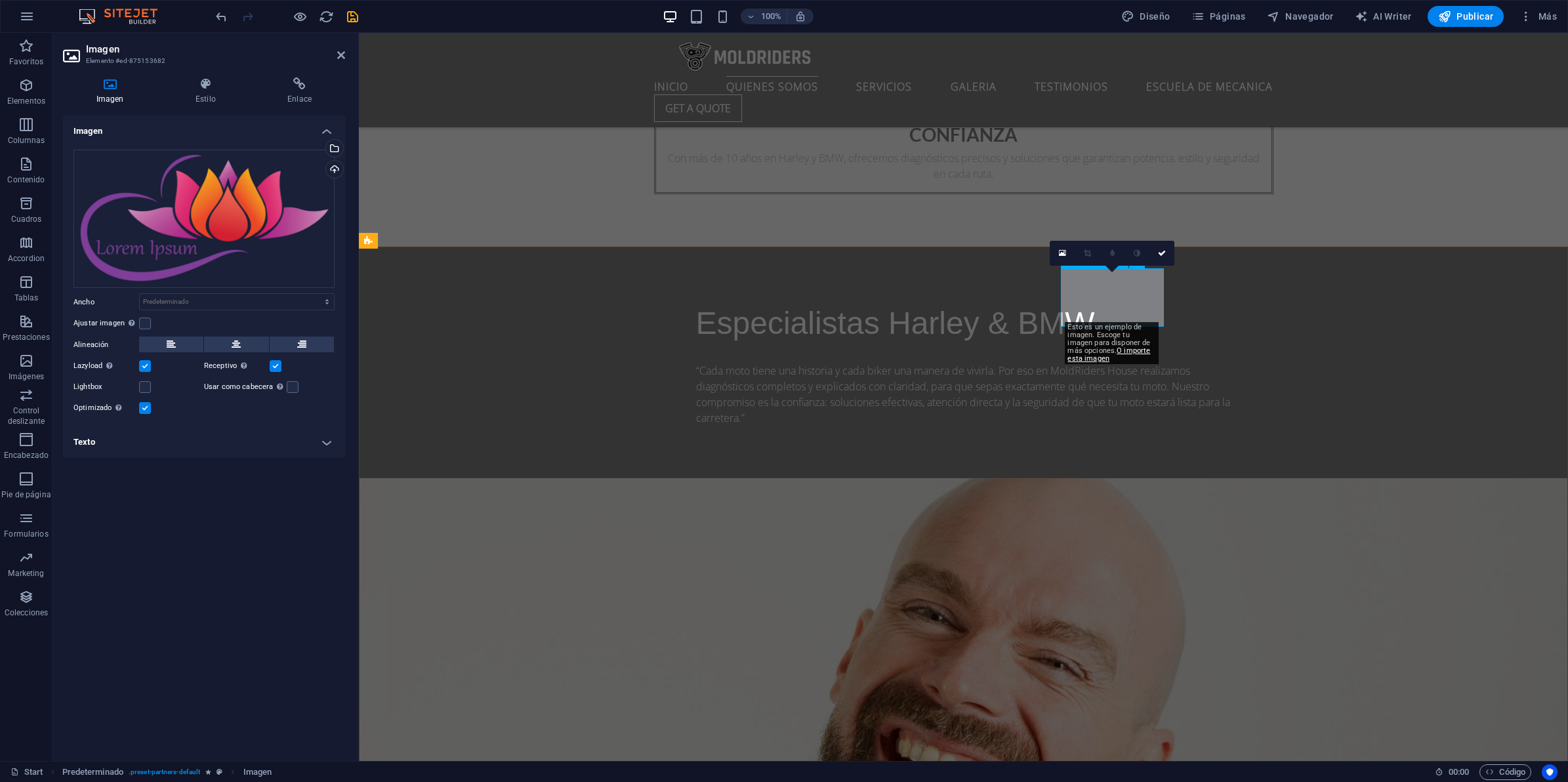
click at [335, 147] on div "Selecciona archivos del administrador de archivos, de la galería de fotos o car…" at bounding box center [333, 150] width 20 height 20
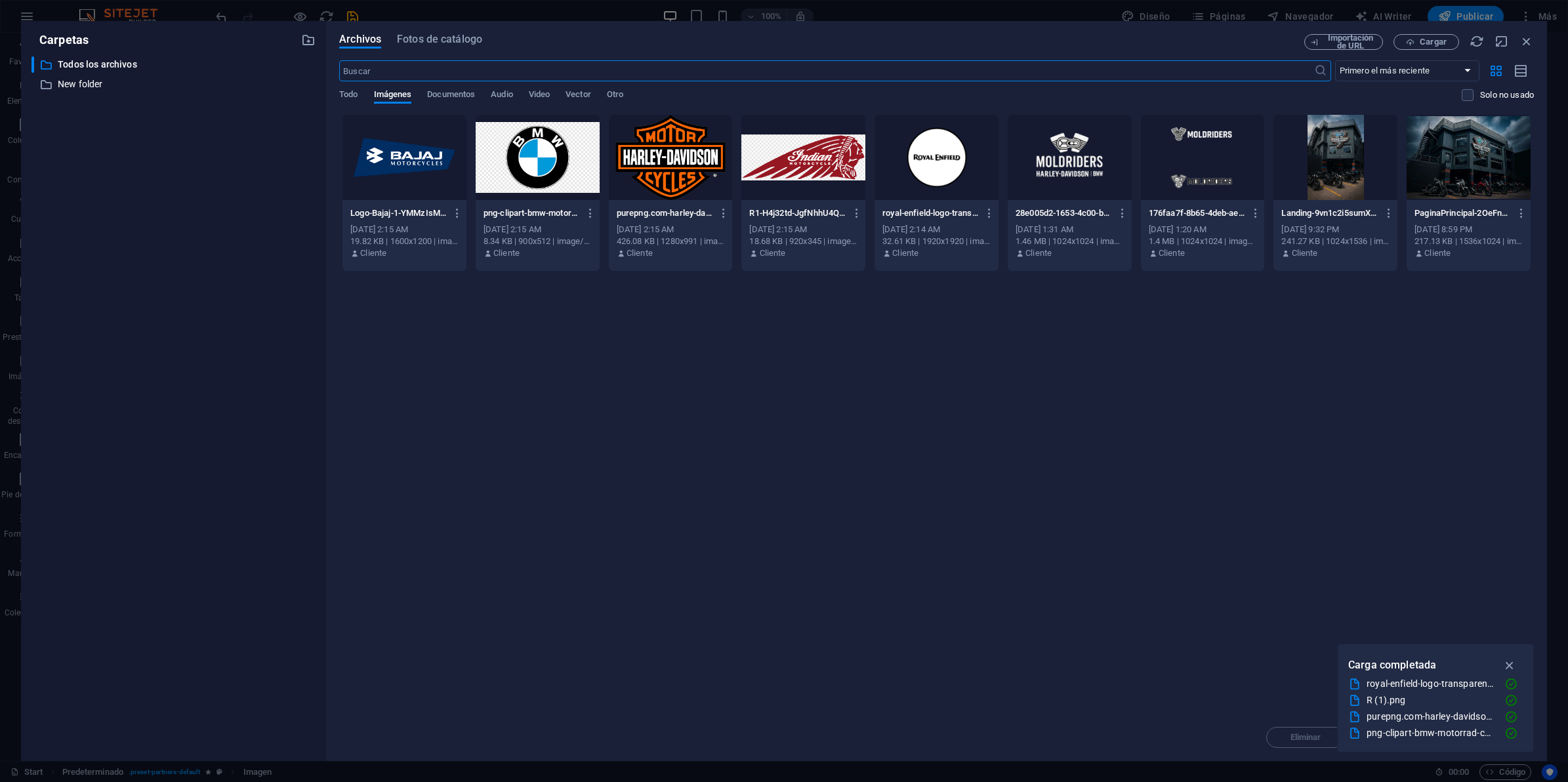
scroll to position [1961, 0]
click at [1084, 153] on div at bounding box center [1069, 157] width 124 height 85
click at [1084, 153] on div "1" at bounding box center [1069, 157] width 124 height 85
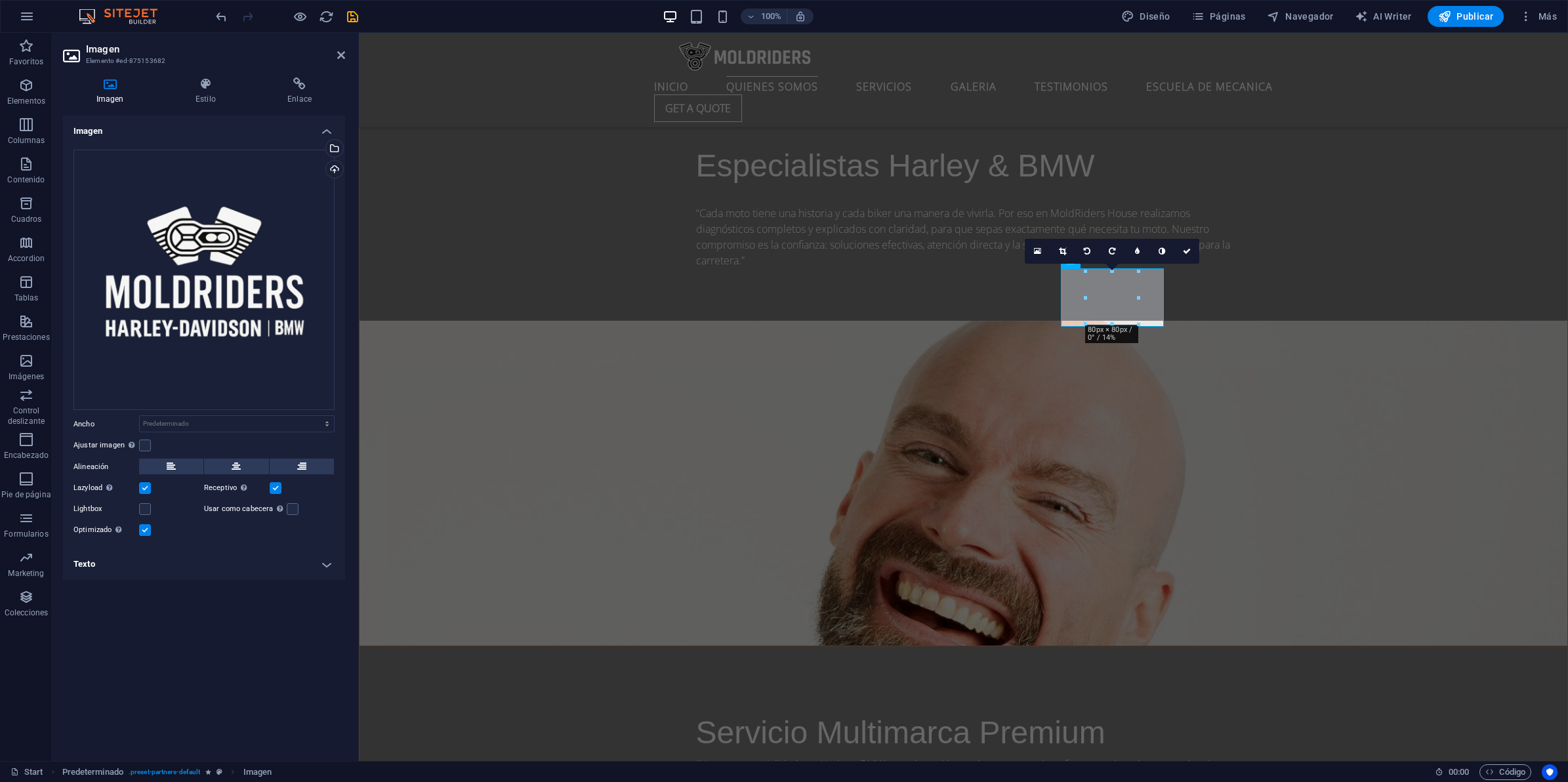
scroll to position [1804, 0]
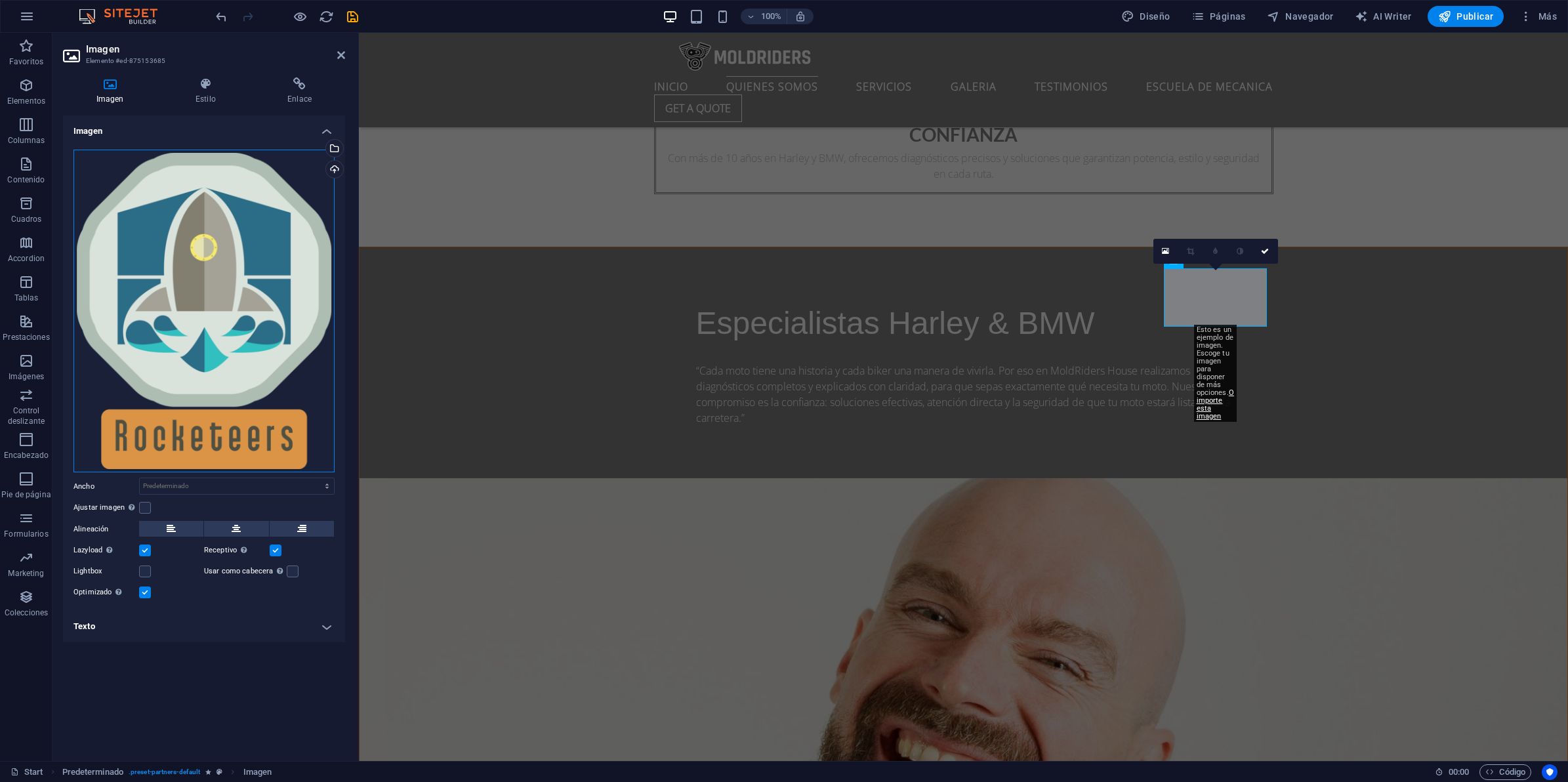
click at [178, 227] on div "Arrastra archivos aquí, haz clic para escoger archivos o selecciona archivos de…" at bounding box center [204, 311] width 261 height 323
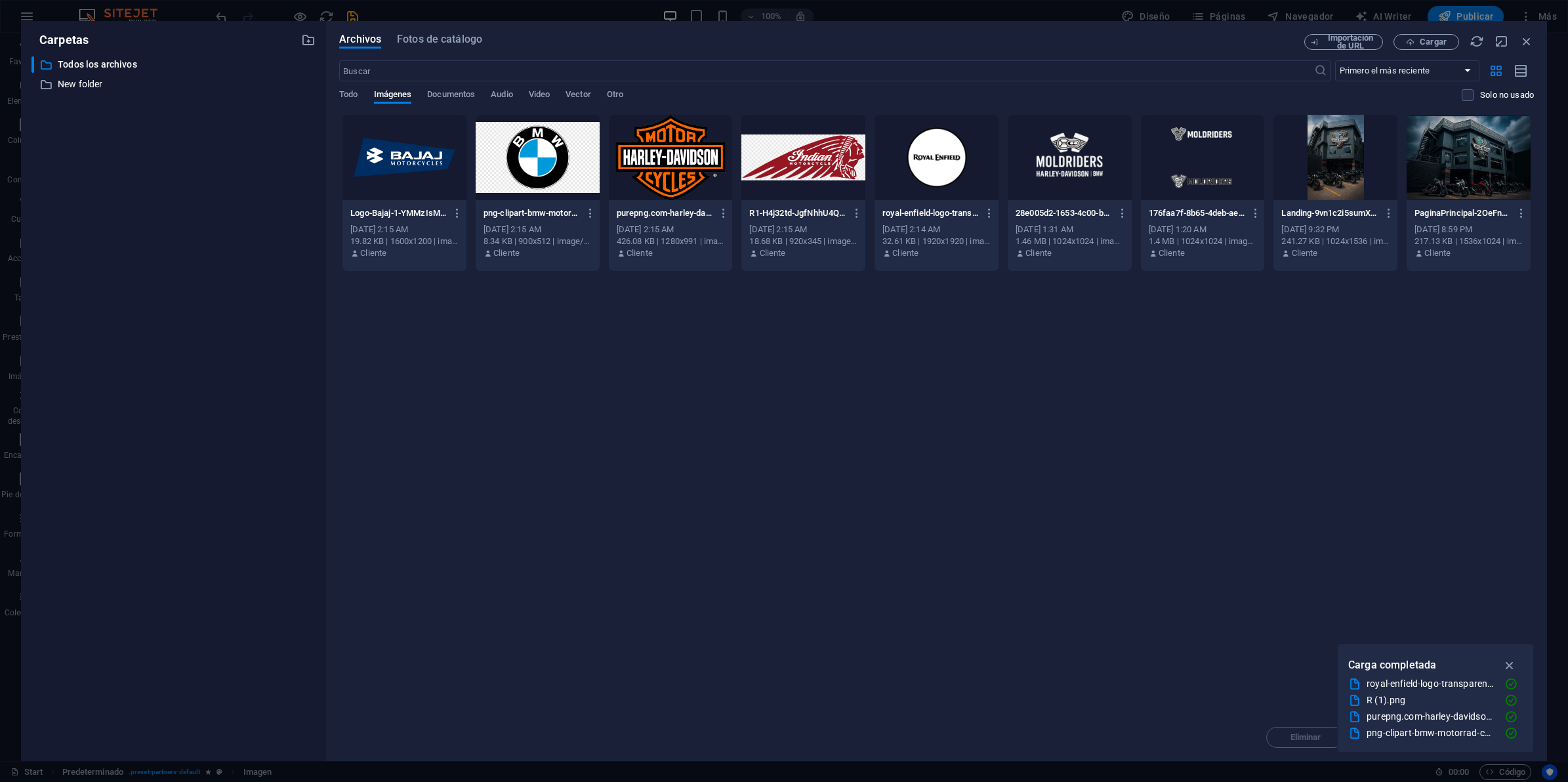
scroll to position [1961, 0]
click at [813, 172] on div at bounding box center [803, 157] width 124 height 85
click at [813, 172] on div "1" at bounding box center [803, 157] width 124 height 85
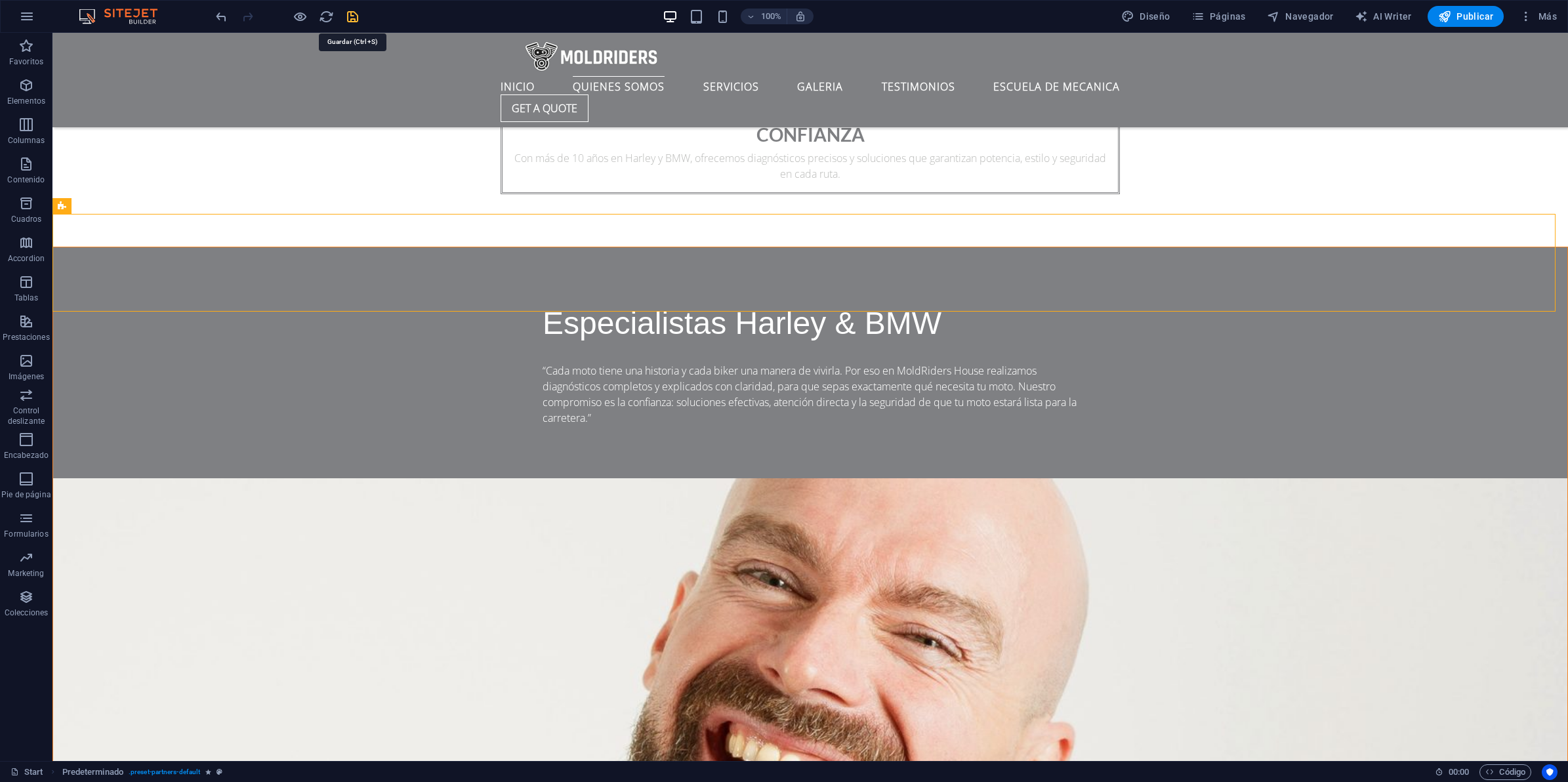
click at [351, 15] on icon "save" at bounding box center [352, 17] width 15 height 15
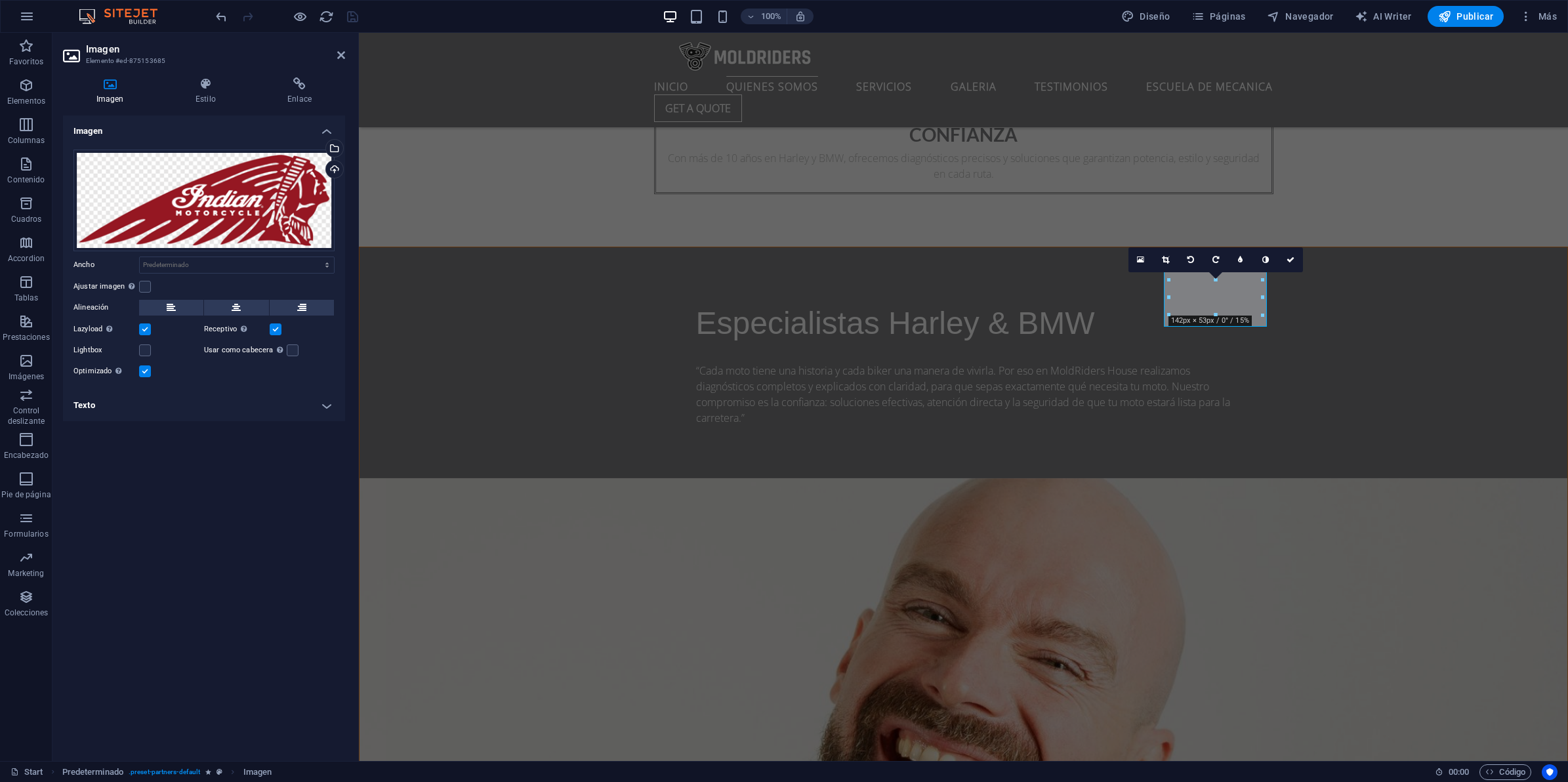
click at [323, 145] on div "Selecciona archivos del administrador de archivos, de la galería de fotos o car…" at bounding box center [281, 150] width 85 height 59
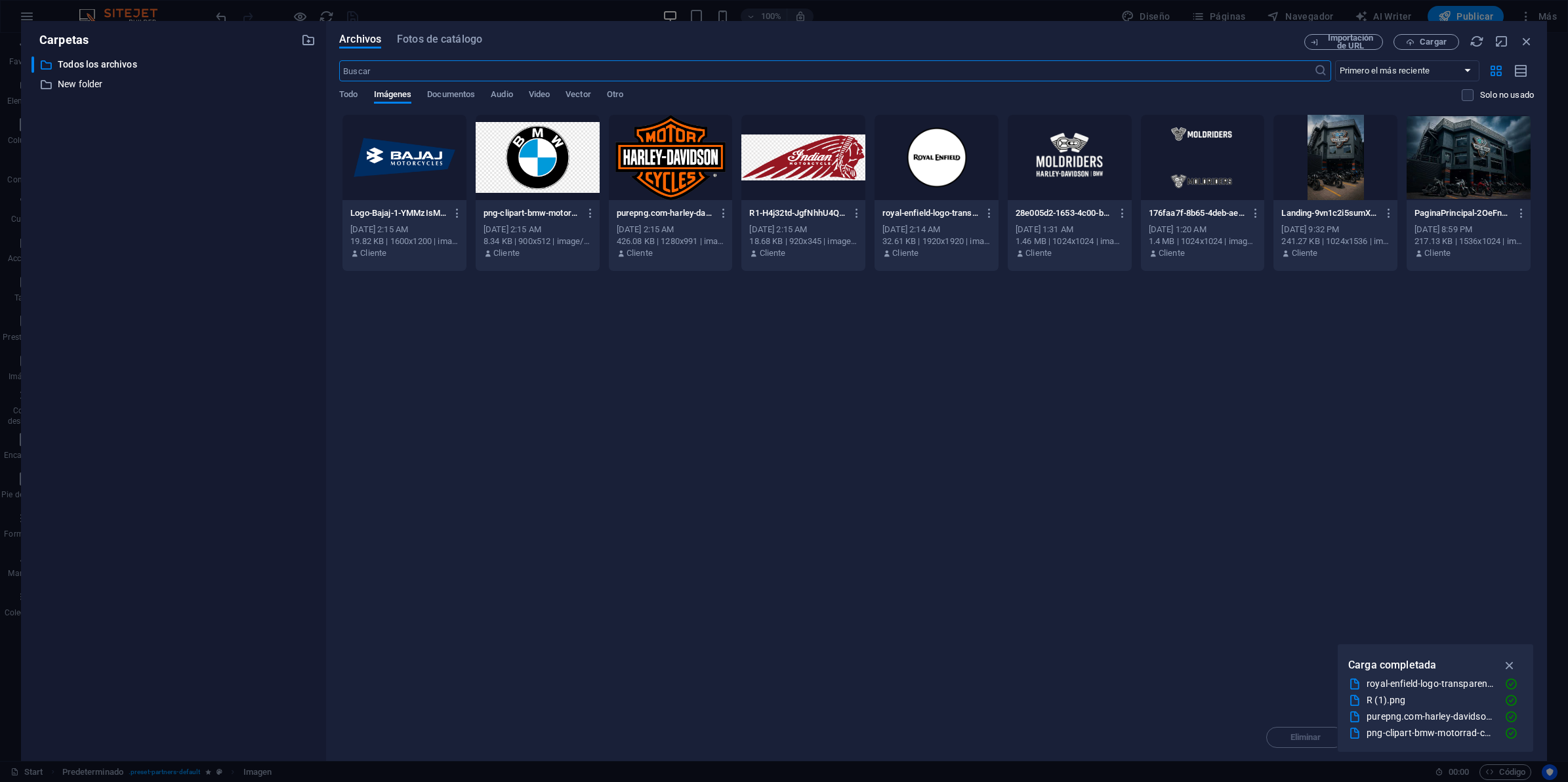
scroll to position [1961, 0]
click at [1434, 45] on span "Cargar" at bounding box center [1433, 42] width 27 height 8
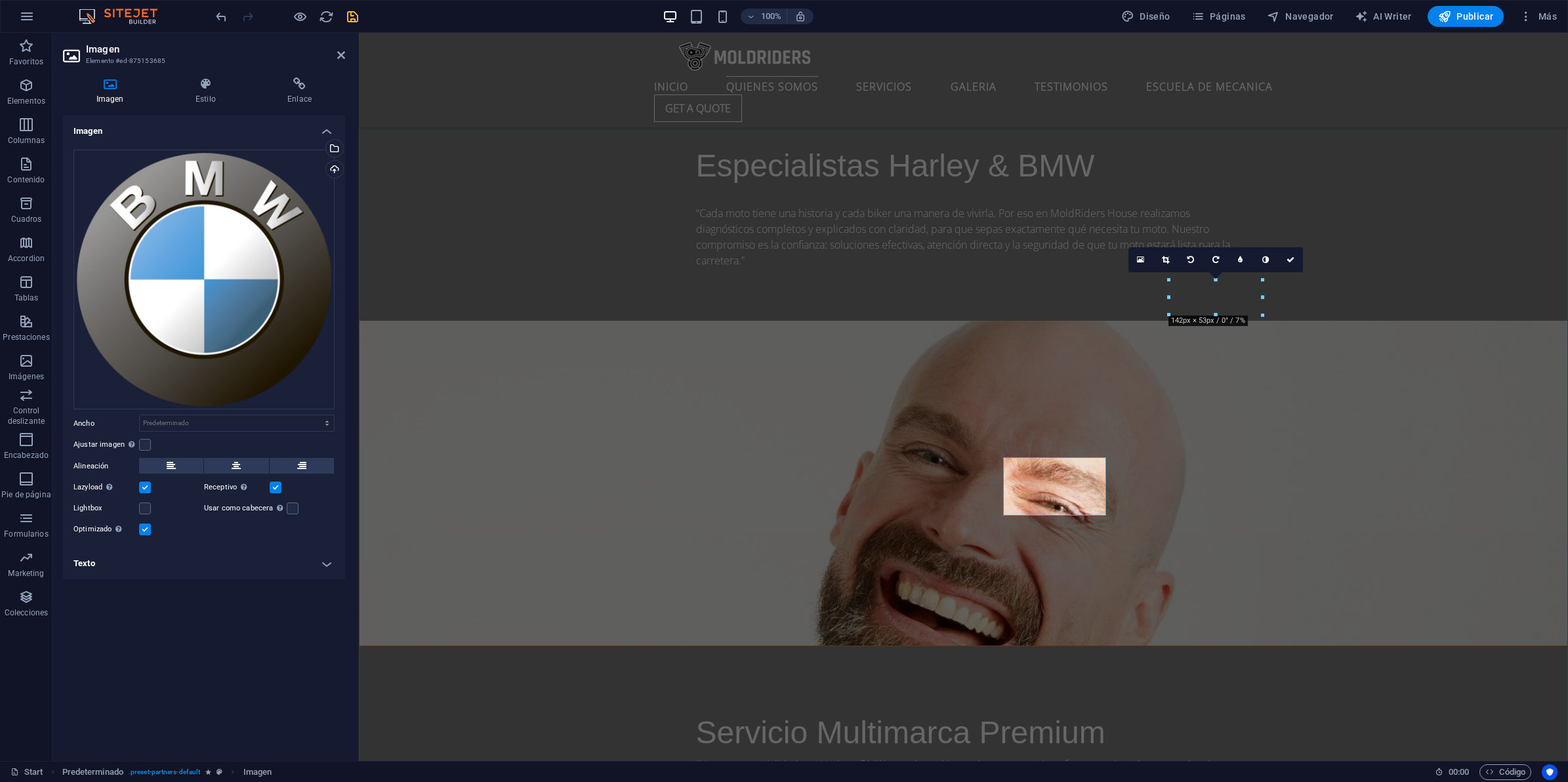
scroll to position [1804, 0]
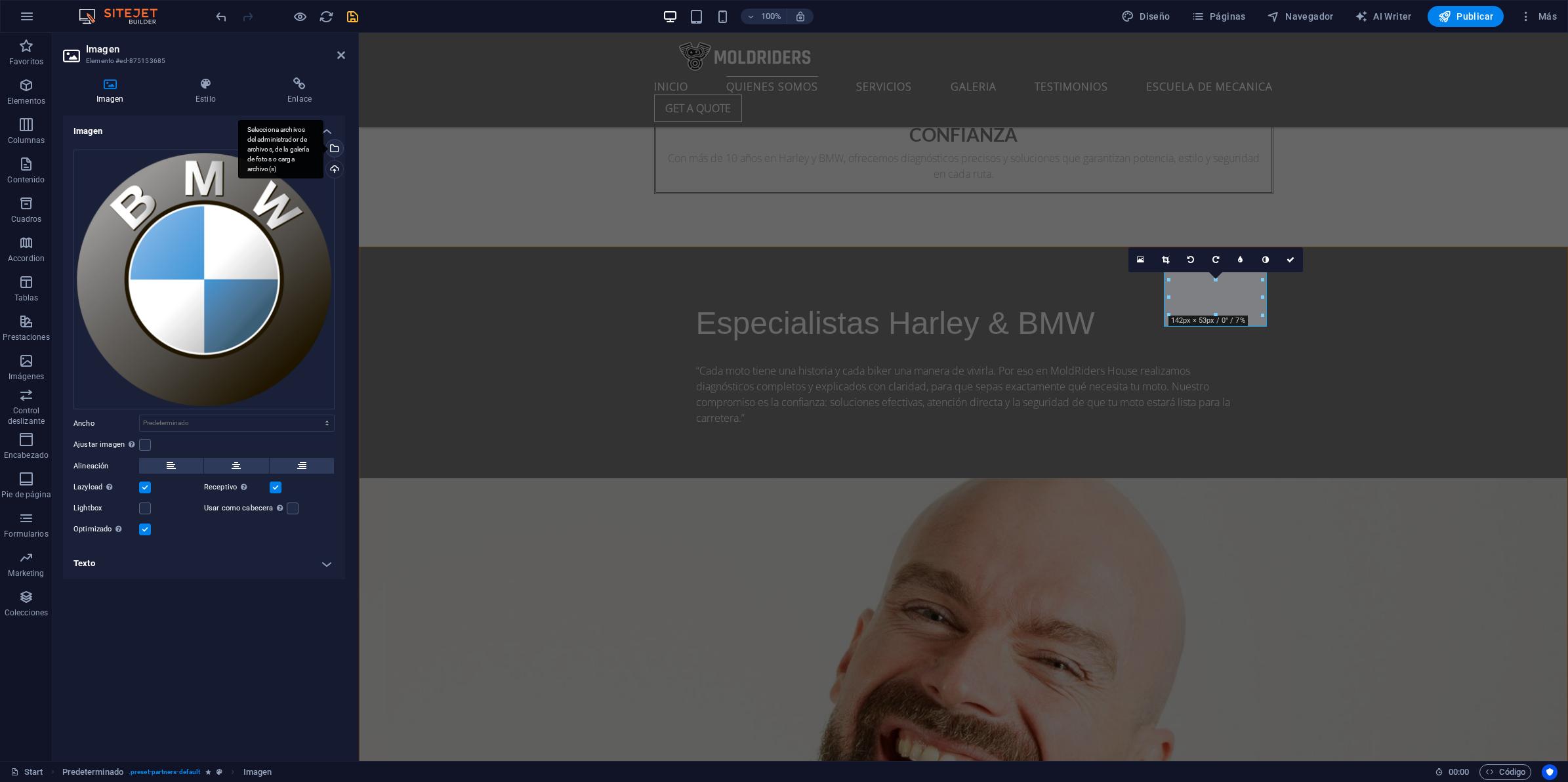
click at [342, 146] on div "Selecciona archivos del administrador de archivos, de la galería de fotos o car…" at bounding box center [333, 150] width 20 height 20
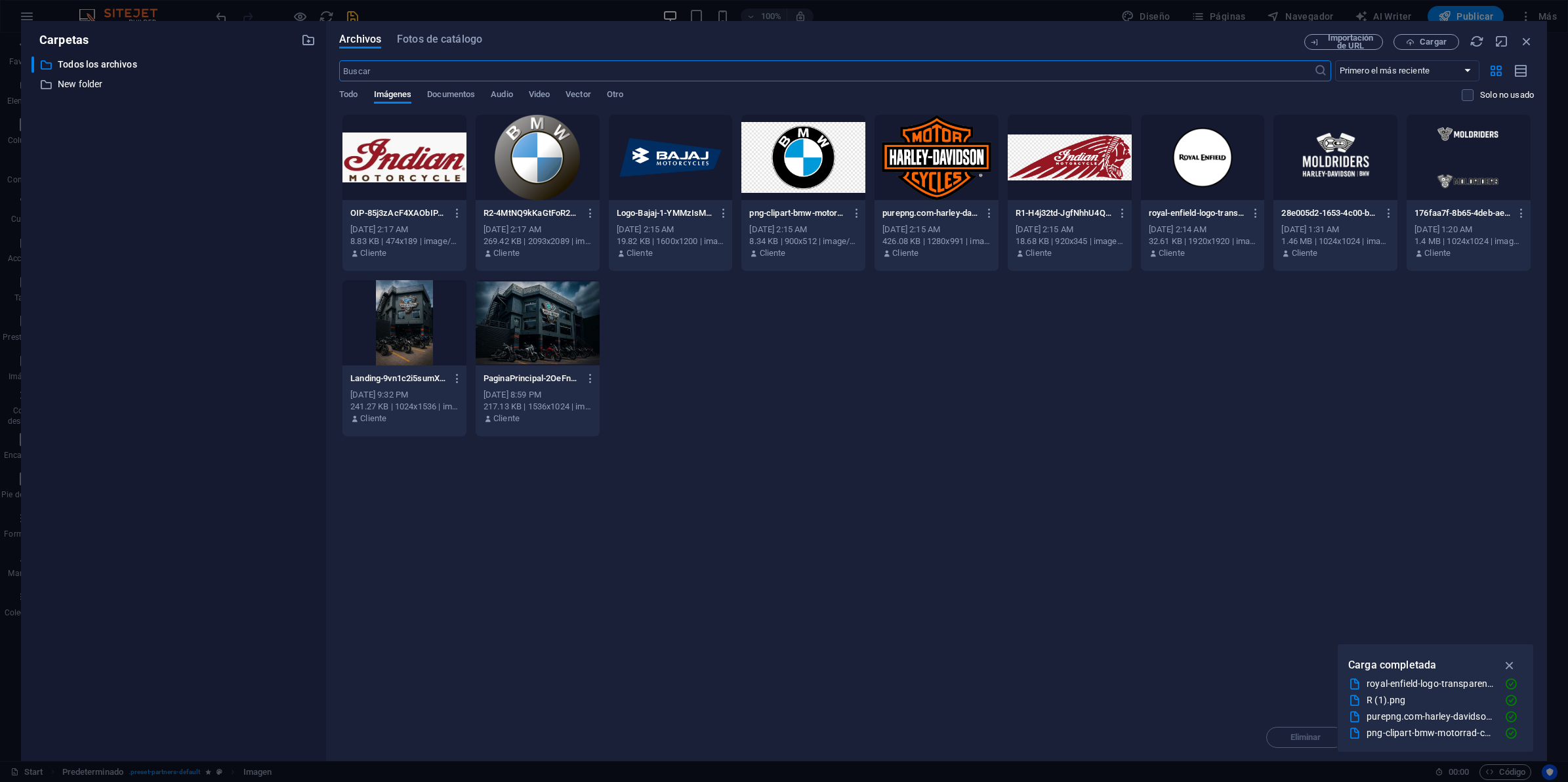
click at [421, 172] on div at bounding box center [404, 157] width 124 height 85
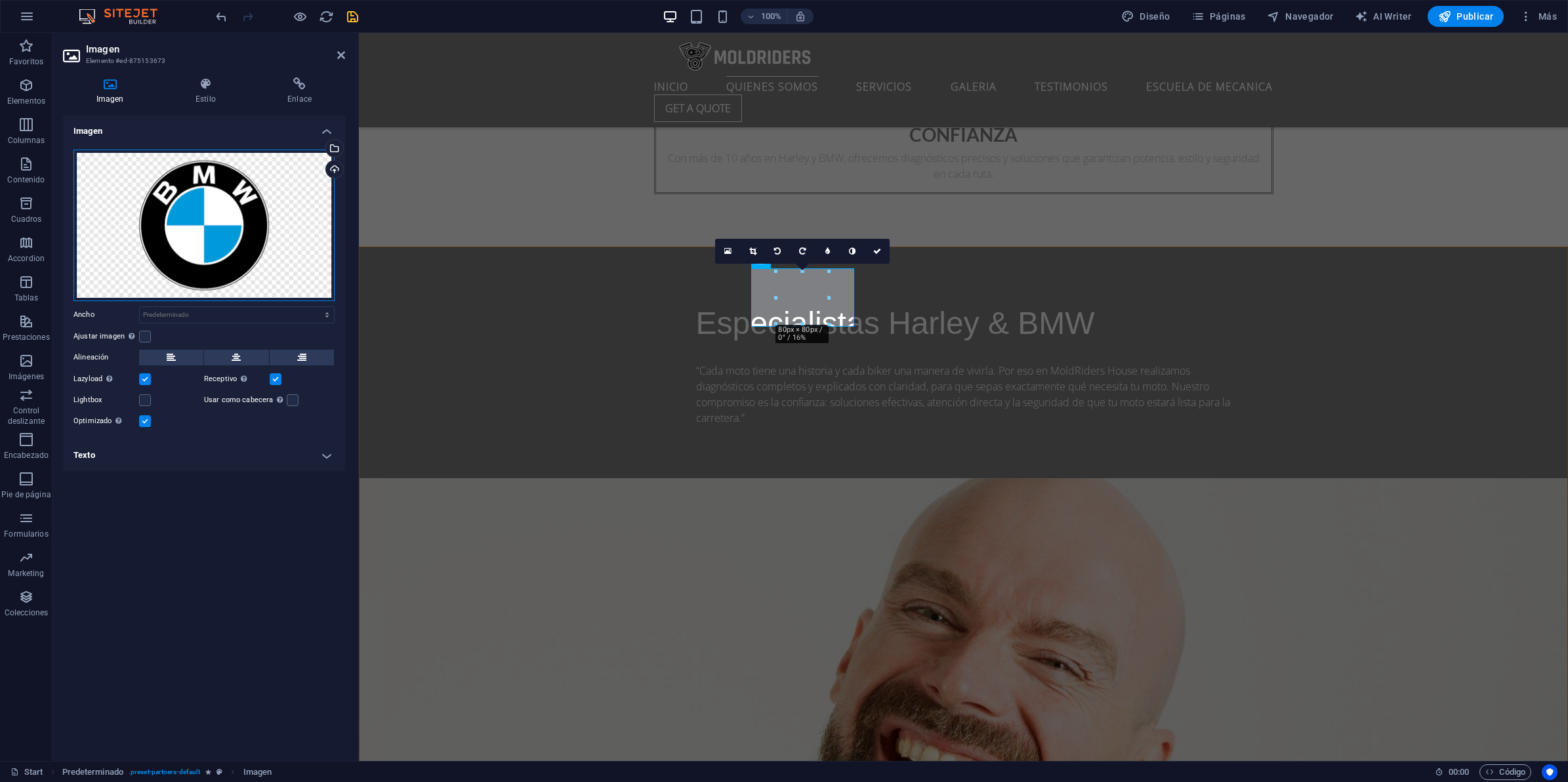
click at [186, 210] on div "Arrastra archivos aquí, haz clic para escoger archivos o selecciona archivos de…" at bounding box center [204, 225] width 261 height 152
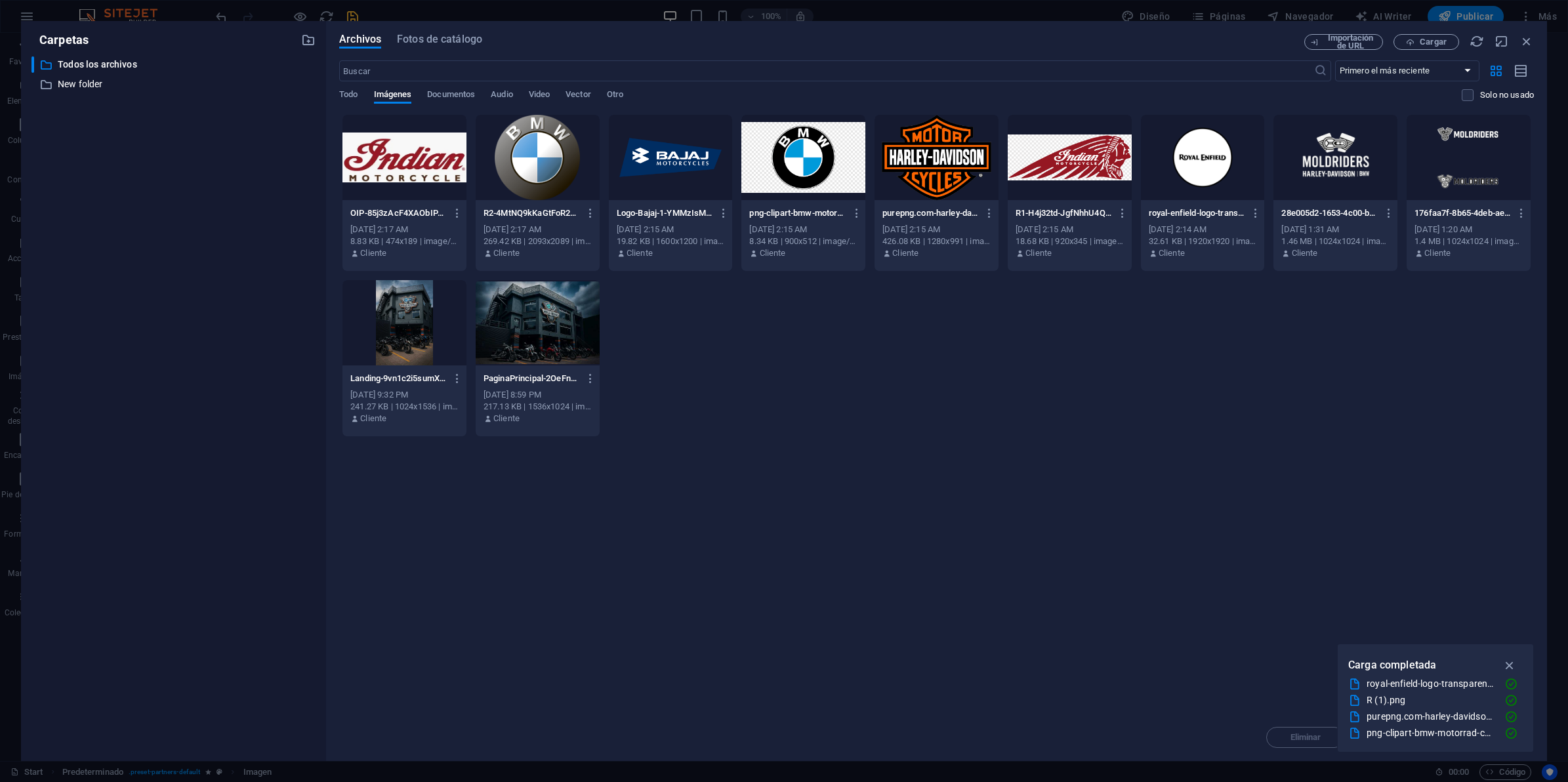
click at [547, 152] on div at bounding box center [537, 157] width 124 height 85
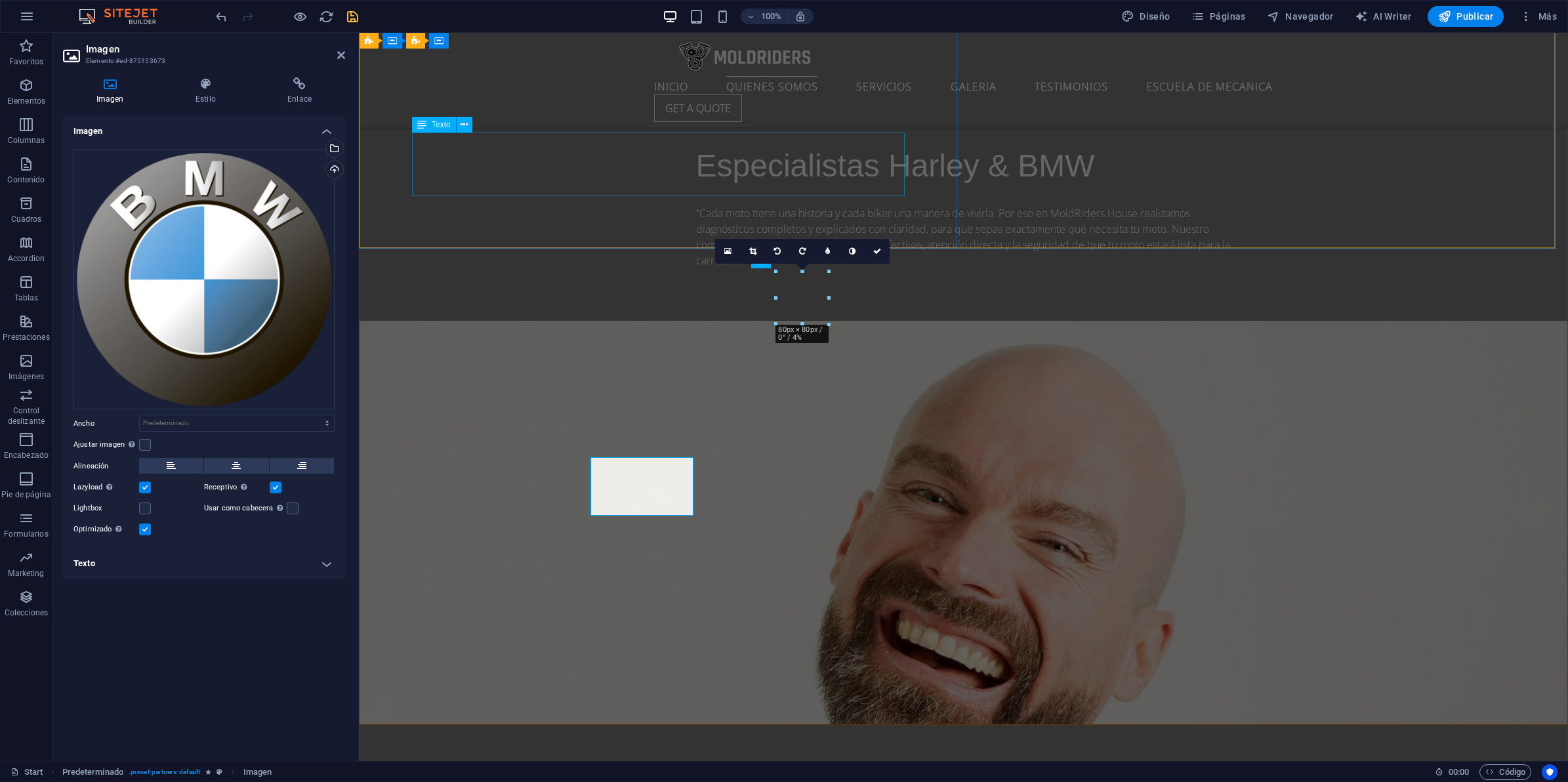
scroll to position [1804, 0]
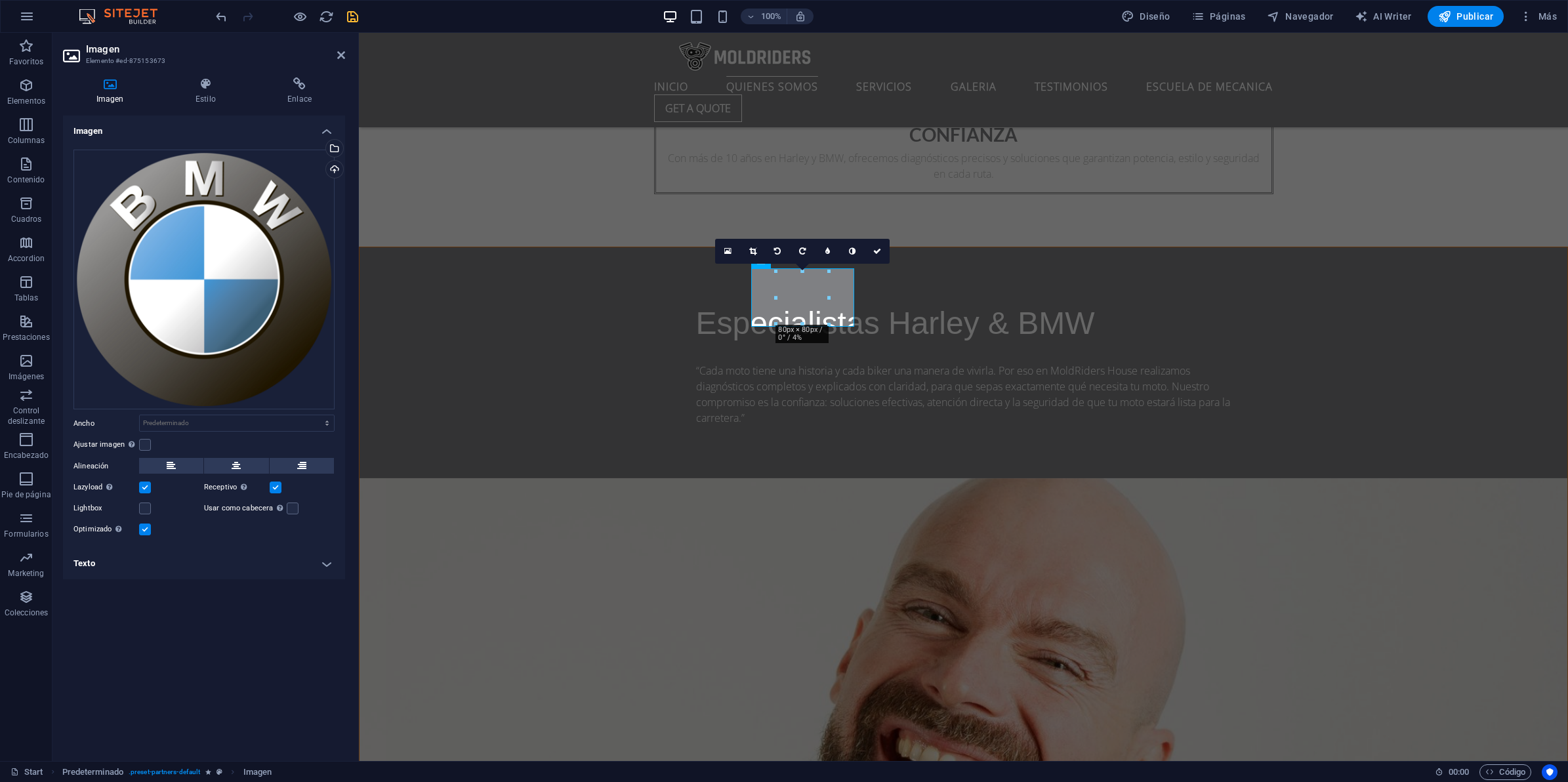
click at [349, 14] on icon "save" at bounding box center [352, 17] width 15 height 15
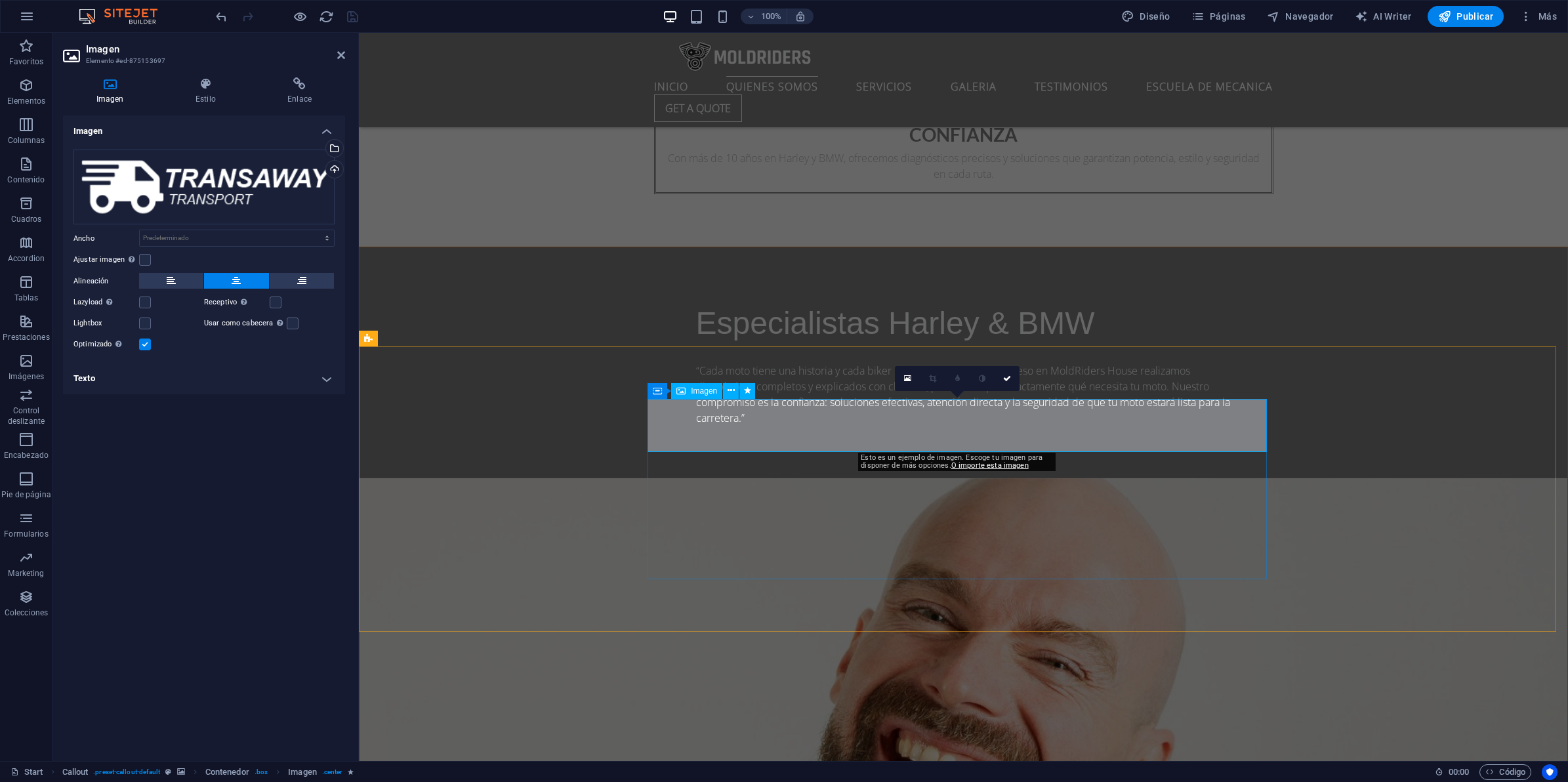
click at [223, 167] on div "Arrastra archivos aquí, haz clic para escoger archivos o selecciona archivos de…" at bounding box center [204, 187] width 261 height 75
click at [223, 167] on body "MoldRidersHouse Start Favoritos Elementos Columnas Contenido Cuadros Accordion …" at bounding box center [784, 391] width 1568 height 782
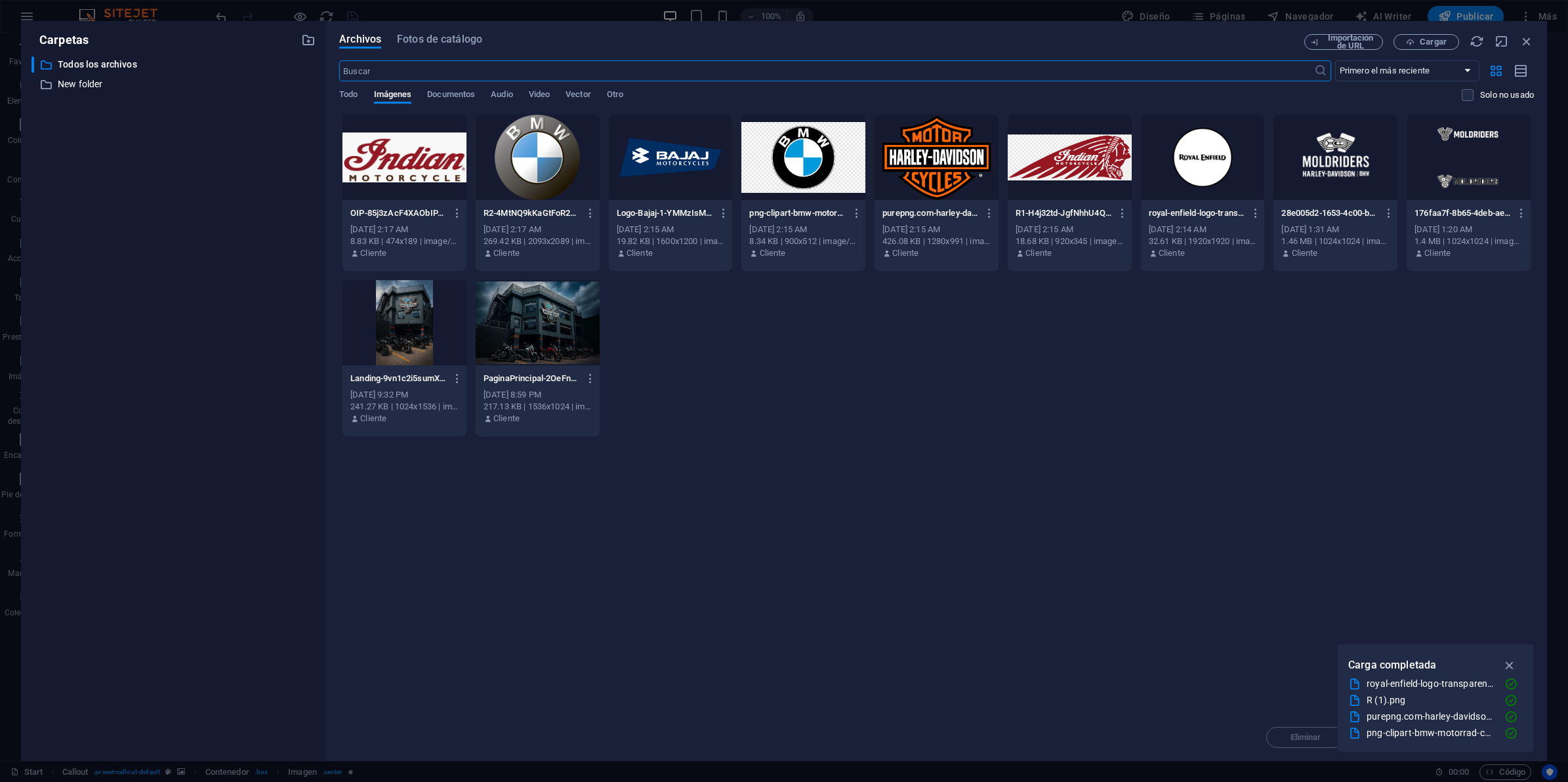
scroll to position [1961, 0]
click at [1350, 169] on div at bounding box center [1335, 157] width 124 height 85
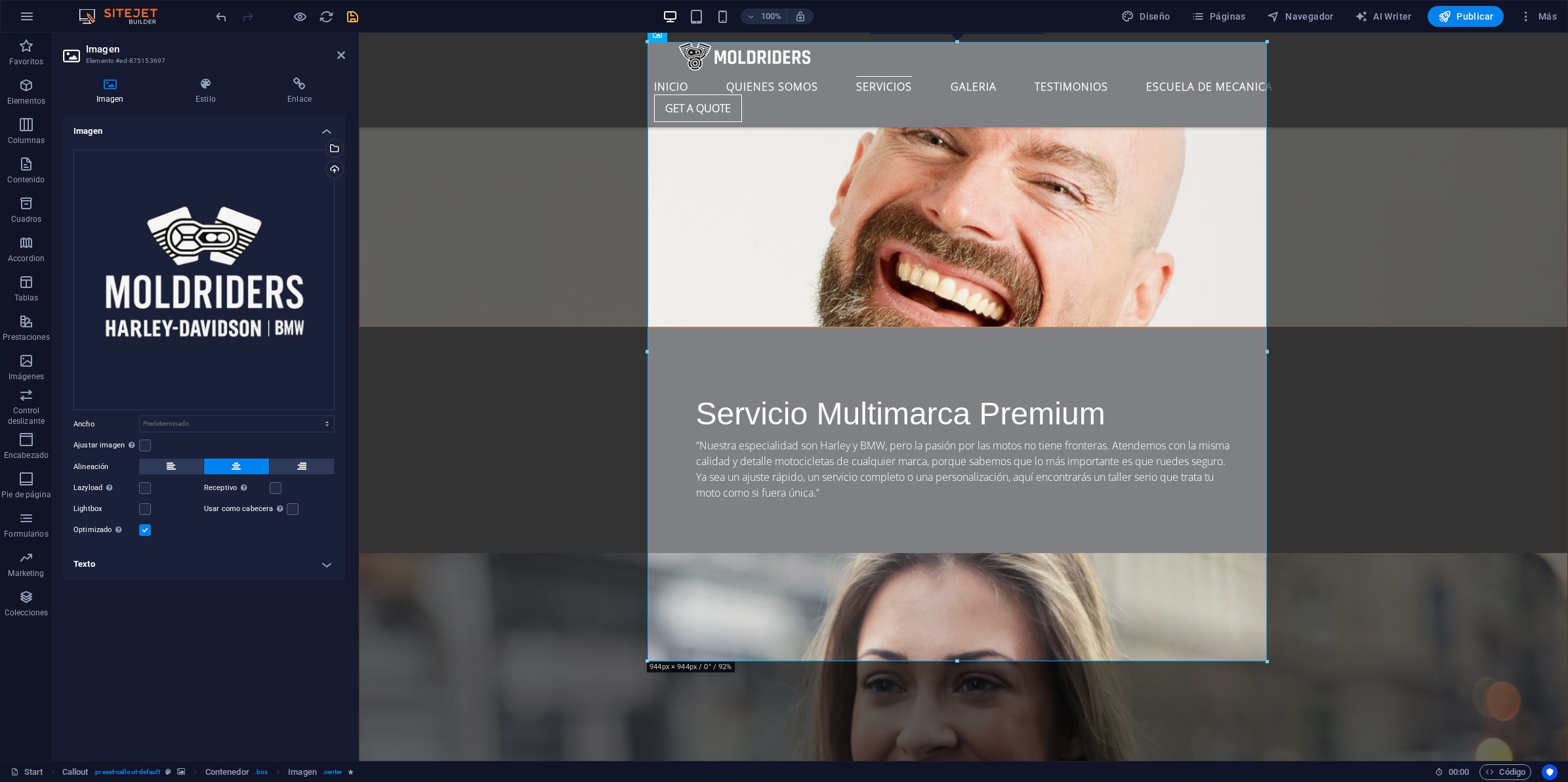
scroll to position [2378, 0]
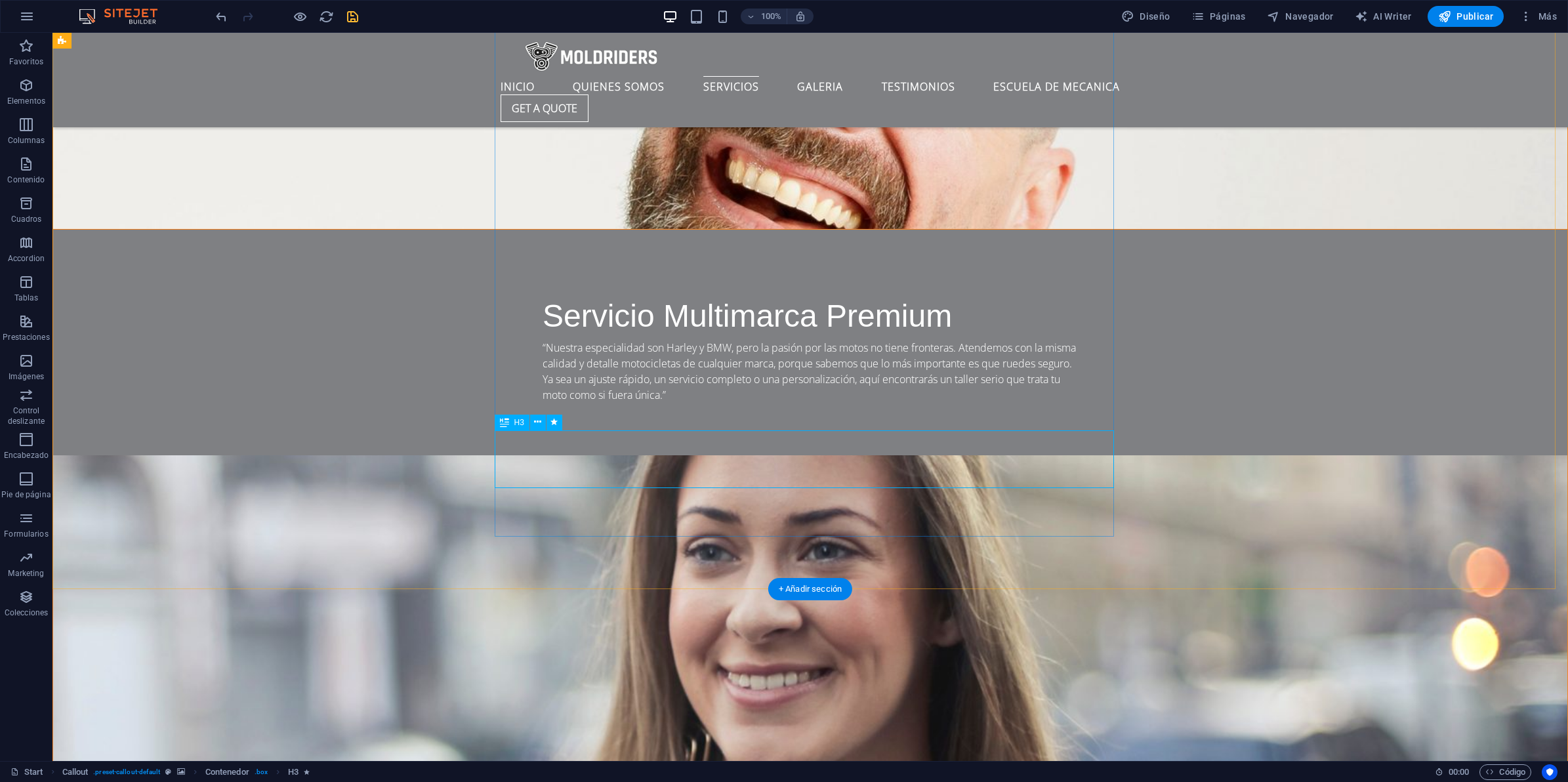
click at [571, 431] on div "H3" at bounding box center [532, 423] width 76 height 17
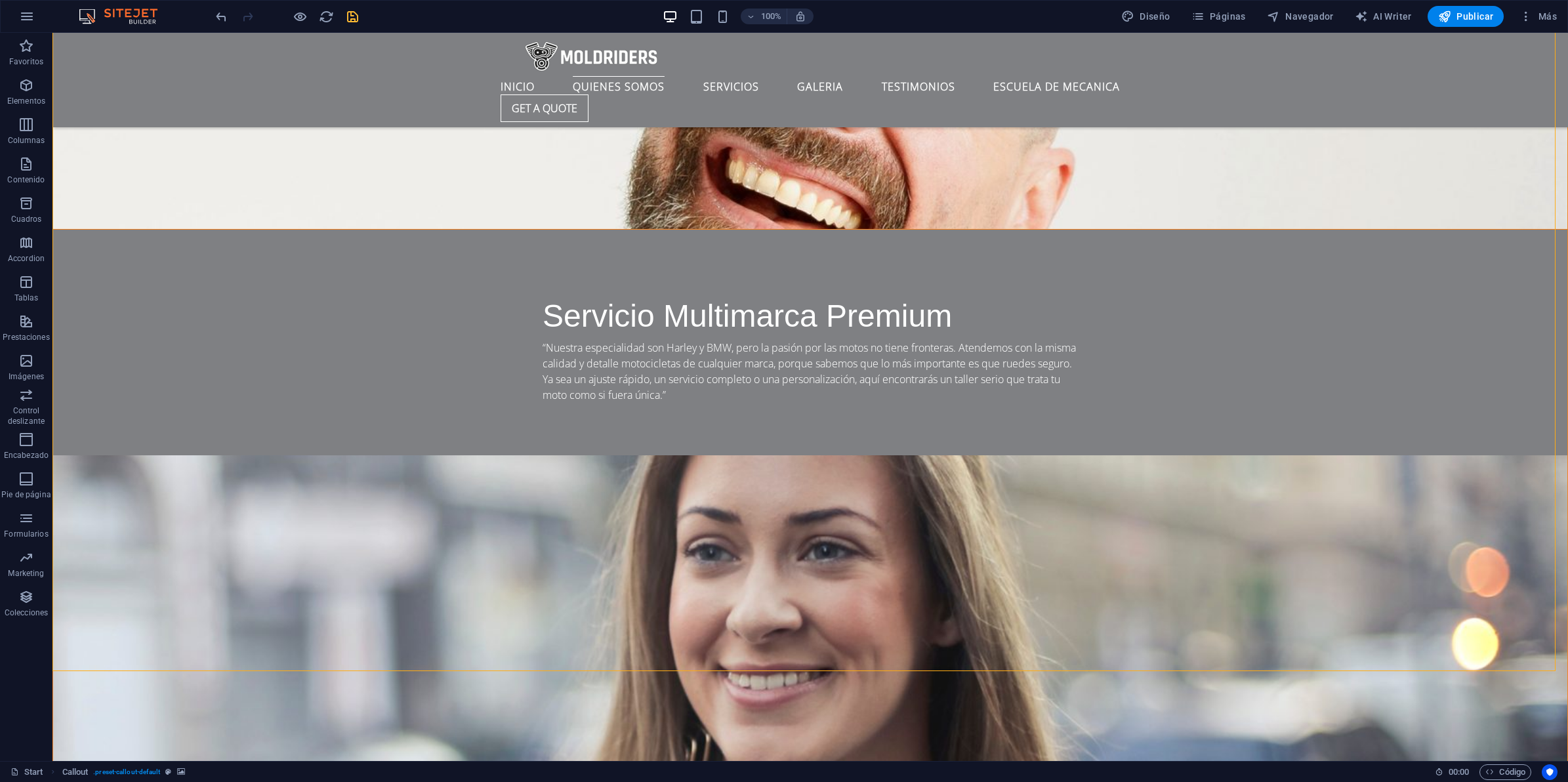
scroll to position [2296, 0]
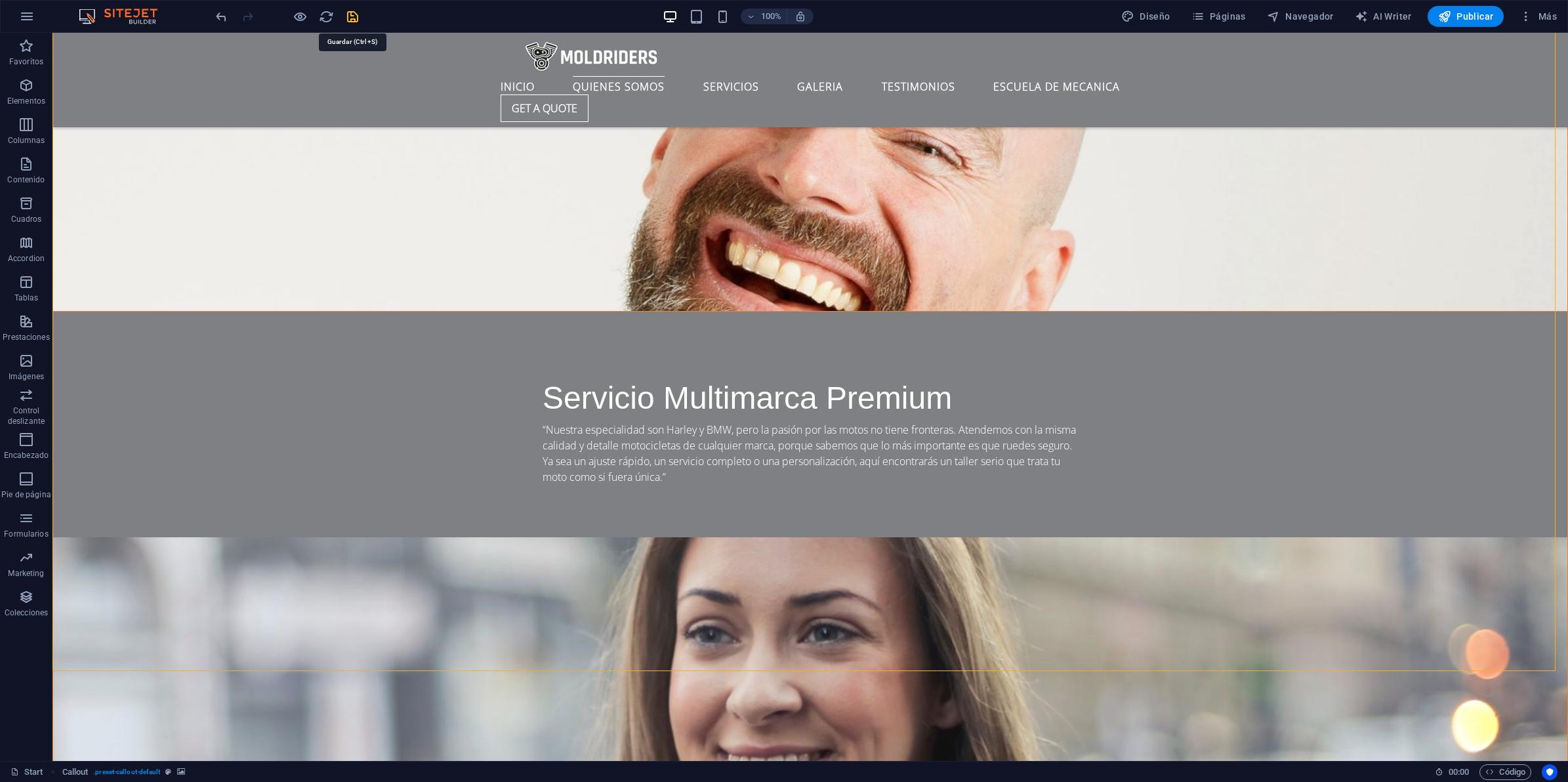
click at [346, 15] on icon "save" at bounding box center [352, 17] width 15 height 15
click at [1456, 14] on span "Publicar" at bounding box center [1465, 16] width 55 height 13
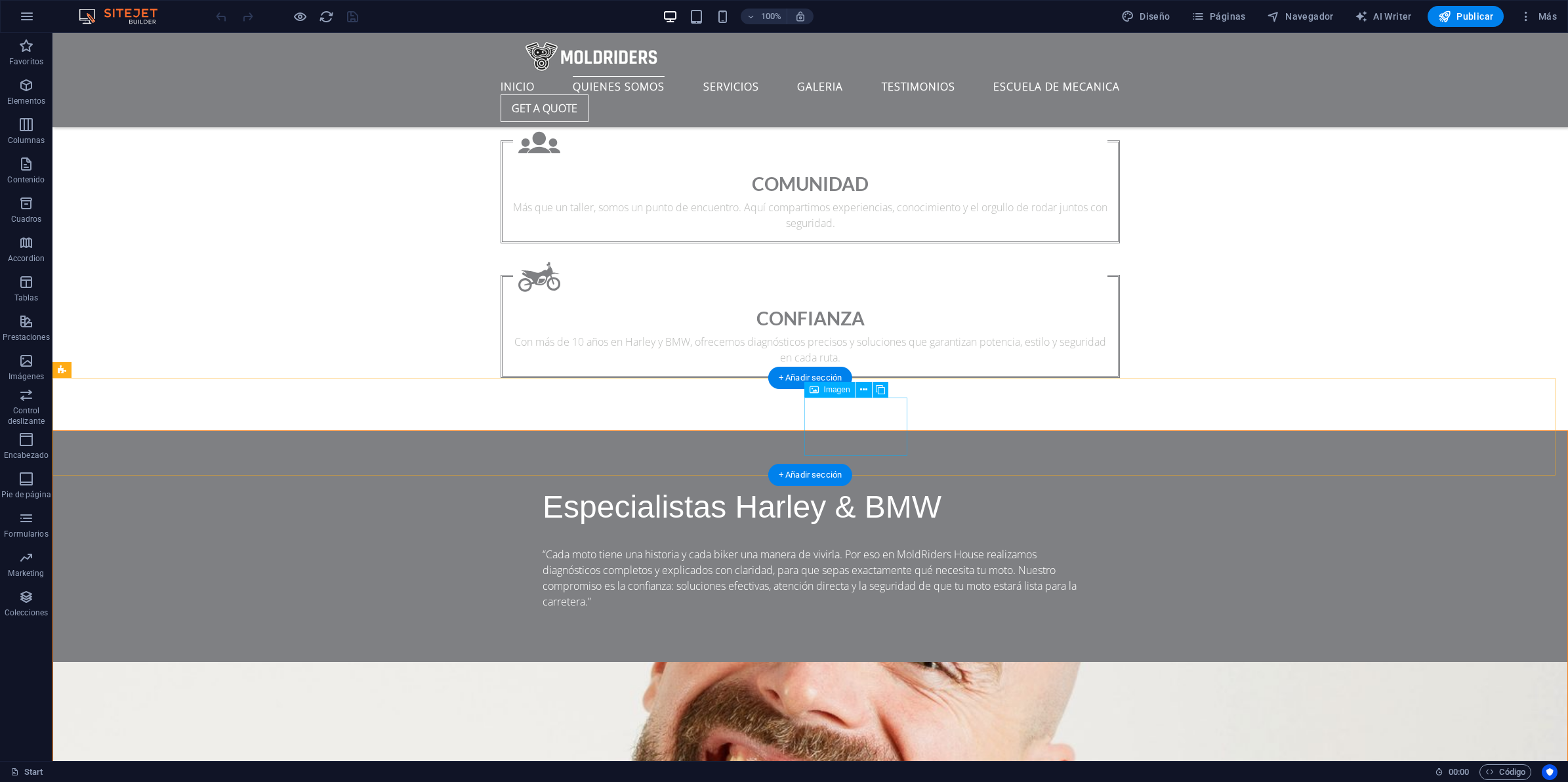
scroll to position [1640, 0]
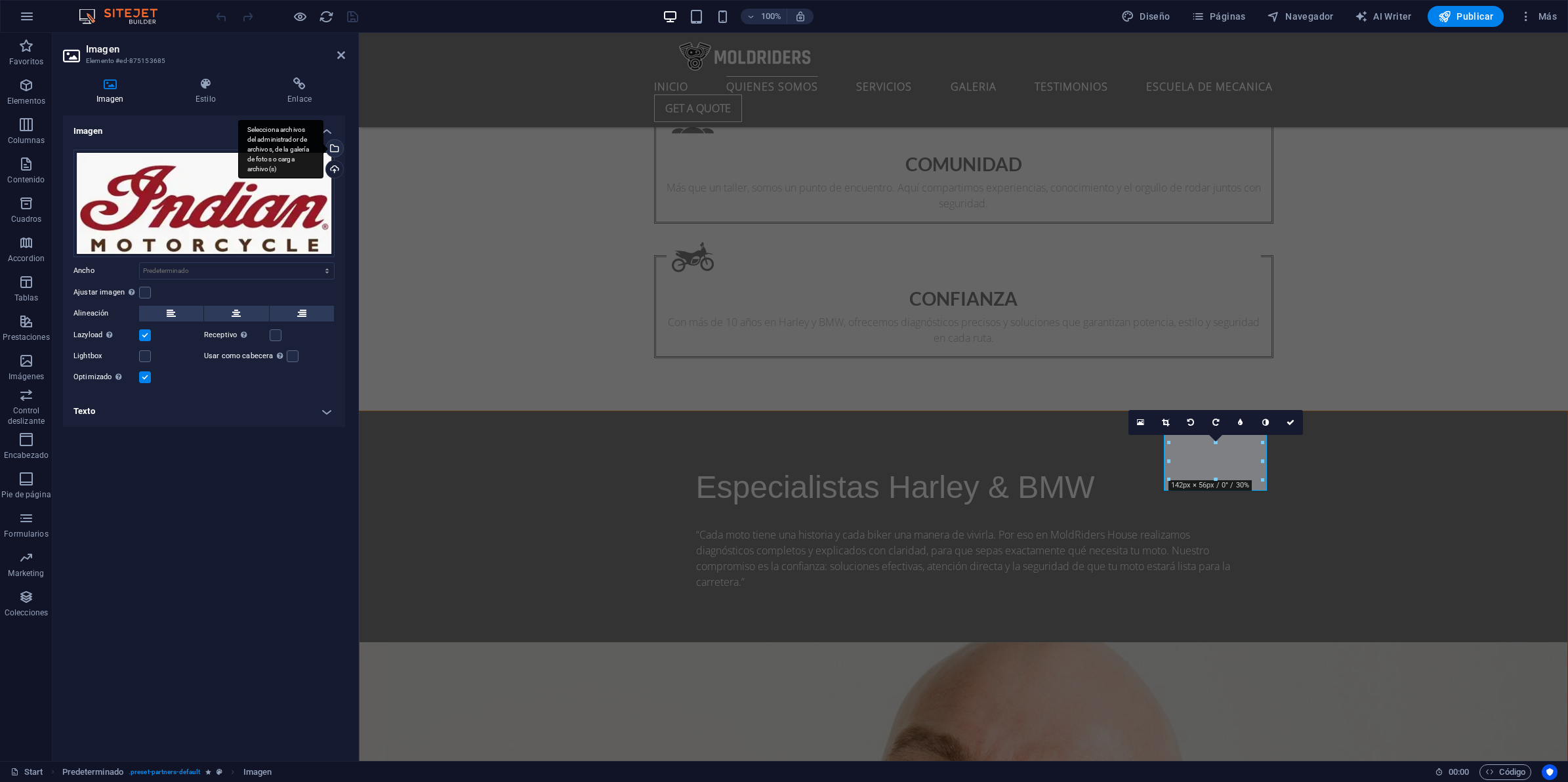
click at [338, 147] on div "Selecciona archivos del administrador de archivos, de la galería de fotos o car…" at bounding box center [333, 150] width 20 height 20
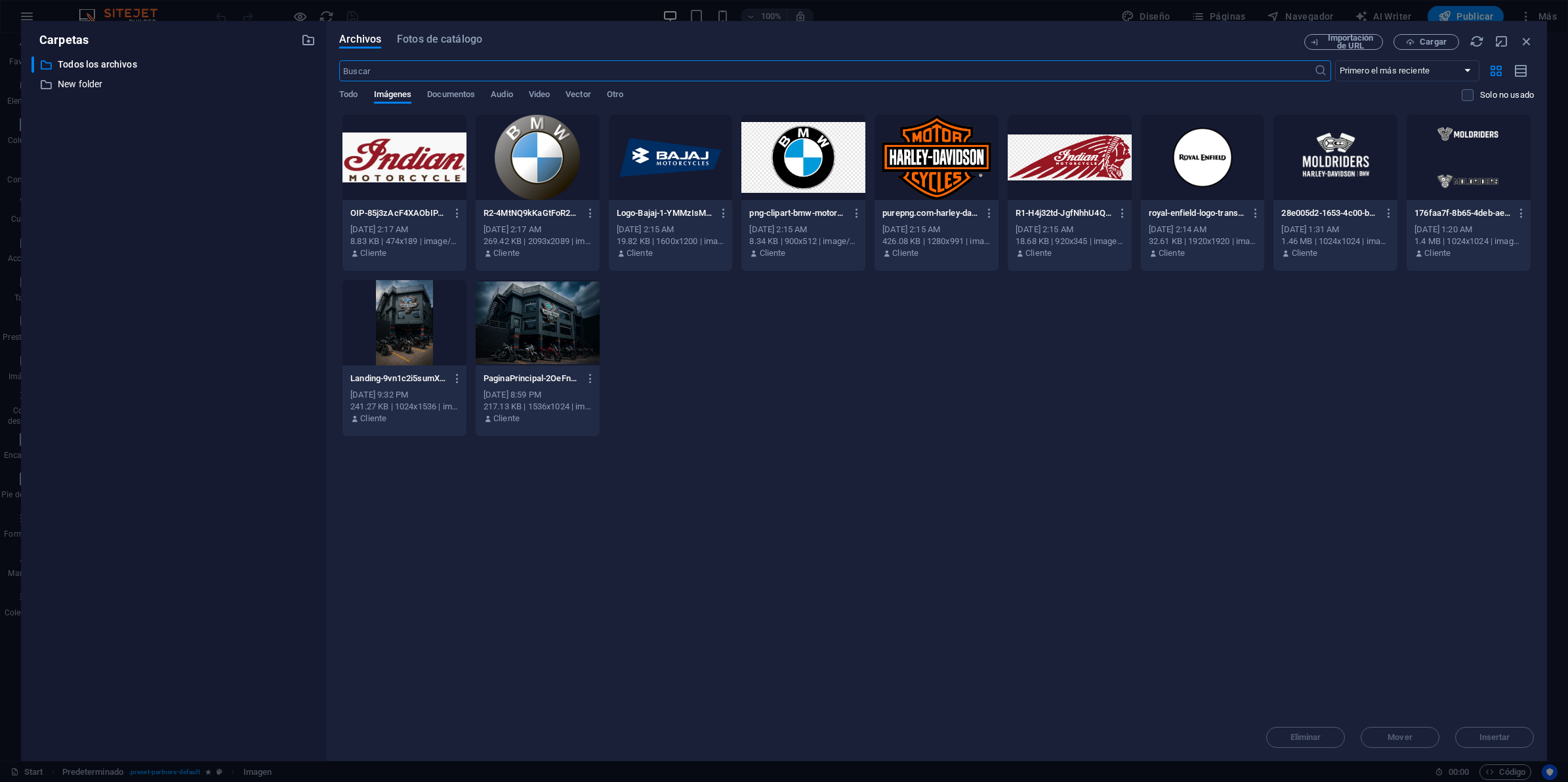
scroll to position [1719, 0]
click at [1421, 46] on span "Cargar" at bounding box center [1433, 42] width 27 height 8
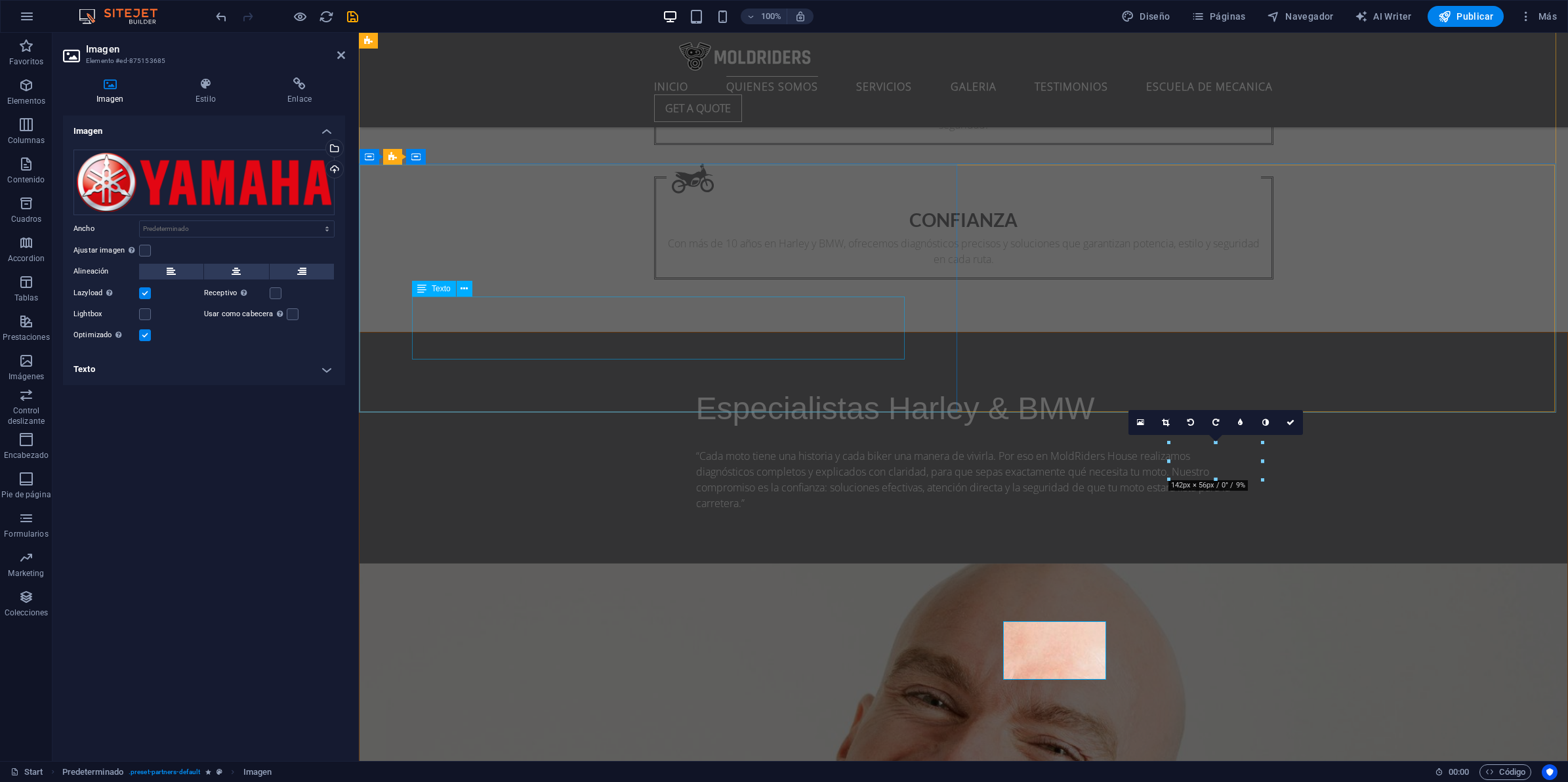
scroll to position [1640, 0]
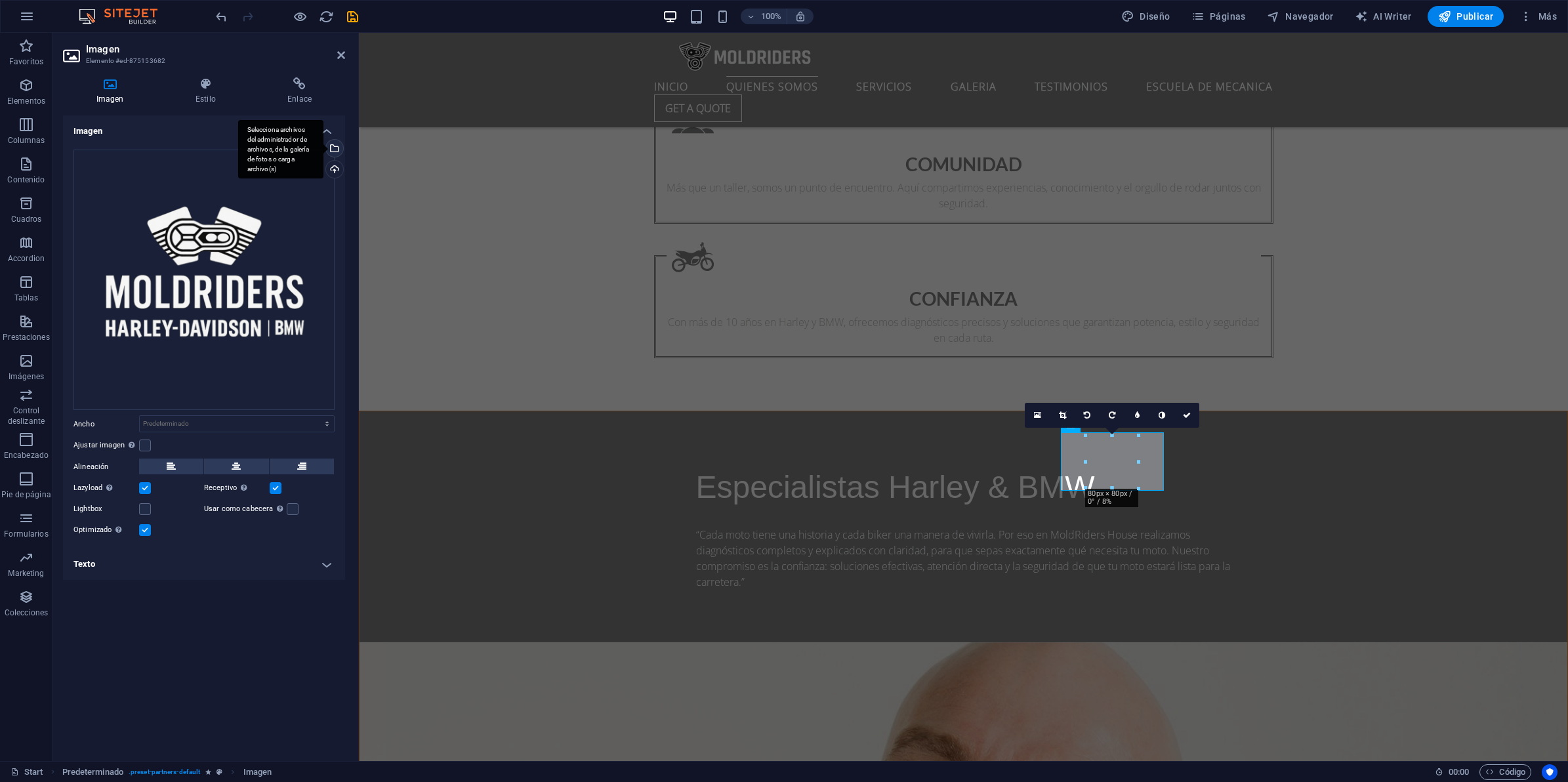
click at [323, 145] on div "Selecciona archivos del administrador de archivos, de la galería de fotos o car…" at bounding box center [281, 150] width 85 height 59
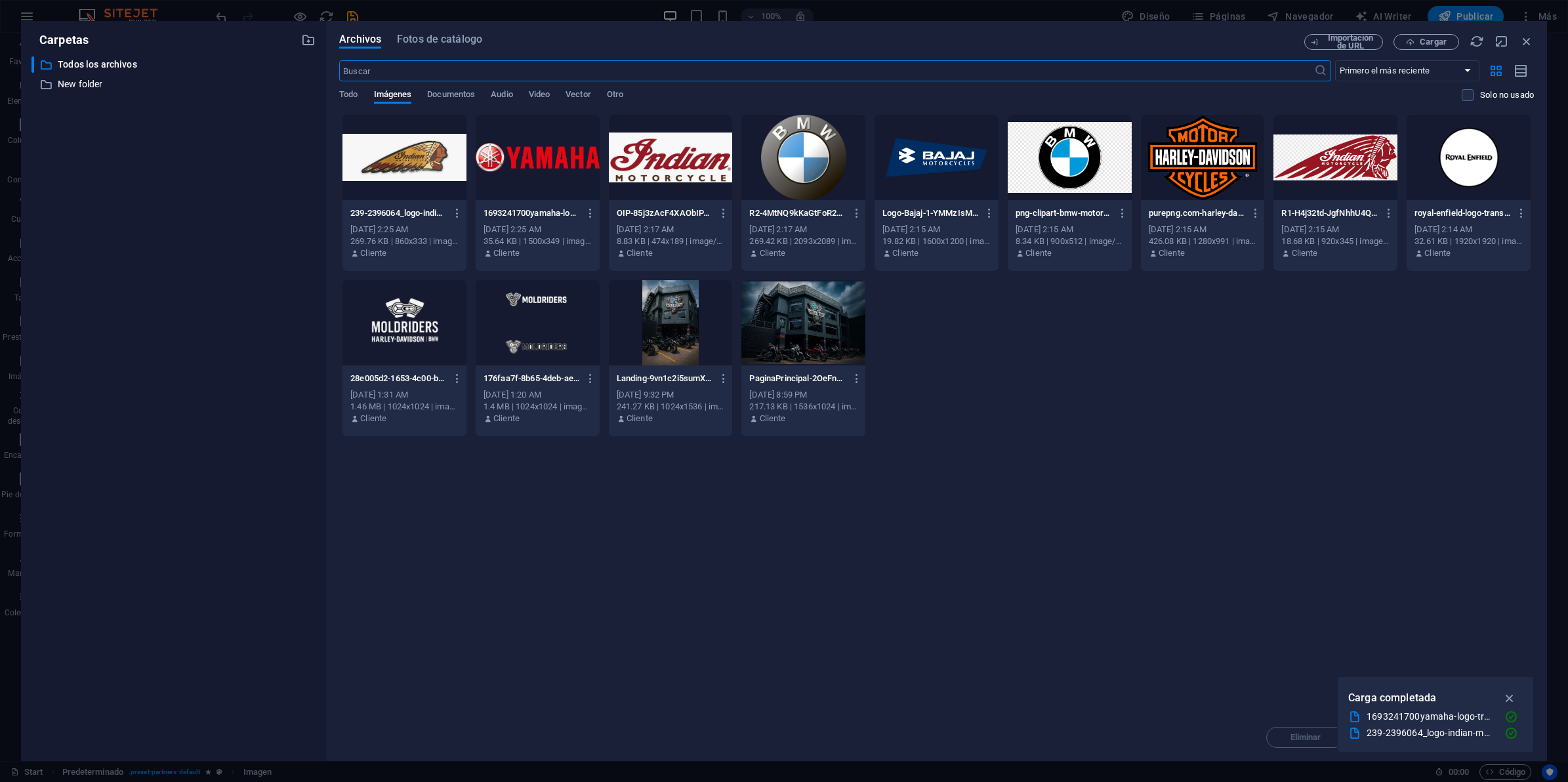
scroll to position [1719, 0]
click at [345, 158] on div at bounding box center [404, 157] width 124 height 85
click at [345, 158] on div "1" at bounding box center [404, 157] width 124 height 85
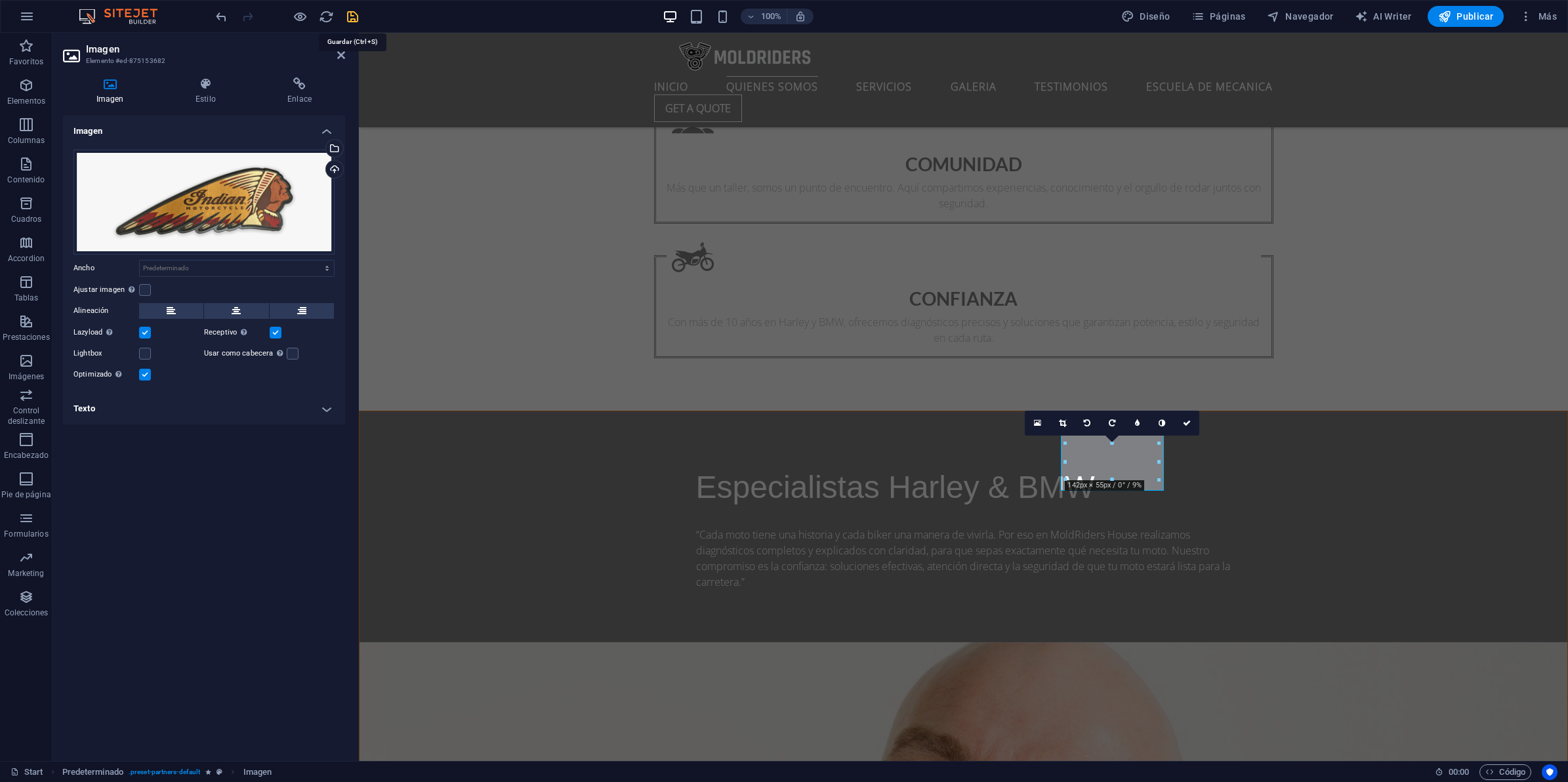
click at [349, 10] on icon "save" at bounding box center [352, 17] width 15 height 15
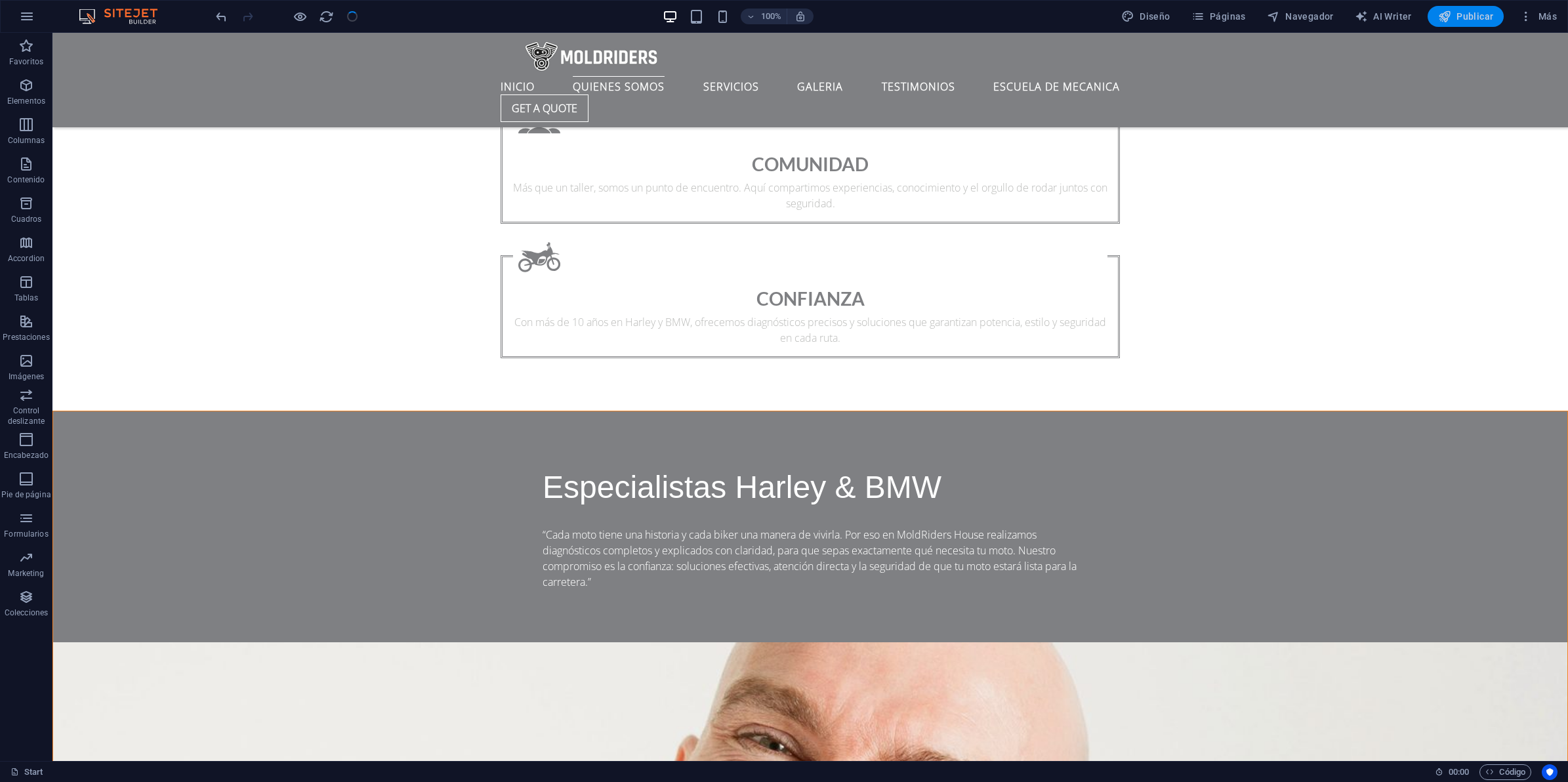
click at [1466, 14] on span "Publicar" at bounding box center [1465, 16] width 55 height 13
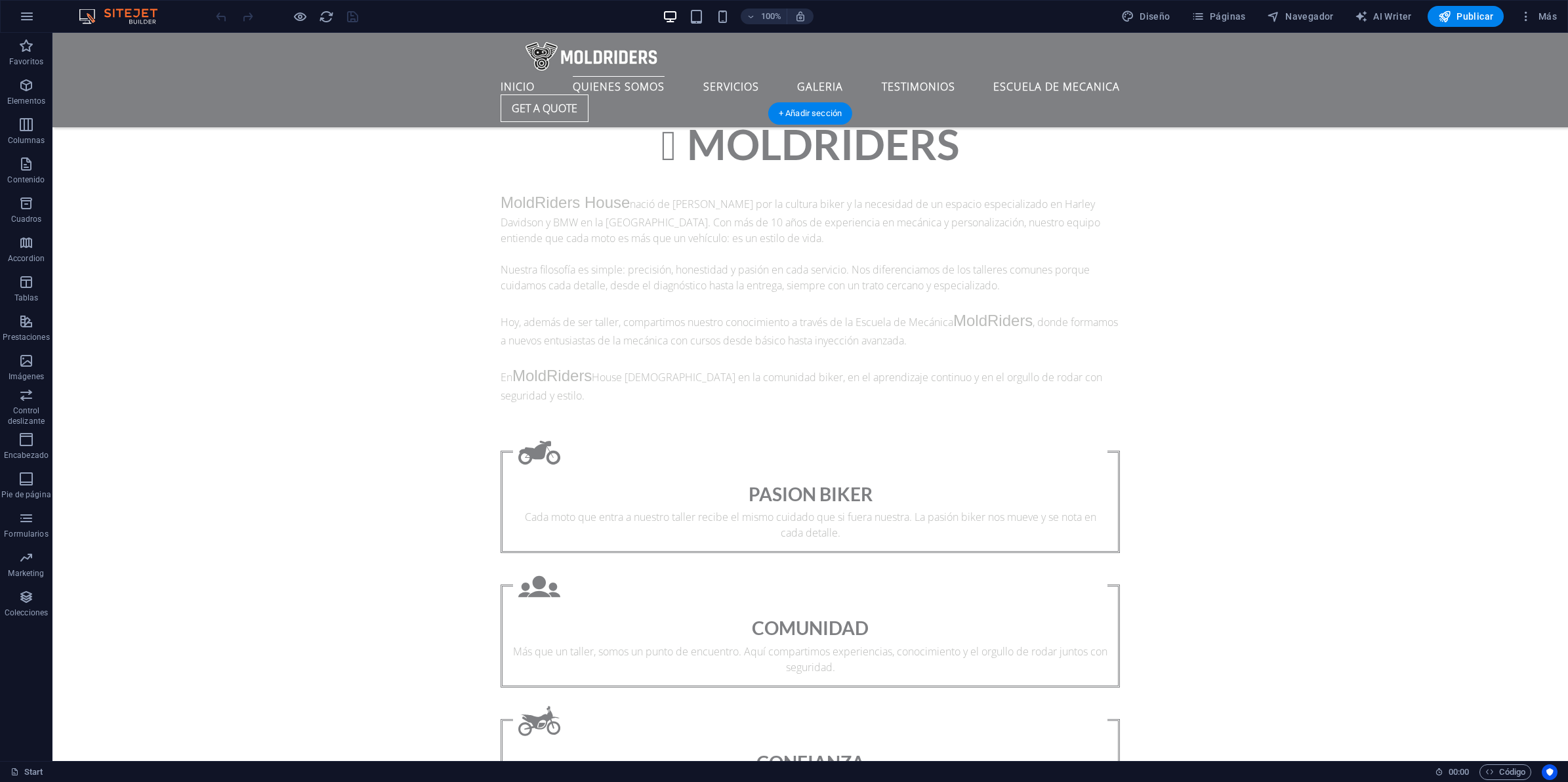
scroll to position [1230, 0]
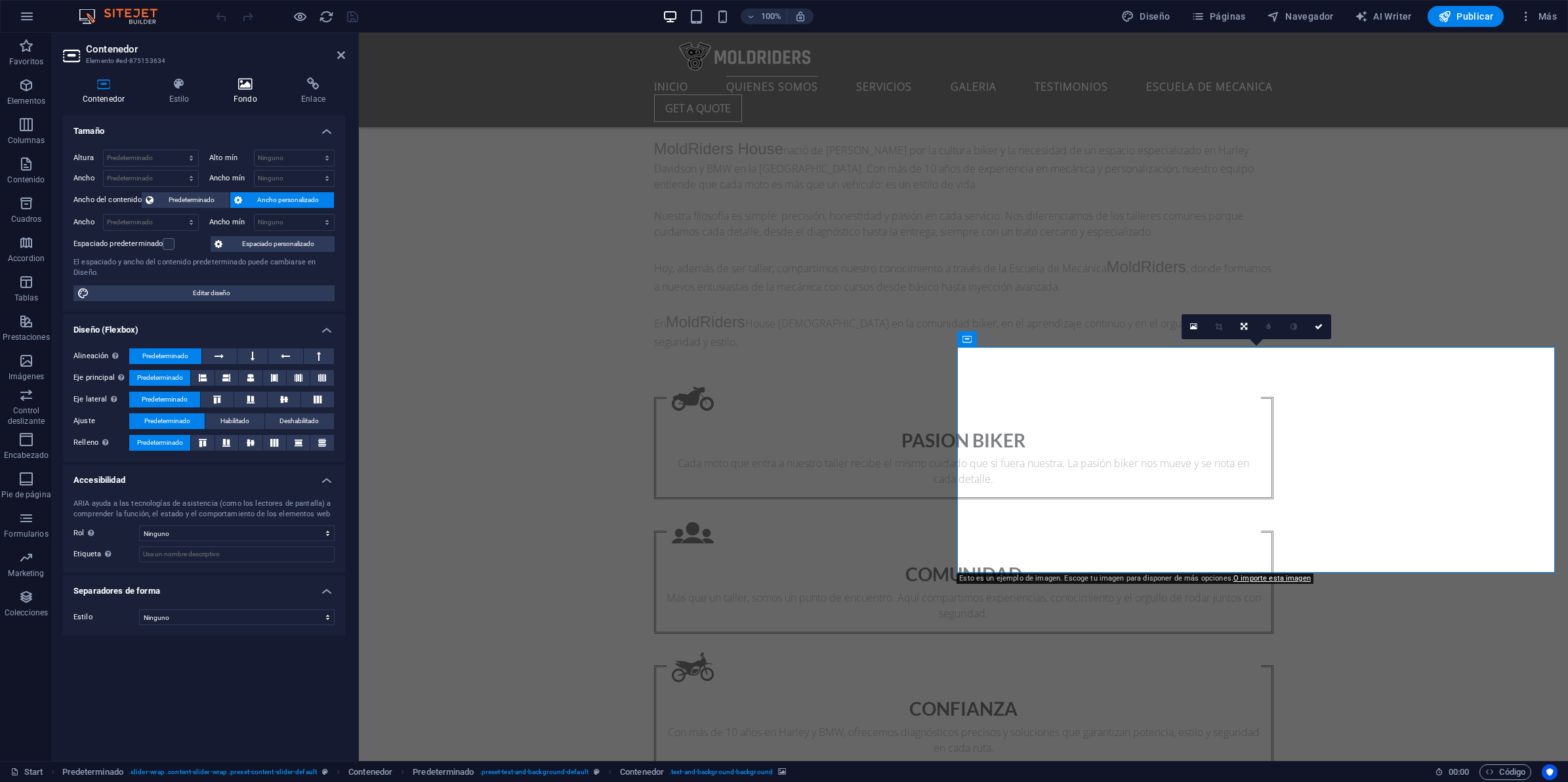
click at [239, 87] on icon at bounding box center [245, 84] width 62 height 13
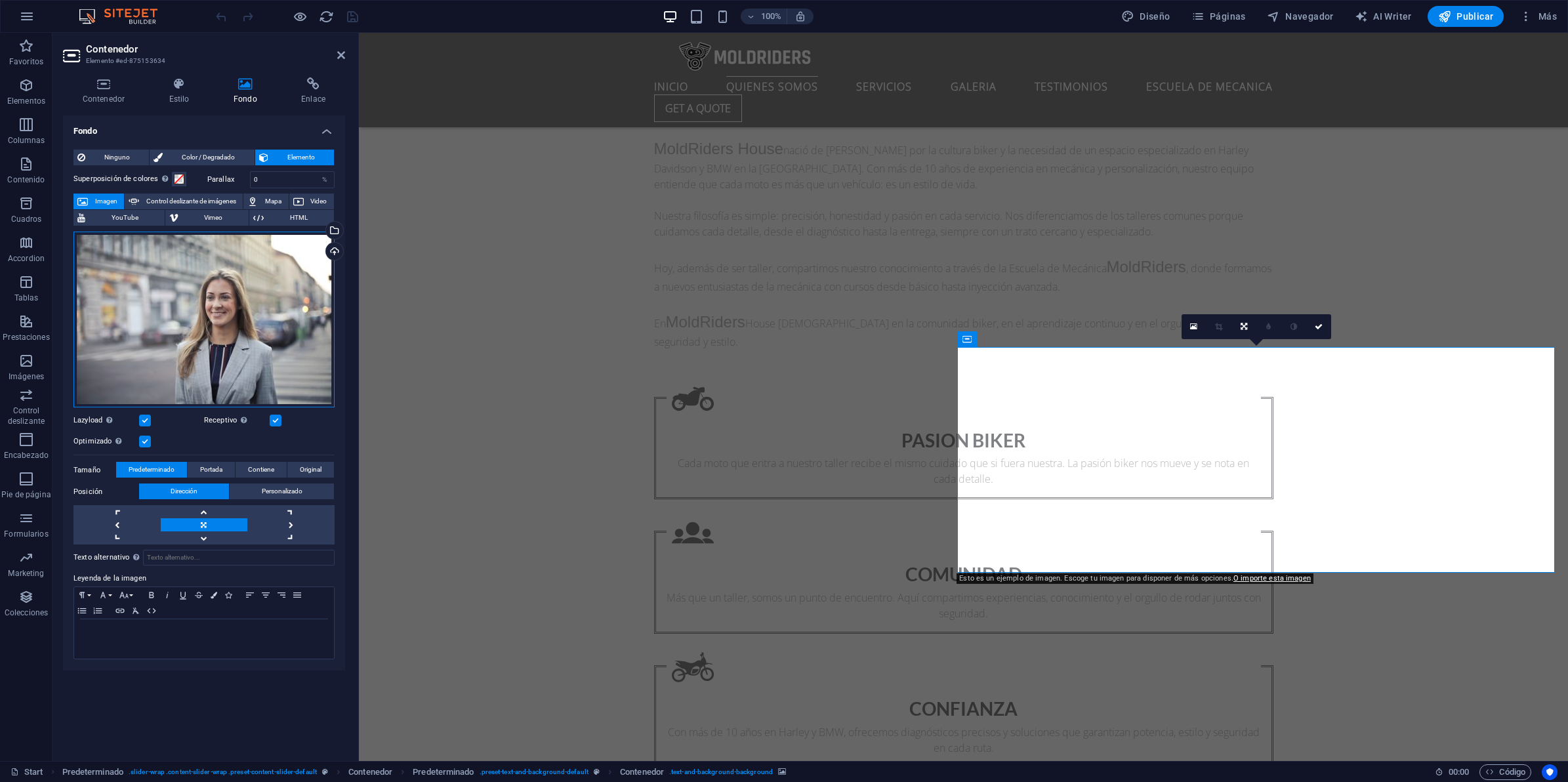
click at [274, 345] on div "Arrastra archivos aquí, haz clic para escoger archivos o selecciona archivos de…" at bounding box center [204, 320] width 261 height 176
click at [274, 345] on body "MoldRidersHouse Start Favoritos Elementos Columnas Contenido [PERSON_NAME] Acco…" at bounding box center [784, 391] width 1568 height 782
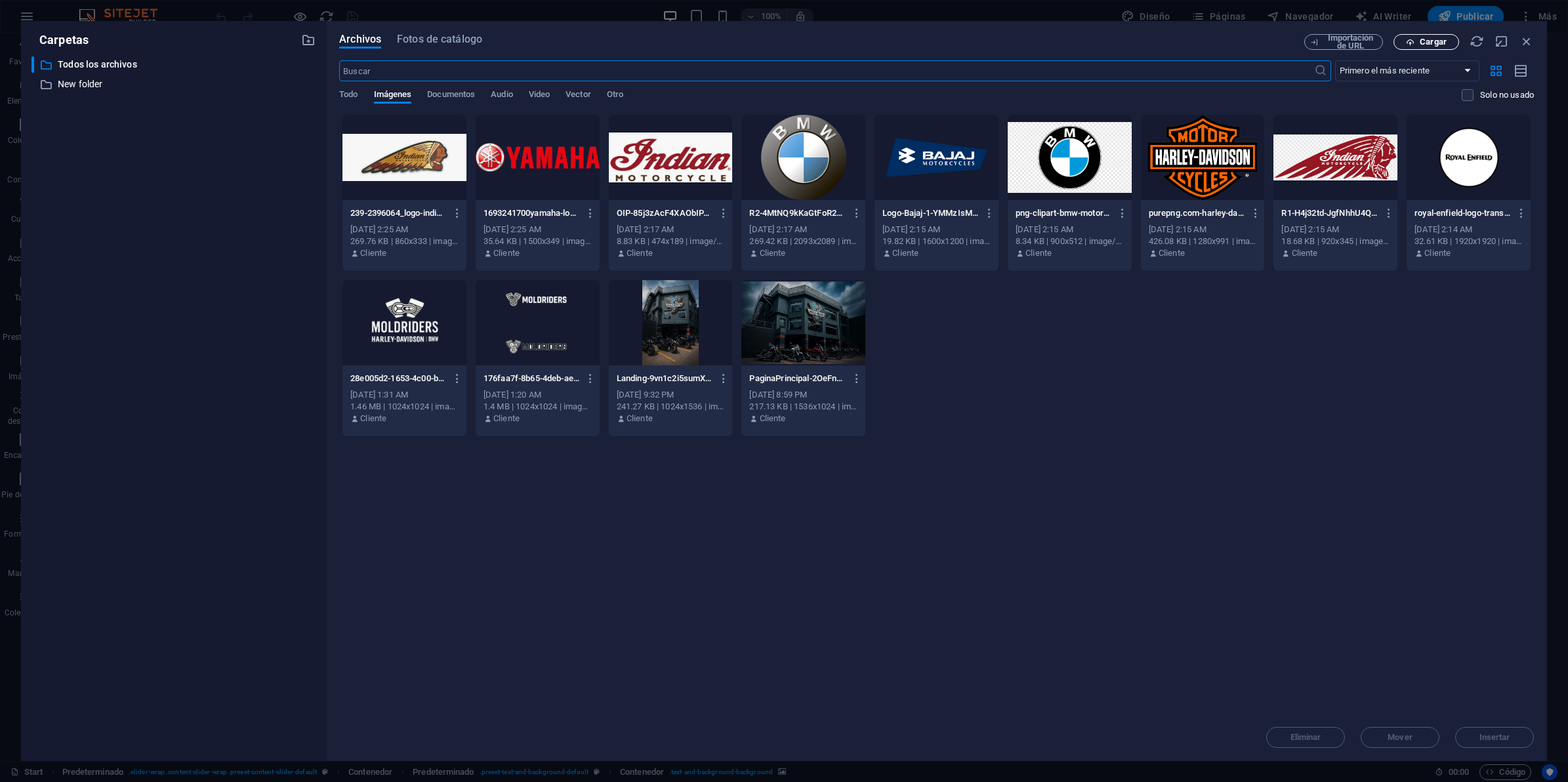
click at [1421, 39] on span "Cargar" at bounding box center [1433, 42] width 27 height 8
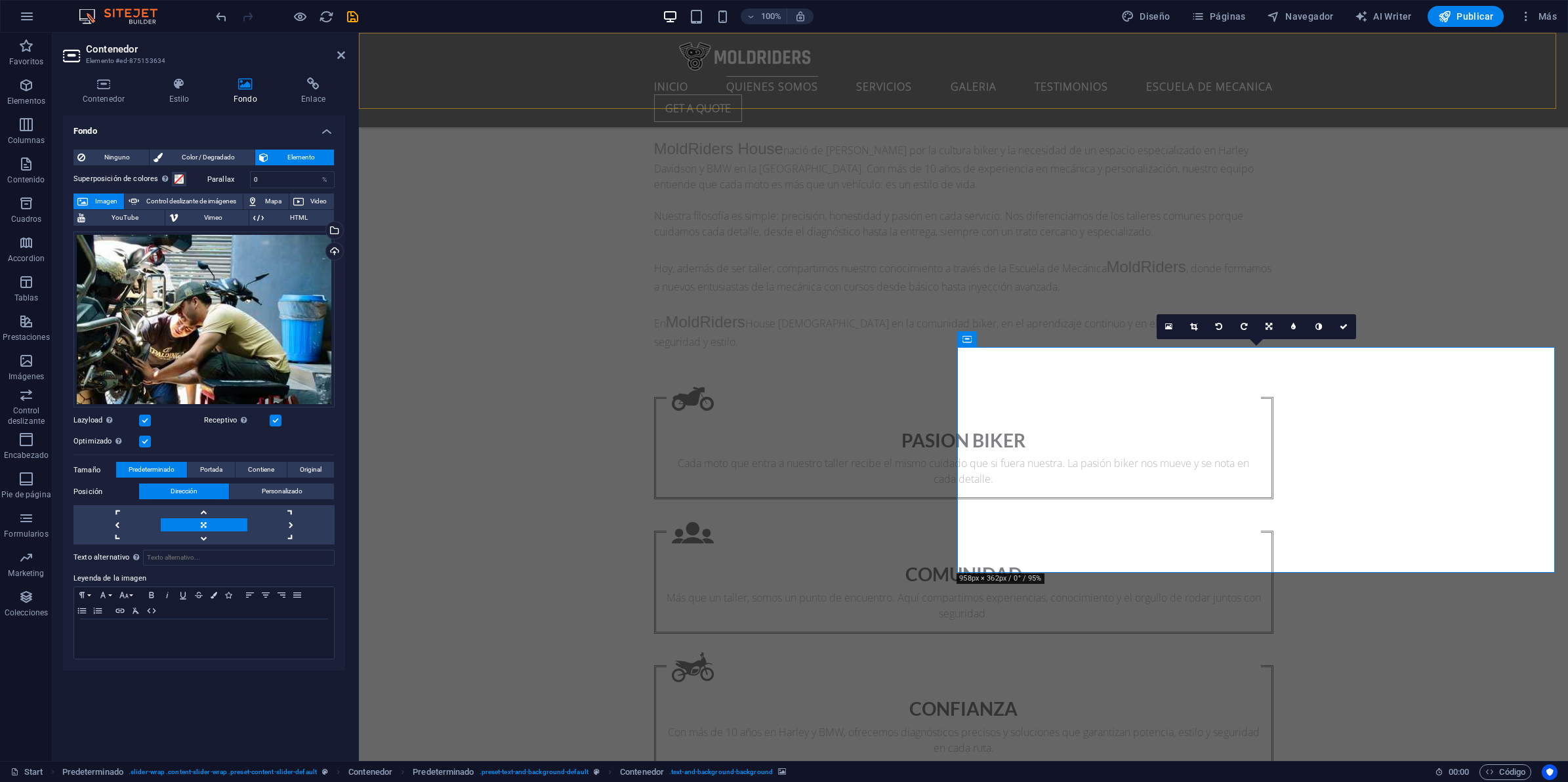
click at [1433, 36] on div "INICIO QUIENES SOMOS SERVICIOS GALERIA TESTIMONIOS ESCUELA DE MECANICA Get a qu…" at bounding box center [963, 80] width 1209 height 94
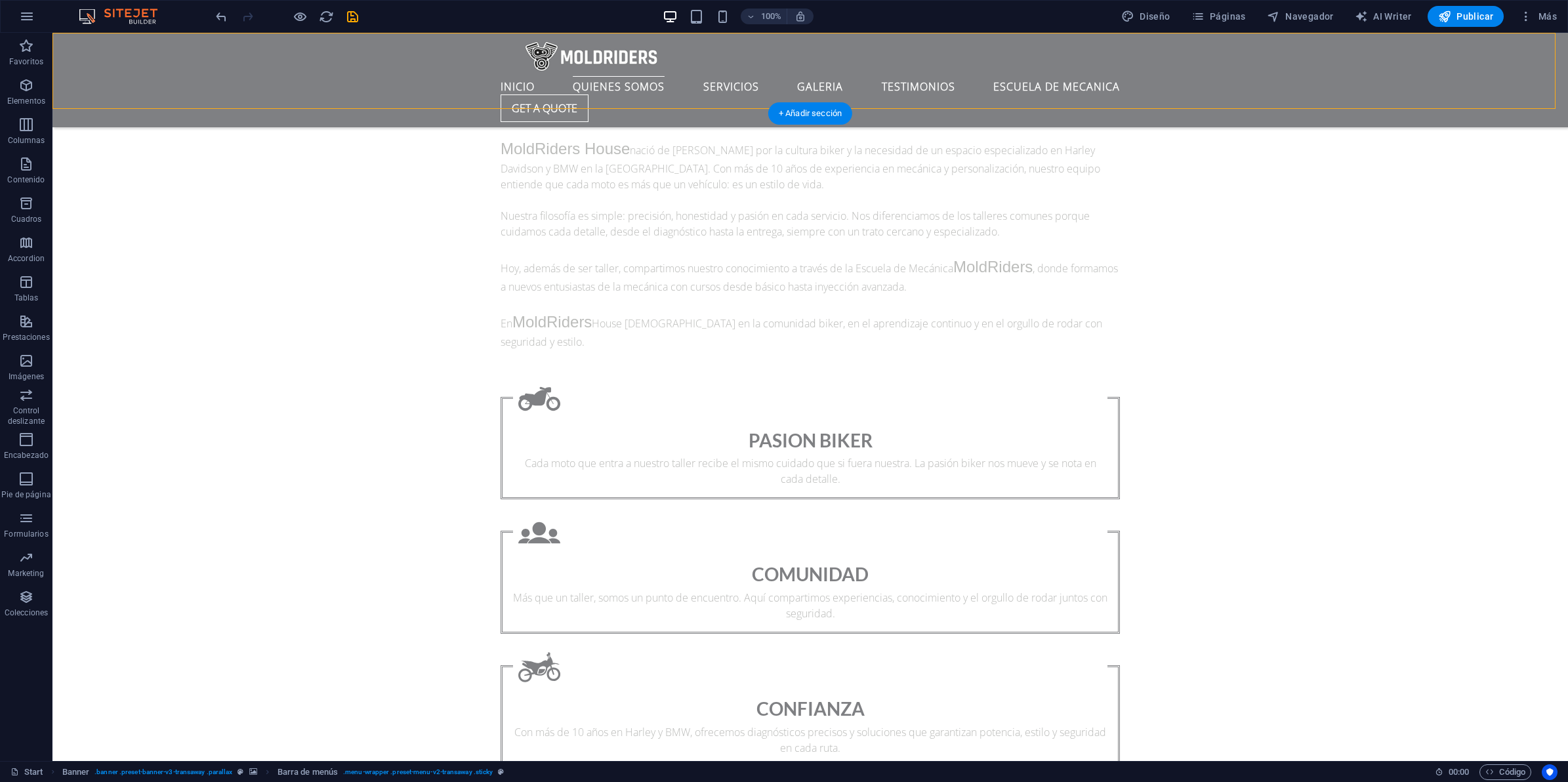
drag, startPoint x: 1199, startPoint y: 490, endPoint x: 1206, endPoint y: 562, distance: 72.3
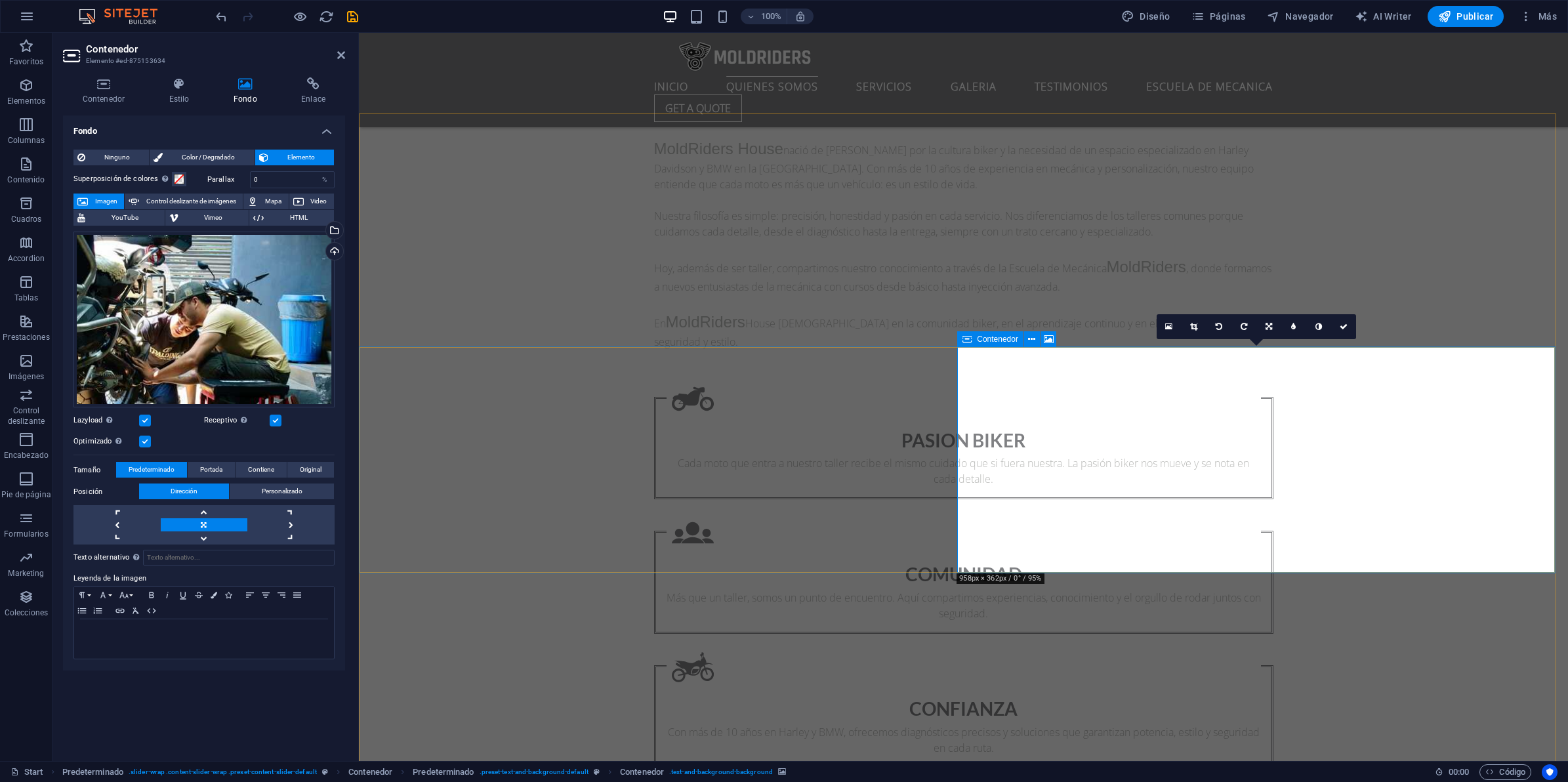
drag, startPoint x: 1151, startPoint y: 504, endPoint x: 1154, endPoint y: 435, distance: 69.1
click at [1194, 328] on icon at bounding box center [1194, 326] width 8 height 8
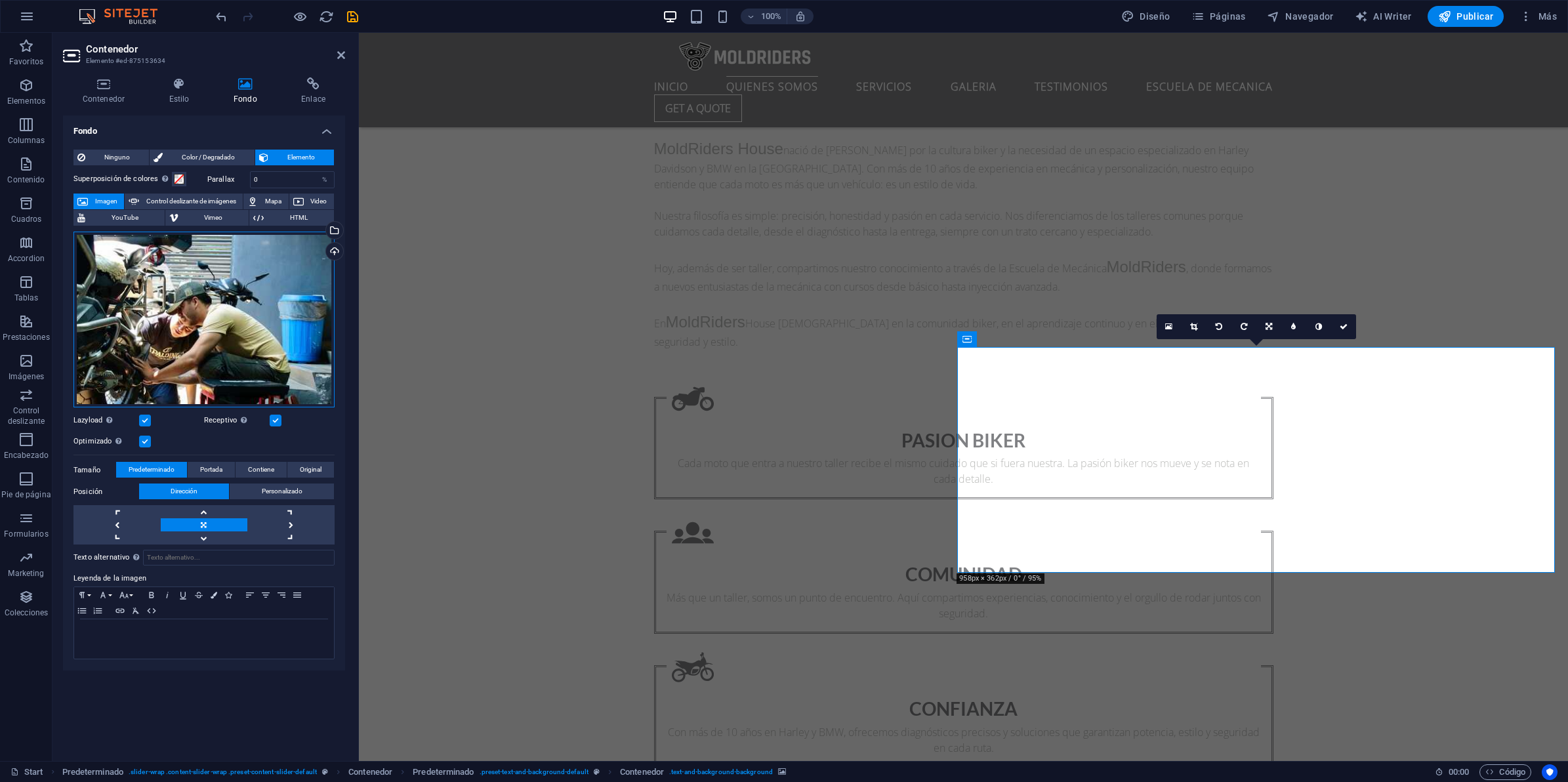
click at [212, 297] on div "Arrastra archivos aquí, haz clic para escoger archivos o selecciona archivos de…" at bounding box center [204, 320] width 261 height 176
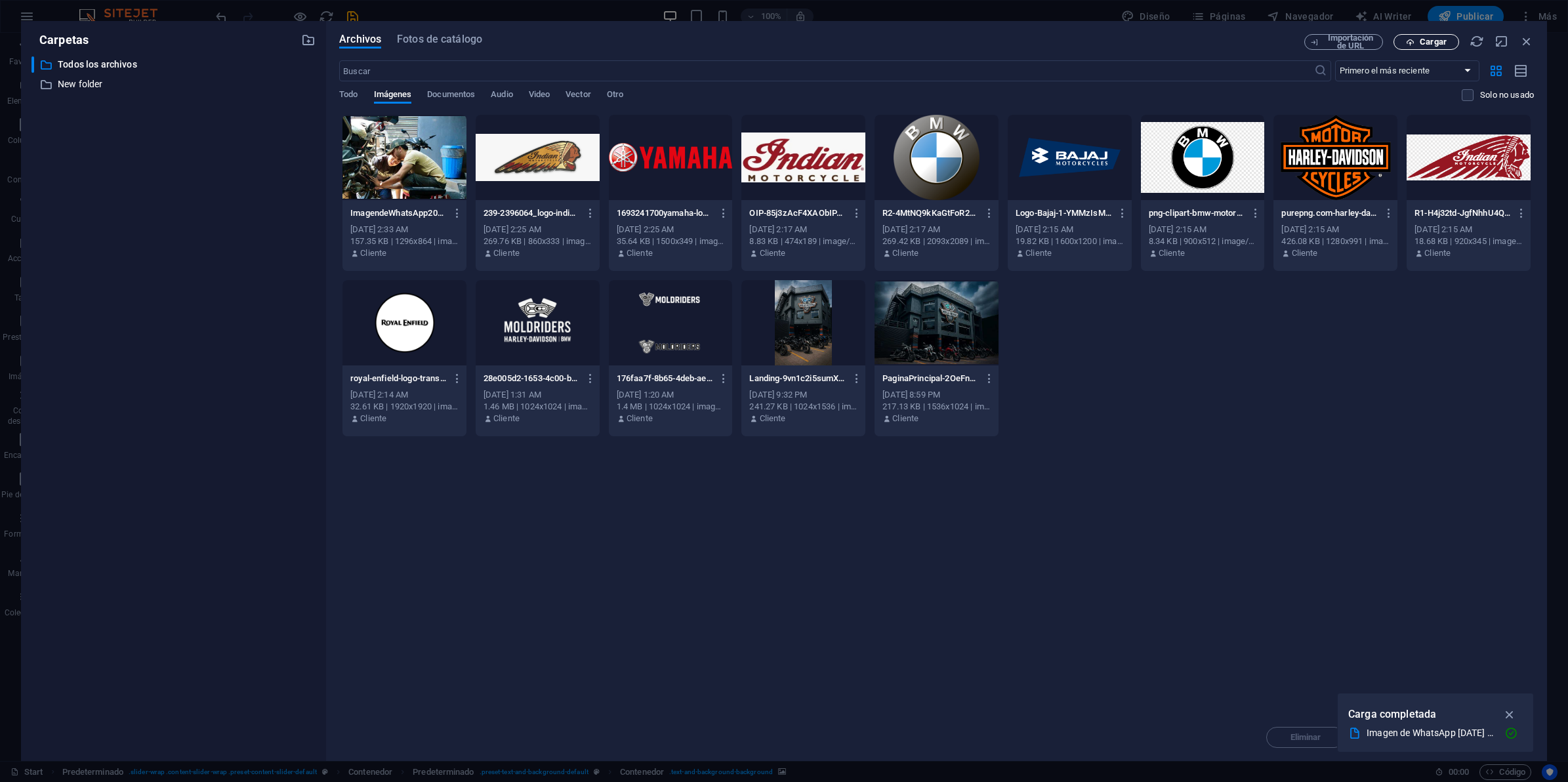
click at [1440, 40] on span "Cargar" at bounding box center [1433, 42] width 27 height 8
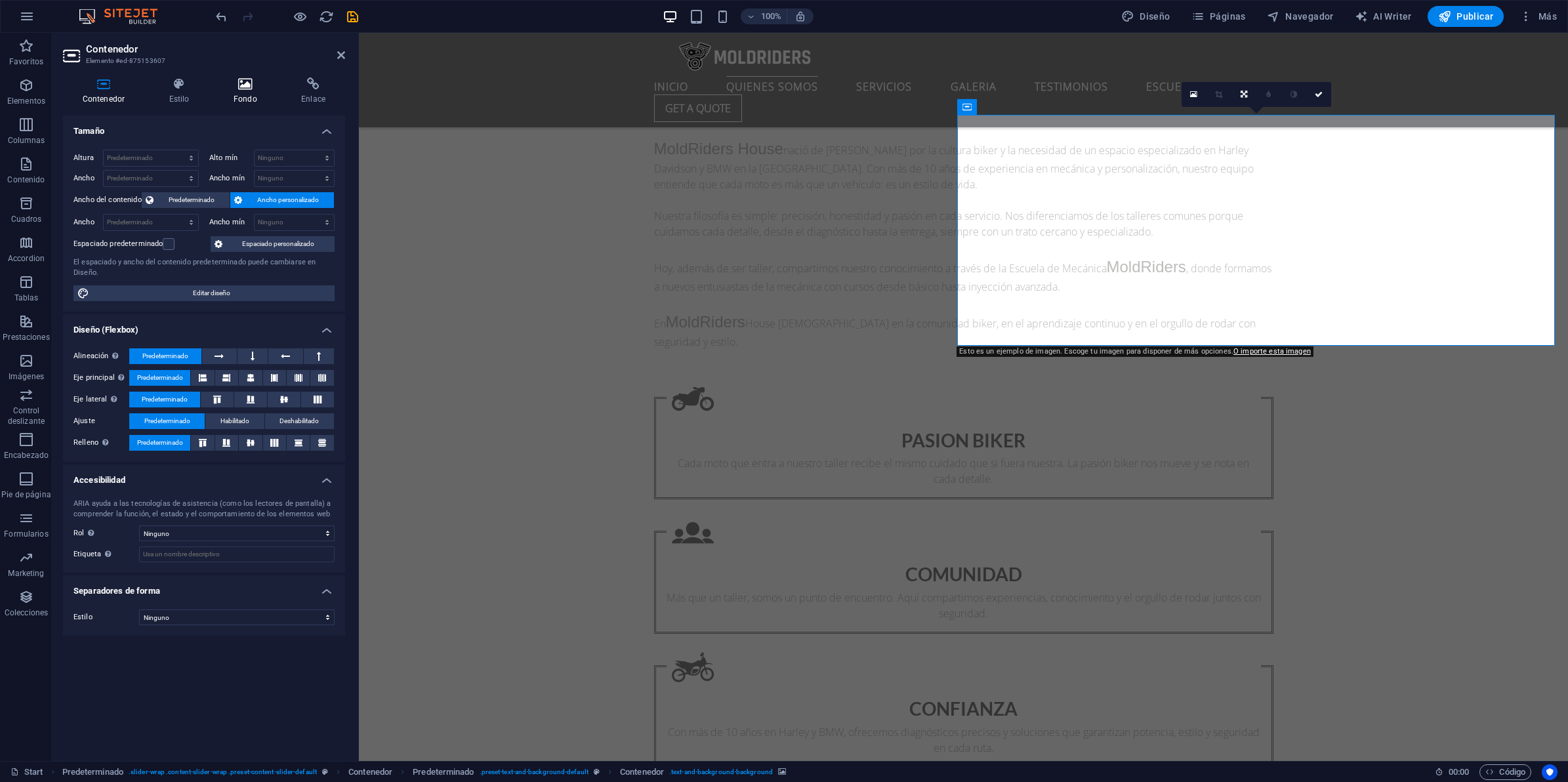
click at [230, 93] on h4 "Fondo" at bounding box center [248, 91] width 68 height 27
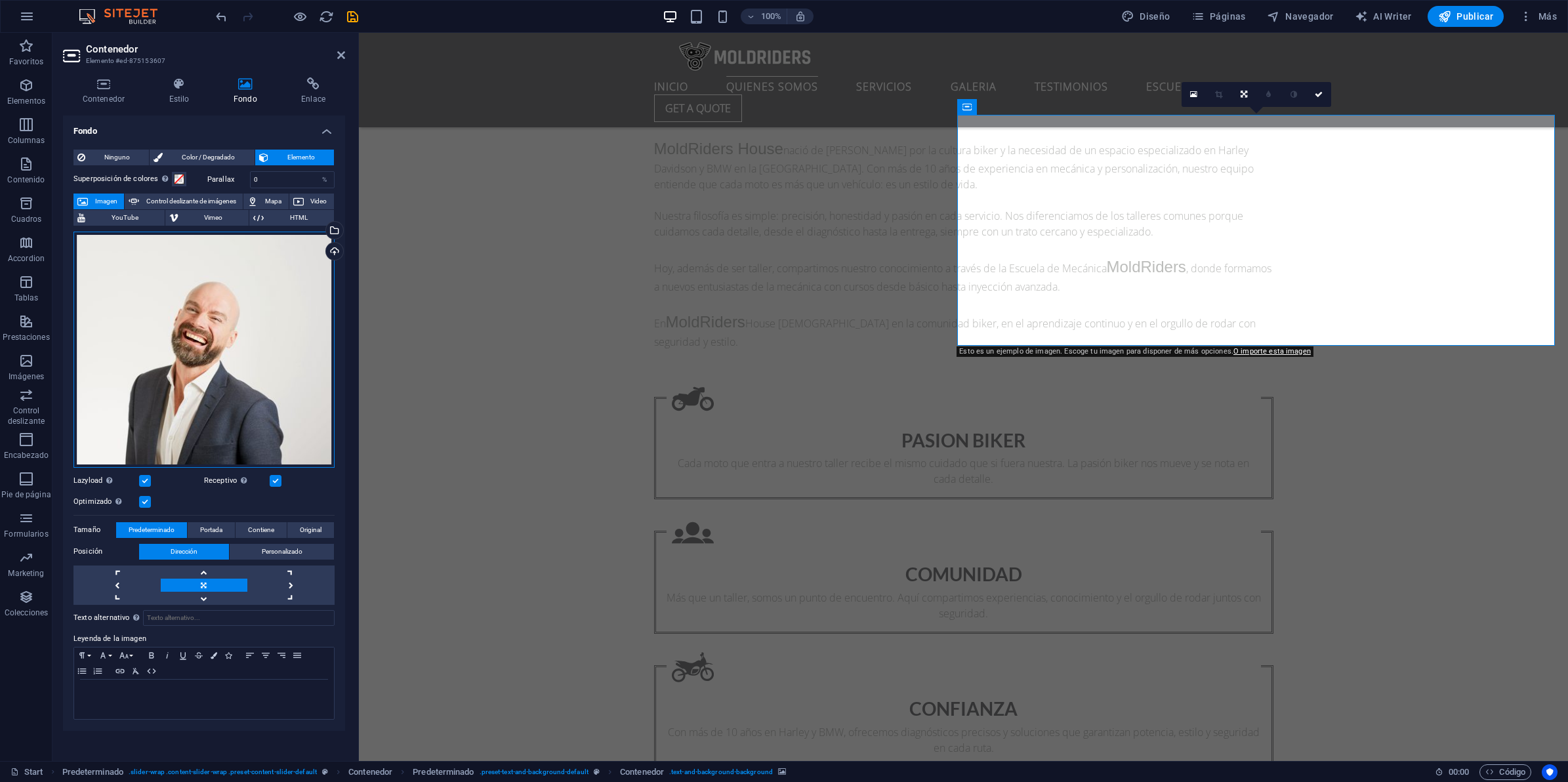
click at [171, 306] on div "Arrastra archivos aquí, haz clic para escoger archivos o selecciona archivos de…" at bounding box center [204, 349] width 261 height 236
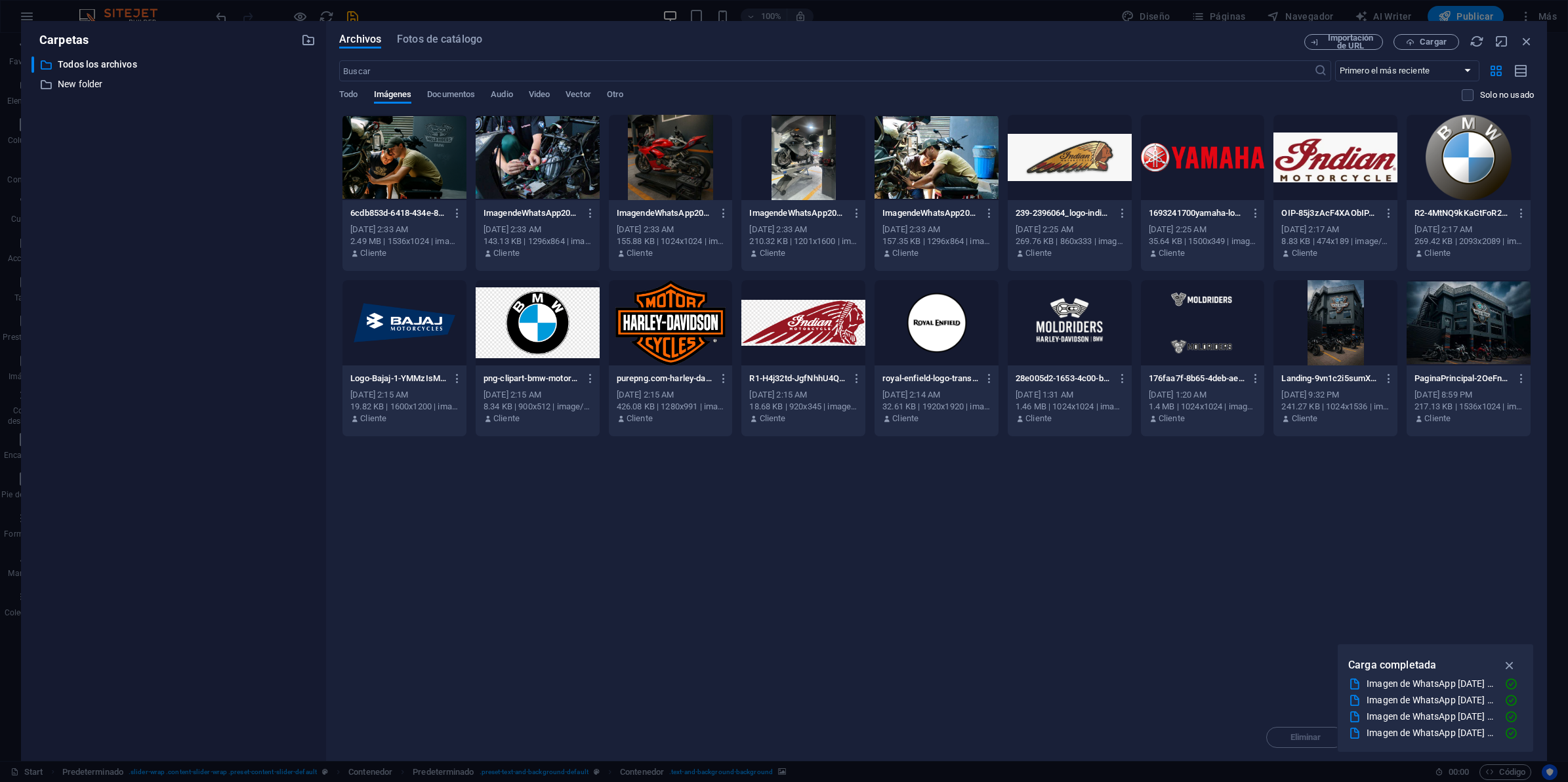
click at [786, 175] on div at bounding box center [803, 157] width 124 height 85
click at [786, 175] on div "1" at bounding box center [803, 157] width 124 height 85
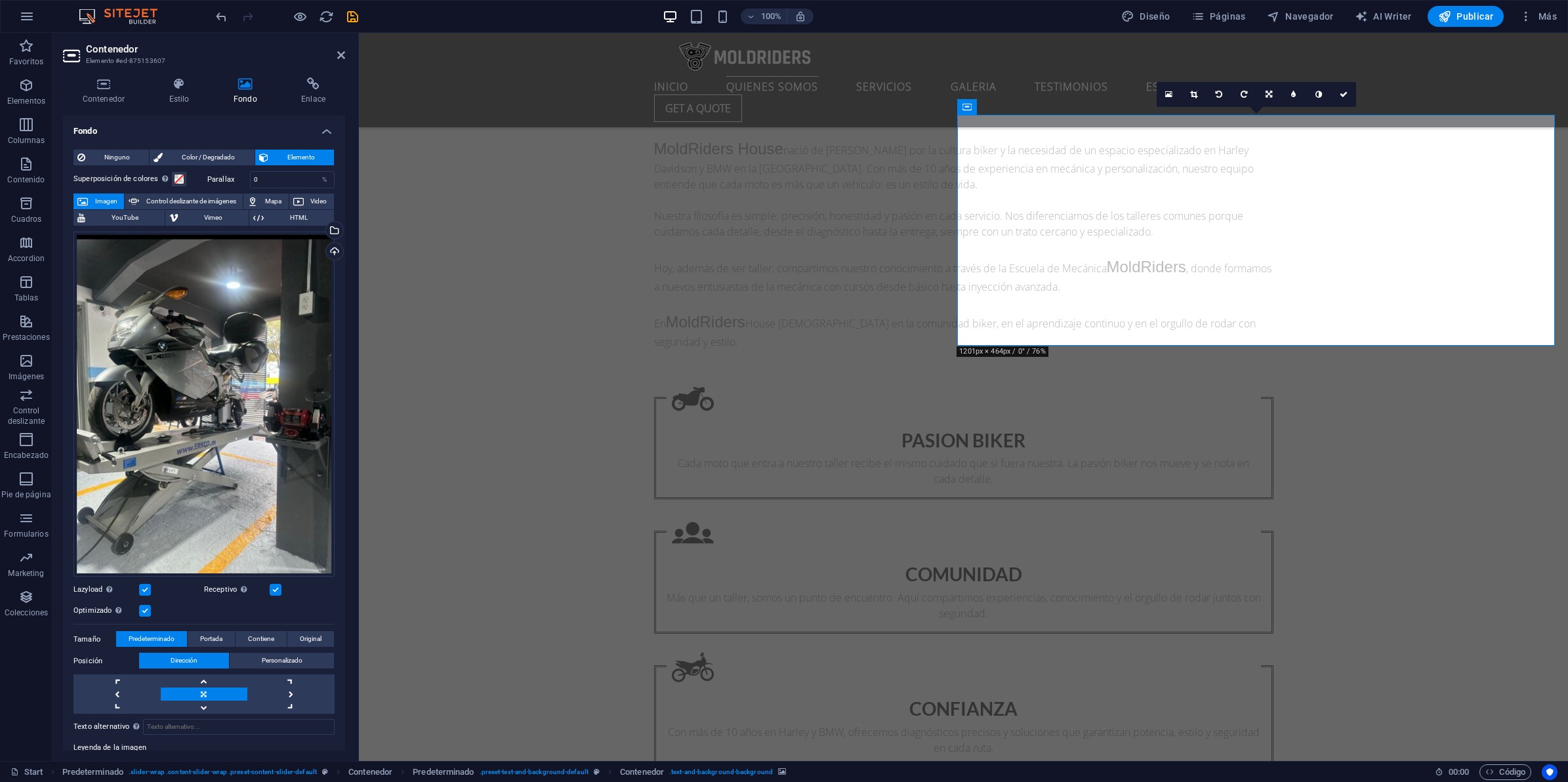
click at [1197, 89] on link at bounding box center [1194, 94] width 25 height 25
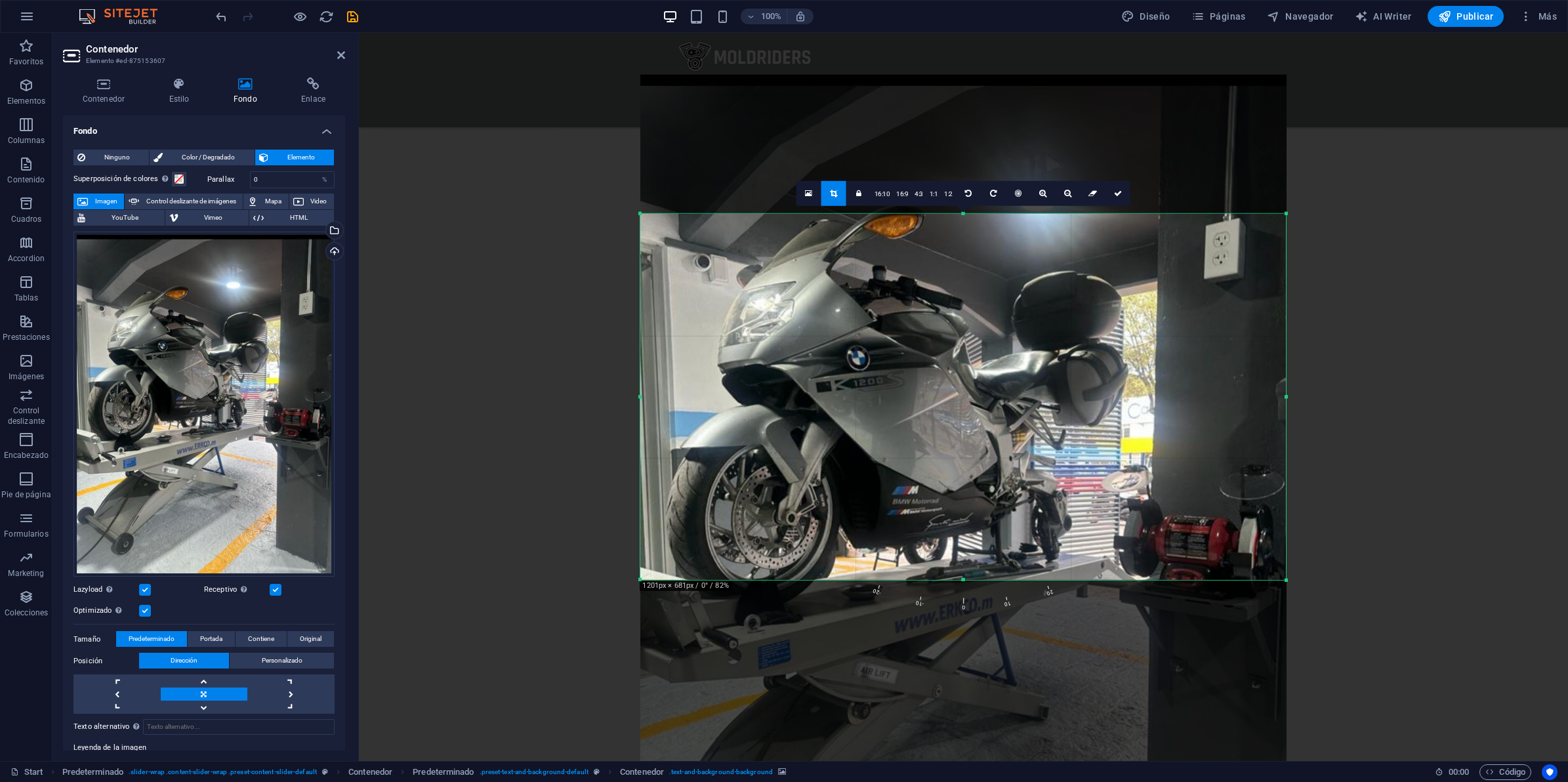
drag, startPoint x: 963, startPoint y: 689, endPoint x: 986, endPoint y: 472, distance: 218.2
click at [986, 472] on div "180 170 160 150 140 130 120 110 100 90 80 70 60 50 40 30 20 10 0 -10 -20 -30 -4…" at bounding box center [963, 397] width 645 height 366
click at [1124, 191] on link at bounding box center [1118, 193] width 25 height 25
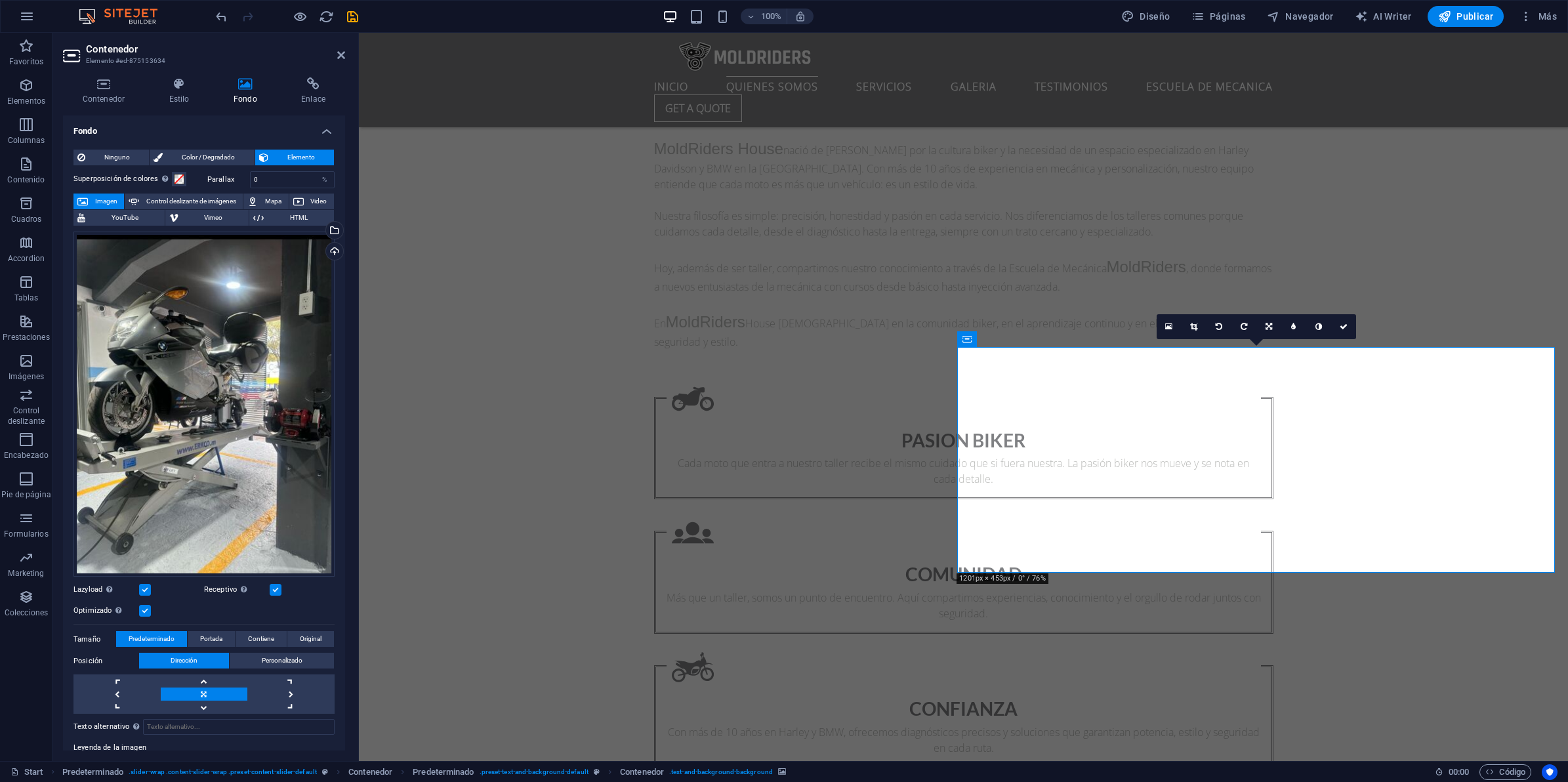
click at [172, 369] on div "Arrastra archivos aquí, haz clic para escoger archivos o selecciona archivos de…" at bounding box center [204, 404] width 261 height 345
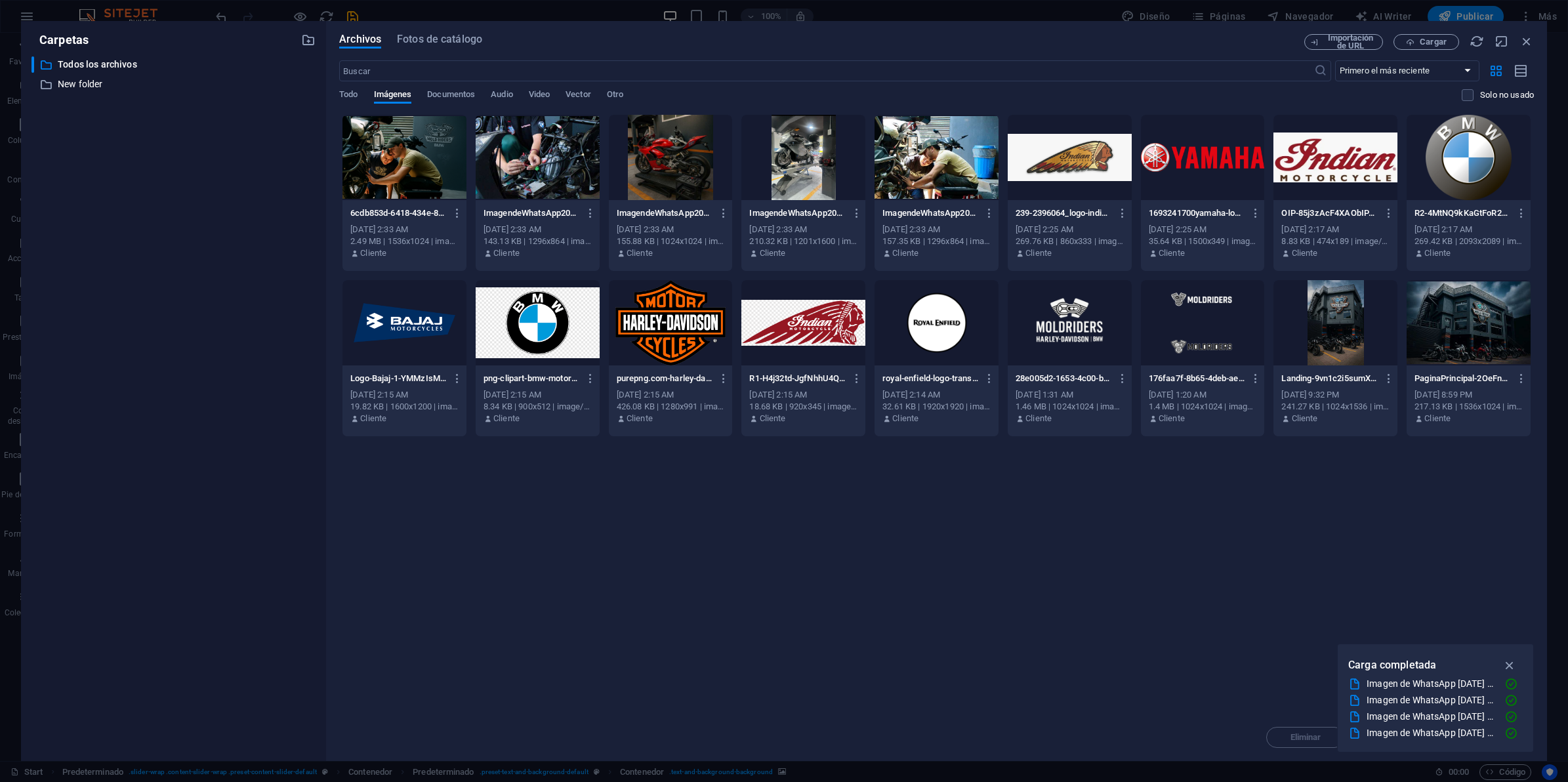
click at [538, 159] on div at bounding box center [537, 157] width 124 height 85
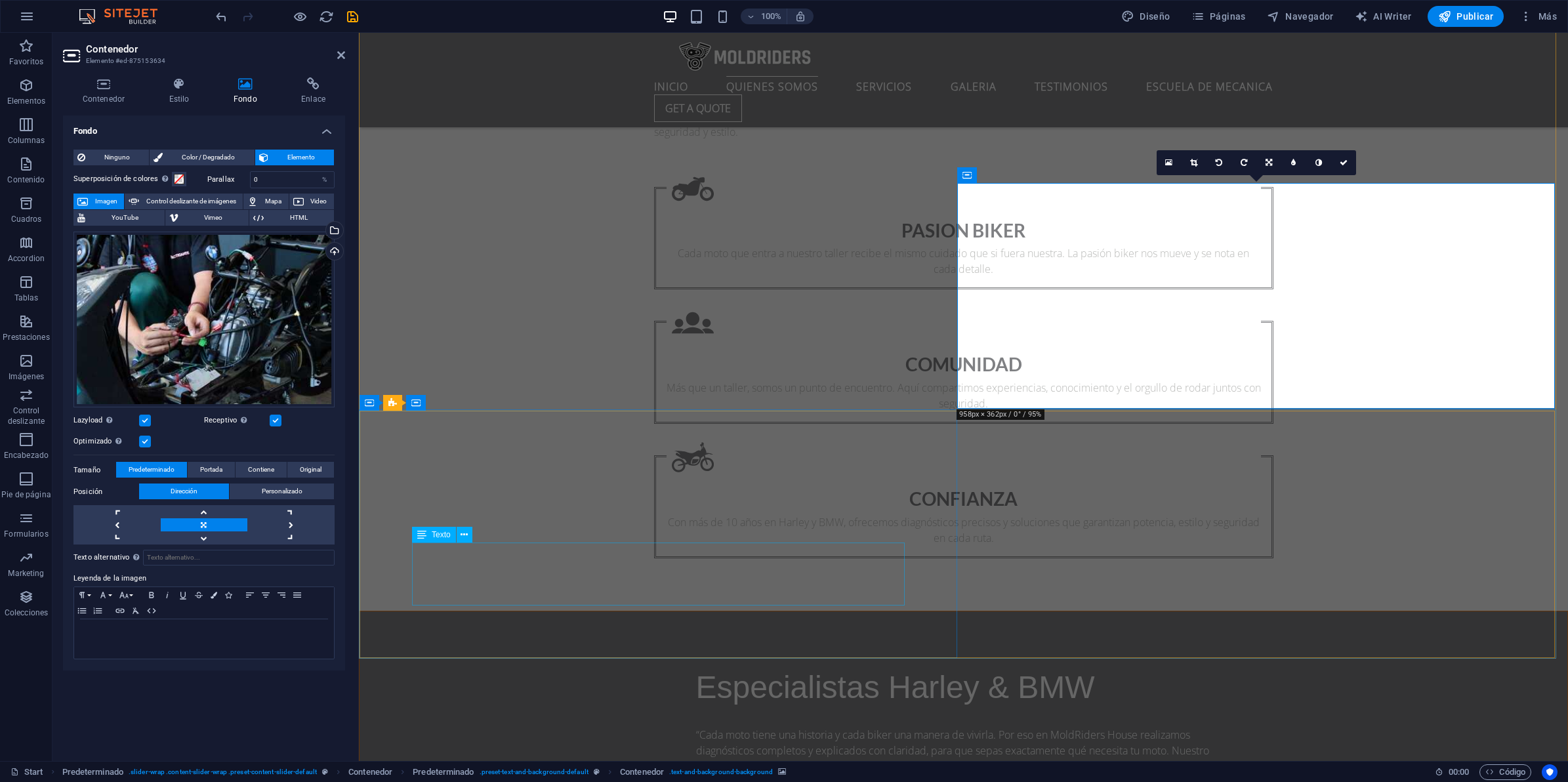
scroll to position [1476, 0]
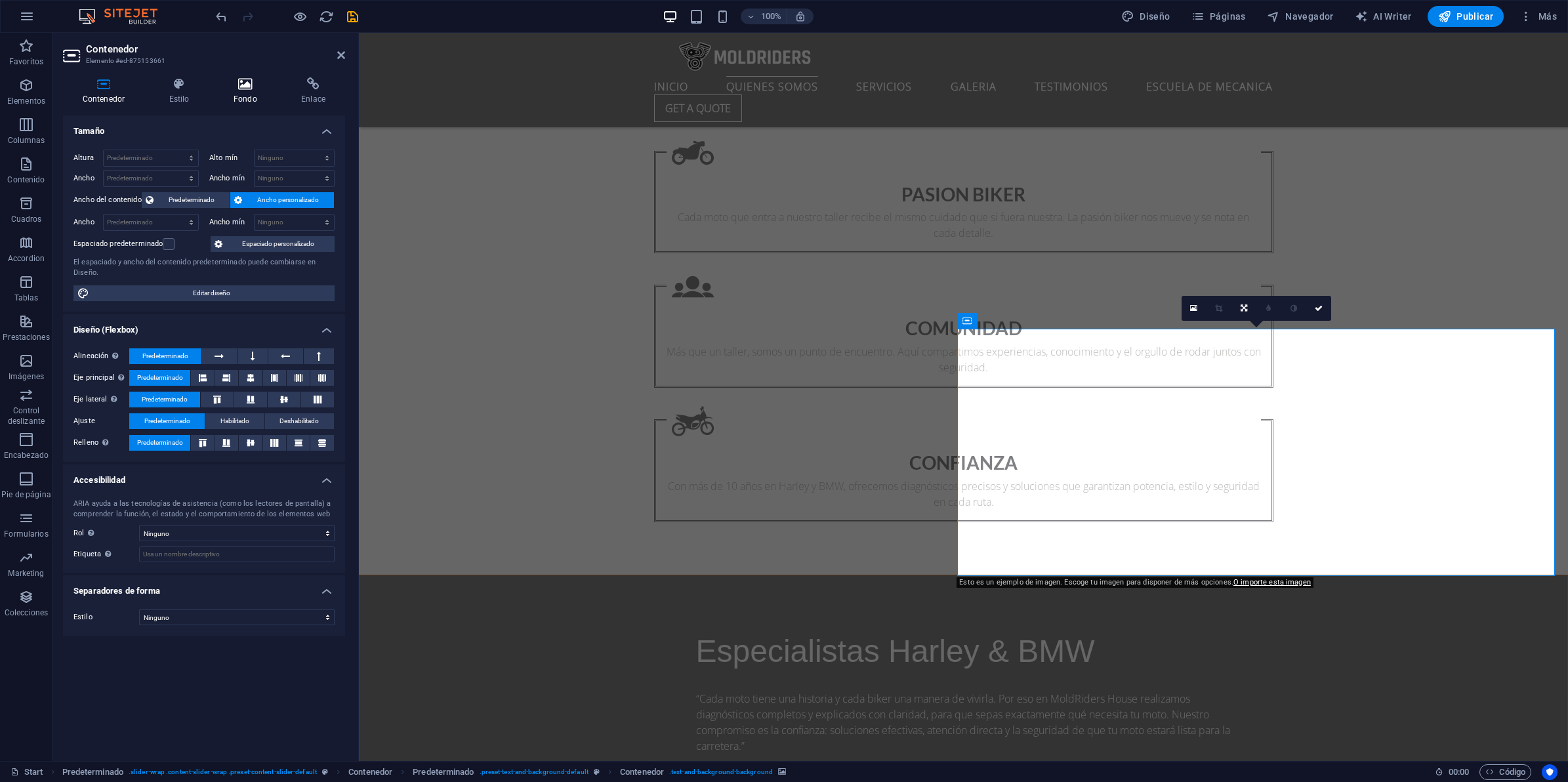
click at [235, 87] on icon at bounding box center [245, 84] width 62 height 13
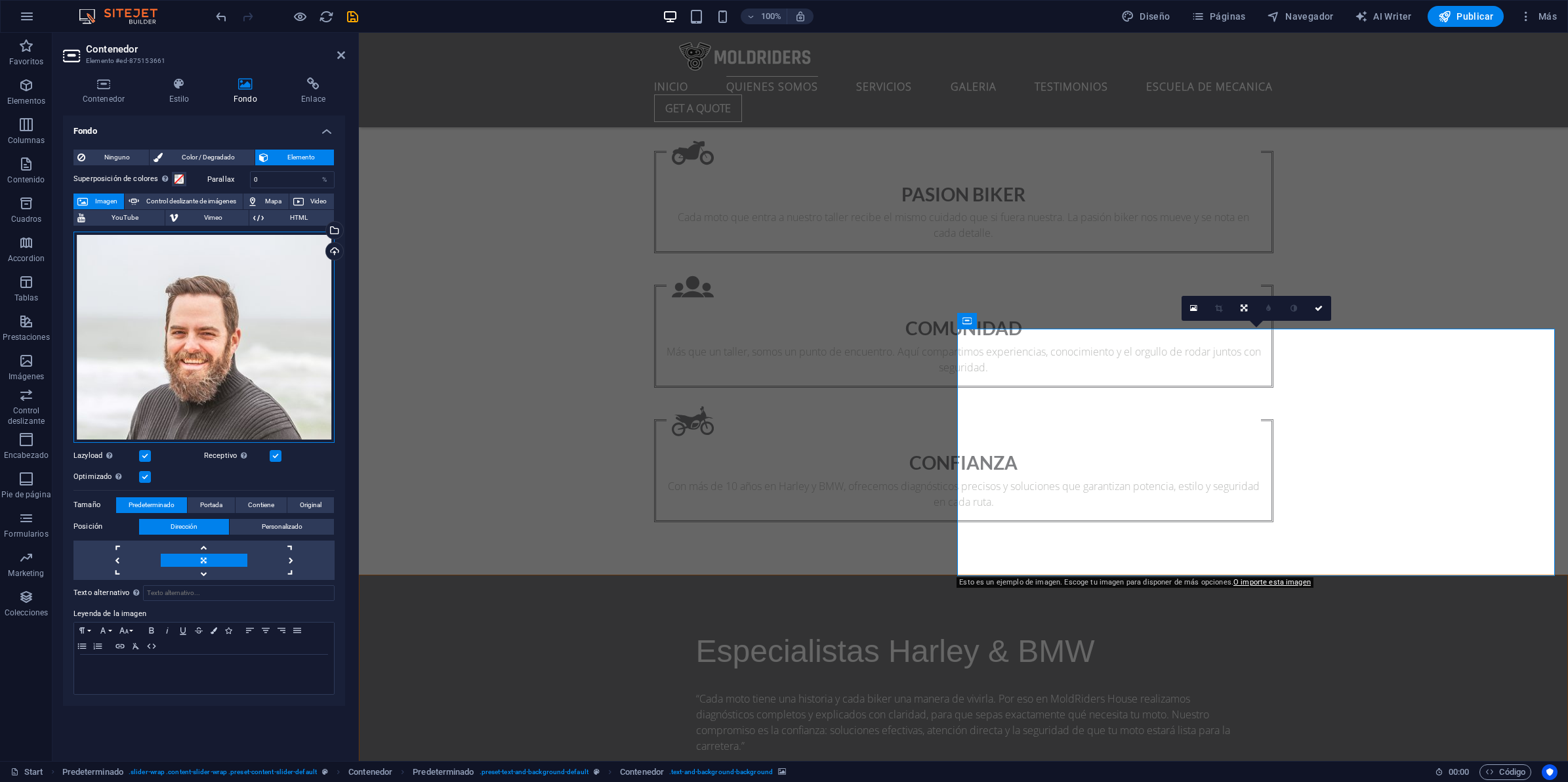
click at [191, 311] on div "Arrastra archivos aquí, haz clic para escoger archivos o selecciona archivos de…" at bounding box center [204, 337] width 261 height 211
click at [191, 311] on body "MoldRidersHouse Start Favoritos Elementos Columnas Contenido Cuadros Accordion …" at bounding box center [784, 391] width 1568 height 782
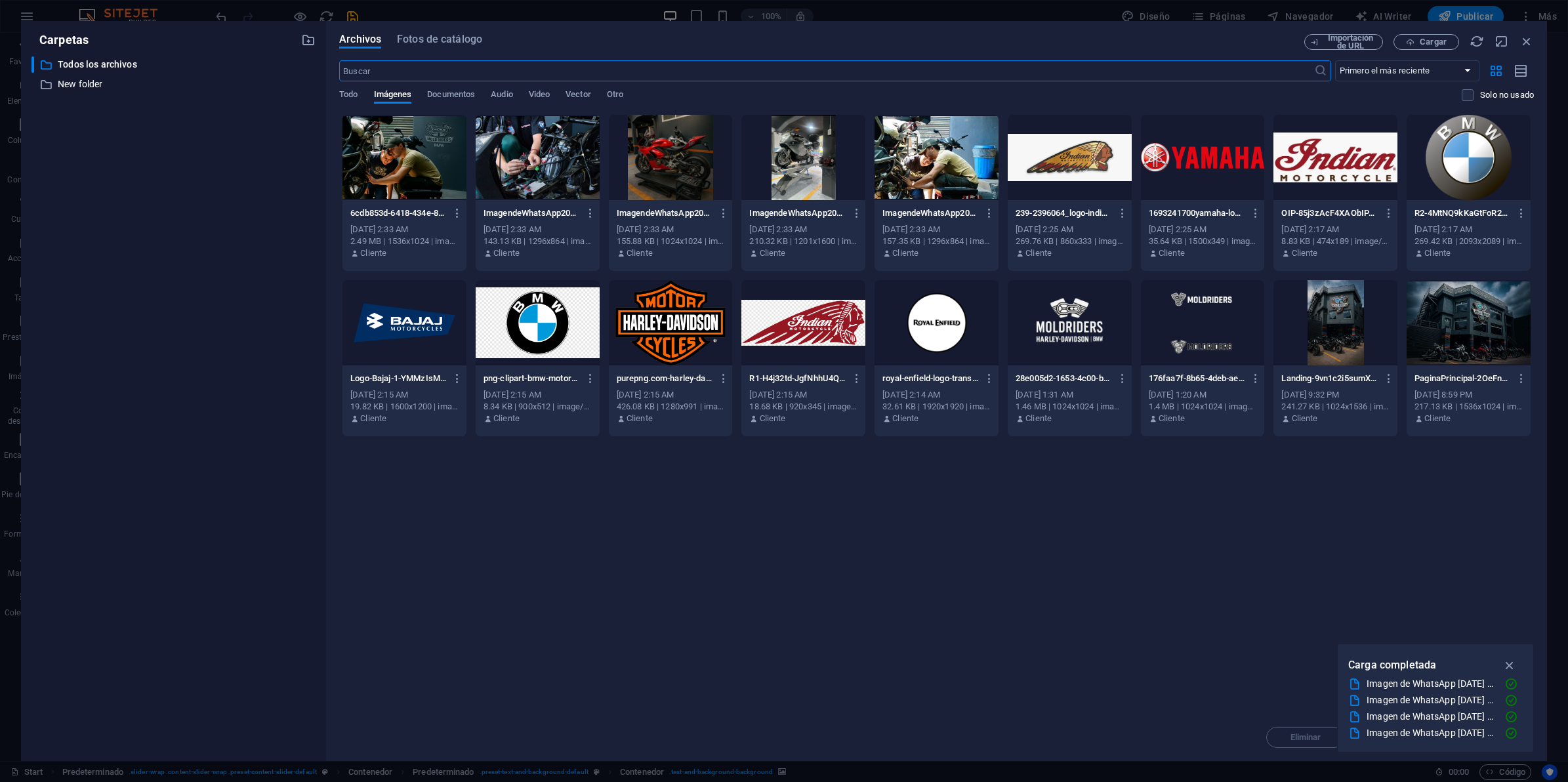
scroll to position [1522, 0]
click at [430, 162] on div at bounding box center [404, 157] width 124 height 85
click at [430, 162] on div "1" at bounding box center [404, 157] width 124 height 85
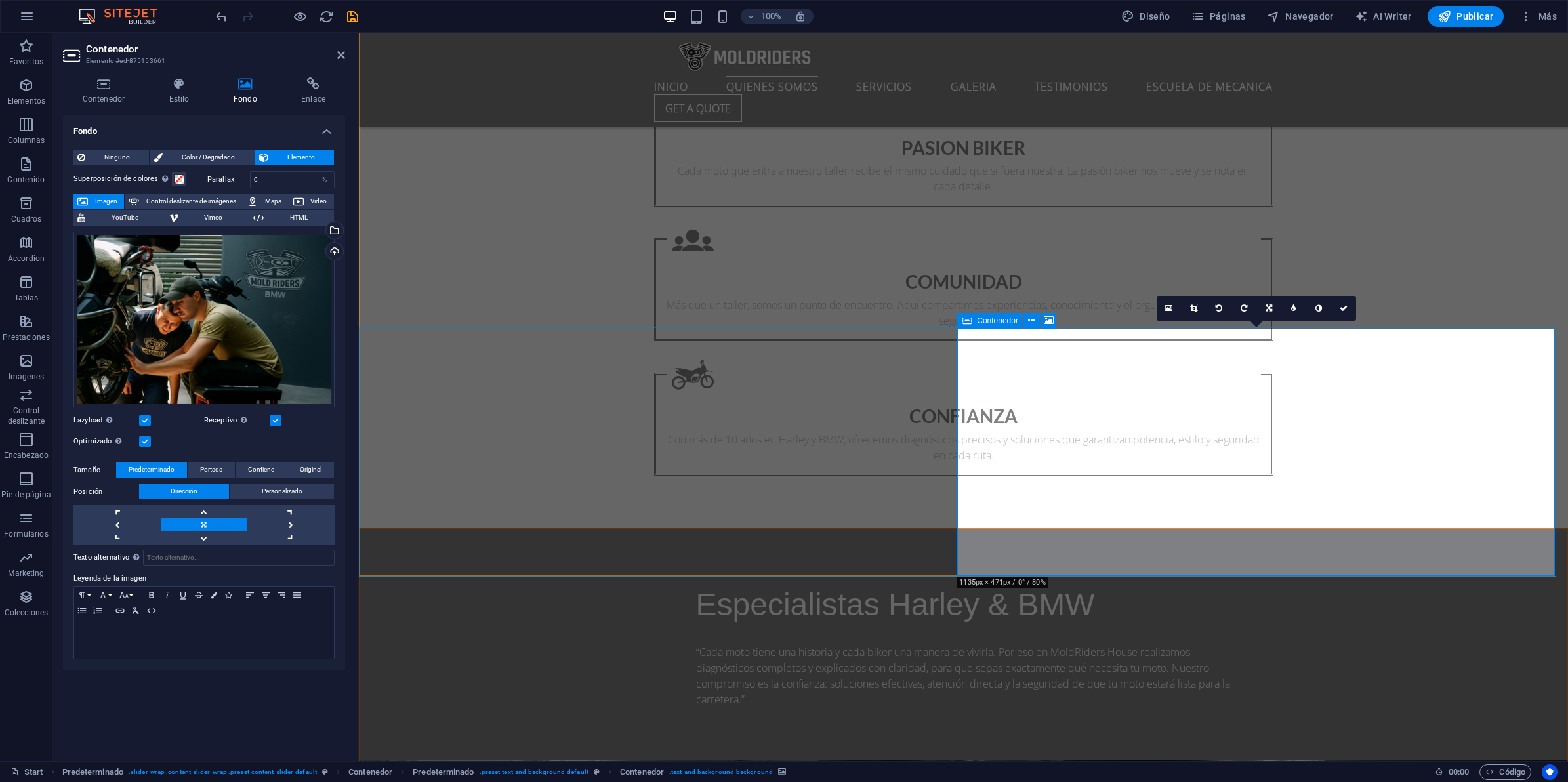
scroll to position [1476, 0]
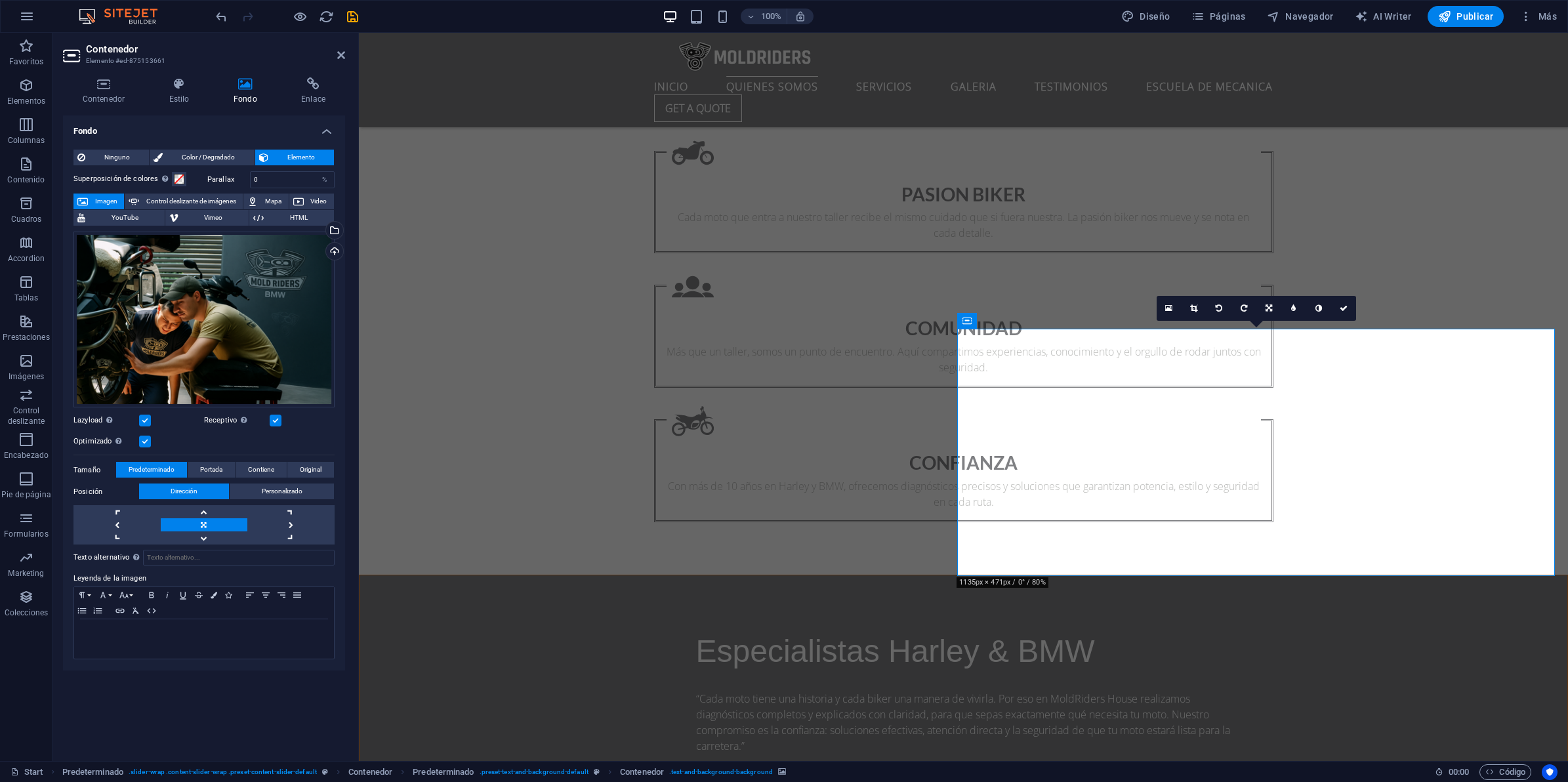
click at [1191, 308] on icon at bounding box center [1194, 308] width 8 height 8
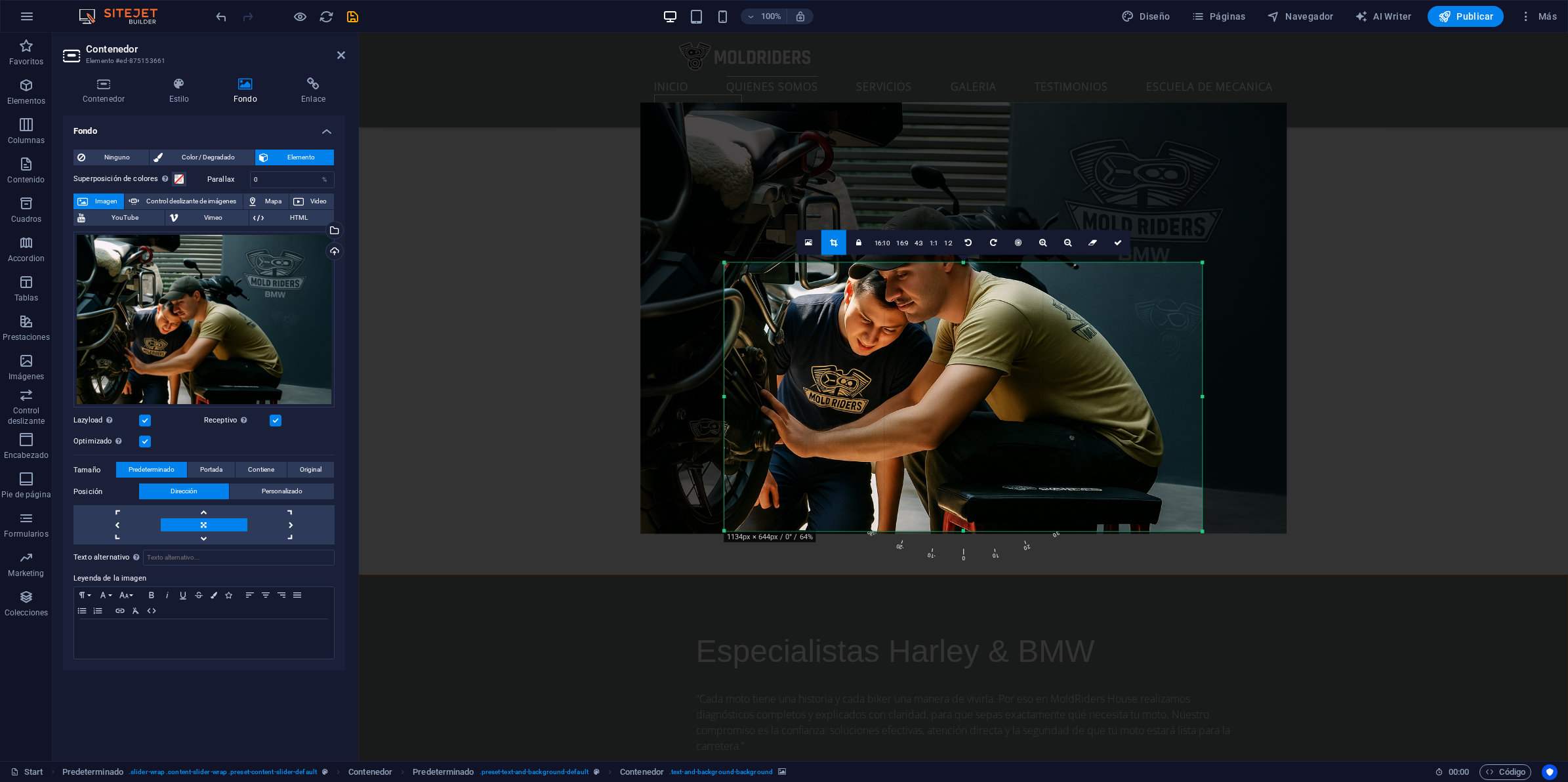
drag, startPoint x: 966, startPoint y: 179, endPoint x: 958, endPoint y: 339, distance: 160.2
click at [958, 339] on div "180 170 160 150 140 130 120 110 100 90 80 70 60 50 40 30 20 10 0 -10 -20 -30 -4…" at bounding box center [964, 396] width 477 height 268
click at [963, 532] on div at bounding box center [964, 532] width 477 height 5
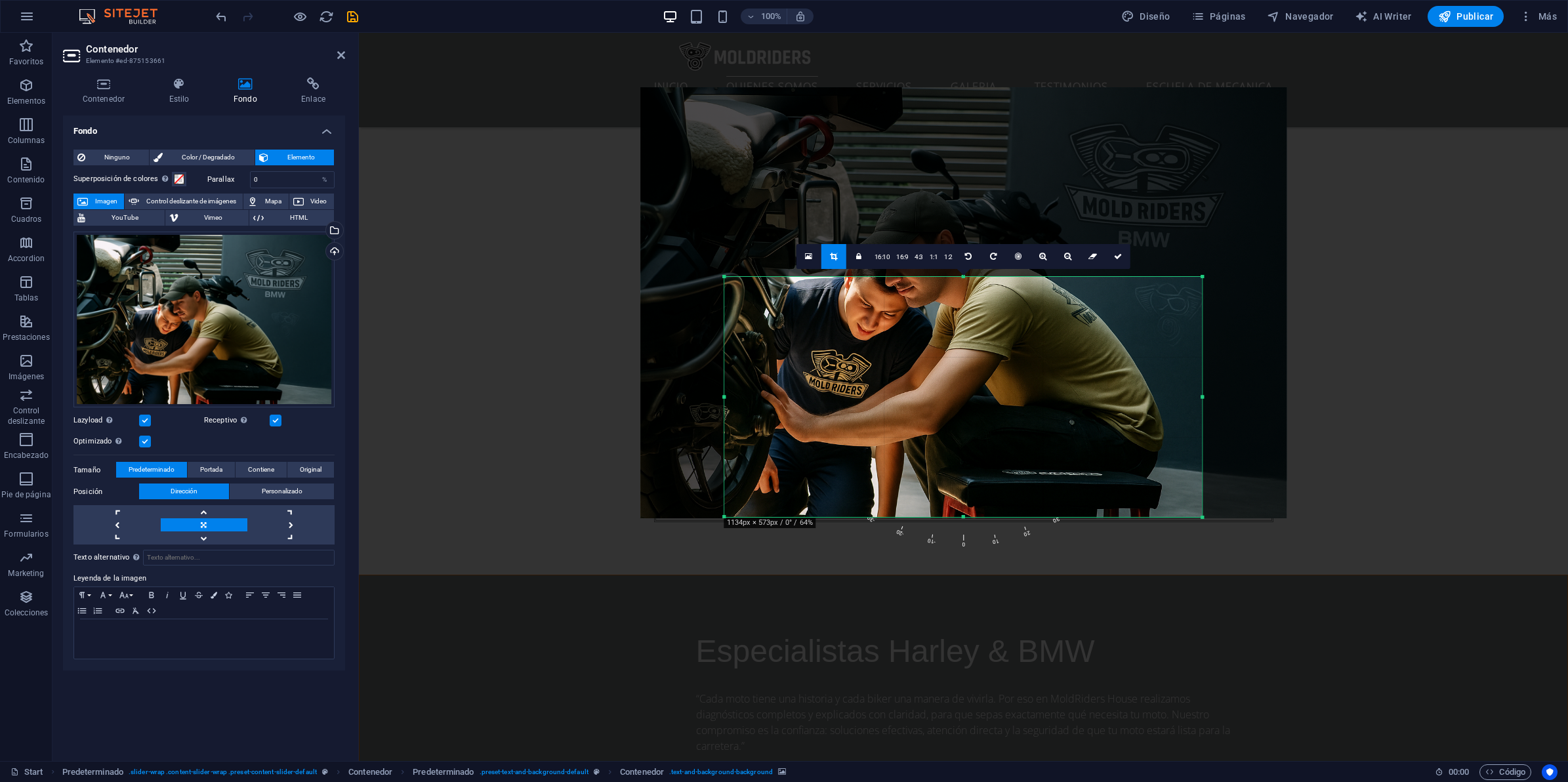
drag, startPoint x: 965, startPoint y: 263, endPoint x: 964, endPoint y: 292, distance: 29.0
click at [964, 292] on div "180 170 160 150 140 130 120 110 100 90 80 70 60 50 40 30 20 10 0 -10 -20 -30 -4…" at bounding box center [964, 397] width 477 height 240
drag, startPoint x: 1109, startPoint y: 254, endPoint x: 750, endPoint y: 222, distance: 360.4
click at [1109, 254] on link at bounding box center [1118, 256] width 25 height 25
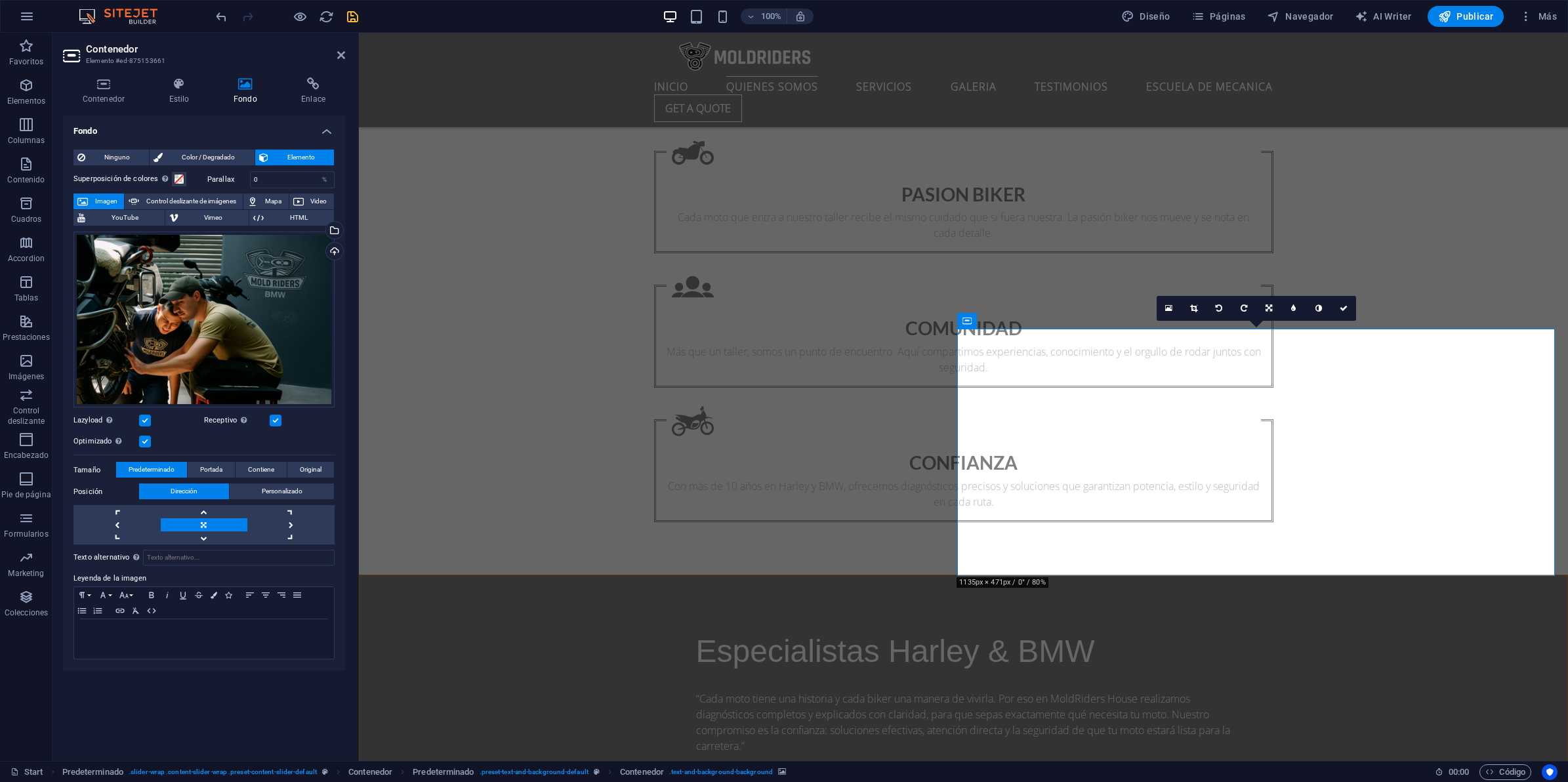
click at [352, 17] on icon "save" at bounding box center [352, 17] width 15 height 15
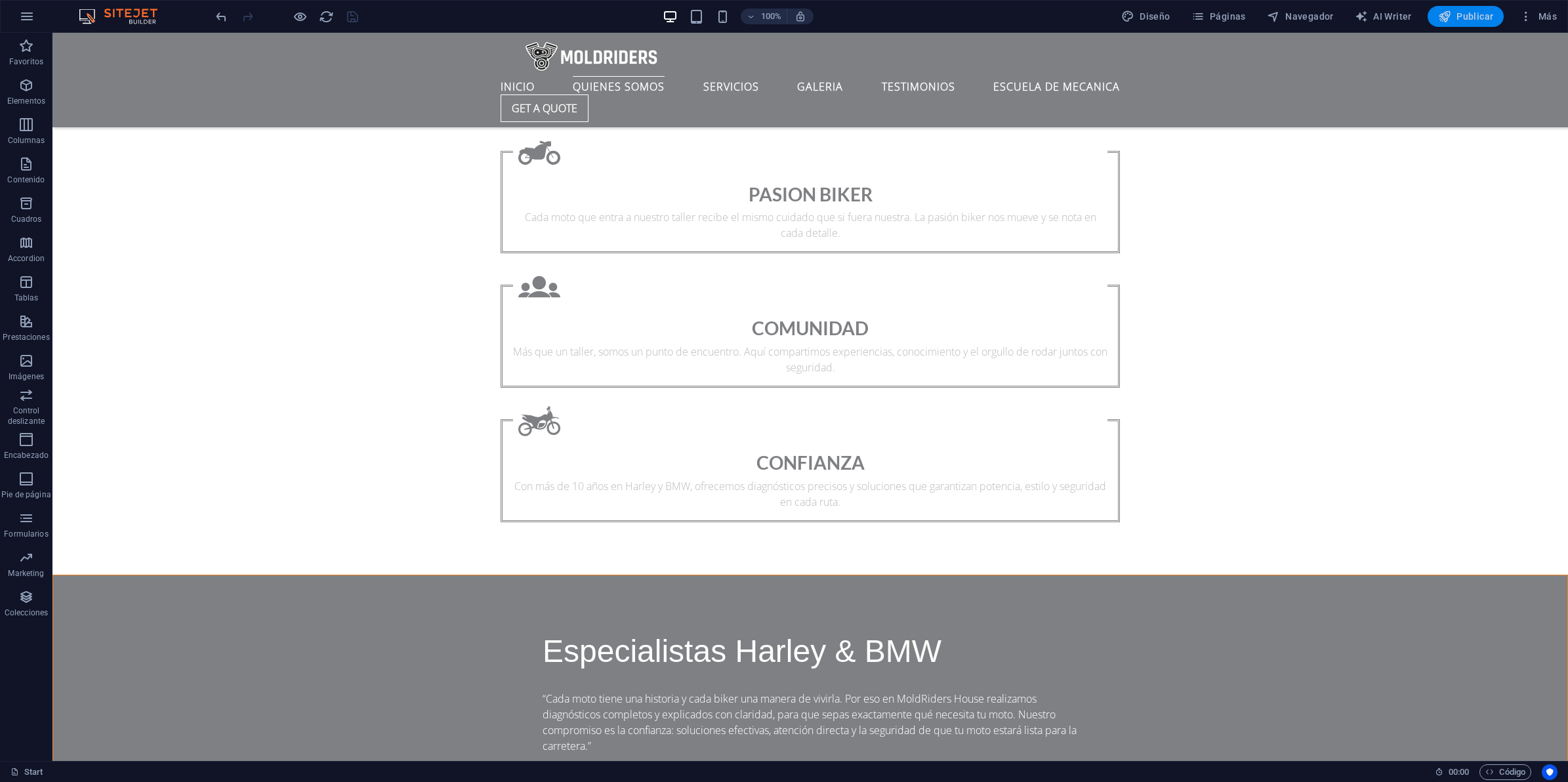
click at [1472, 18] on span "Publicar" at bounding box center [1465, 16] width 55 height 13
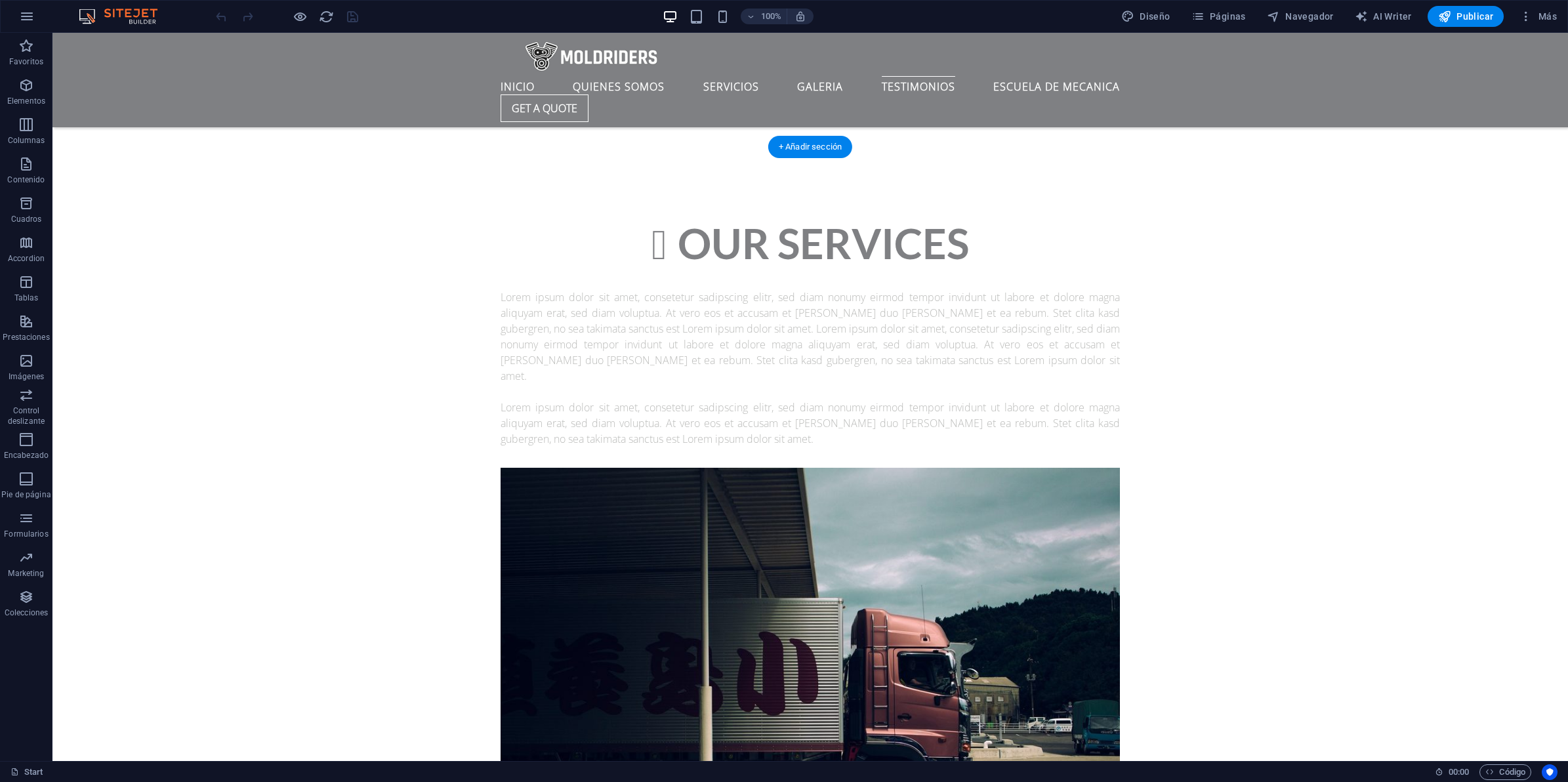
scroll to position [5715, 0]
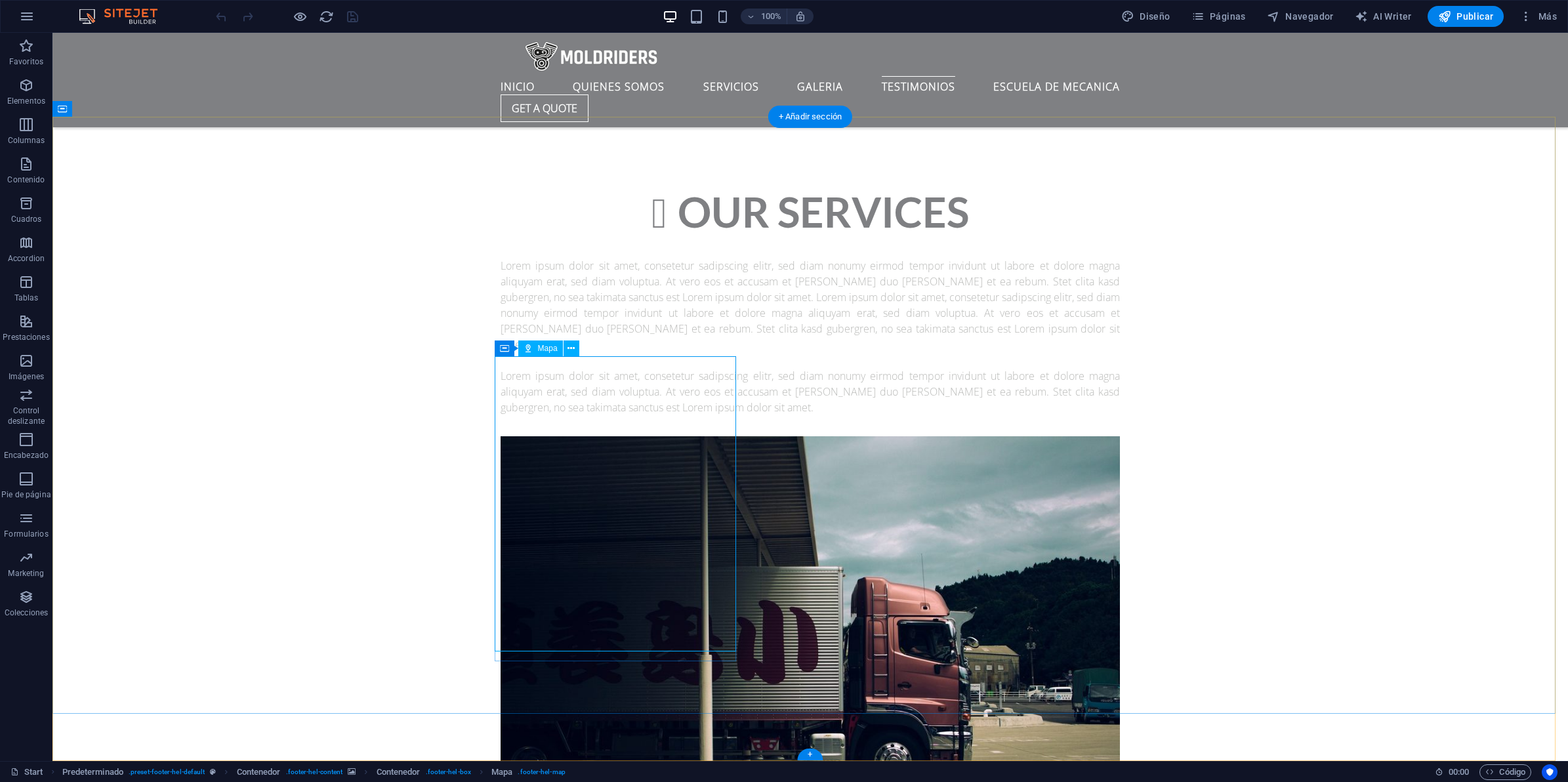
select select "1"
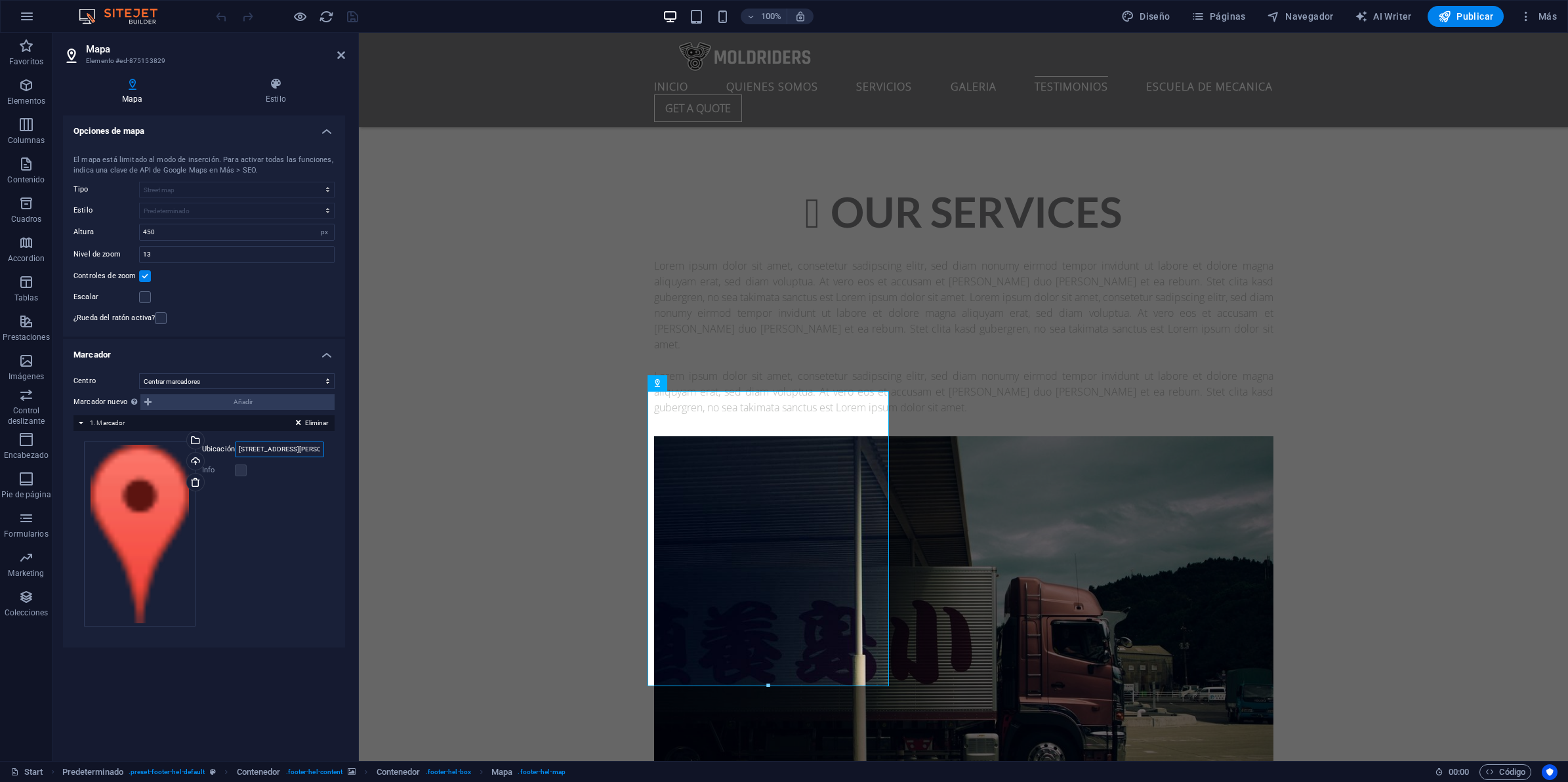
click at [249, 453] on input "[STREET_ADDRESS][PERSON_NAME]" at bounding box center [279, 449] width 90 height 16
type input "patriotismo"
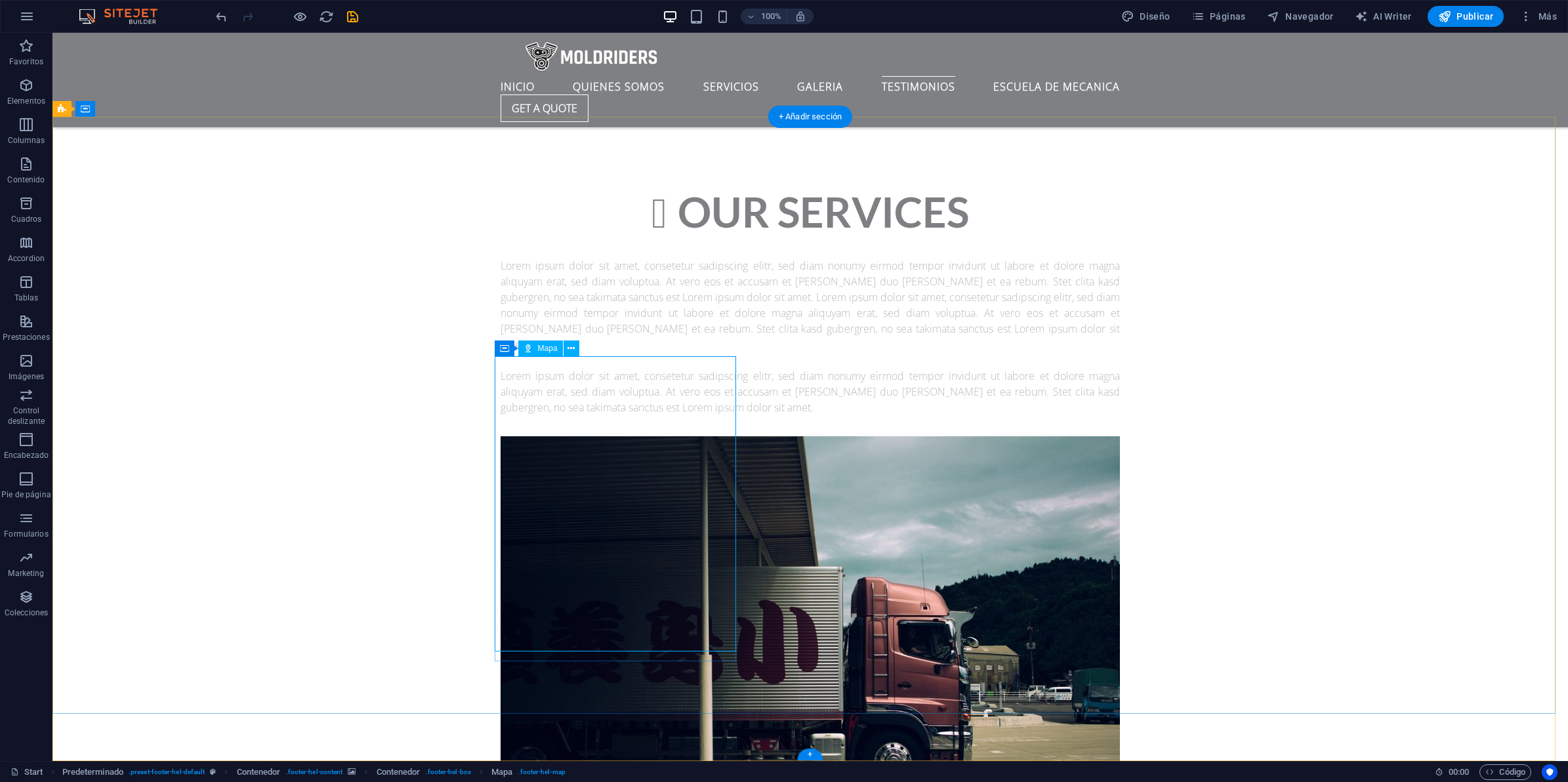
select select "1"
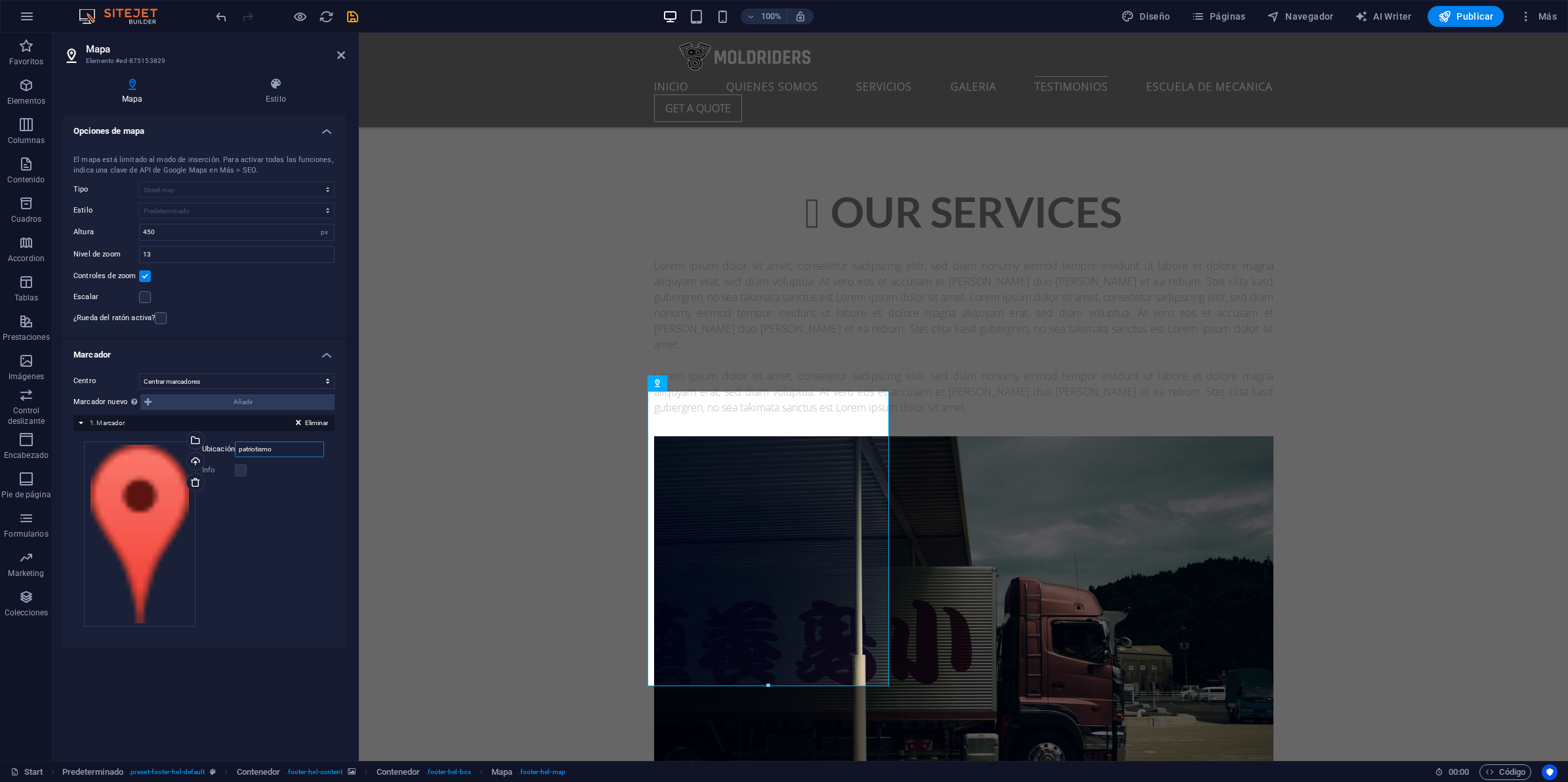
click at [287, 449] on input "patriotismo" at bounding box center [279, 449] width 90 height 16
type input "patriotismo 744 cdmx"
click at [238, 475] on label at bounding box center [241, 471] width 12 height 12
click at [244, 475] on label at bounding box center [241, 471] width 12 height 12
click at [166, 481] on div "Arrastra archivos aquí, haz clic para escoger archivos o selecciona archivos de…" at bounding box center [140, 534] width 112 height 186
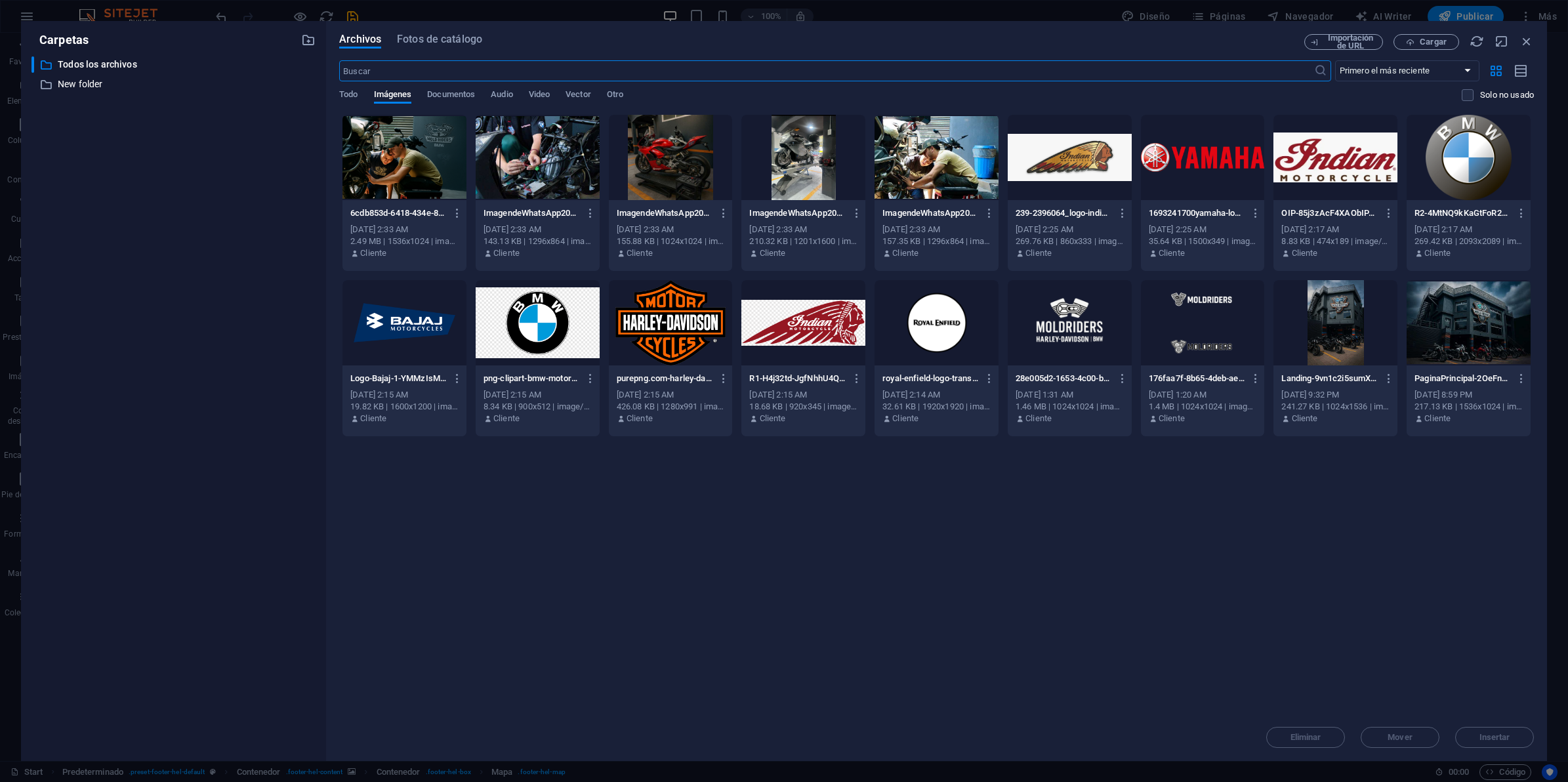
click at [1077, 330] on div at bounding box center [1069, 323] width 124 height 85
drag, startPoint x: 1077, startPoint y: 330, endPoint x: 645, endPoint y: 303, distance: 432.8
click at [1077, 330] on div "1" at bounding box center [1069, 323] width 124 height 85
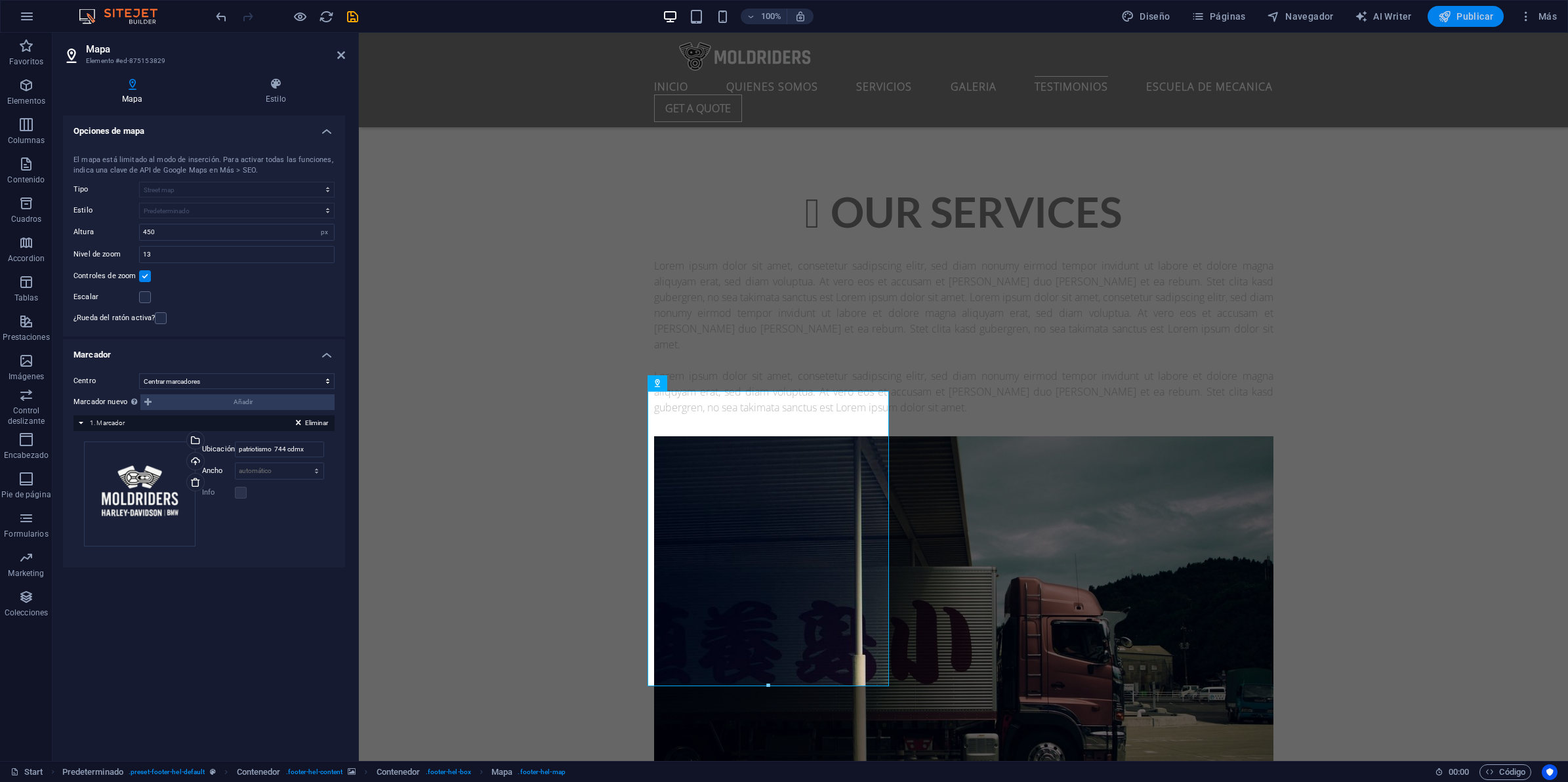
click at [1470, 14] on span "Publicar" at bounding box center [1465, 16] width 55 height 13
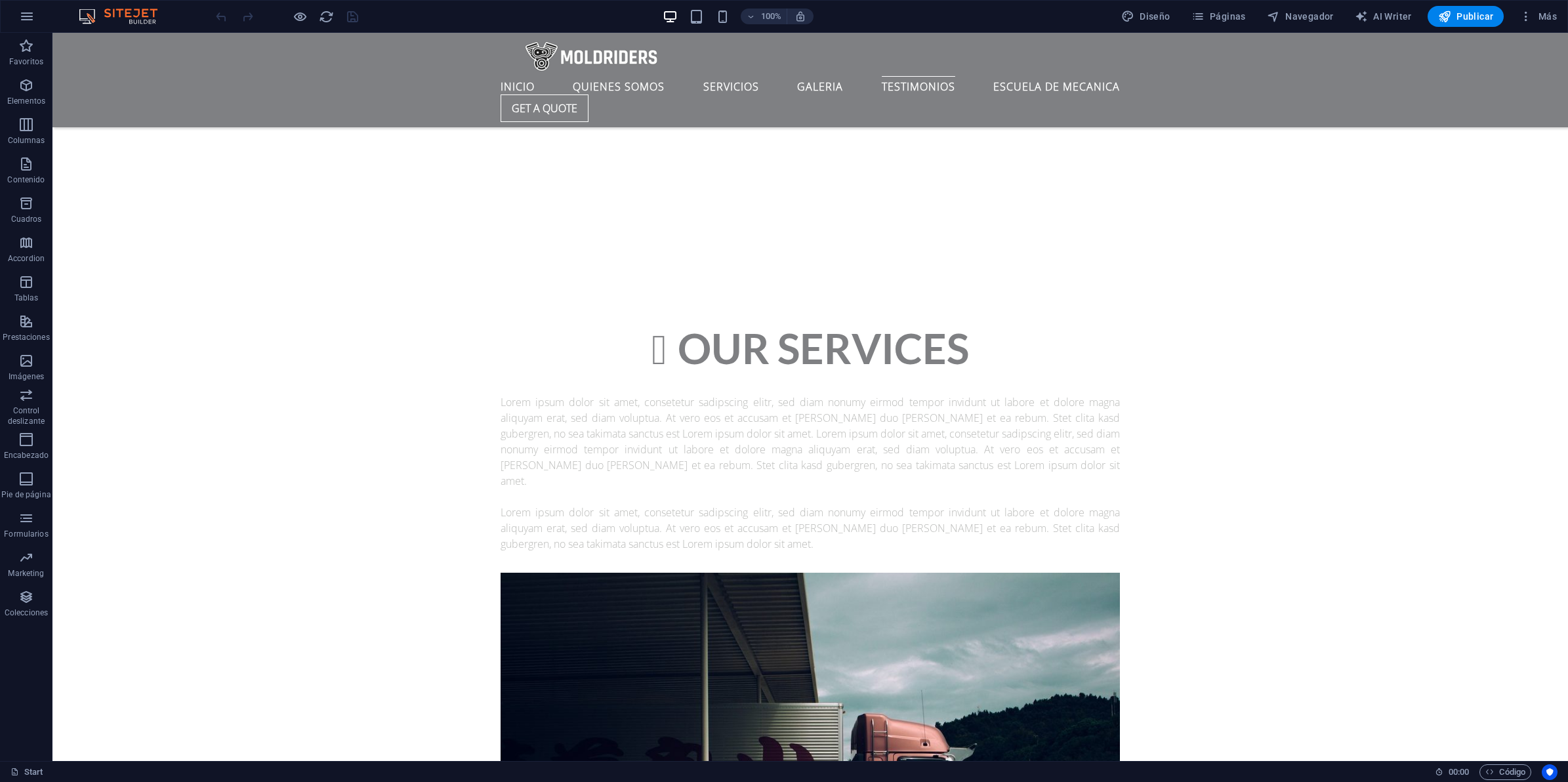
scroll to position [5658, 0]
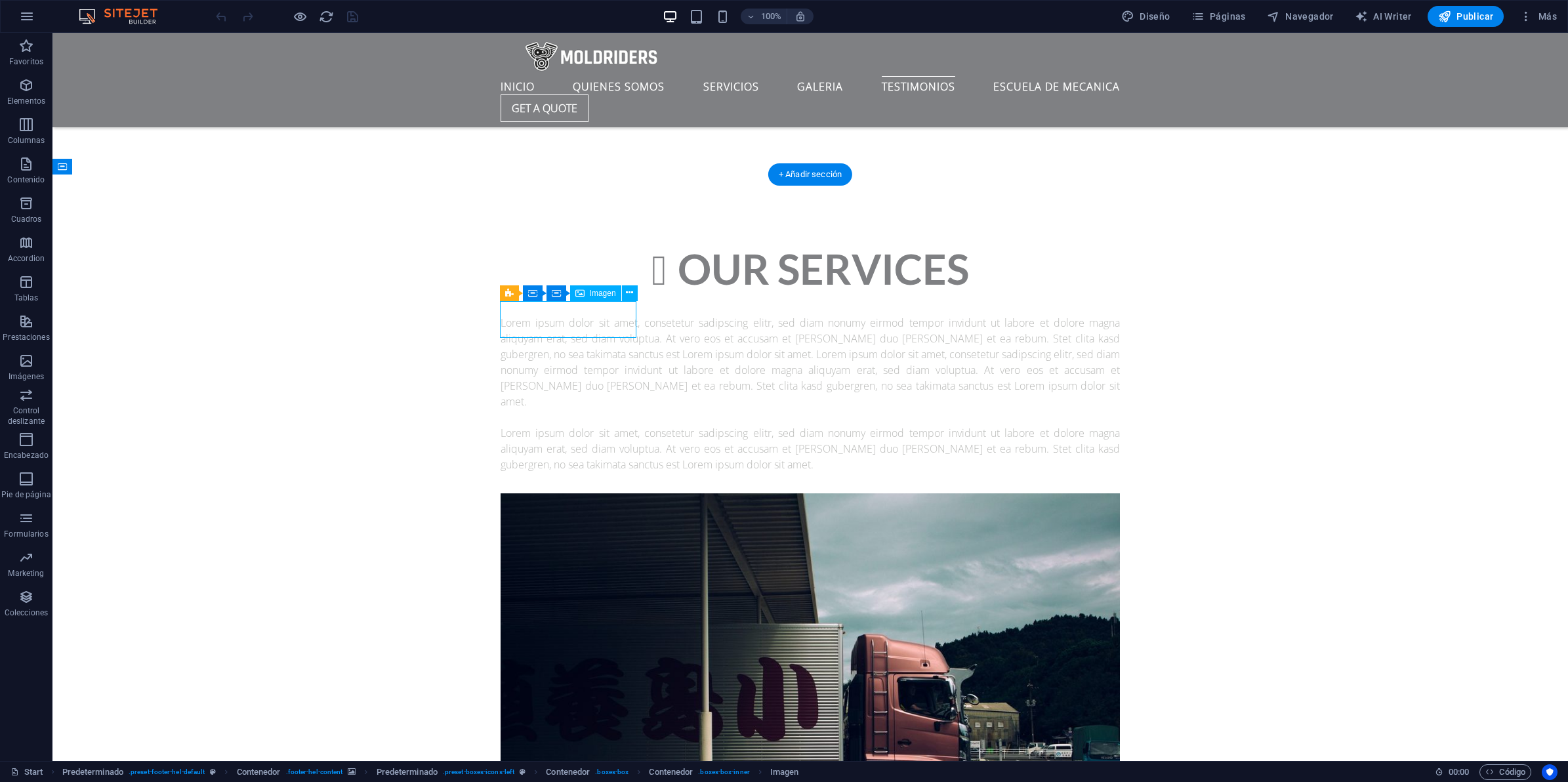
select select "px"
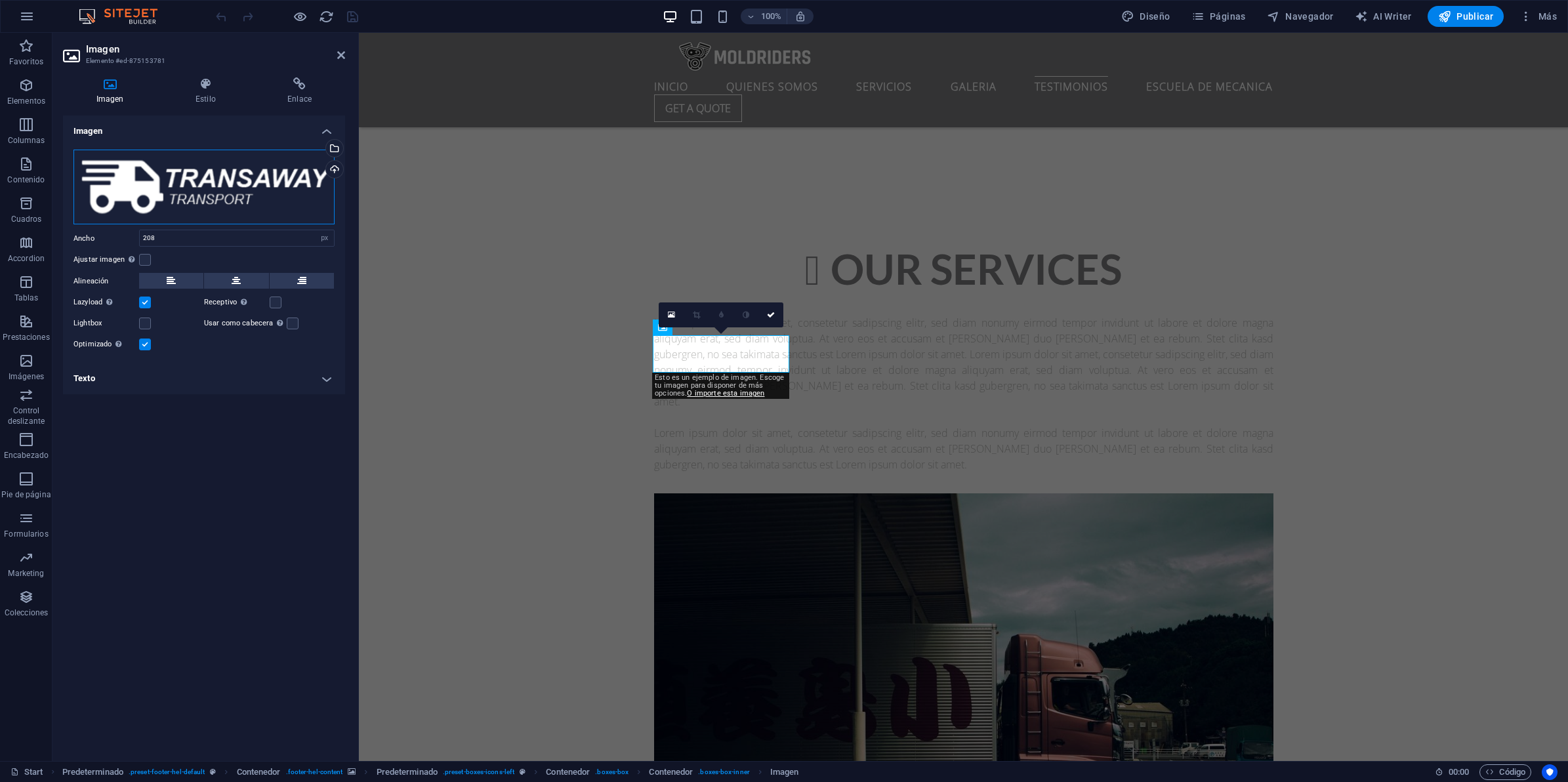
click at [195, 177] on div "Arrastra archivos aquí, haz clic para escoger archivos o selecciona archivos de…" at bounding box center [204, 187] width 261 height 75
click at [195, 177] on body "MoldRidersHouse Start Favoritos Elementos Columnas Contenido Cuadros Accordion …" at bounding box center [784, 391] width 1568 height 782
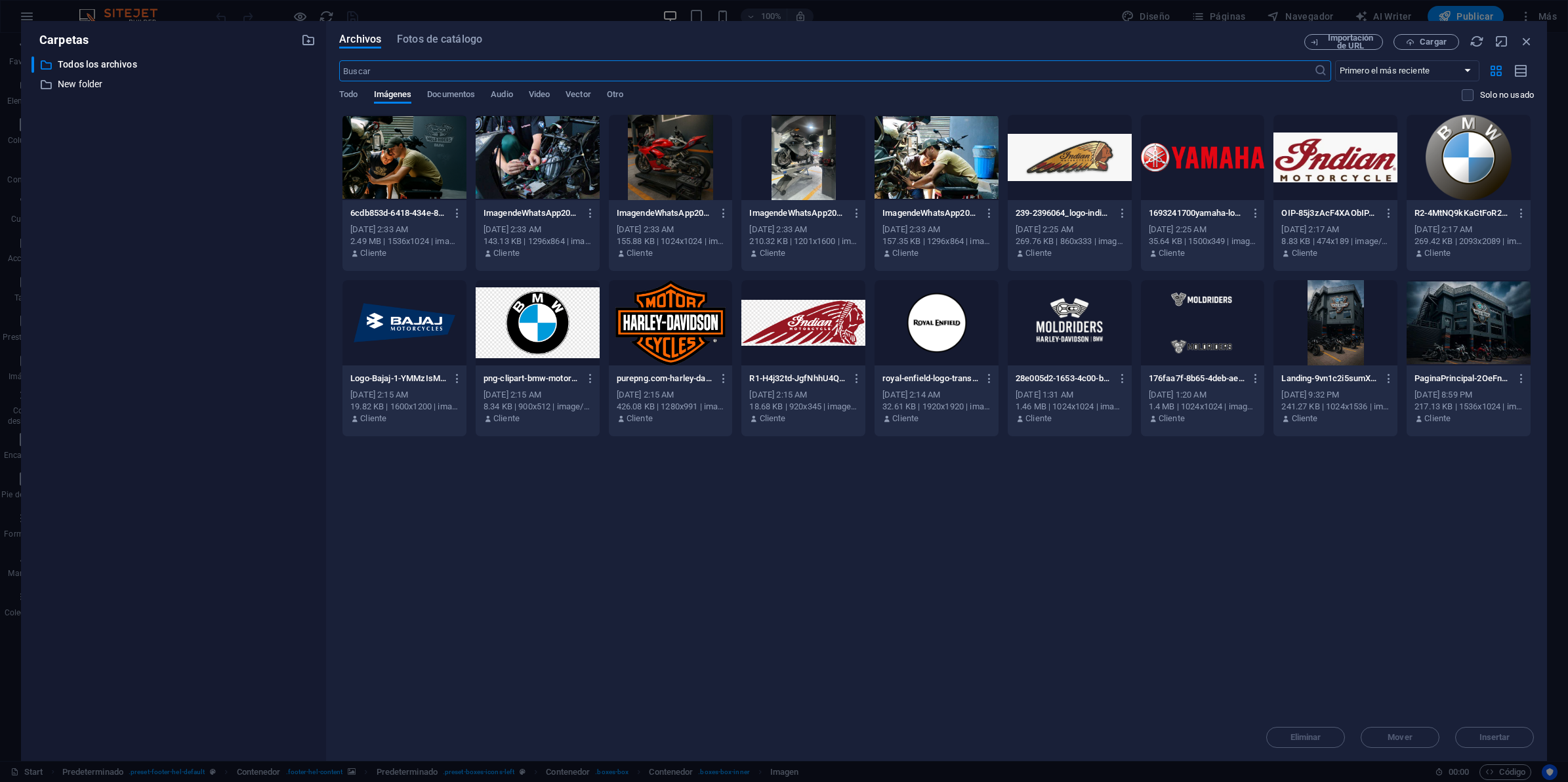
click at [1189, 323] on div at bounding box center [1203, 323] width 124 height 85
click at [1189, 323] on div "1" at bounding box center [1203, 323] width 124 height 85
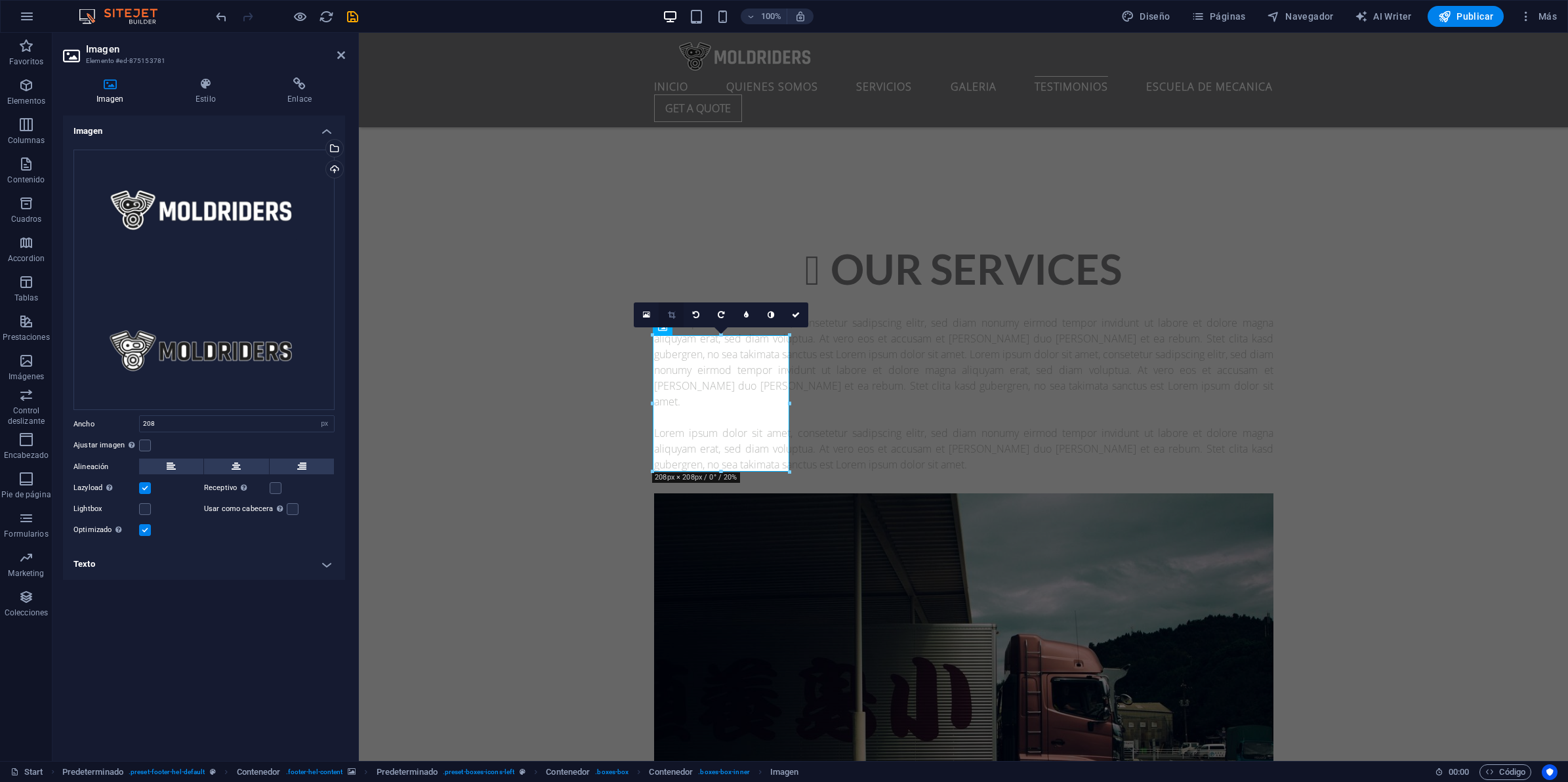
click at [670, 318] on icon at bounding box center [672, 315] width 8 height 8
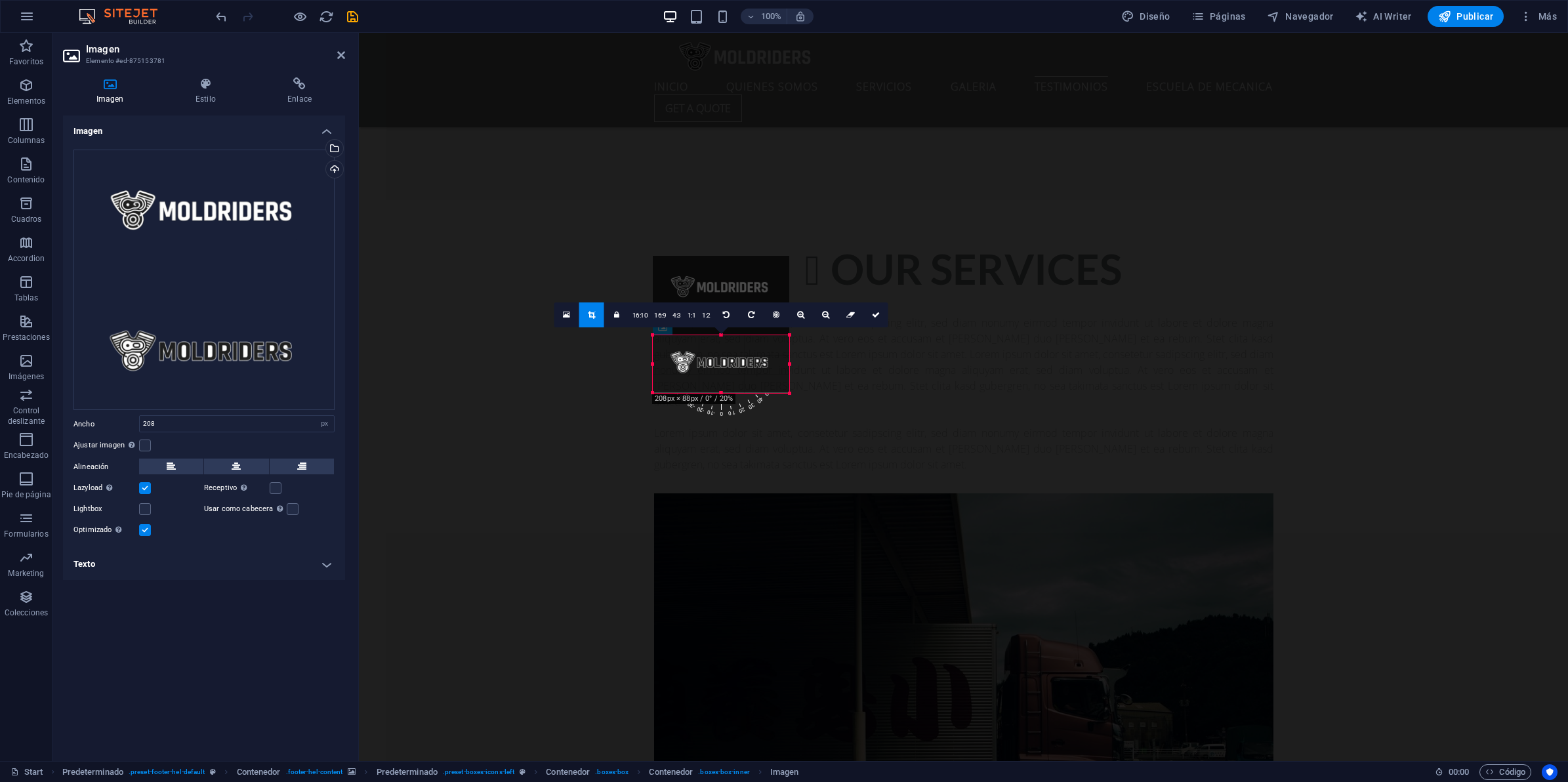
drag, startPoint x: 721, startPoint y: 333, endPoint x: 726, endPoint y: 412, distance: 79.2
click at [726, 393] on div "180 170 160 150 140 130 120 110 100 90 80 70 60 50 40 30 20 10 0 -10 -20 -30 -4…" at bounding box center [721, 364] width 137 height 58
drag, startPoint x: 720, startPoint y: 392, endPoint x: 729, endPoint y: 379, distance: 15.8
click at [729, 379] on div "180 170 160 150 140 130 120 110 100 90 80 70 60 50 40 30 20 10 0 -10 -20 -30 -4…" at bounding box center [721, 359] width 137 height 47
drag, startPoint x: 720, startPoint y: 336, endPoint x: 722, endPoint y: 345, distance: 9.2
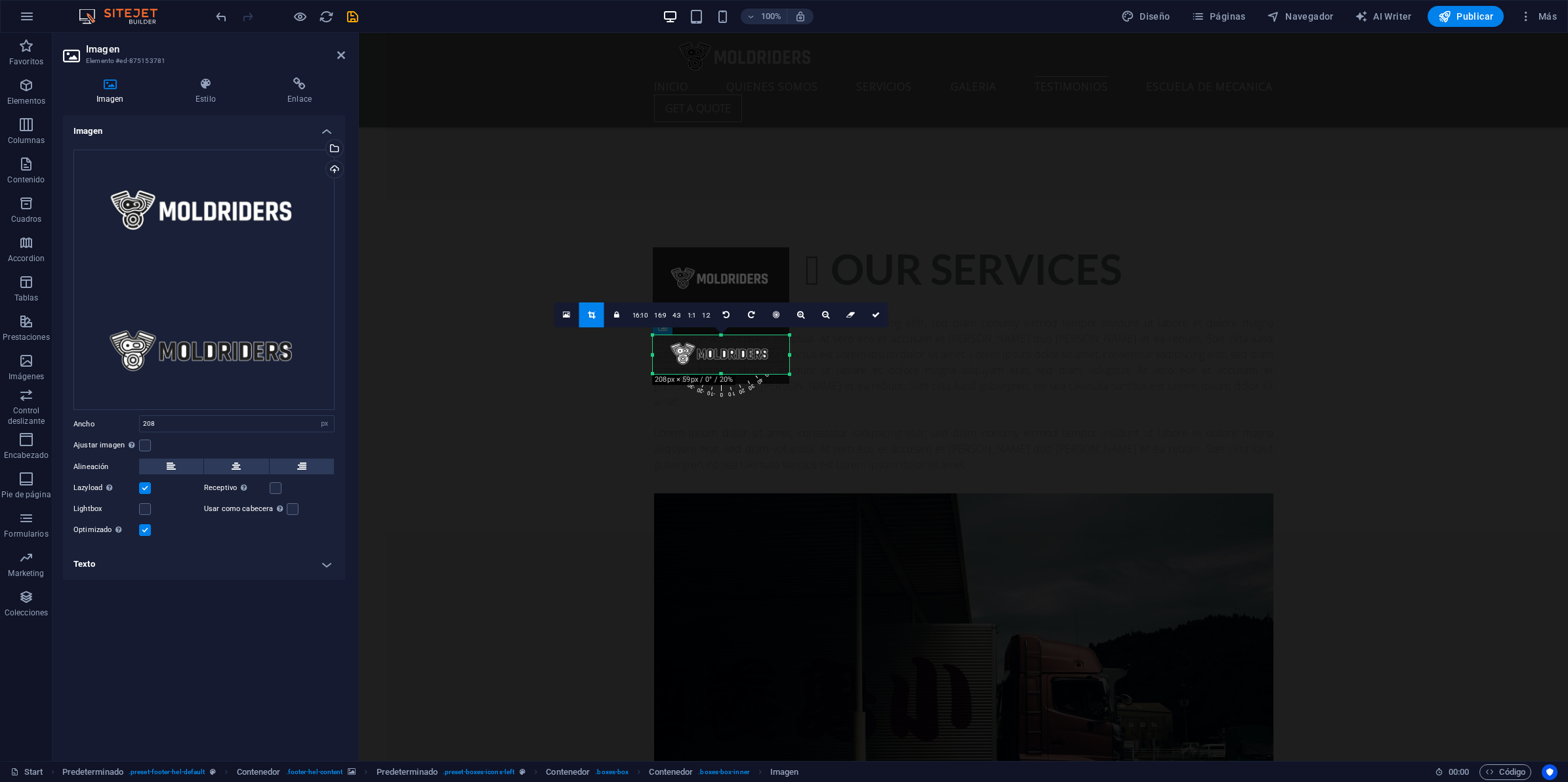
click at [722, 345] on div "180 170 160 150 140 130 120 110 100 90 80 70 60 50 40 30 20 10 0 -10 -20 -30 -4…" at bounding box center [721, 355] width 137 height 39
click at [876, 312] on icon at bounding box center [875, 315] width 8 height 8
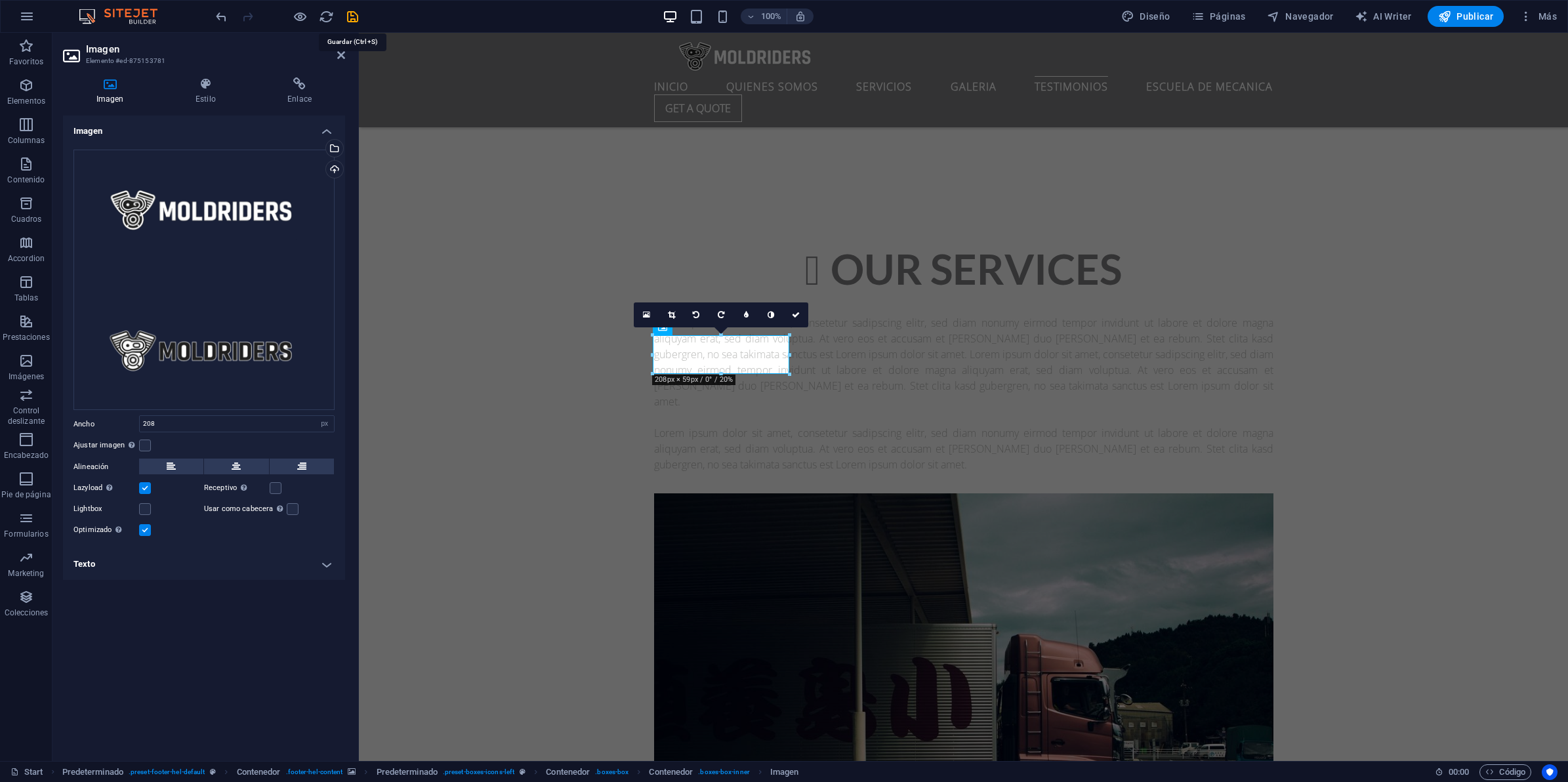
click at [352, 18] on icon "save" at bounding box center [352, 17] width 15 height 15
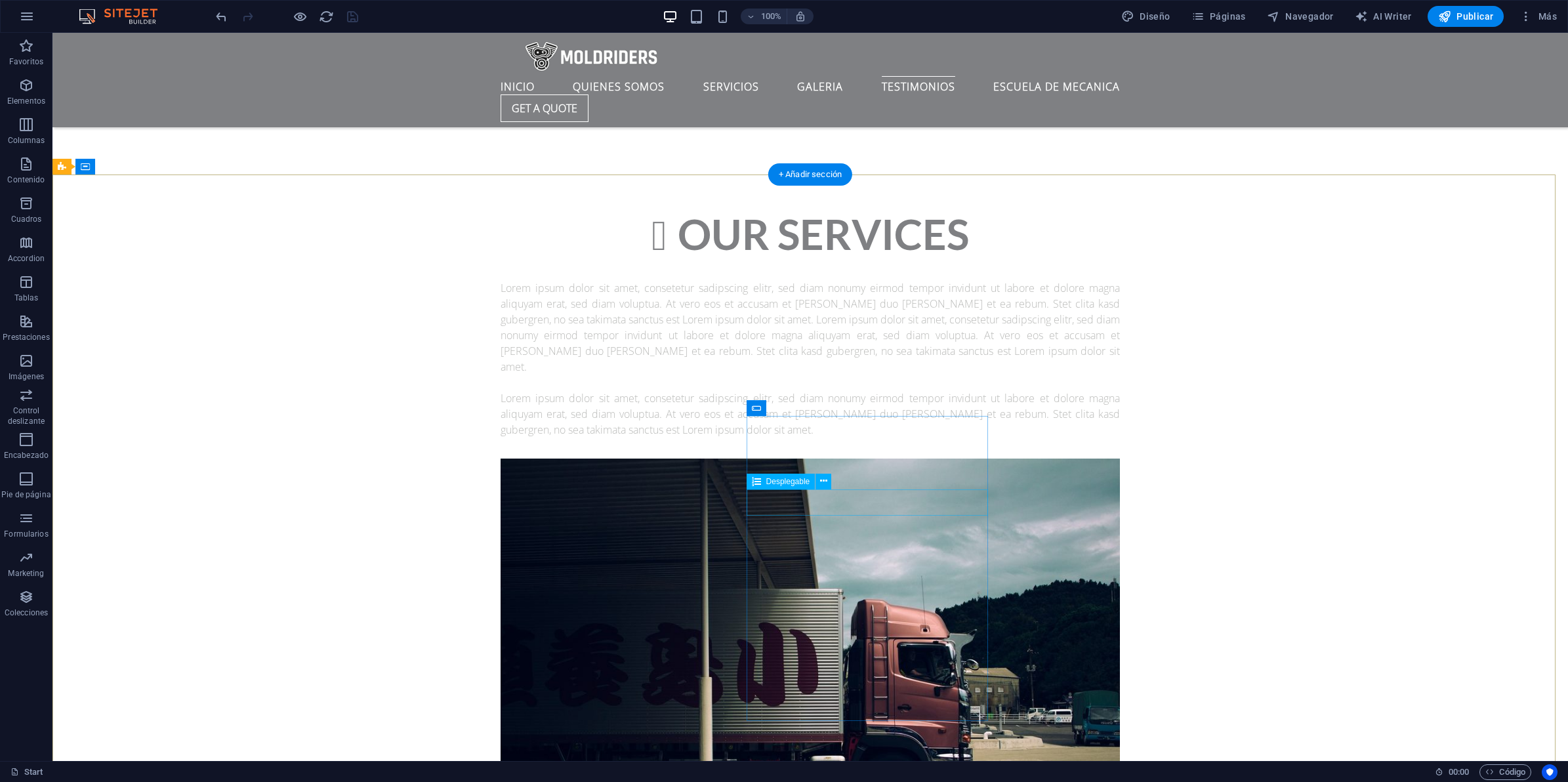
click div "Select a service Basic Premium Pro"
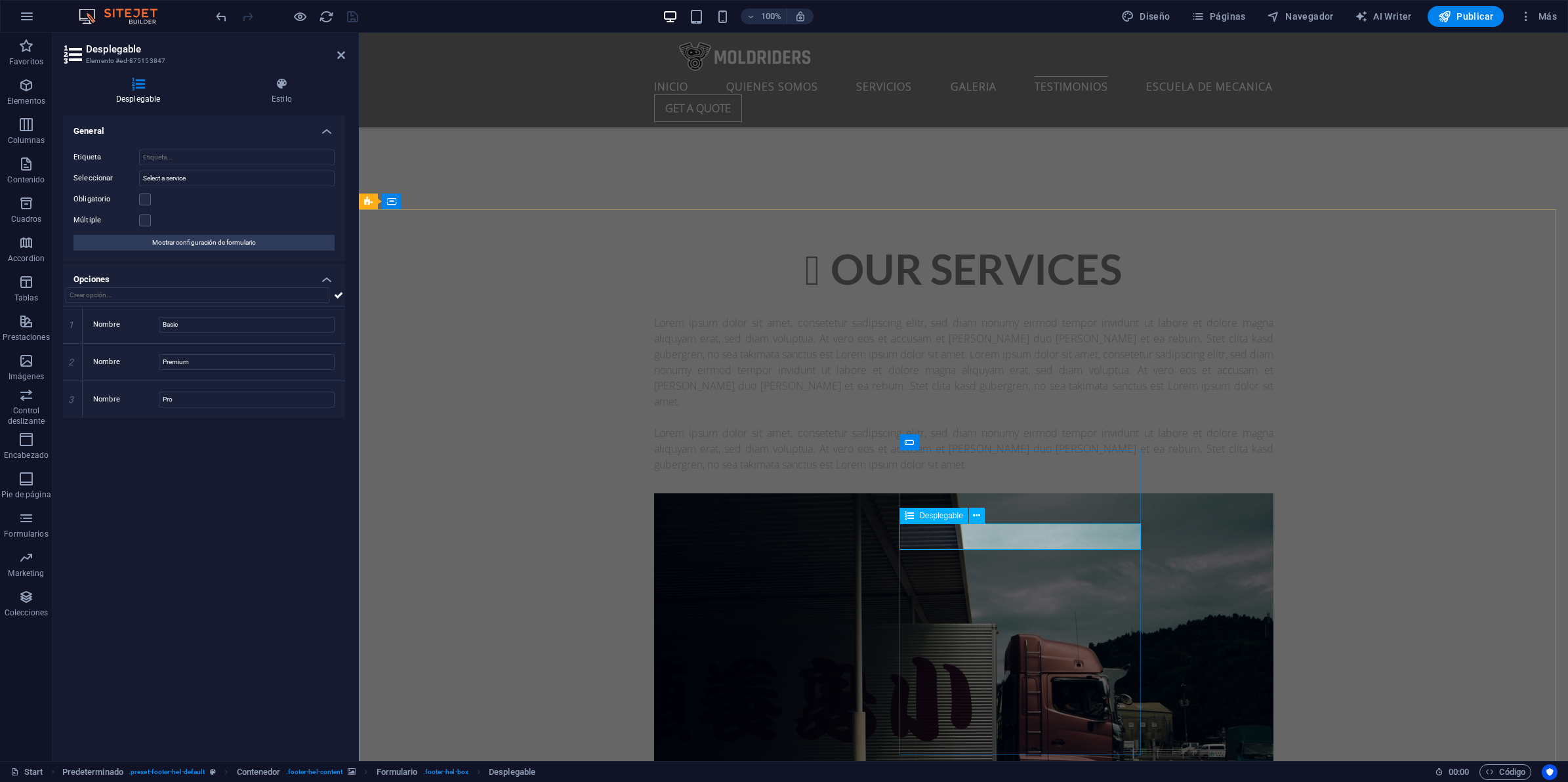
click div "Select a service Basic Premium Pro"
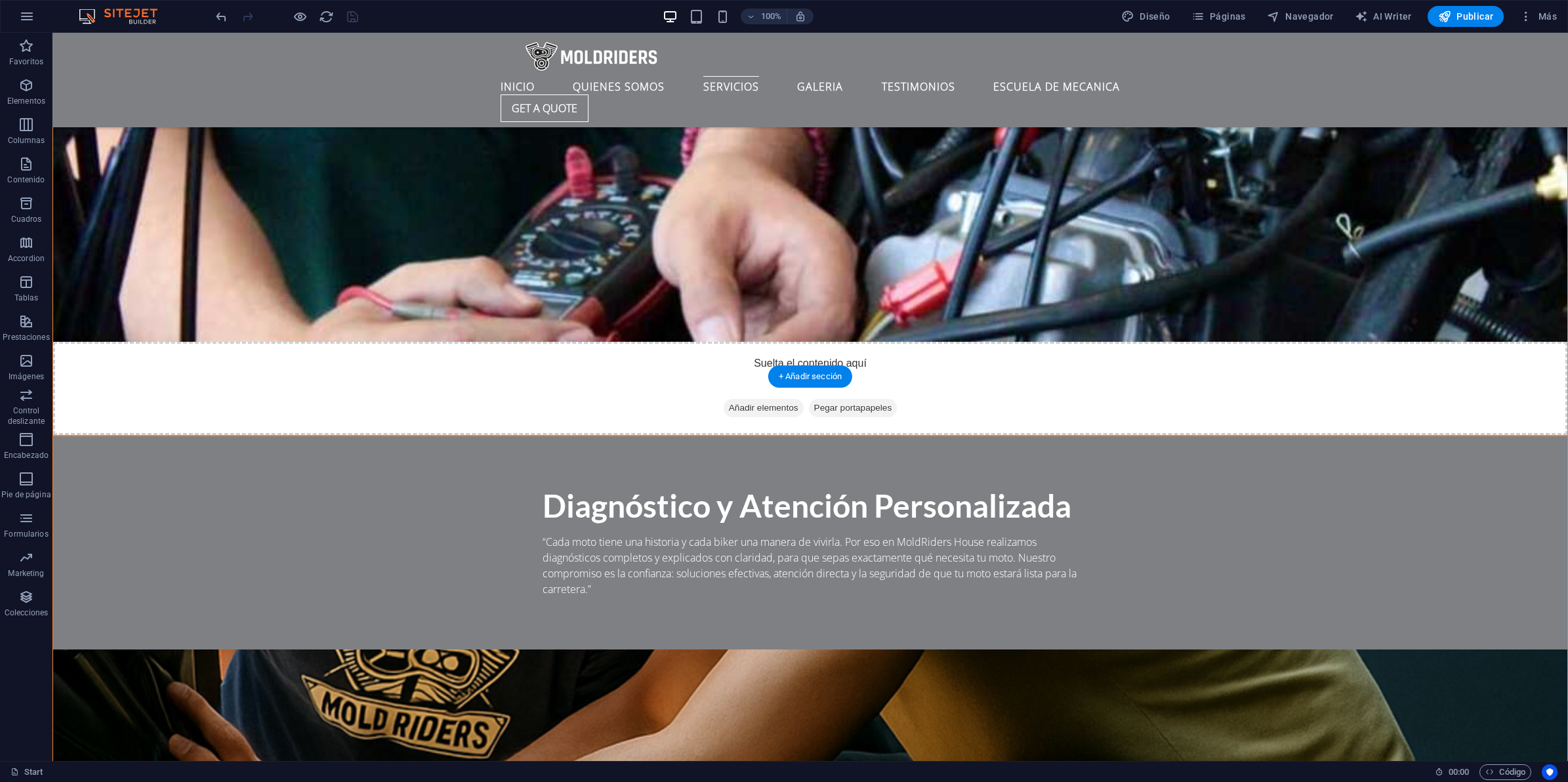
scroll to position [2870, 0]
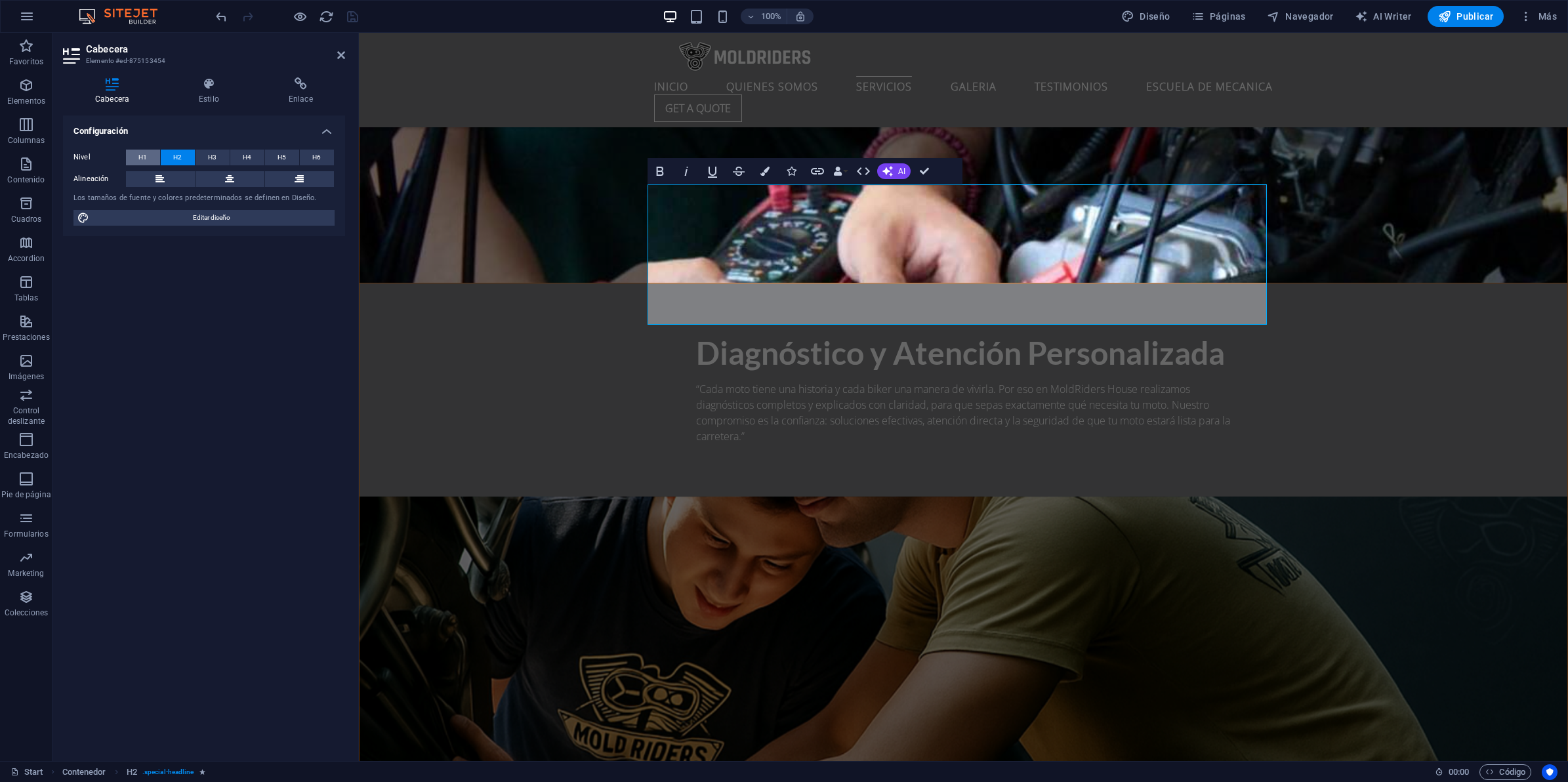
click at [144, 156] on span "H1" at bounding box center [142, 157] width 8 height 16
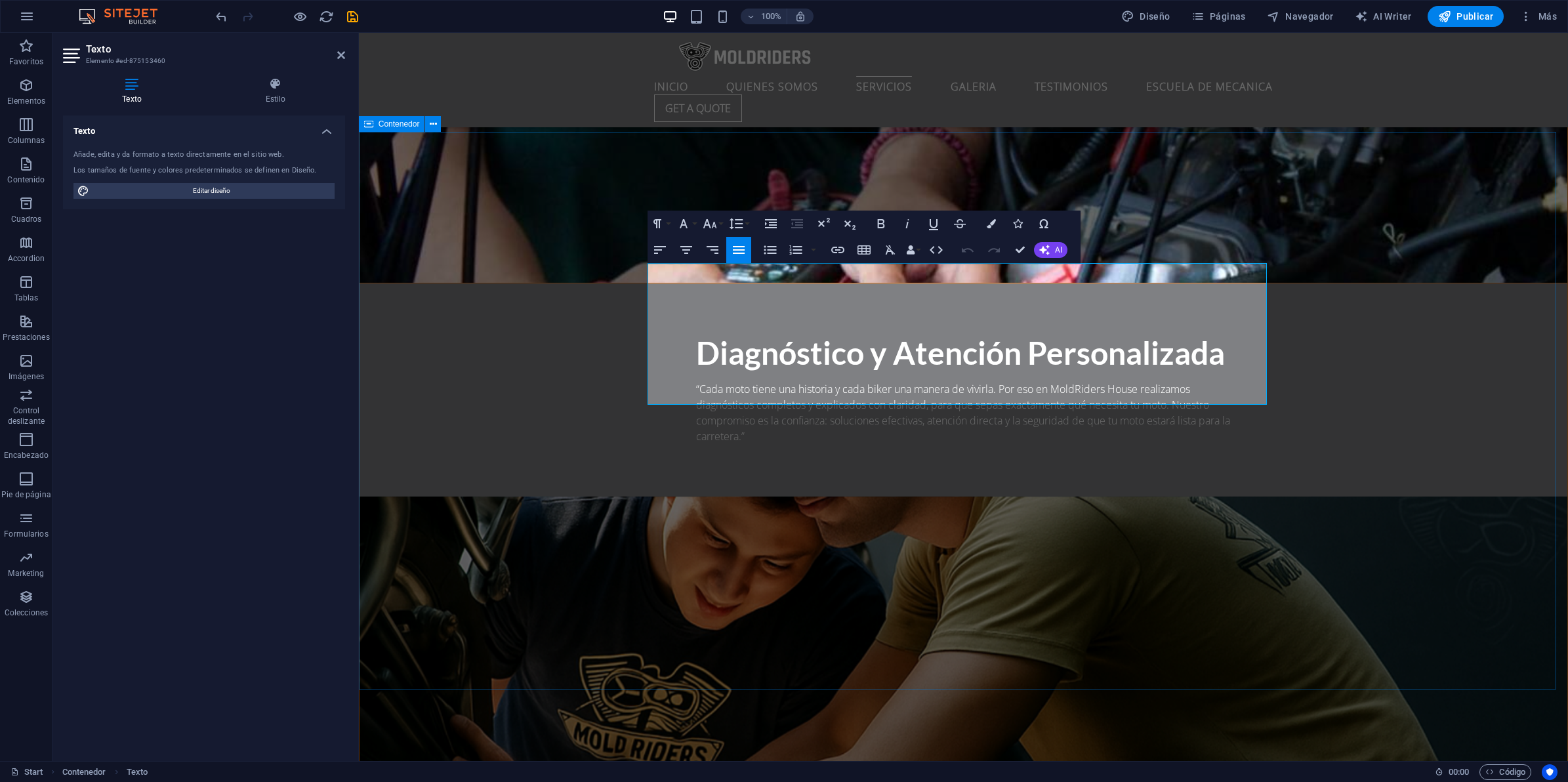
drag, startPoint x: 650, startPoint y: 273, endPoint x: 1285, endPoint y: 402, distance: 648.0
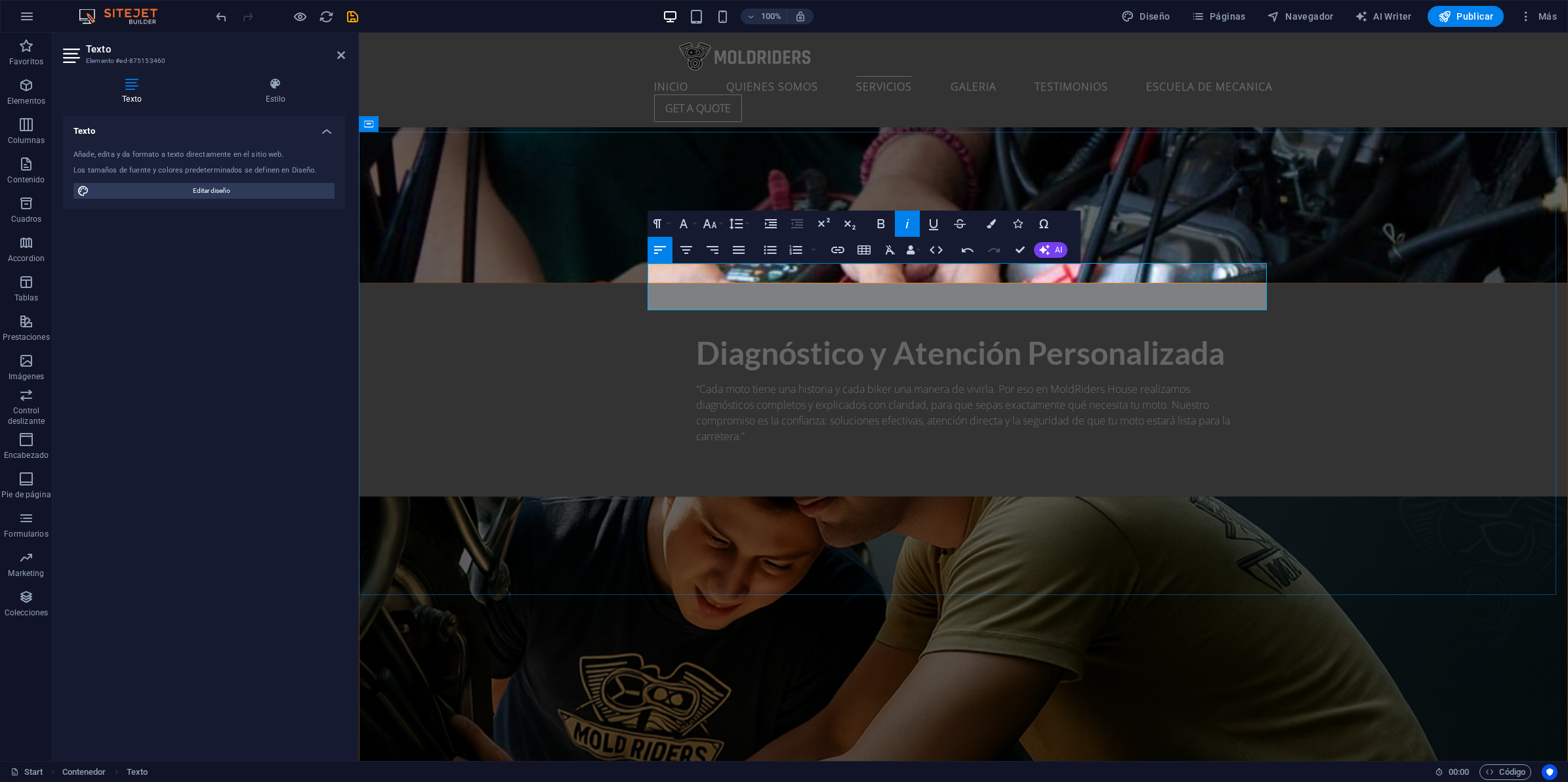
click at [881, 220] on icon "button" at bounding box center [881, 223] width 16 height 16
click at [709, 227] on icon "button" at bounding box center [710, 224] width 14 height 9
click at [721, 285] on link "10" at bounding box center [724, 289] width 47 height 20
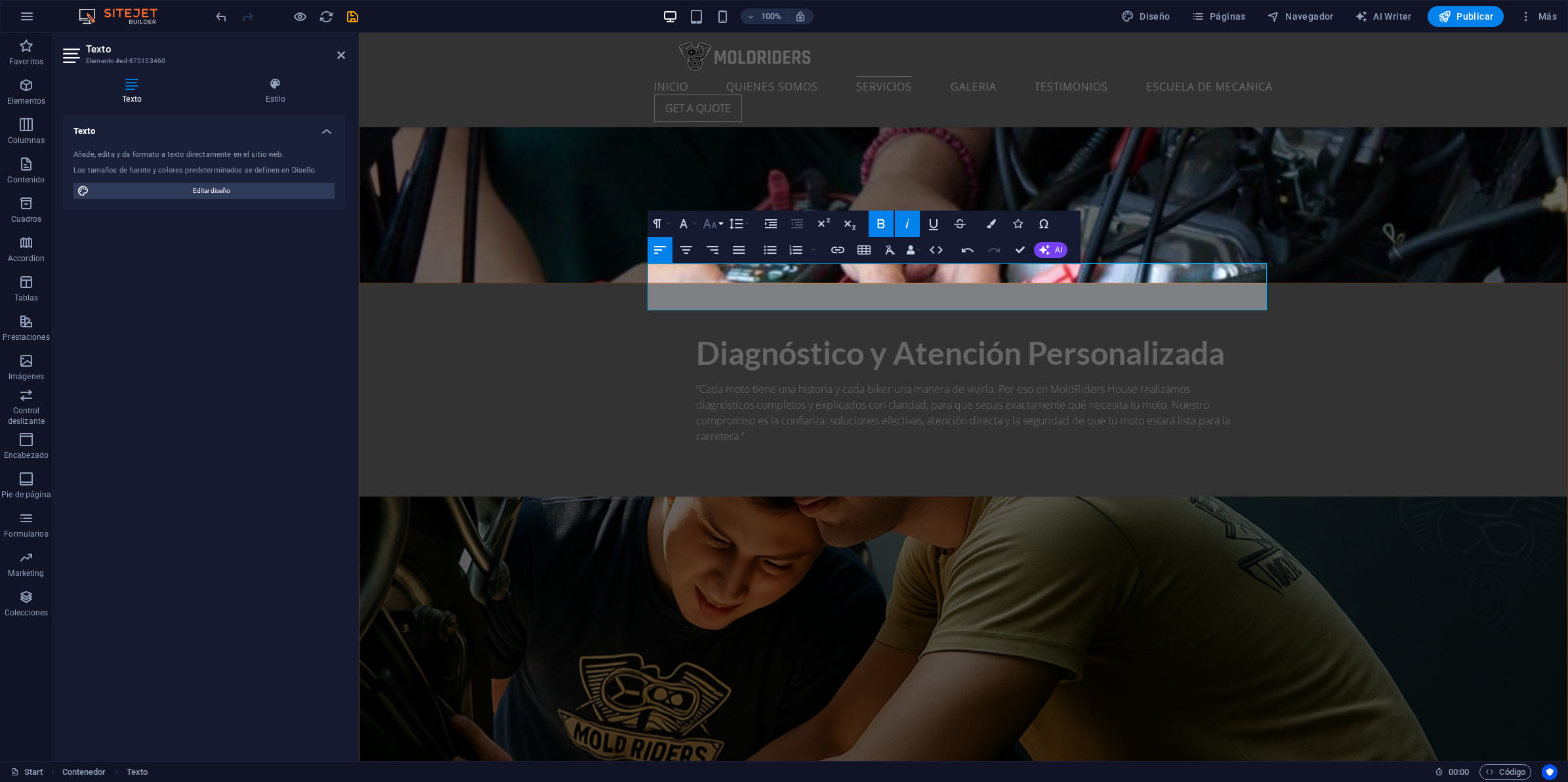
click at [703, 224] on icon "button" at bounding box center [709, 223] width 16 height 16
click at [722, 364] on link "18" at bounding box center [724, 367] width 47 height 20
click at [680, 223] on icon "button" at bounding box center [683, 223] width 16 height 16
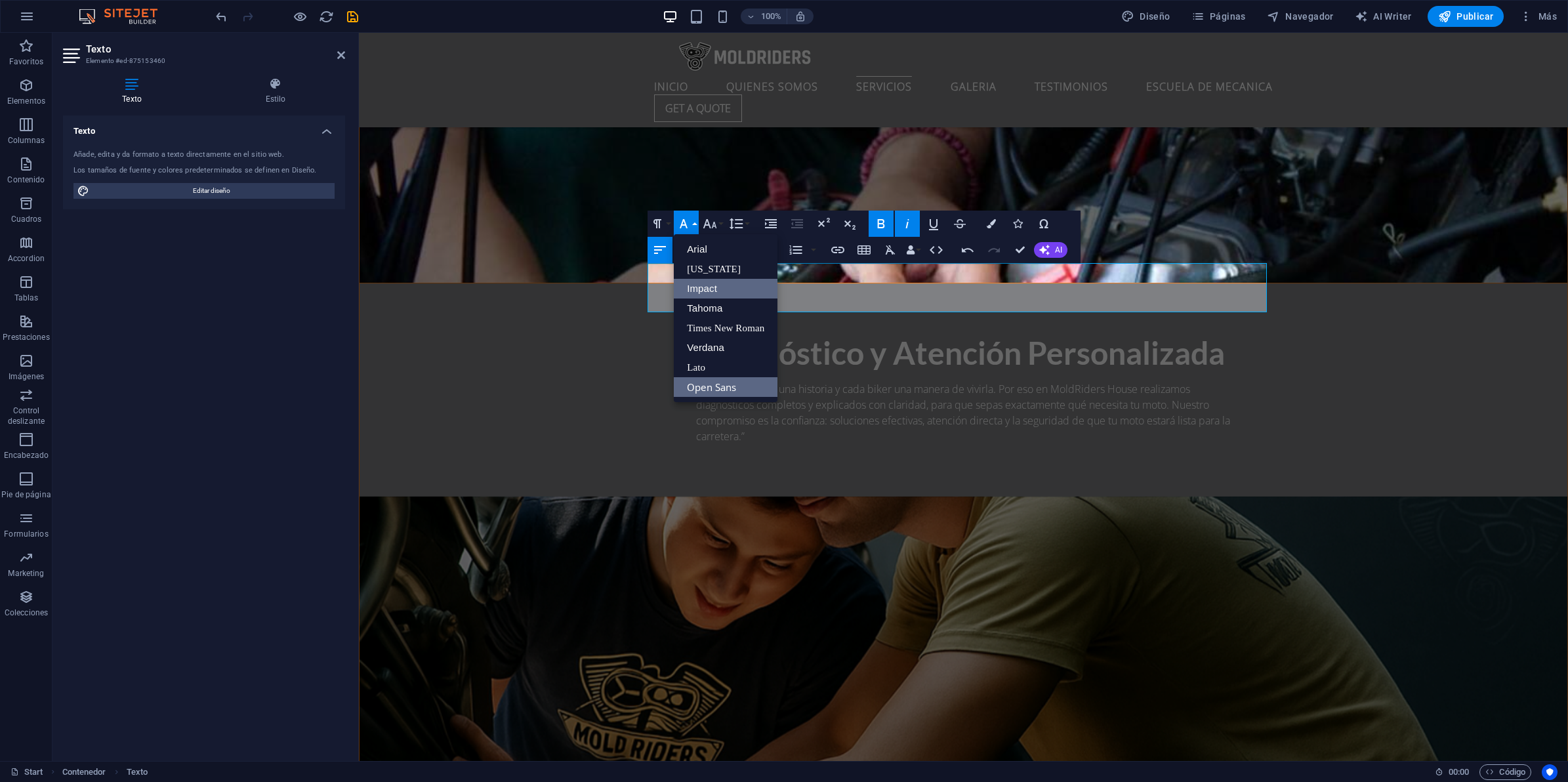
scroll to position [0, 0]
click at [710, 289] on link "Impact" at bounding box center [725, 289] width 104 height 20
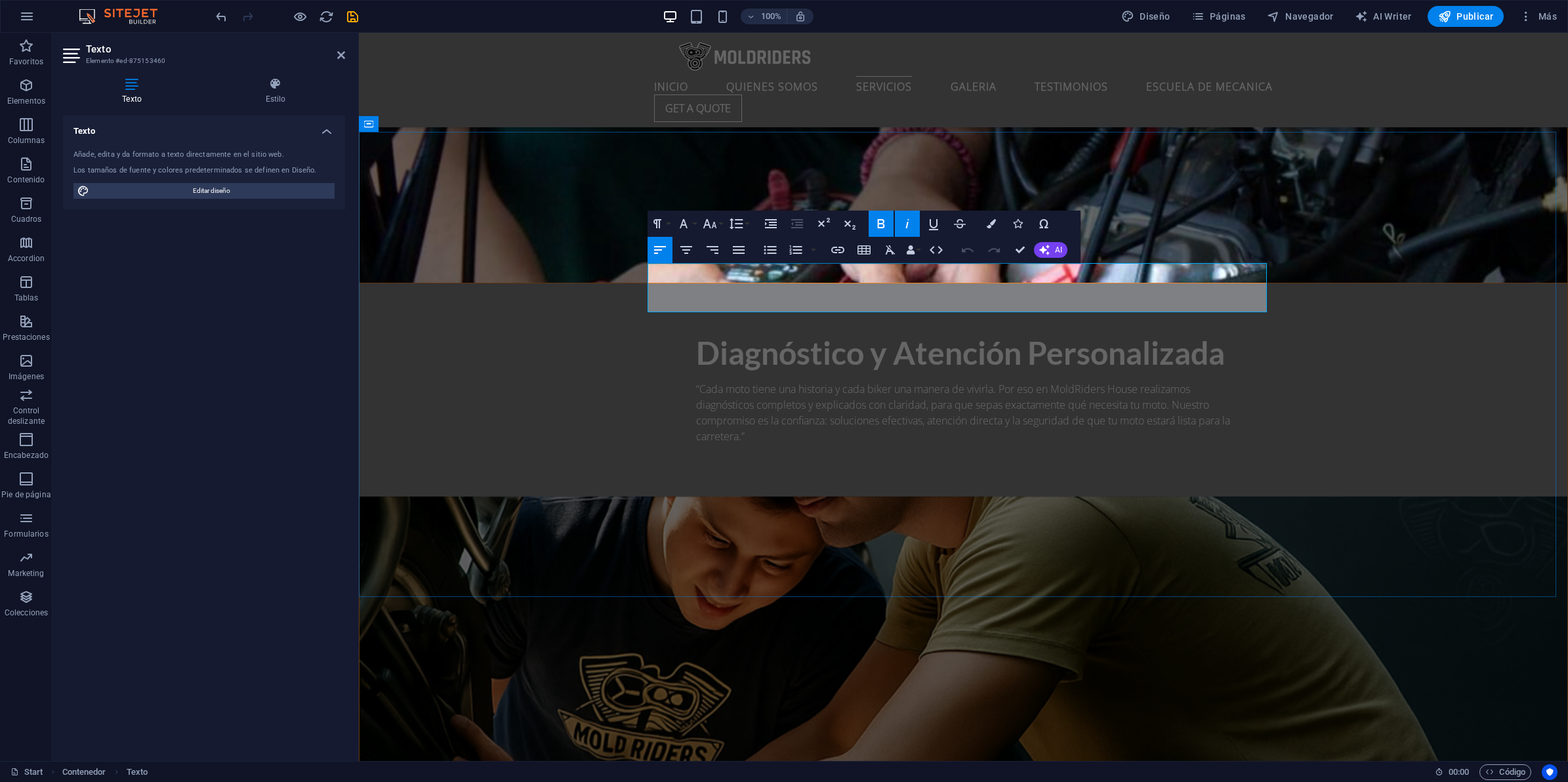
click at [683, 222] on icon "button" at bounding box center [683, 224] width 8 height 9
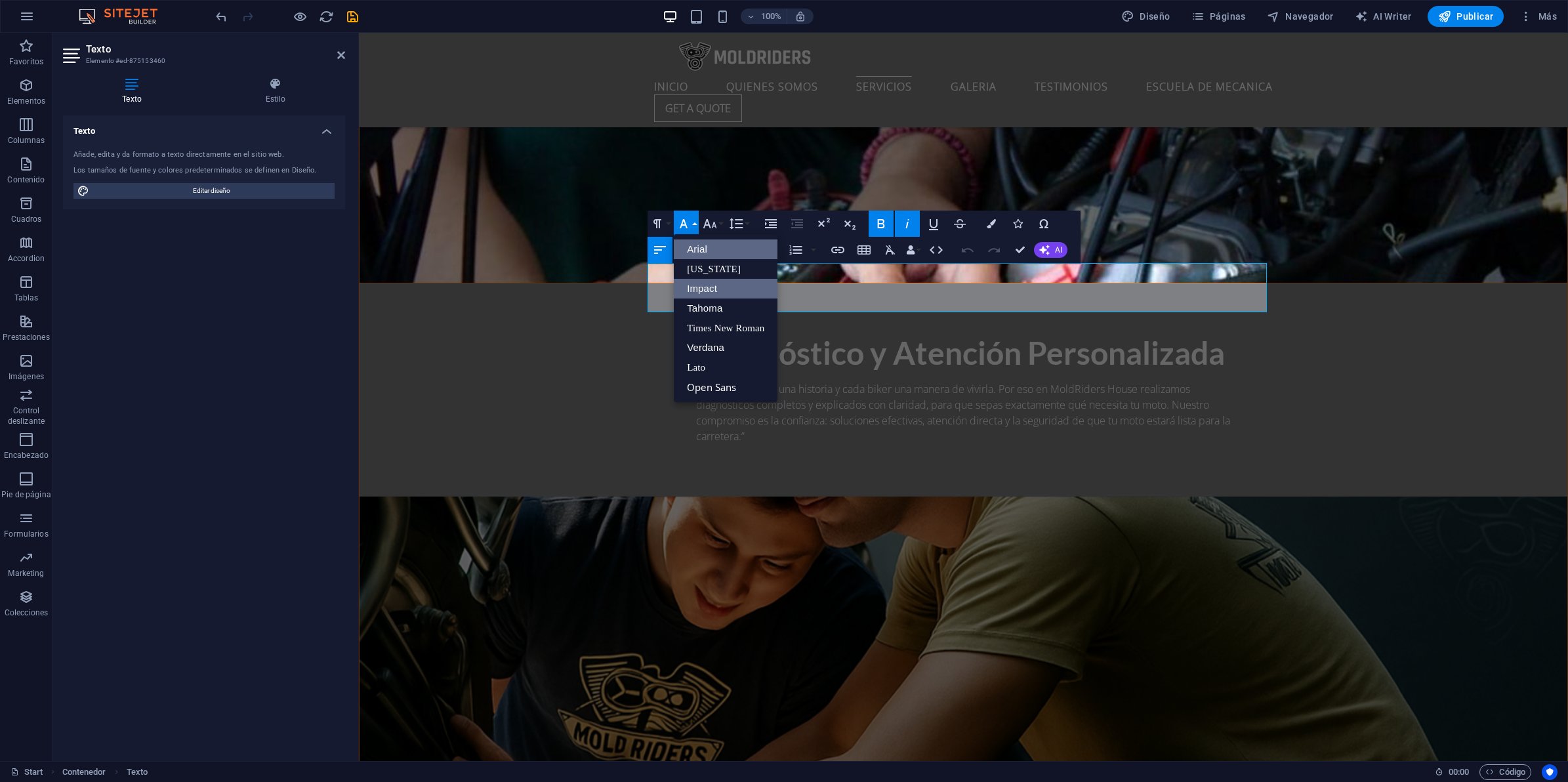
click at [697, 247] on link "Arial" at bounding box center [725, 249] width 104 height 20
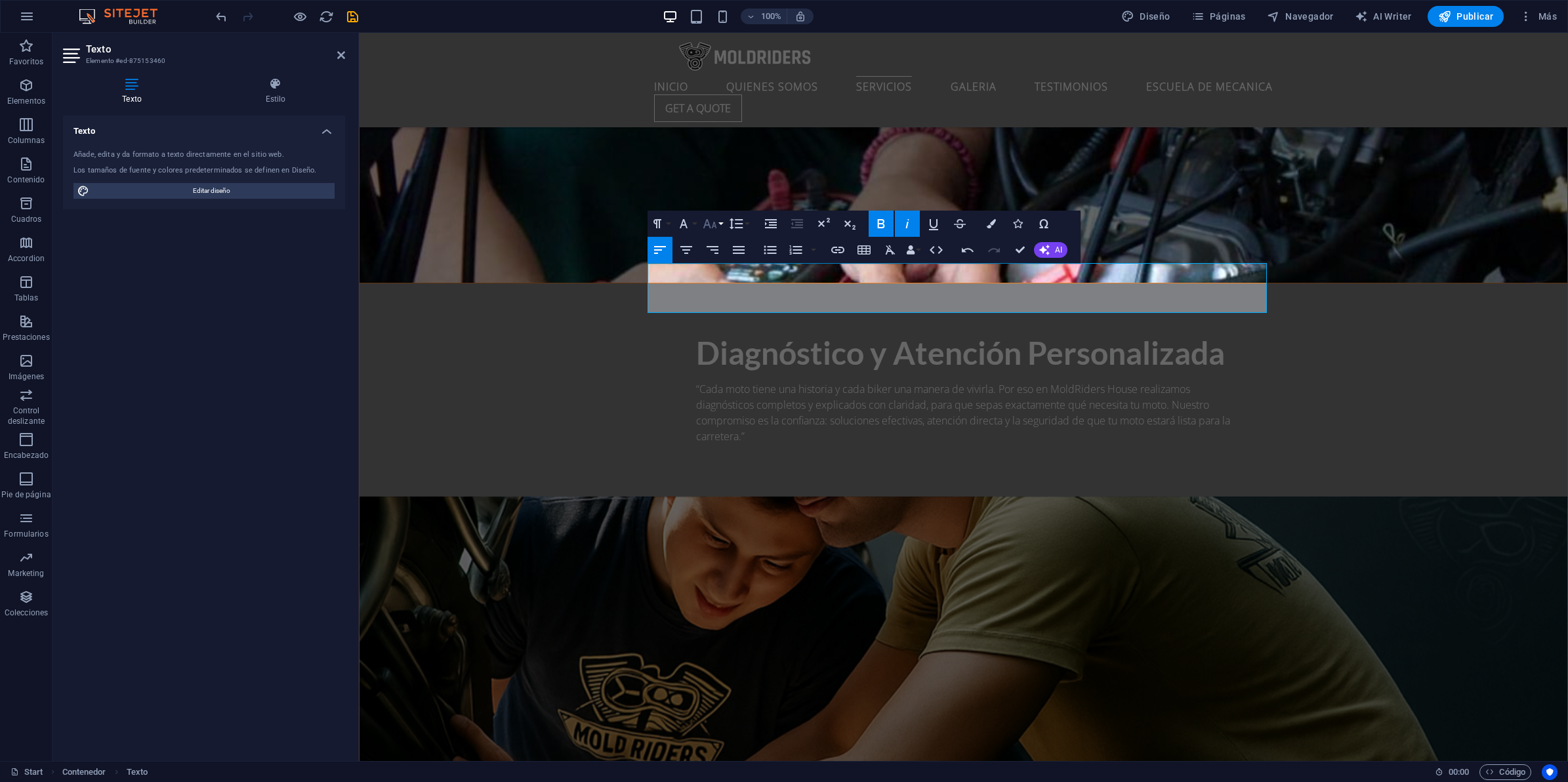
click at [710, 224] on icon "button" at bounding box center [709, 223] width 16 height 16
click at [717, 282] on link "24" at bounding box center [724, 282] width 47 height 20
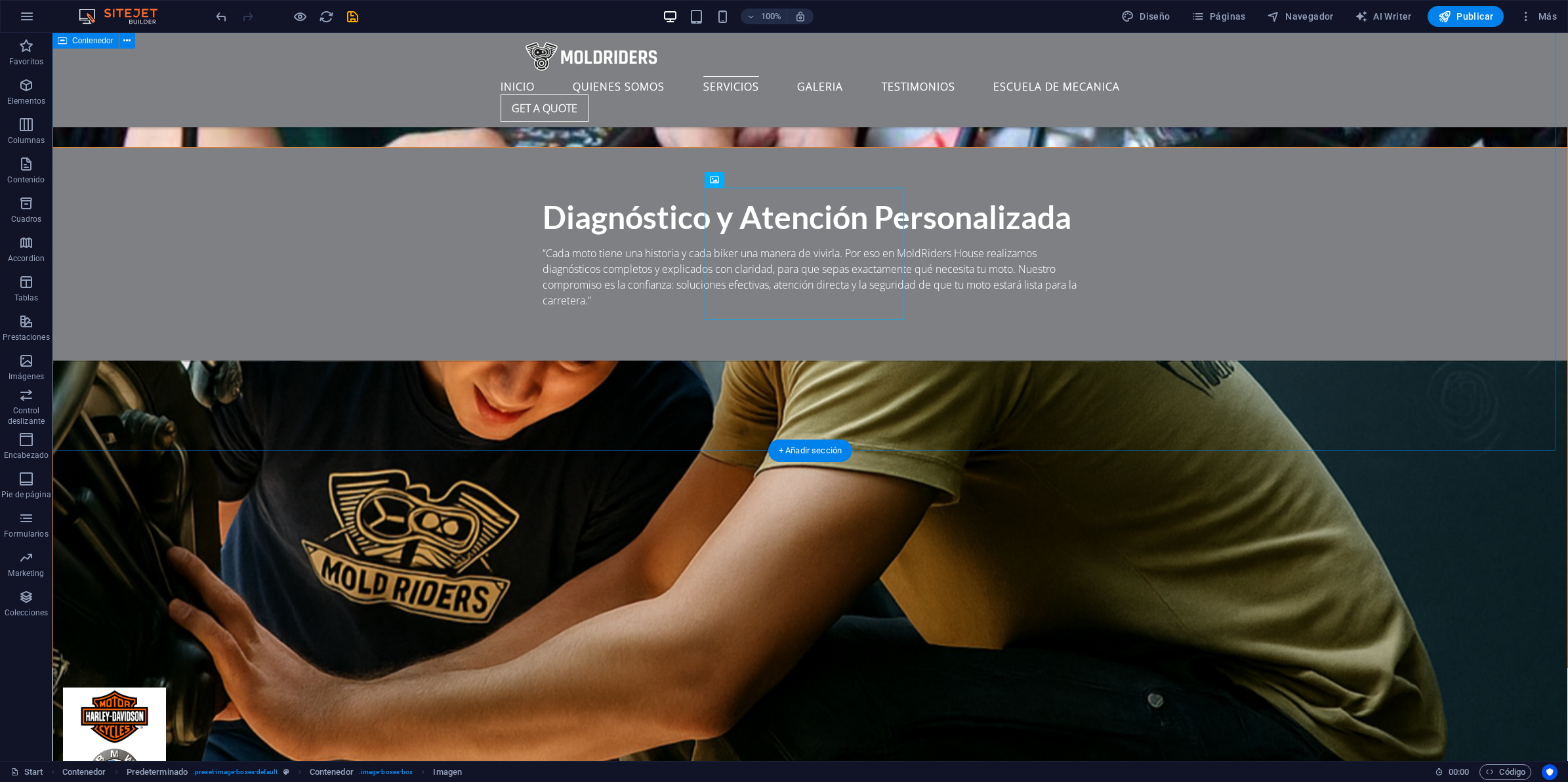
scroll to position [3034, 0]
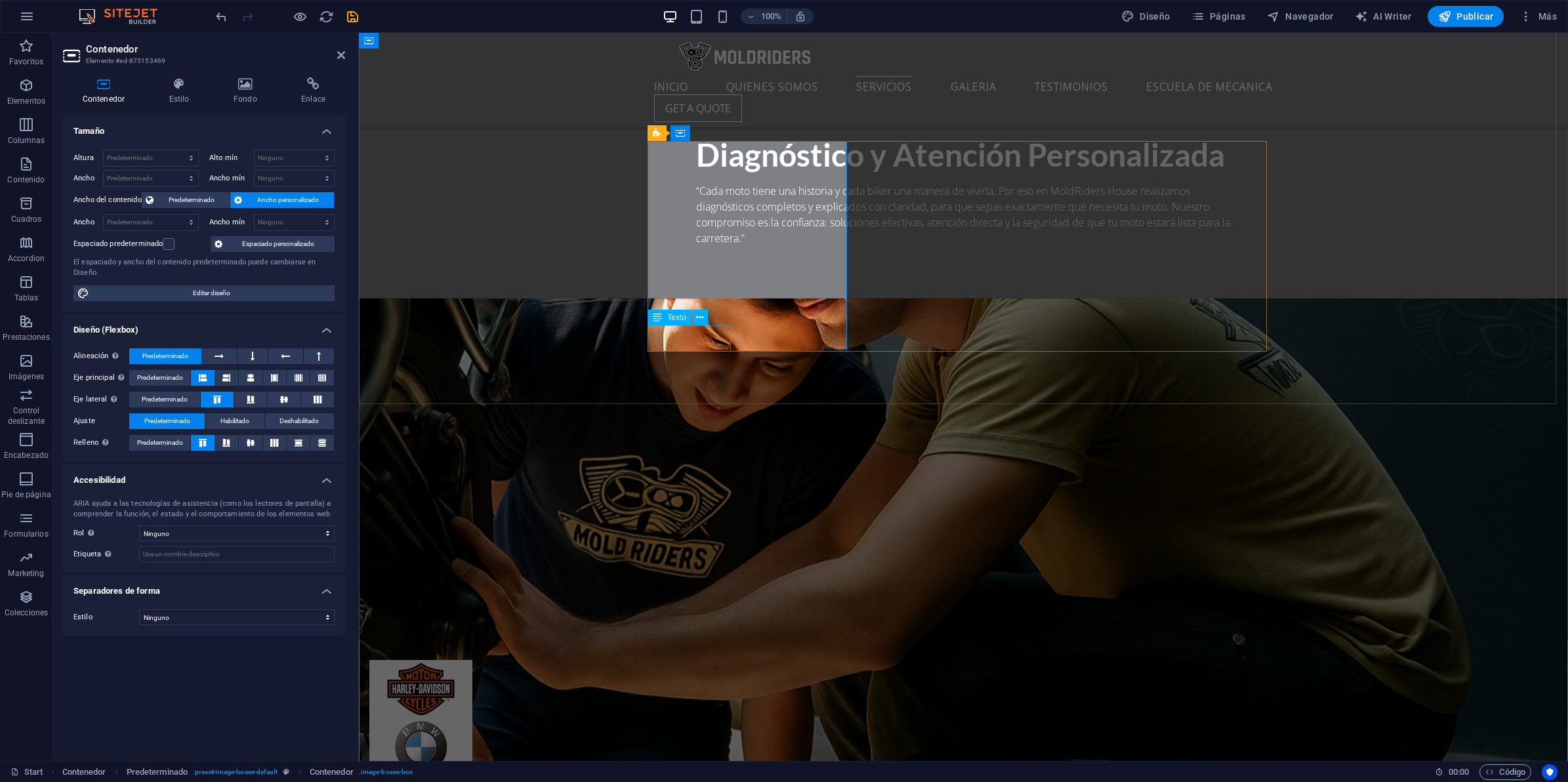
click at [686, 323] on div "Texto" at bounding box center [670, 317] width 44 height 16
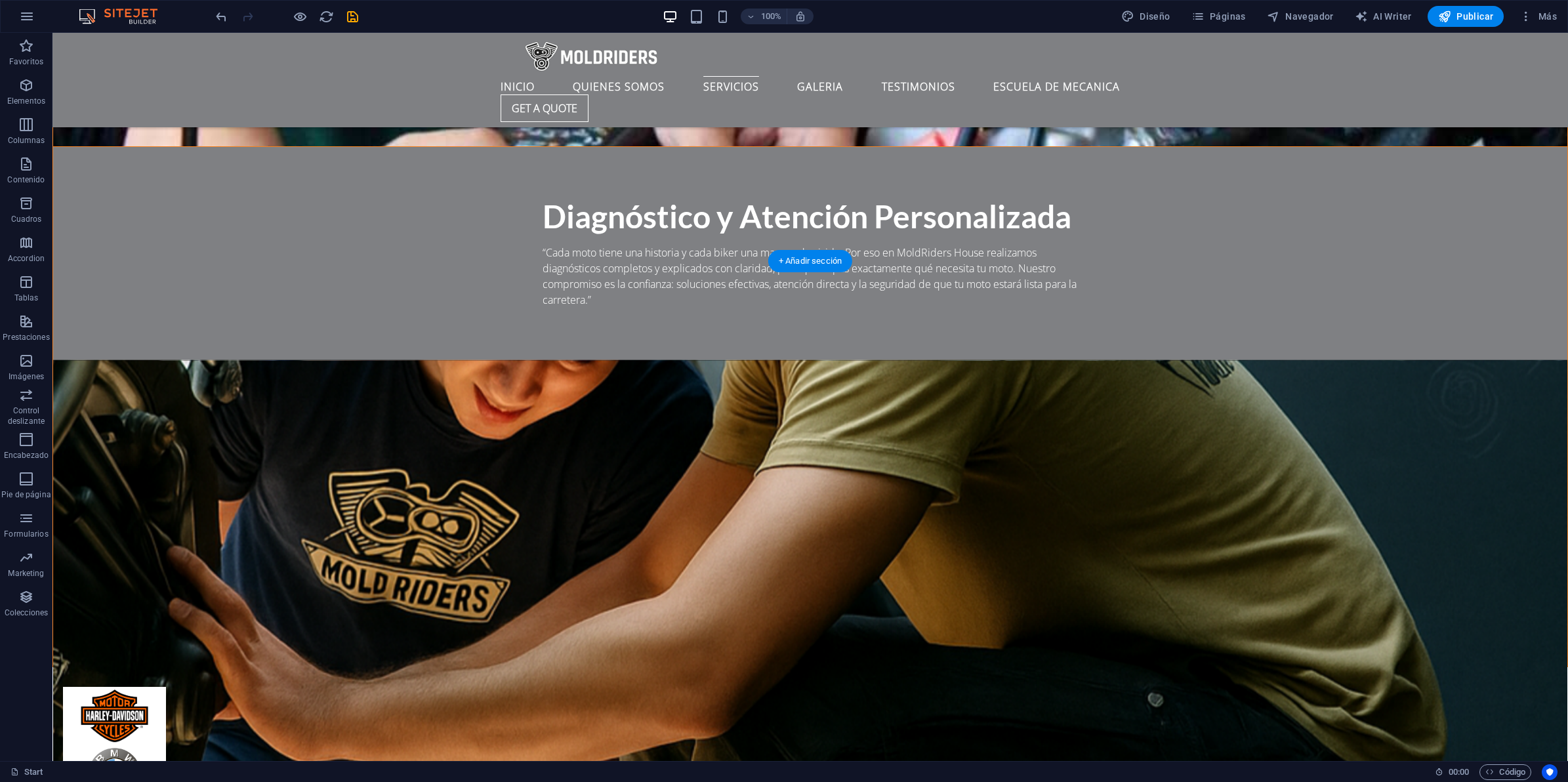
scroll to position [2706, 0]
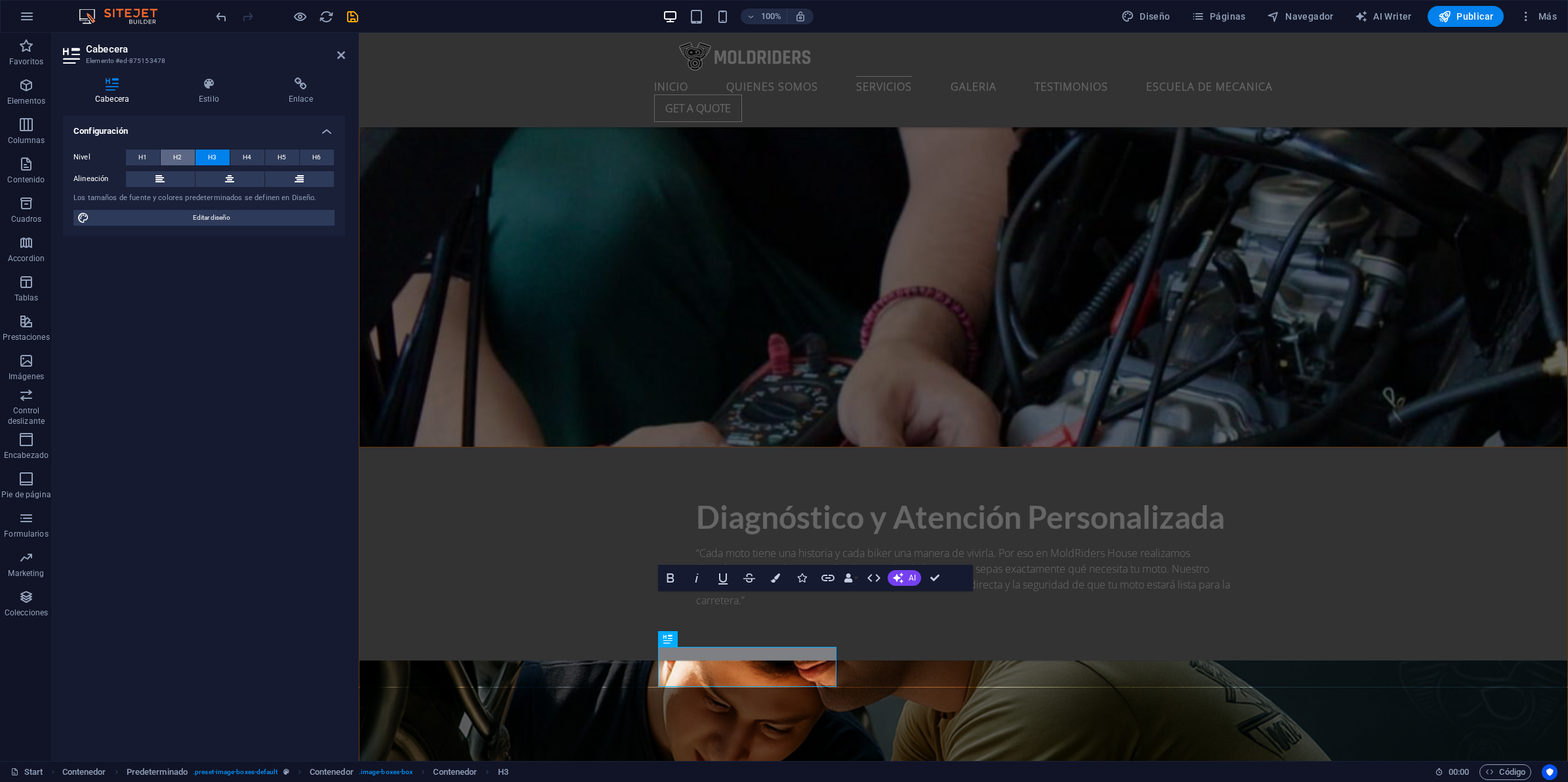
click at [174, 159] on span "H2" at bounding box center [177, 157] width 8 height 16
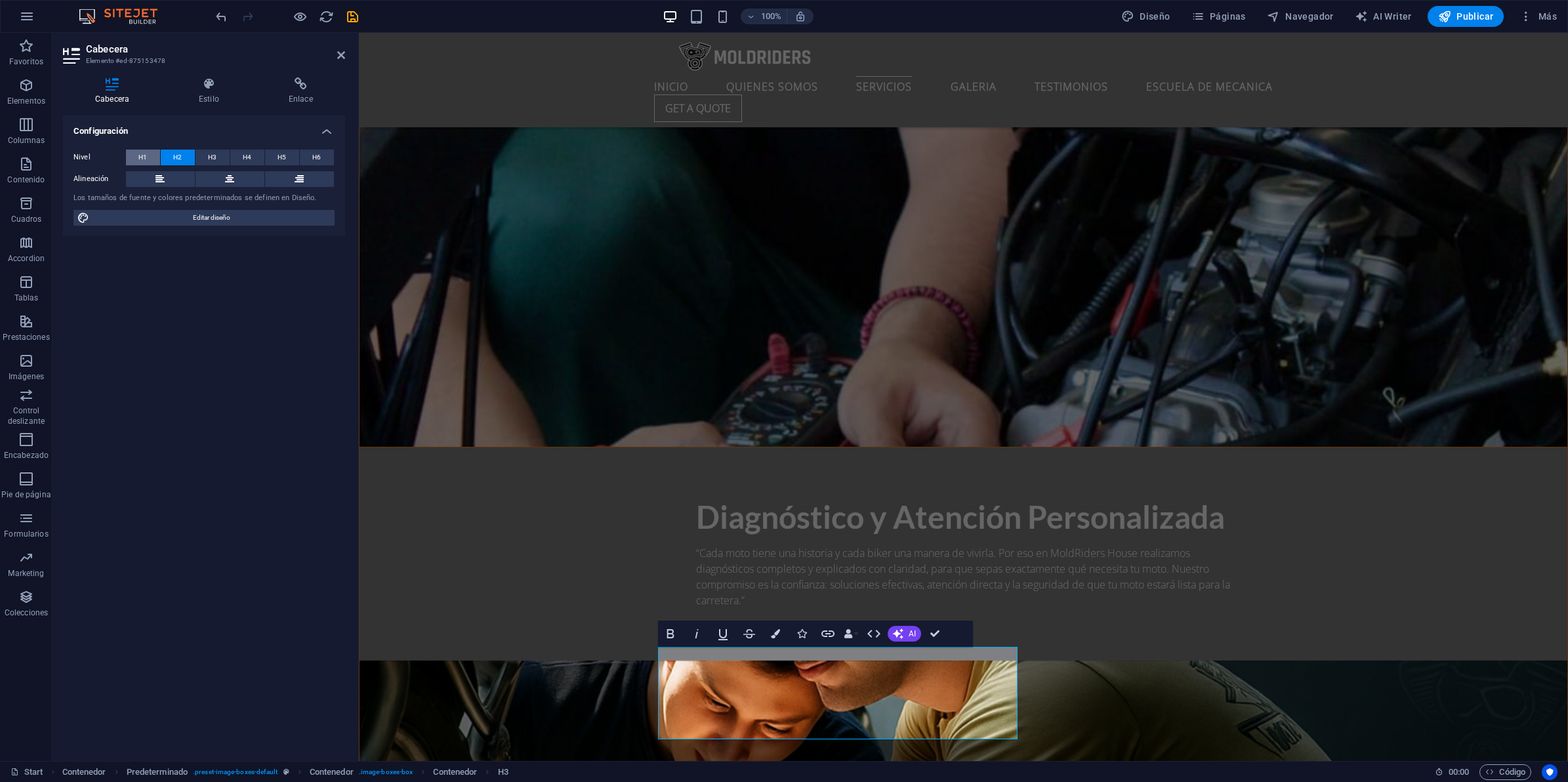
click at [128, 156] on button "H1" at bounding box center [143, 157] width 34 height 16
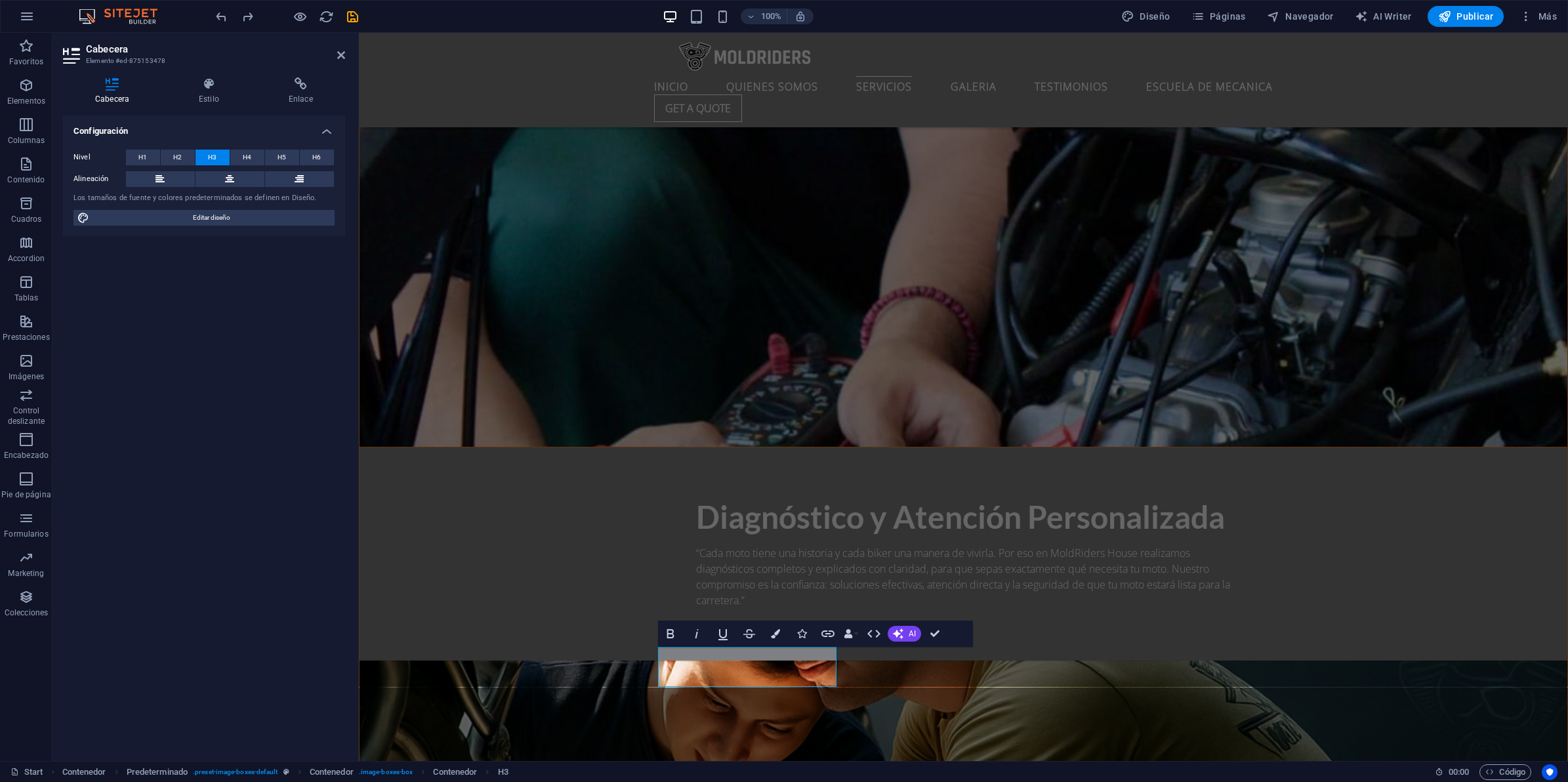
click at [210, 414] on div "Configuración Nivel H1 H2 H3 H4 H5 H6 Alineación Los tamaños de fuente y colore…" at bounding box center [204, 433] width 282 height 635
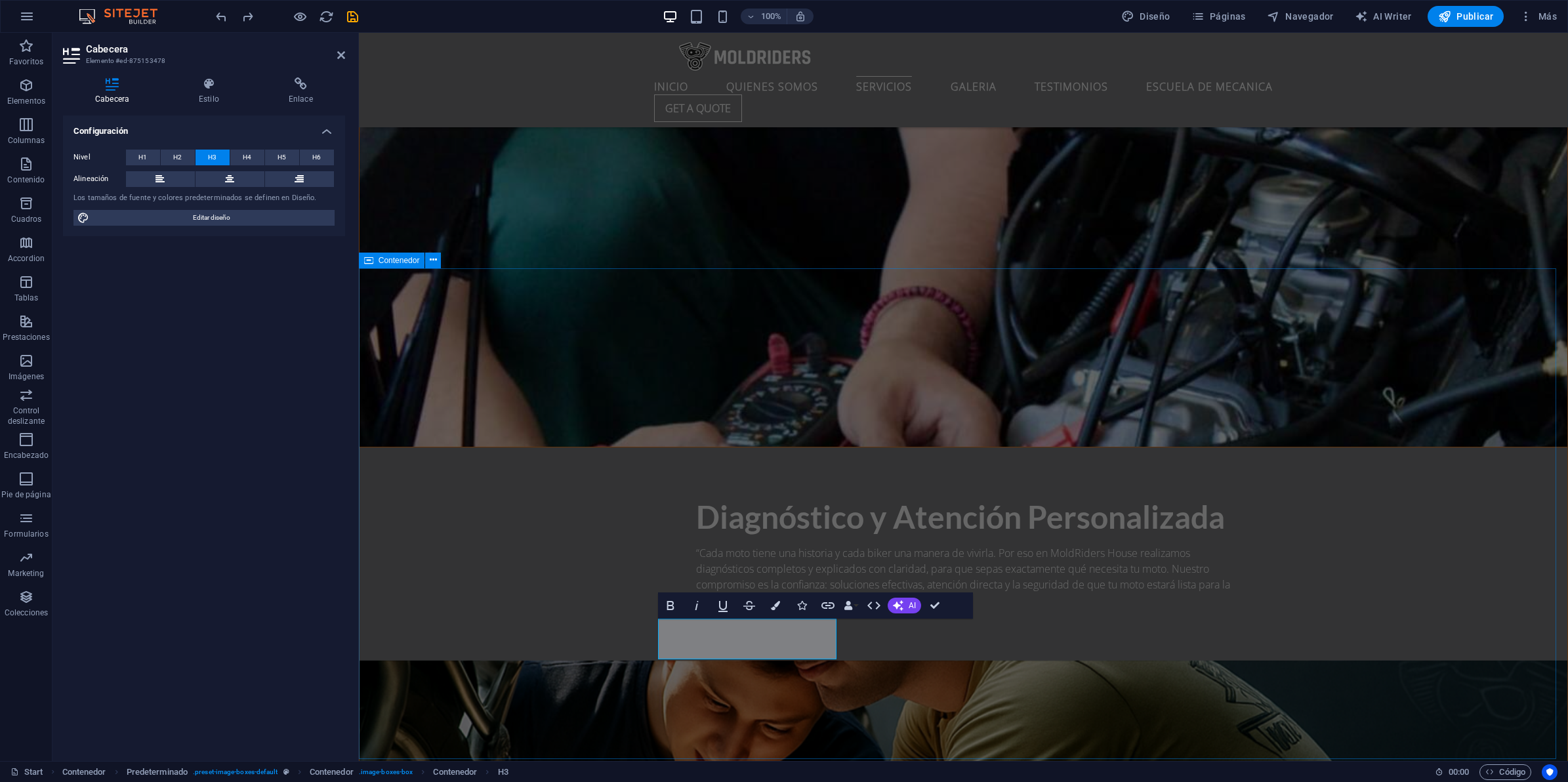
scroll to position [2870, 0]
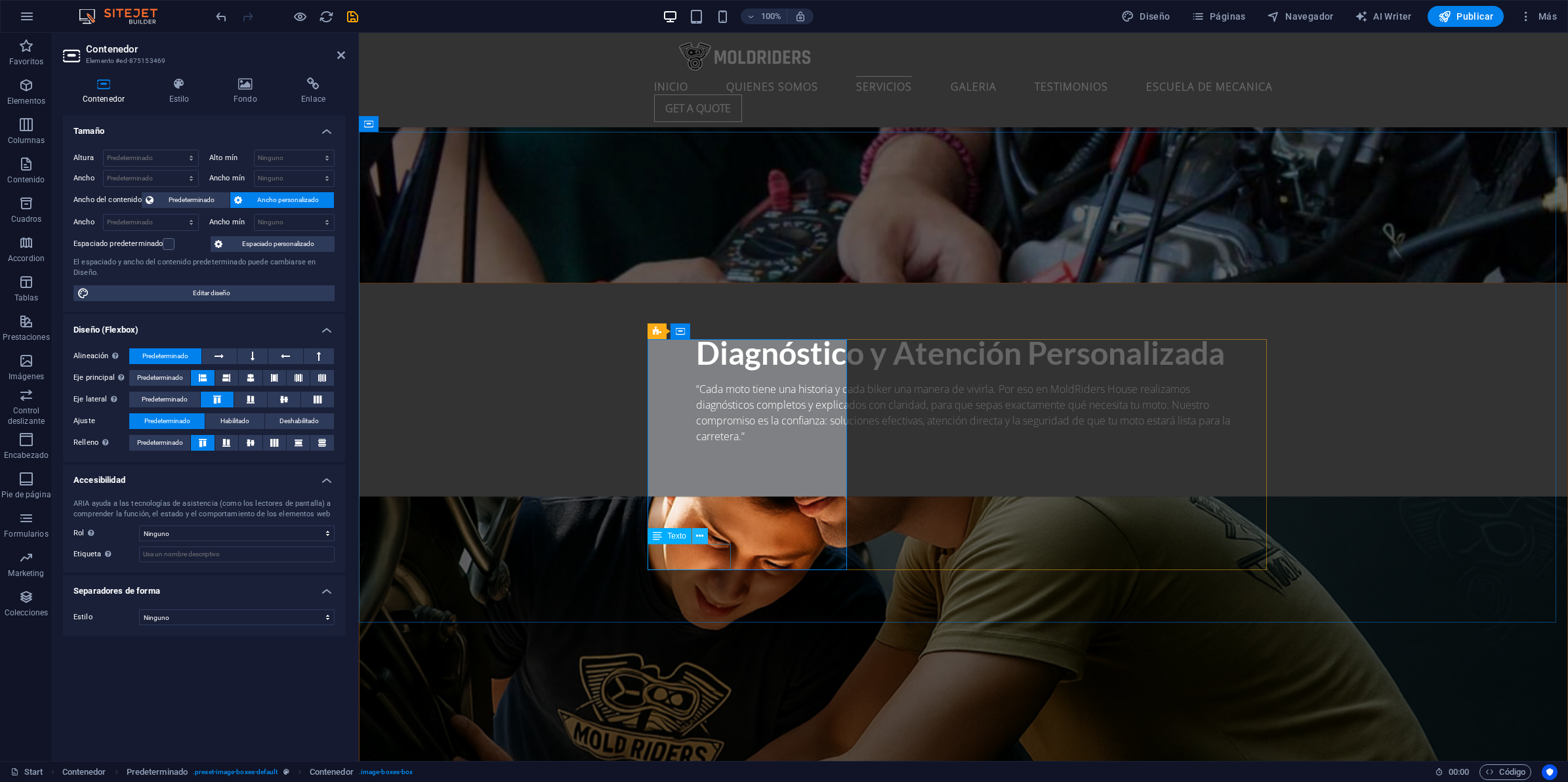
click at [693, 537] on button at bounding box center [700, 536] width 16 height 16
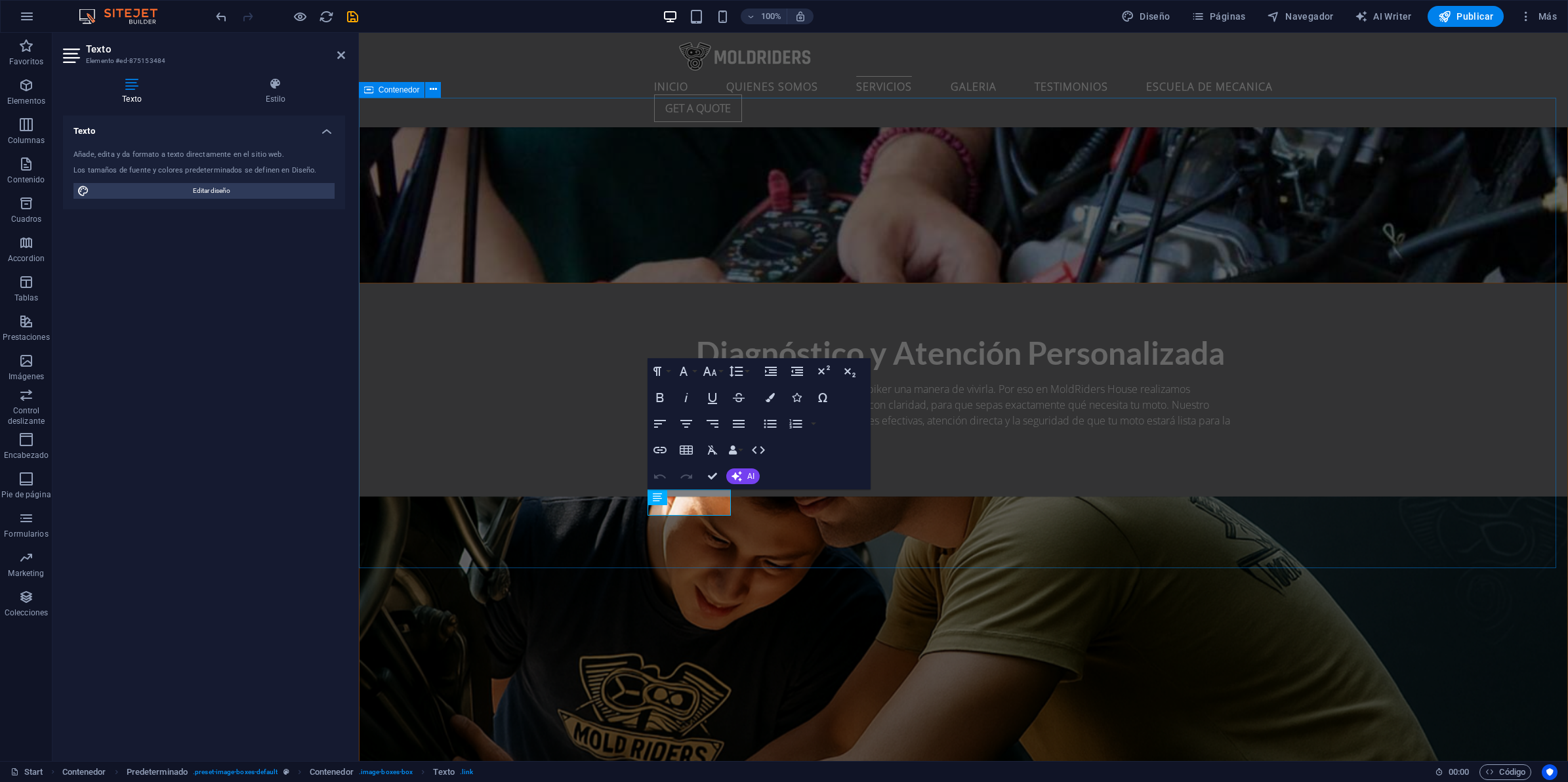
scroll to position [2925, 0]
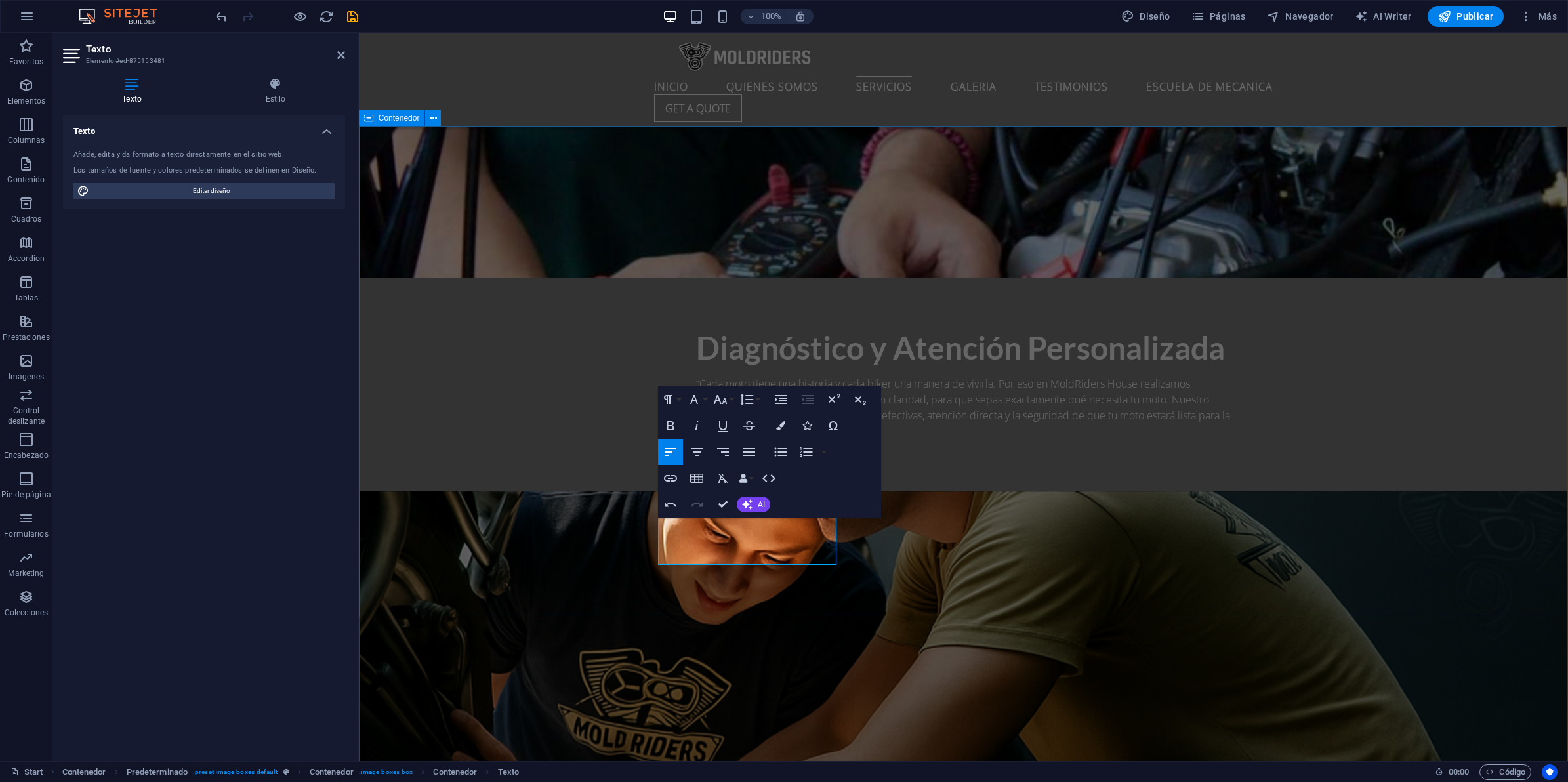
drag, startPoint x: 589, startPoint y: 493, endPoint x: 894, endPoint y: 493, distance: 305.0
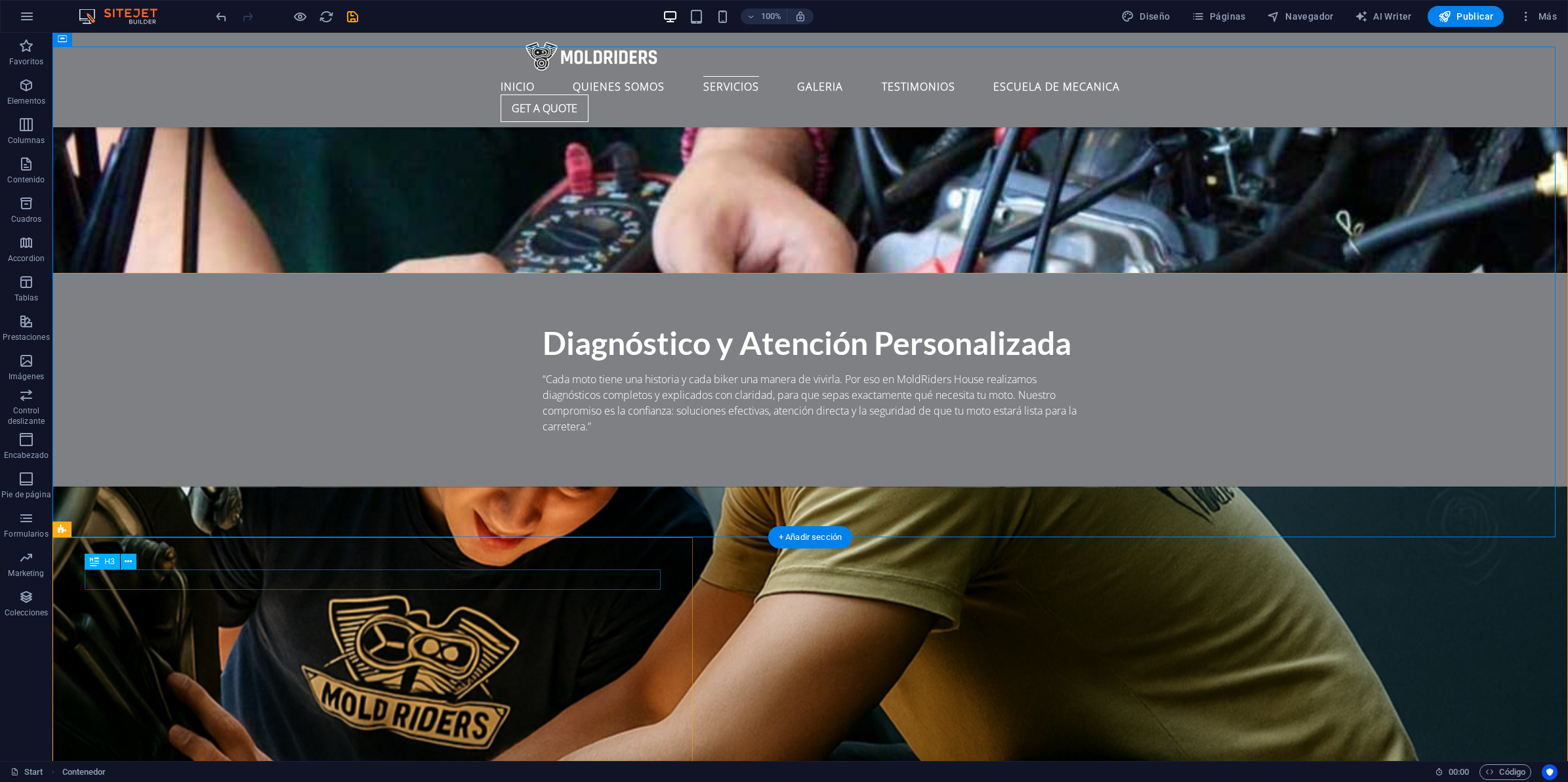
scroll to position [3005, 0]
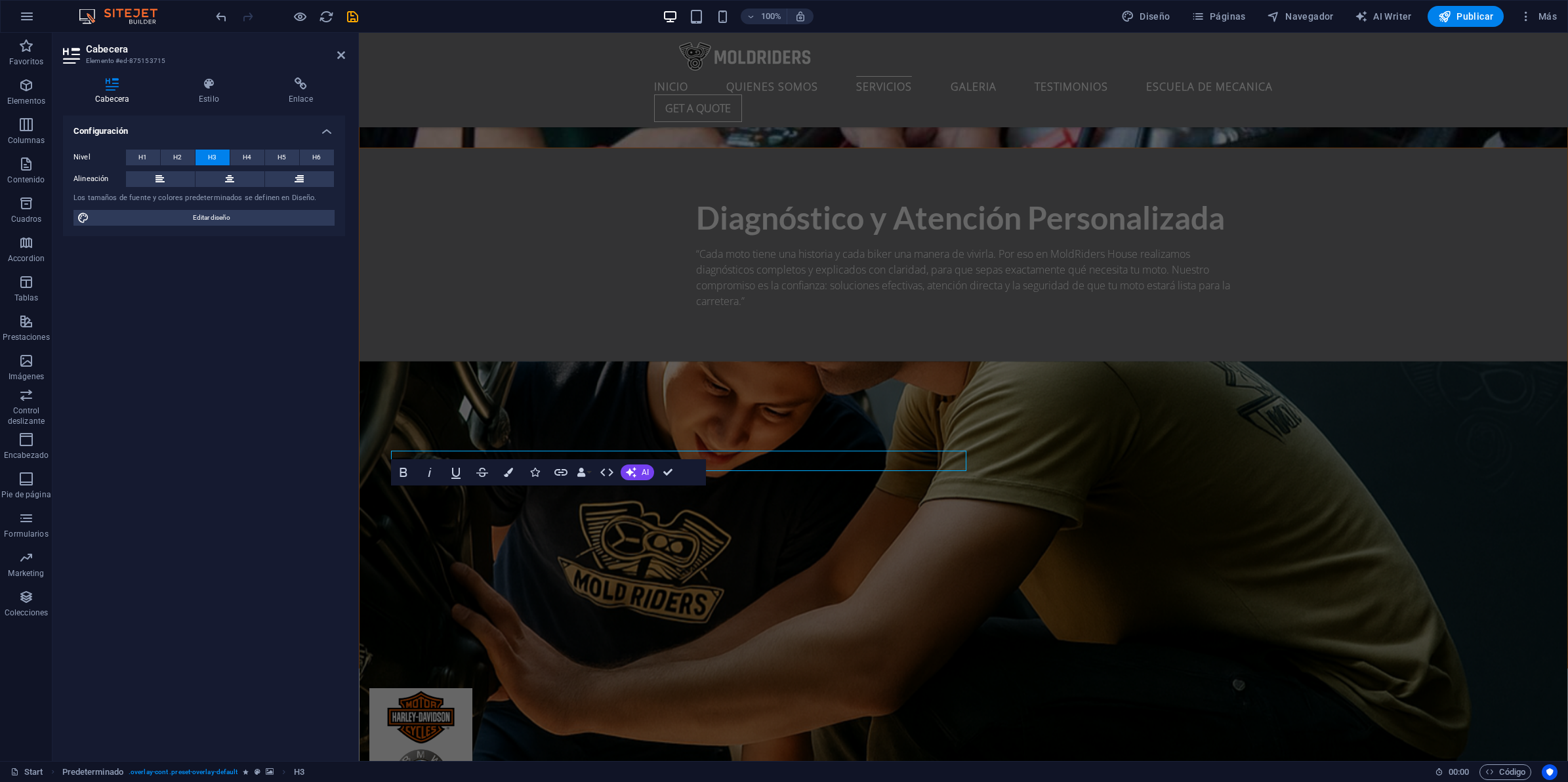
scroll to position [3039, 0]
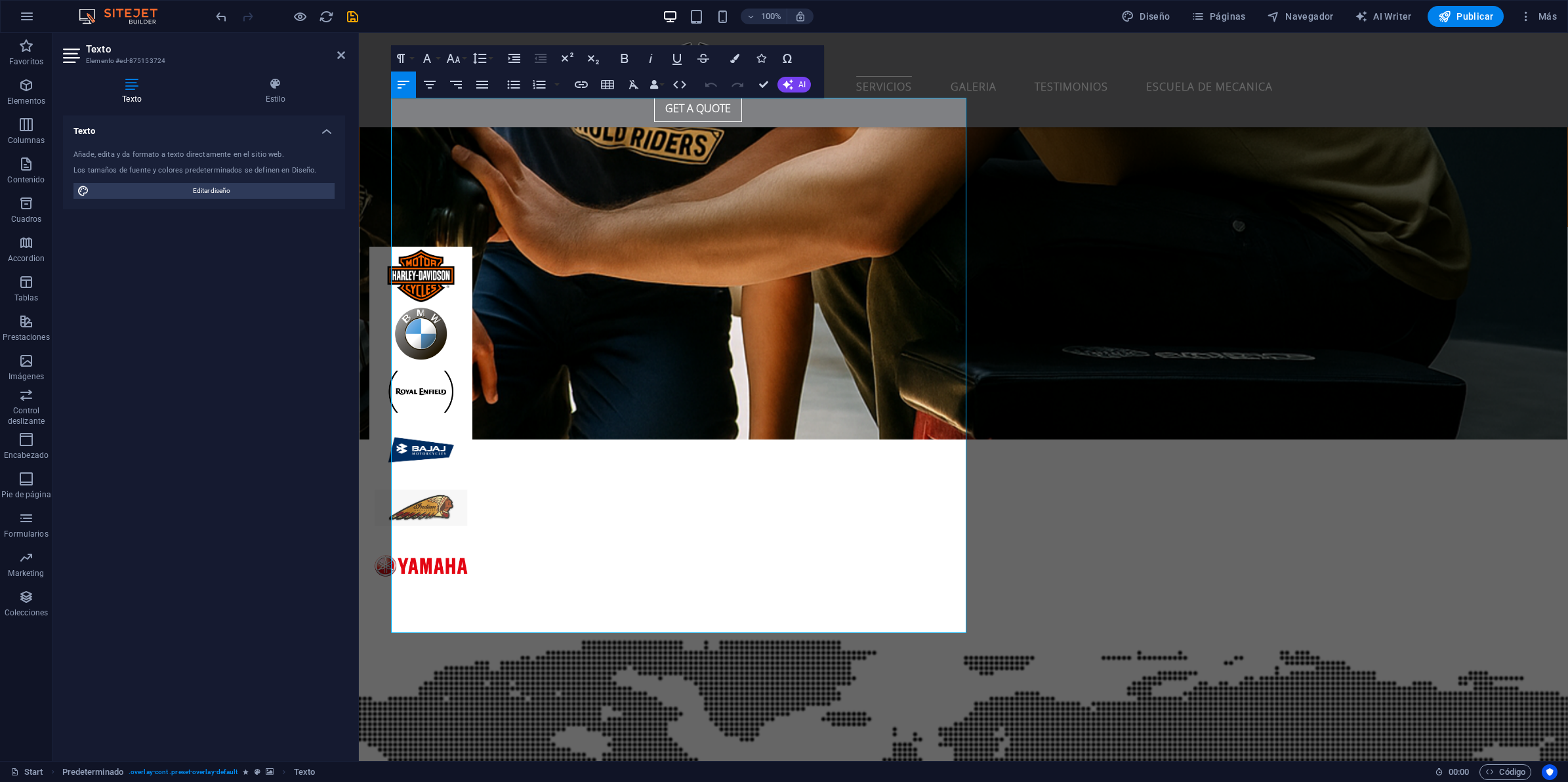
scroll to position [3418, 0]
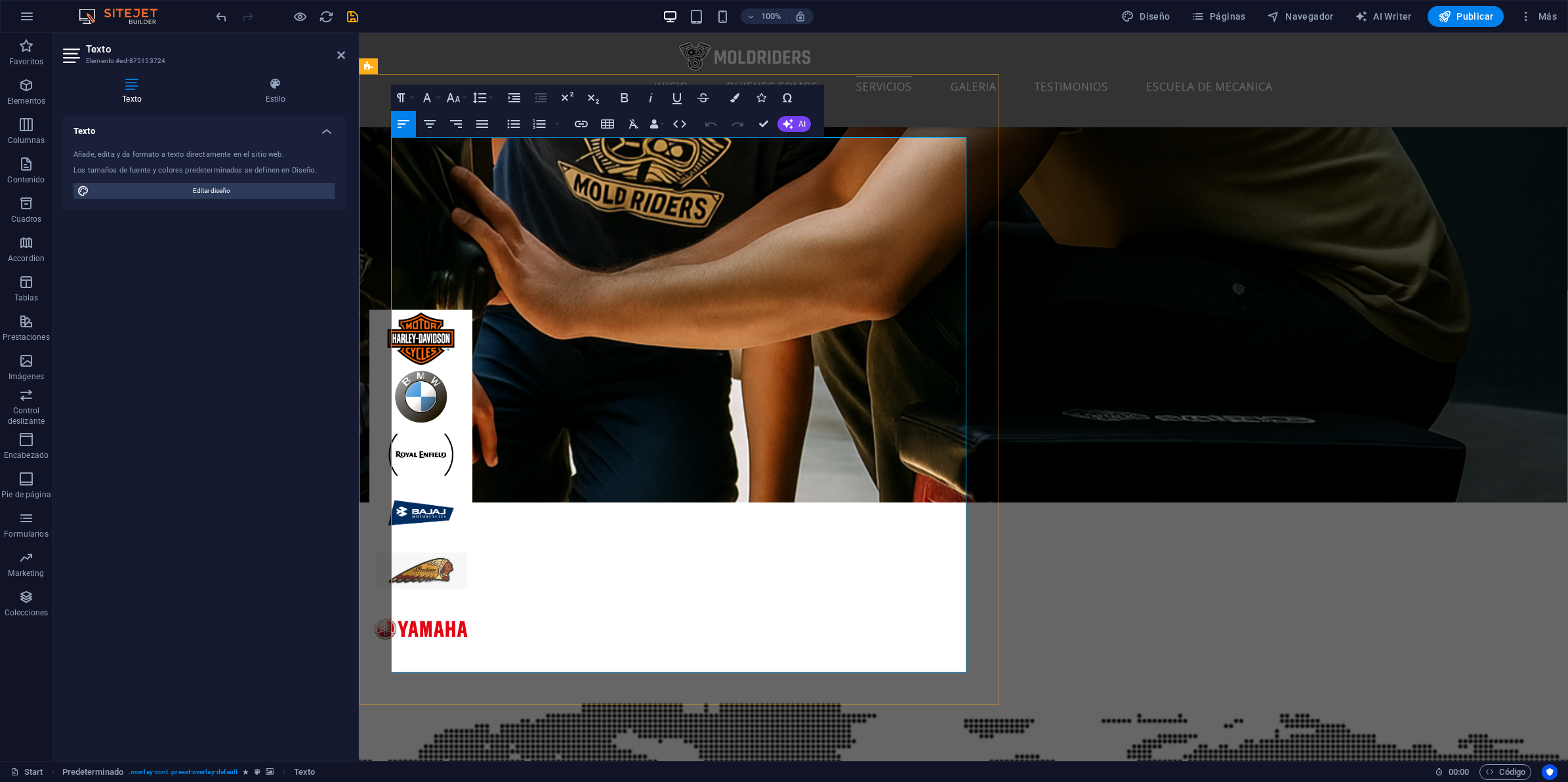
drag, startPoint x: 393, startPoint y: 523, endPoint x: 726, endPoint y: 660, distance: 360.1
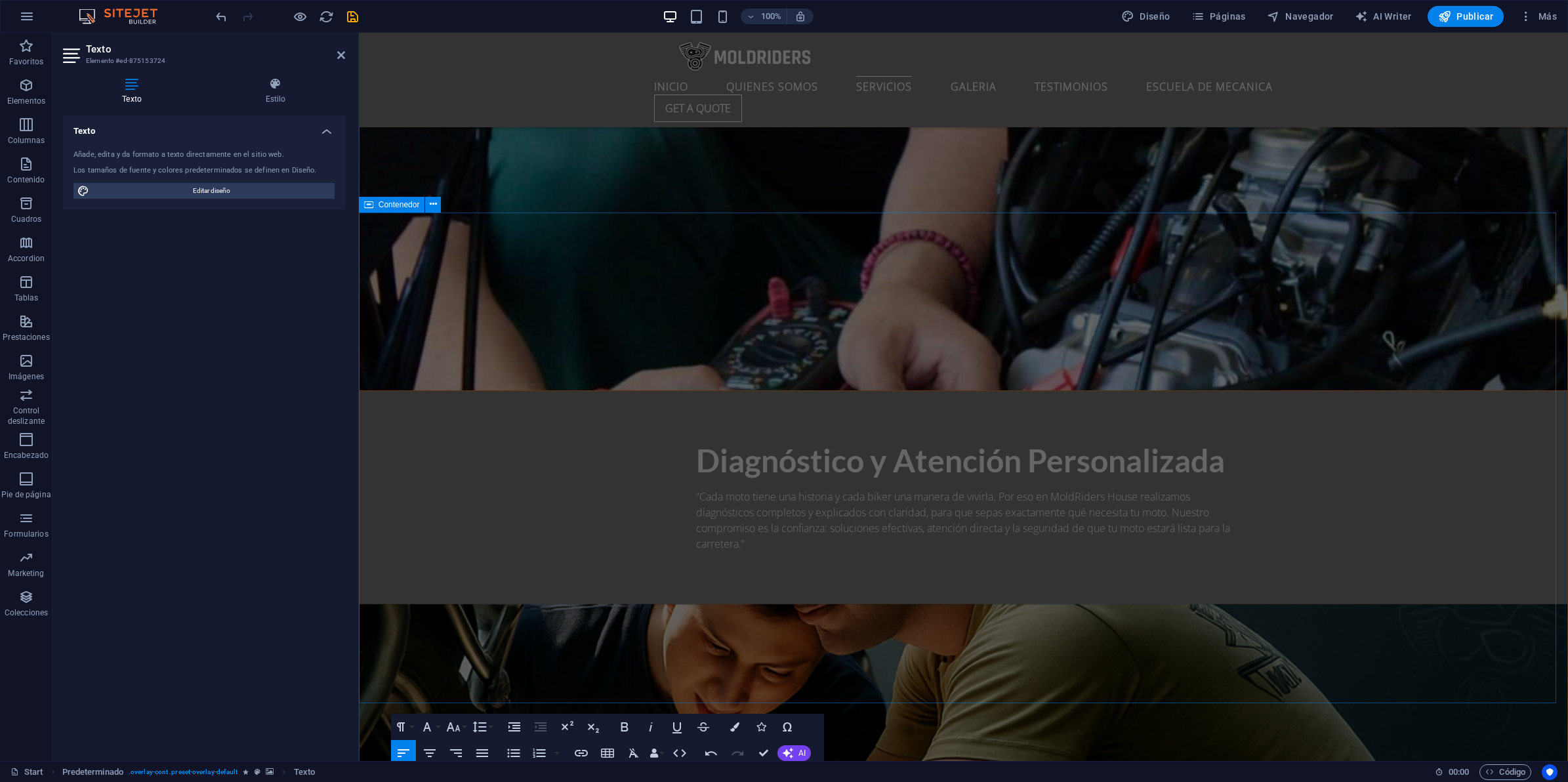
scroll to position [3090, 0]
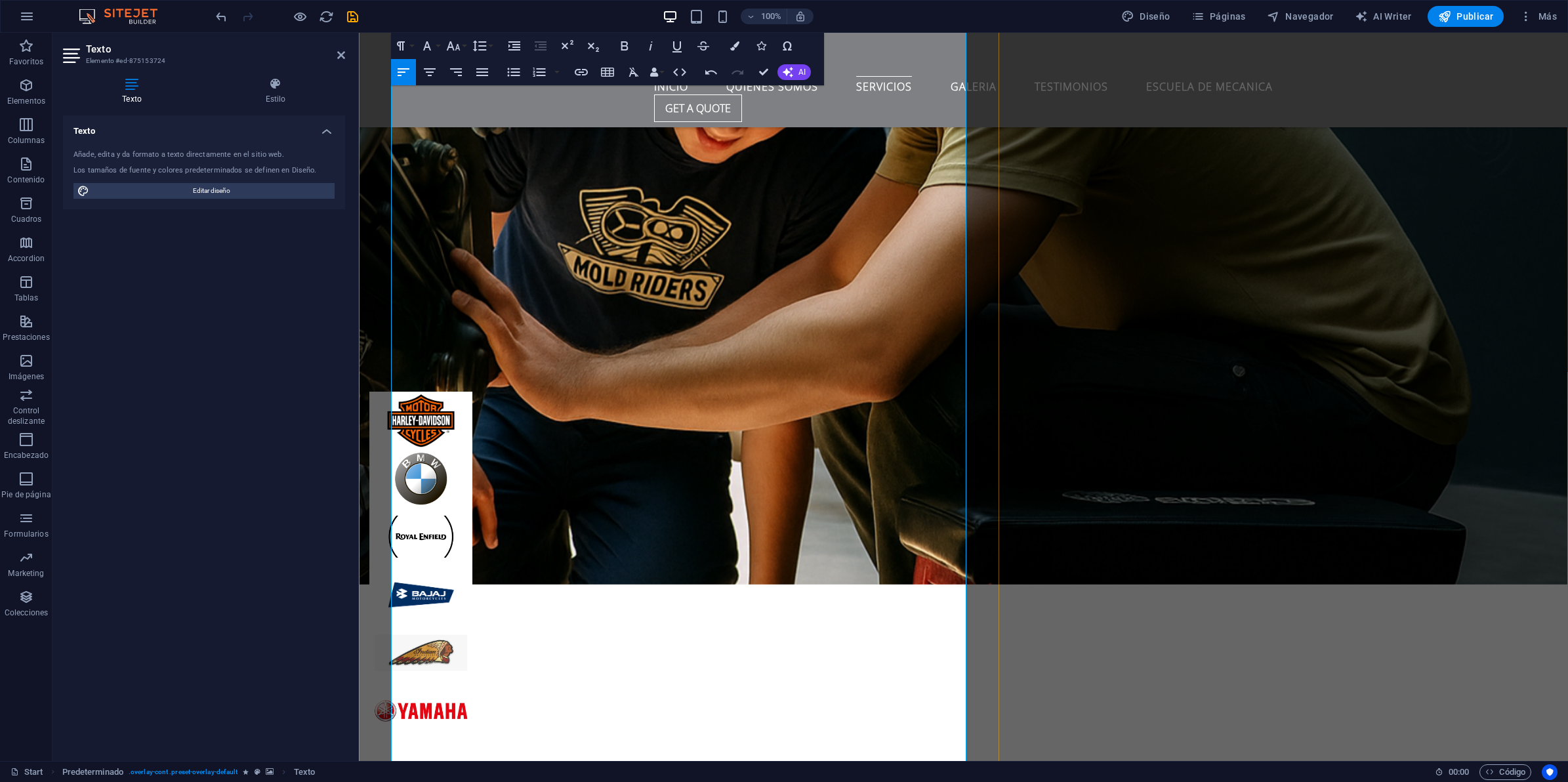
scroll to position [3664, 0]
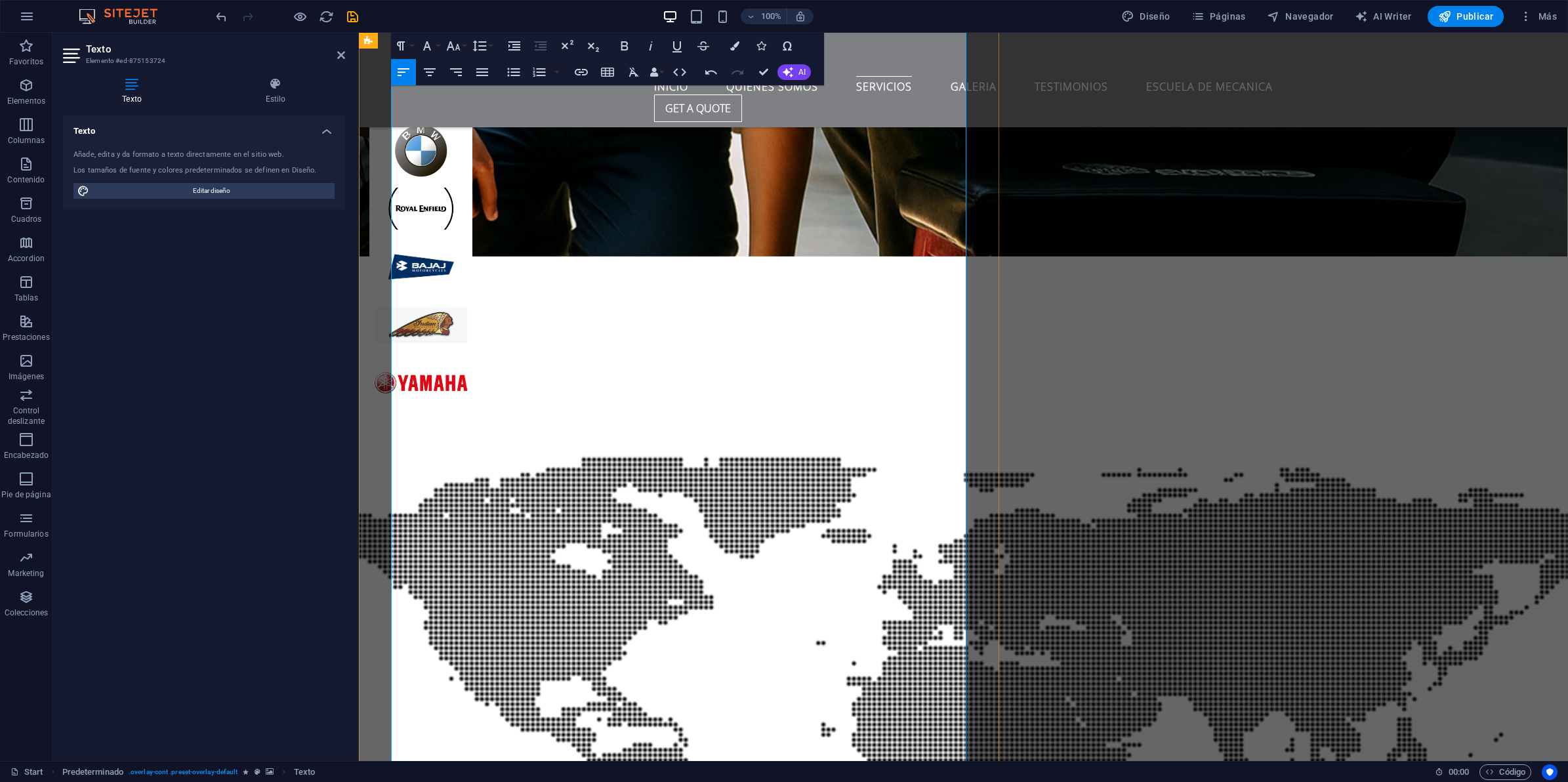
click at [427, 45] on icon "button" at bounding box center [427, 46] width 8 height 9
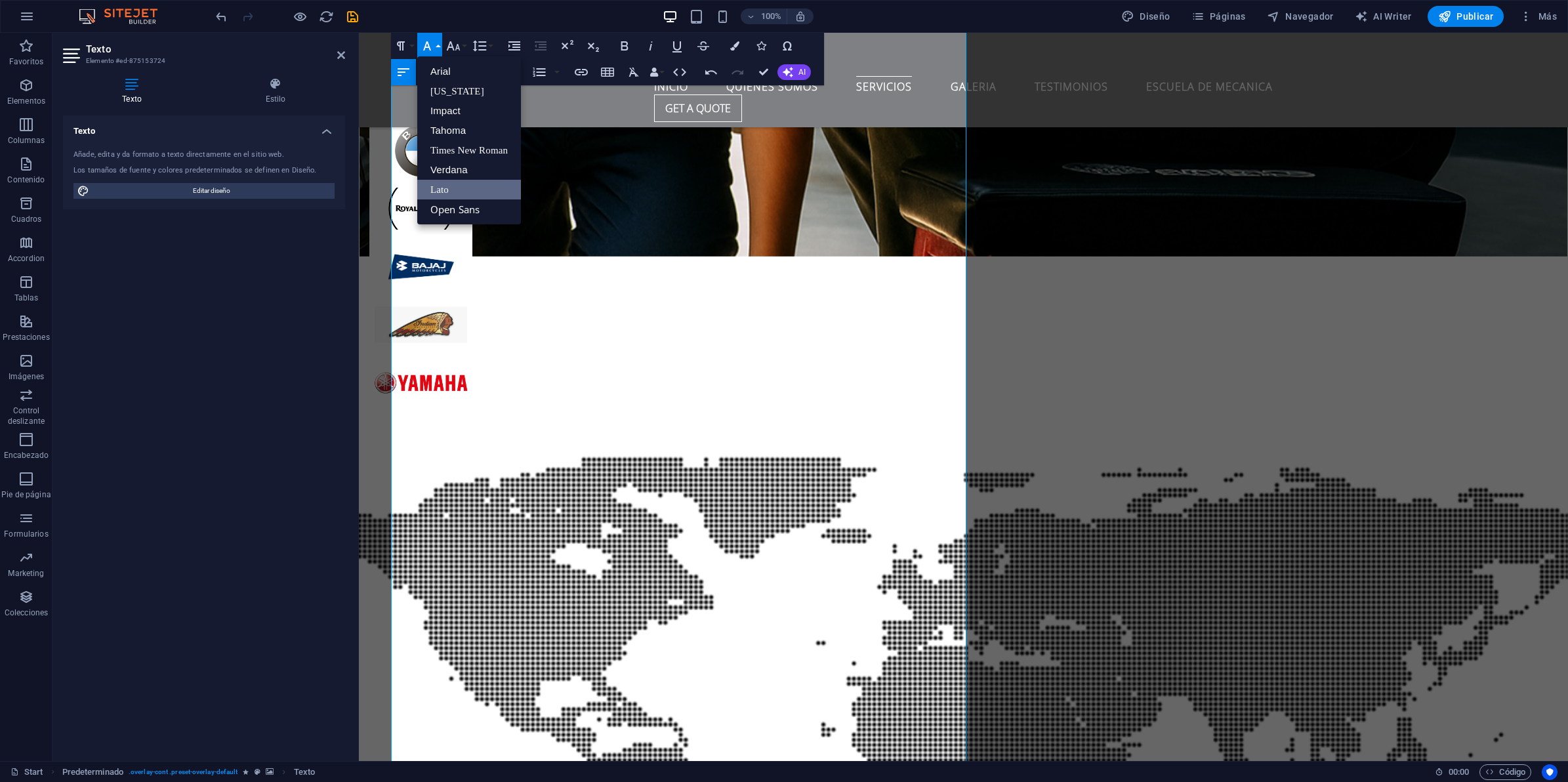
scroll to position [0, 0]
click at [450, 87] on link "[US_STATE]" at bounding box center [469, 91] width 104 height 20
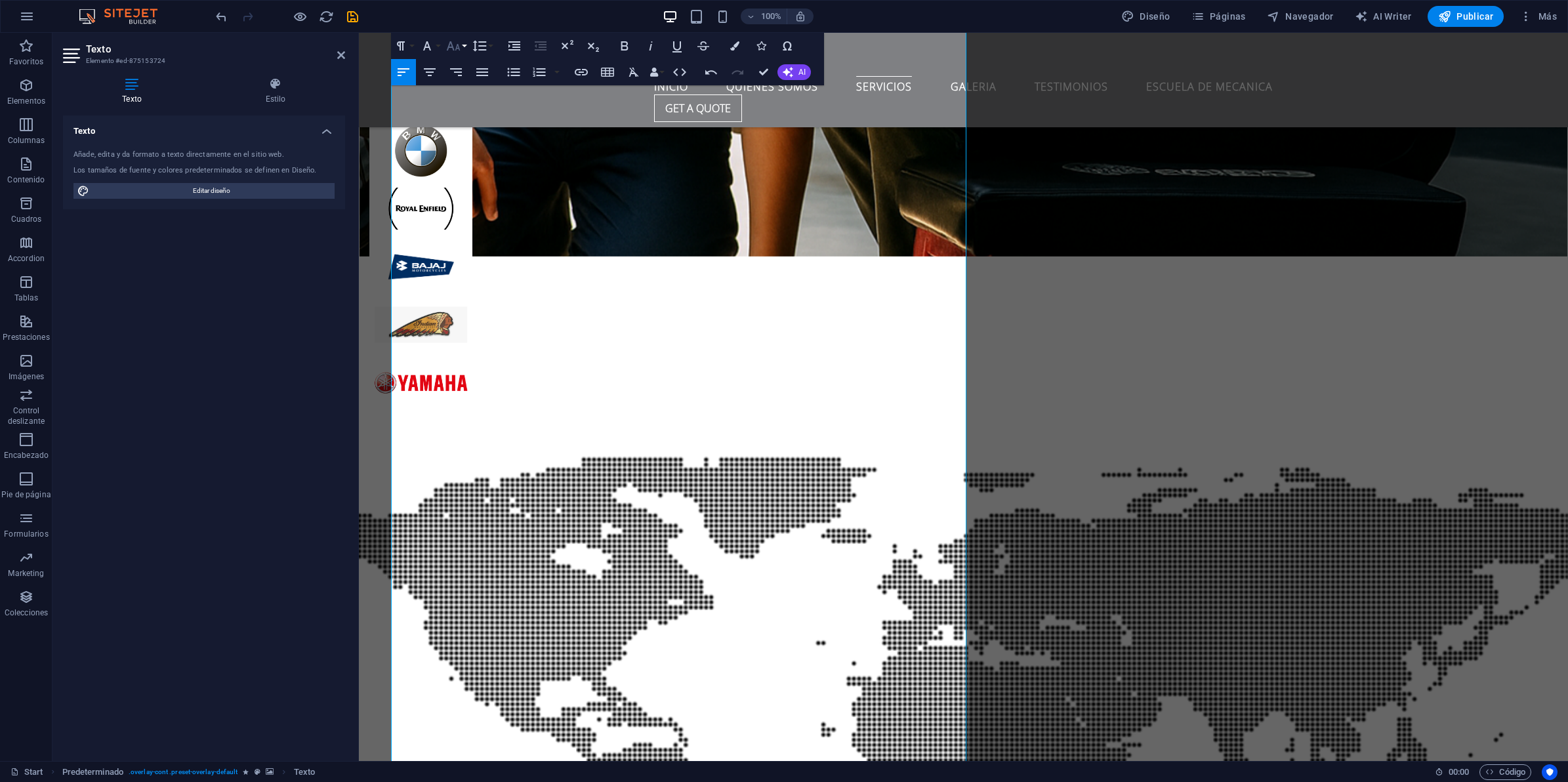
click at [455, 45] on icon "button" at bounding box center [453, 46] width 16 height 16
click at [465, 152] on link "12" at bounding box center [467, 150] width 47 height 20
click at [456, 43] on icon "button" at bounding box center [453, 46] width 16 height 16
click at [456, 87] on link "18" at bounding box center [467, 96] width 47 height 20
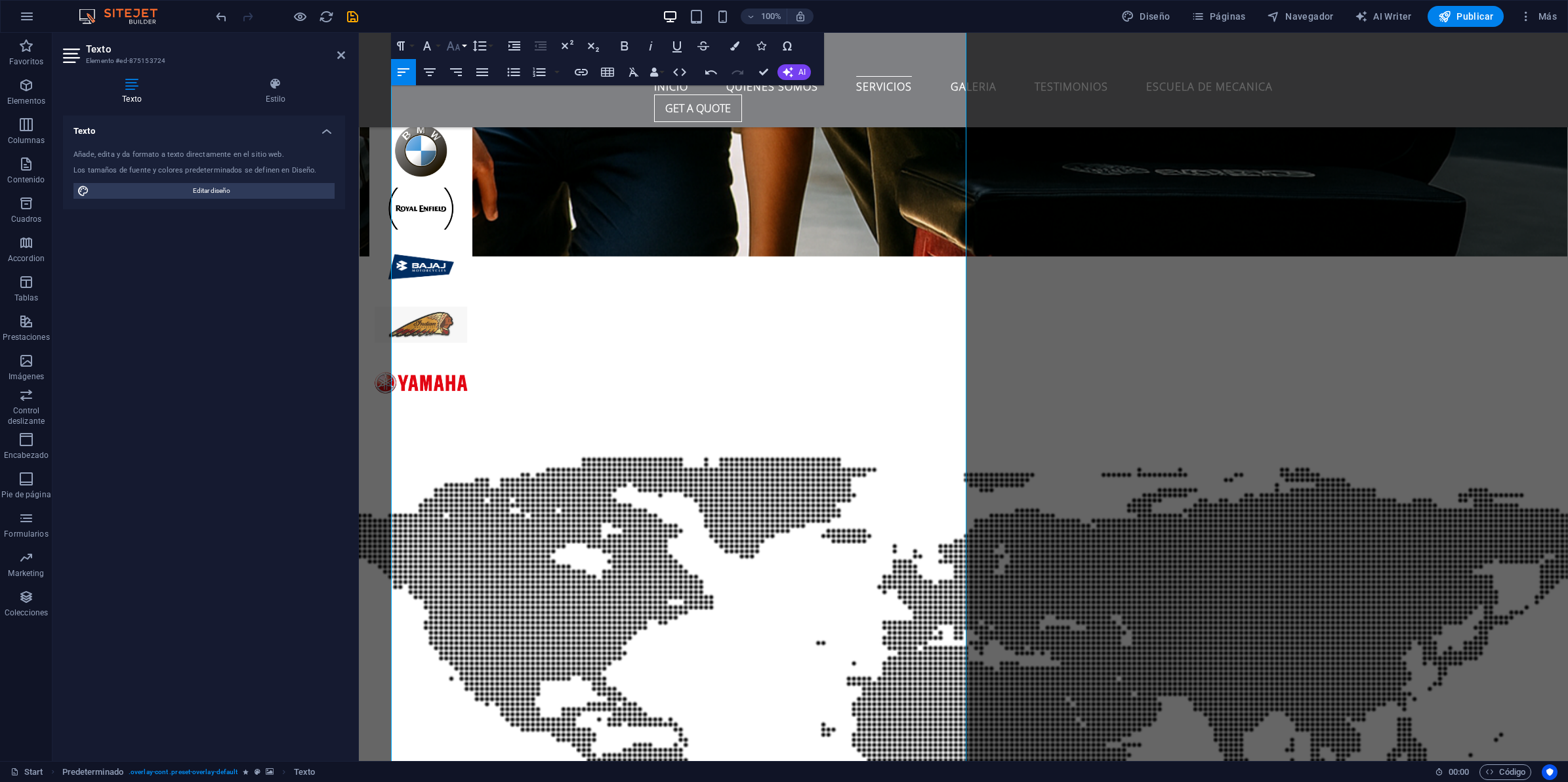
click at [453, 49] on icon "button" at bounding box center [453, 46] width 14 height 9
click at [465, 106] on link "24" at bounding box center [467, 104] width 47 height 20
click at [456, 36] on button "Font Size" at bounding box center [456, 46] width 25 height 27
click at [464, 128] on link "30" at bounding box center [467, 123] width 47 height 20
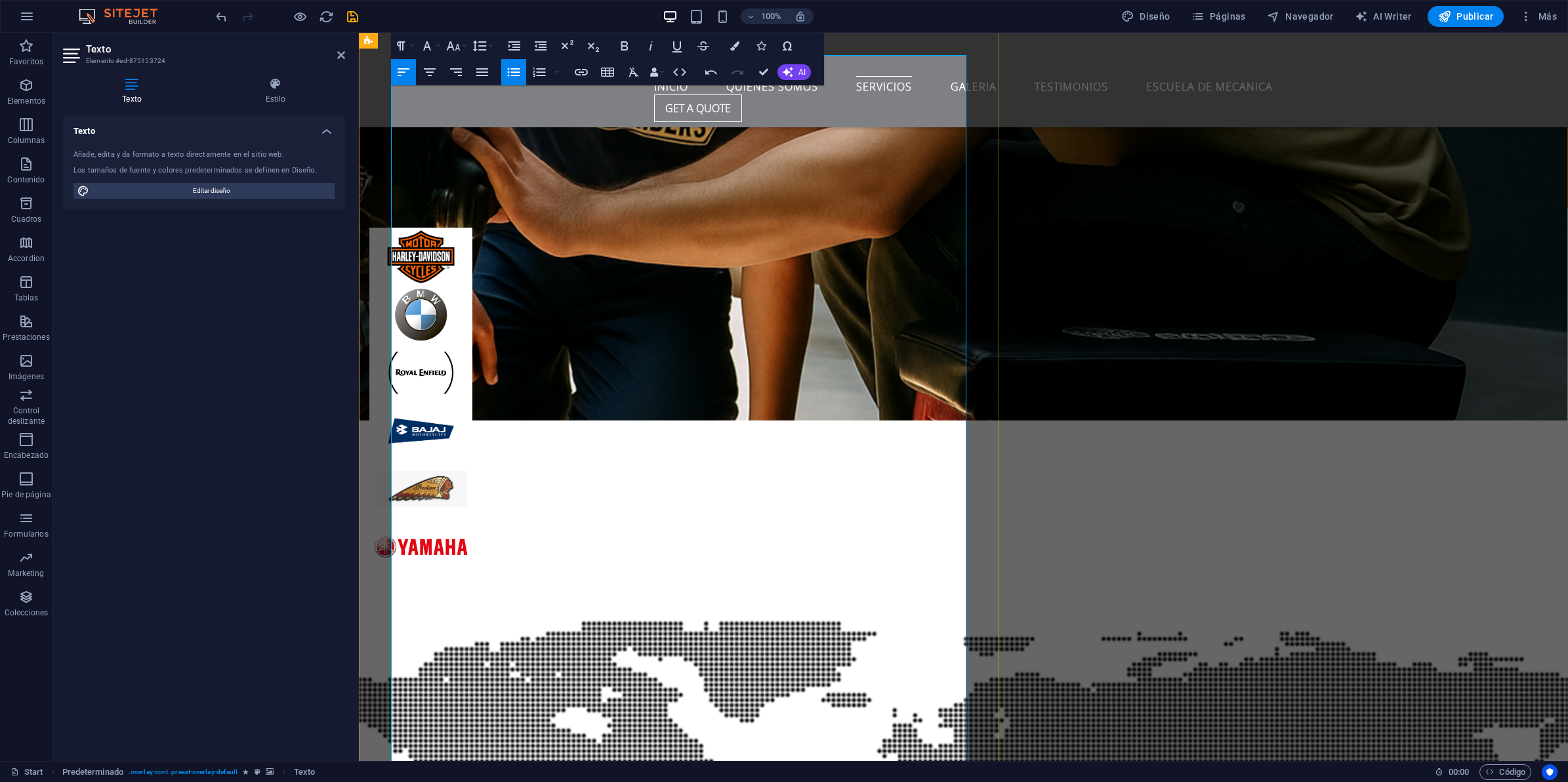
click at [458, 40] on icon "button" at bounding box center [453, 46] width 16 height 16
click at [468, 123] on link "30" at bounding box center [467, 123] width 47 height 20
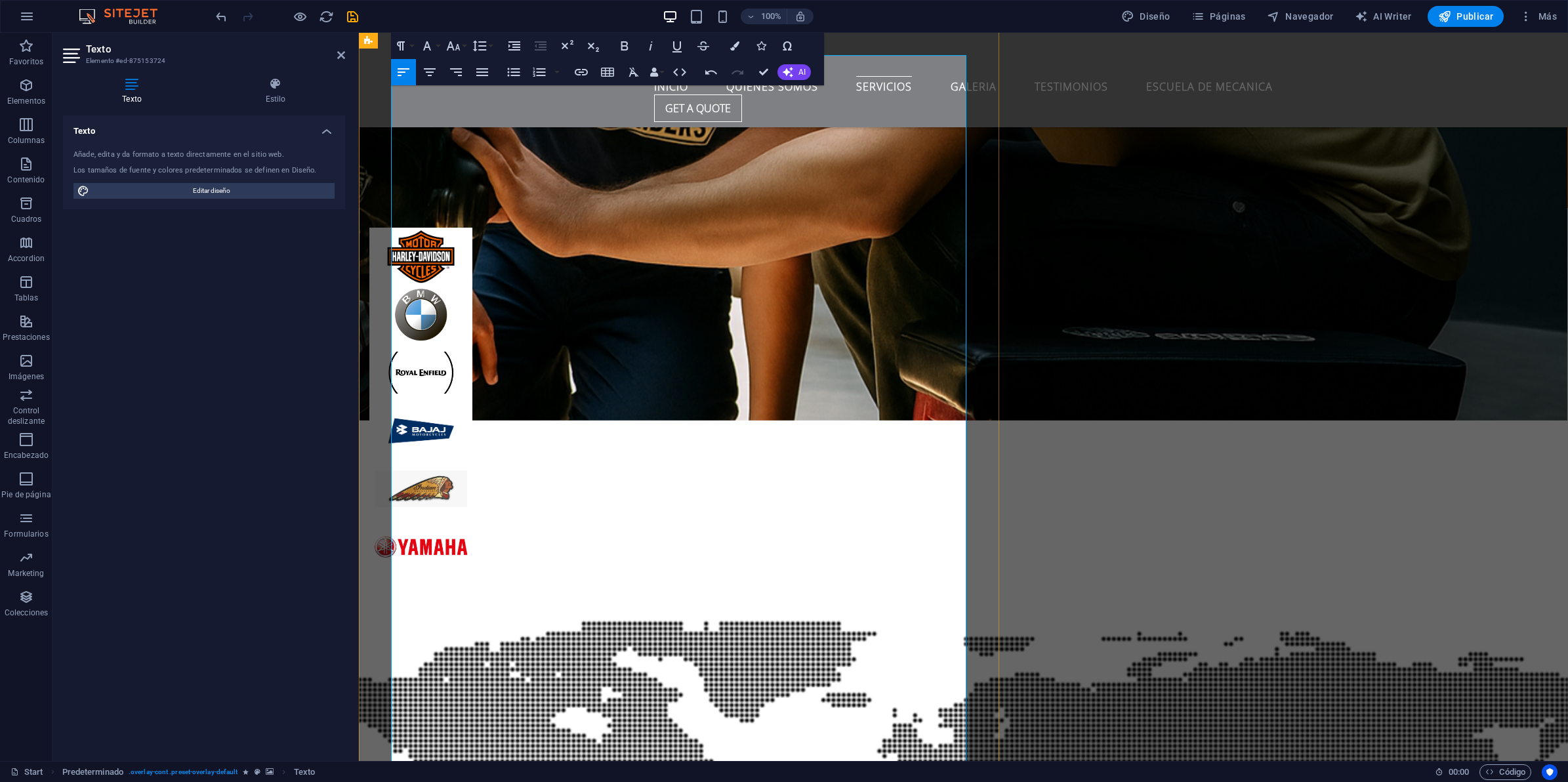
click at [455, 49] on icon "button" at bounding box center [453, 46] width 16 height 16
click at [463, 125] on link "30" at bounding box center [467, 123] width 47 height 20
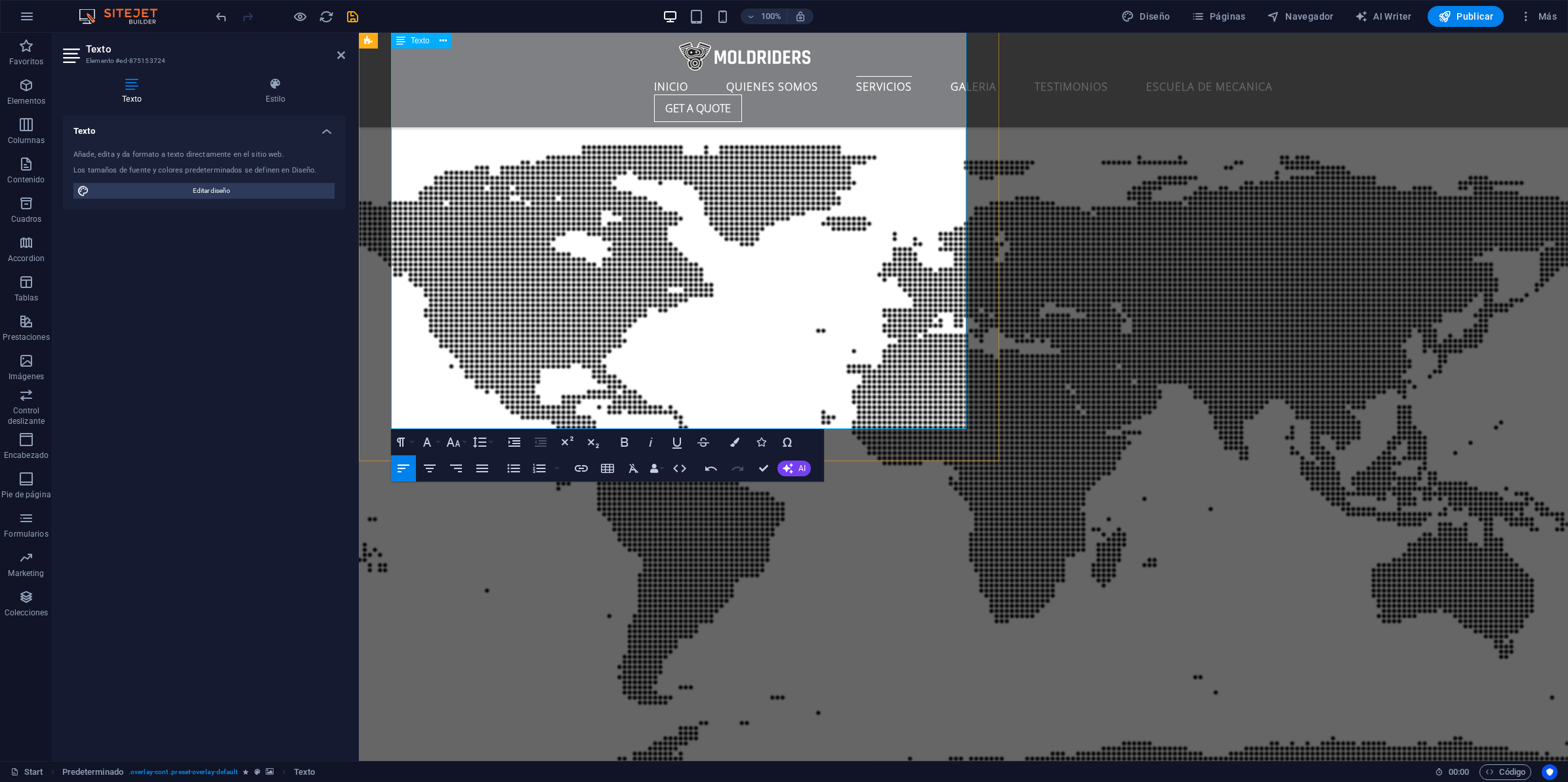
scroll to position [3992, 0]
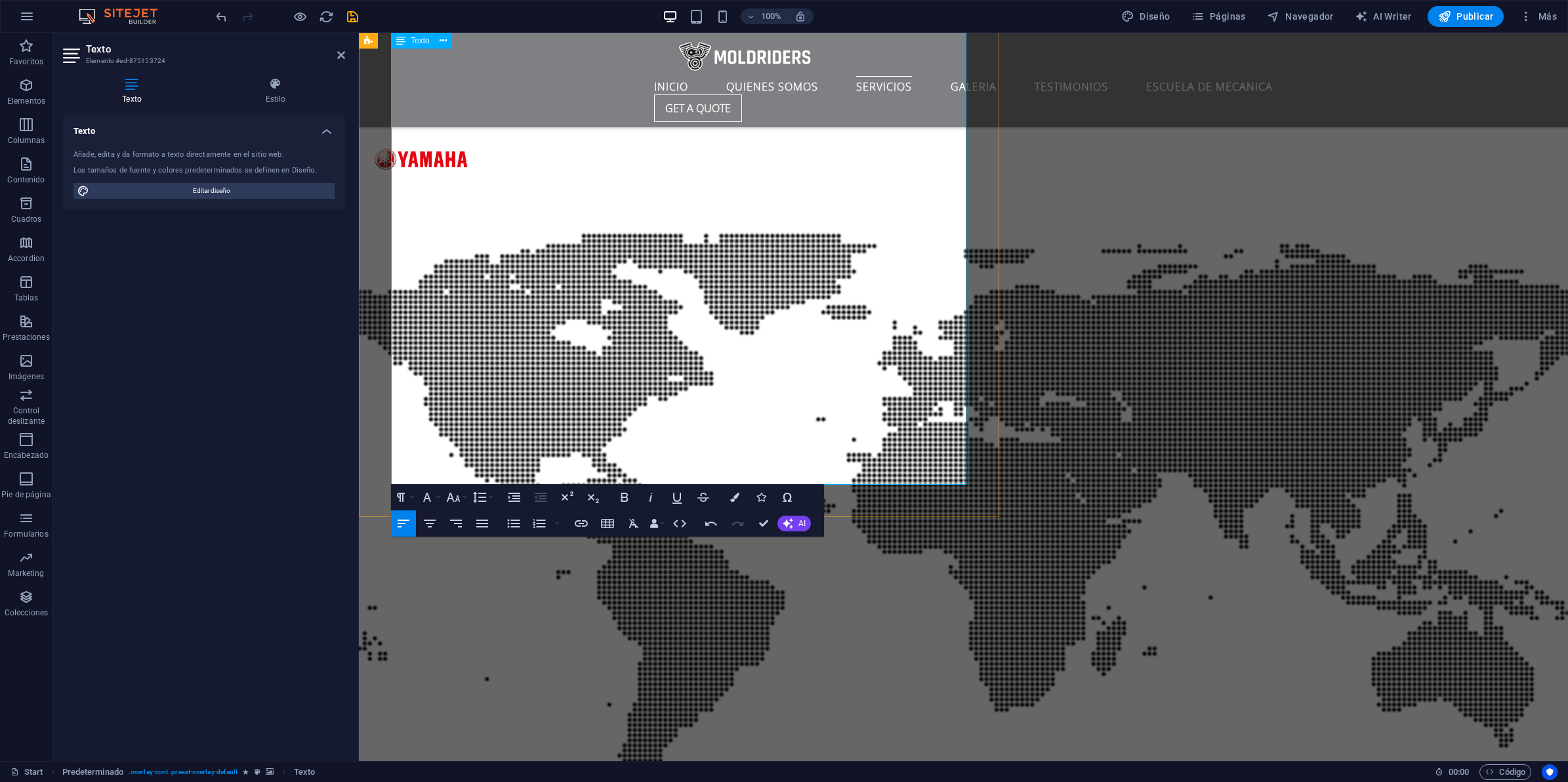
scroll to position [3828, 0]
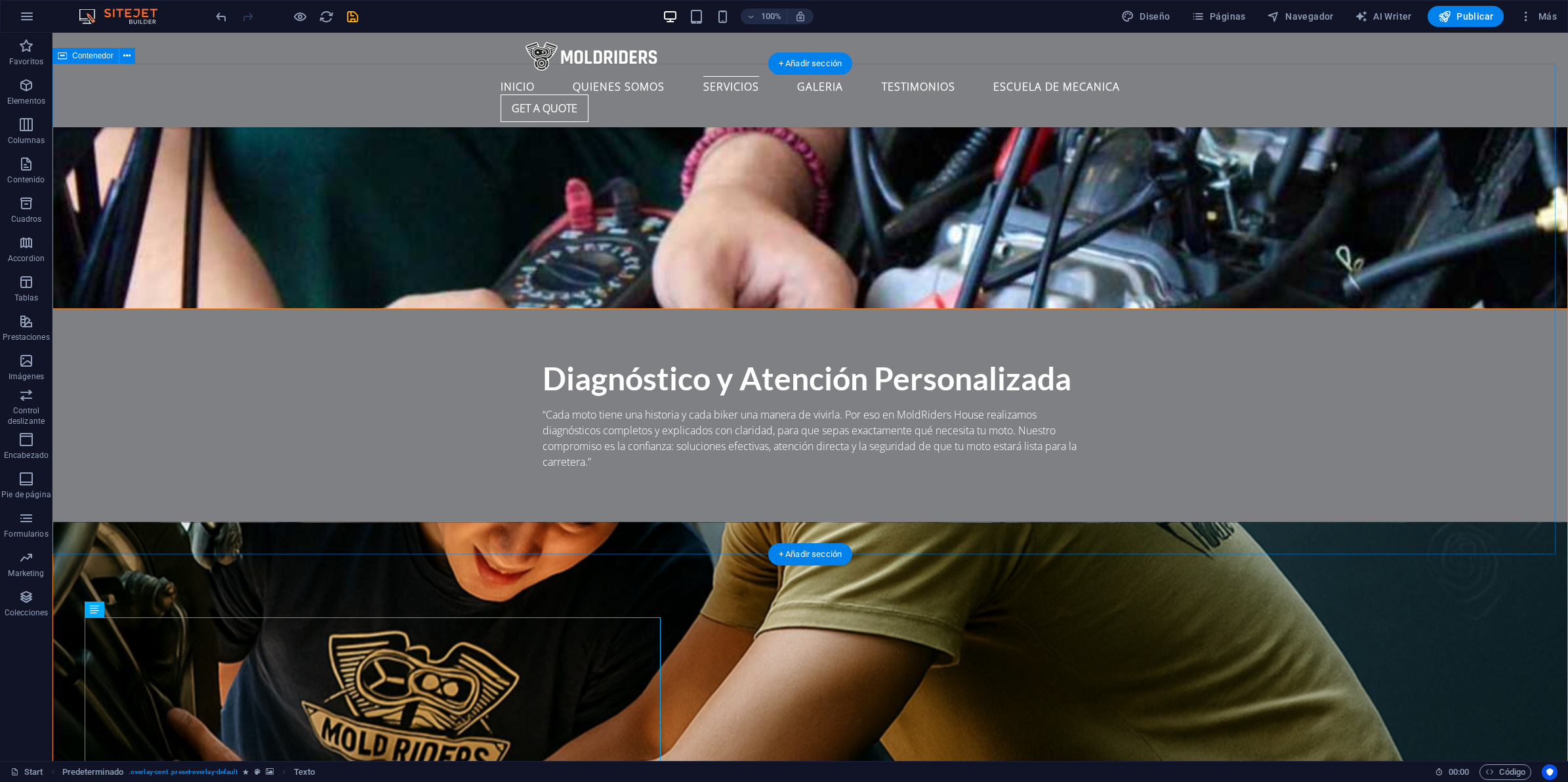
scroll to position [3172, 0]
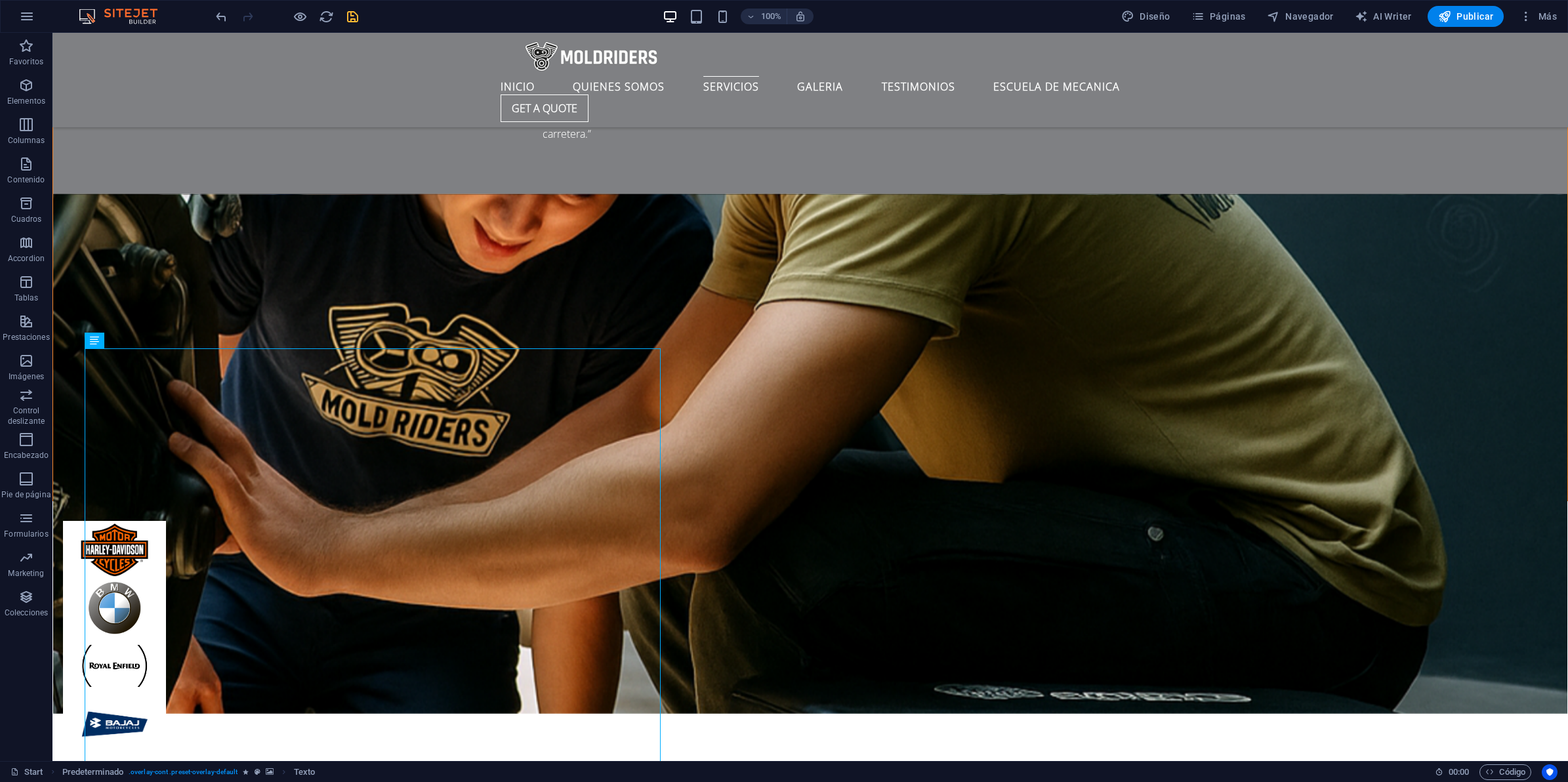
click at [351, 12] on icon "save" at bounding box center [352, 17] width 15 height 15
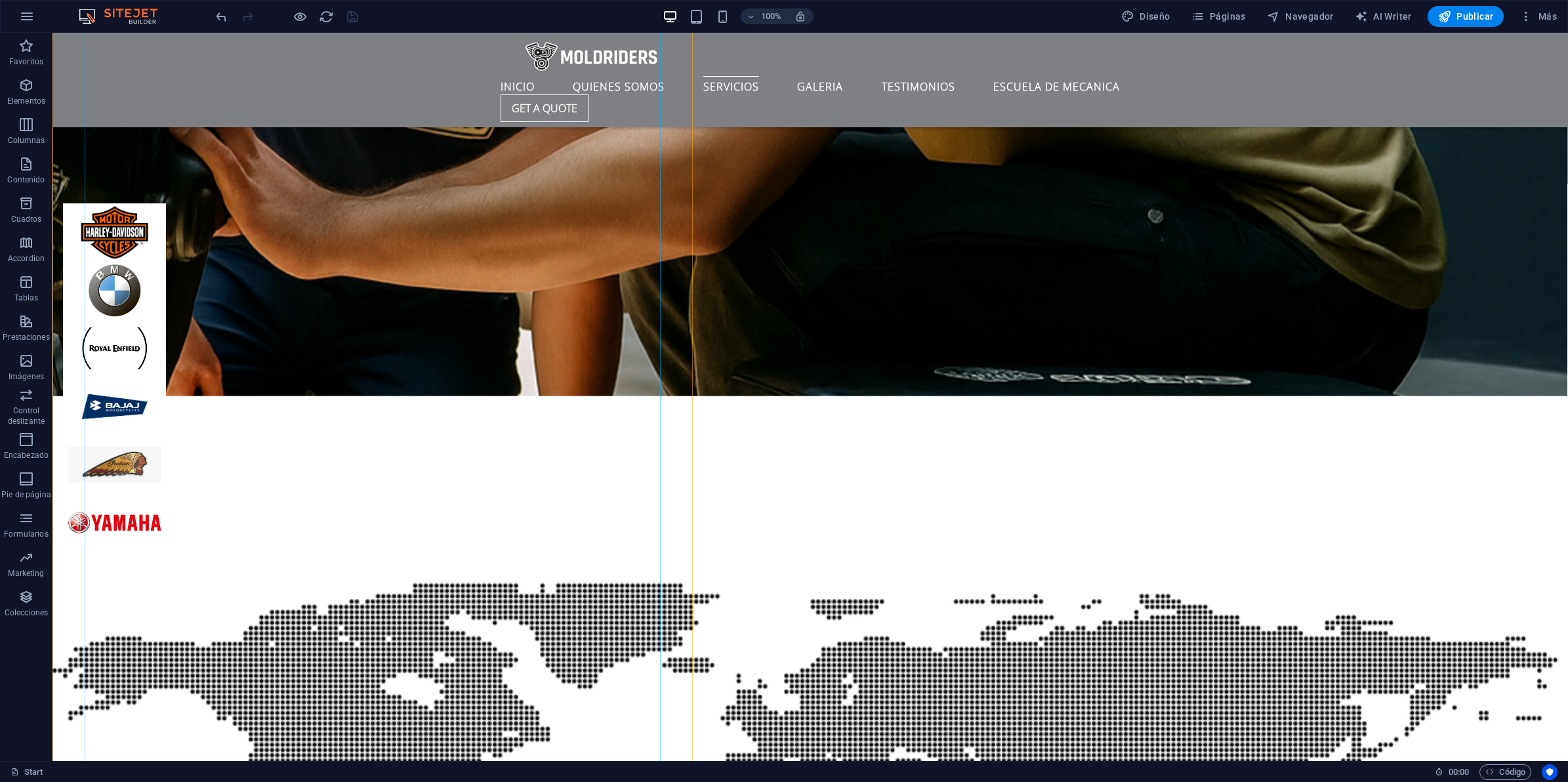
scroll to position [3582, 0]
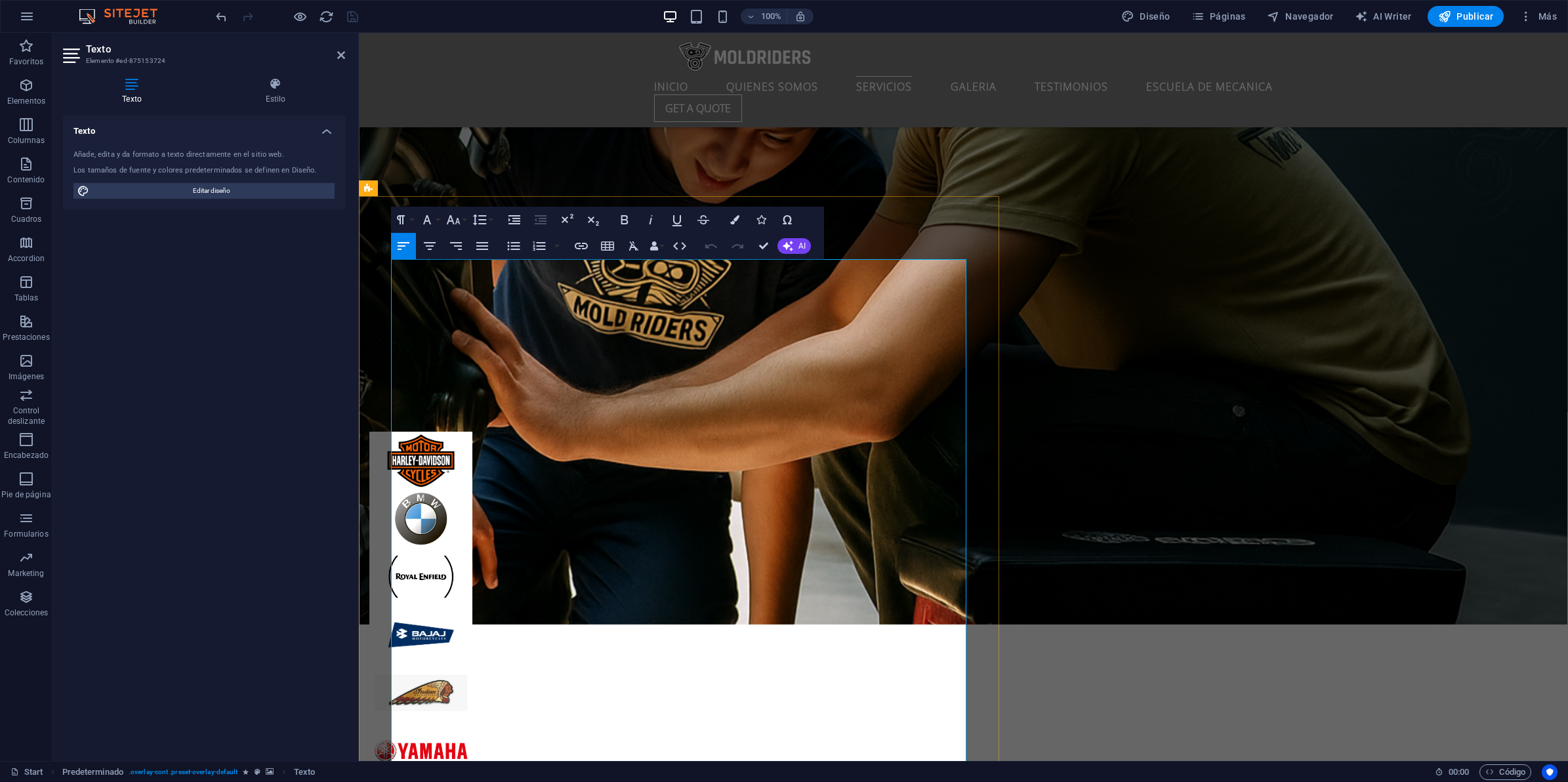
scroll to position [3240, 0]
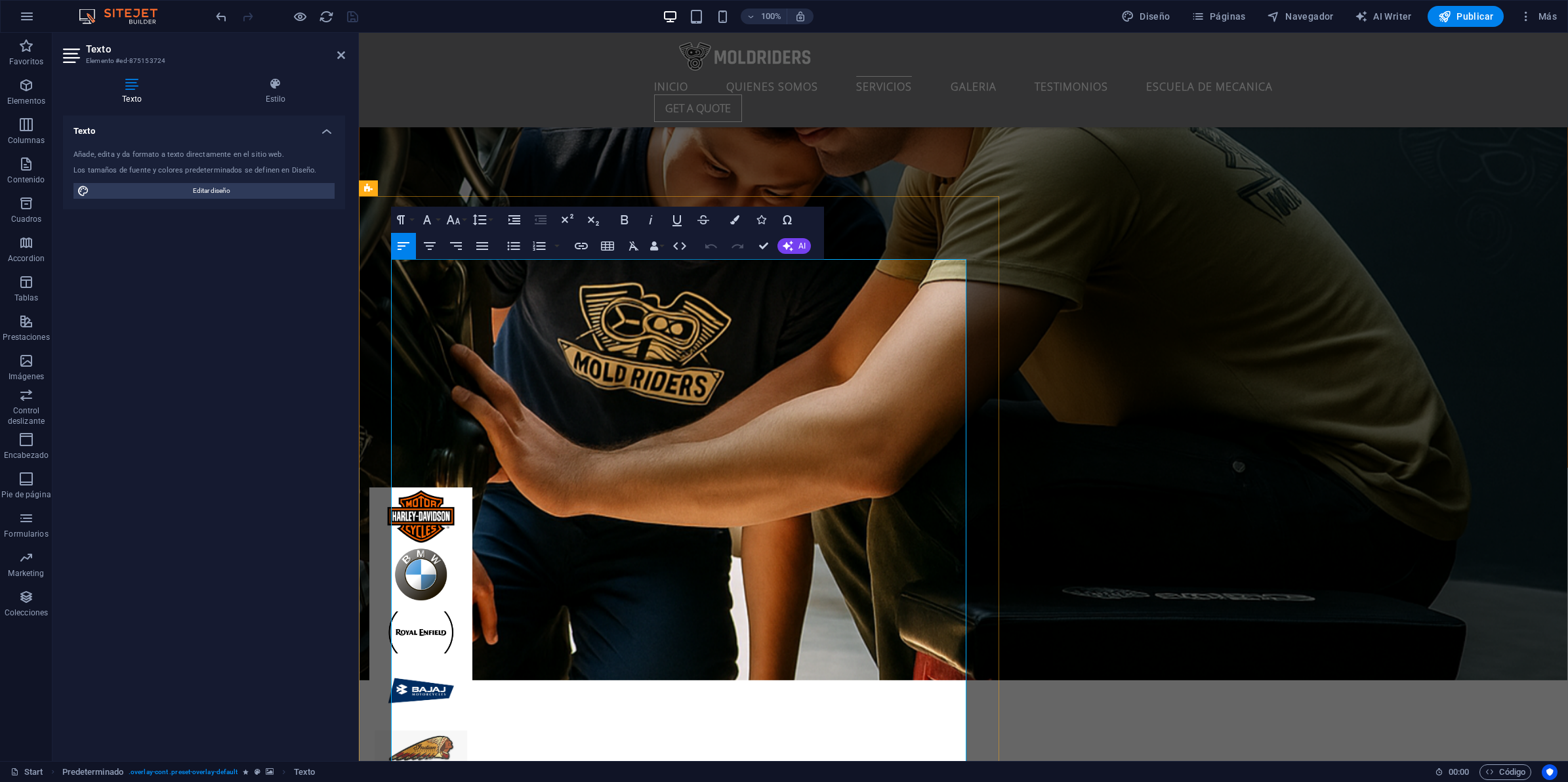
click at [566, 259] on div "Paragraph Format Normal Heading 1 Heading 2 Heading 3 Heading 4 Heading 5 Headi…" at bounding box center [607, 232] width 433 height 52
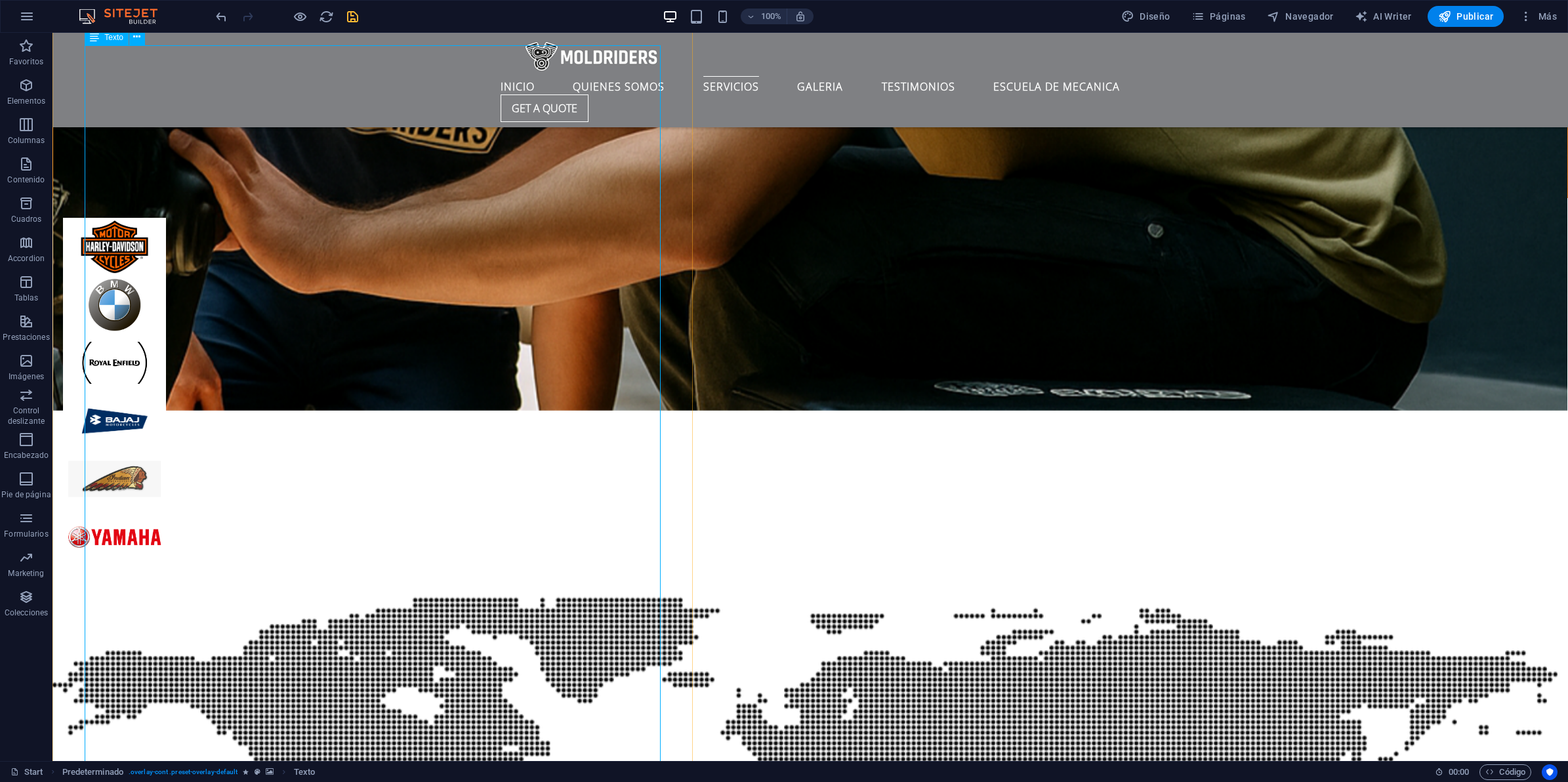
scroll to position [3568, 0]
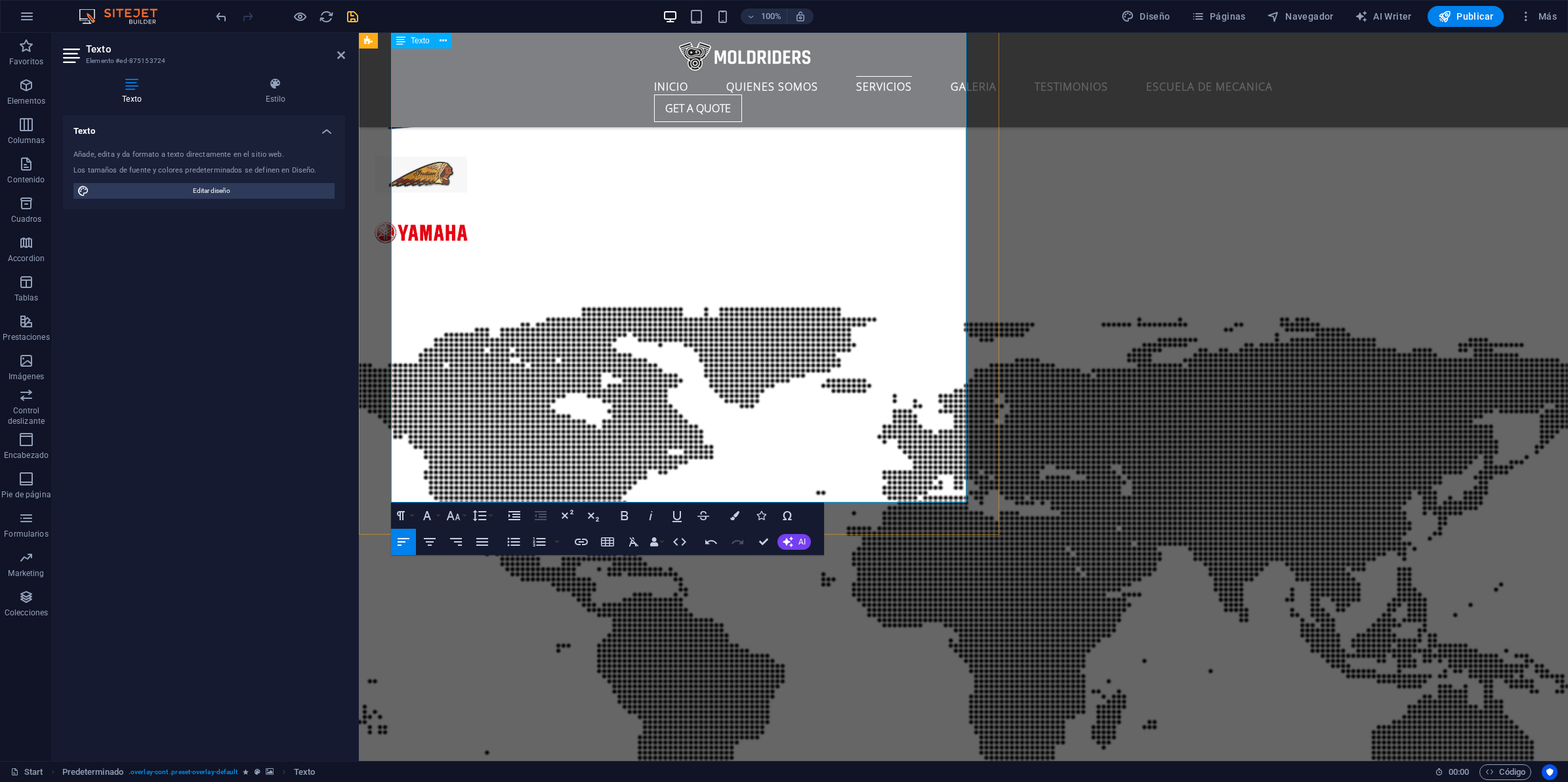
scroll to position [4060, 0]
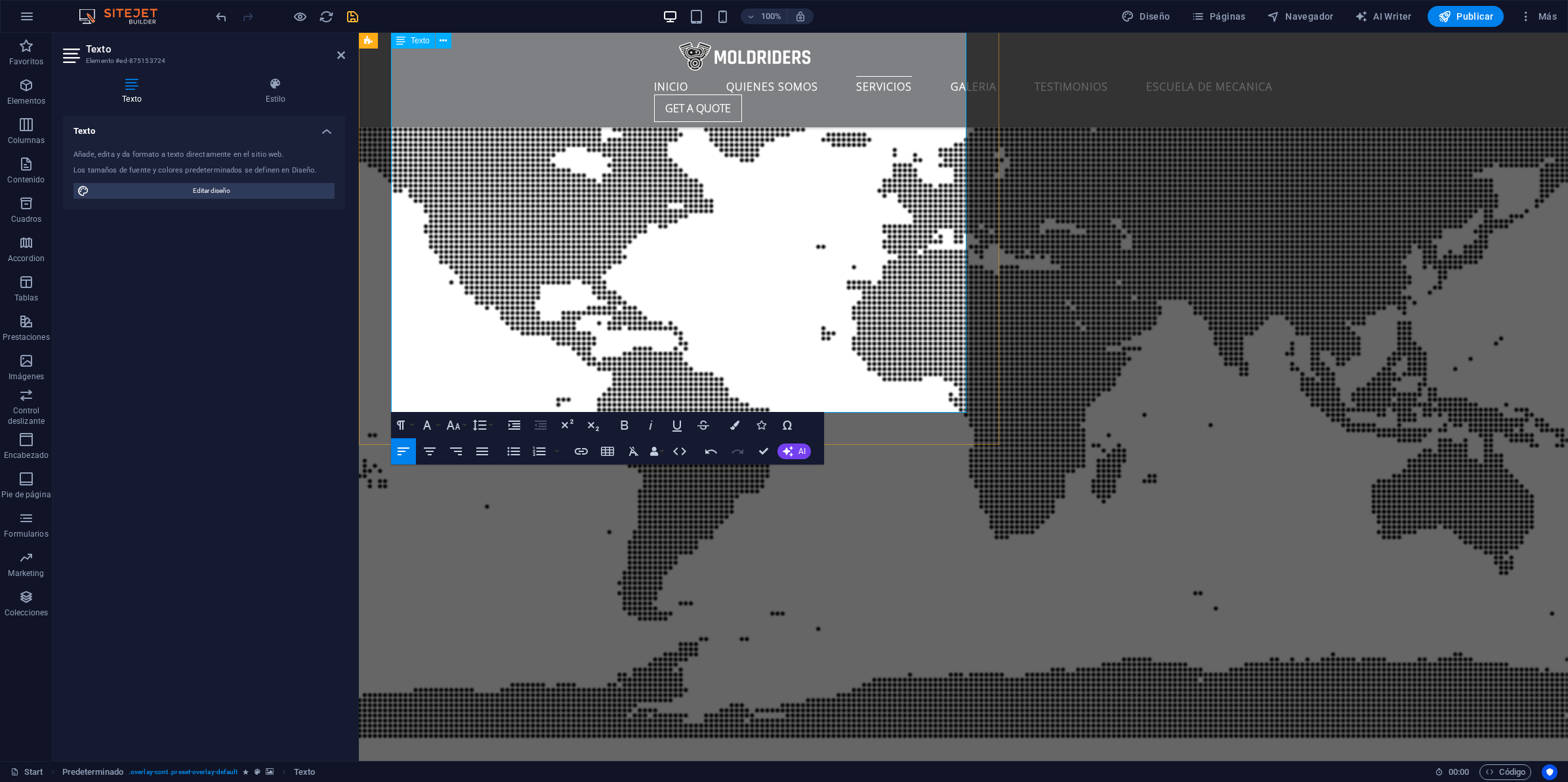
drag, startPoint x: 422, startPoint y: 402, endPoint x: 475, endPoint y: 402, distance: 53.0
click at [453, 421] on icon "button" at bounding box center [453, 425] width 16 height 16
click at [472, 582] on link "24" at bounding box center [467, 588] width 47 height 20
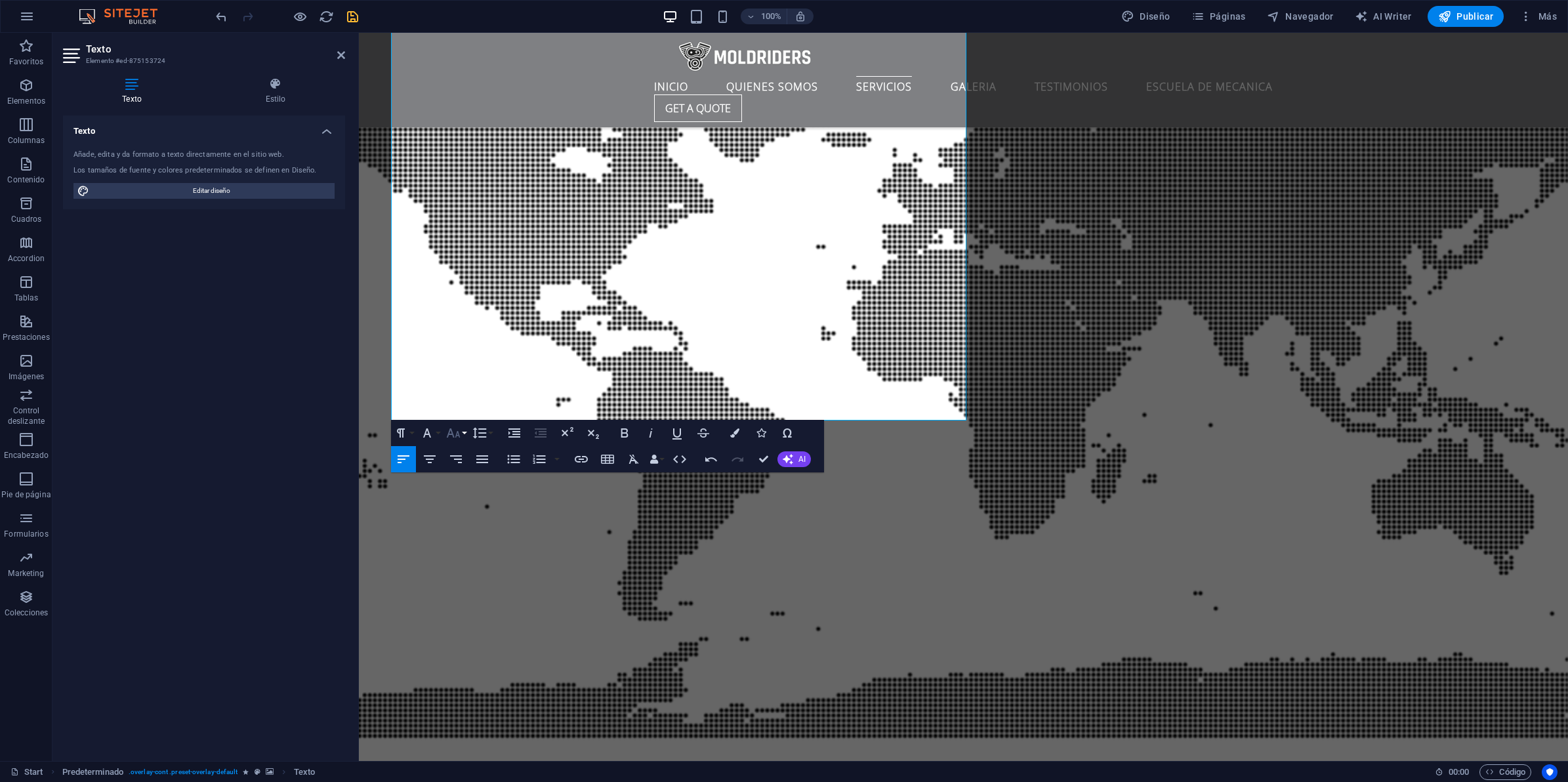
click at [456, 437] on icon "button" at bounding box center [453, 433] width 14 height 9
click at [461, 468] on link "18" at bounding box center [467, 471] width 47 height 20
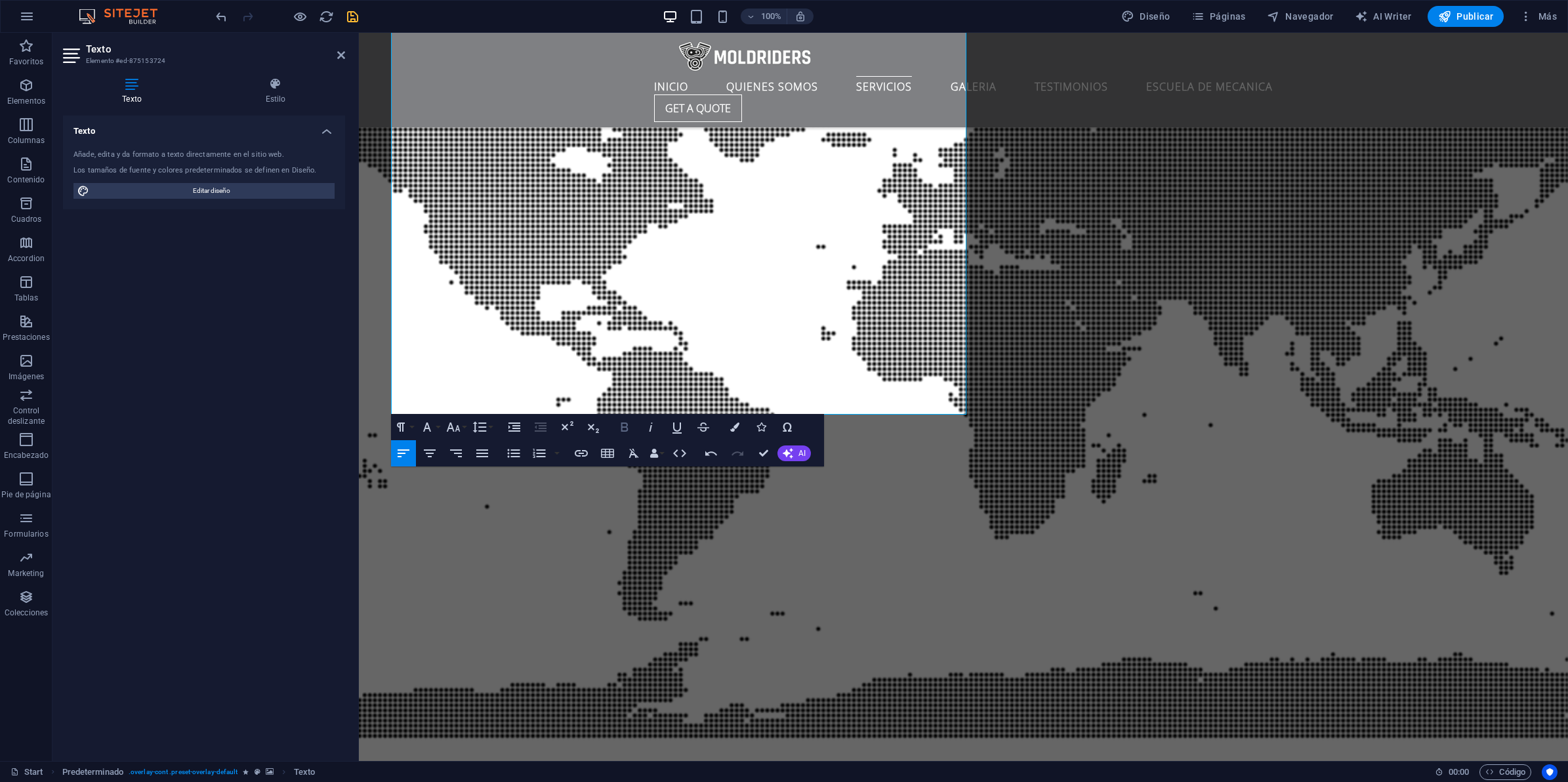
click at [622, 427] on icon "button" at bounding box center [624, 427] width 16 height 16
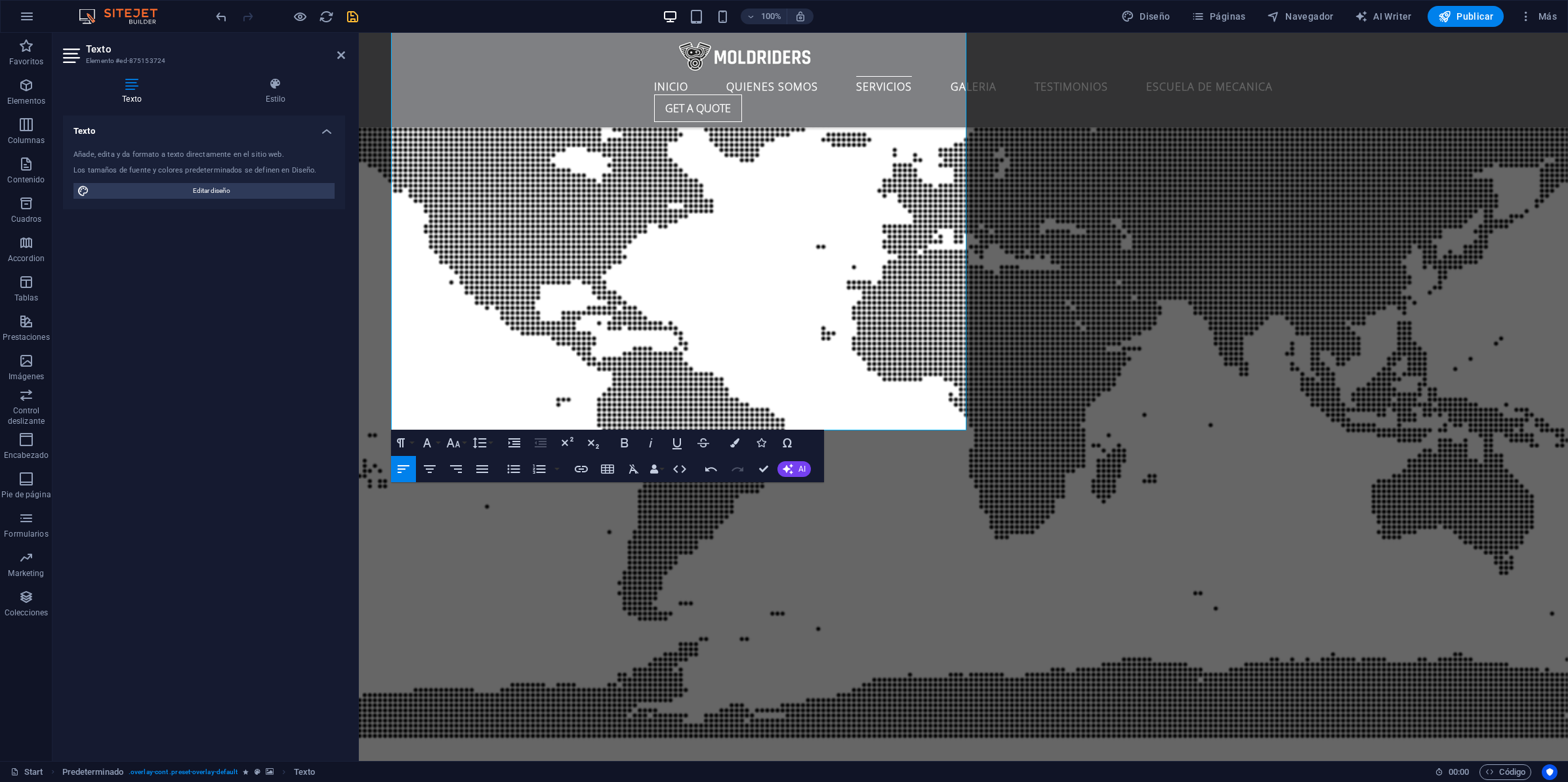
click at [350, 14] on icon "save" at bounding box center [352, 17] width 15 height 15
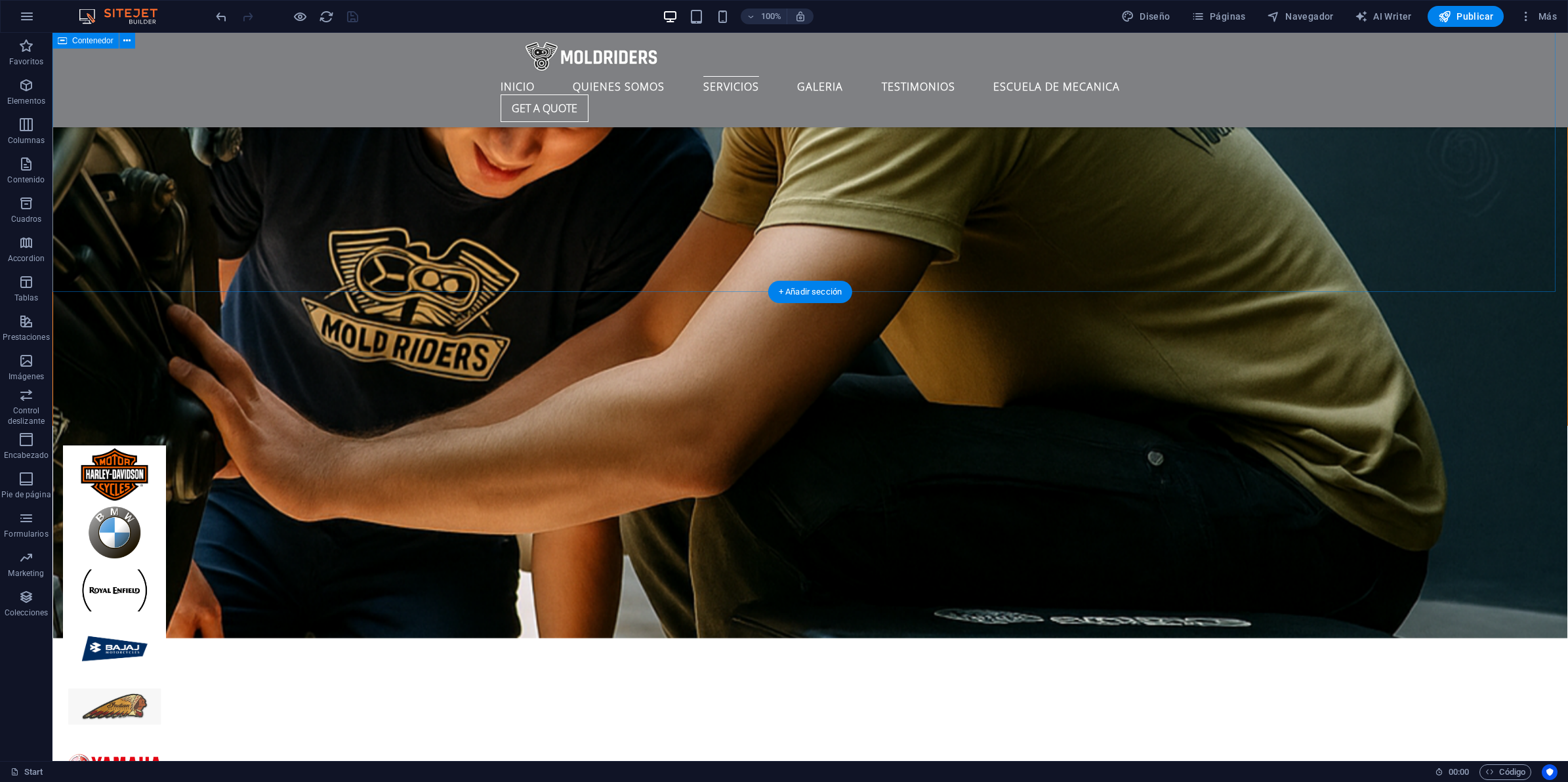
scroll to position [3158, 0]
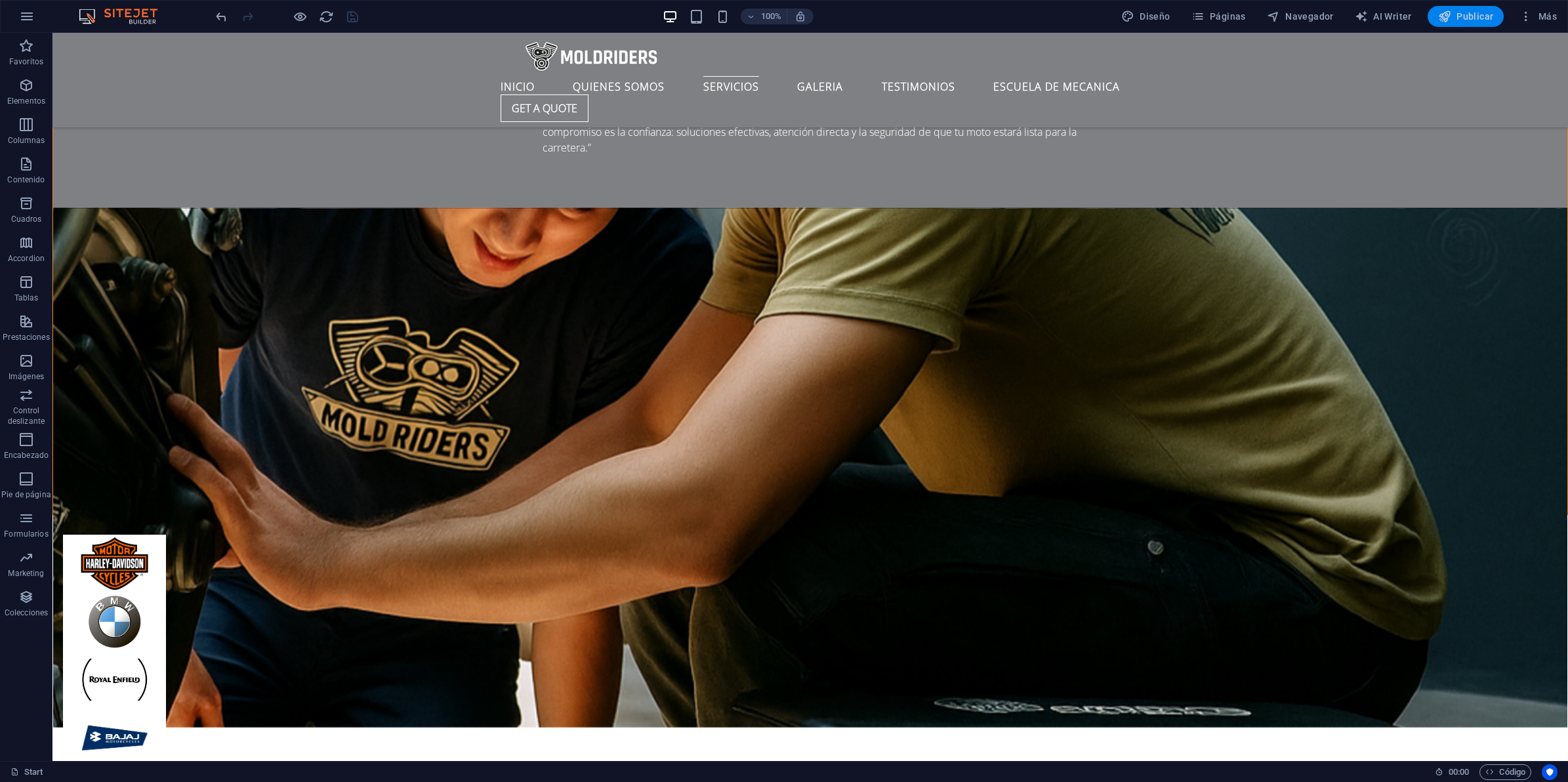
click at [1459, 14] on span "Publicar" at bounding box center [1465, 16] width 55 height 13
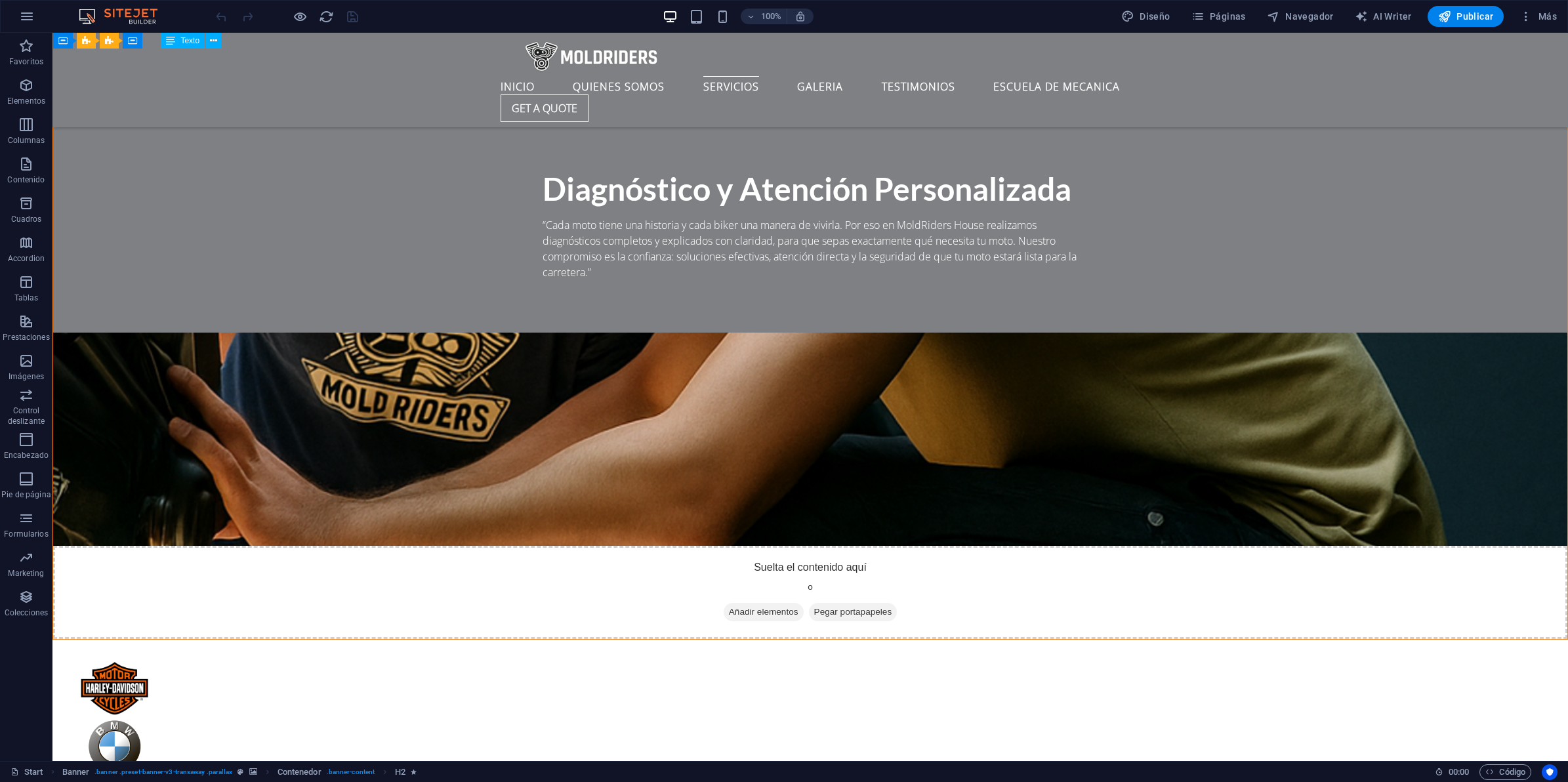
scroll to position [3526, 0]
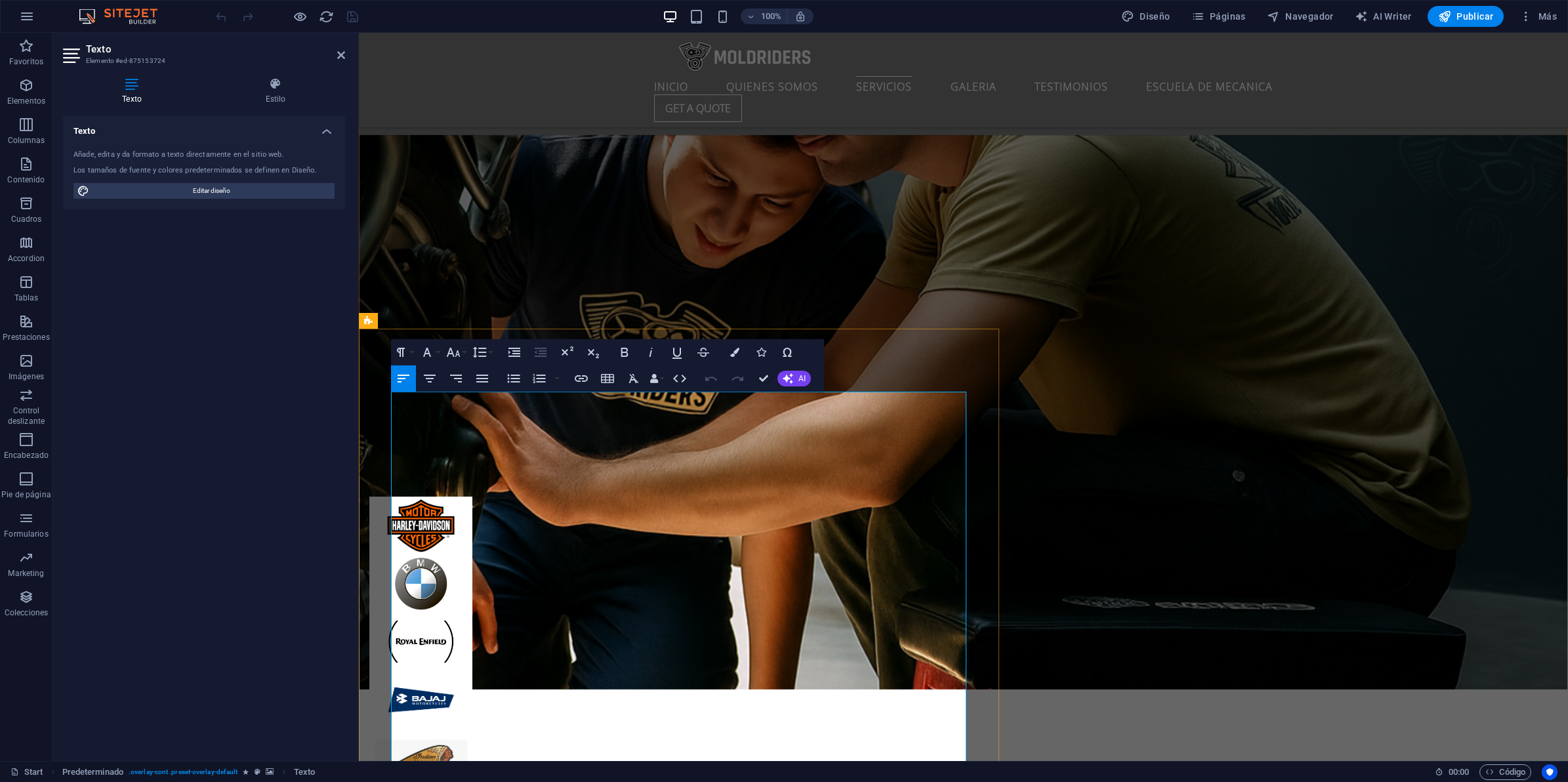
scroll to position [3322, 0]
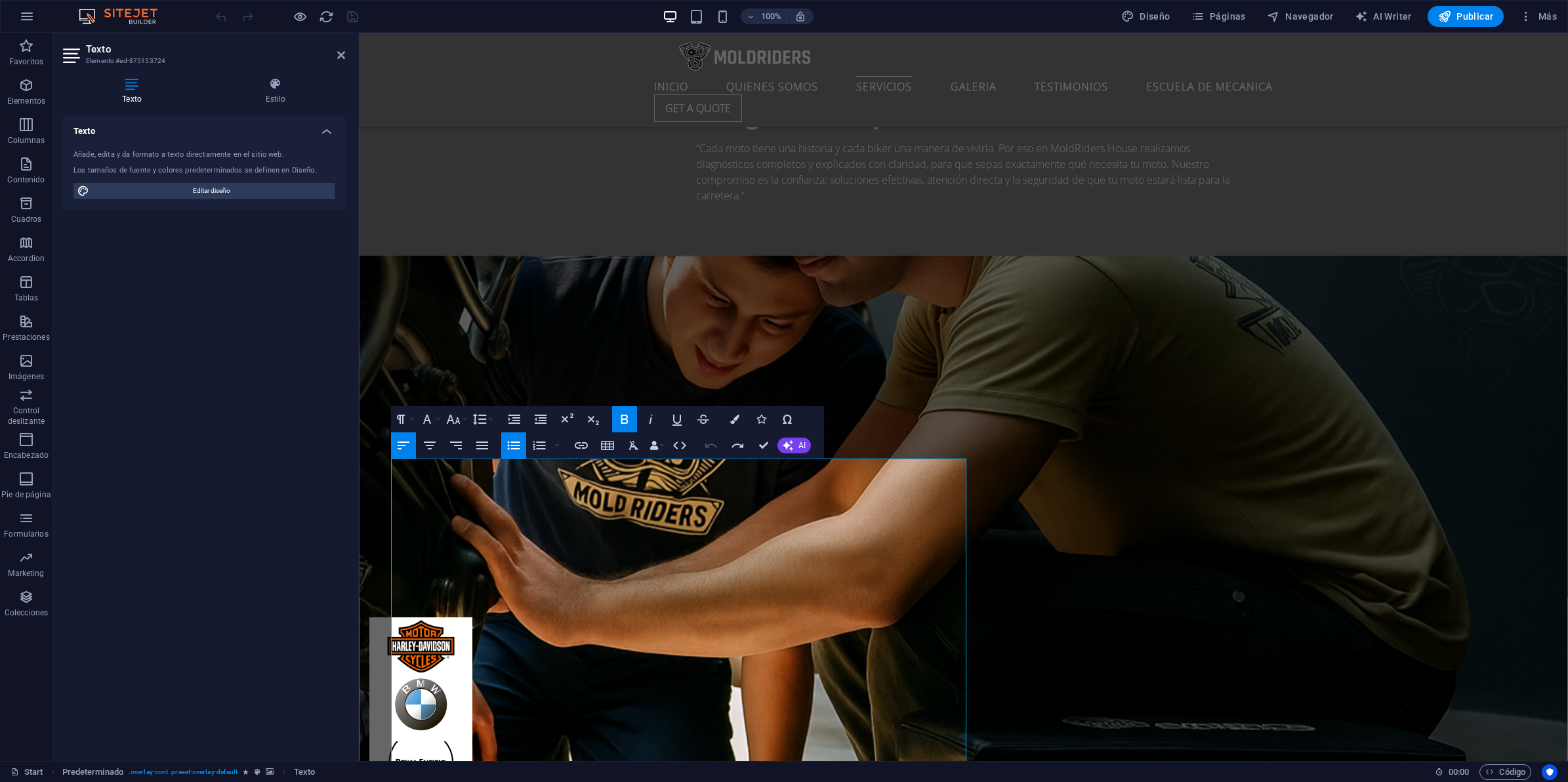
scroll to position [3076, 0]
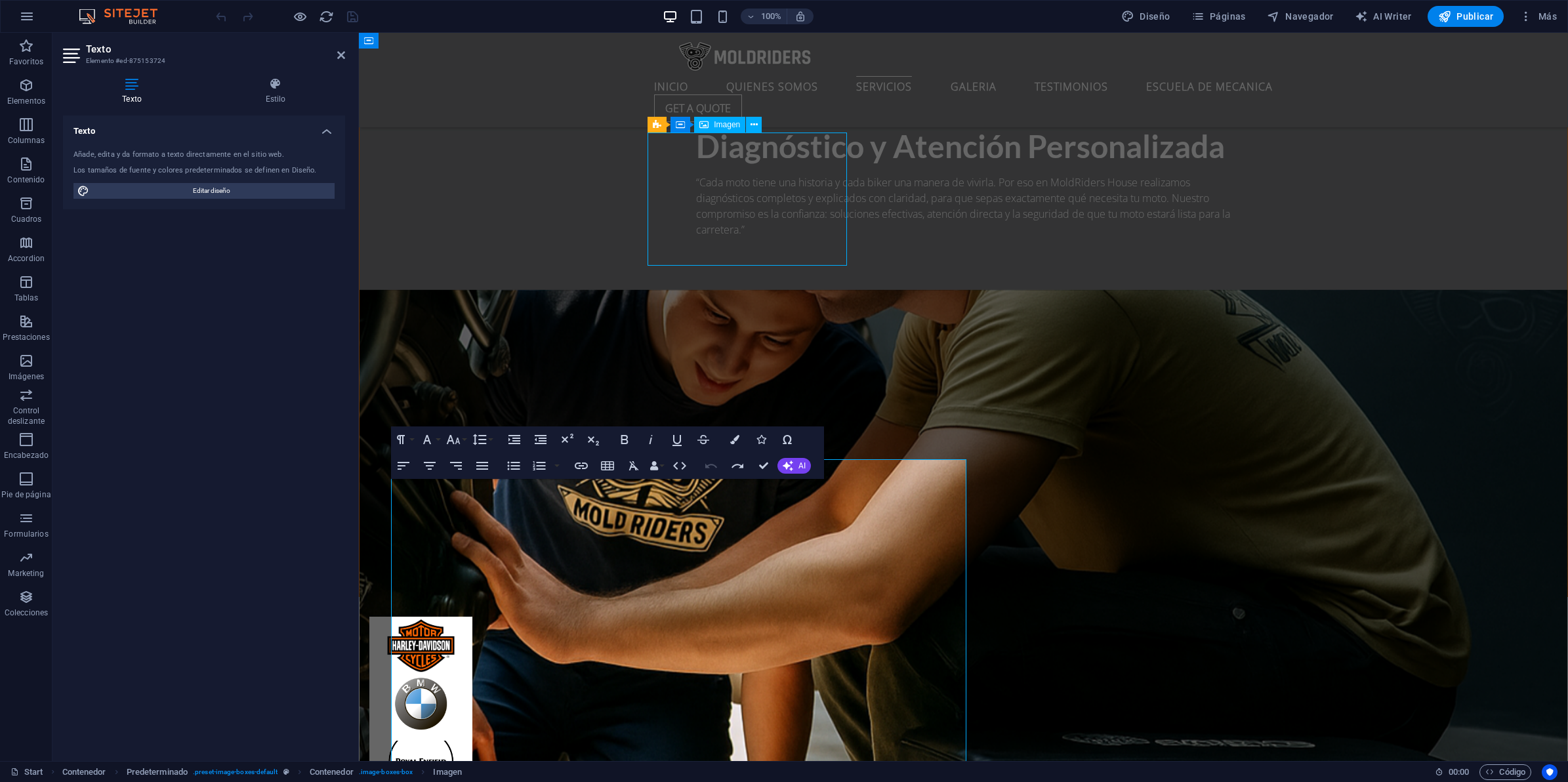
scroll to position [3041, 0]
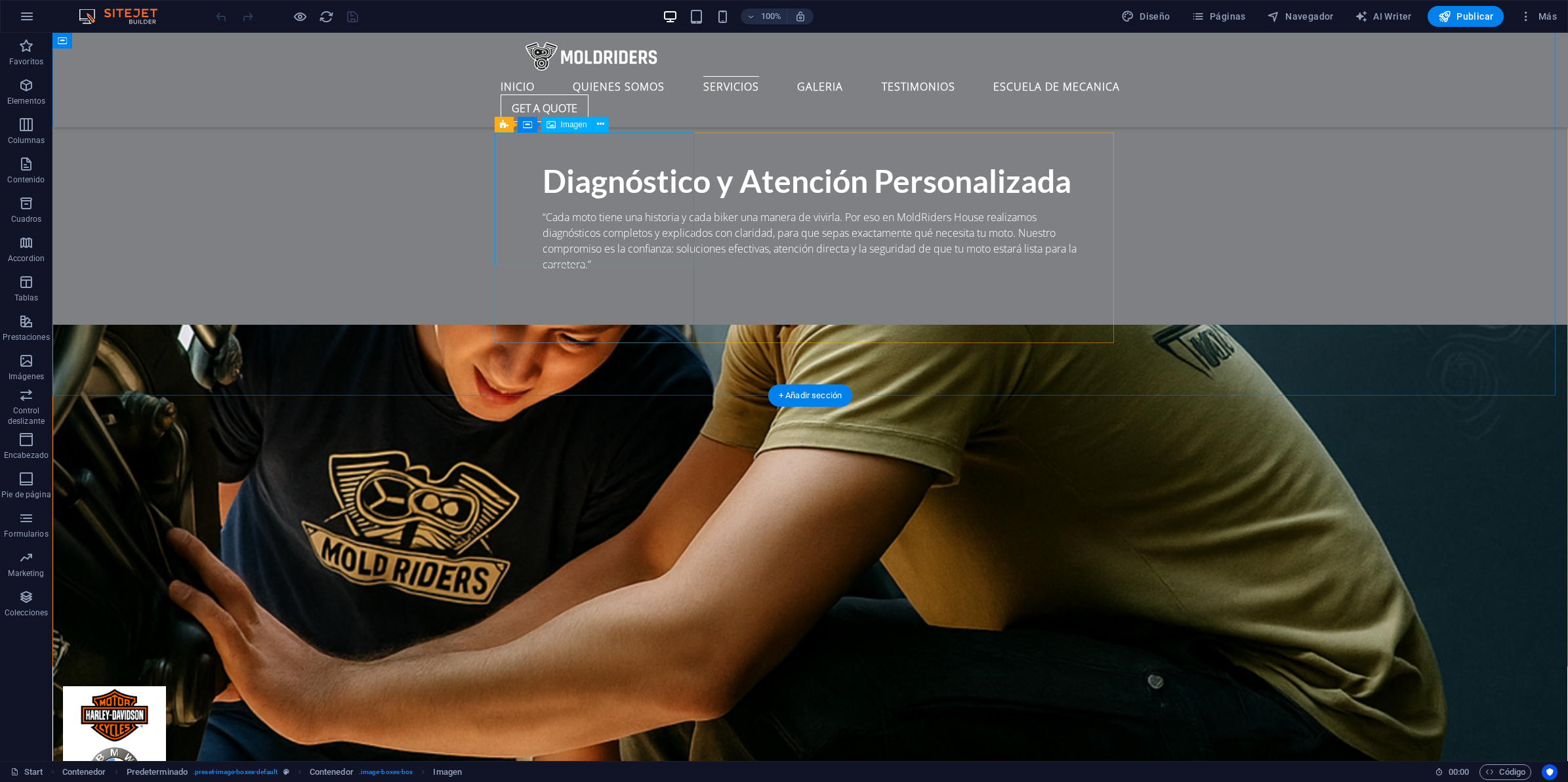
select select "%"
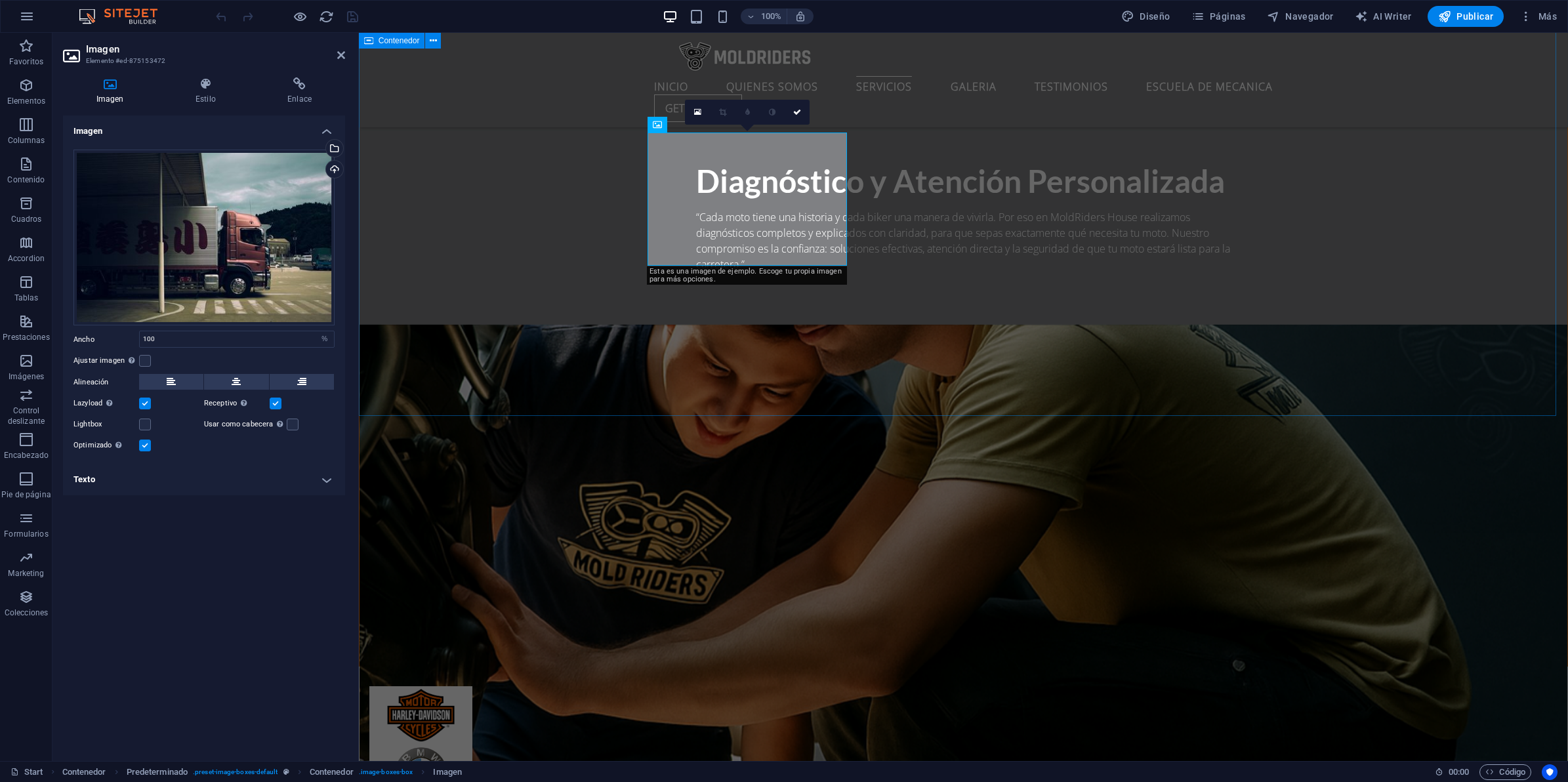
scroll to position [3076, 0]
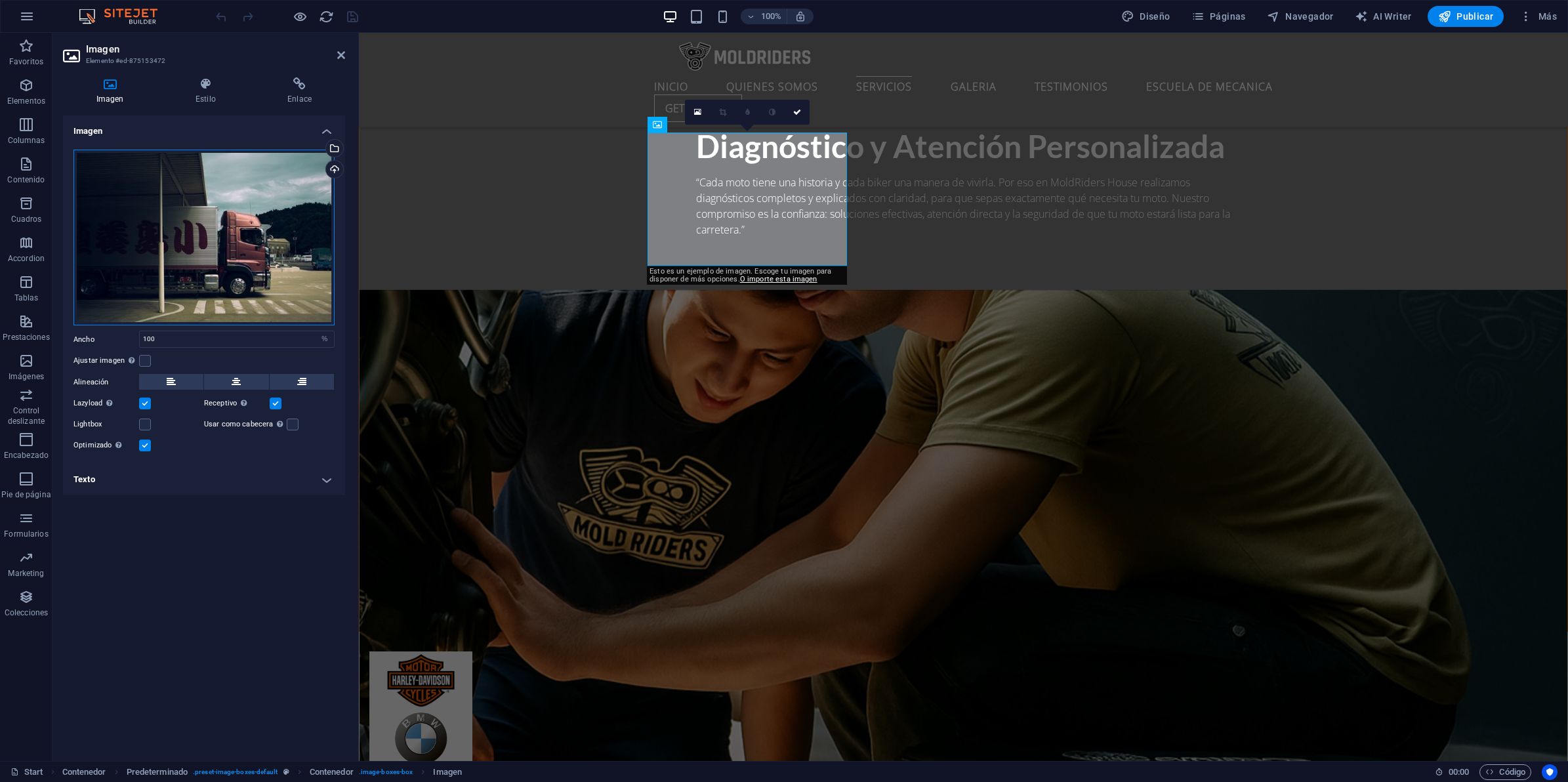
click at [217, 248] on div "Arrastra archivos aquí, haz clic para escoger archivos o selecciona archivos de…" at bounding box center [204, 238] width 261 height 176
click at [217, 248] on body "MoldRidersHouse Start Favoritos Elementos Columnas Contenido Cuadros Accordion …" at bounding box center [784, 391] width 1568 height 782
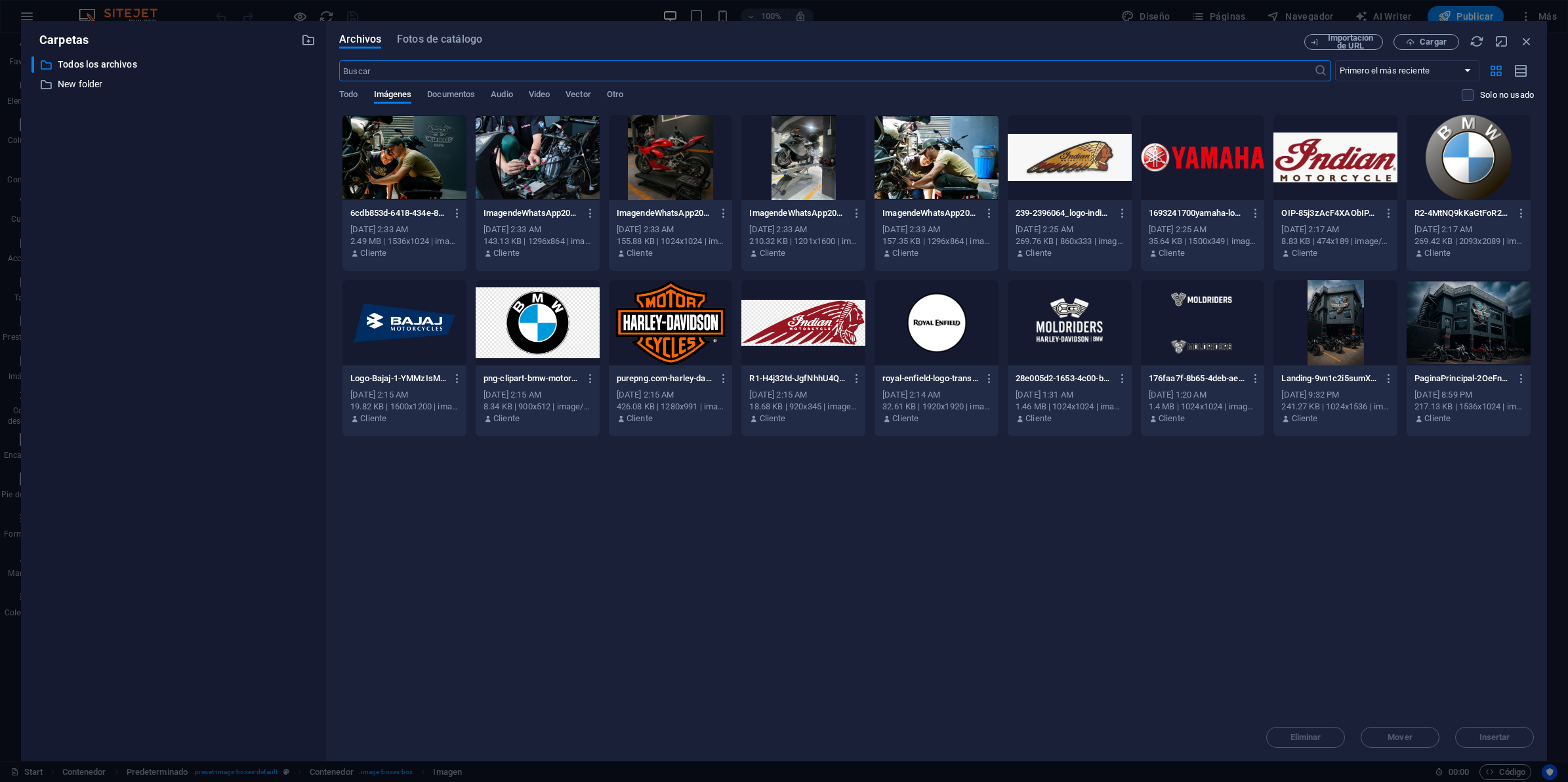
scroll to position [3265, 0]
click at [396, 162] on div at bounding box center [404, 157] width 124 height 85
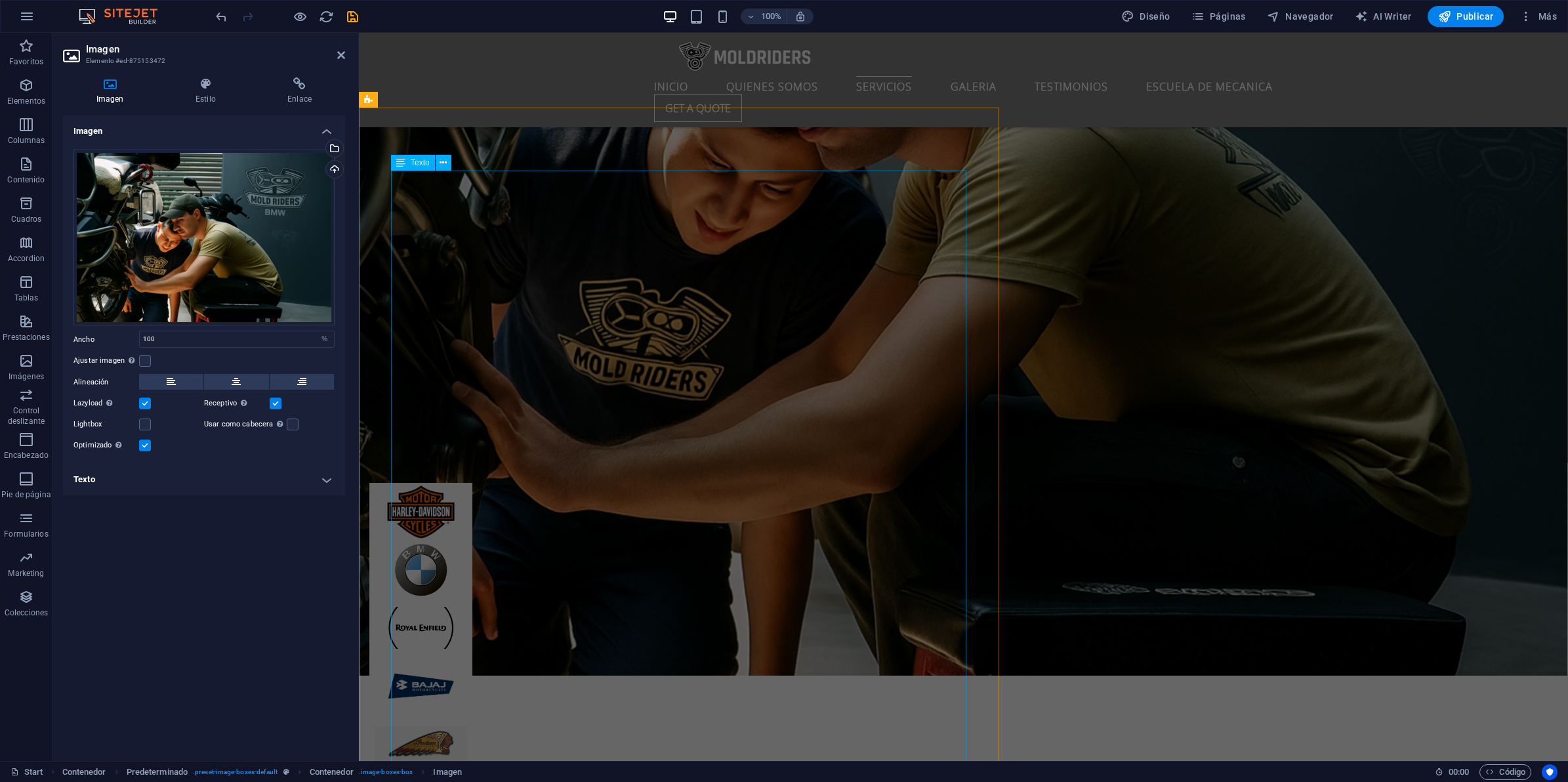
scroll to position [3158, 0]
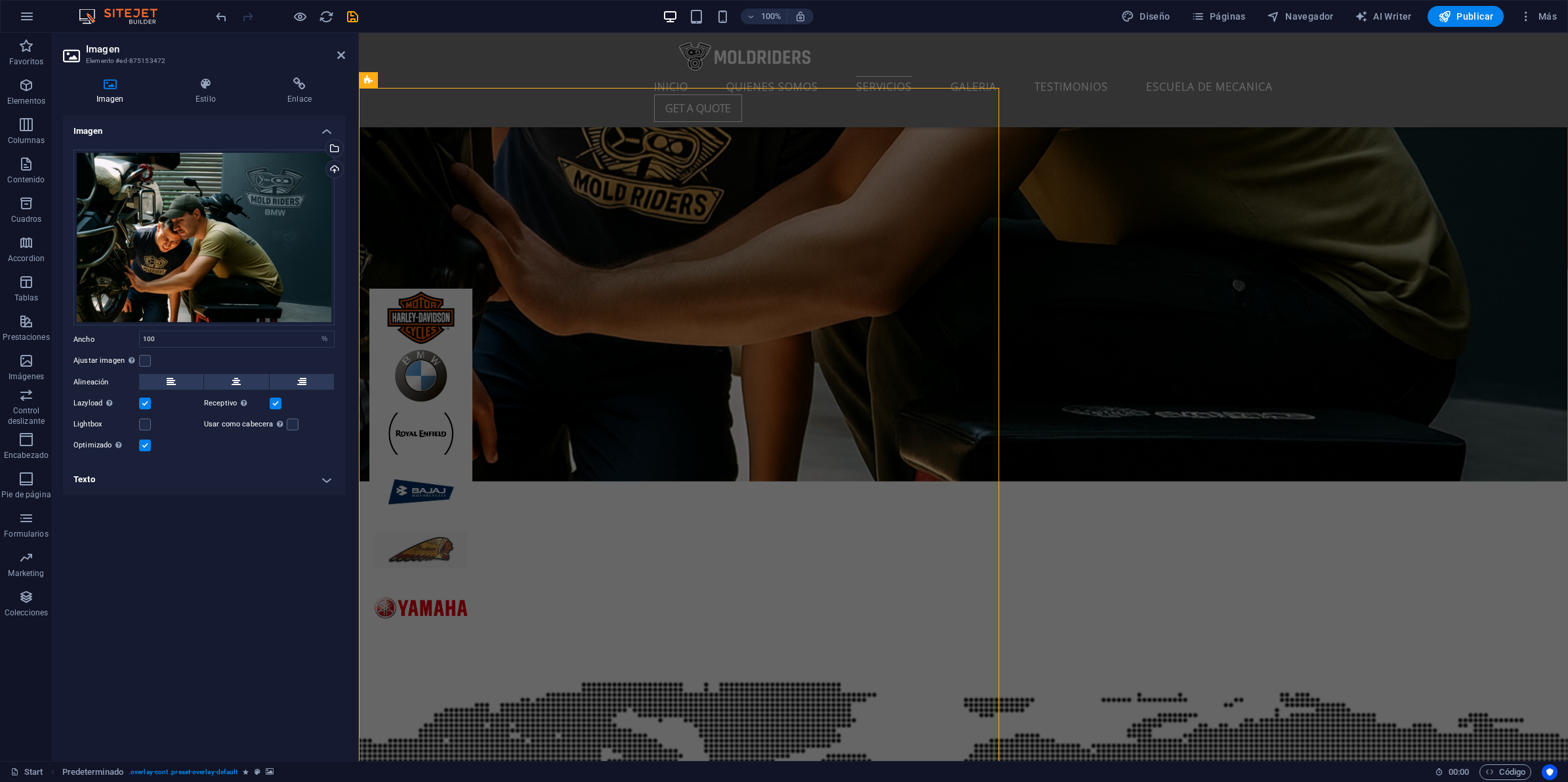
scroll to position [3369, 0]
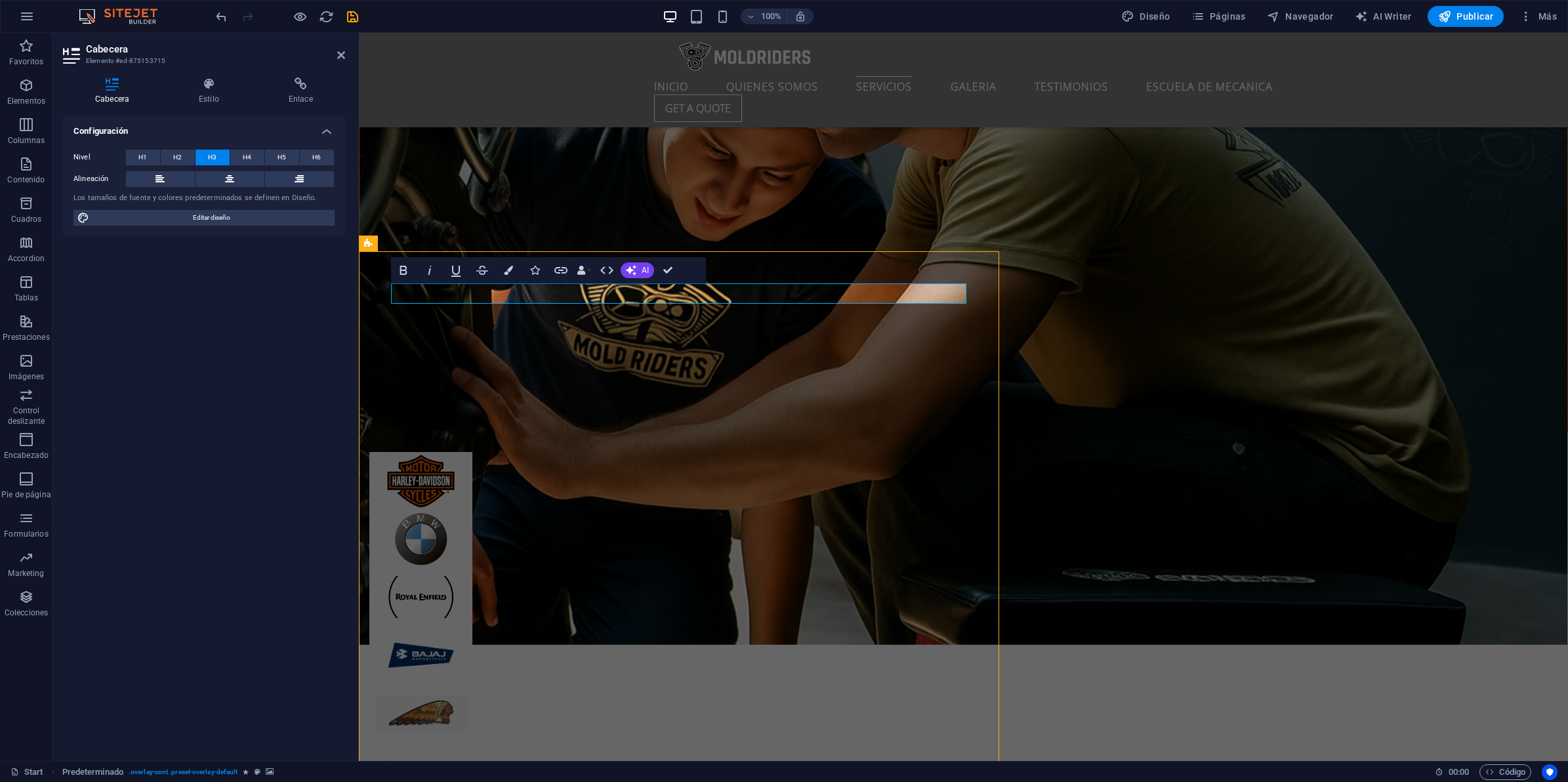
scroll to position [3205, 0]
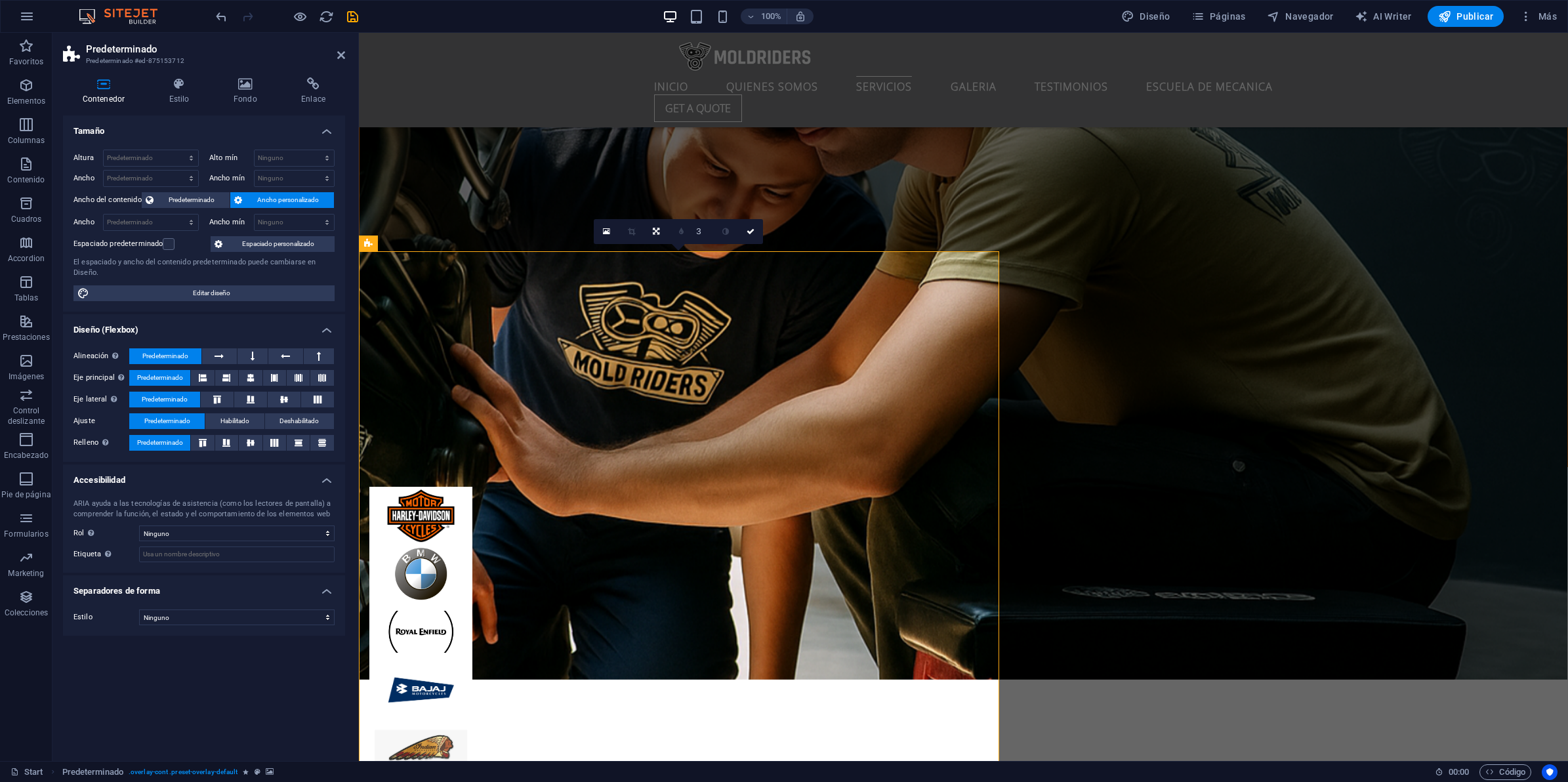
click at [240, 68] on div "Contenedor Estilo Fondo Enlace Tamaño Altura Predeterminado px rem % vh vw Alto…" at bounding box center [203, 414] width 303 height 694
click at [235, 90] on icon at bounding box center [245, 84] width 62 height 13
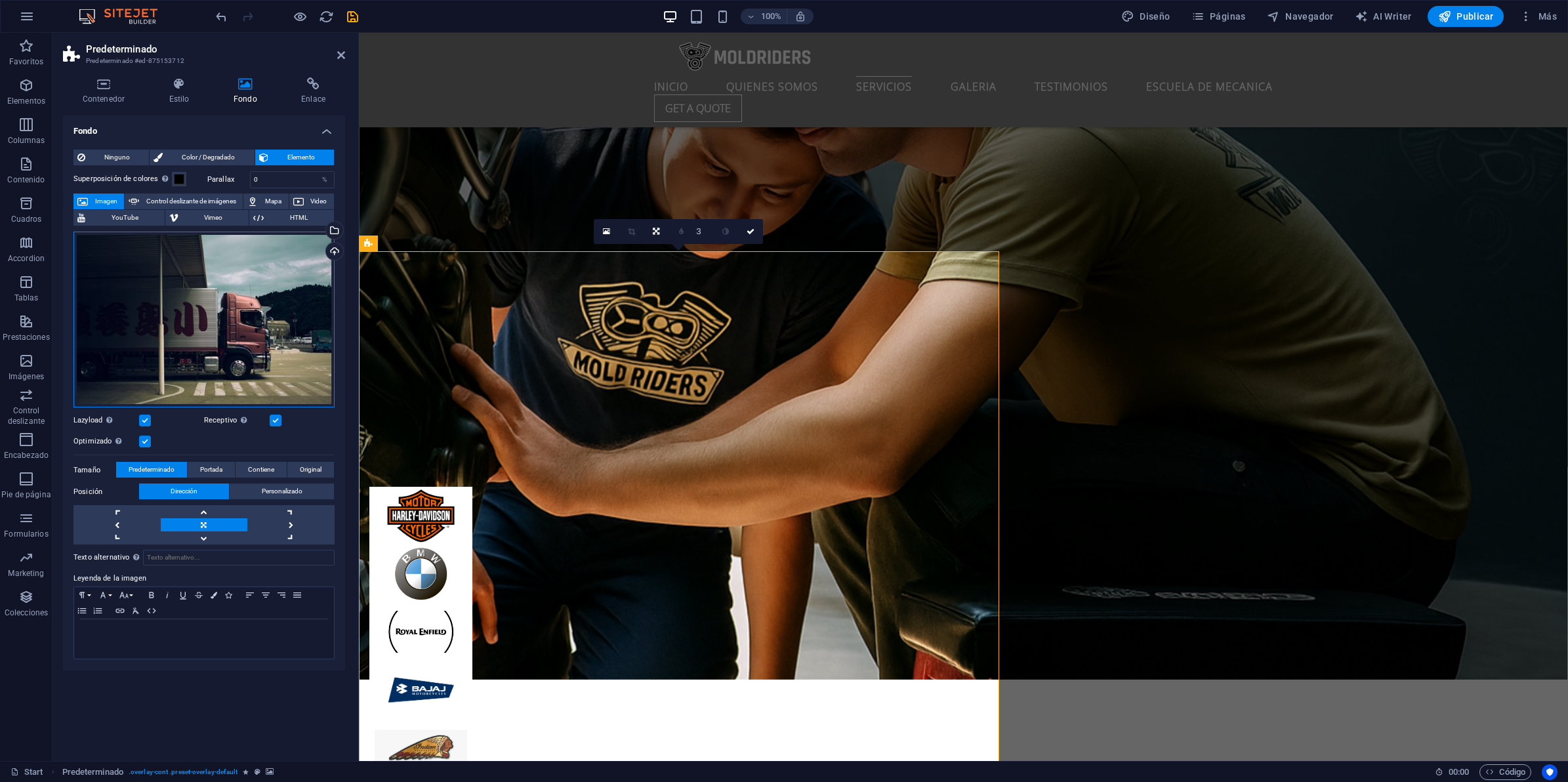
click at [263, 314] on div "Arrastra archivos aquí, haz clic para escoger archivos o selecciona archivos de…" at bounding box center [204, 320] width 261 height 176
click at [263, 314] on body "MoldRidersHouse Start Favoritos Elementos Columnas Contenido Cuadros Accordion …" at bounding box center [784, 391] width 1568 height 782
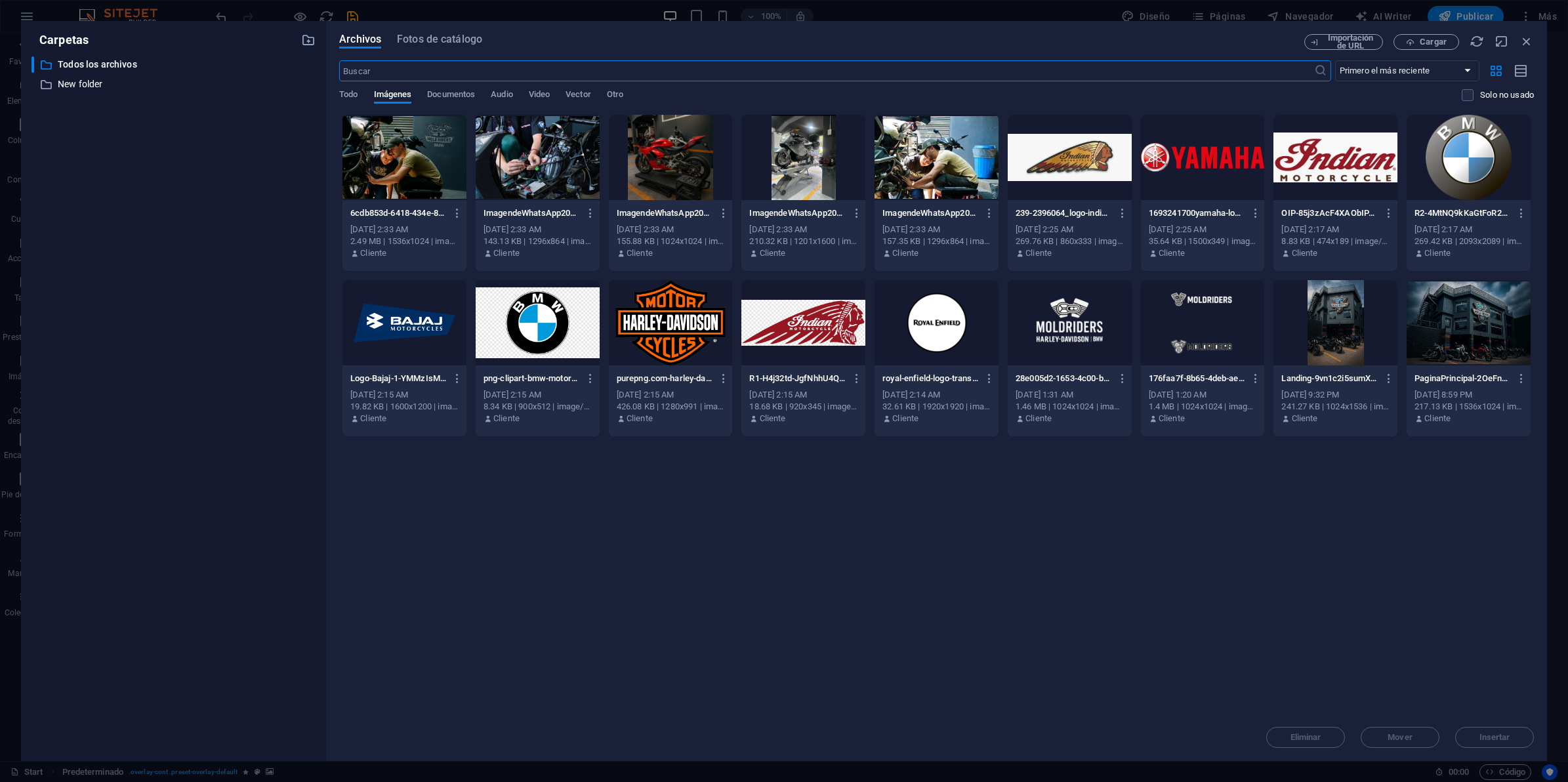
scroll to position [3429, 0]
click at [1431, 45] on span "Cargar" at bounding box center [1433, 42] width 27 height 8
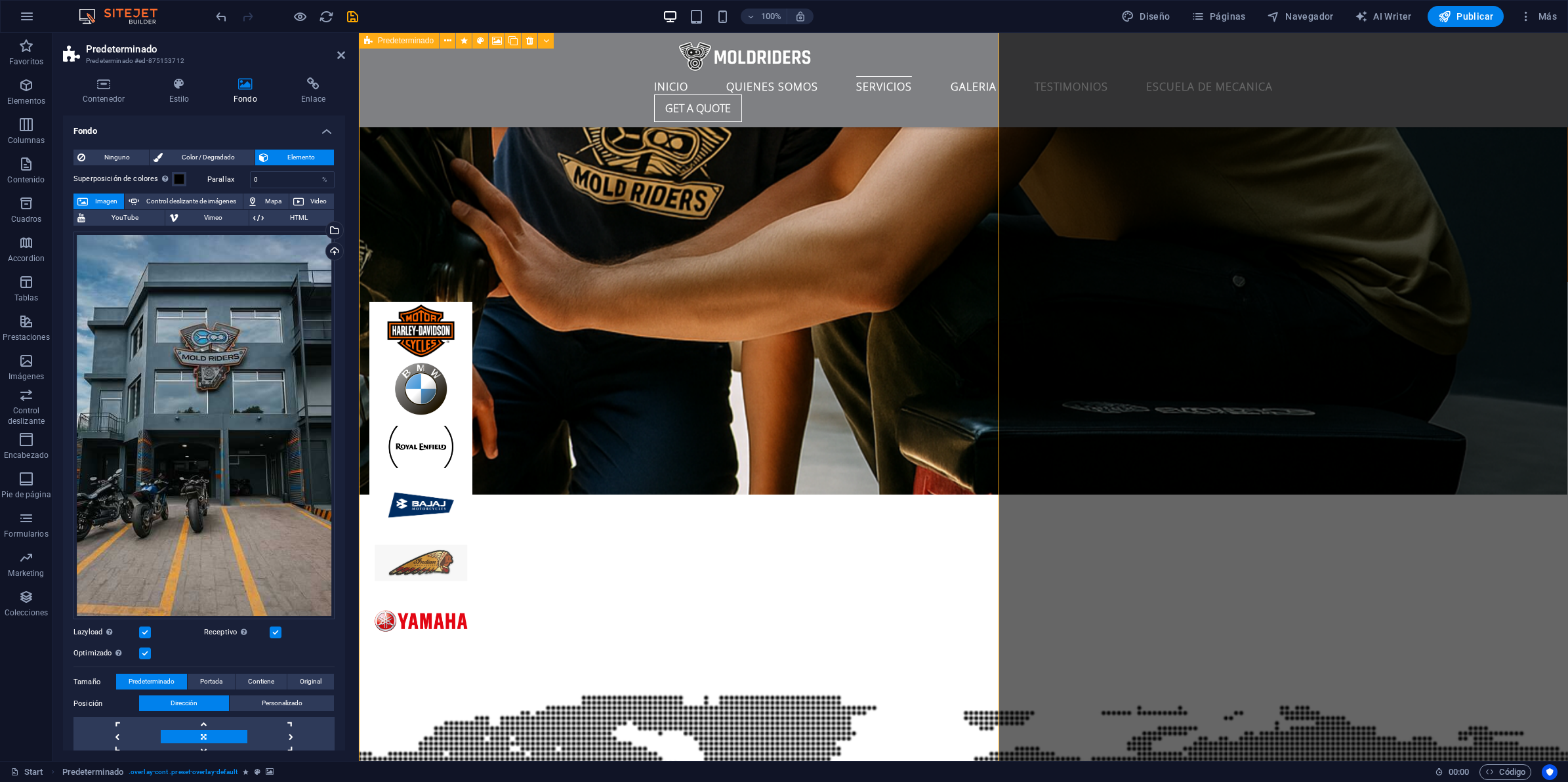
scroll to position [3323, 0]
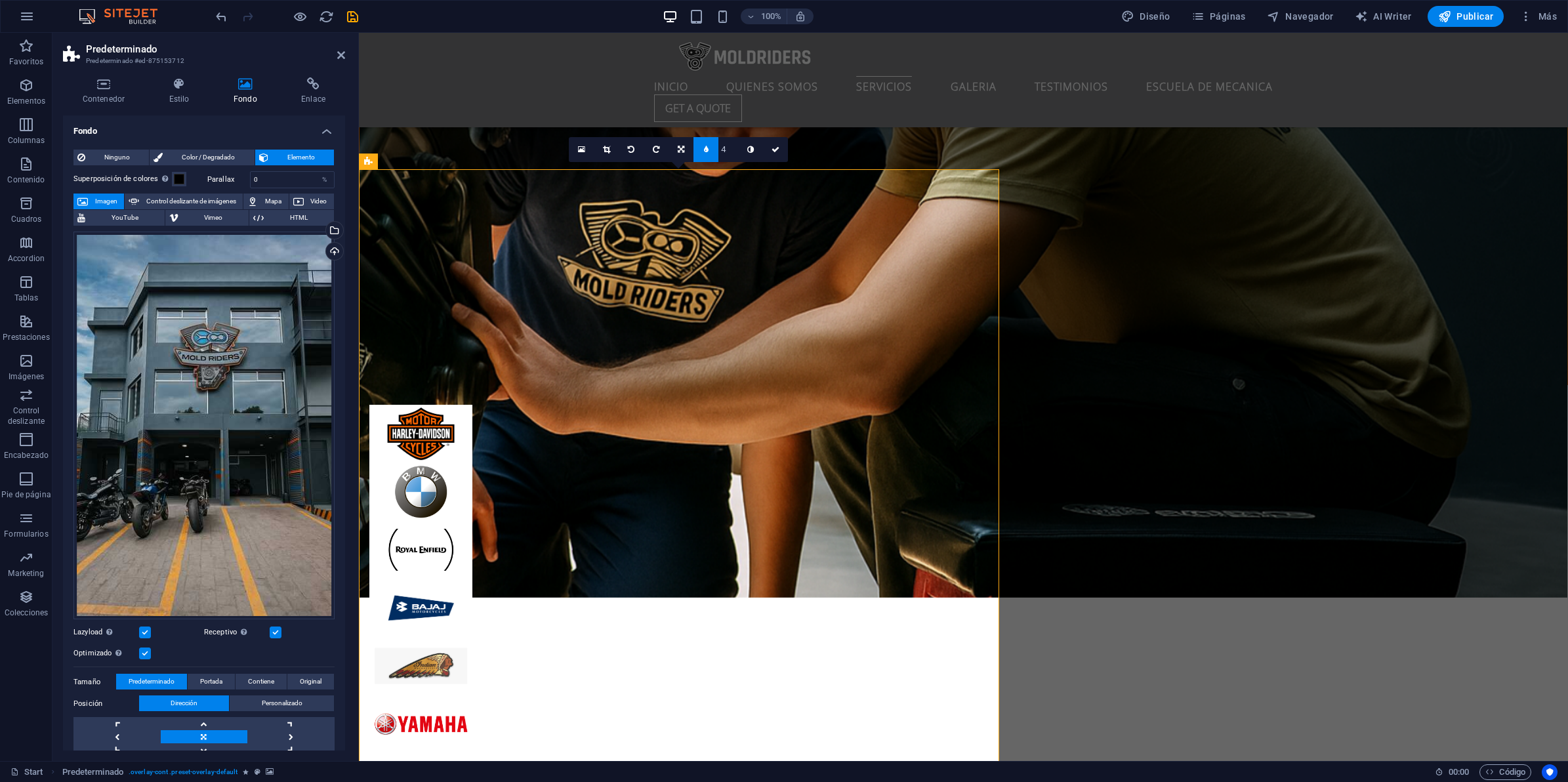
type input "5"
type input "3"
type input "2"
type input "1"
click at [752, 150] on icon at bounding box center [750, 150] width 7 height 8
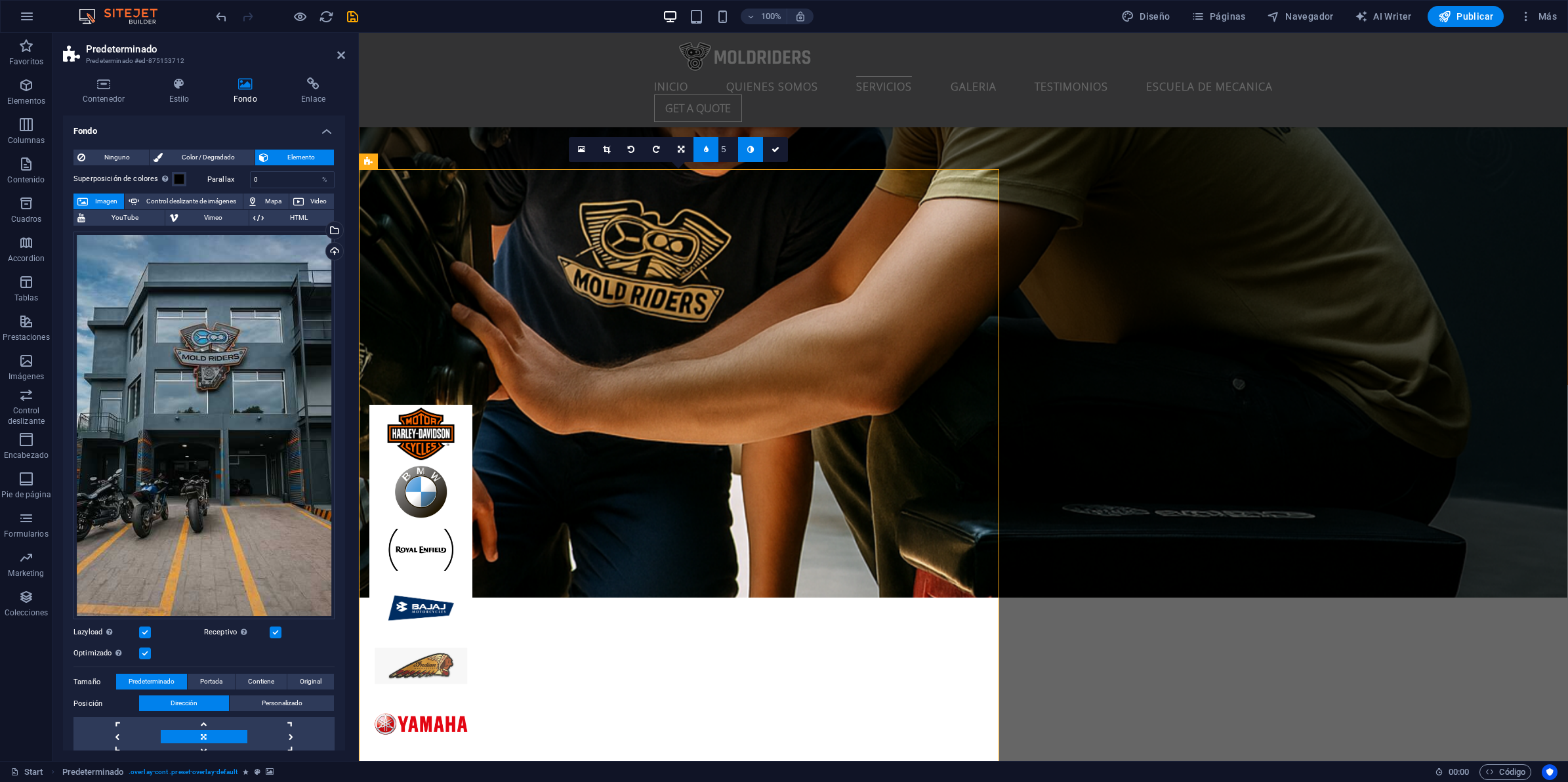
click at [751, 150] on icon at bounding box center [750, 150] width 7 height 8
click at [779, 150] on icon at bounding box center [775, 150] width 8 height 8
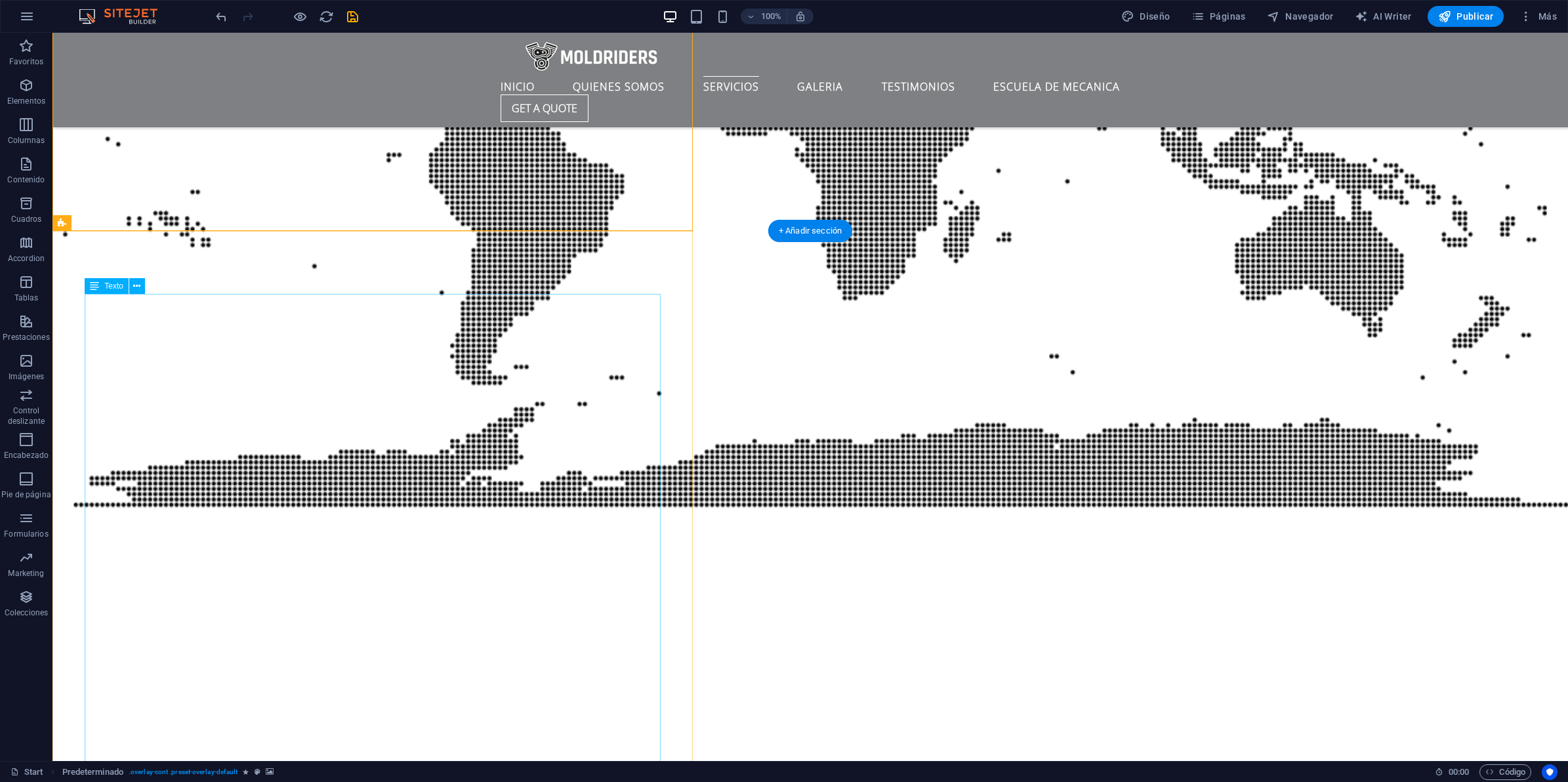
scroll to position [4271, 0]
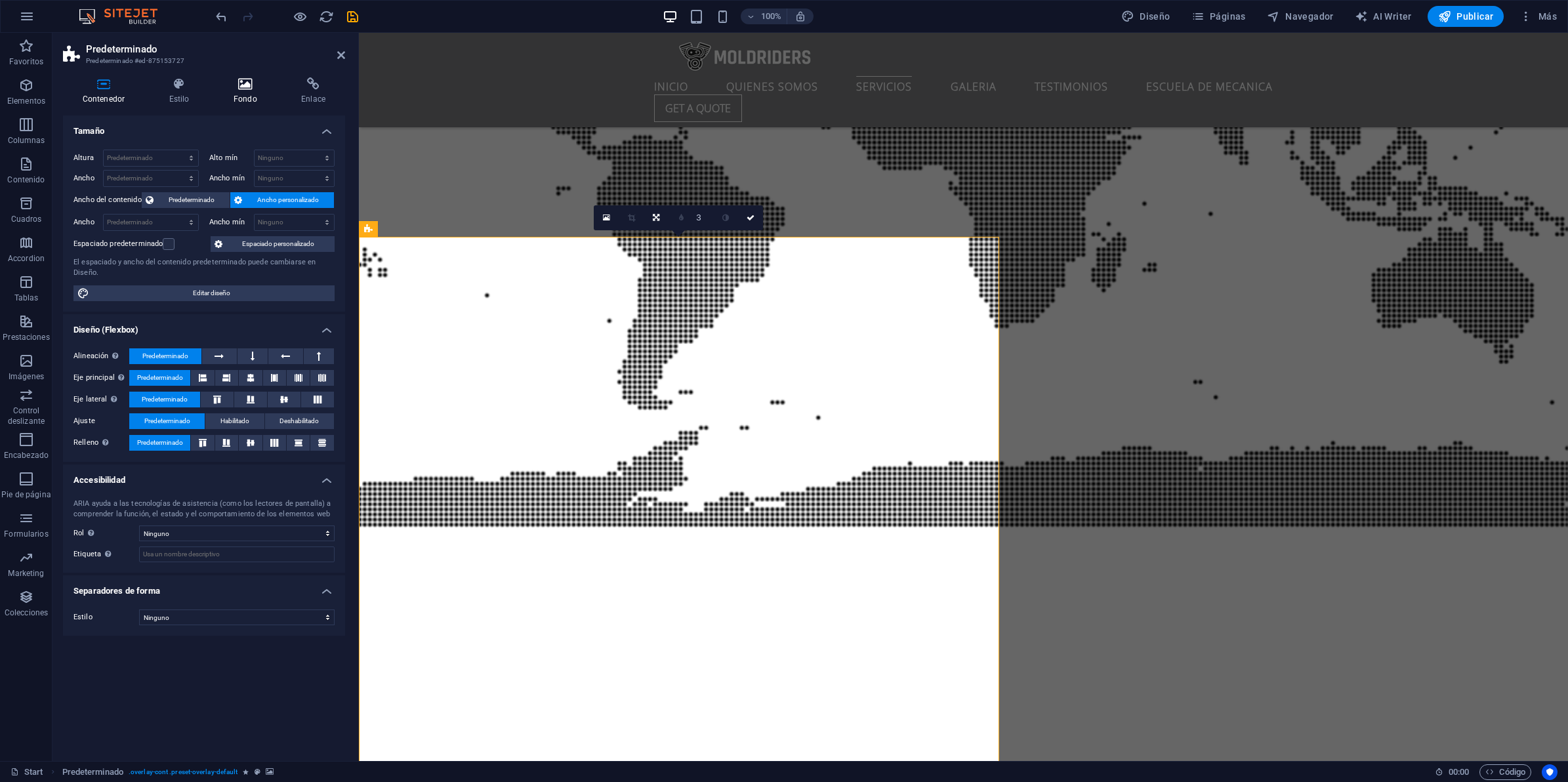
click at [246, 82] on icon at bounding box center [245, 84] width 62 height 13
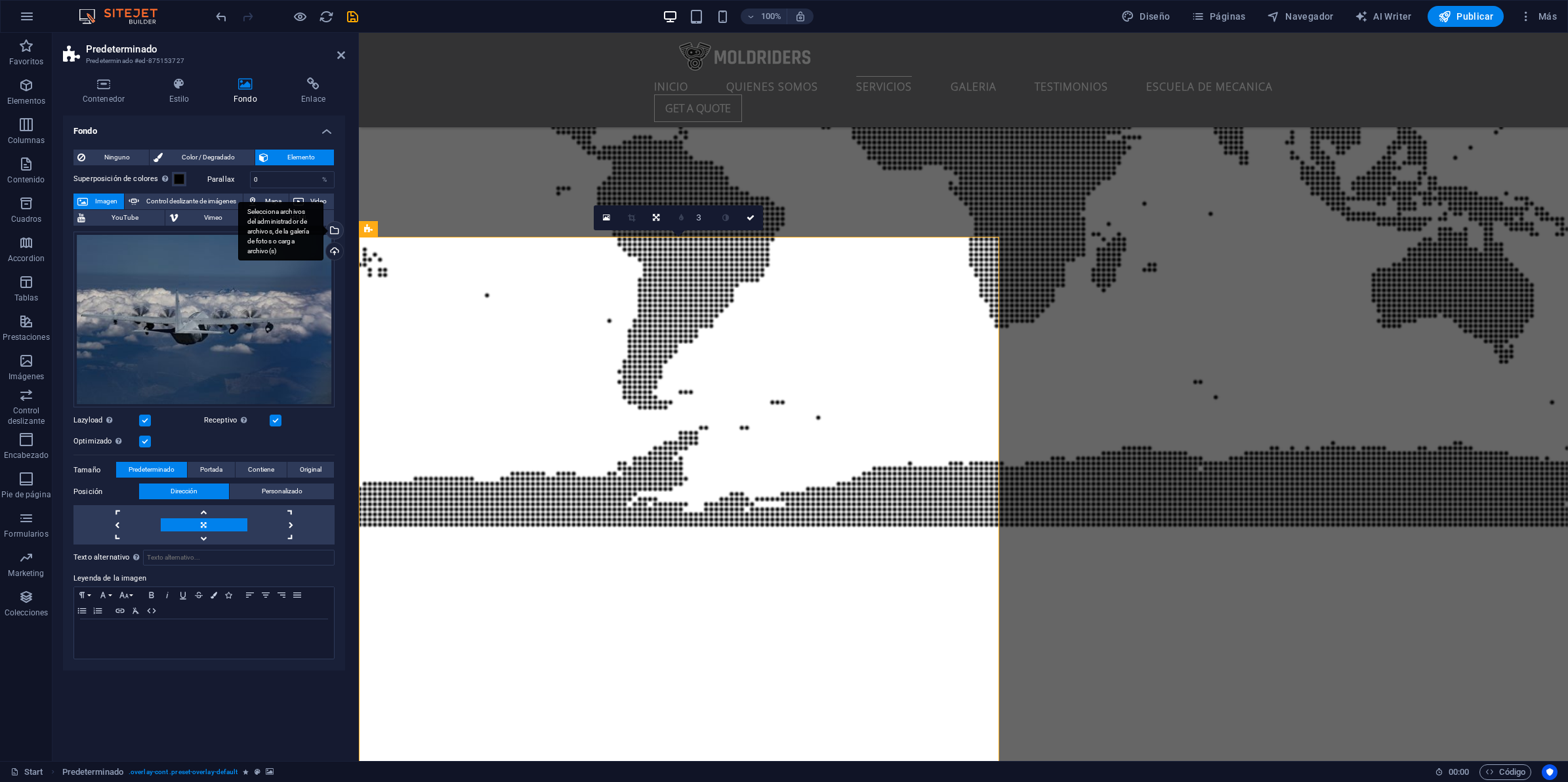
click at [332, 229] on div "Selecciona archivos del administrador de archivos, de la galería de fotos o car…" at bounding box center [333, 232] width 20 height 20
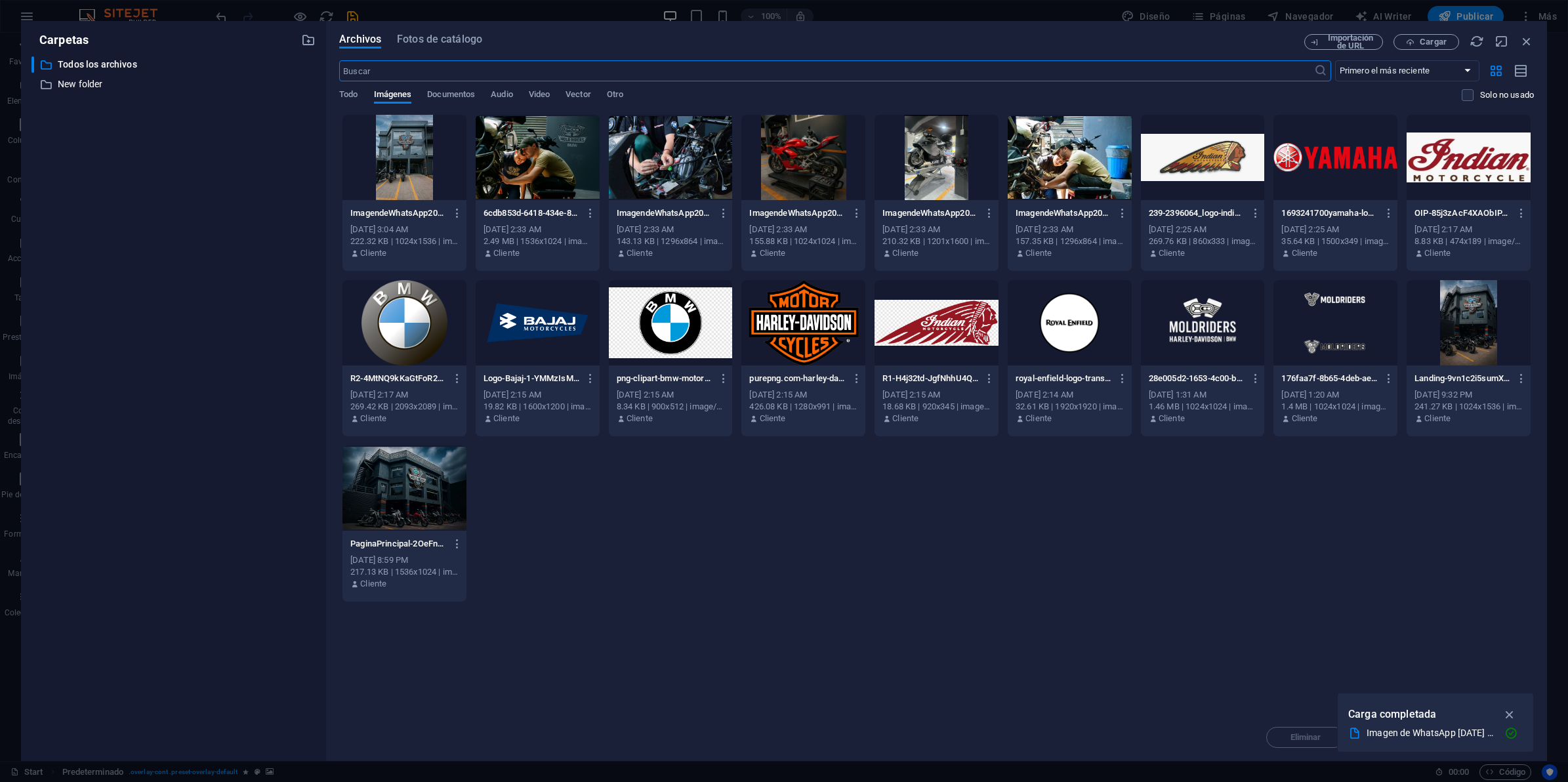
click at [418, 158] on div at bounding box center [404, 157] width 124 height 85
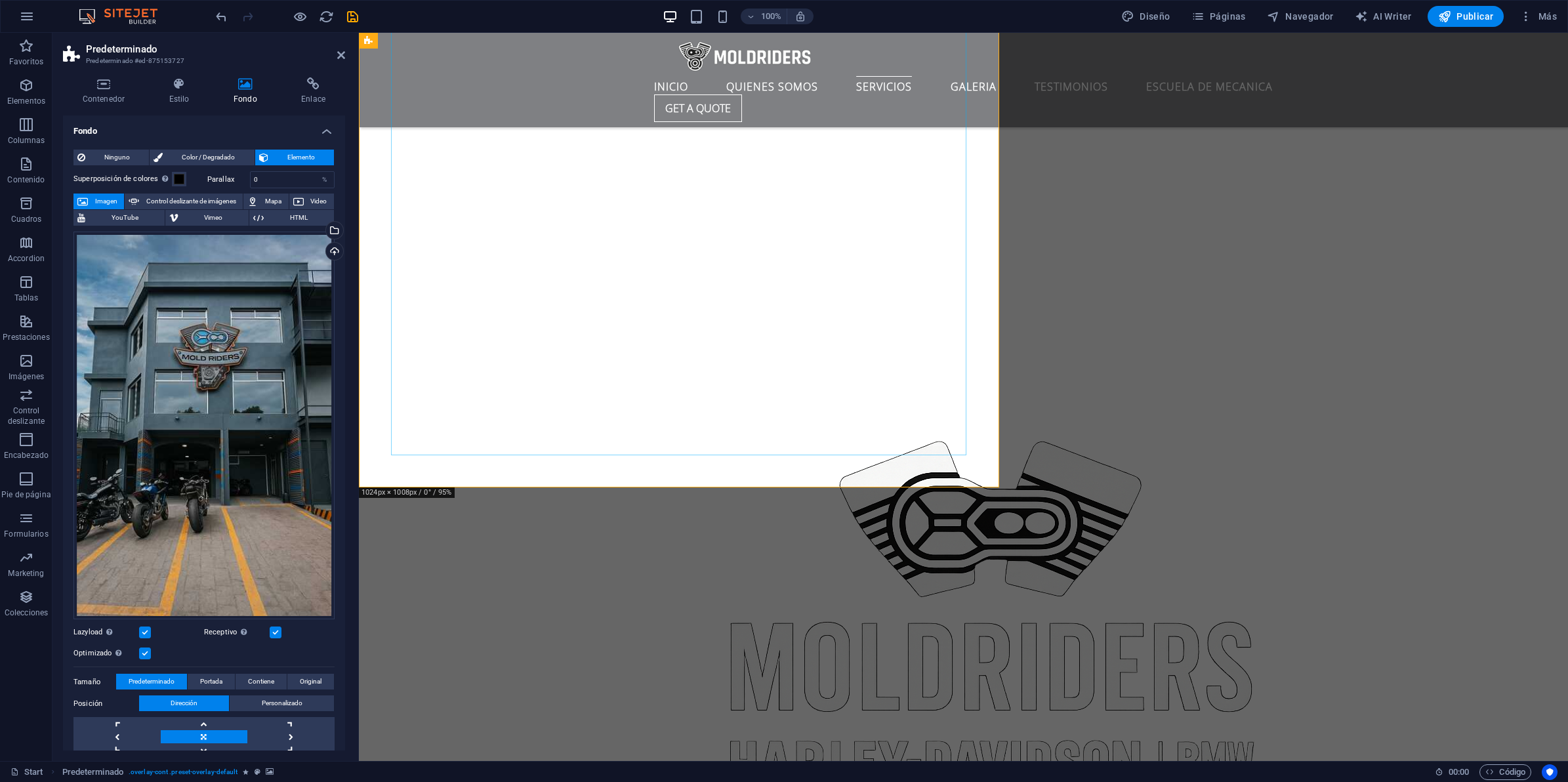
scroll to position [4845, 0]
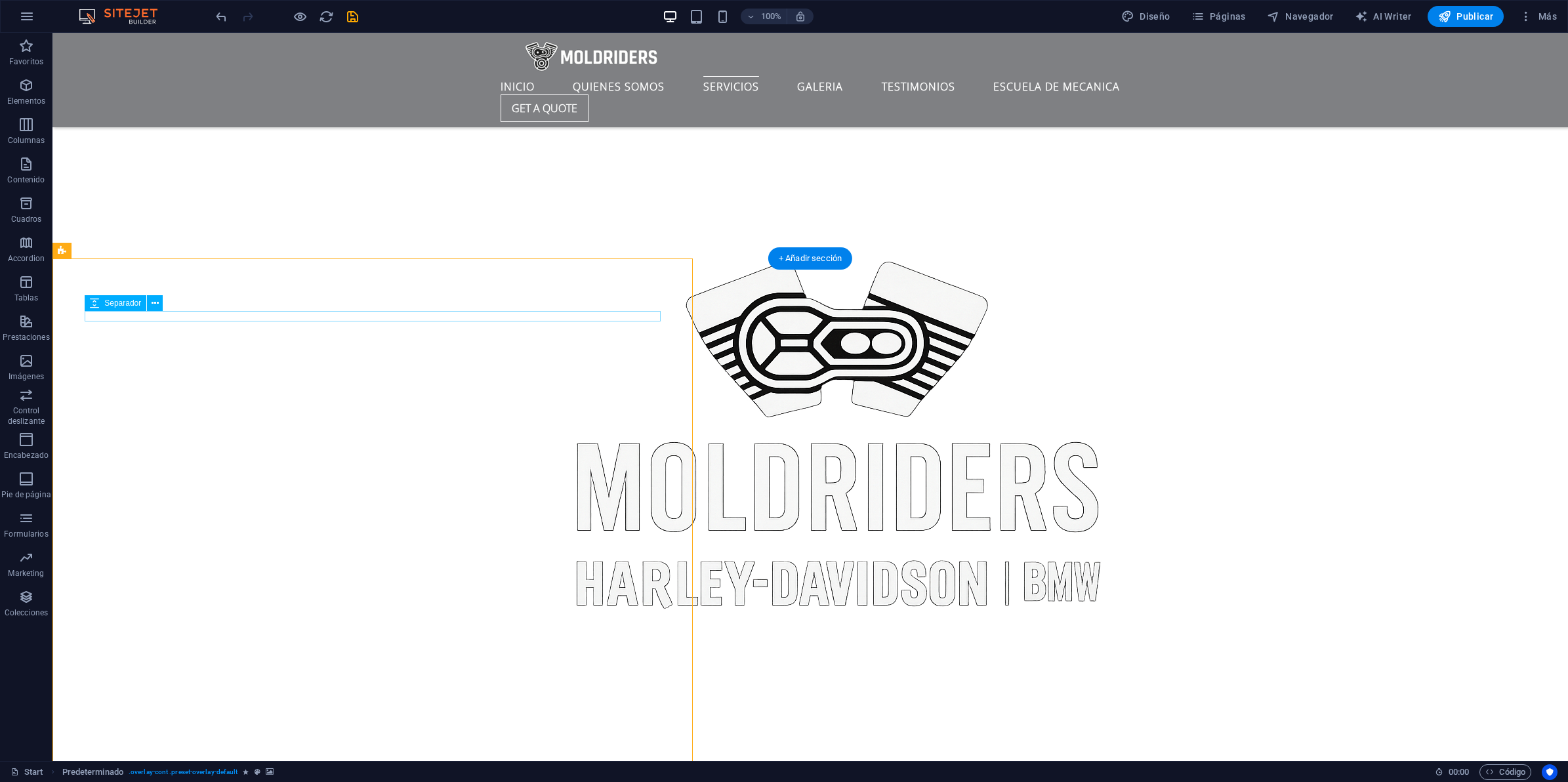
select select "rem"
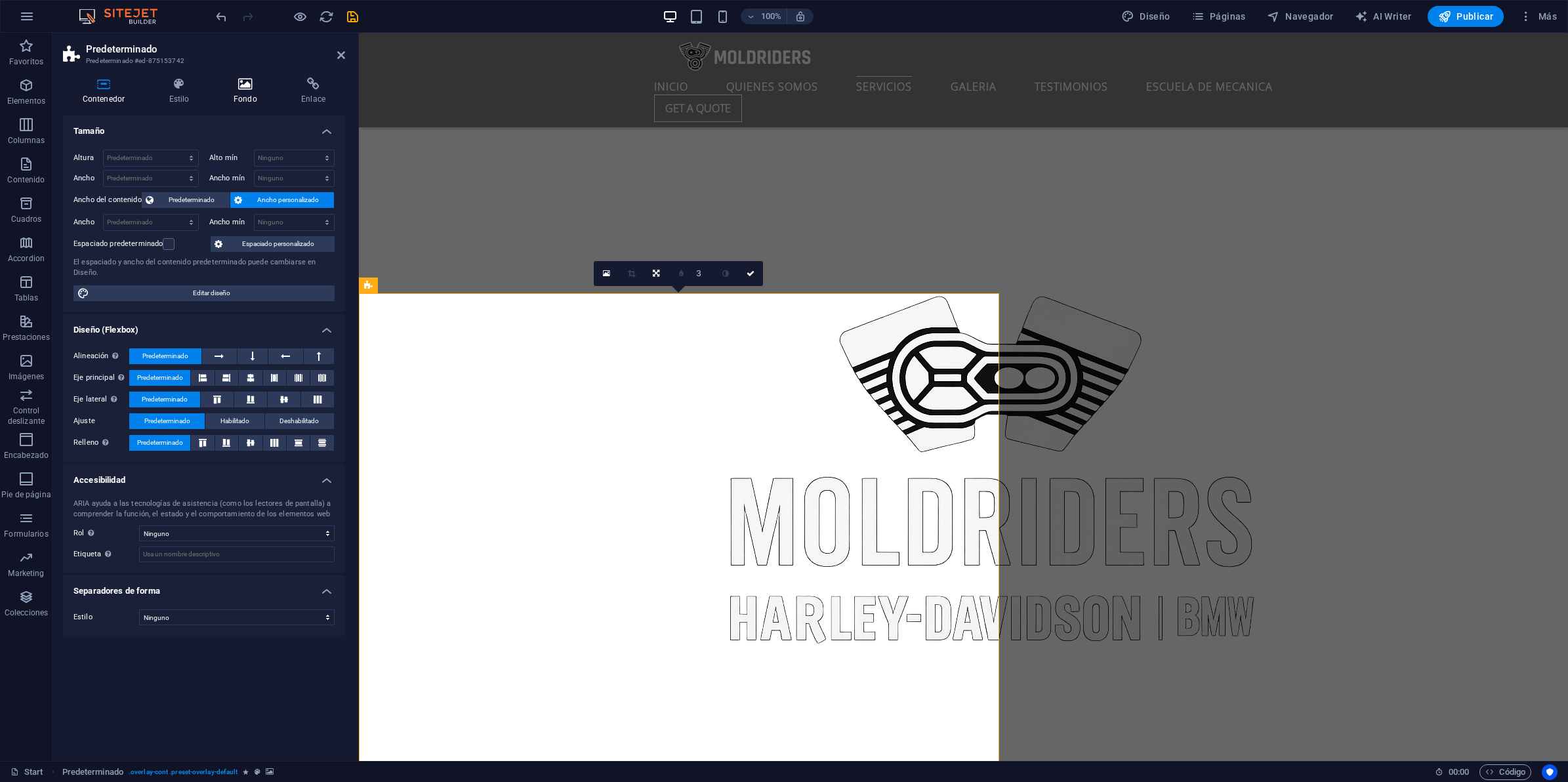
click at [258, 84] on icon at bounding box center [245, 84] width 62 height 13
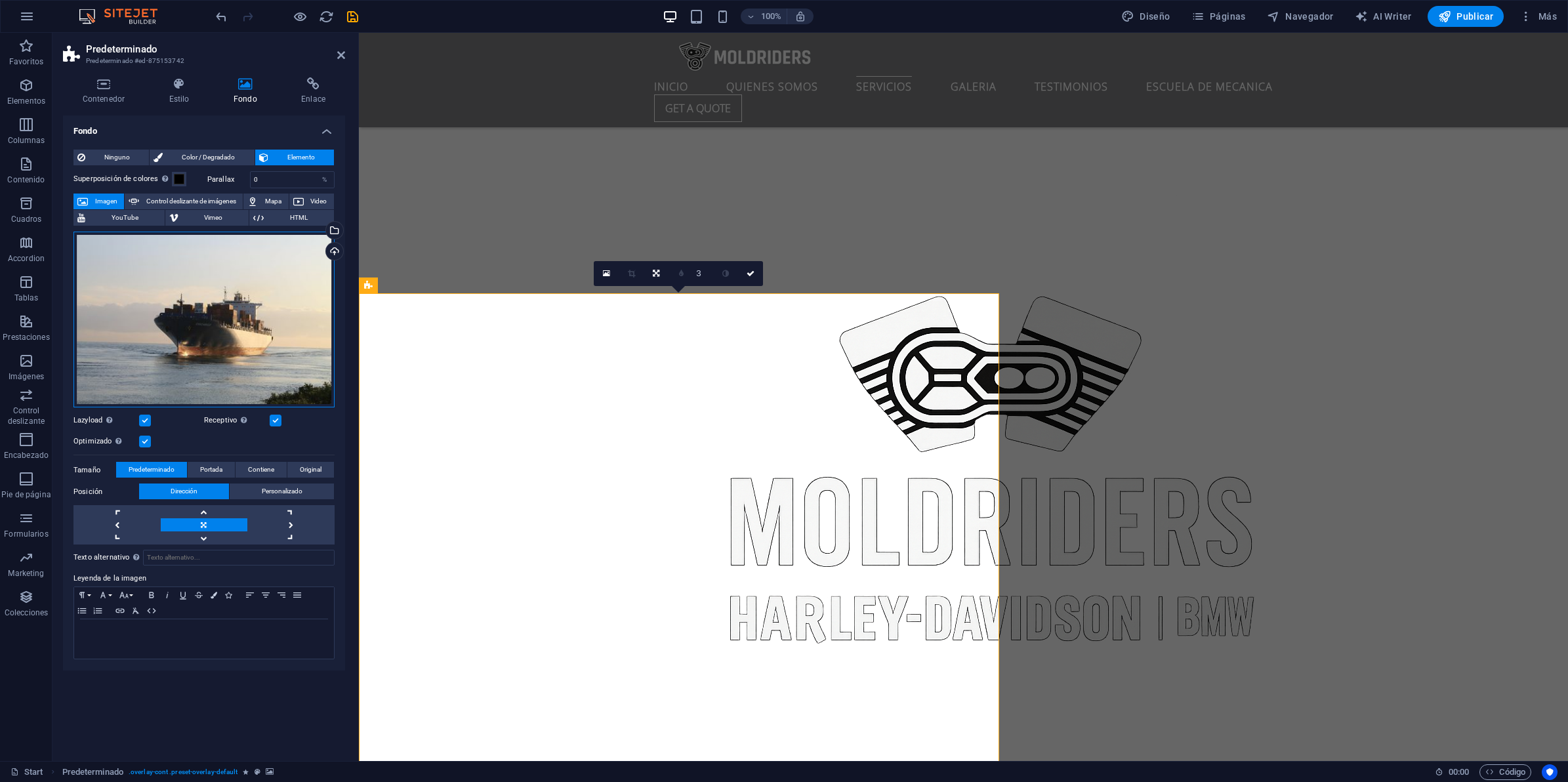
click at [243, 297] on div "Arrastra archivos aquí, haz clic para escoger archivos o selecciona archivos de…" at bounding box center [204, 320] width 261 height 176
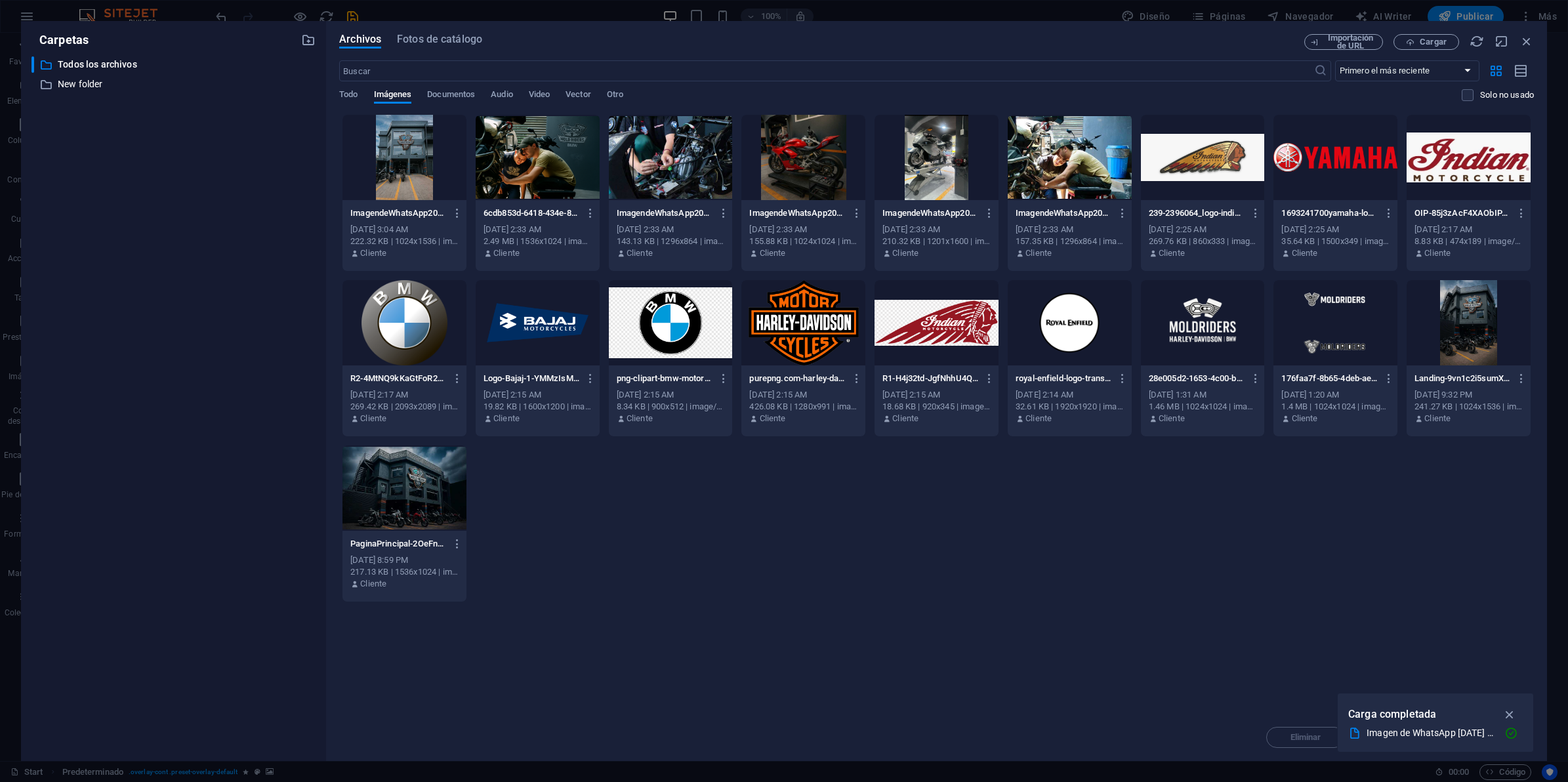
click at [398, 153] on div at bounding box center [404, 157] width 124 height 85
drag, startPoint x: 398, startPoint y: 153, endPoint x: 390, endPoint y: 303, distance: 150.2
click at [398, 153] on div "1" at bounding box center [404, 157] width 124 height 85
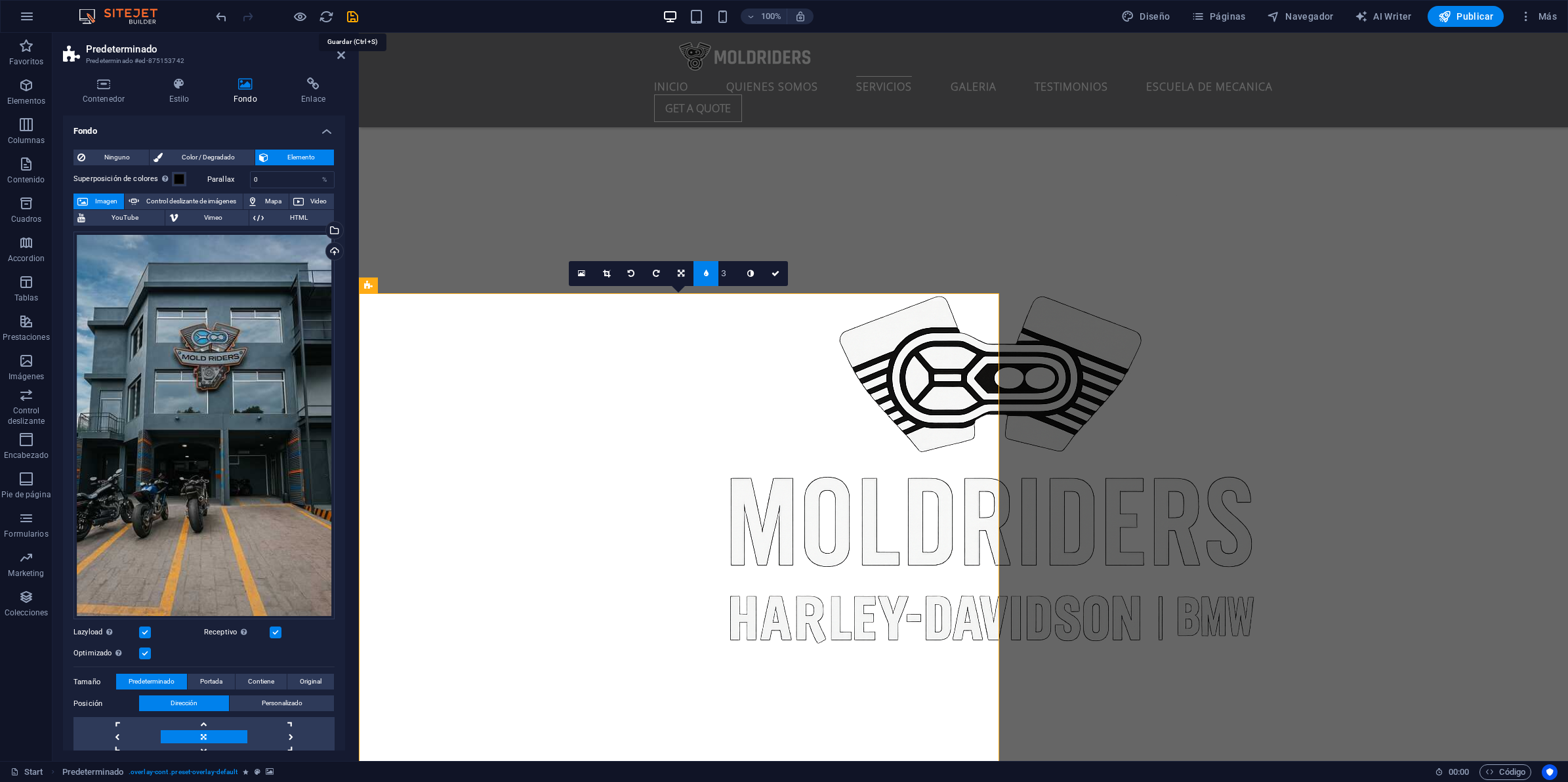
click at [350, 13] on icon "save" at bounding box center [352, 17] width 15 height 15
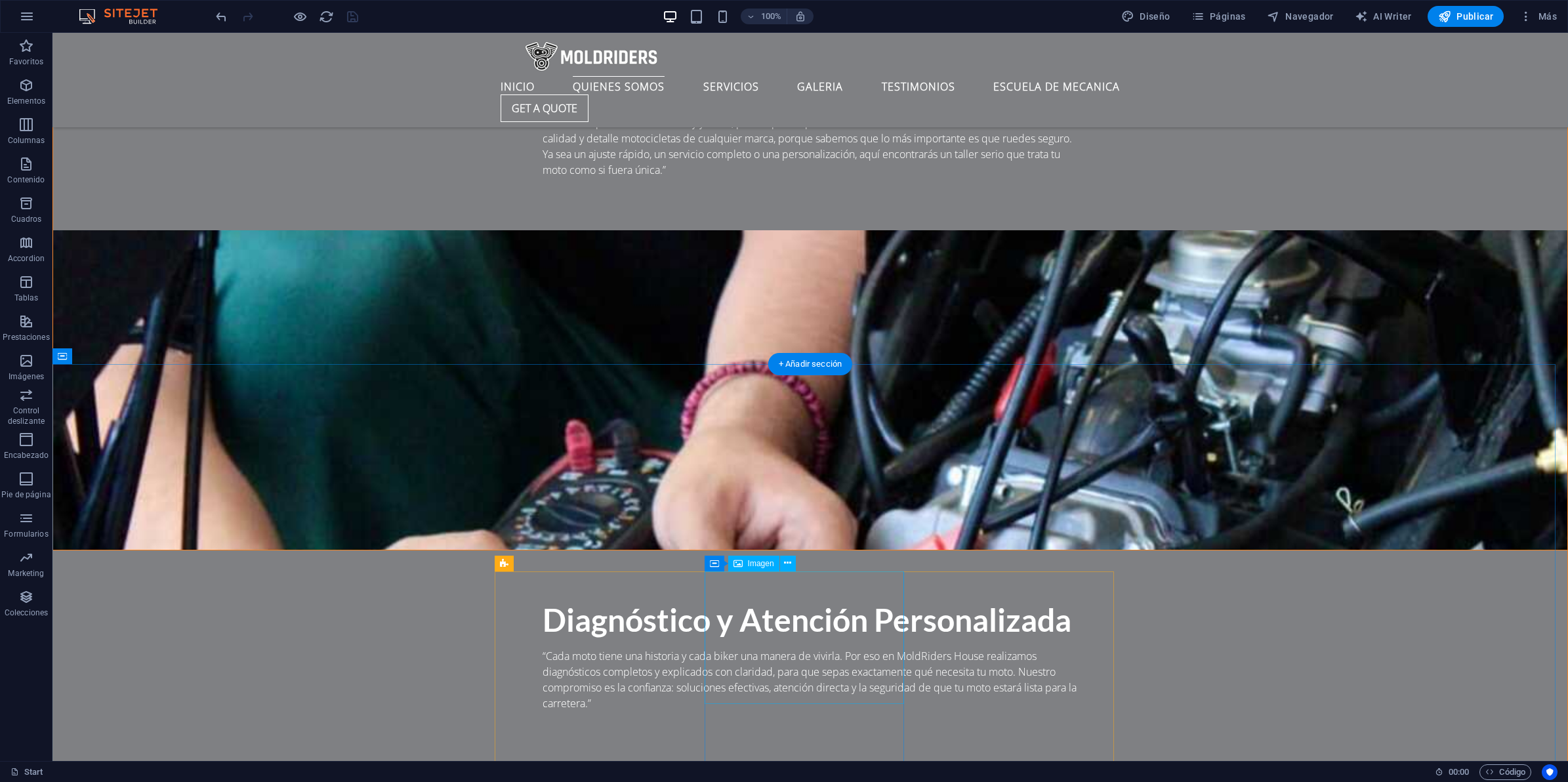
scroll to position [2931, 0]
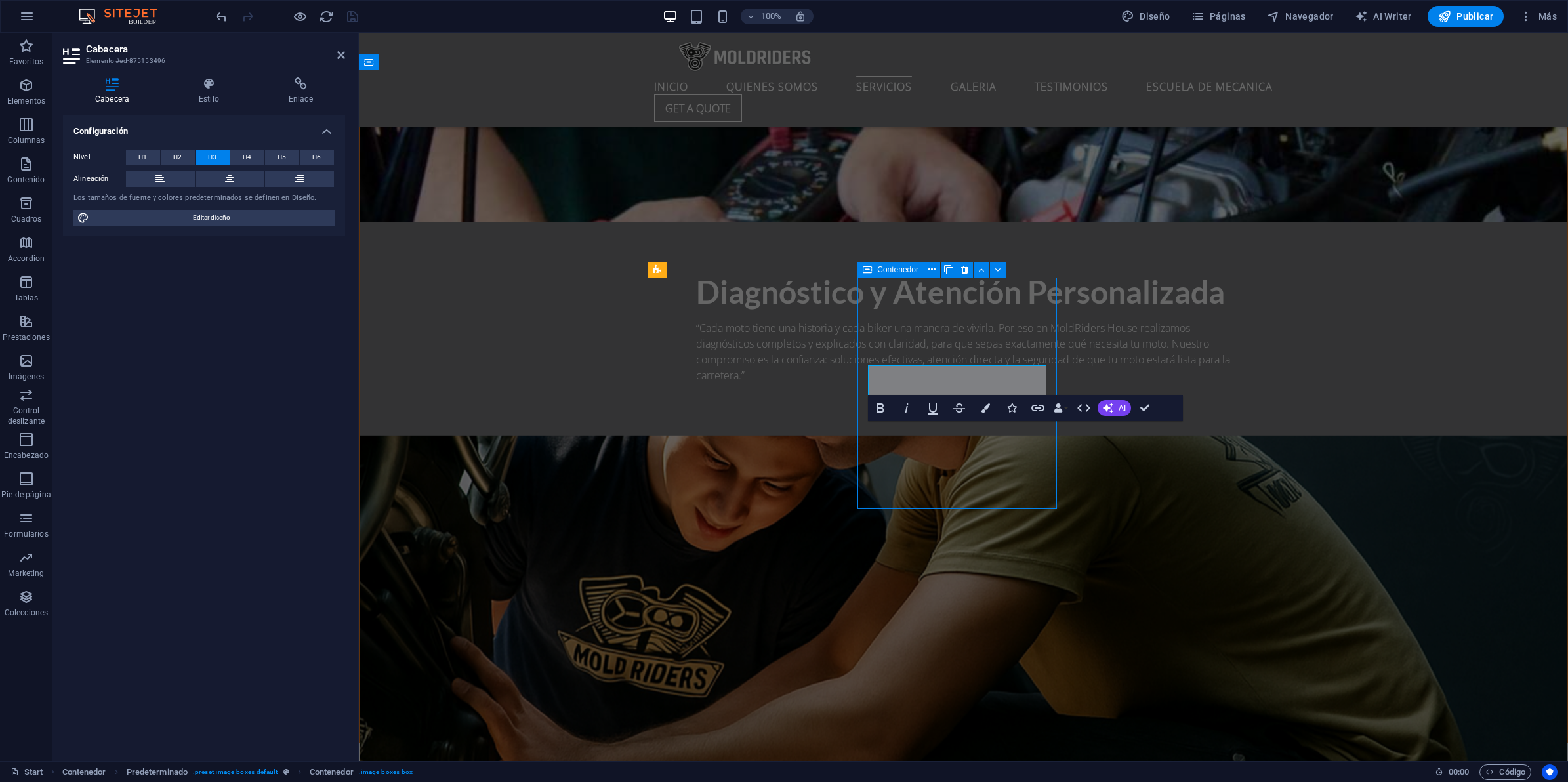
scroll to position [2896, 0]
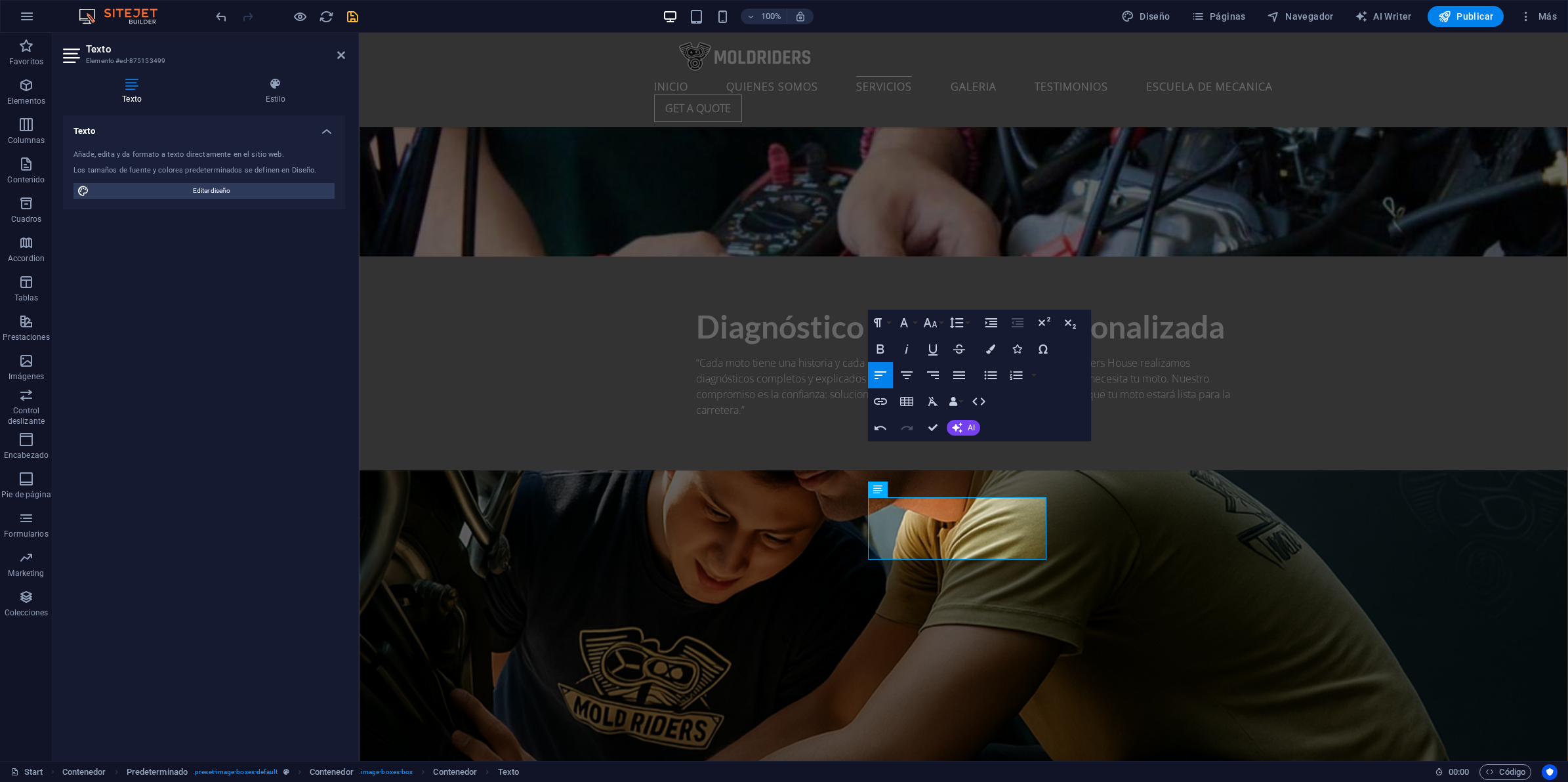
click at [350, 20] on icon "save" at bounding box center [352, 17] width 15 height 15
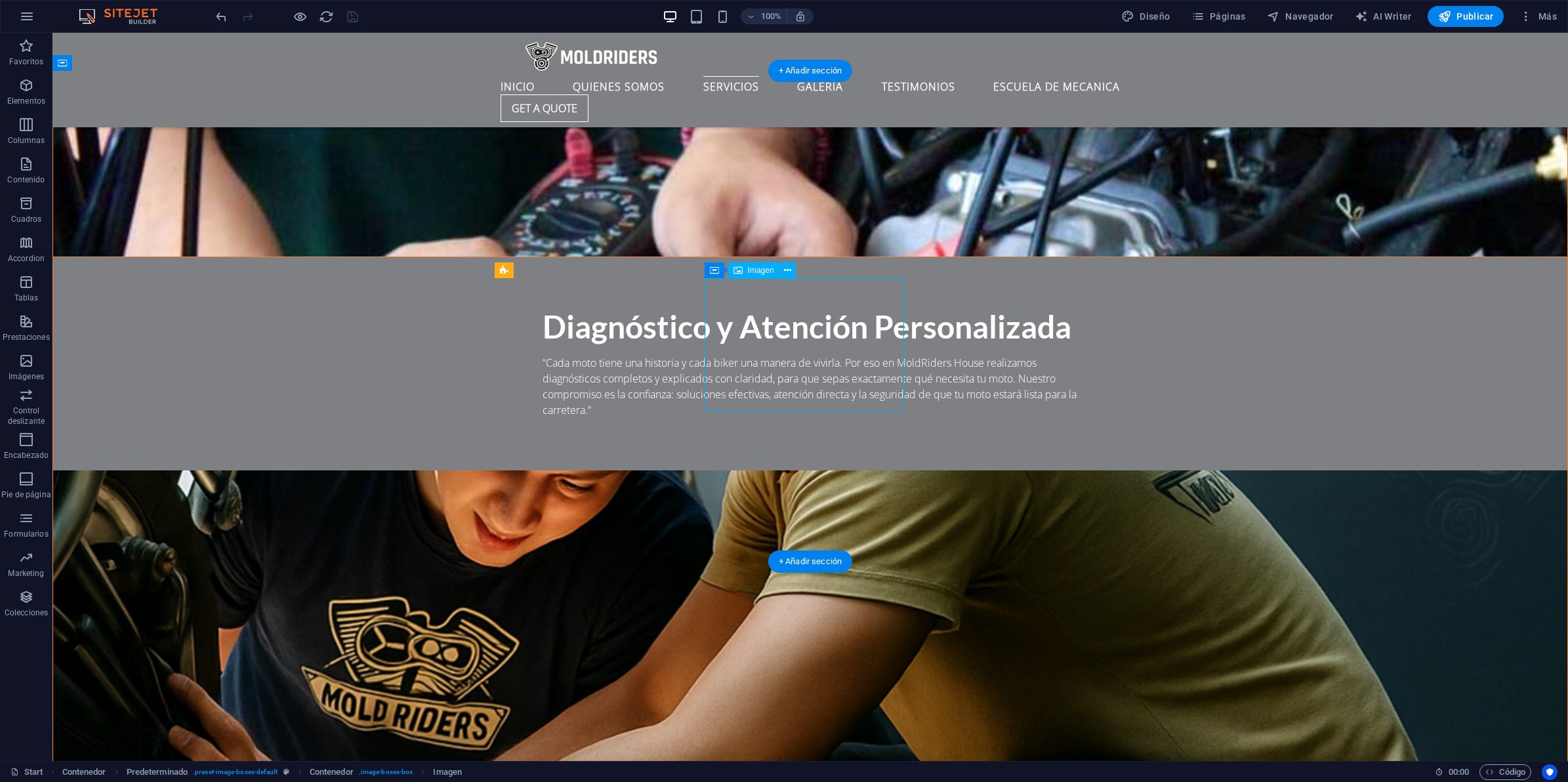
select select "%"
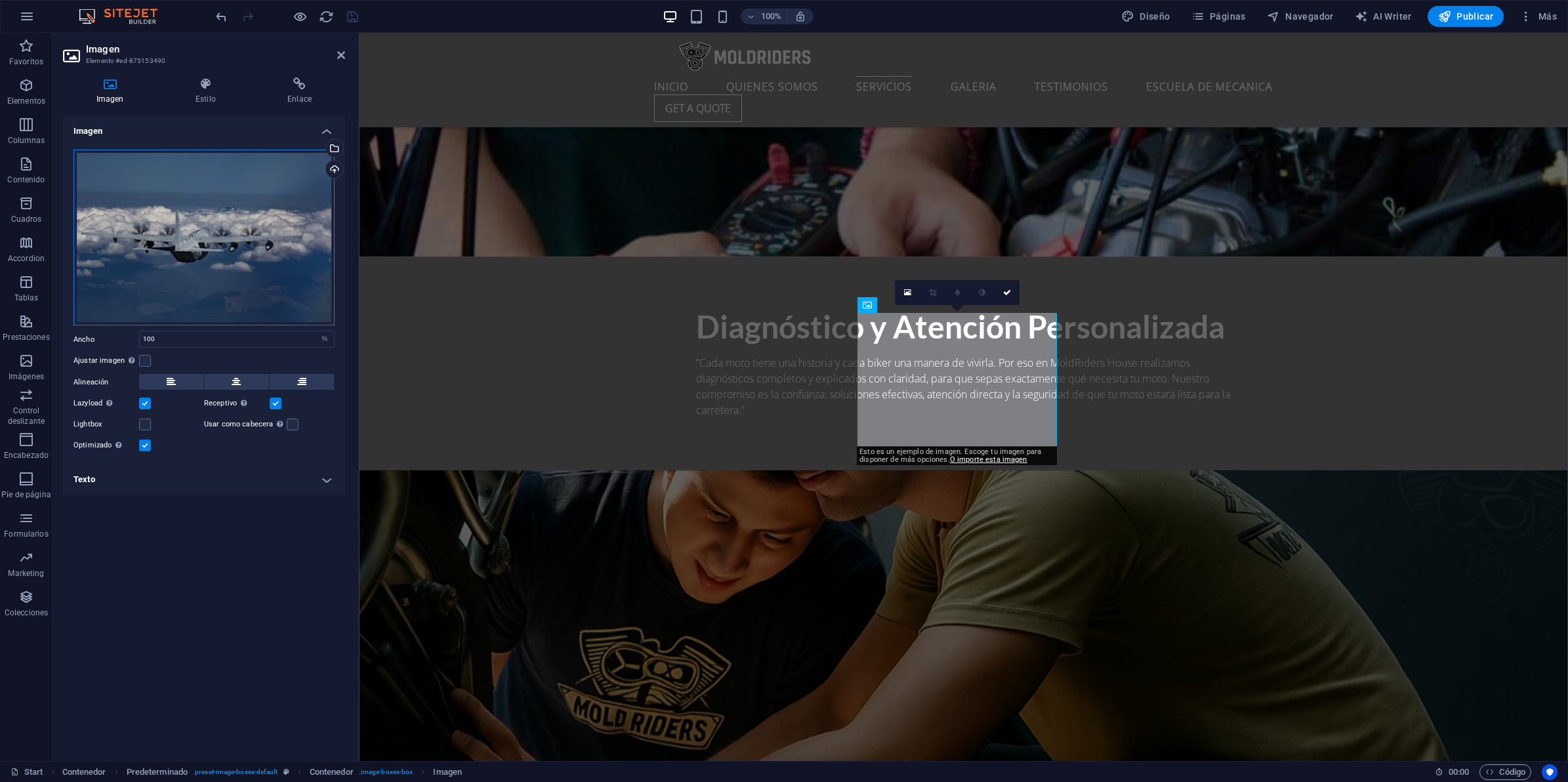
click at [234, 188] on div "Arrastra archivos aquí, haz clic para escoger archivos o selecciona archivos de…" at bounding box center [204, 238] width 261 height 176
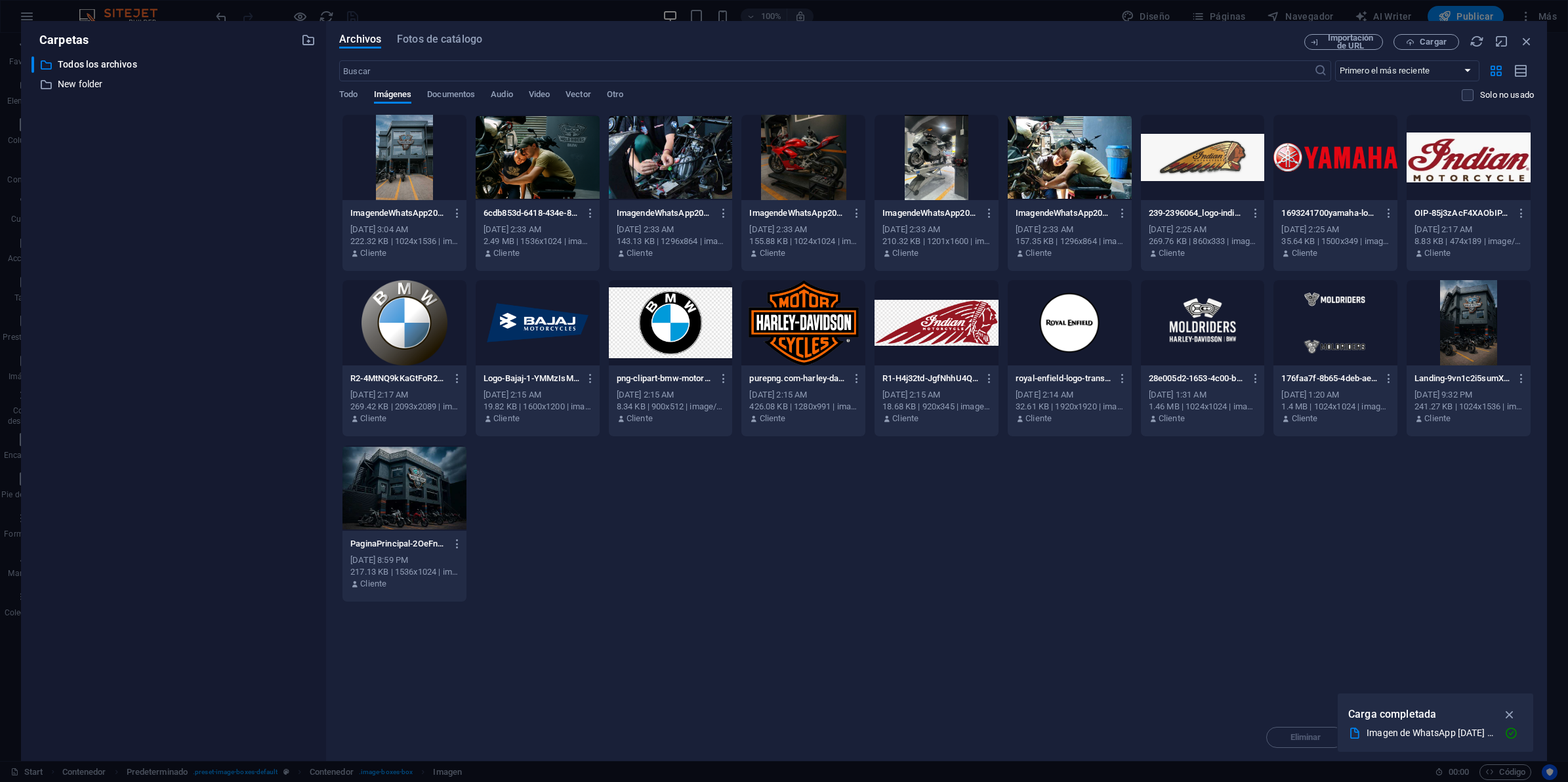
click at [680, 169] on div at bounding box center [670, 157] width 124 height 85
click at [680, 169] on div "1" at bounding box center [670, 157] width 124 height 85
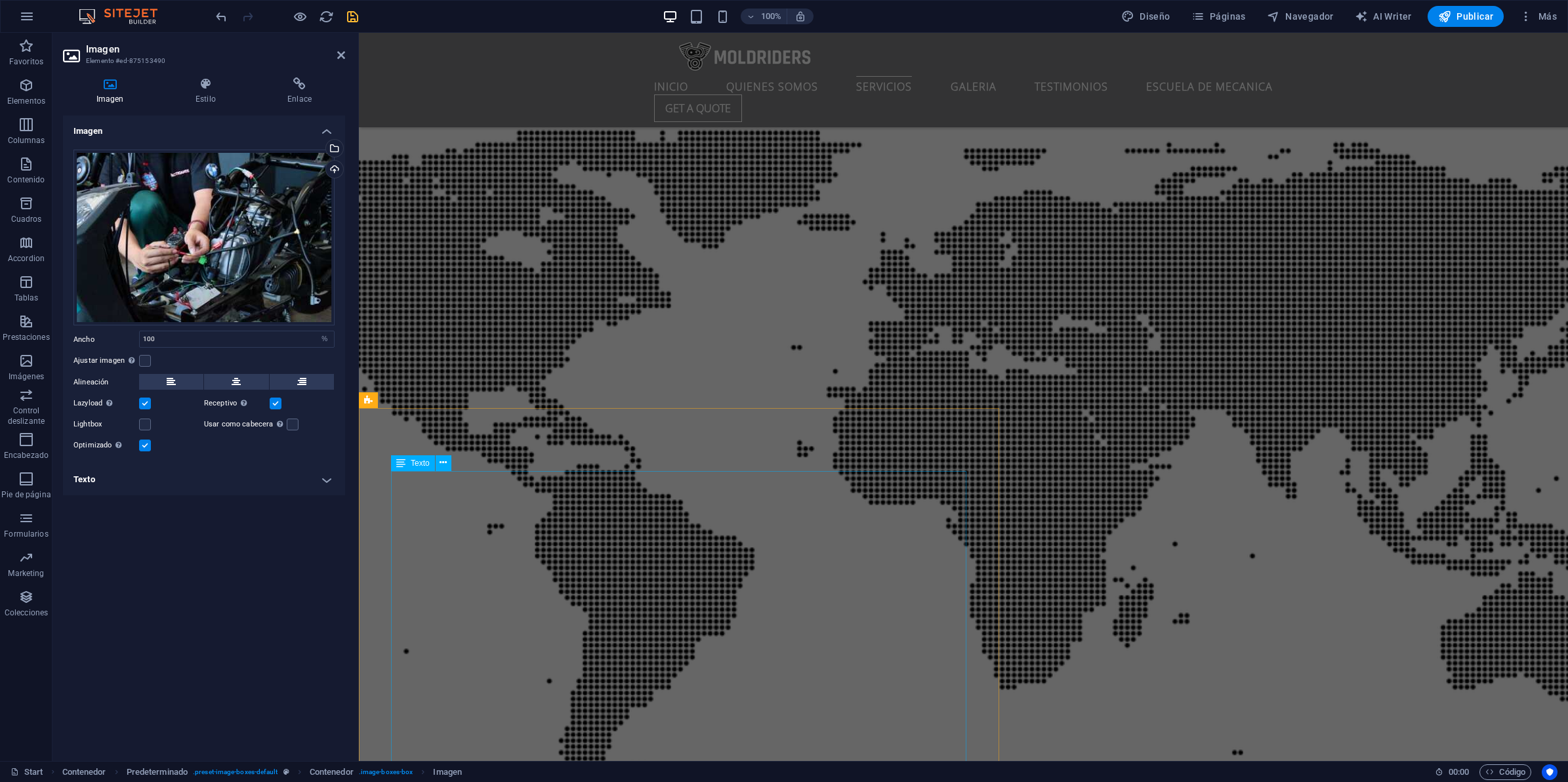
scroll to position [4208, 0]
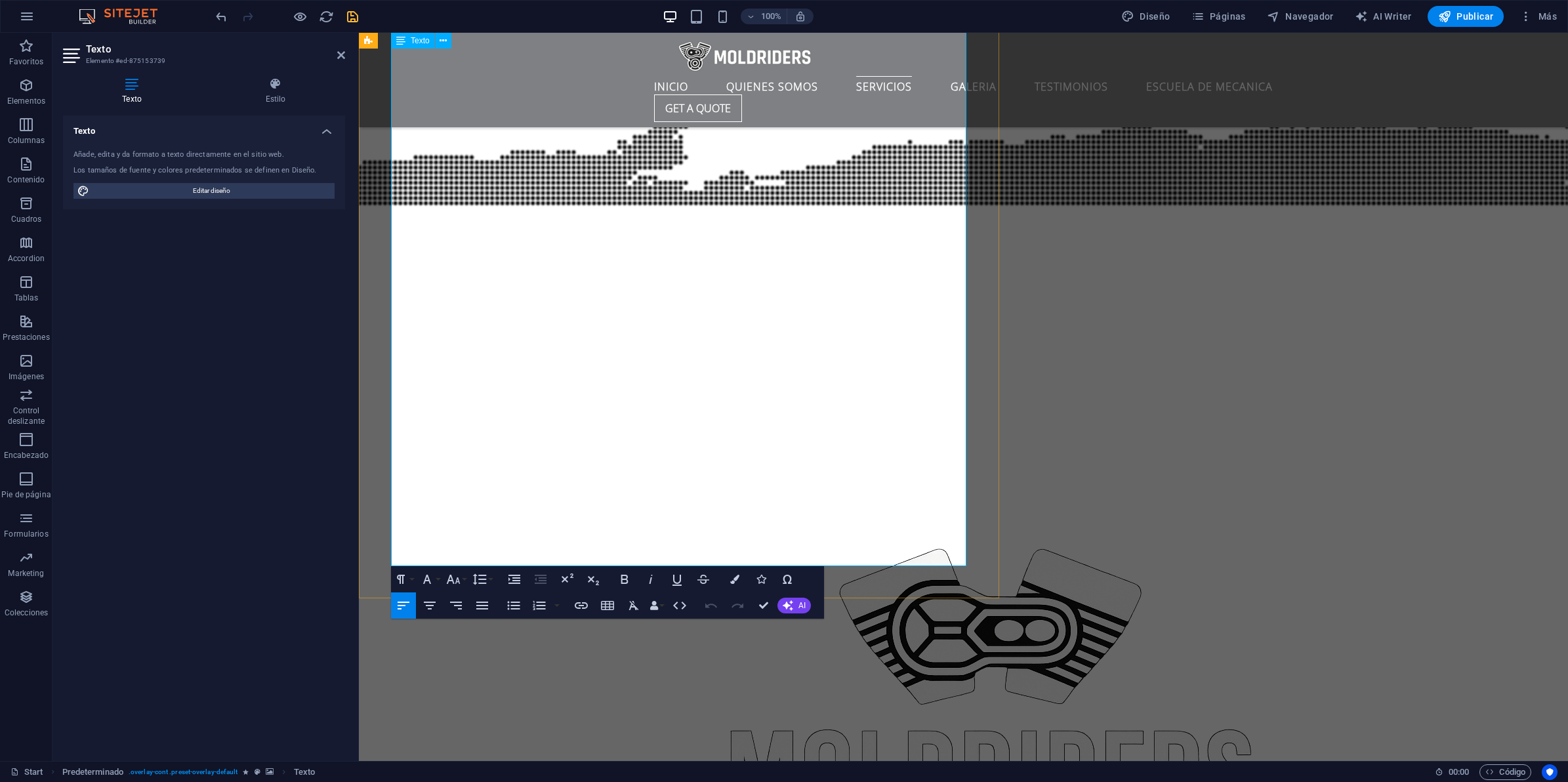
scroll to position [4556, 0]
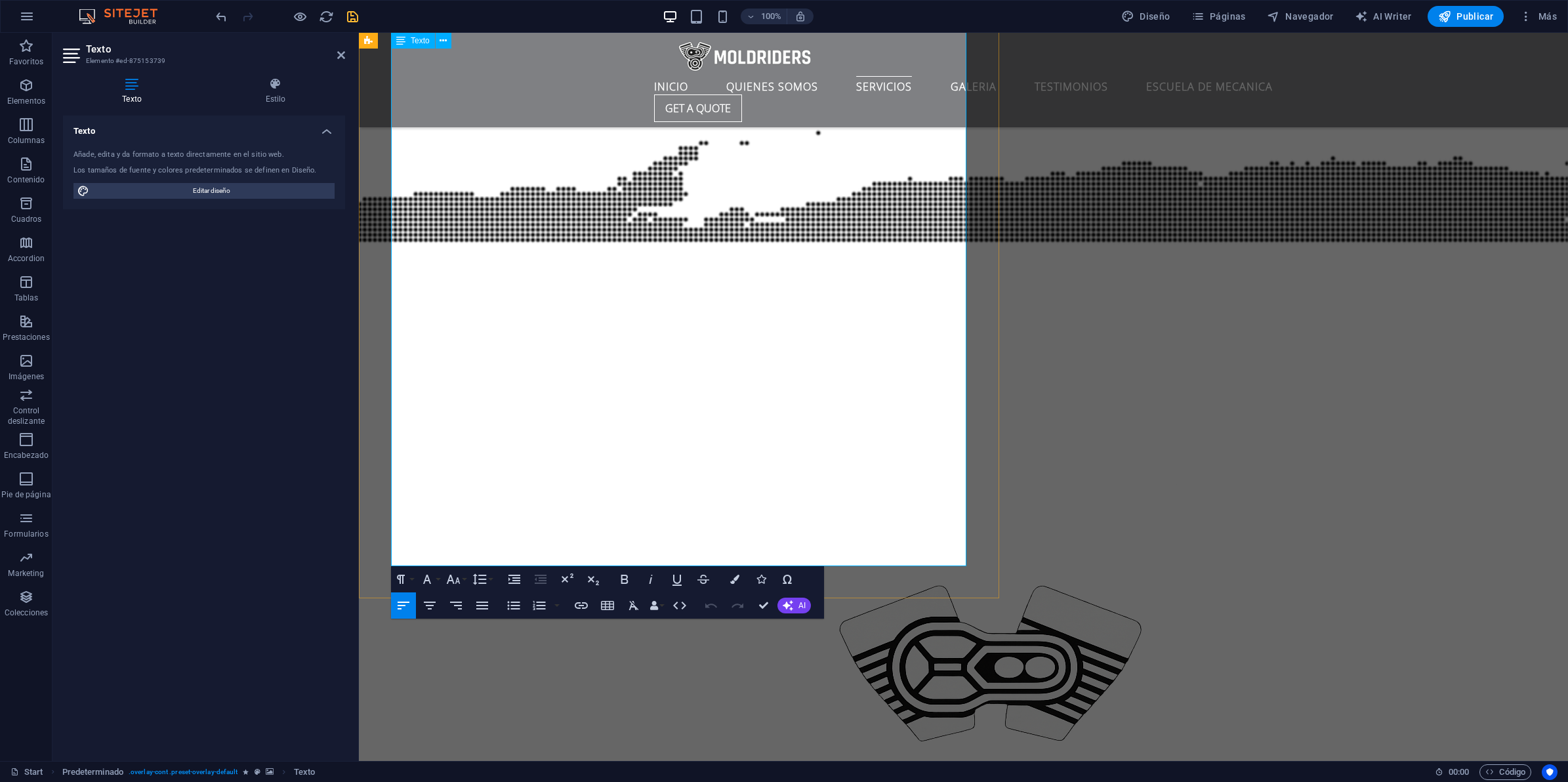
drag, startPoint x: 393, startPoint y: 388, endPoint x: 866, endPoint y: 566, distance: 505.4
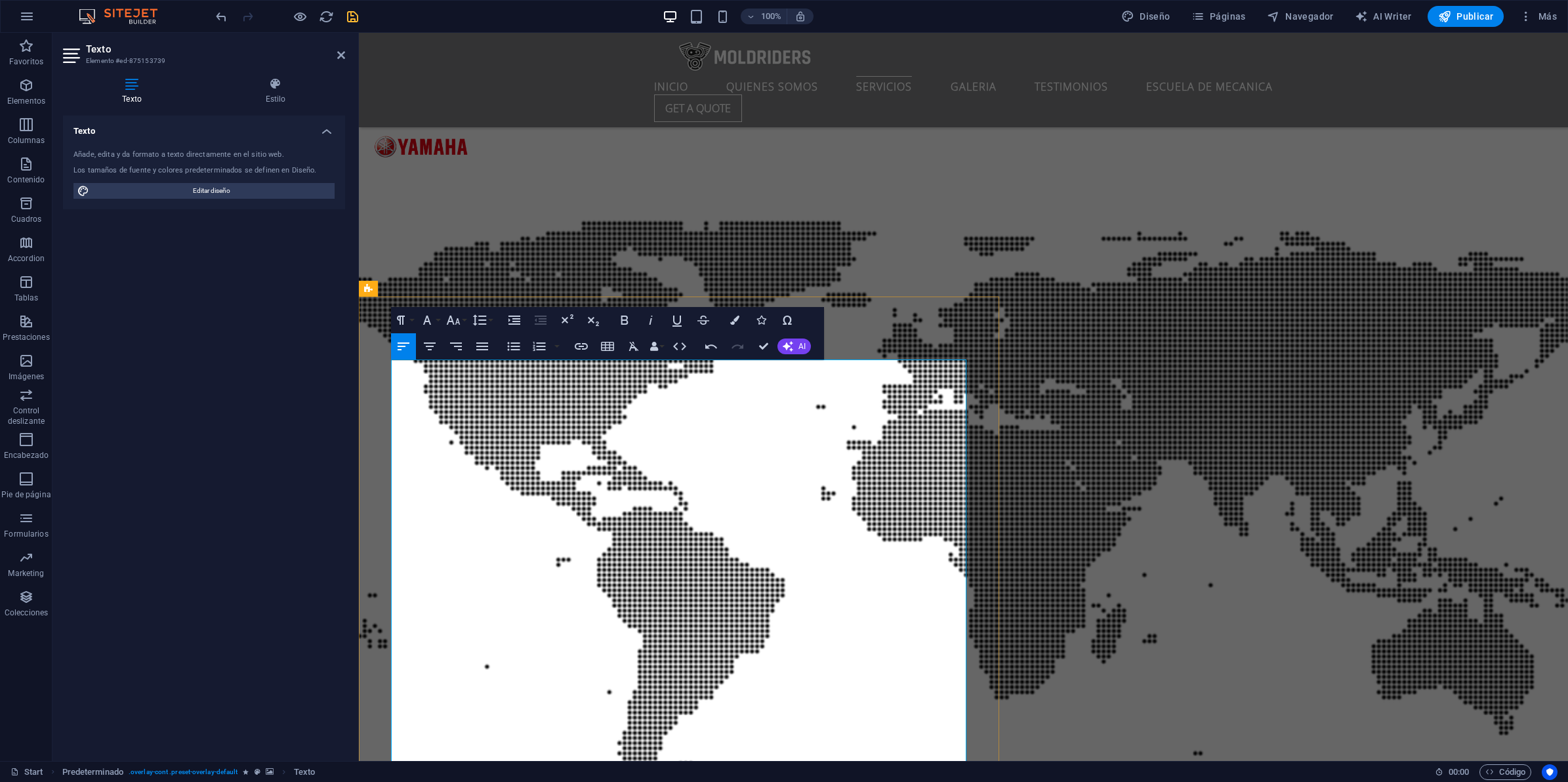
scroll to position [4228, 0]
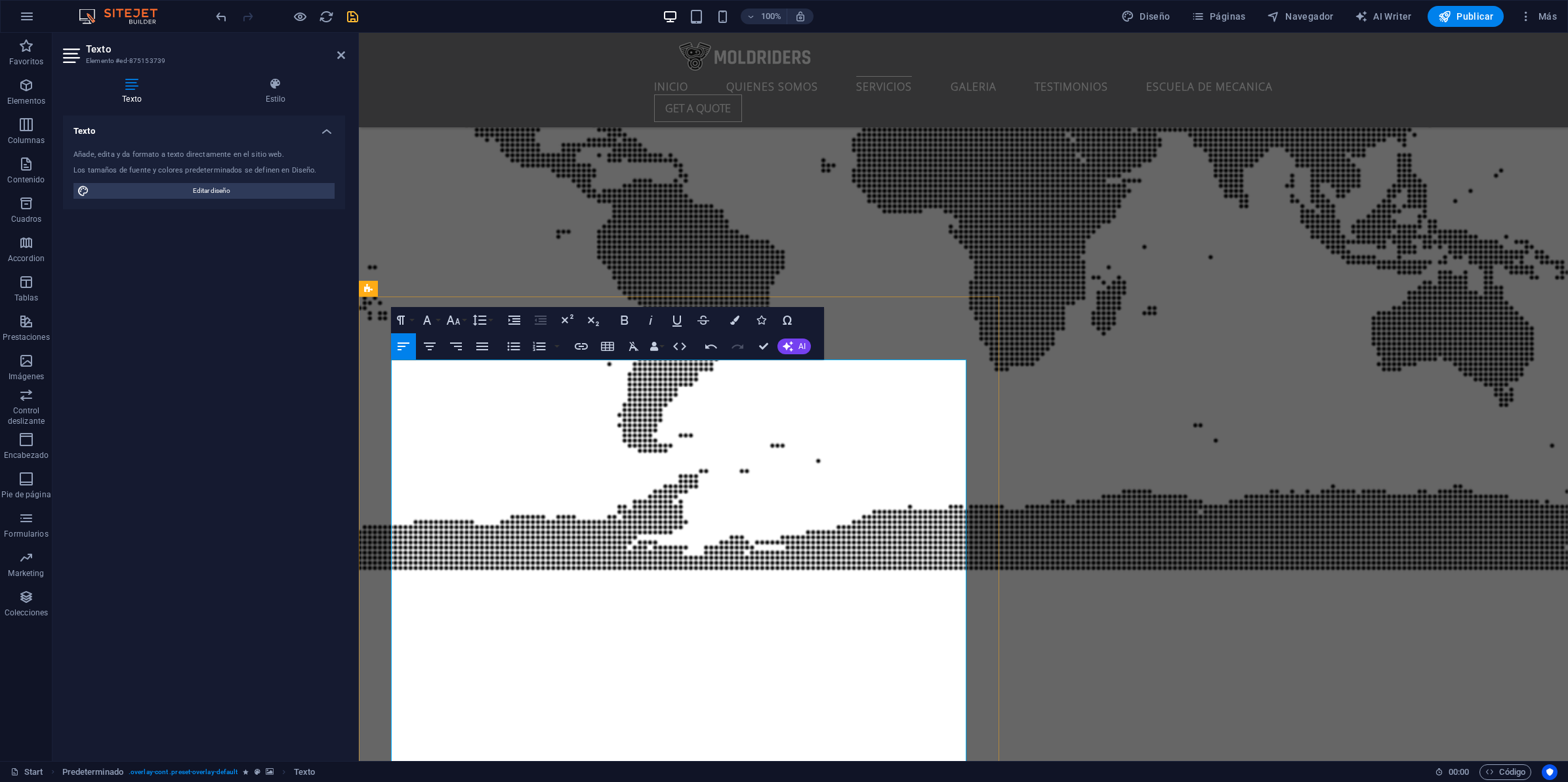
drag, startPoint x: 937, startPoint y: 373, endPoint x: 923, endPoint y: 372, distance: 14.0
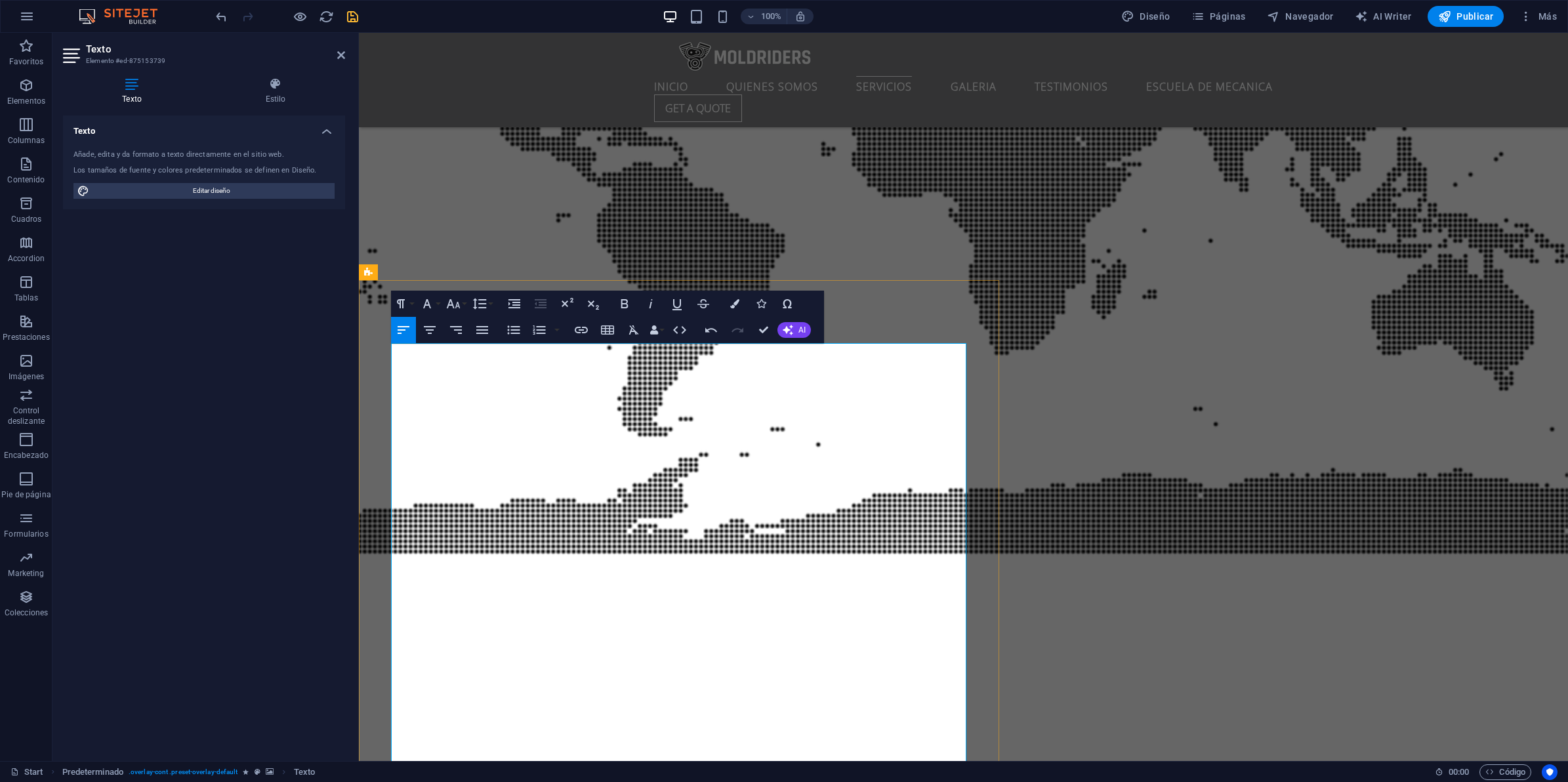
click at [456, 305] on icon "button" at bounding box center [453, 304] width 16 height 16
click at [475, 482] on link "30" at bounding box center [467, 487] width 47 height 20
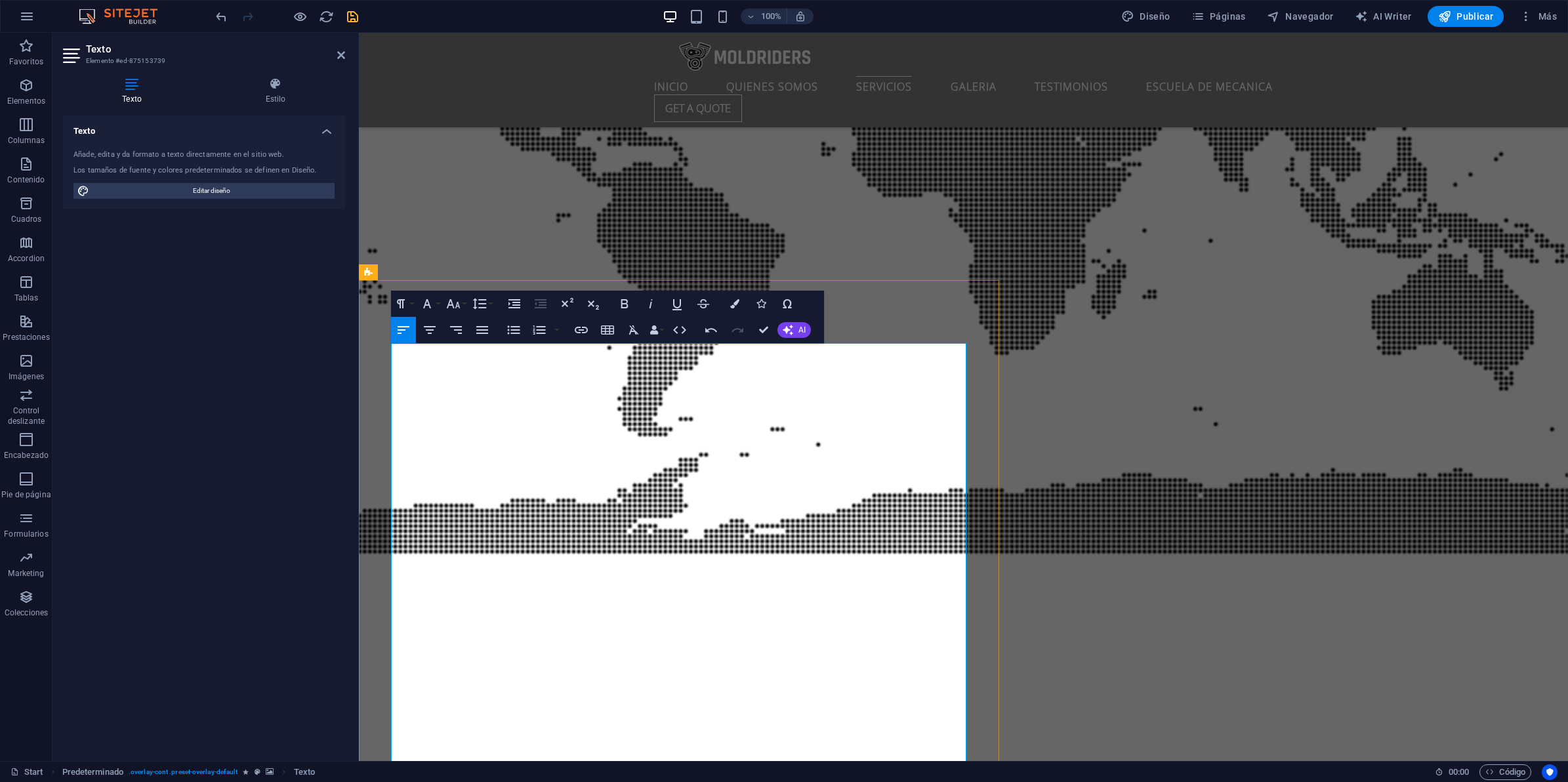
click at [455, 306] on icon "button" at bounding box center [453, 304] width 16 height 16
click at [461, 479] on link "30" at bounding box center [467, 487] width 47 height 20
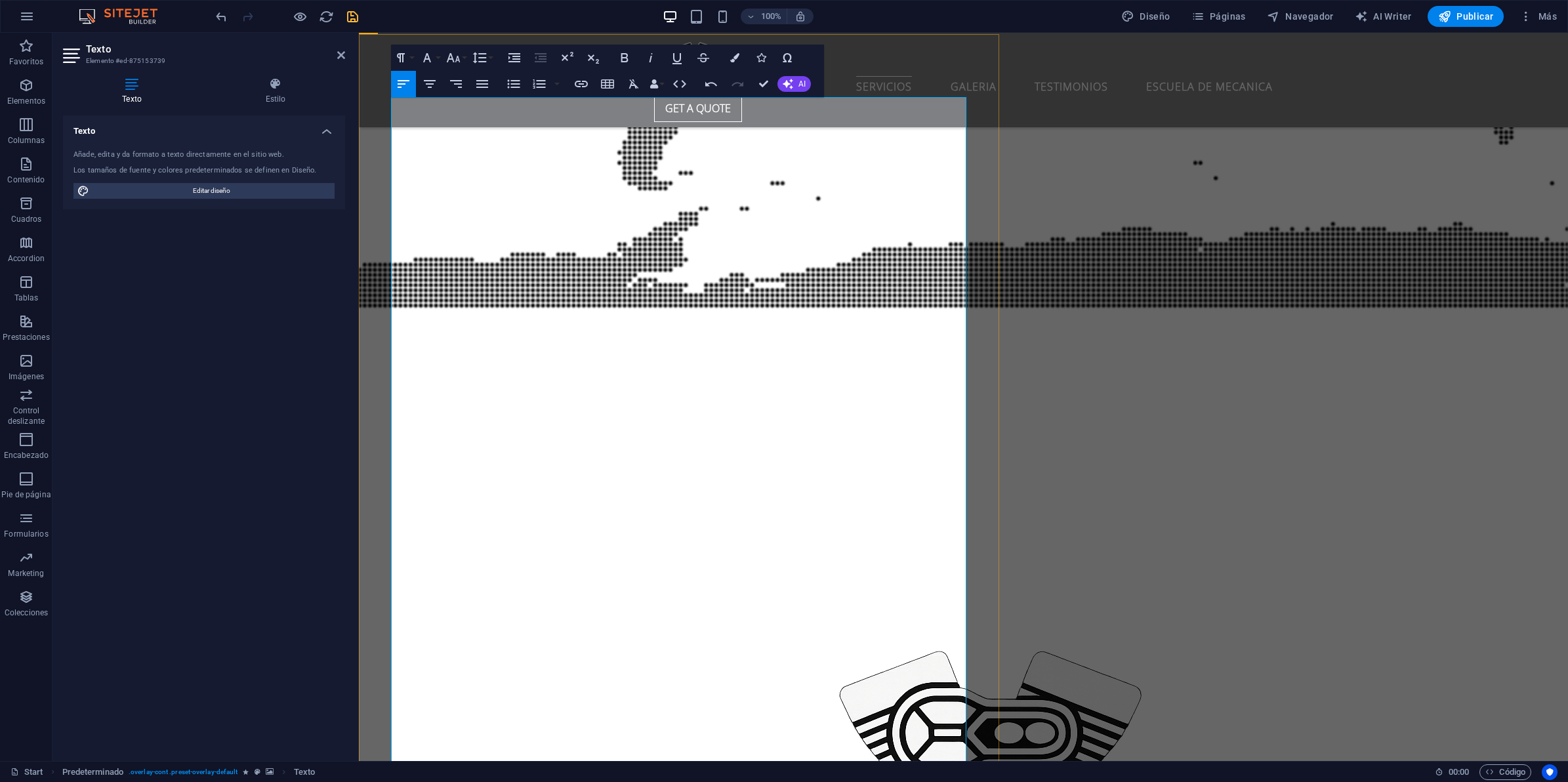
scroll to position [4573, 0]
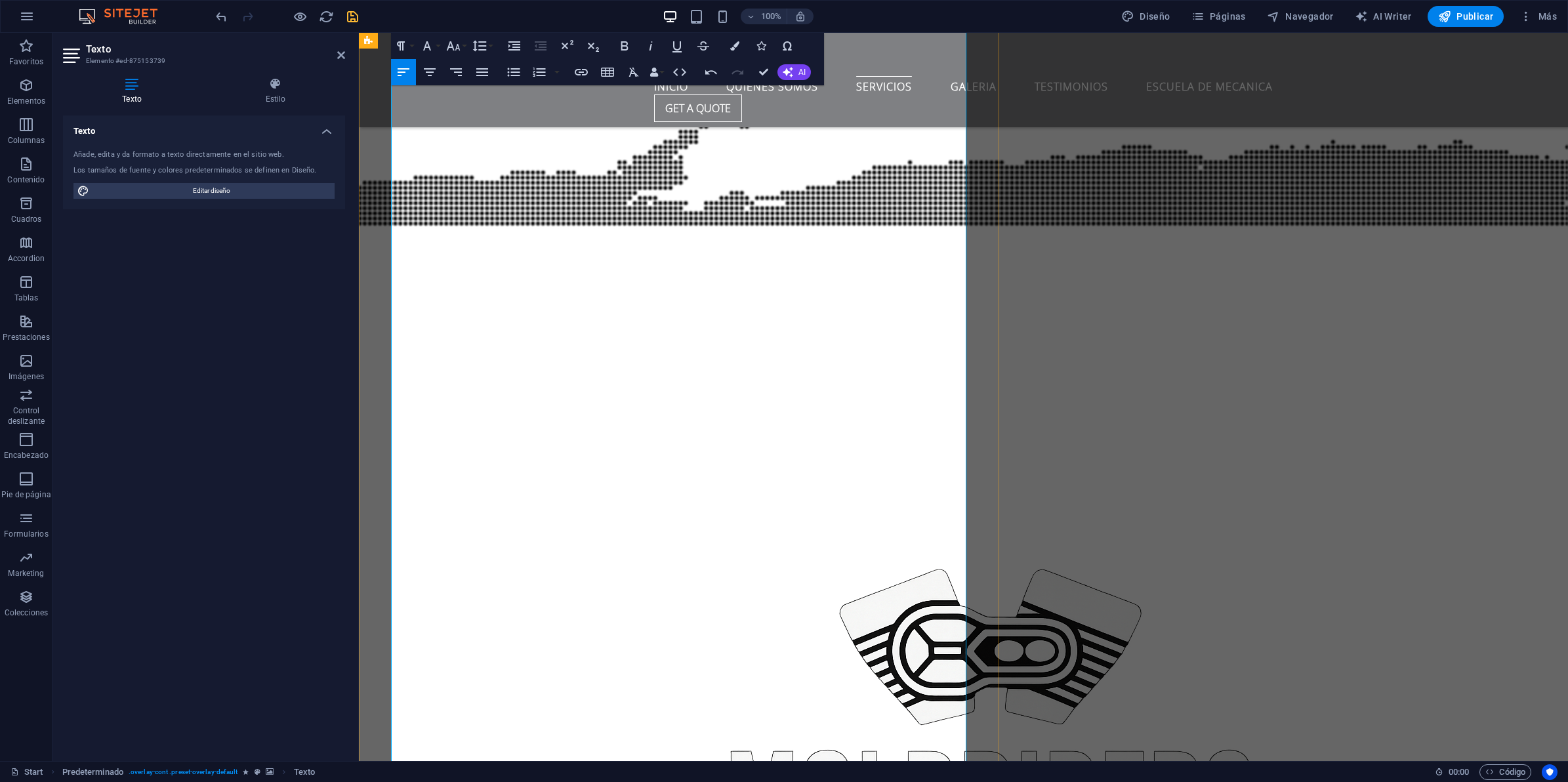
click at [450, 46] on icon "button" at bounding box center [453, 46] width 14 height 9
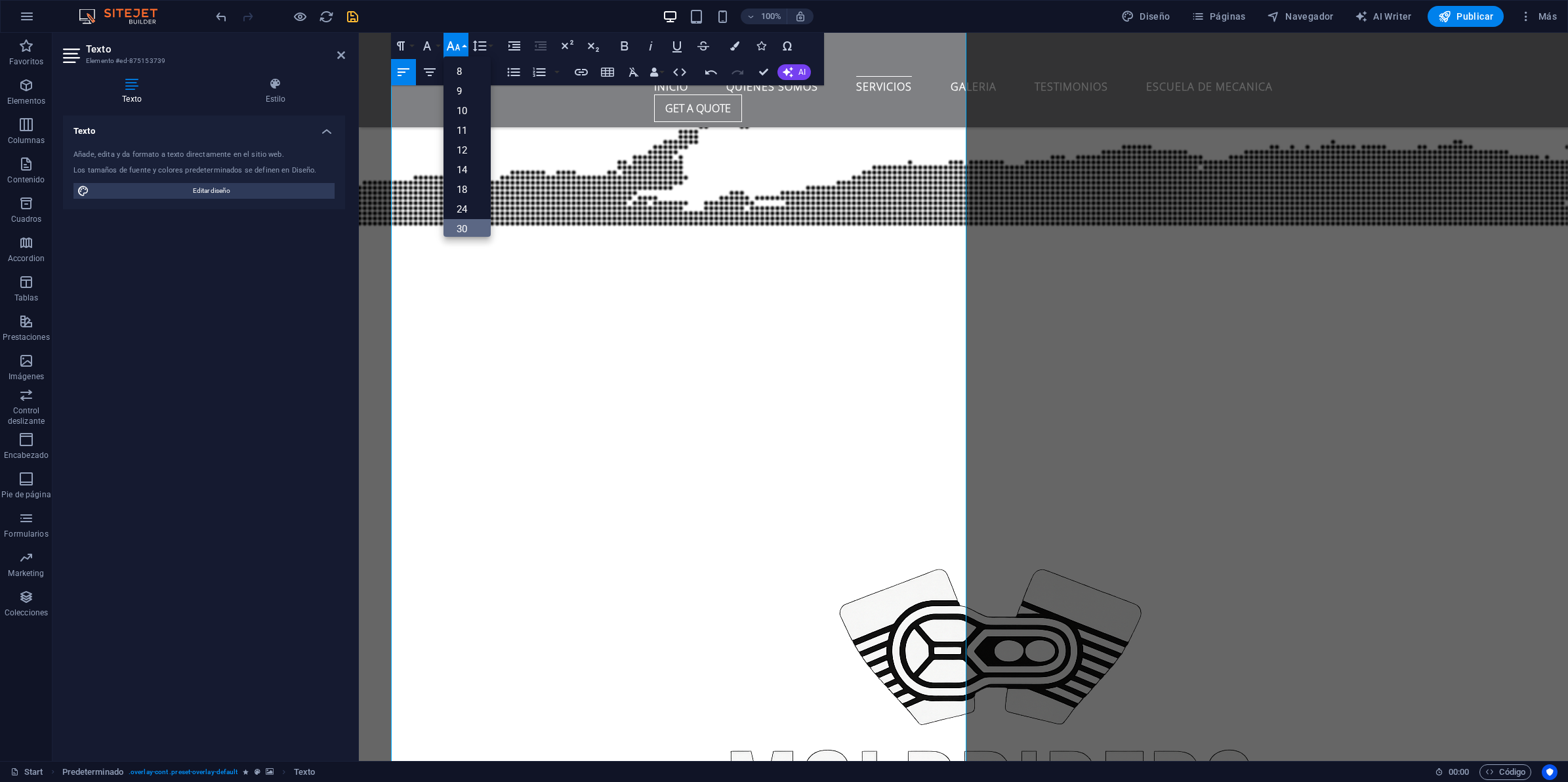
click at [470, 223] on link "30" at bounding box center [467, 229] width 47 height 20
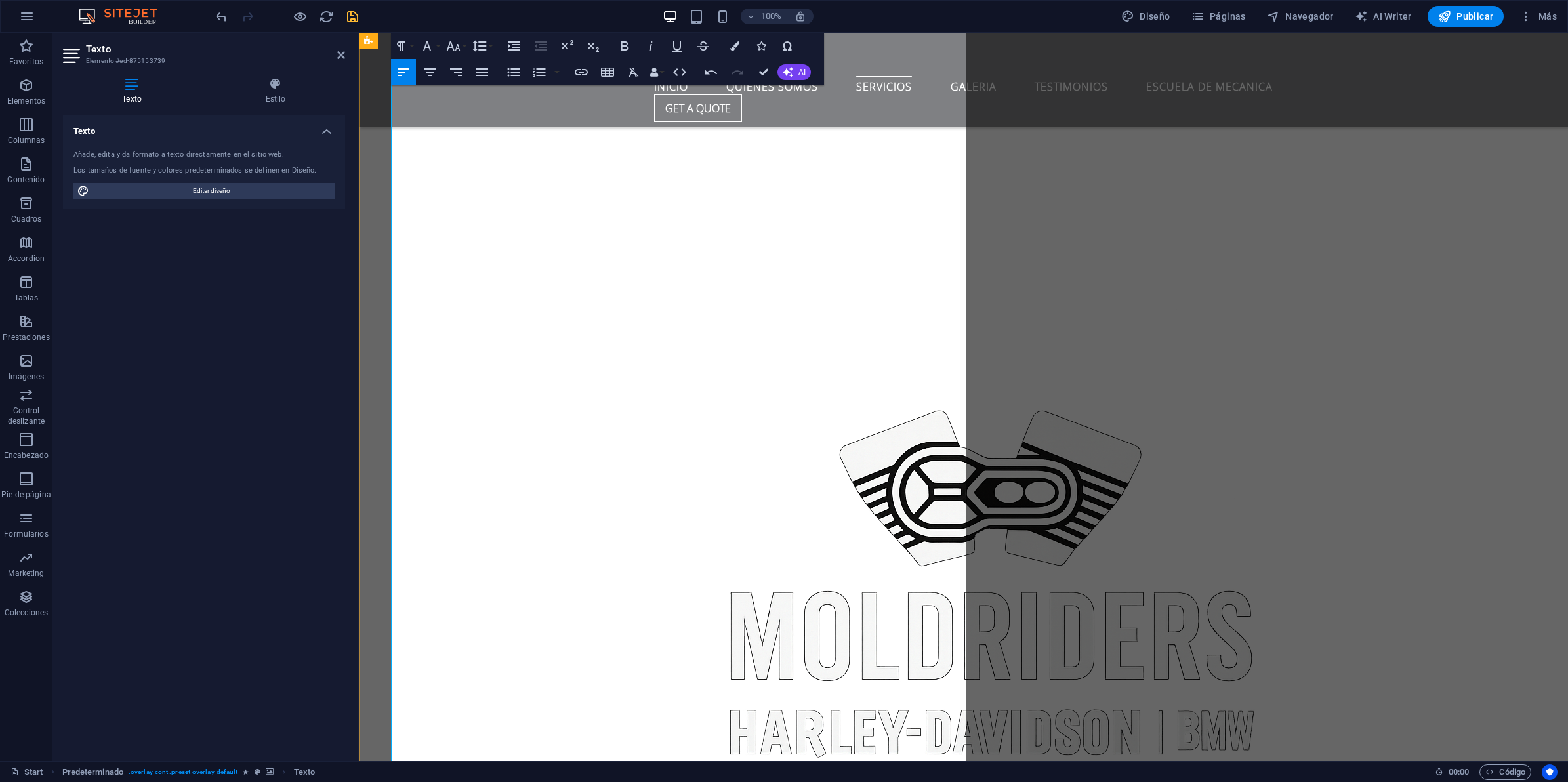
scroll to position [4737, 0]
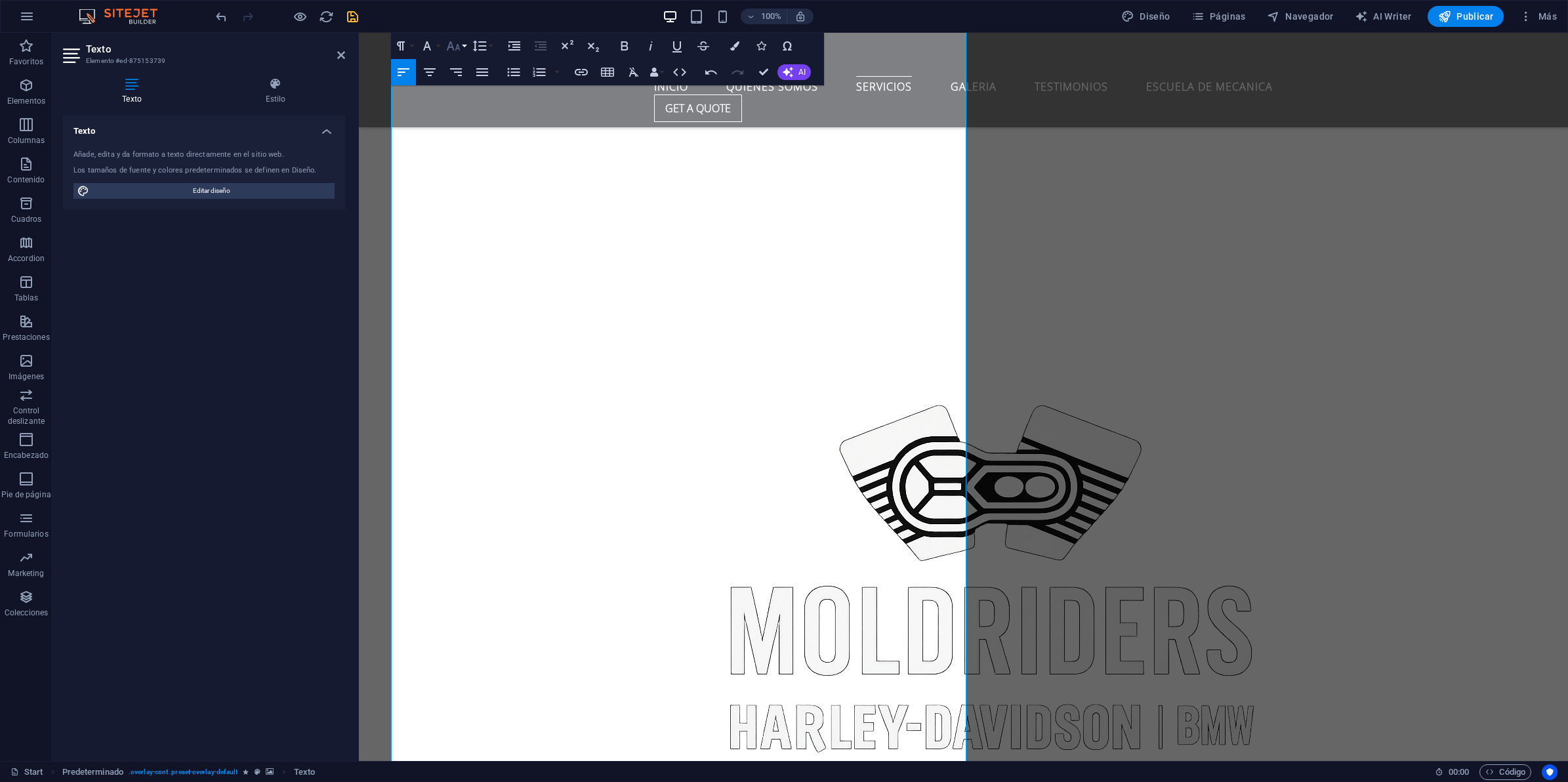
click at [453, 43] on icon "button" at bounding box center [453, 46] width 16 height 16
click at [469, 224] on link "30" at bounding box center [467, 229] width 47 height 20
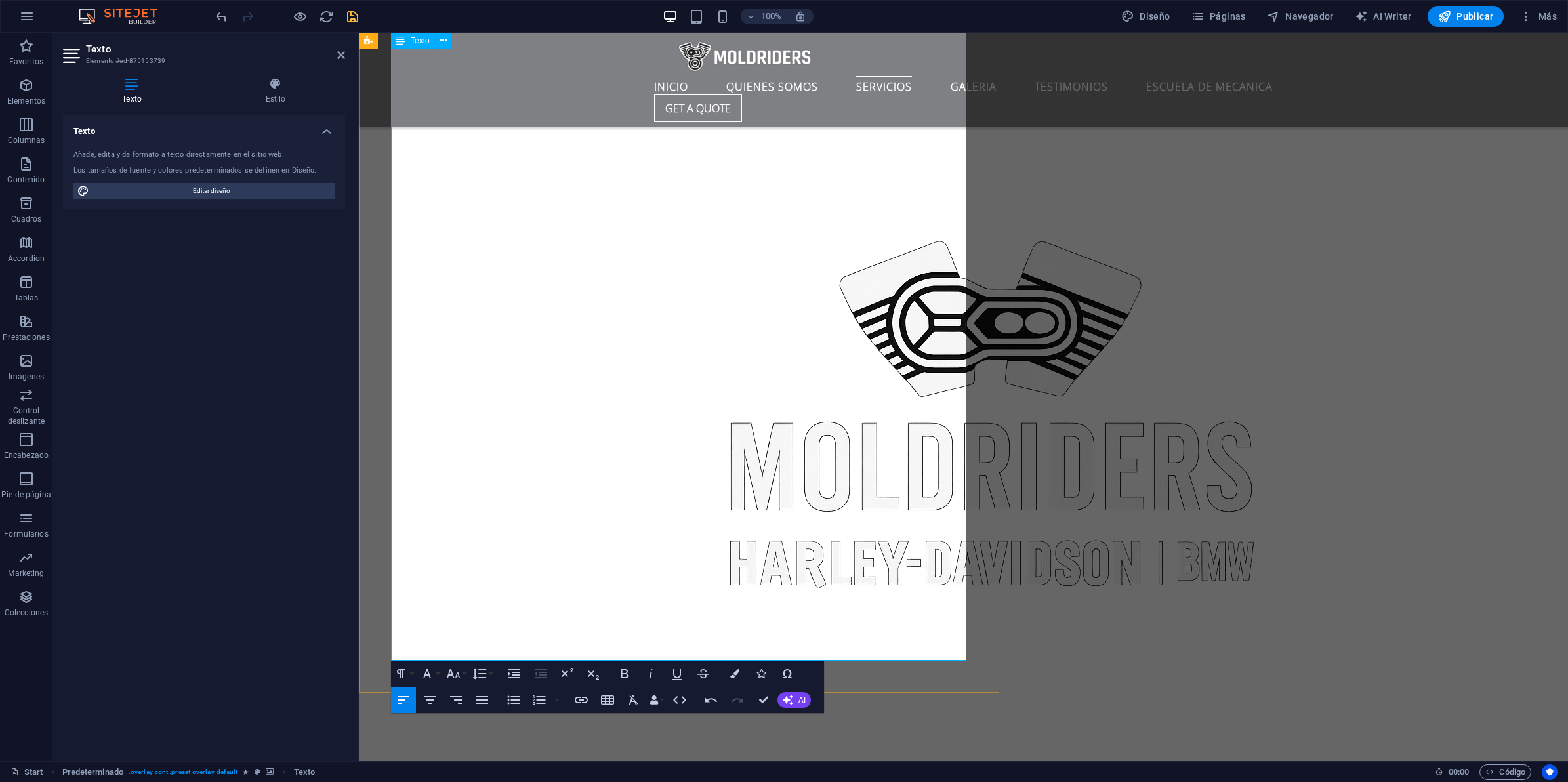
scroll to position [4983, 0]
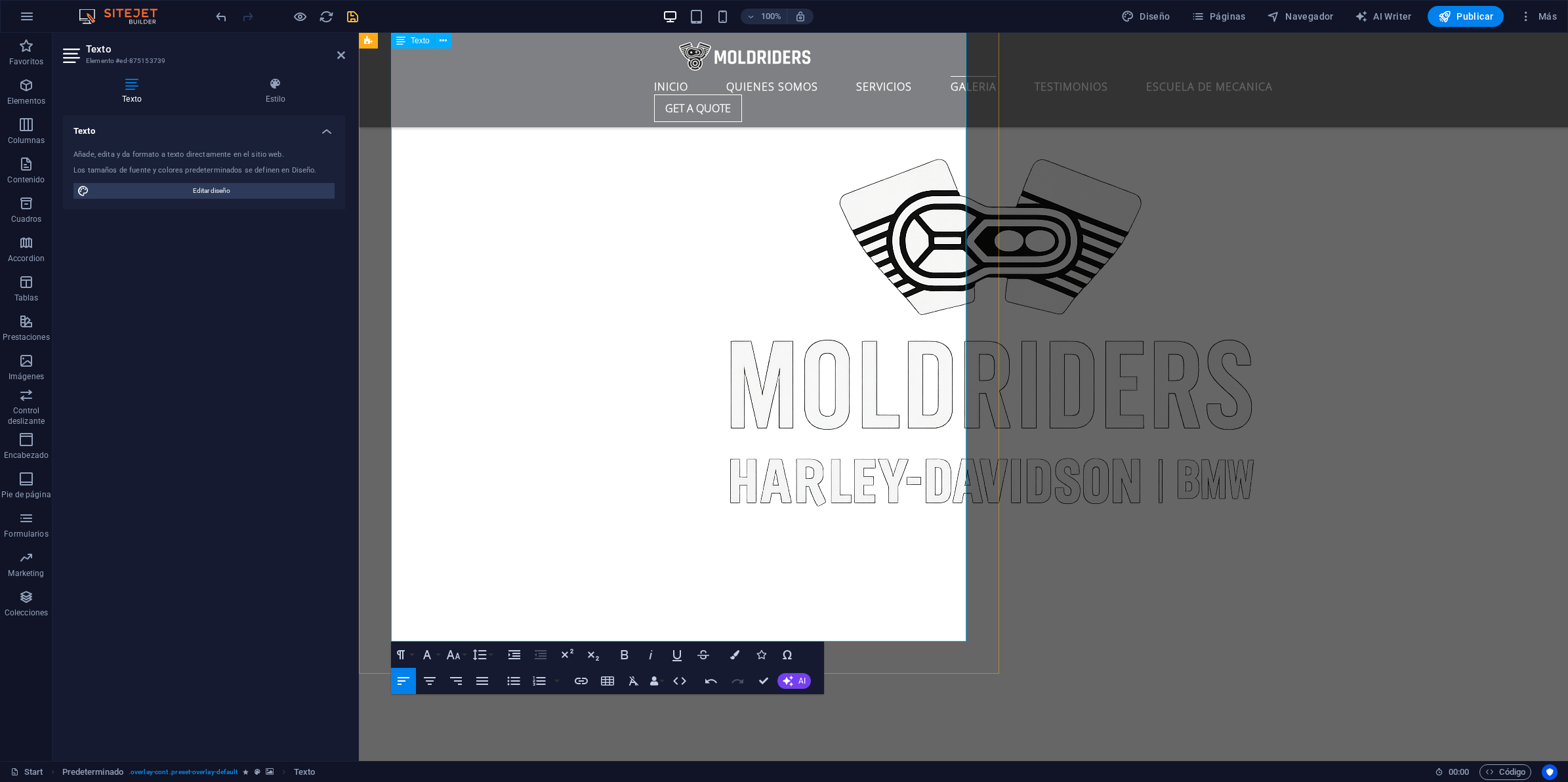
click at [455, 654] on icon "button" at bounding box center [453, 654] width 16 height 16
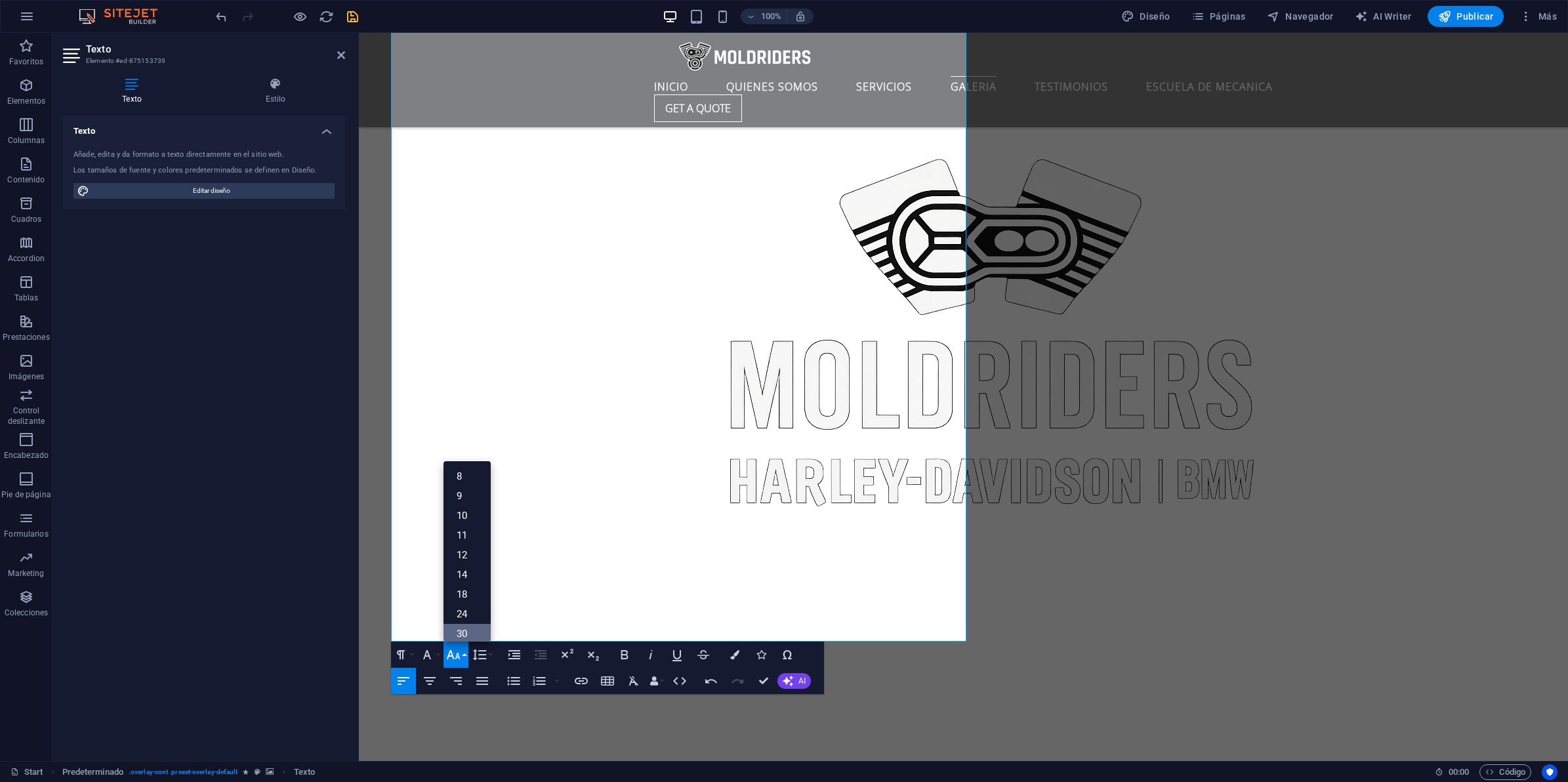
click at [465, 631] on link "30" at bounding box center [467, 634] width 47 height 20
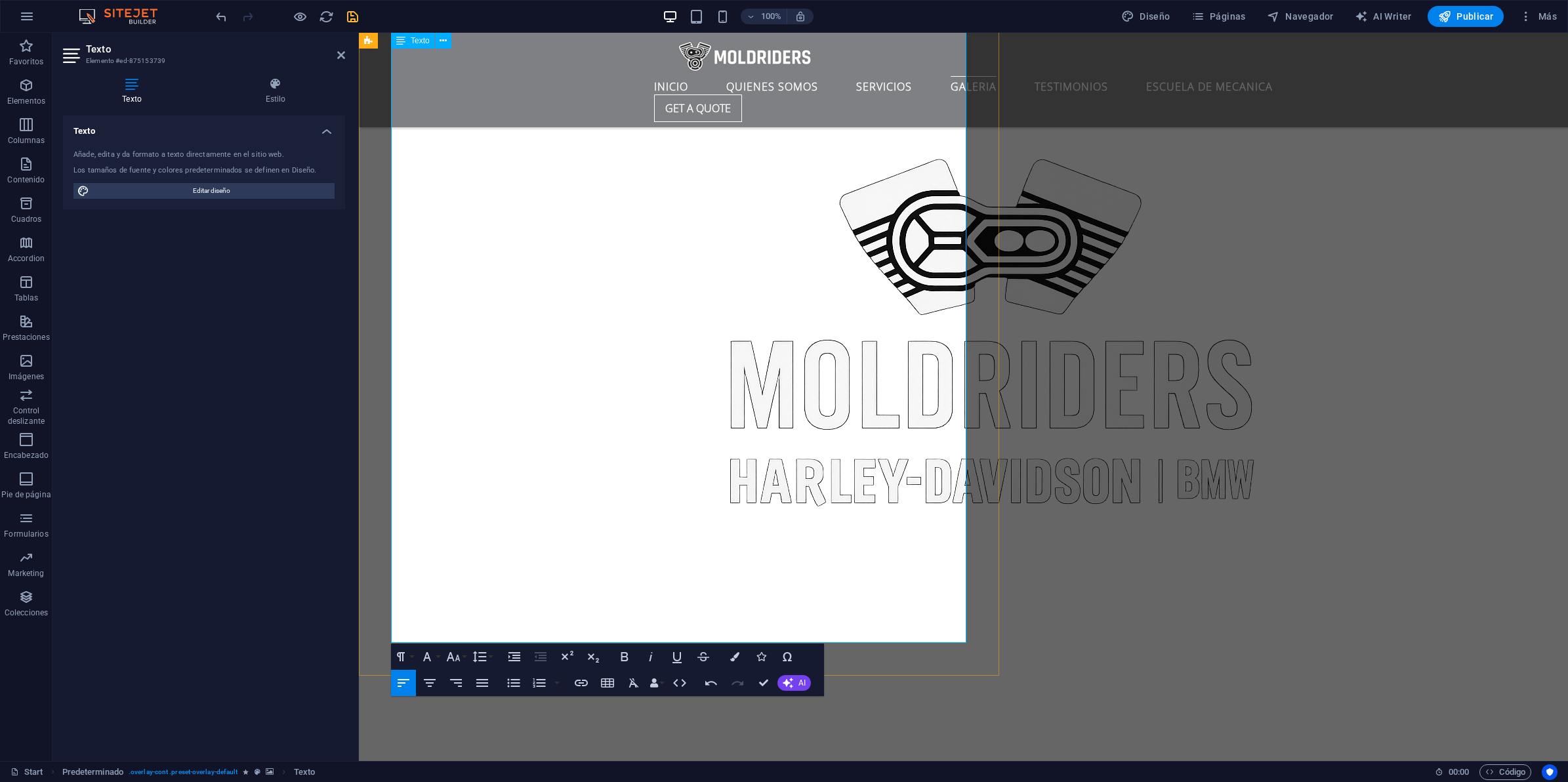
click at [450, 659] on icon "button" at bounding box center [453, 657] width 16 height 16
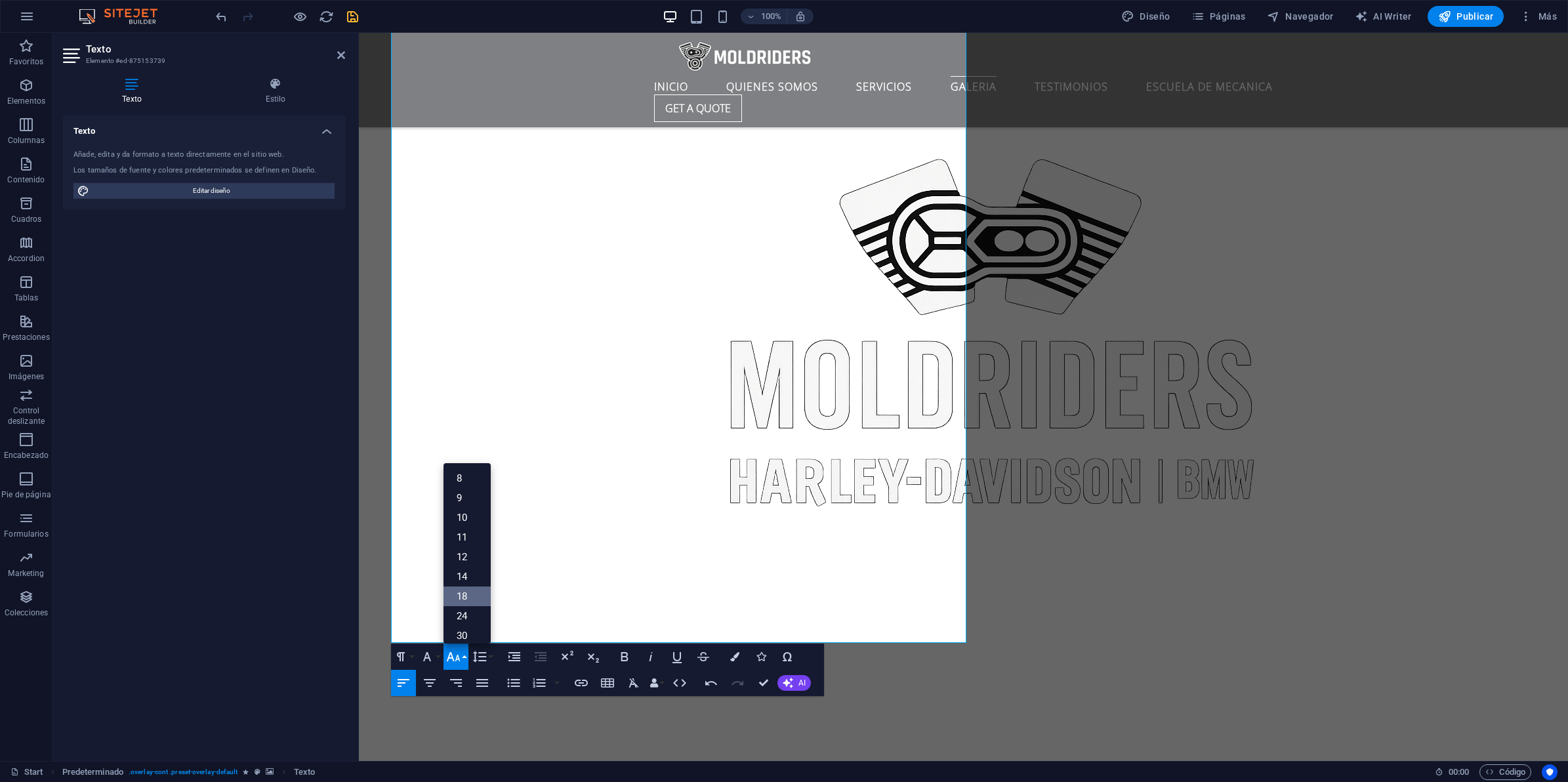
click at [475, 597] on link "18" at bounding box center [467, 596] width 47 height 20
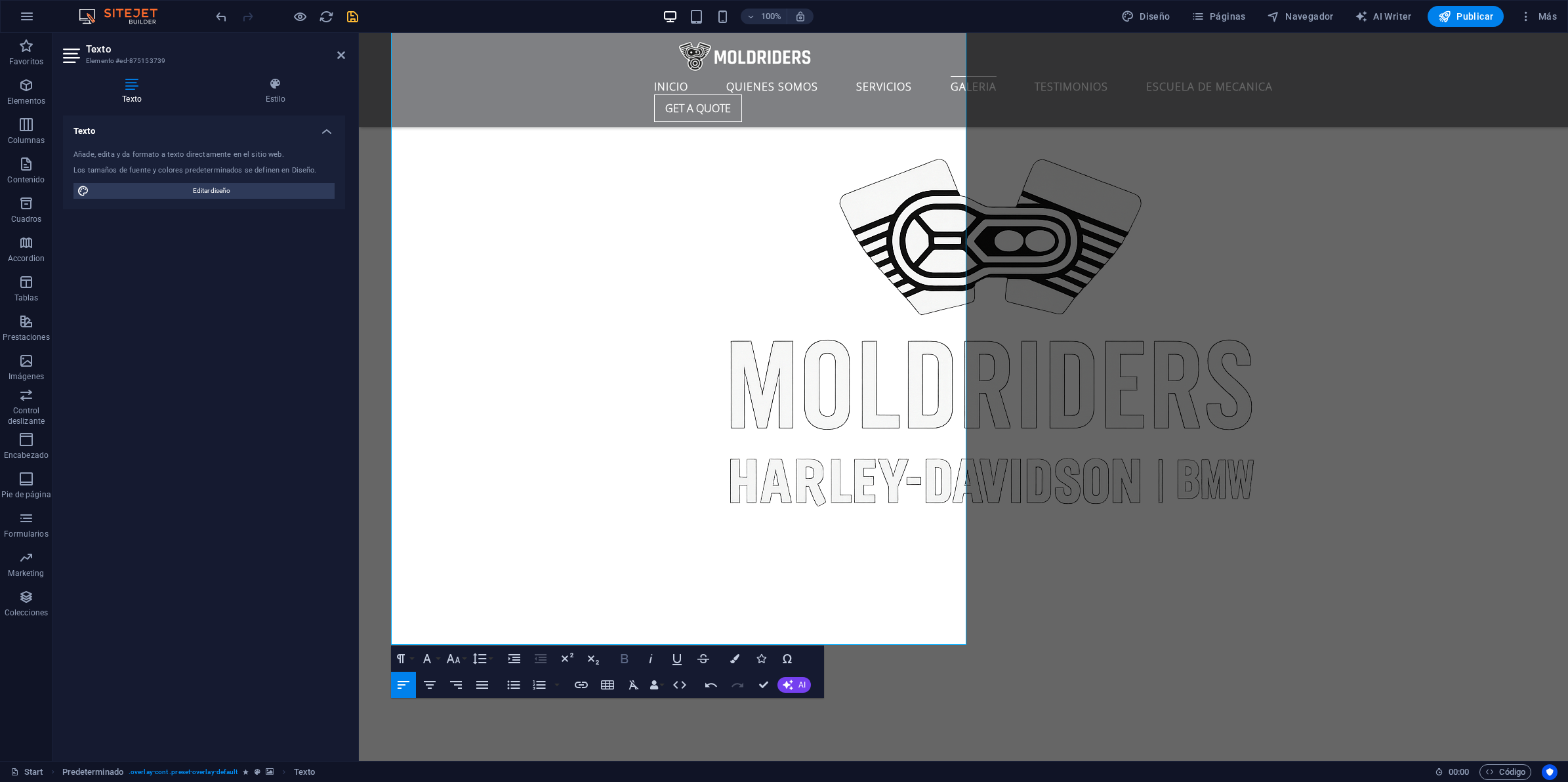
click at [628, 663] on icon "button" at bounding box center [624, 658] width 16 height 16
click at [352, 14] on icon "save" at bounding box center [352, 17] width 15 height 15
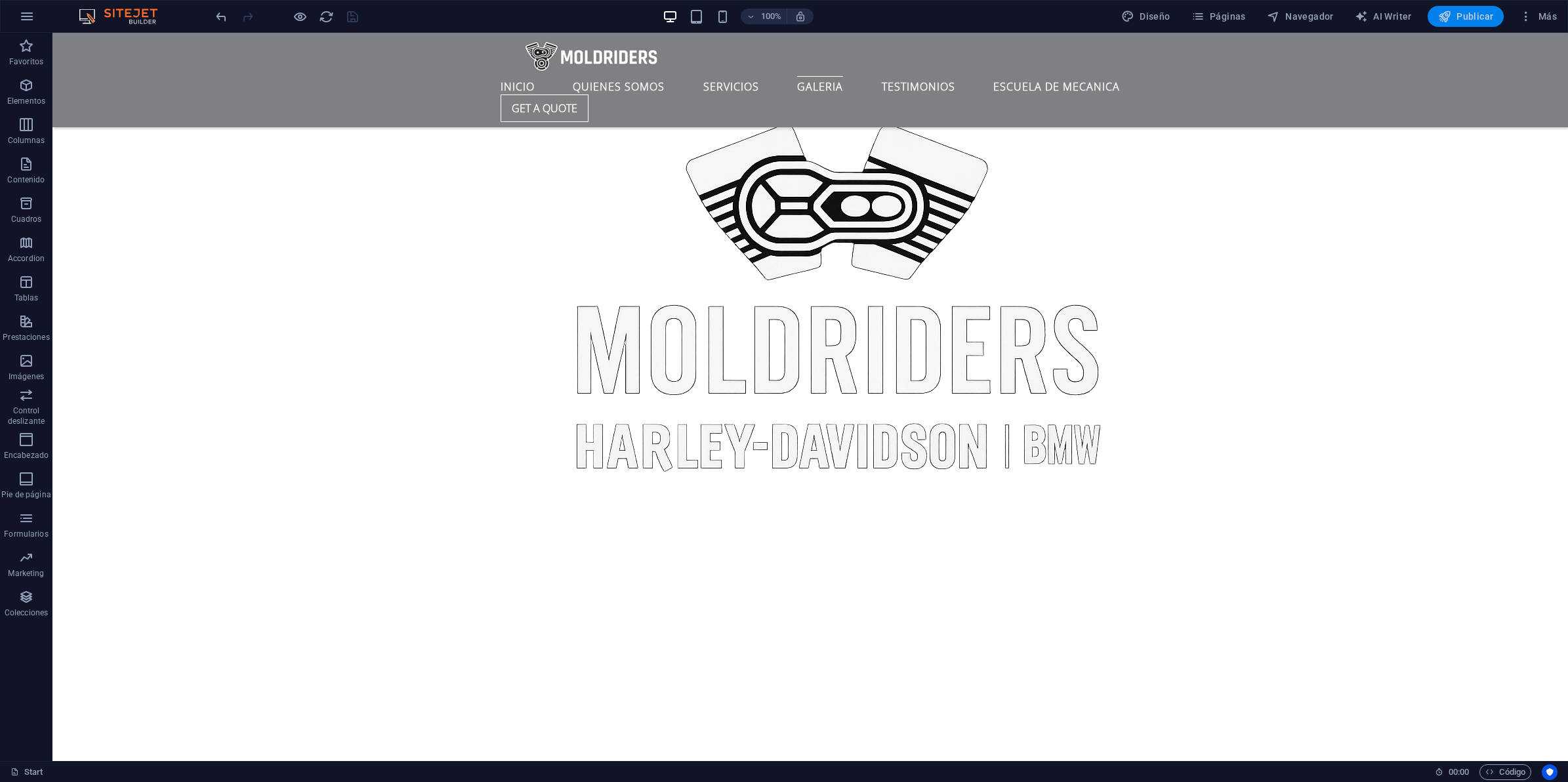
click at [1484, 10] on span "Publicar" at bounding box center [1465, 16] width 55 height 13
click at [1473, 22] on span "Publicar" at bounding box center [1465, 16] width 55 height 13
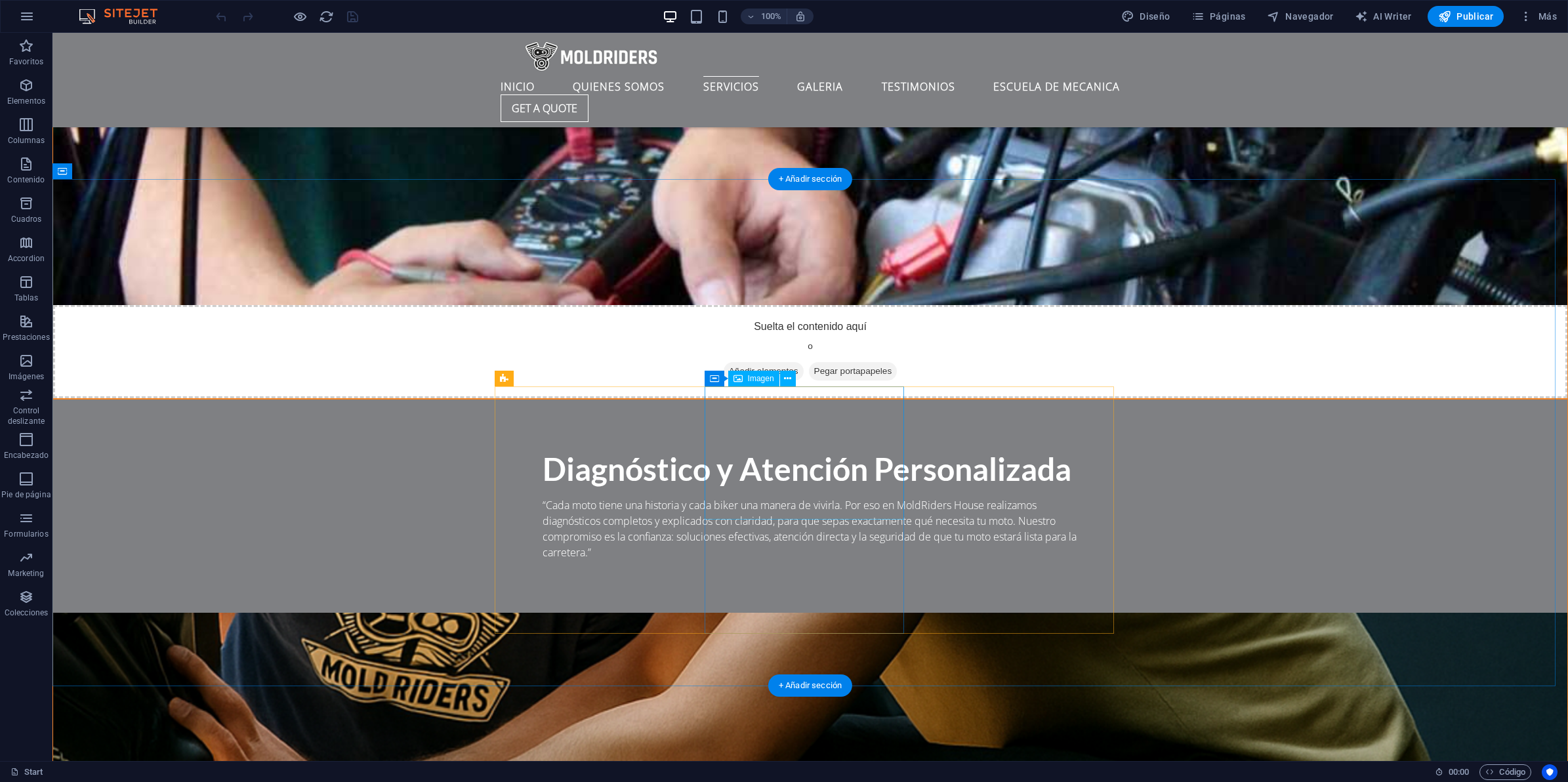
scroll to position [2788, 0]
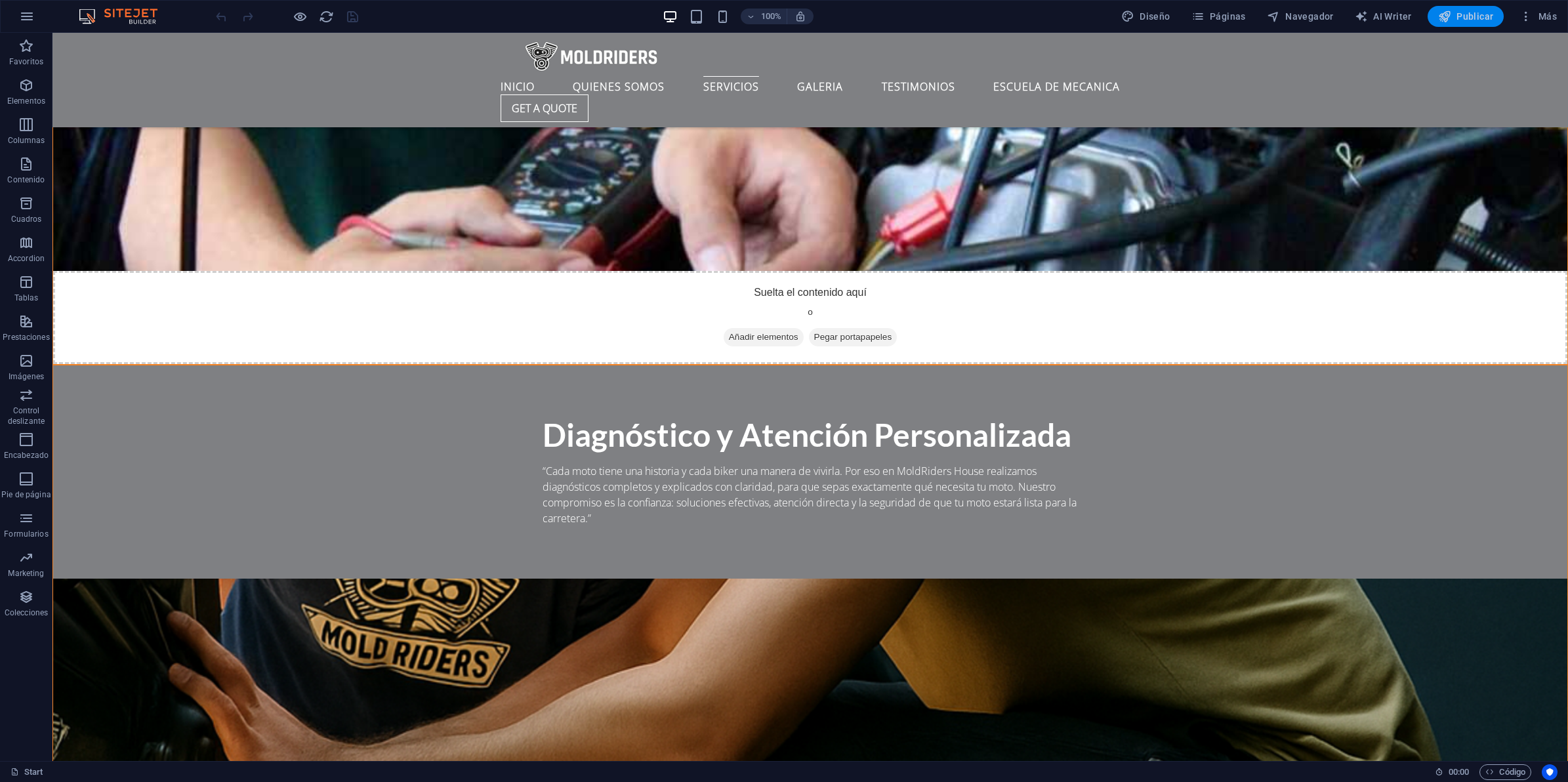
click at [1483, 24] on button "Publicar" at bounding box center [1465, 17] width 77 height 21
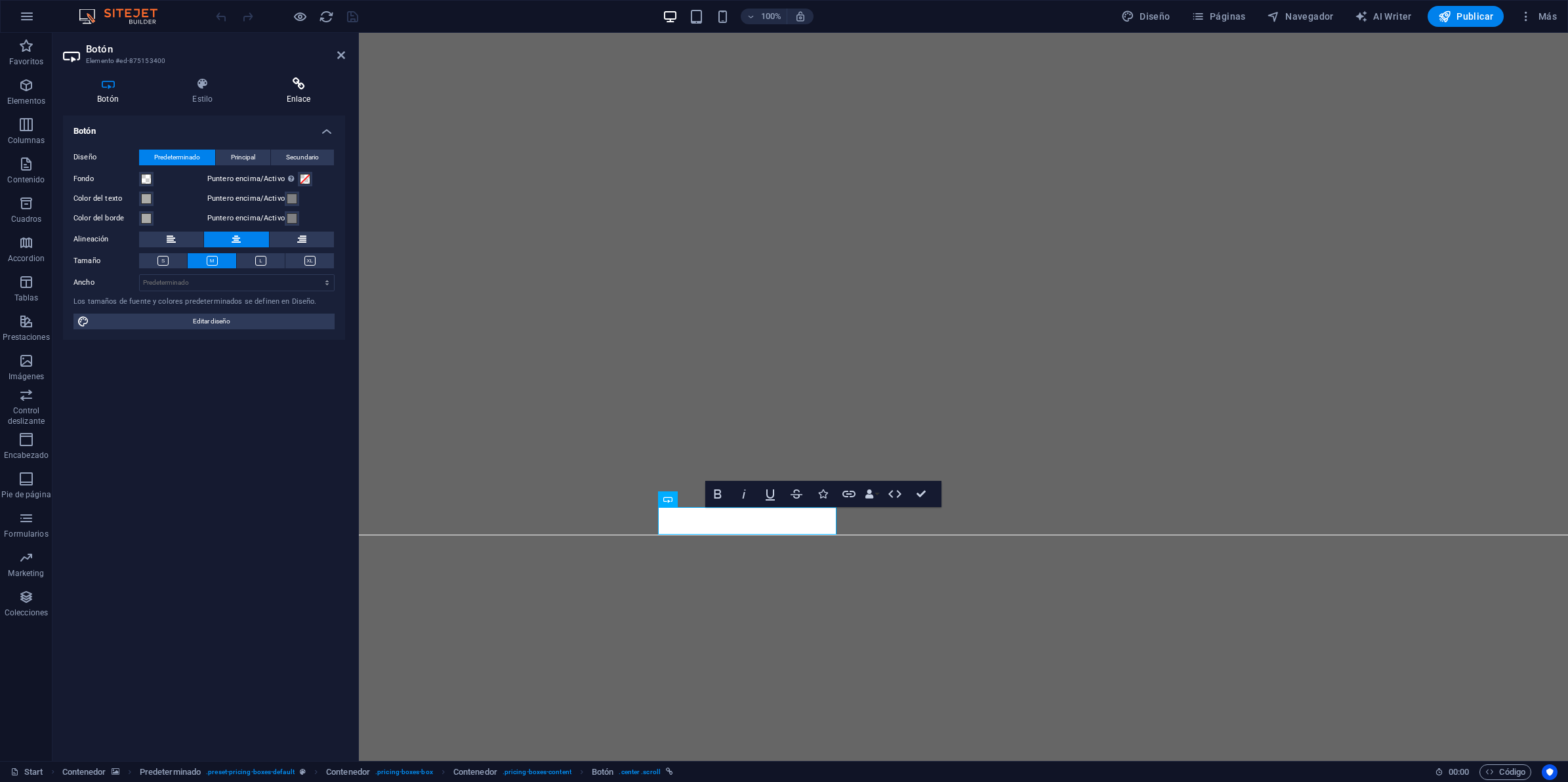
click at [292, 99] on h4 "Enlace" at bounding box center [298, 91] width 93 height 27
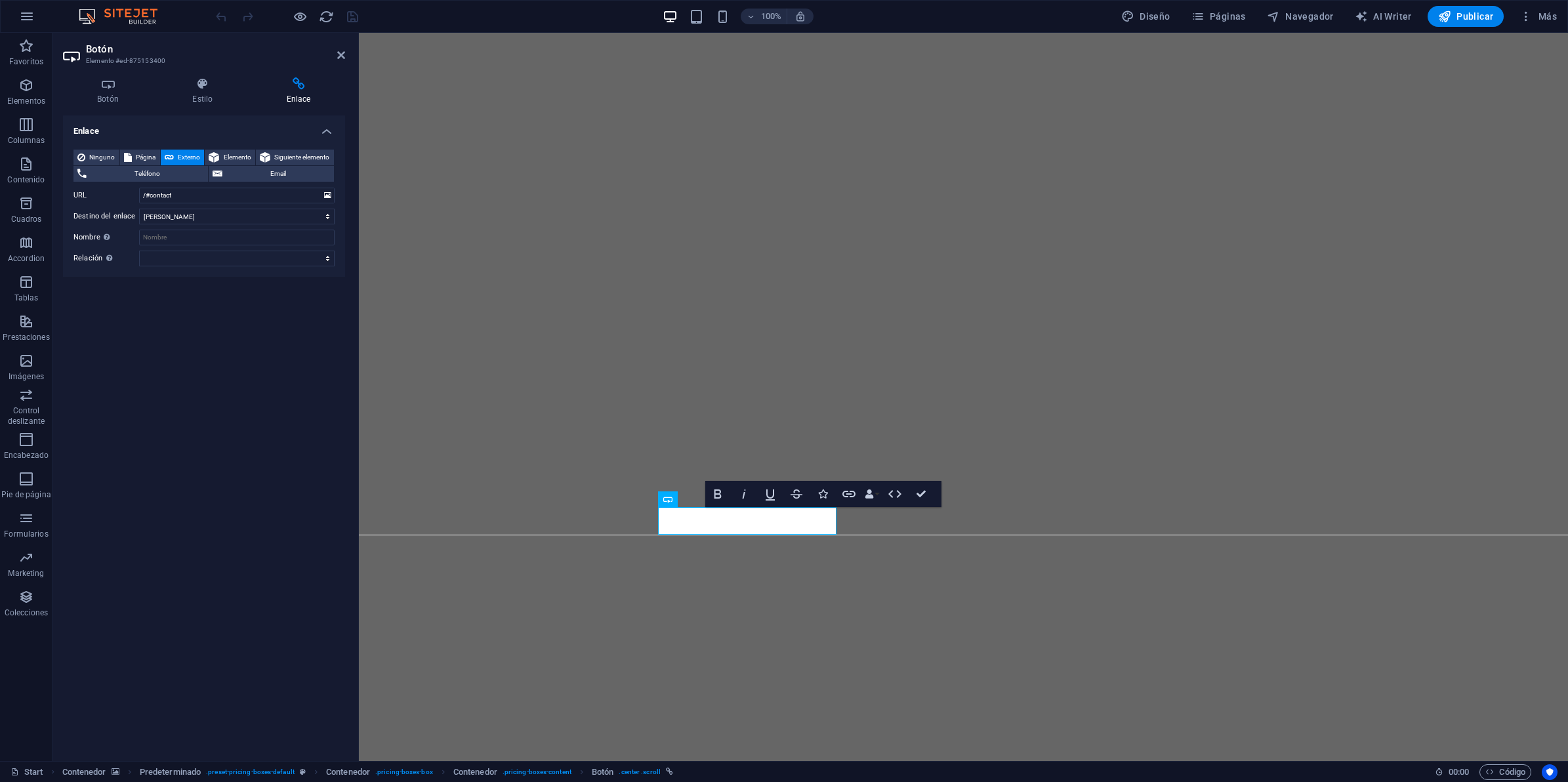
click at [339, 60] on header "Botón Elemento #ed-875153400" at bounding box center [204, 49] width 282 height 34
click at [339, 58] on icon at bounding box center [341, 55] width 8 height 11
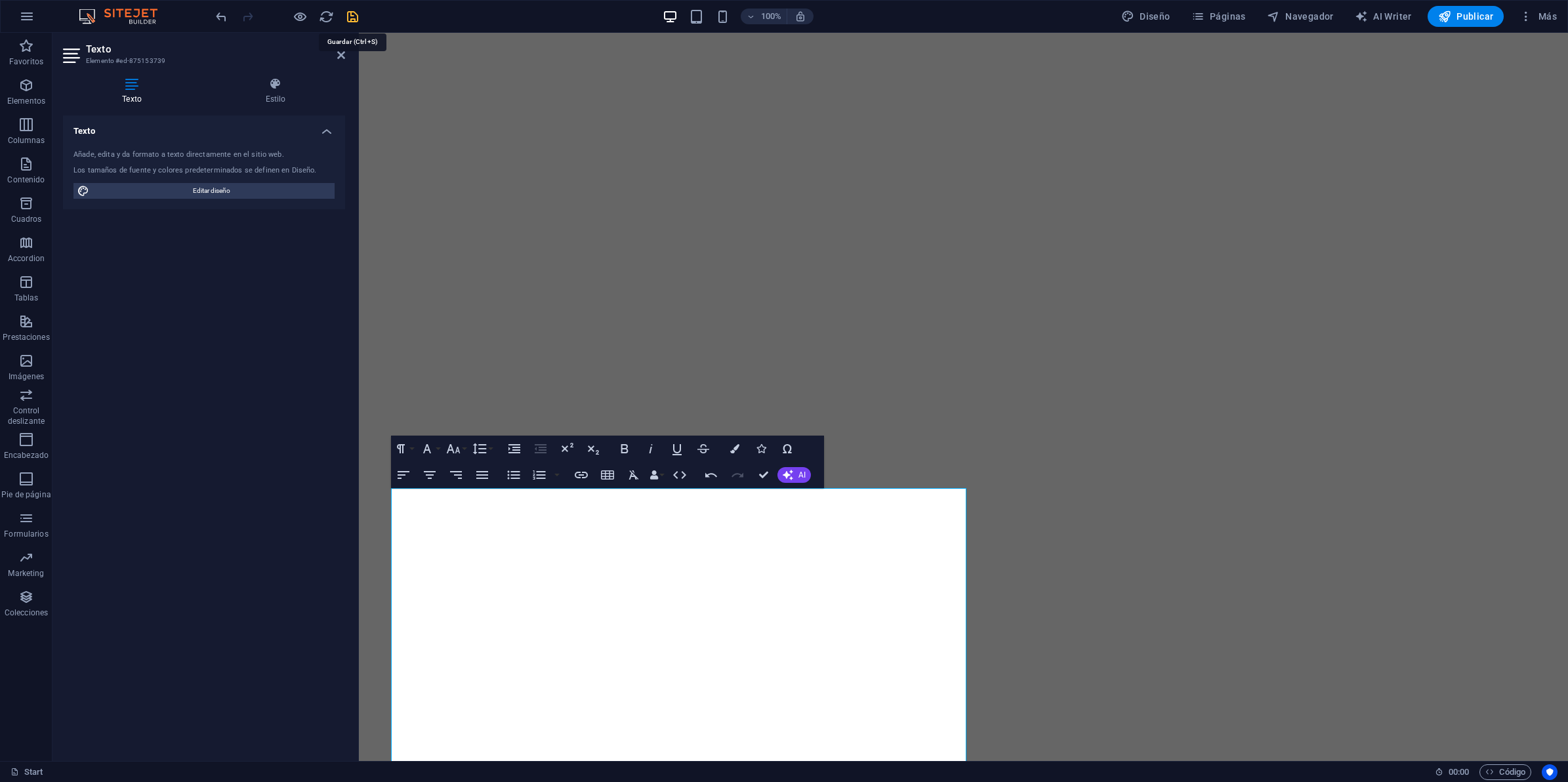
click at [355, 17] on icon "save" at bounding box center [352, 17] width 15 height 15
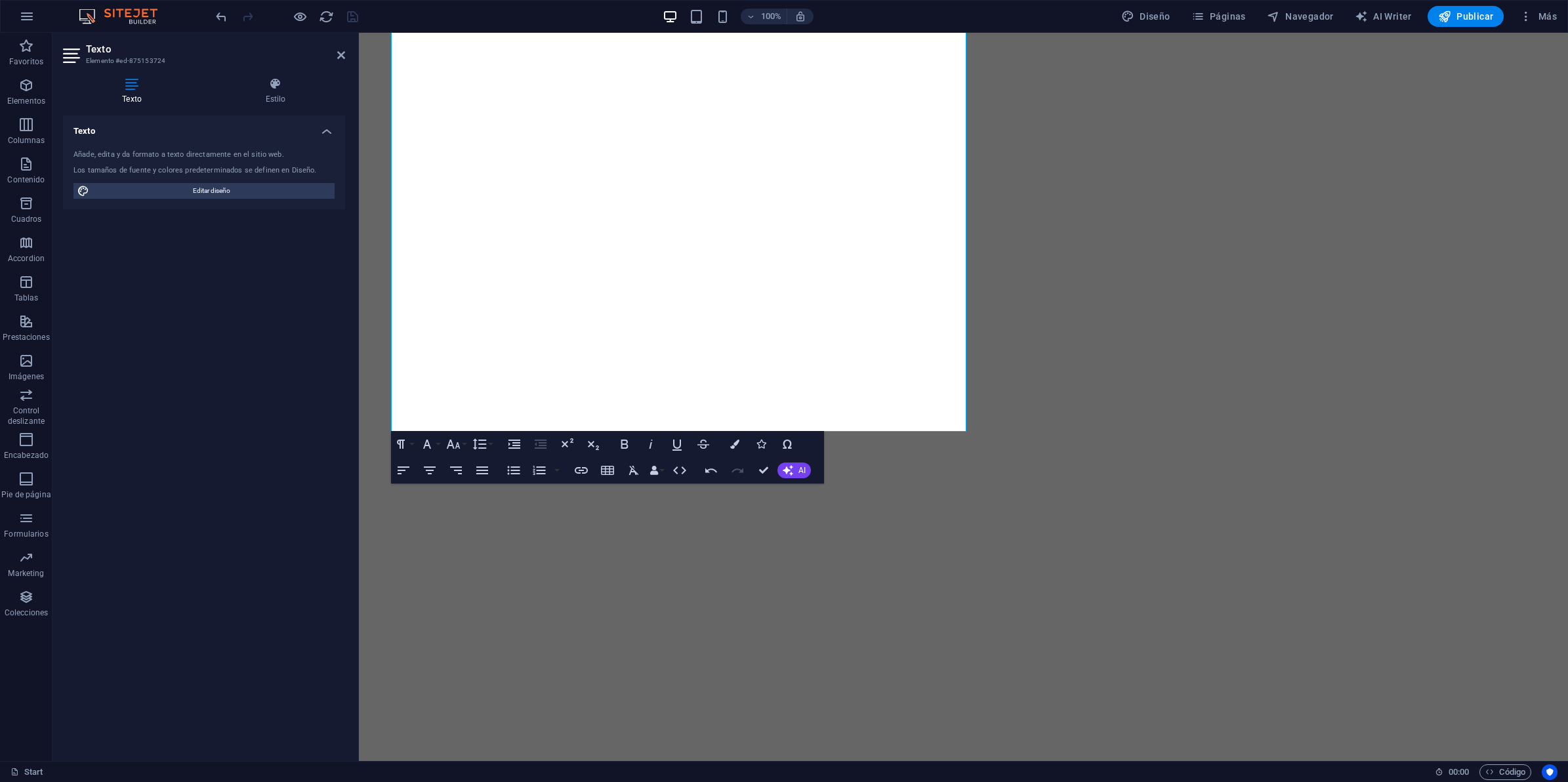
click at [348, 14] on div at bounding box center [287, 17] width 147 height 21
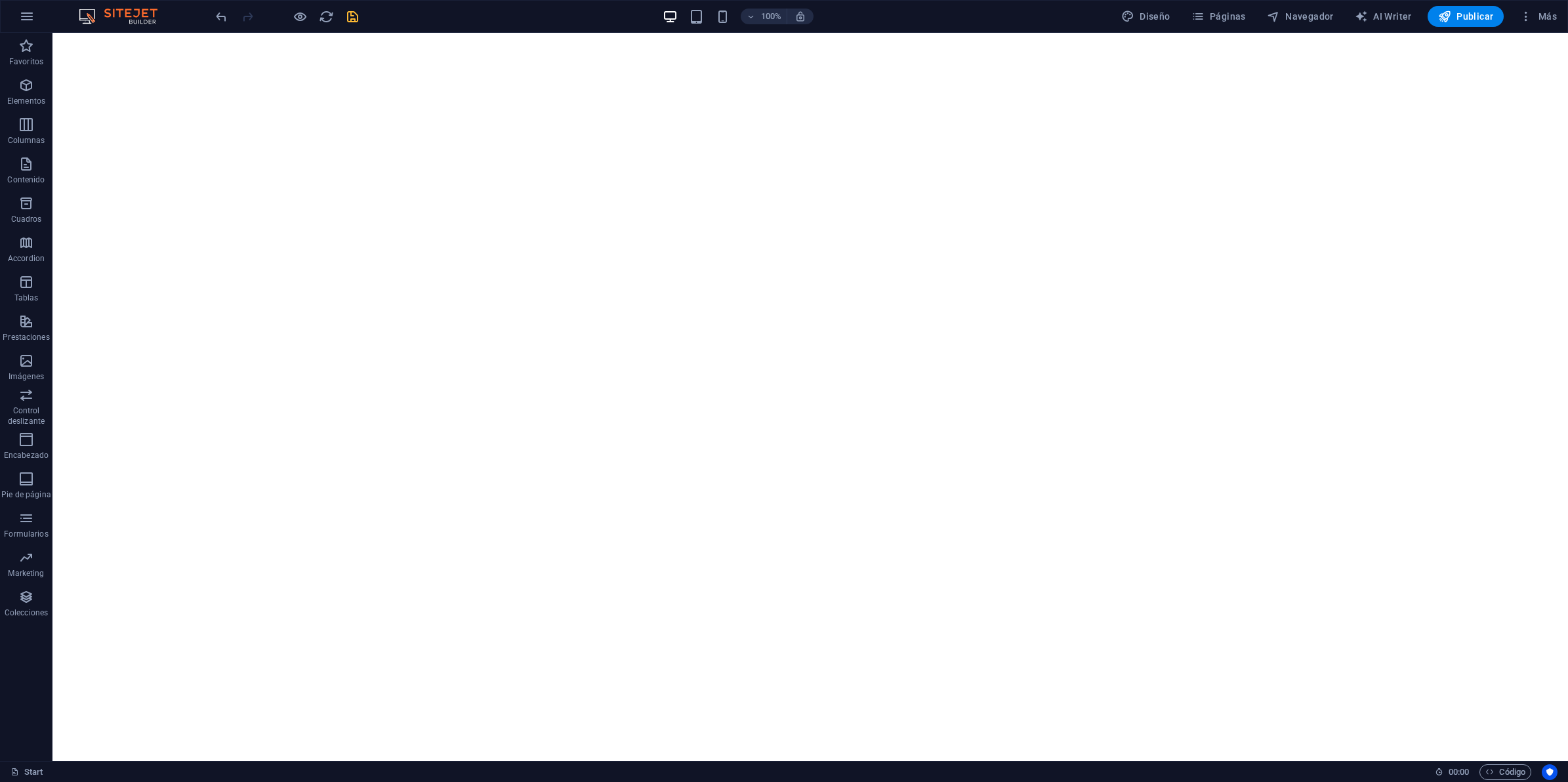
click at [361, 17] on div "100% Diseño Páginas Navegador AI Writer Publicar Más" at bounding box center [888, 17] width 1349 height 21
click at [355, 17] on icon "save" at bounding box center [352, 17] width 15 height 15
select select "%"
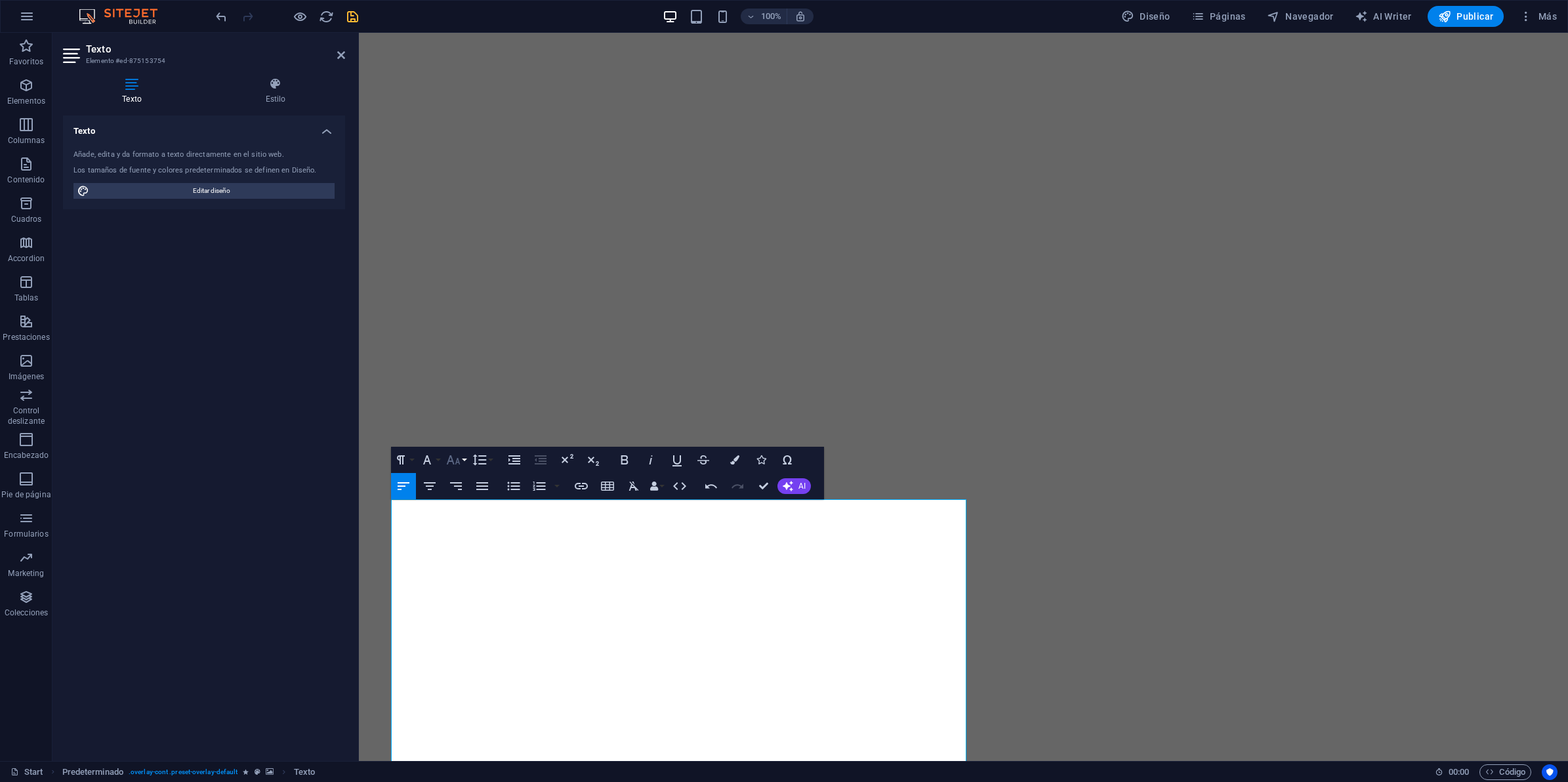
click at [457, 453] on icon "button" at bounding box center [453, 459] width 16 height 16
click at [465, 625] on link "30" at bounding box center [467, 643] width 47 height 20
click at [457, 457] on icon "button" at bounding box center [453, 459] width 16 height 16
click at [470, 602] on link "18" at bounding box center [467, 604] width 47 height 20
click at [621, 460] on icon "button" at bounding box center [625, 460] width 8 height 9
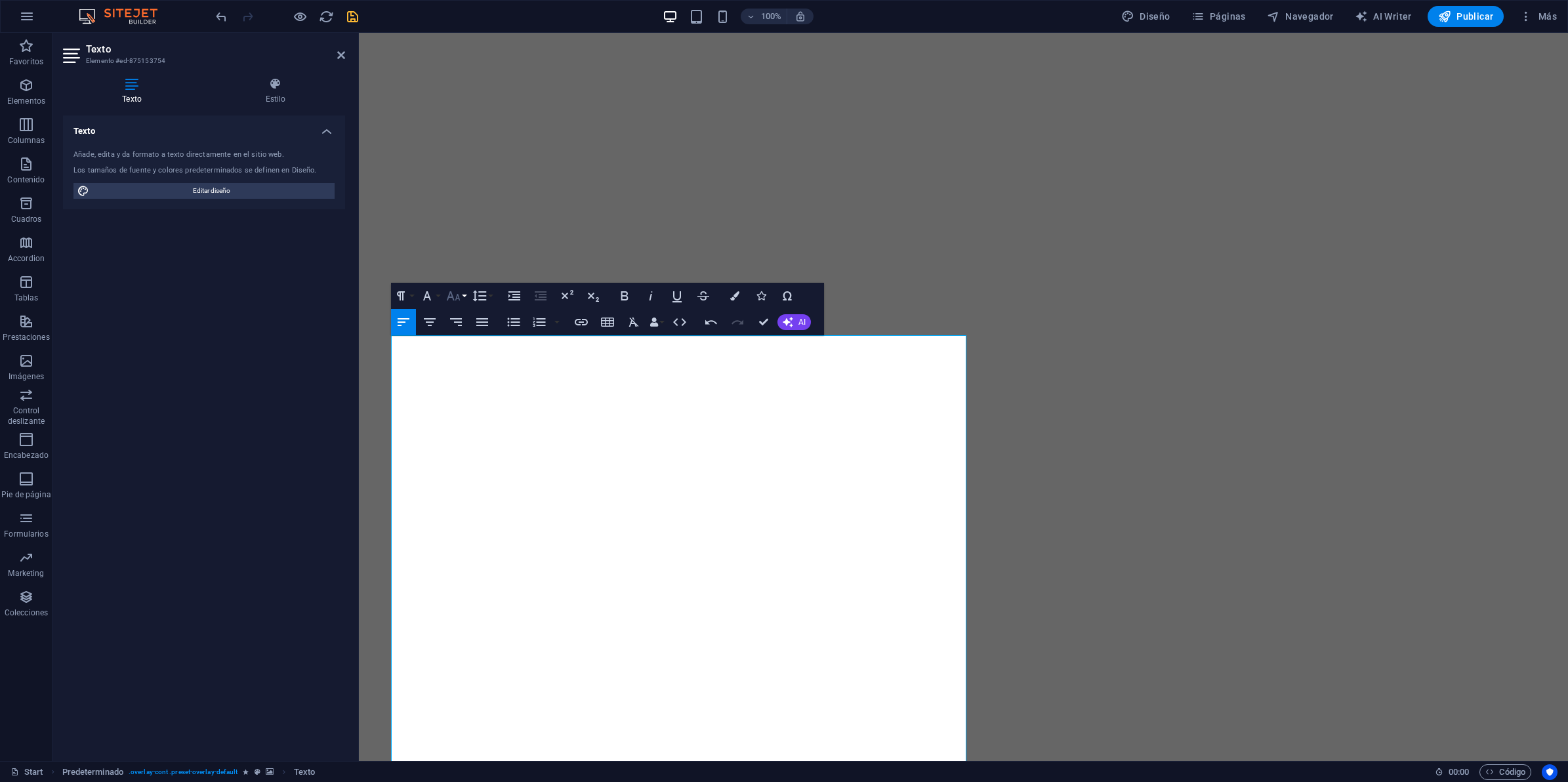
click at [450, 297] on icon "button" at bounding box center [453, 296] width 14 height 9
click at [458, 479] on link "30" at bounding box center [467, 479] width 47 height 20
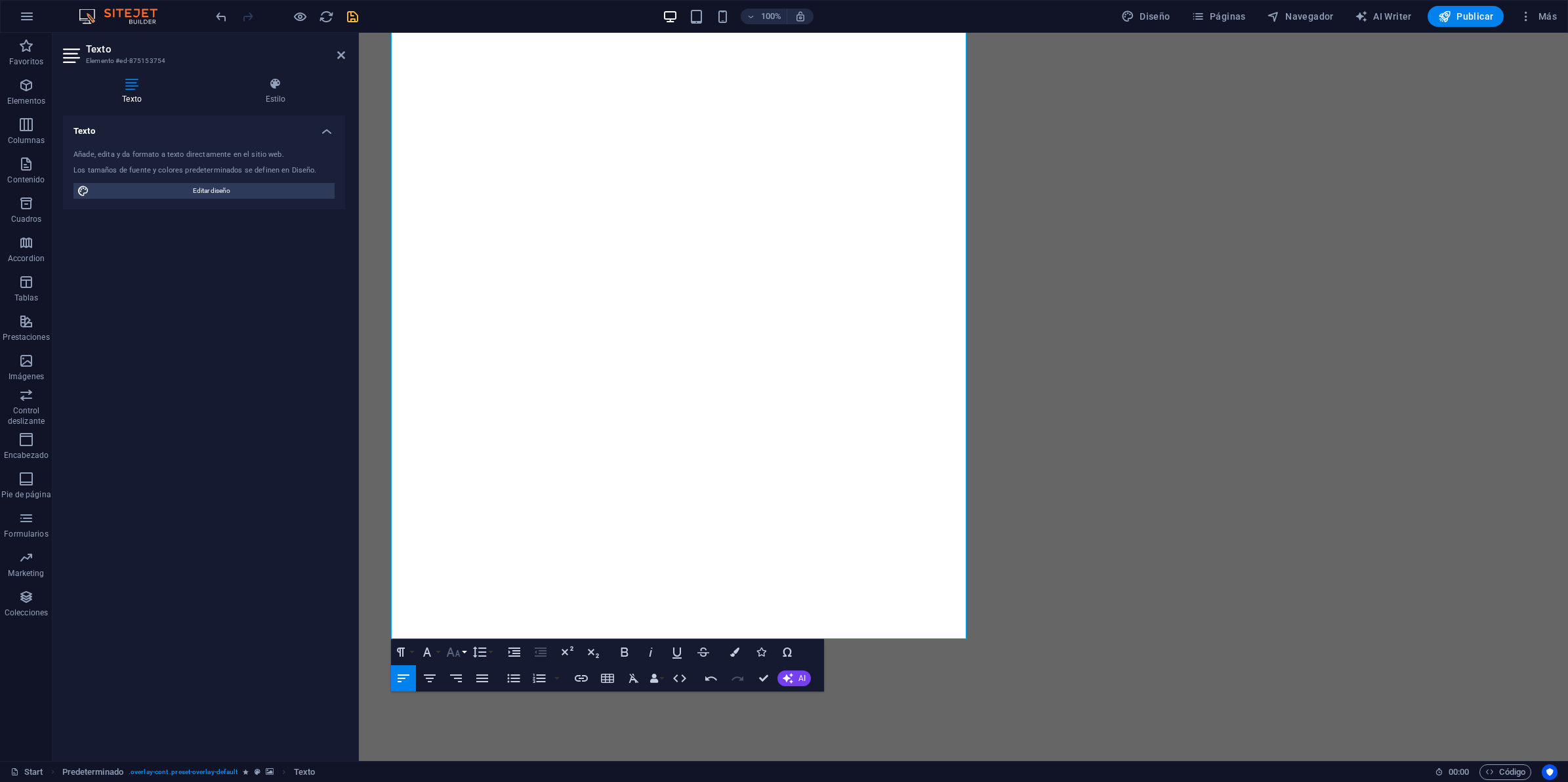
click at [457, 625] on icon "button" at bounding box center [453, 652] width 14 height 9
click at [469, 625] on link "30" at bounding box center [467, 631] width 47 height 20
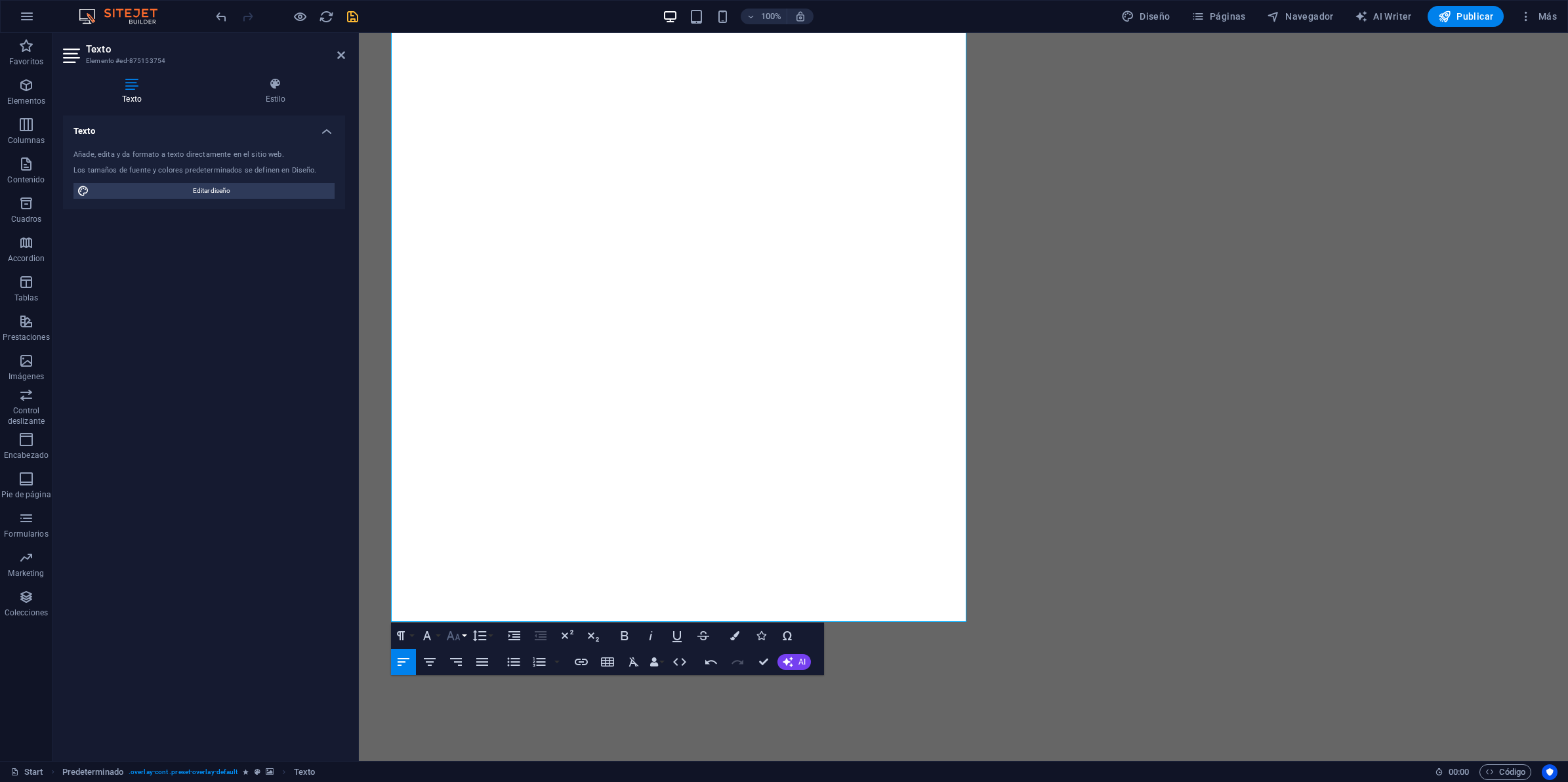
click at [450, 625] on icon "button" at bounding box center [453, 635] width 16 height 16
click at [465, 615] on link "30" at bounding box center [467, 615] width 47 height 20
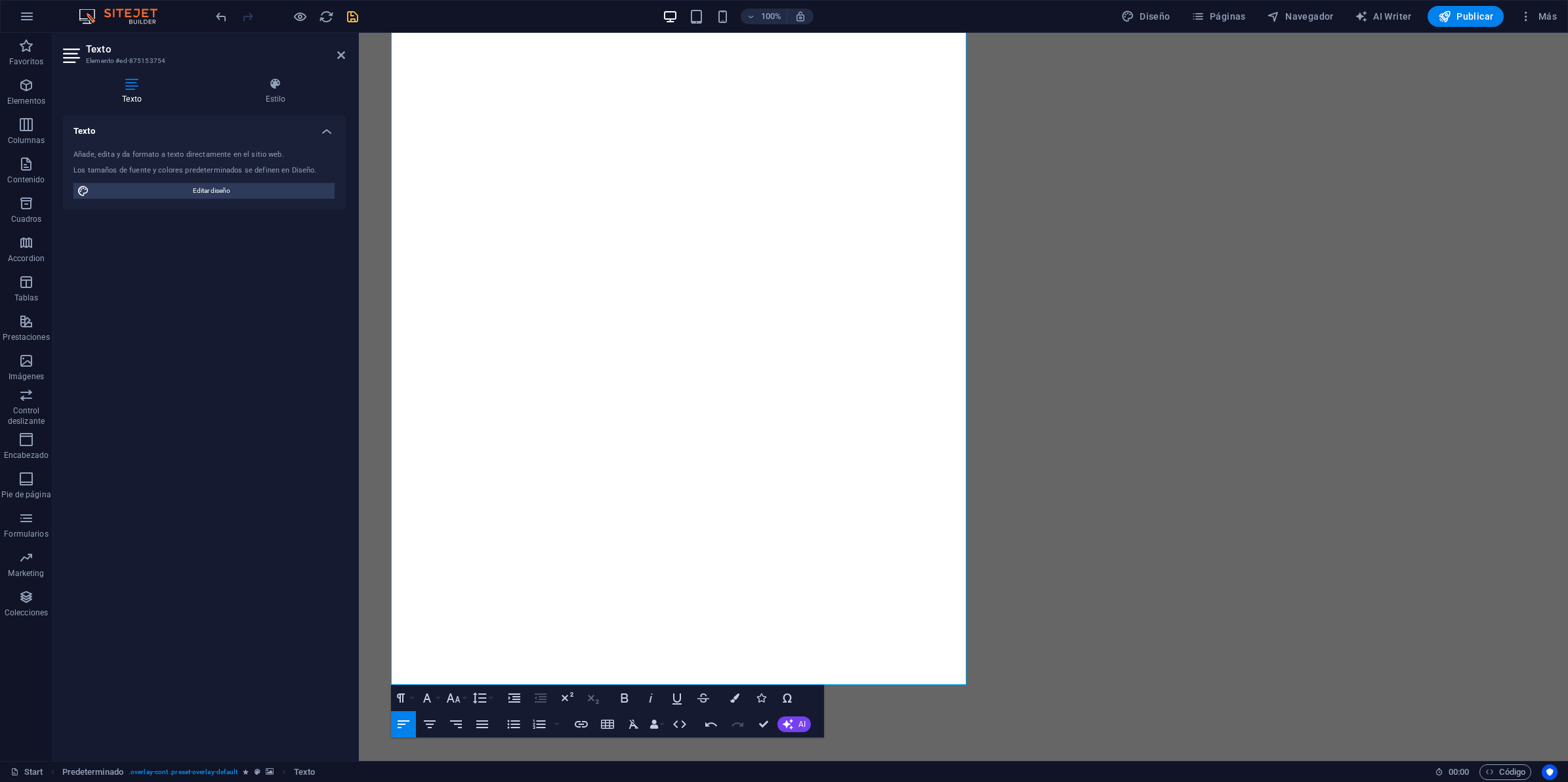
drag, startPoint x: 621, startPoint y: 696, endPoint x: 602, endPoint y: 698, distance: 19.1
click at [622, 625] on icon "button" at bounding box center [624, 698] width 16 height 16
click at [451, 625] on icon "button" at bounding box center [453, 698] width 14 height 9
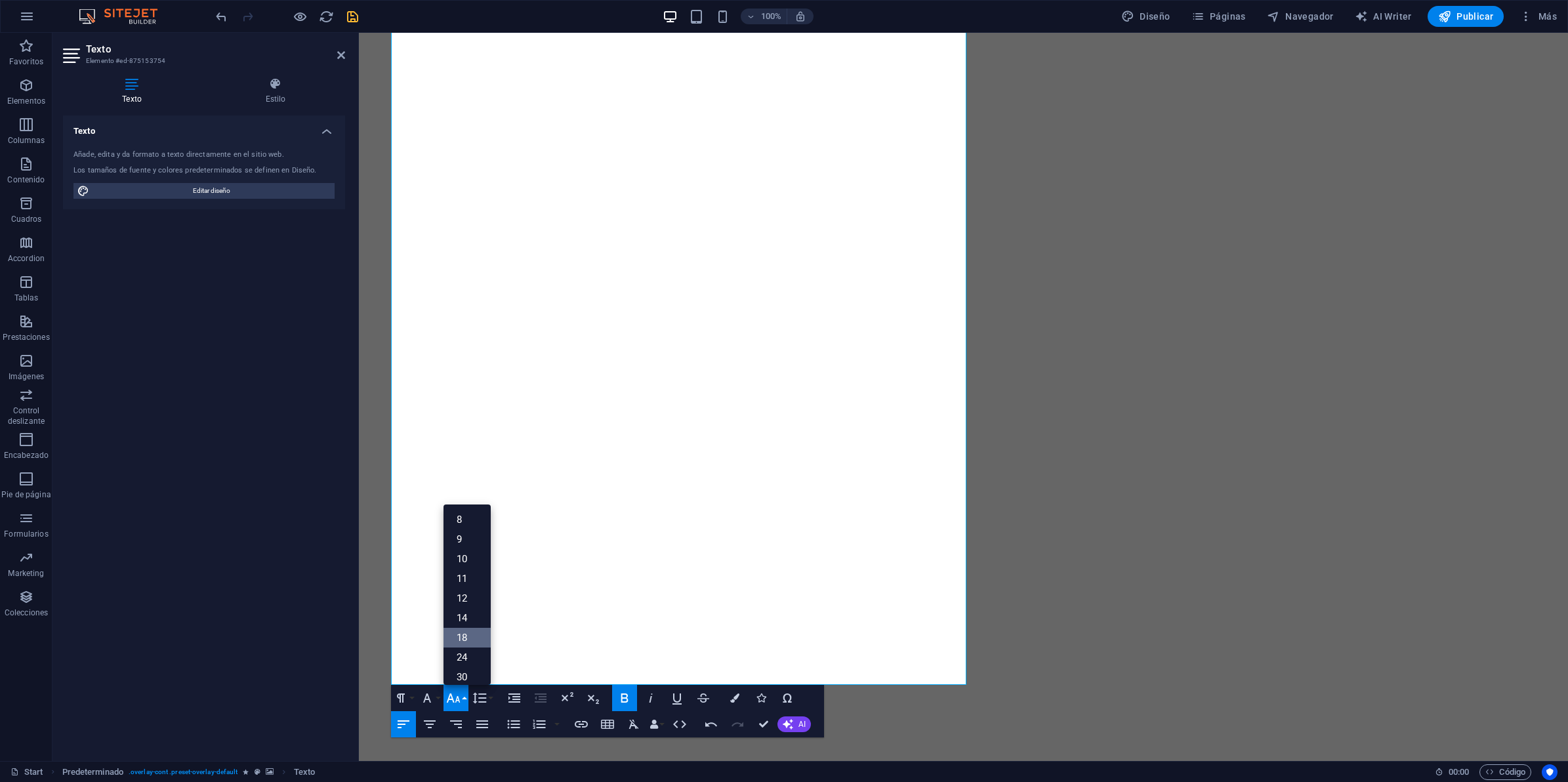
click at [470, 625] on link "18" at bounding box center [467, 638] width 47 height 20
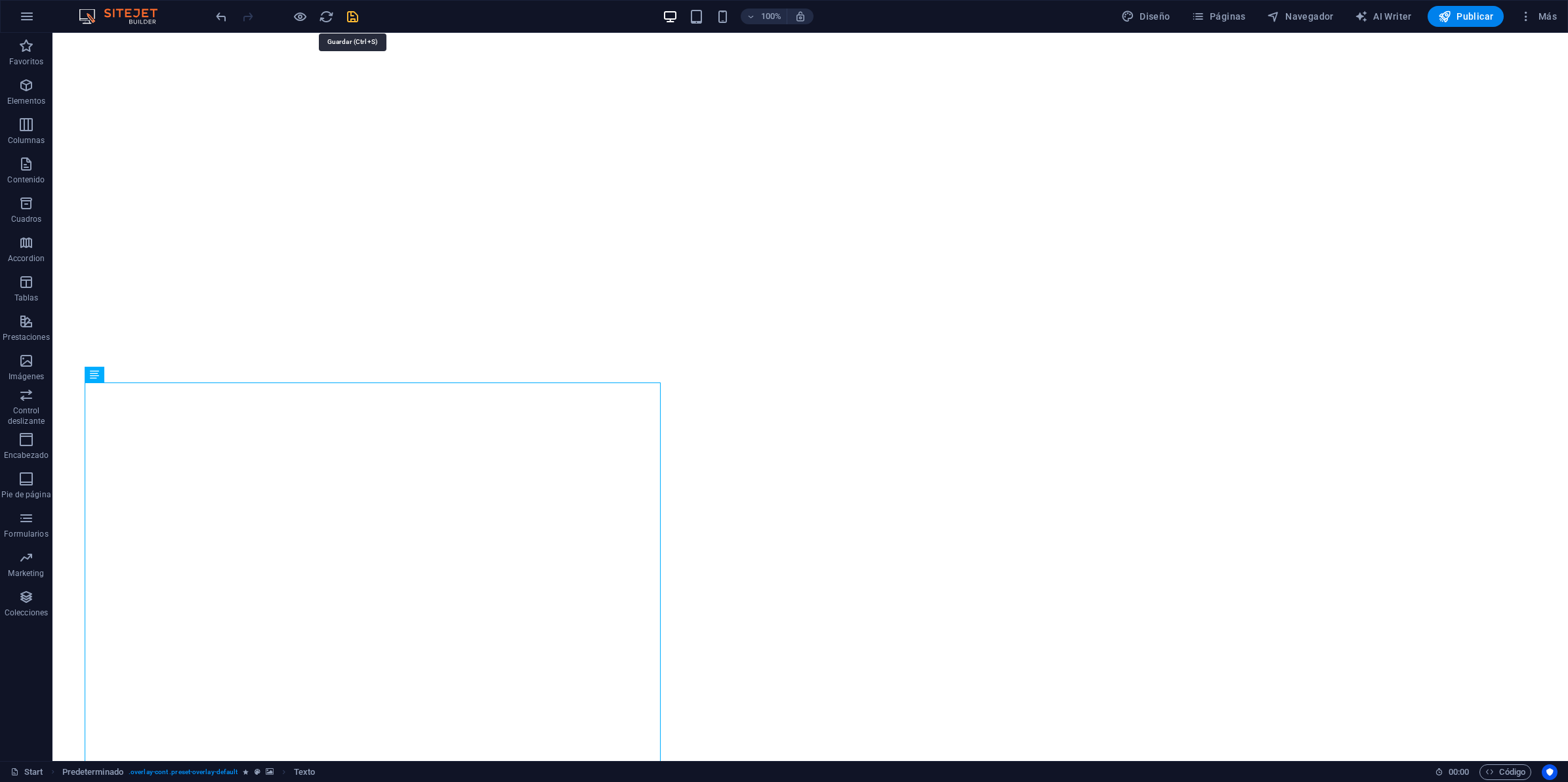
click at [352, 20] on icon "save" at bounding box center [352, 17] width 15 height 15
click at [1254, 11] on span "Publicar" at bounding box center [1465, 16] width 55 height 13
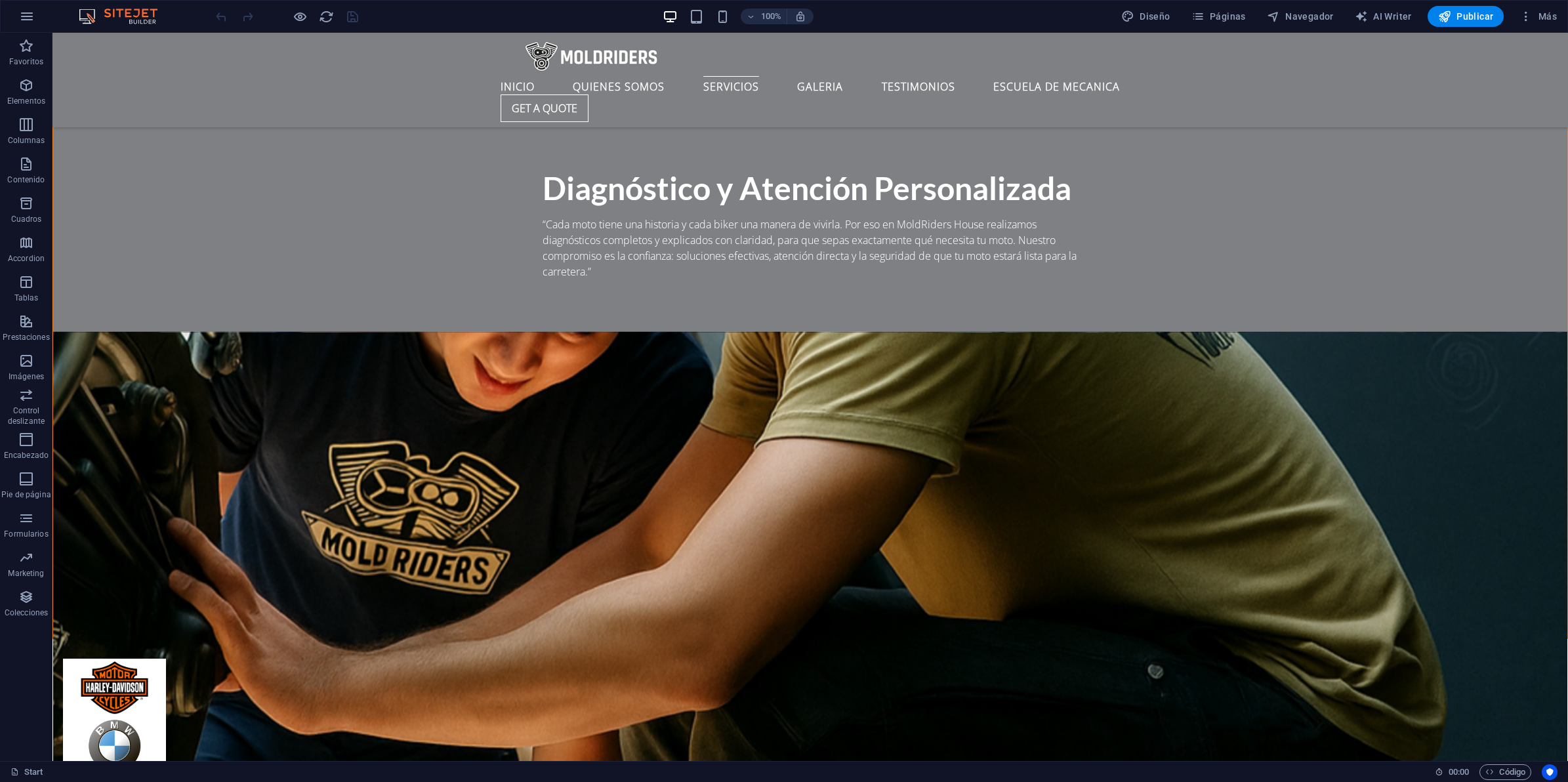
scroll to position [2788, 0]
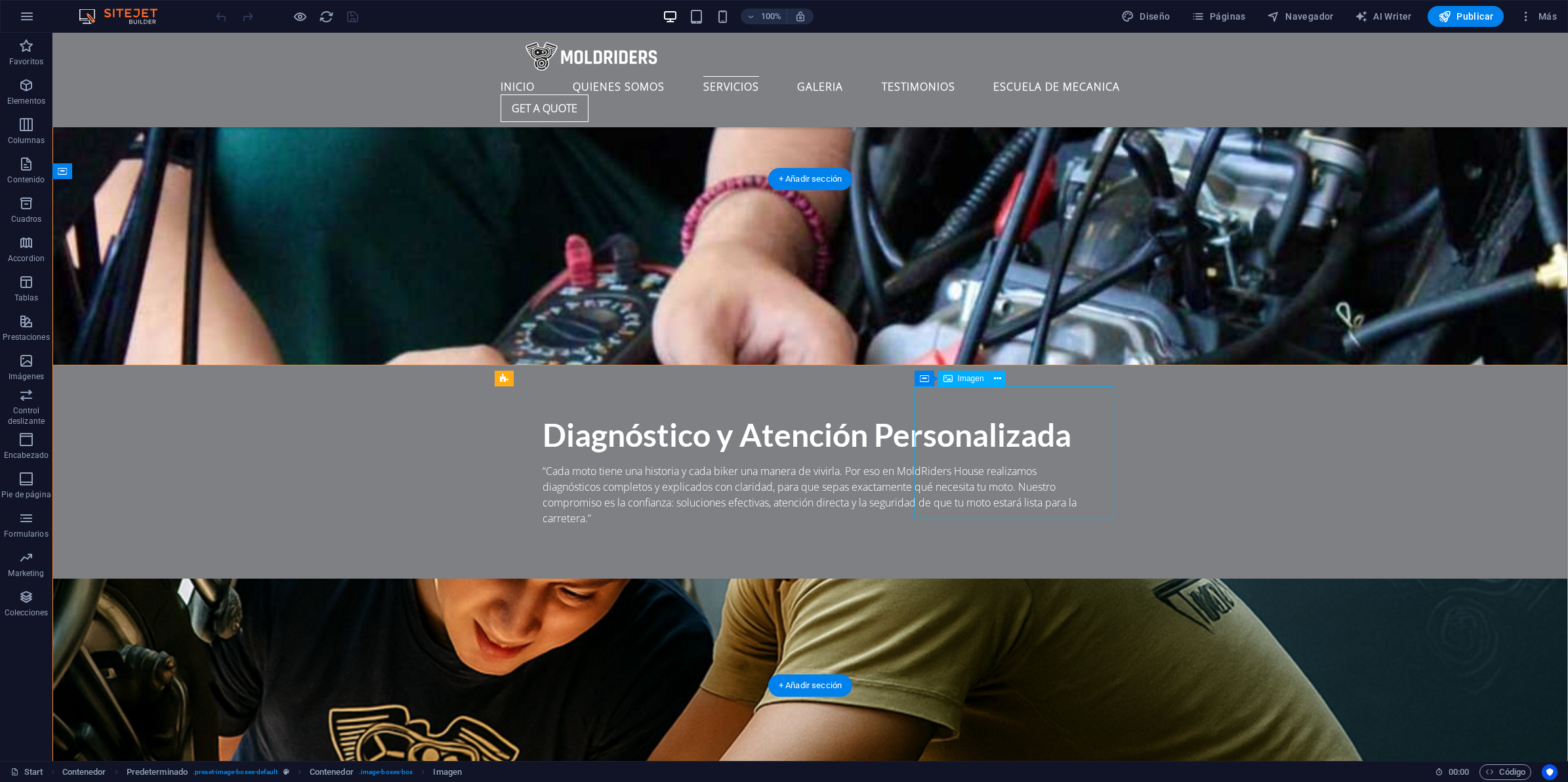
select select "%"
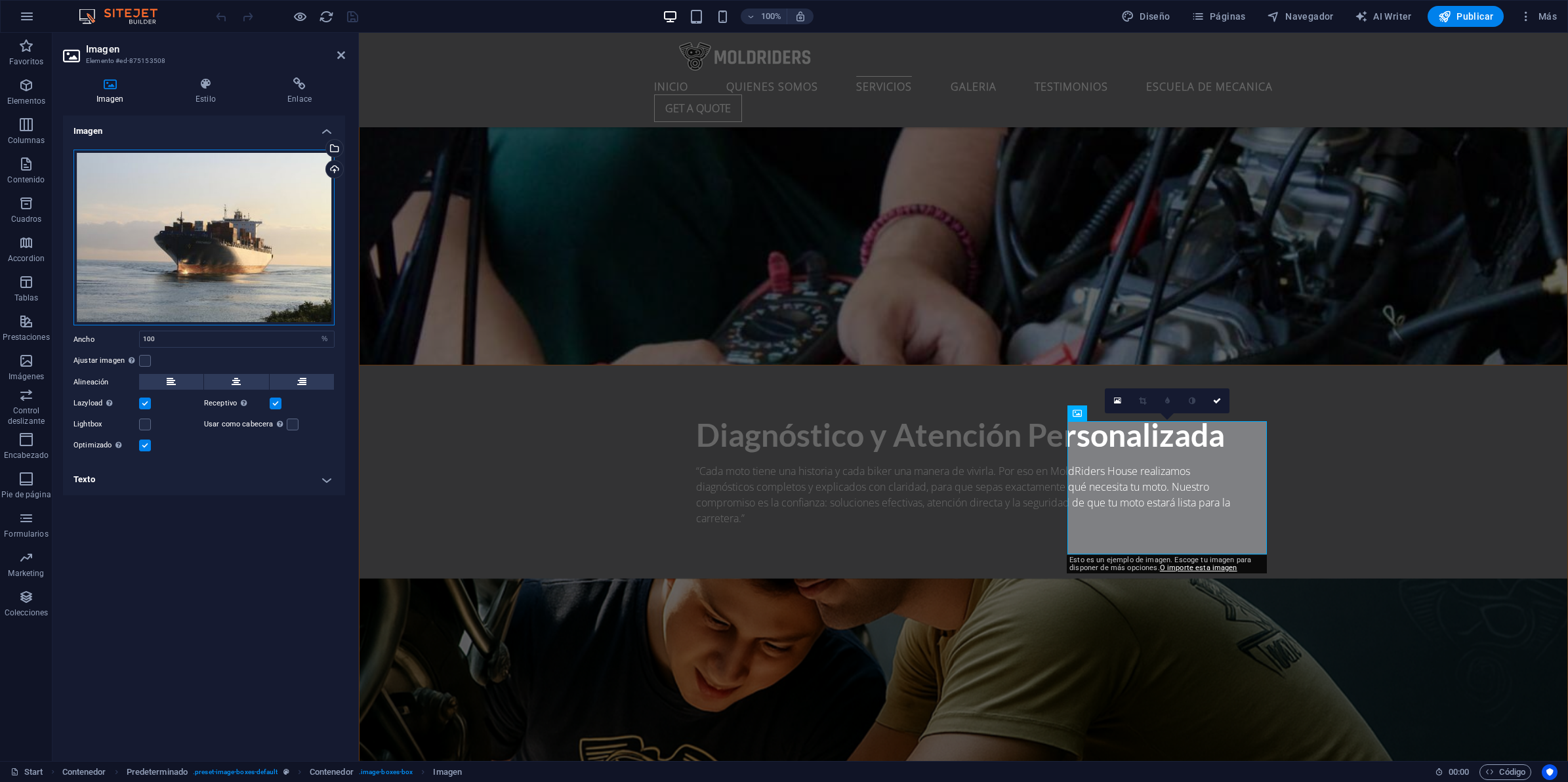
click at [226, 217] on div "Arrastra archivos aquí, haz clic para escoger archivos o selecciona archivos de…" at bounding box center [204, 238] width 261 height 176
click at [226, 217] on body "MoldRidersHouse Start Favoritos Elementos Columnas Contenido Cuadros Accordion …" at bounding box center [784, 391] width 1568 height 782
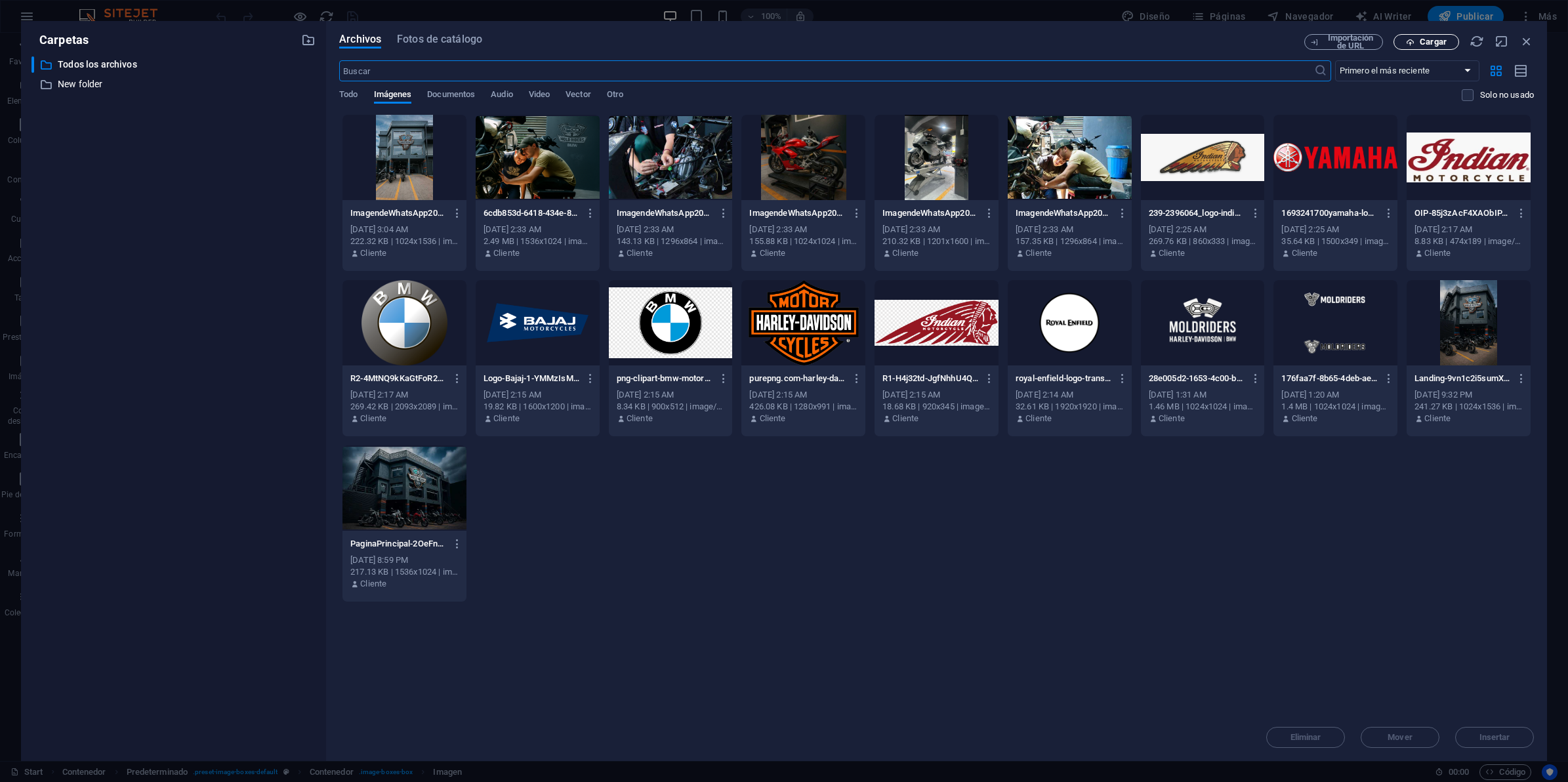
click at [1420, 43] on span "Cargar" at bounding box center [1433, 42] width 27 height 8
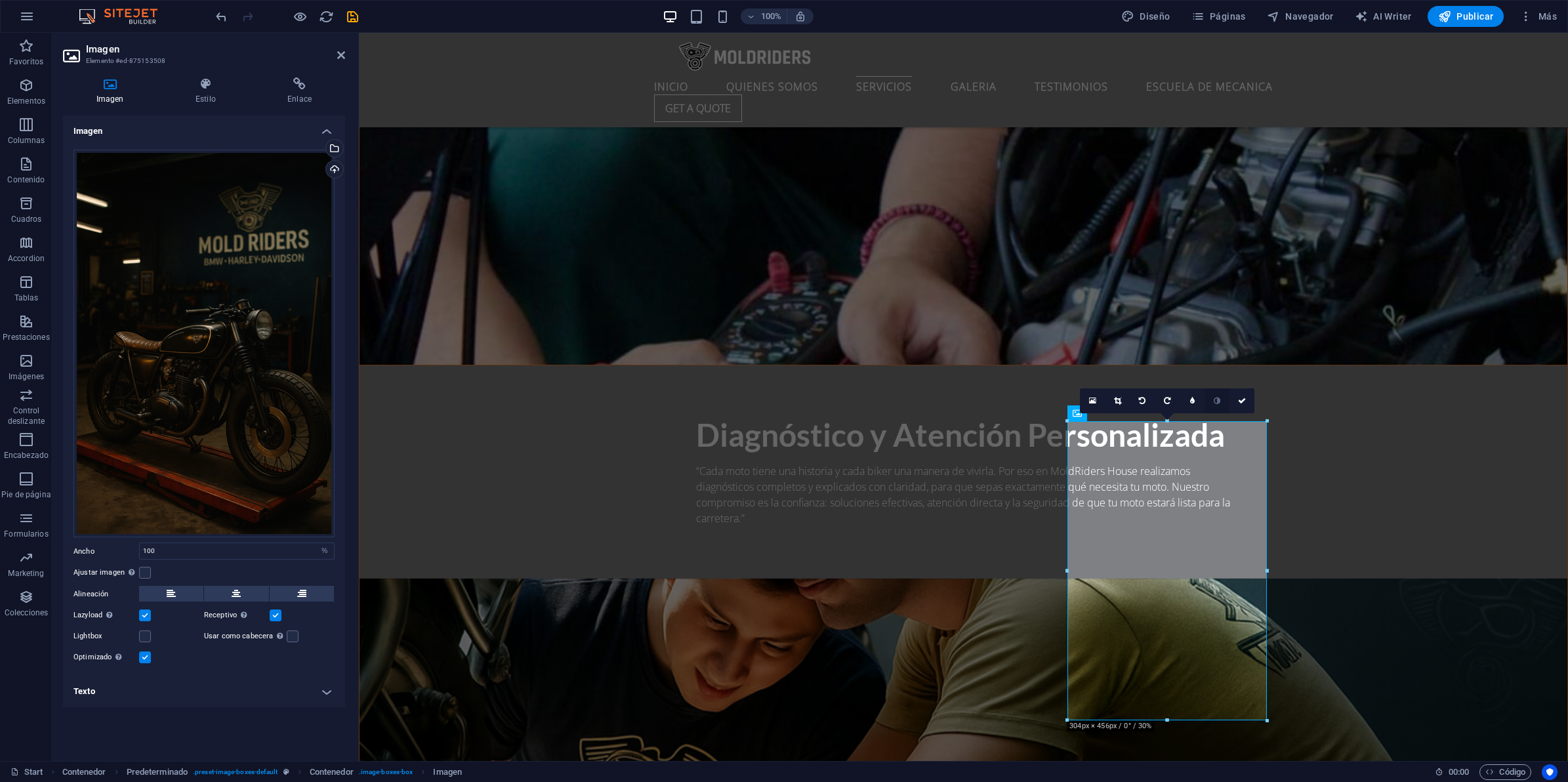
click at [1216, 398] on icon at bounding box center [1216, 401] width 7 height 8
click at [1214, 402] on icon at bounding box center [1216, 401] width 7 height 8
click at [1195, 402] on link at bounding box center [1191, 400] width 25 height 25
type input "3"
click at [1209, 404] on input "1" at bounding box center [1204, 400] width 20 height 24
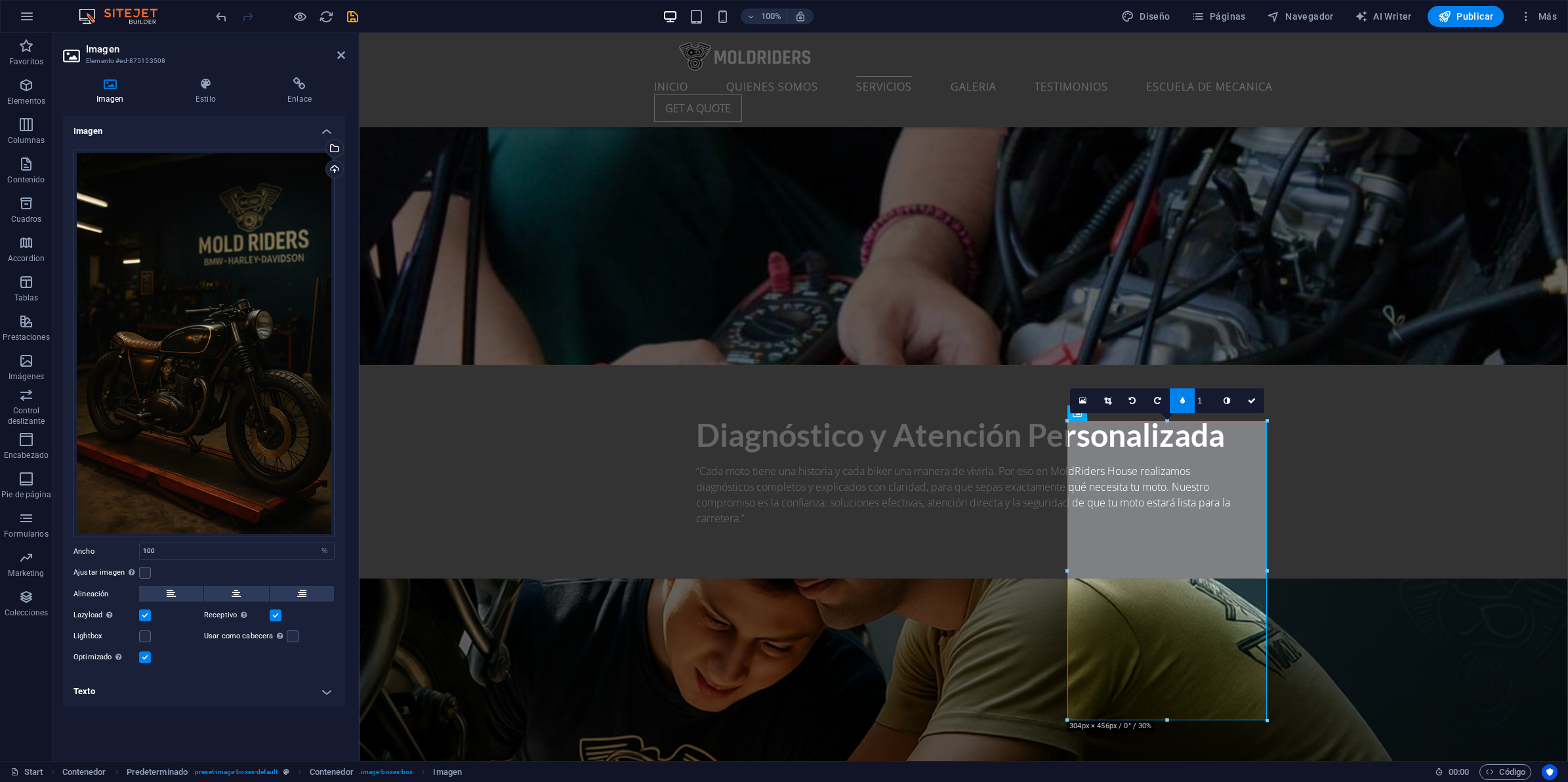
type input "2"
type input "1"
click at [1222, 402] on link at bounding box center [1226, 400] width 25 height 25
click at [1223, 399] on icon at bounding box center [1226, 401] width 7 height 8
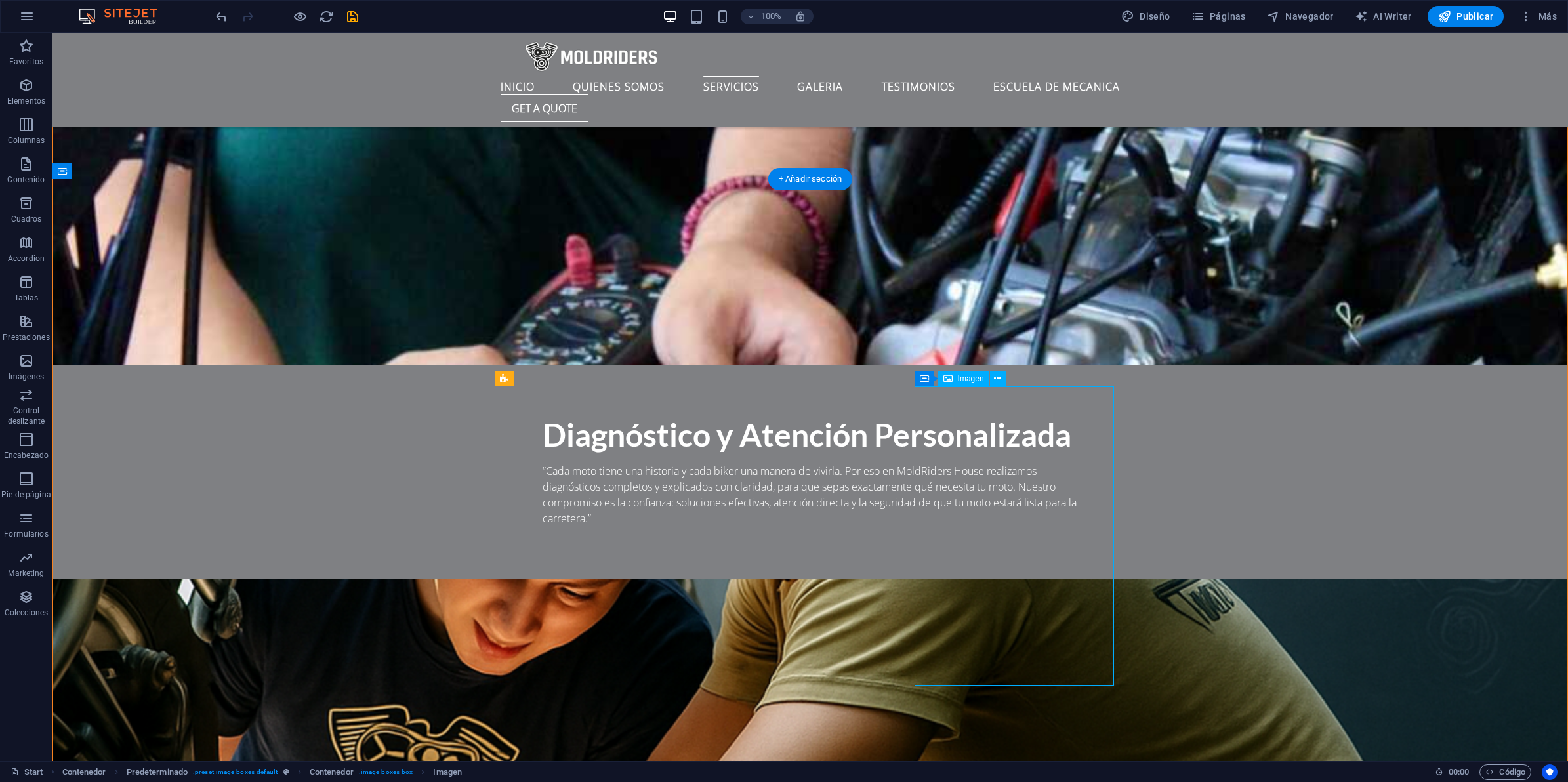
select select "%"
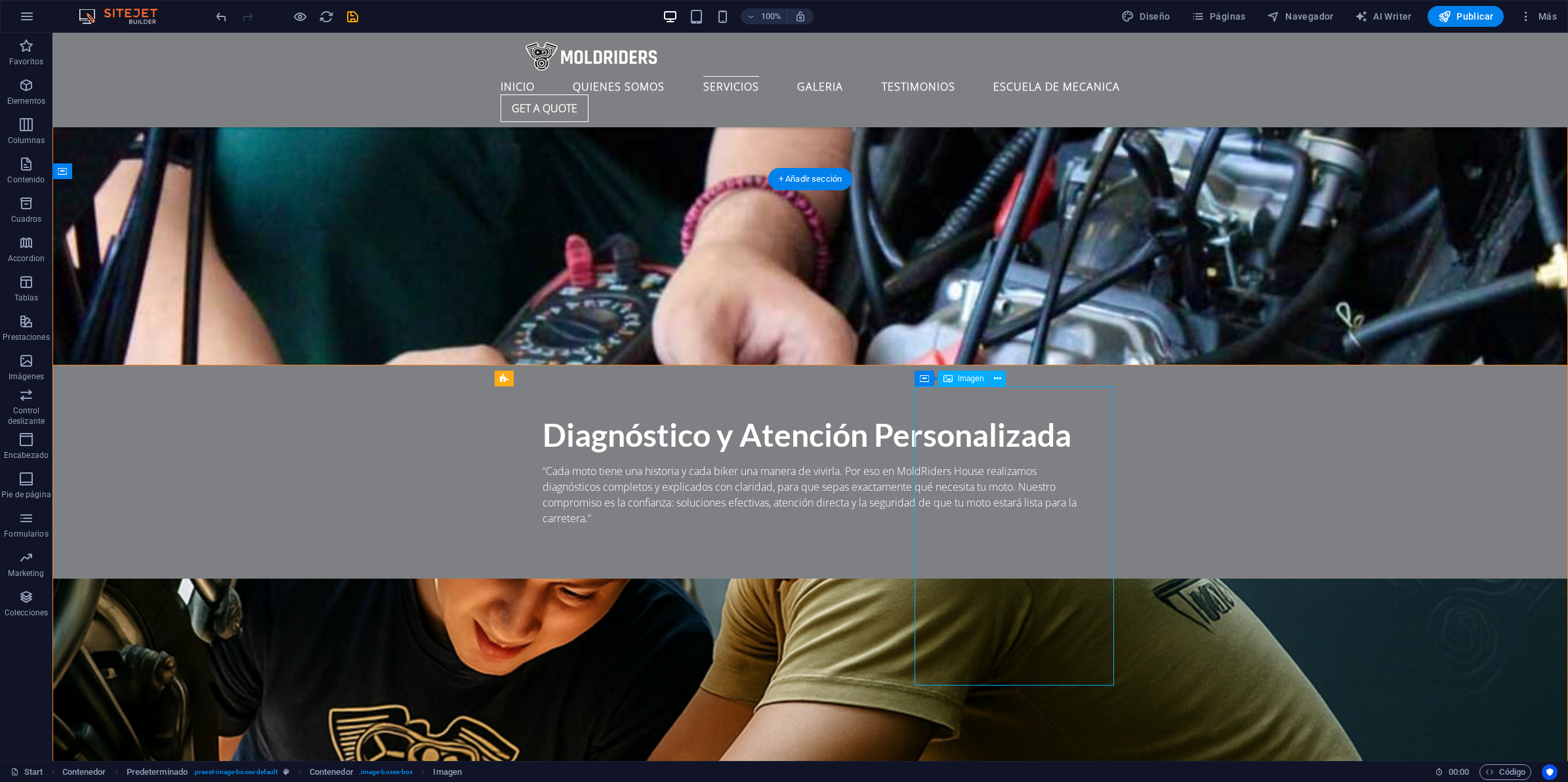
select select "%"
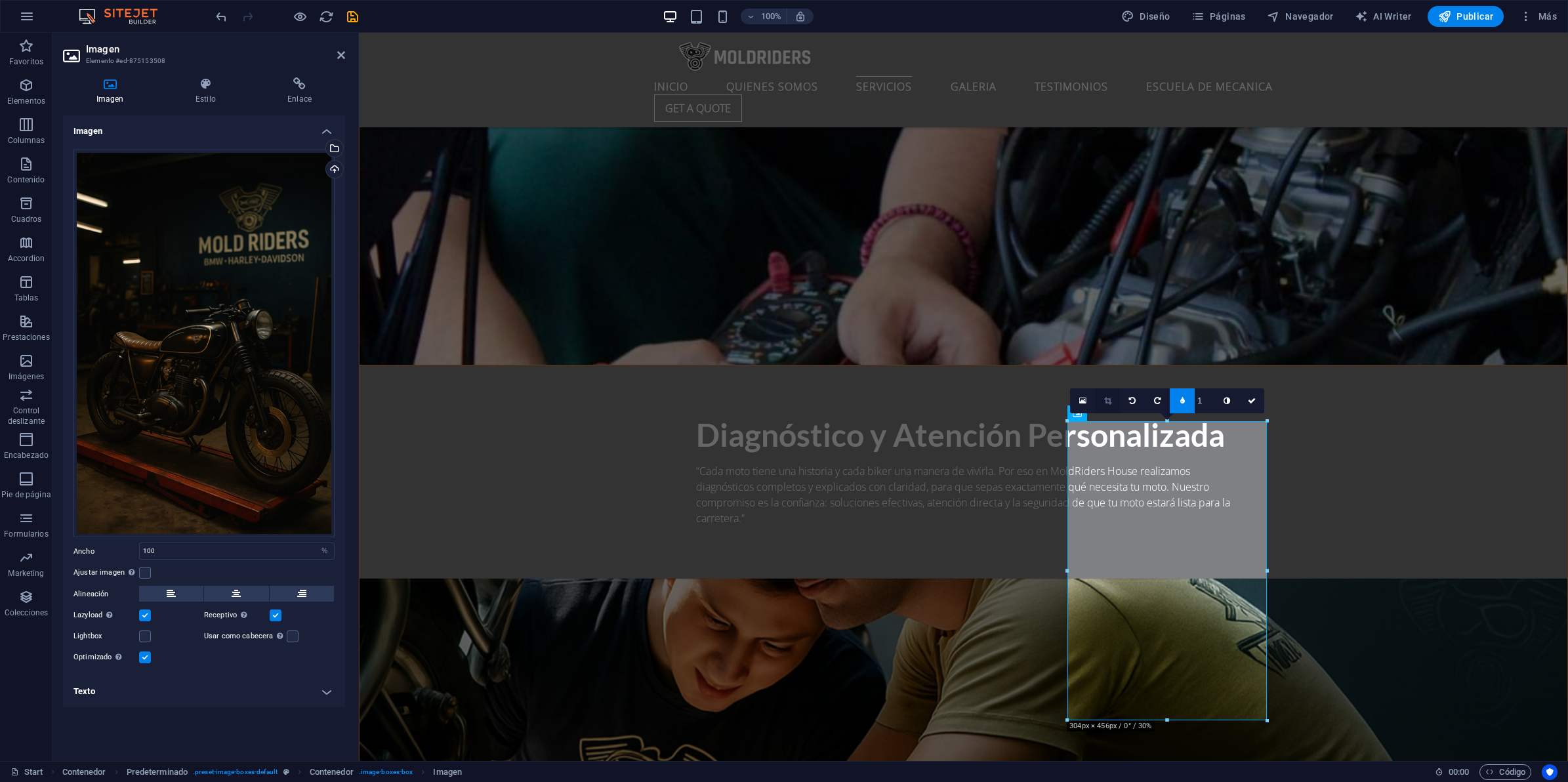
click at [1112, 401] on link at bounding box center [1107, 400] width 25 height 25
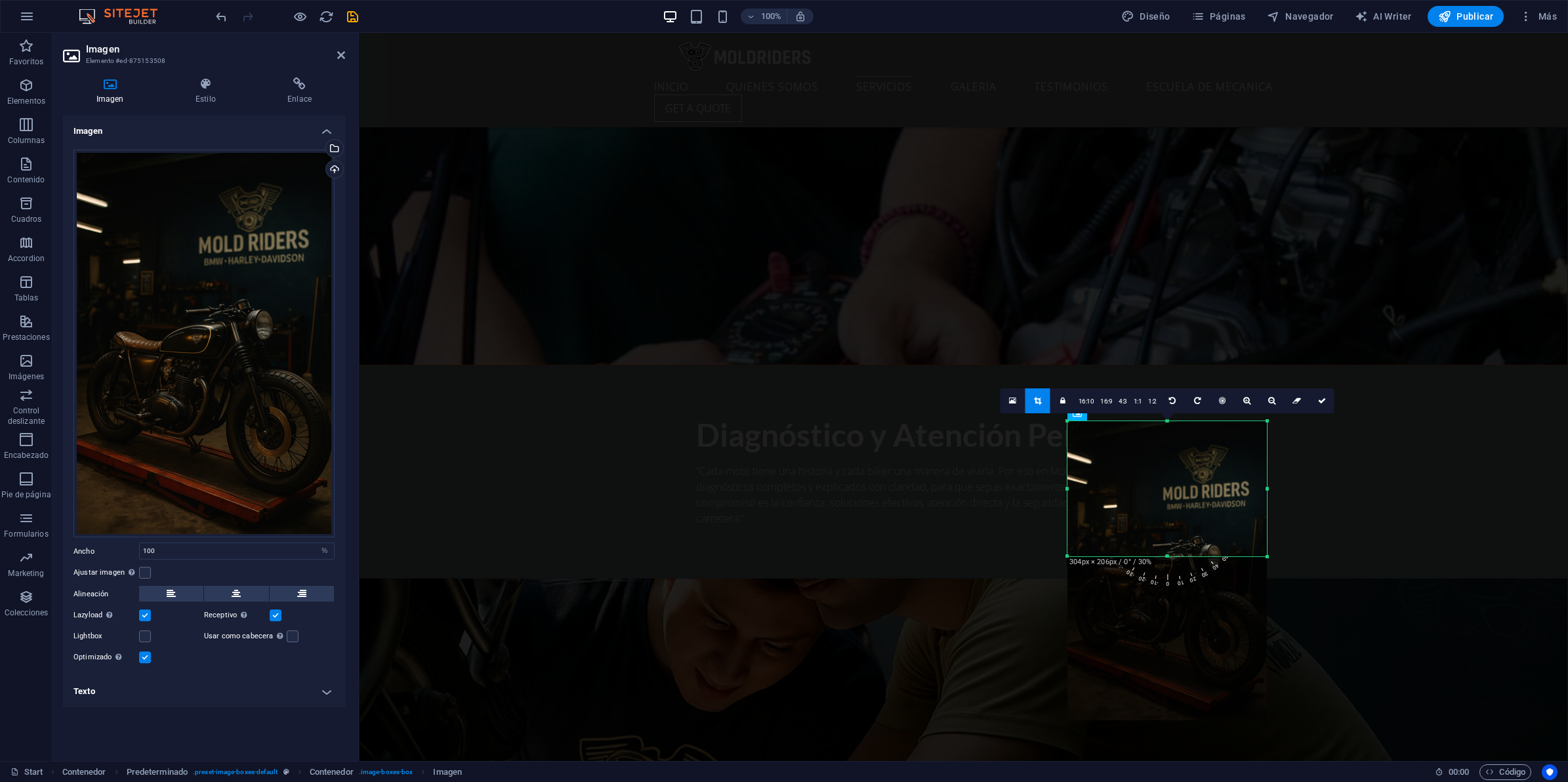
drag, startPoint x: 1166, startPoint y: 721, endPoint x: 1189, endPoint y: 557, distance: 165.6
click at [1189, 557] on div at bounding box center [1167, 557] width 200 height 5
click at [1168, 554] on div at bounding box center [1167, 557] width 200 height 5
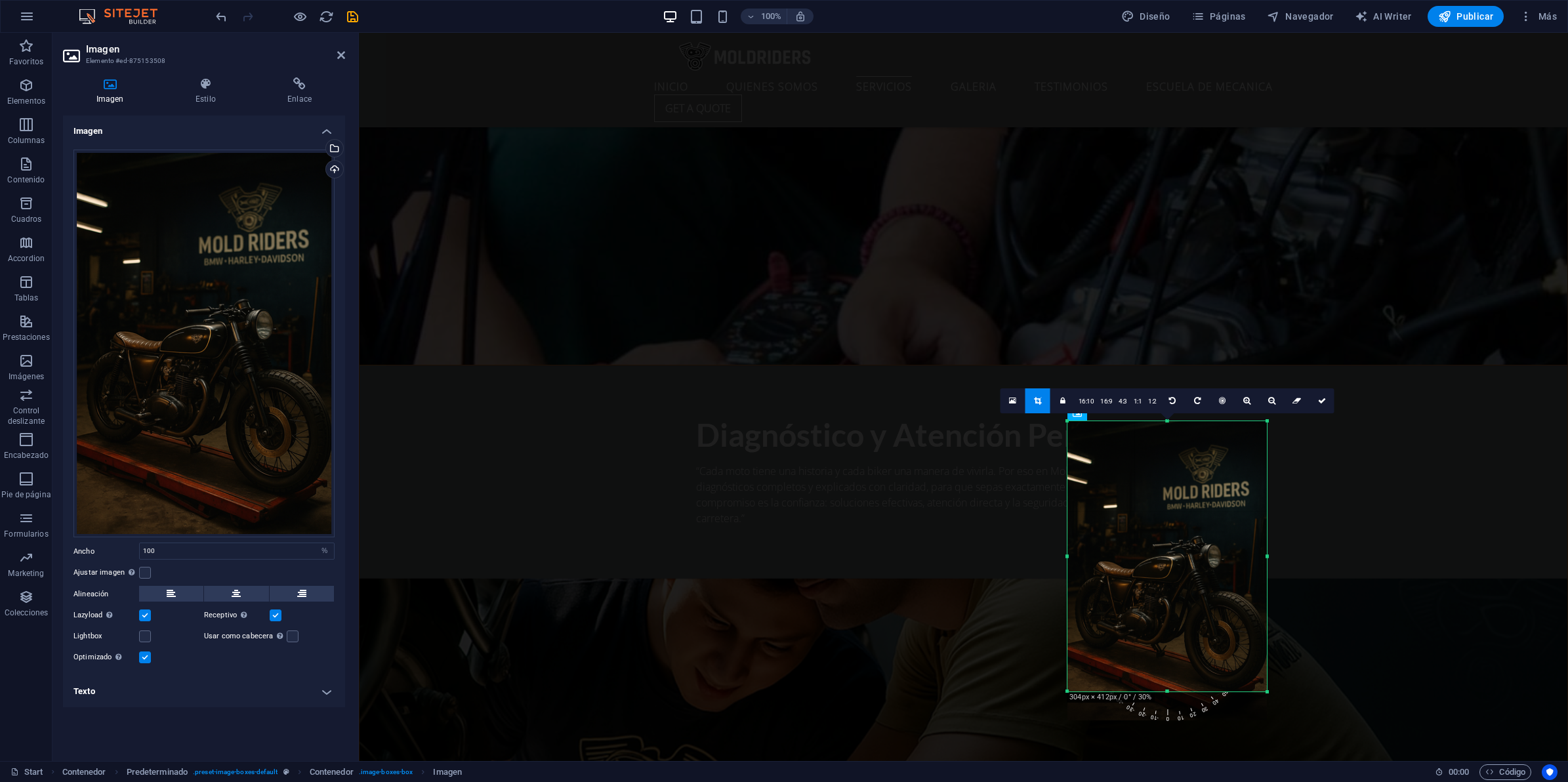
drag, startPoint x: 1166, startPoint y: 555, endPoint x: 1170, endPoint y: 691, distance: 136.1
click at [1170, 691] on div at bounding box center [1167, 692] width 200 height 5
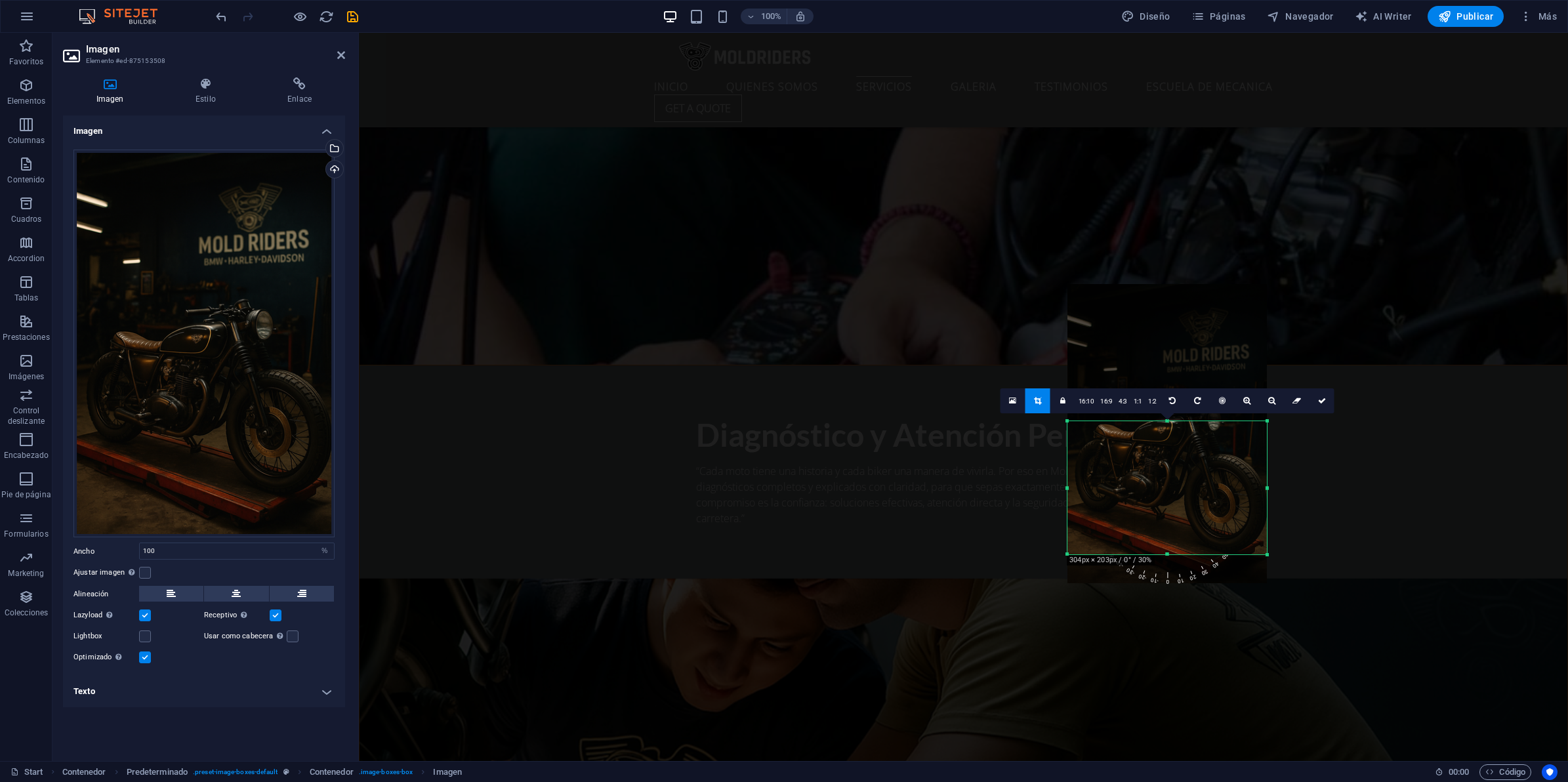
drag, startPoint x: 1168, startPoint y: 421, endPoint x: 1182, endPoint y: 557, distance: 136.7
click at [1182, 554] on div "180 170 160 150 140 130 120 110 100 90 80 70 60 50 40 30 20 10 0 -10 -20 -30 -4…" at bounding box center [1167, 487] width 200 height 133
click at [1322, 404] on icon at bounding box center [1322, 401] width 8 height 8
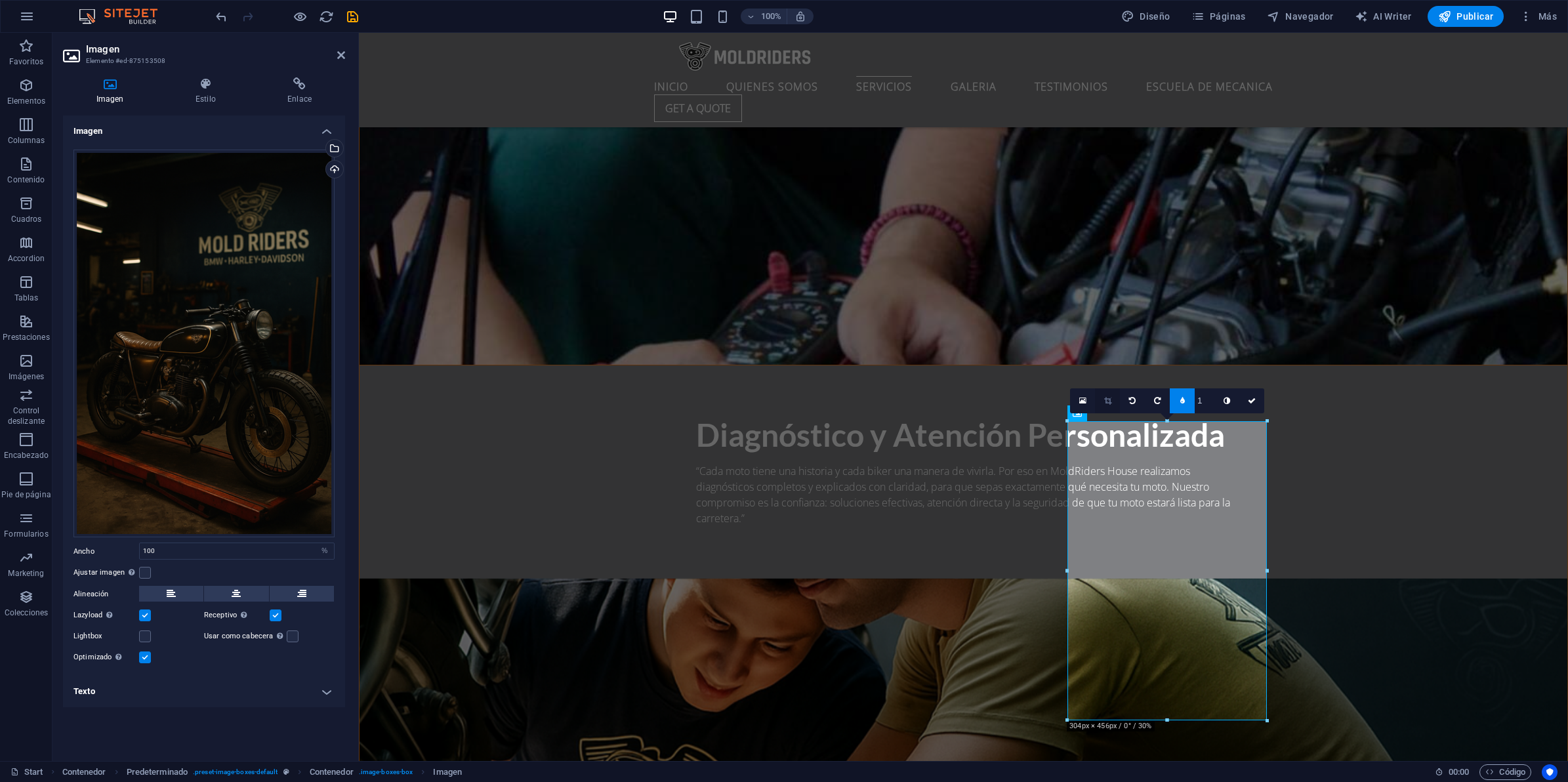
click at [1109, 398] on icon at bounding box center [1108, 401] width 8 height 8
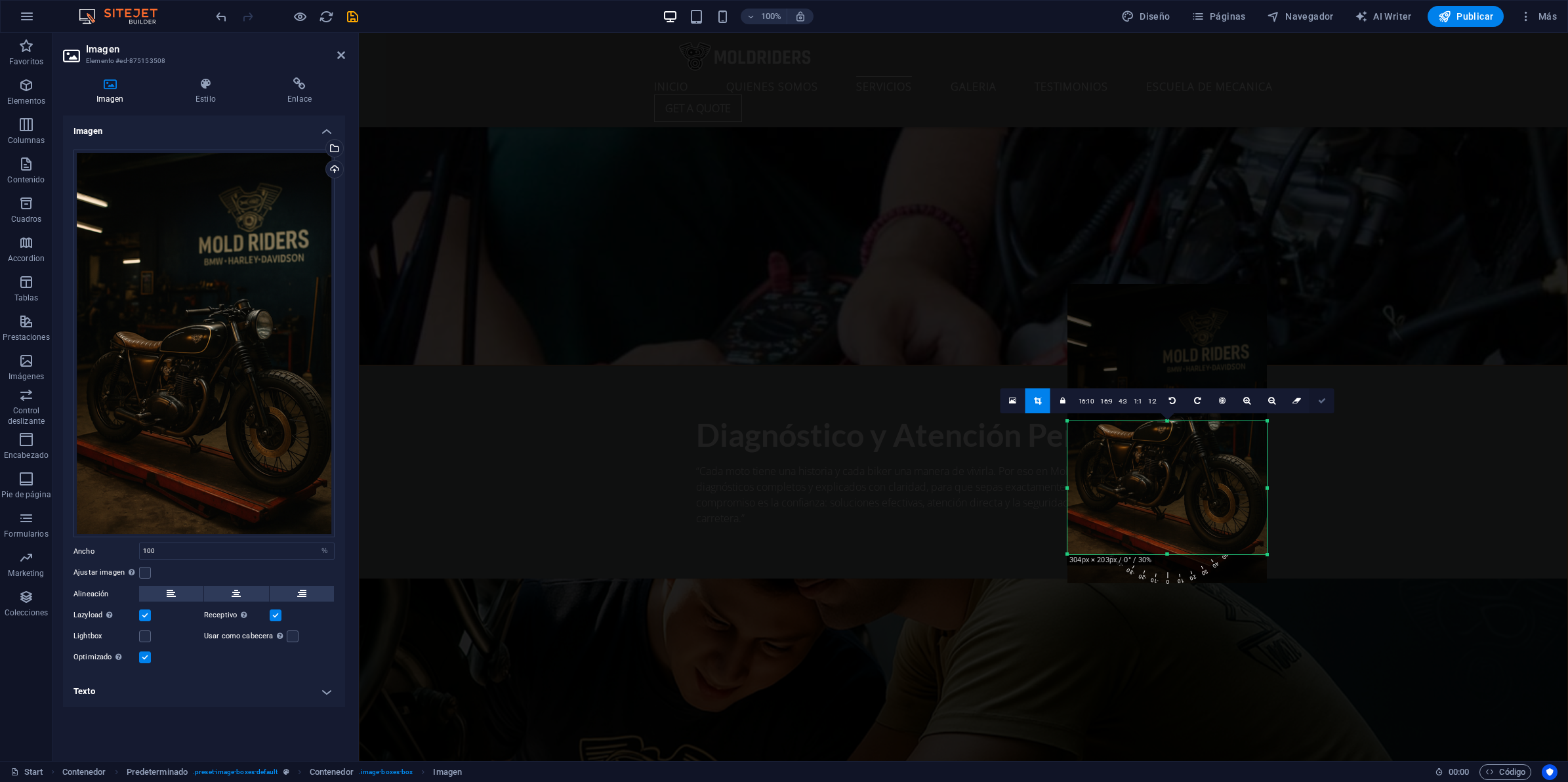
click at [1320, 404] on icon at bounding box center [1322, 401] width 8 height 8
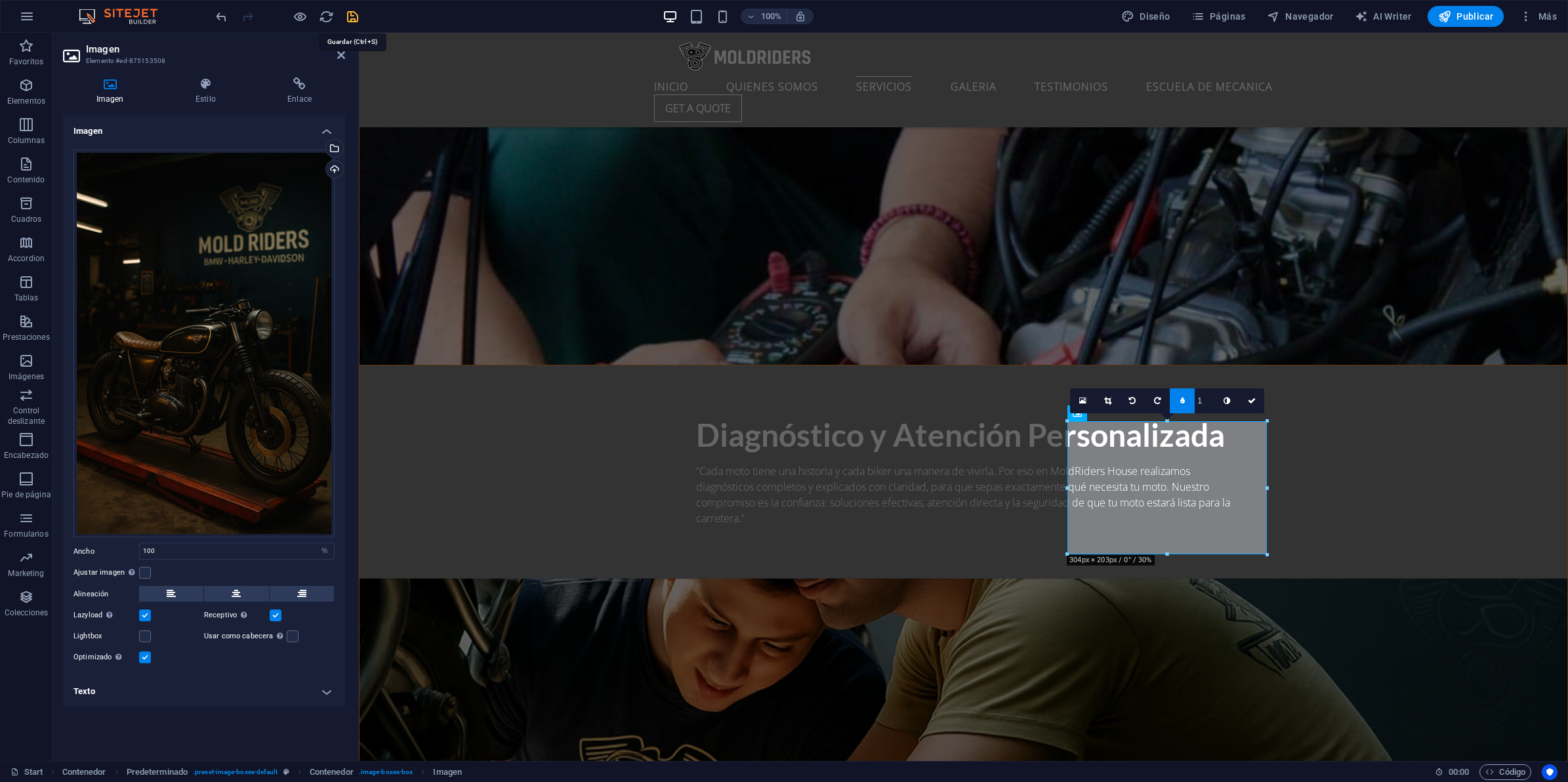
click at [349, 17] on icon "save" at bounding box center [352, 17] width 15 height 15
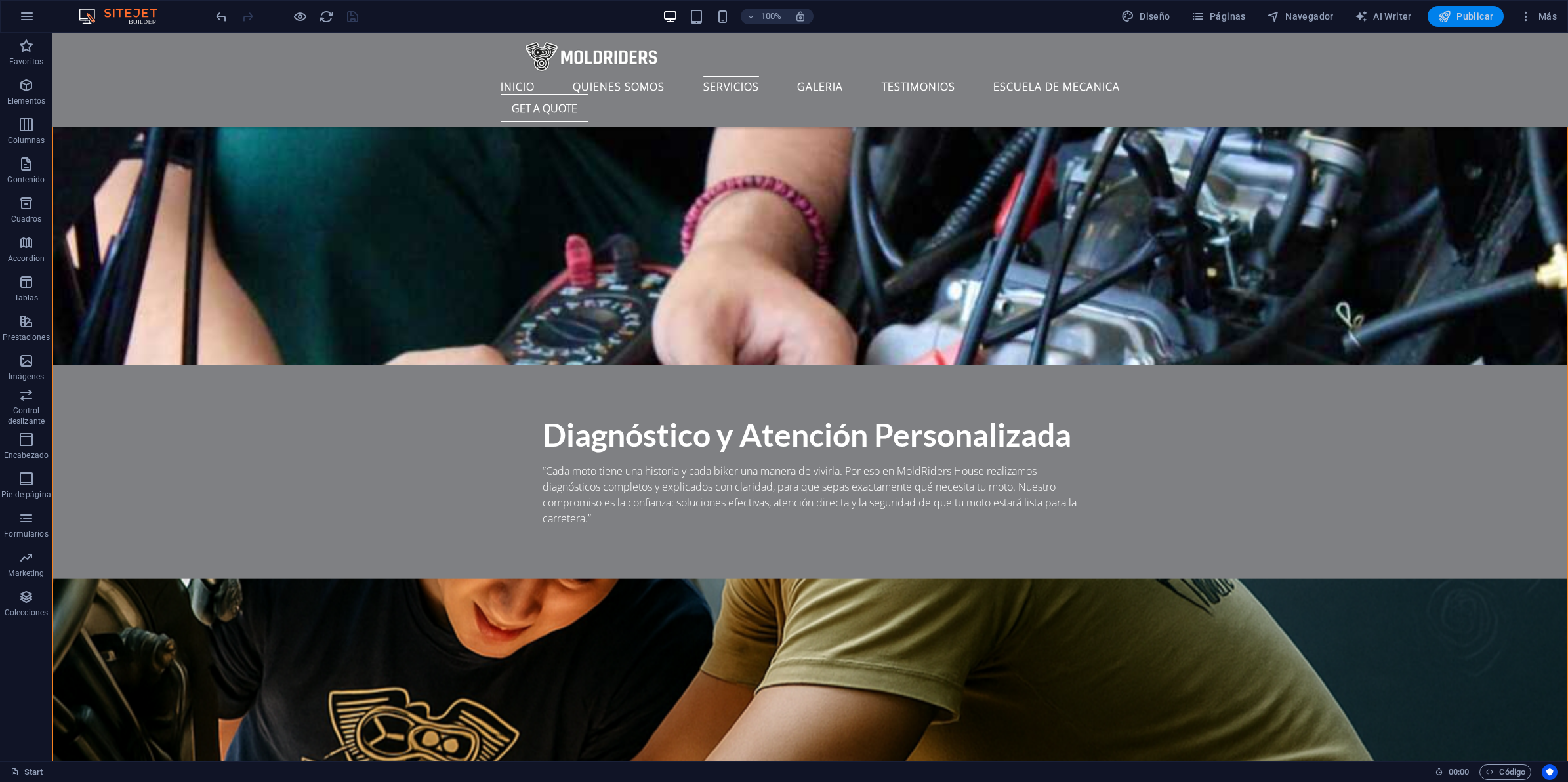
click at [1471, 11] on span "Publicar" at bounding box center [1465, 16] width 55 height 13
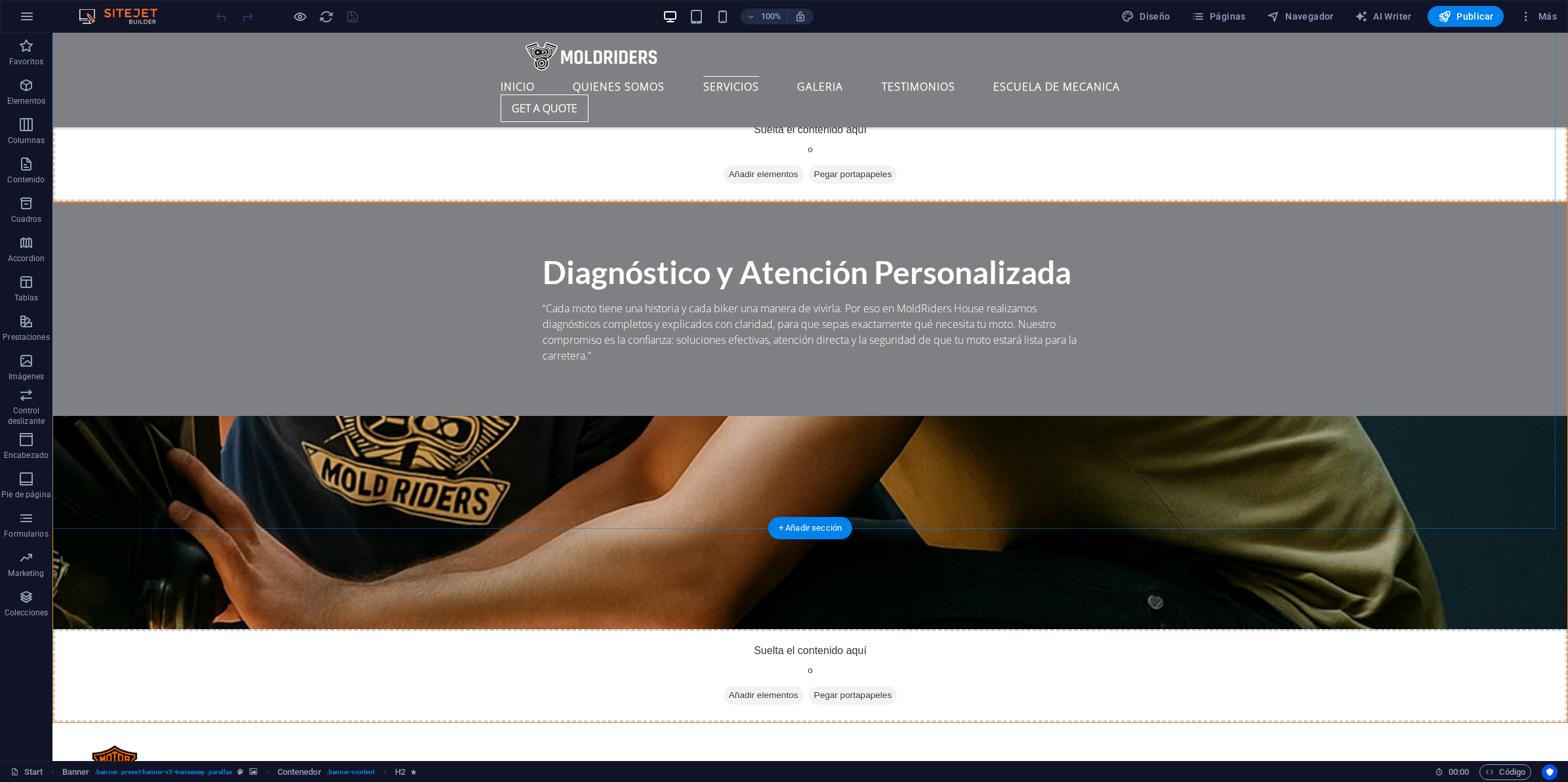
scroll to position [2952, 0]
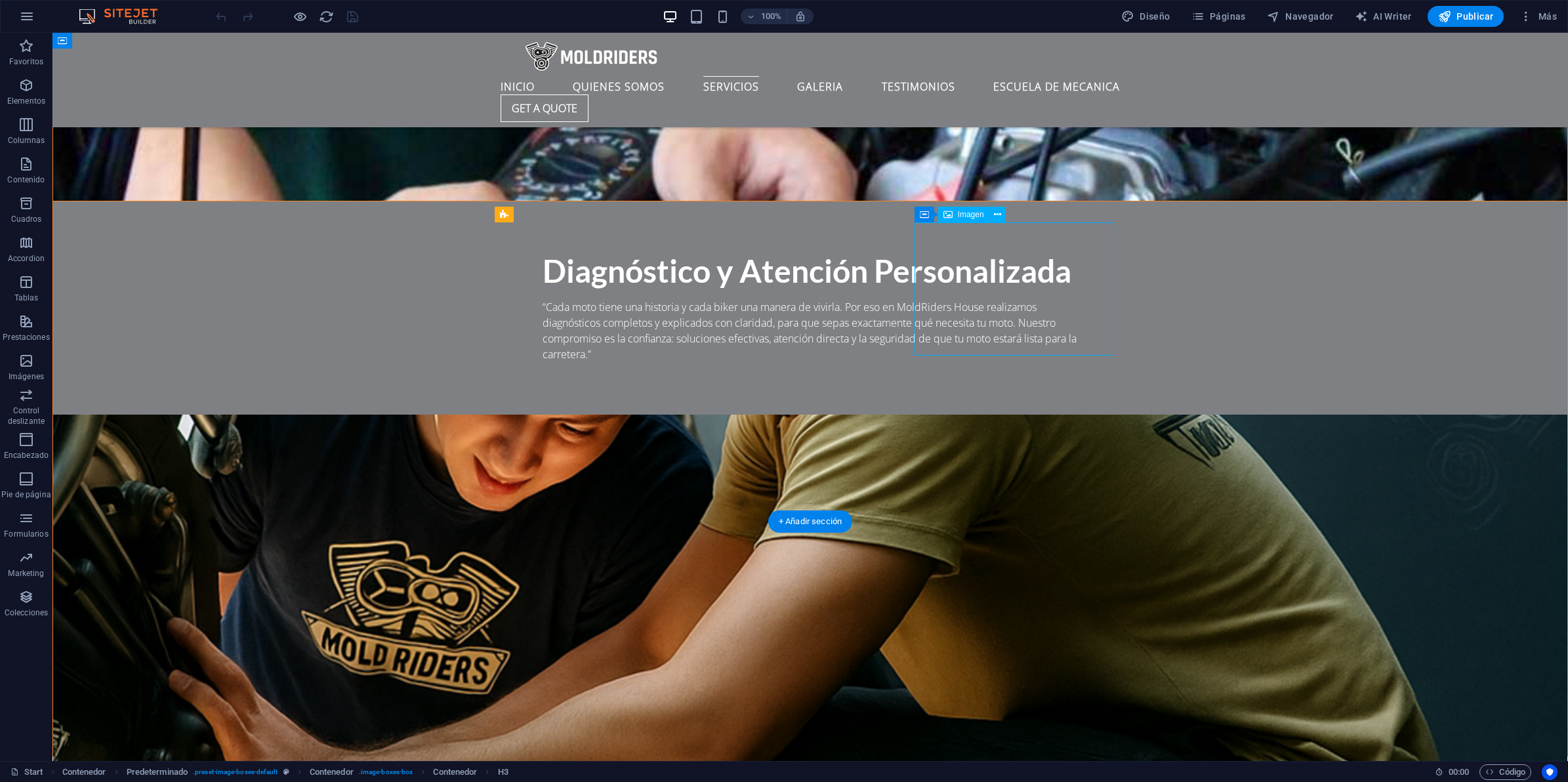
select select "%"
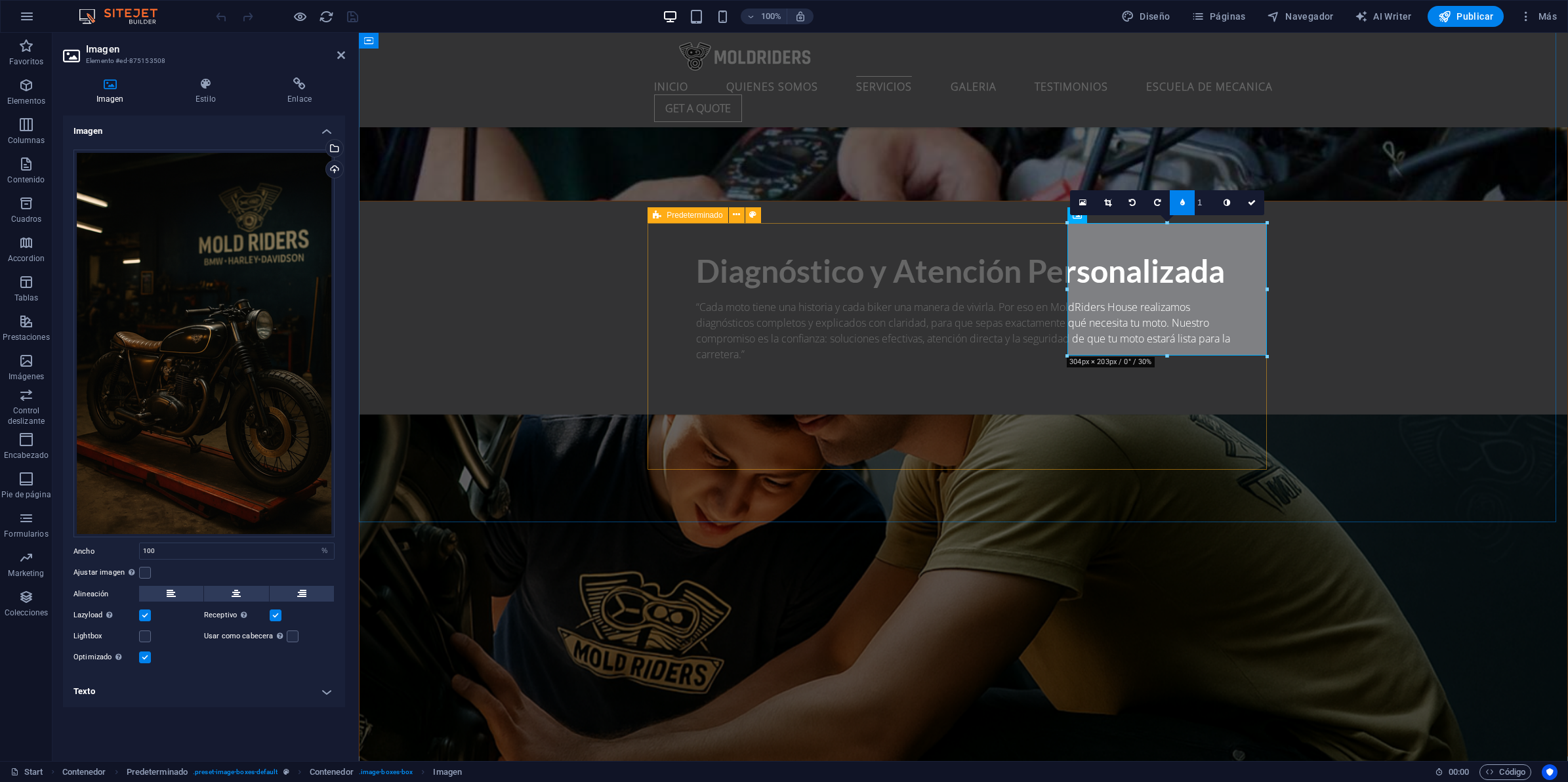
scroll to position [2986, 0]
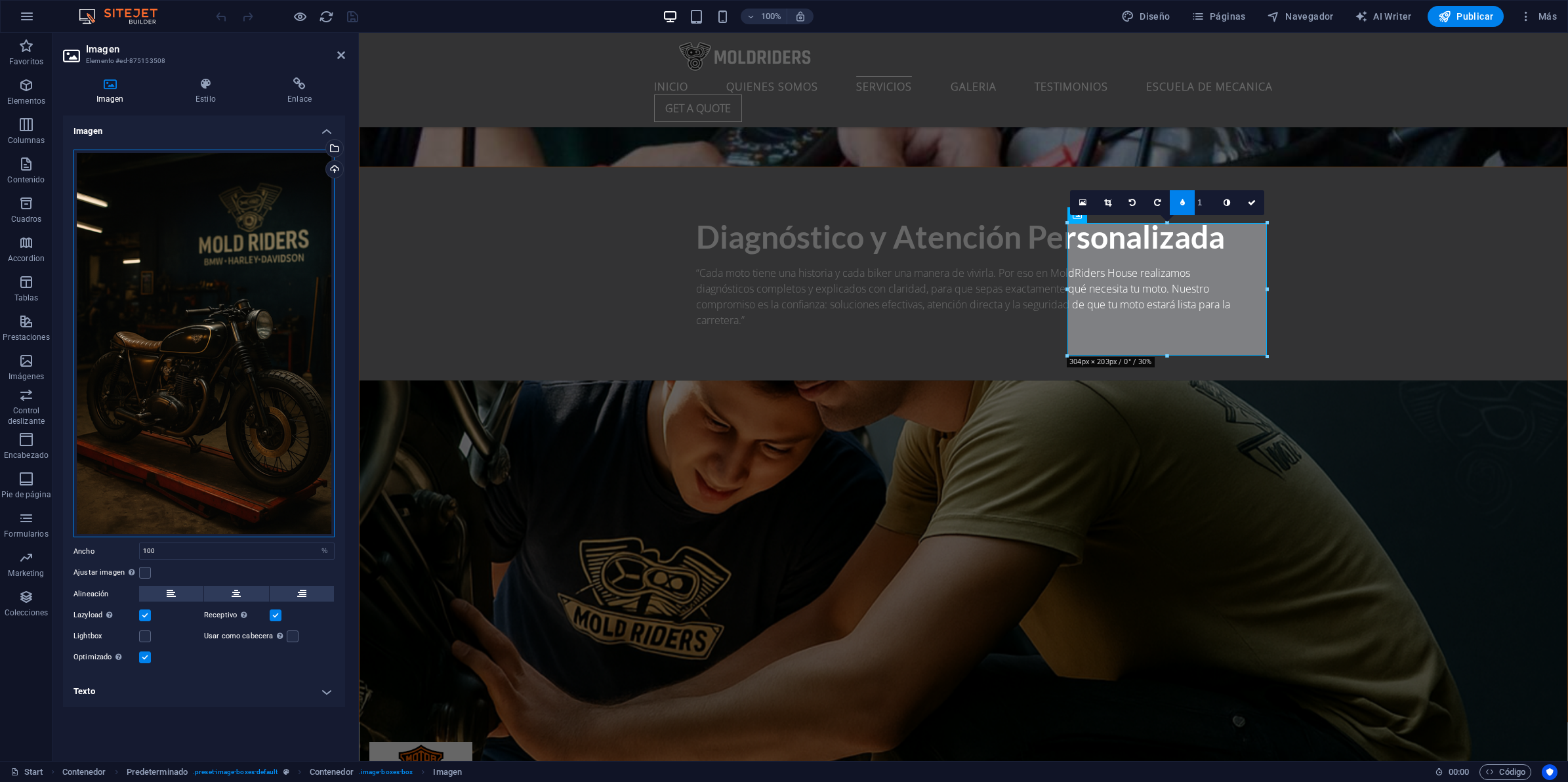
click at [234, 241] on div "Arrastra archivos aquí, haz clic para escoger archivos o selecciona archivos de…" at bounding box center [204, 343] width 261 height 388
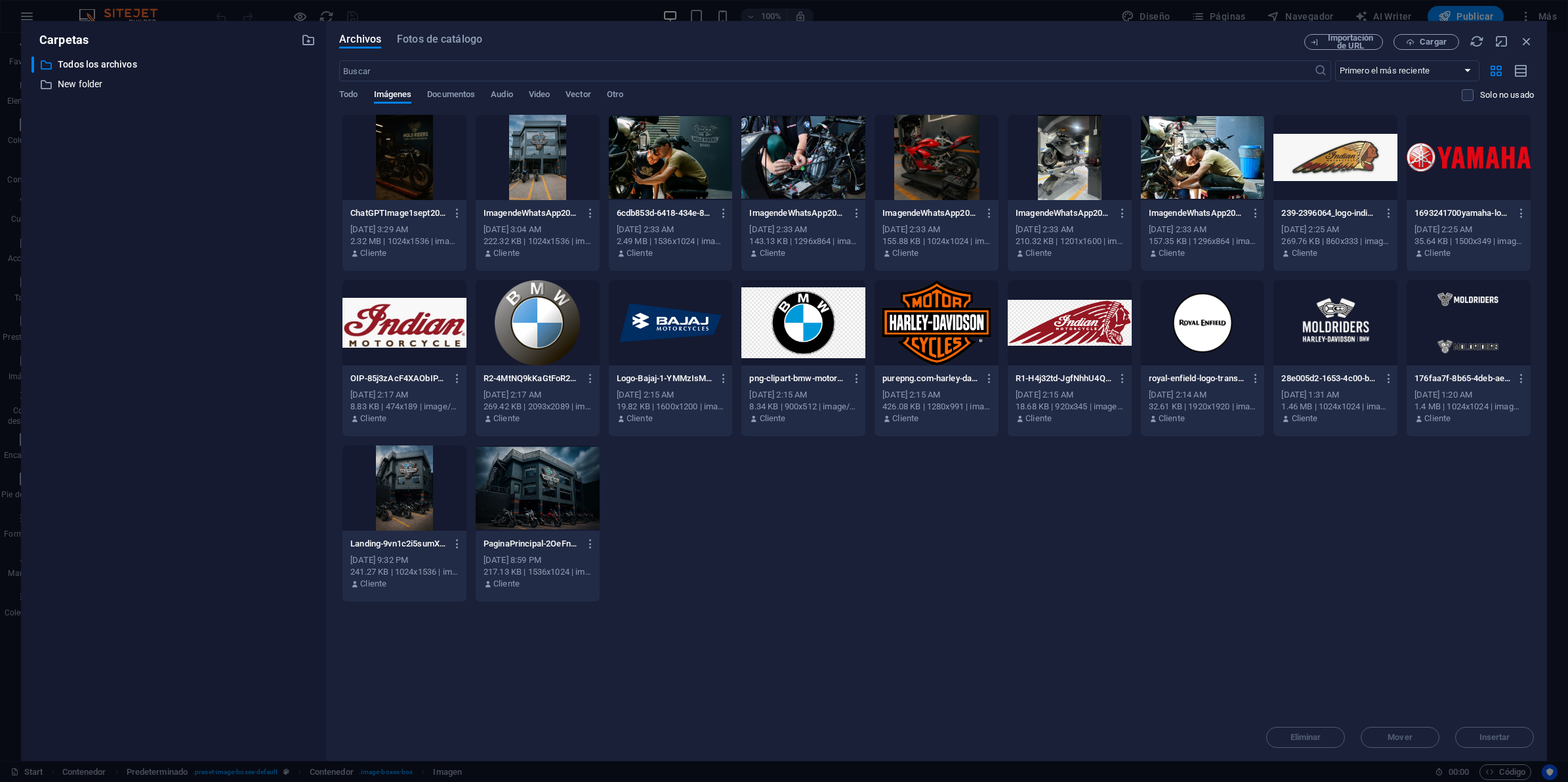
scroll to position [3175, 0]
click at [1425, 41] on span "Cargar" at bounding box center [1433, 42] width 27 height 8
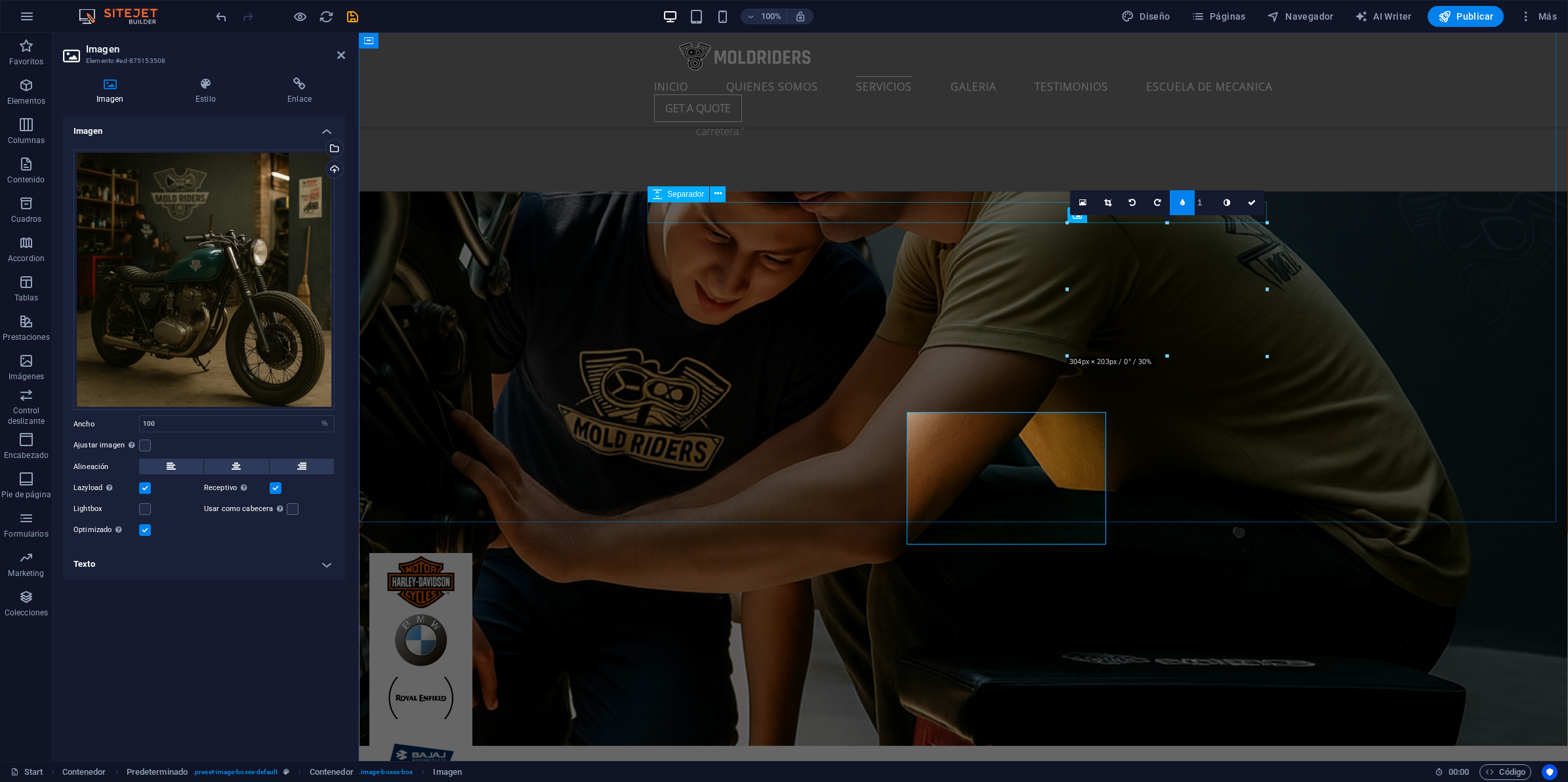
scroll to position [2986, 0]
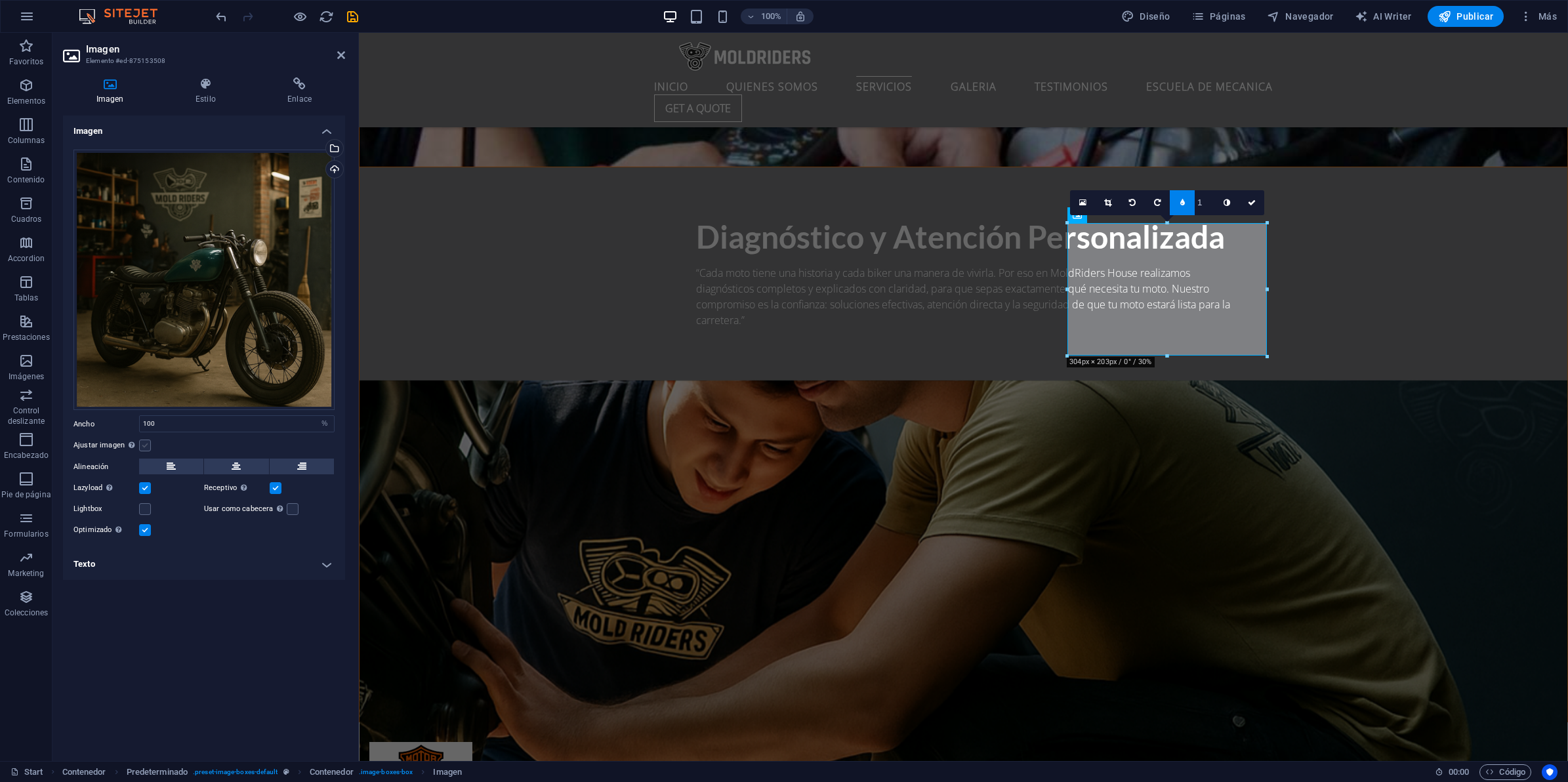
click at [145, 443] on label at bounding box center [145, 446] width 12 height 12
click at [0, 0] on input "Ajustar imagen Ajustar imagen automáticamente a un ancho y alto fijo" at bounding box center [0, 0] width 0 height 0
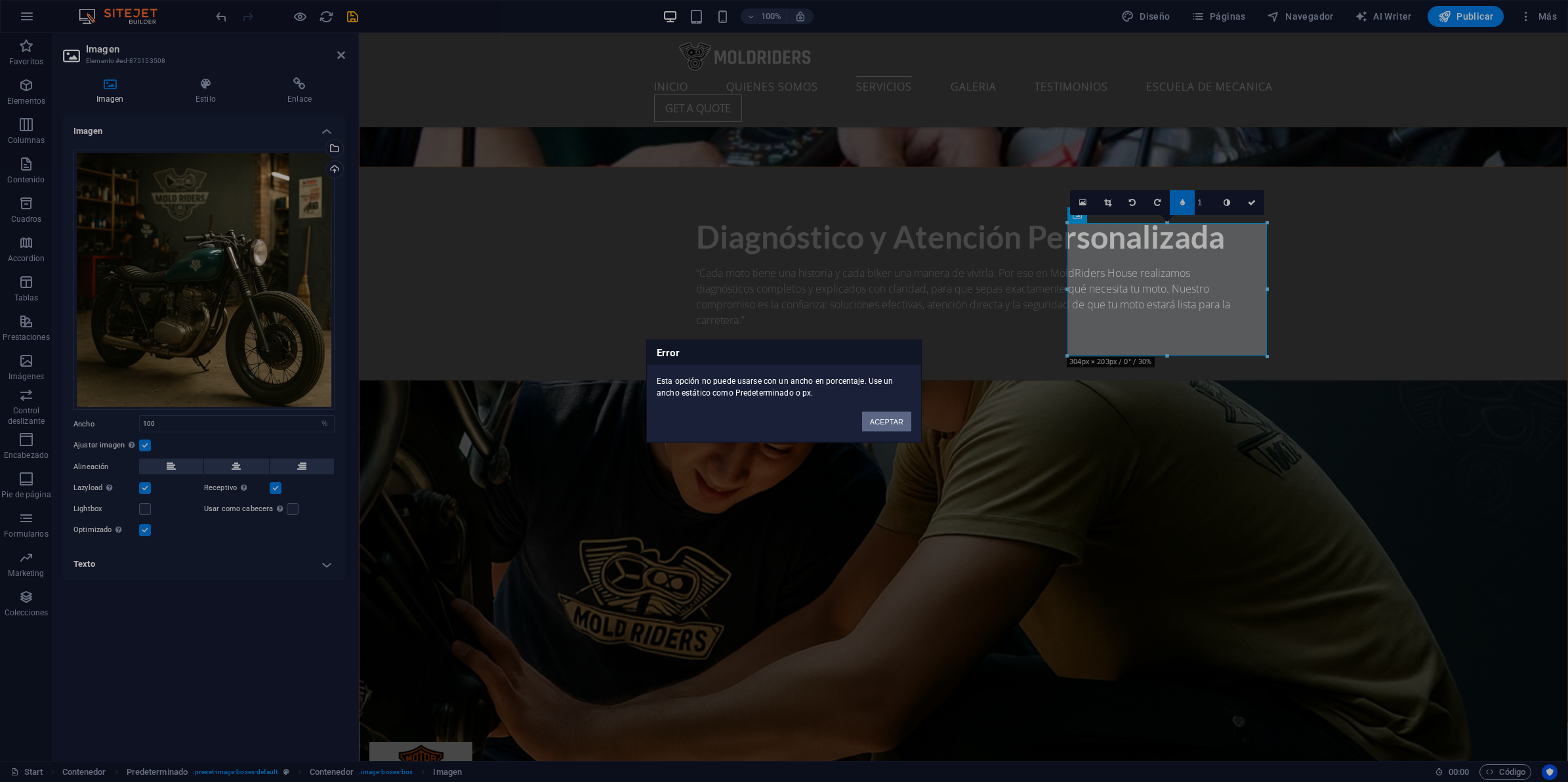
click at [883, 427] on button "ACEPTAR" at bounding box center [886, 422] width 49 height 20
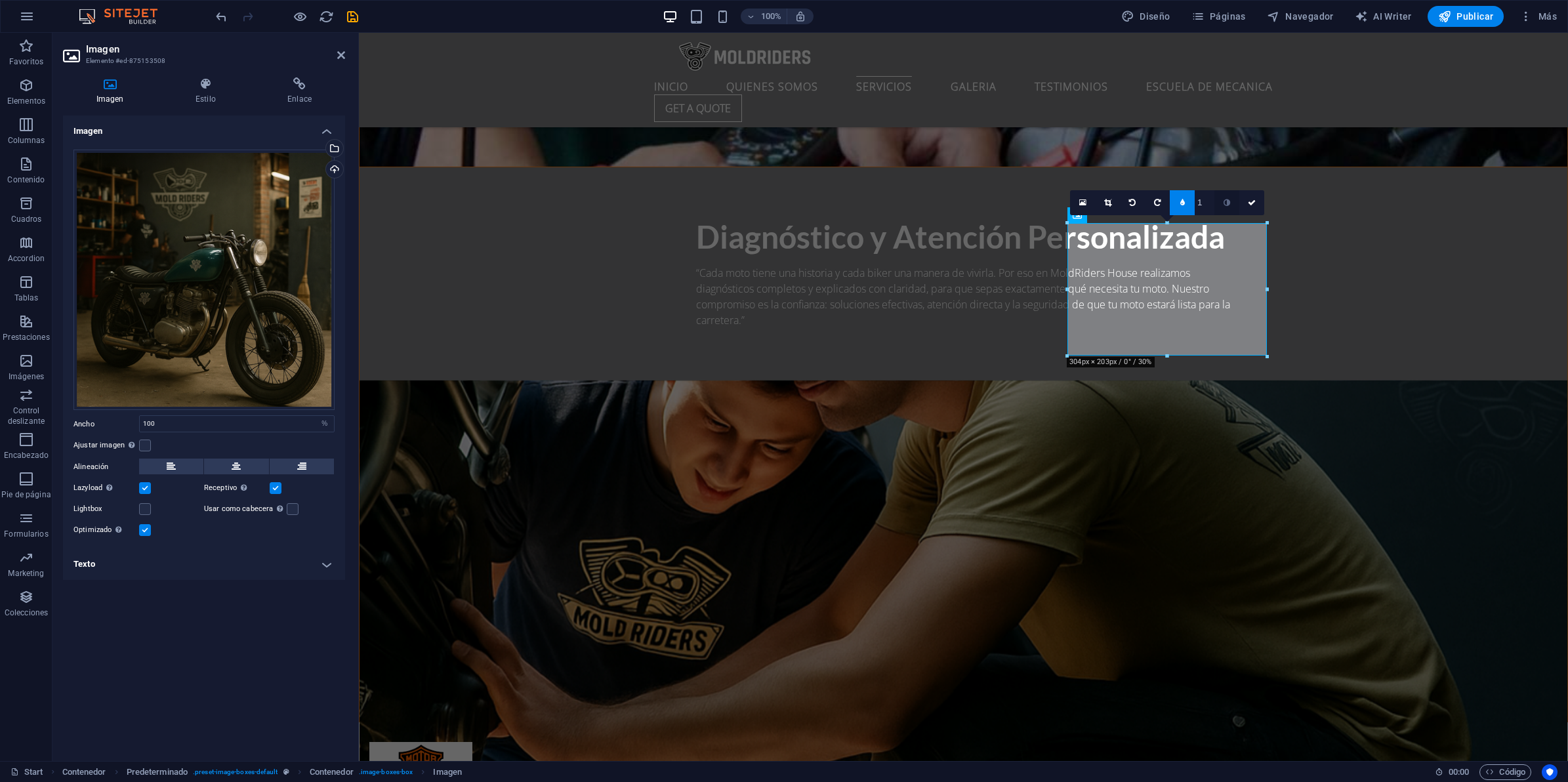
click at [1229, 203] on icon at bounding box center [1226, 203] width 7 height 8
click at [1222, 201] on link at bounding box center [1226, 203] width 25 height 25
click at [1257, 201] on link at bounding box center [1251, 203] width 25 height 25
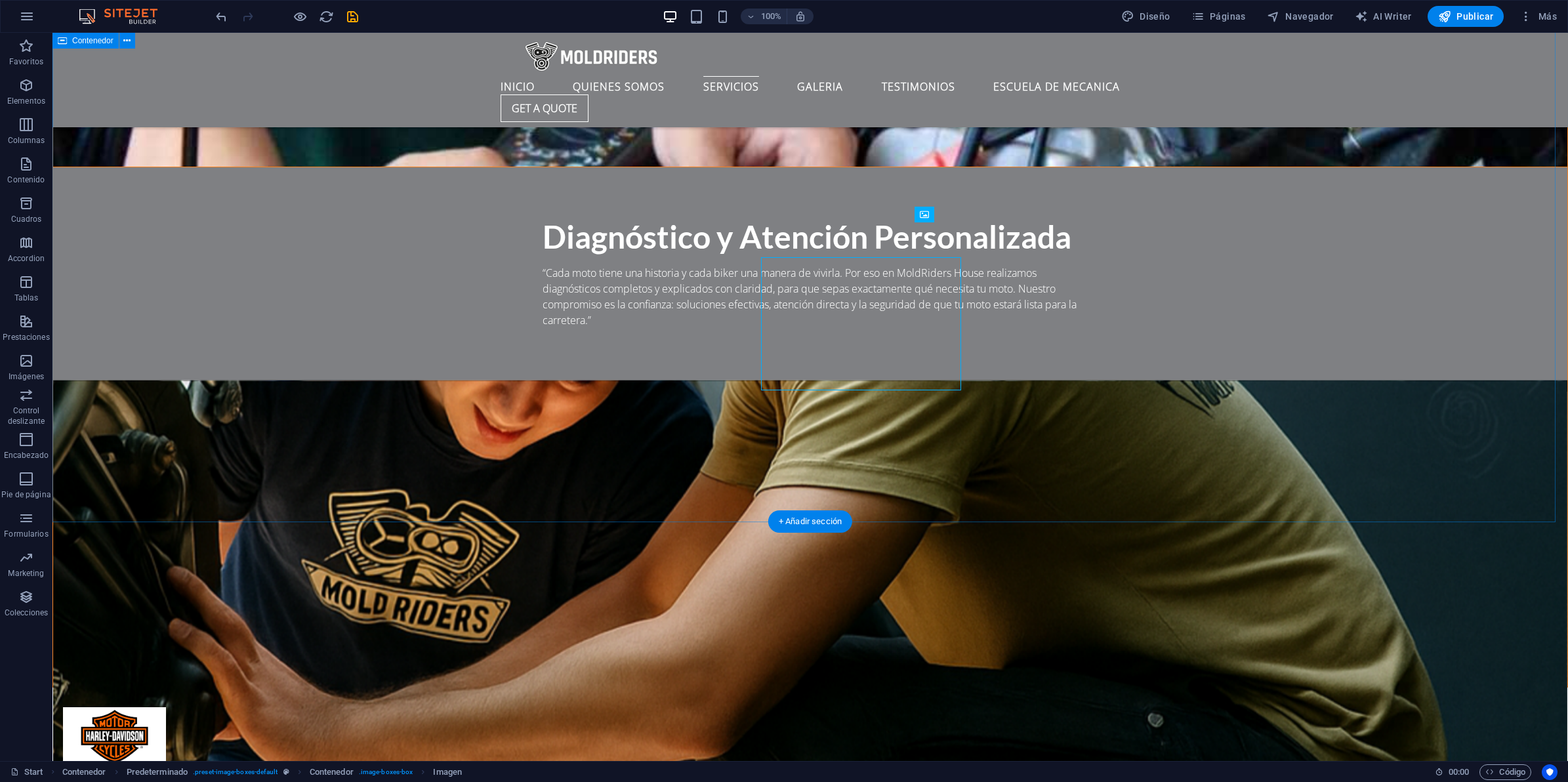
scroll to position [2952, 0]
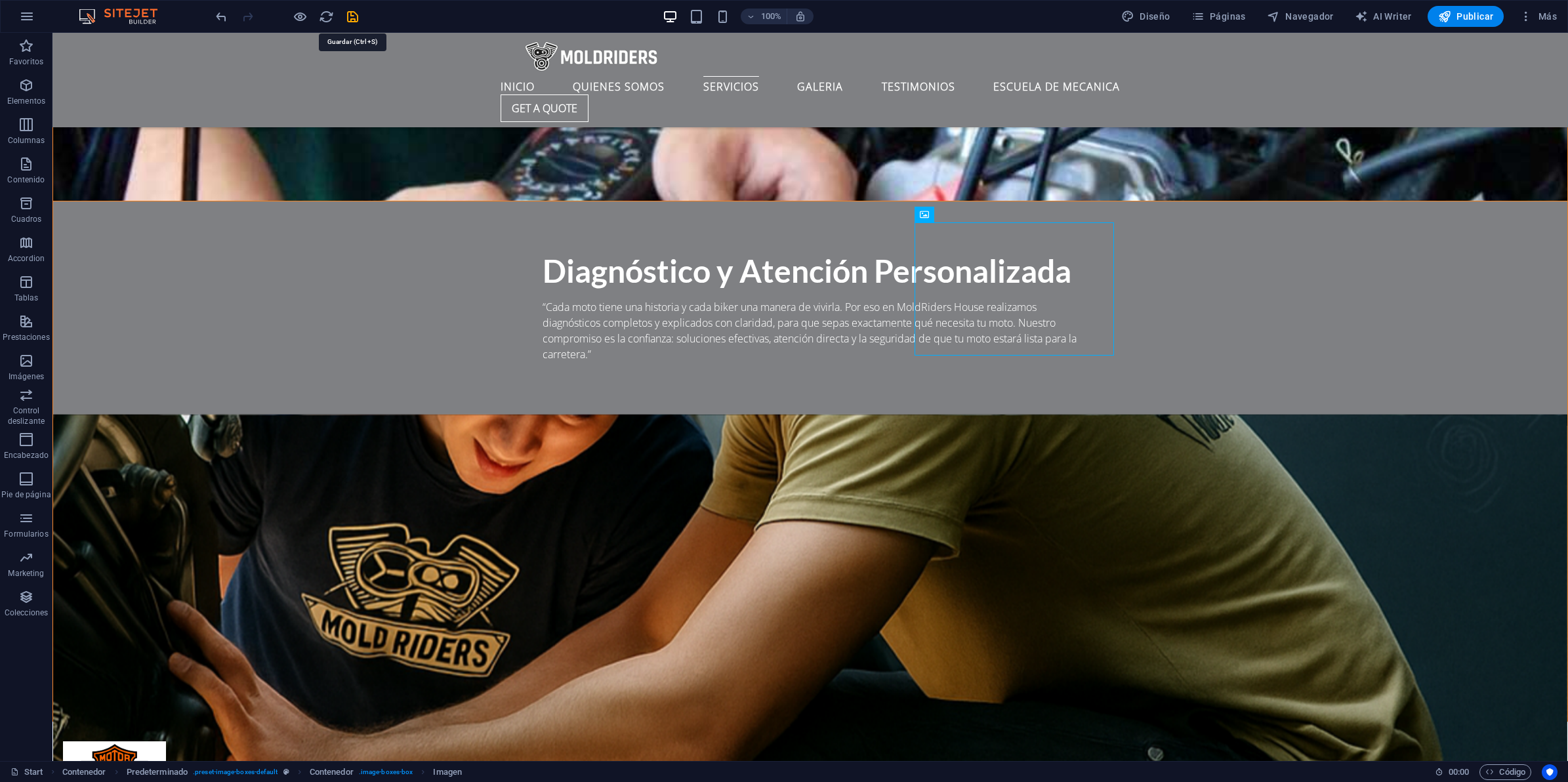
click at [349, 14] on icon "save" at bounding box center [352, 17] width 15 height 15
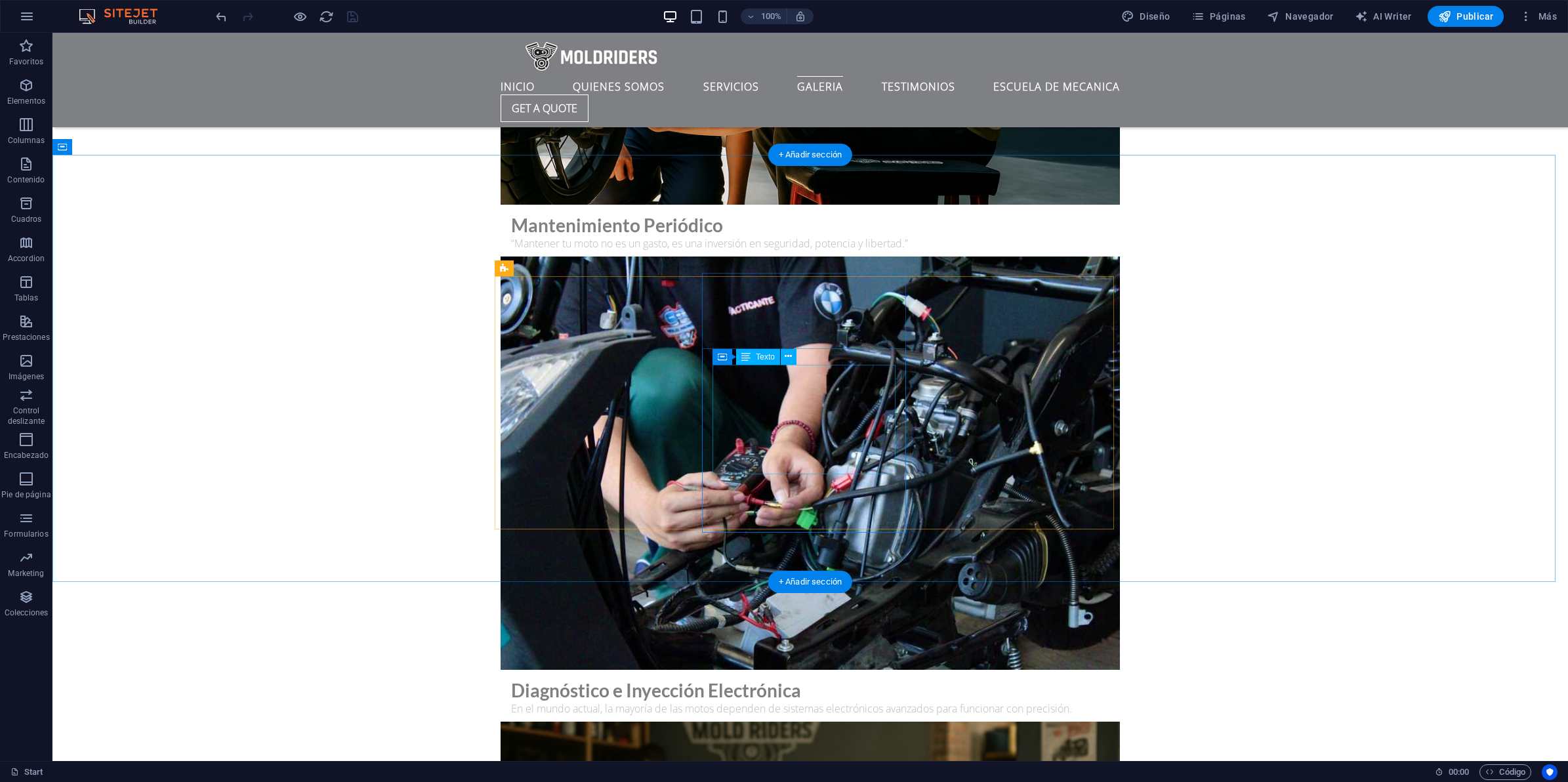
scroll to position [6314, 0]
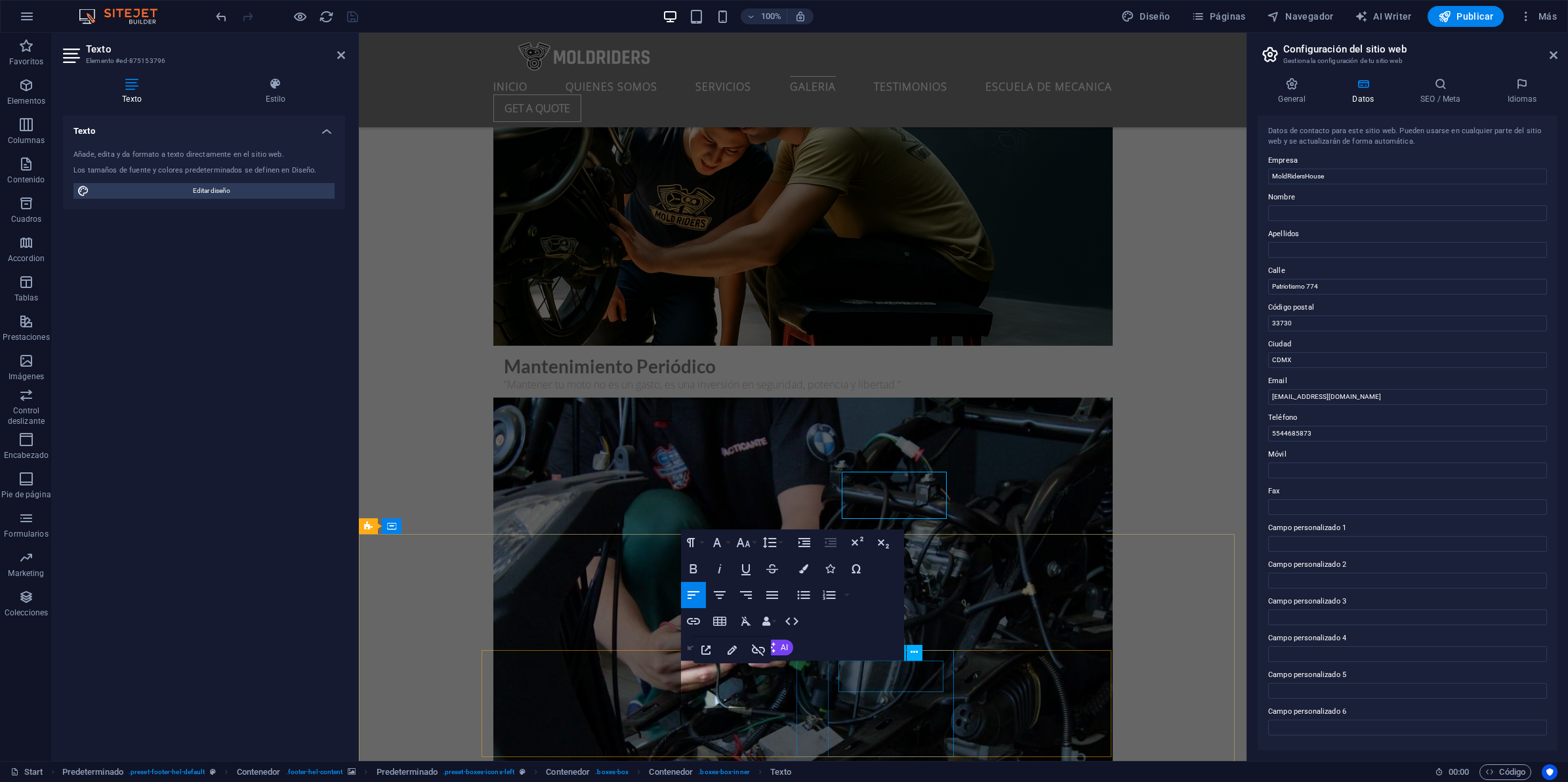
scroll to position [6503, 0]
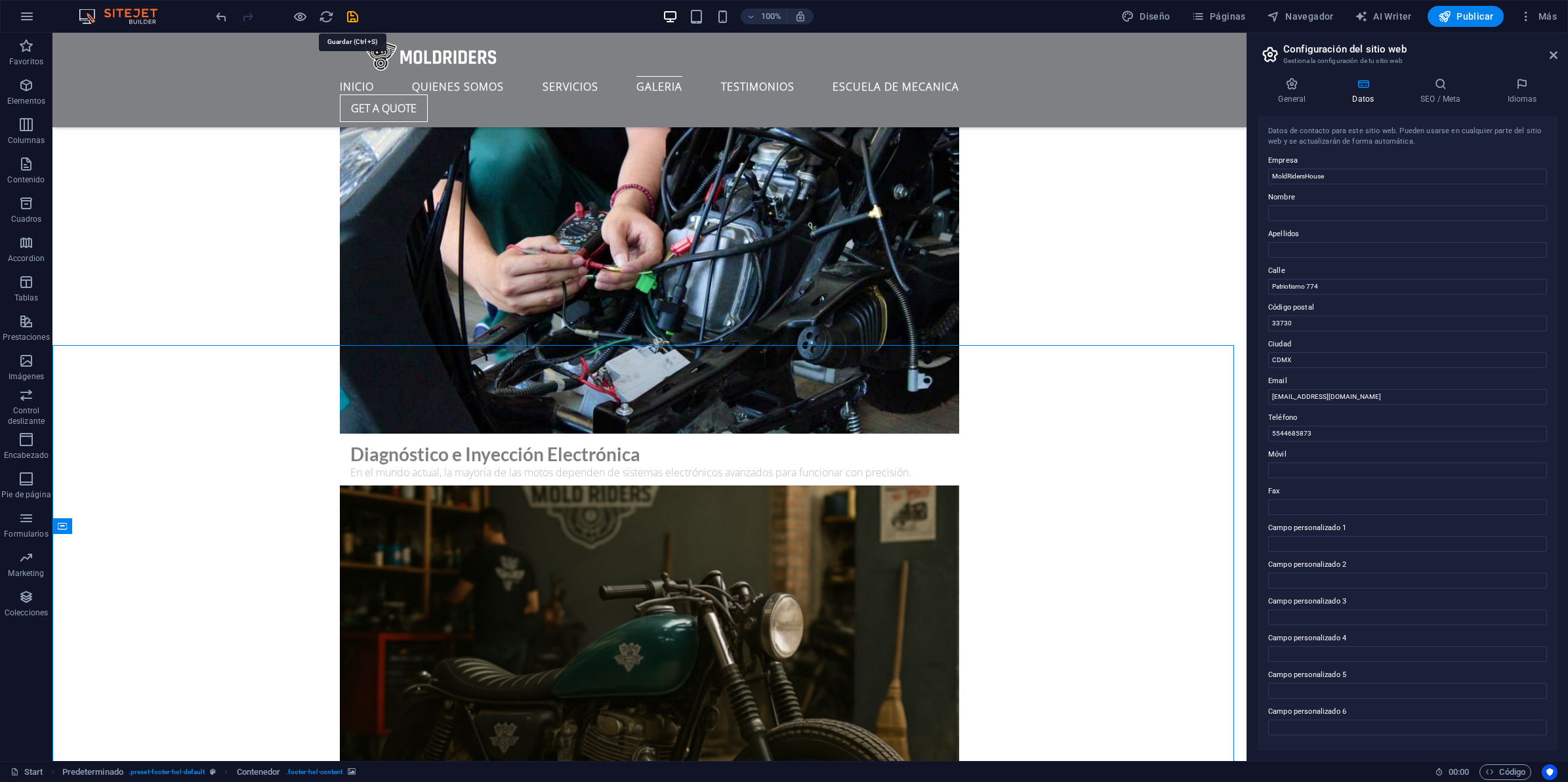
click at [358, 14] on icon "save" at bounding box center [352, 17] width 15 height 15
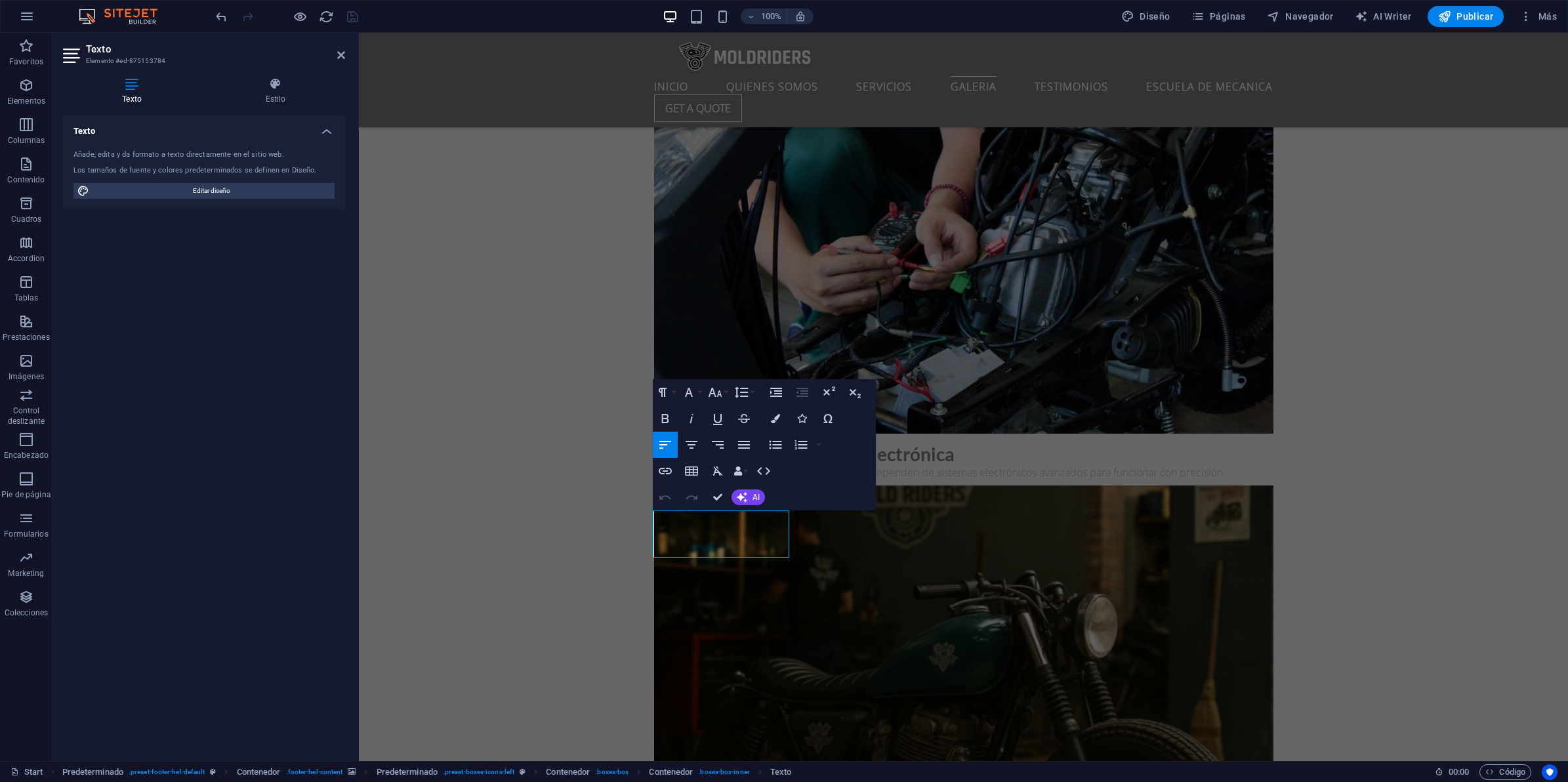
drag, startPoint x: 751, startPoint y: 550, endPoint x: 610, endPoint y: 494, distance: 151.7
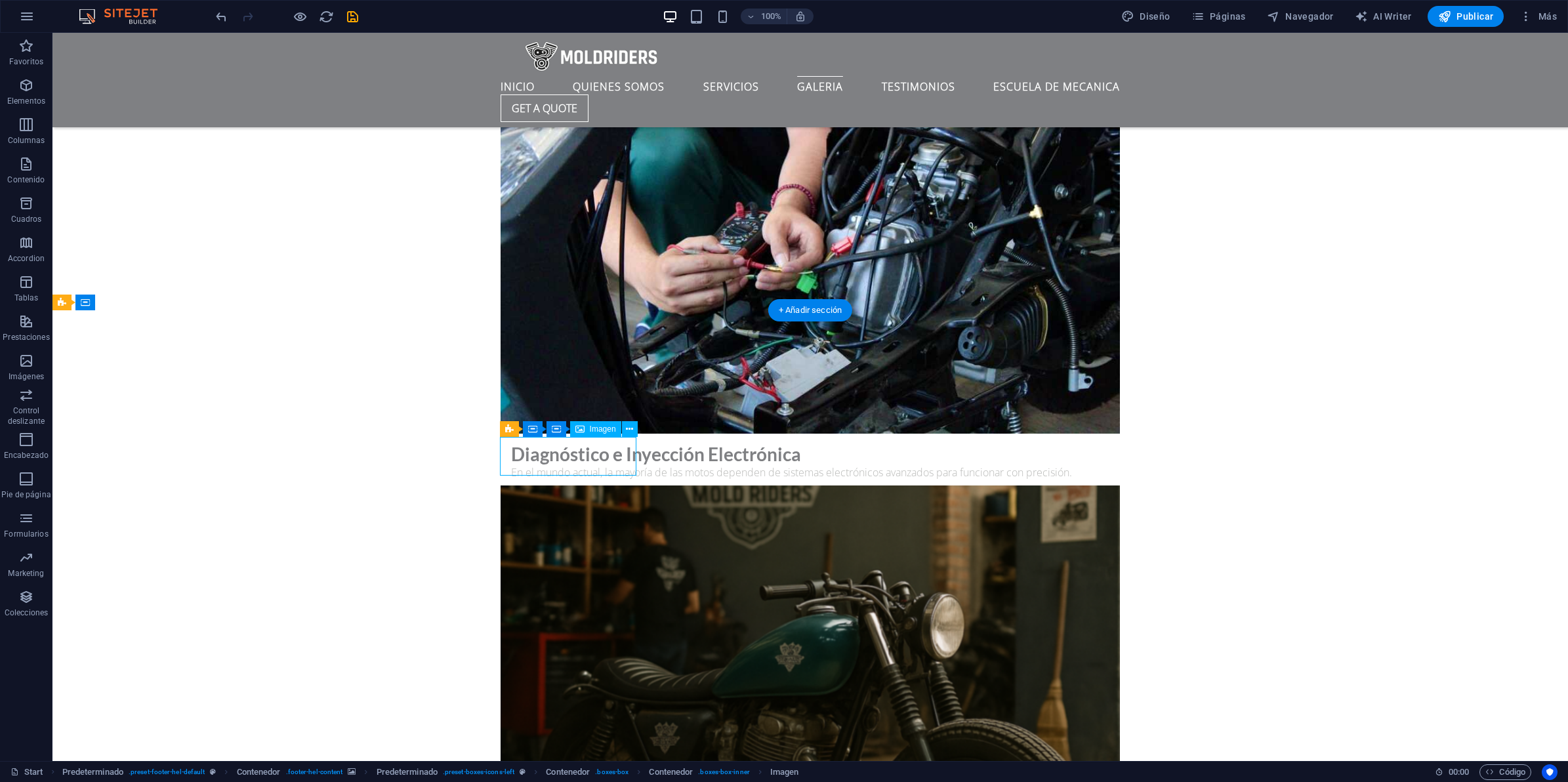
select select "px"
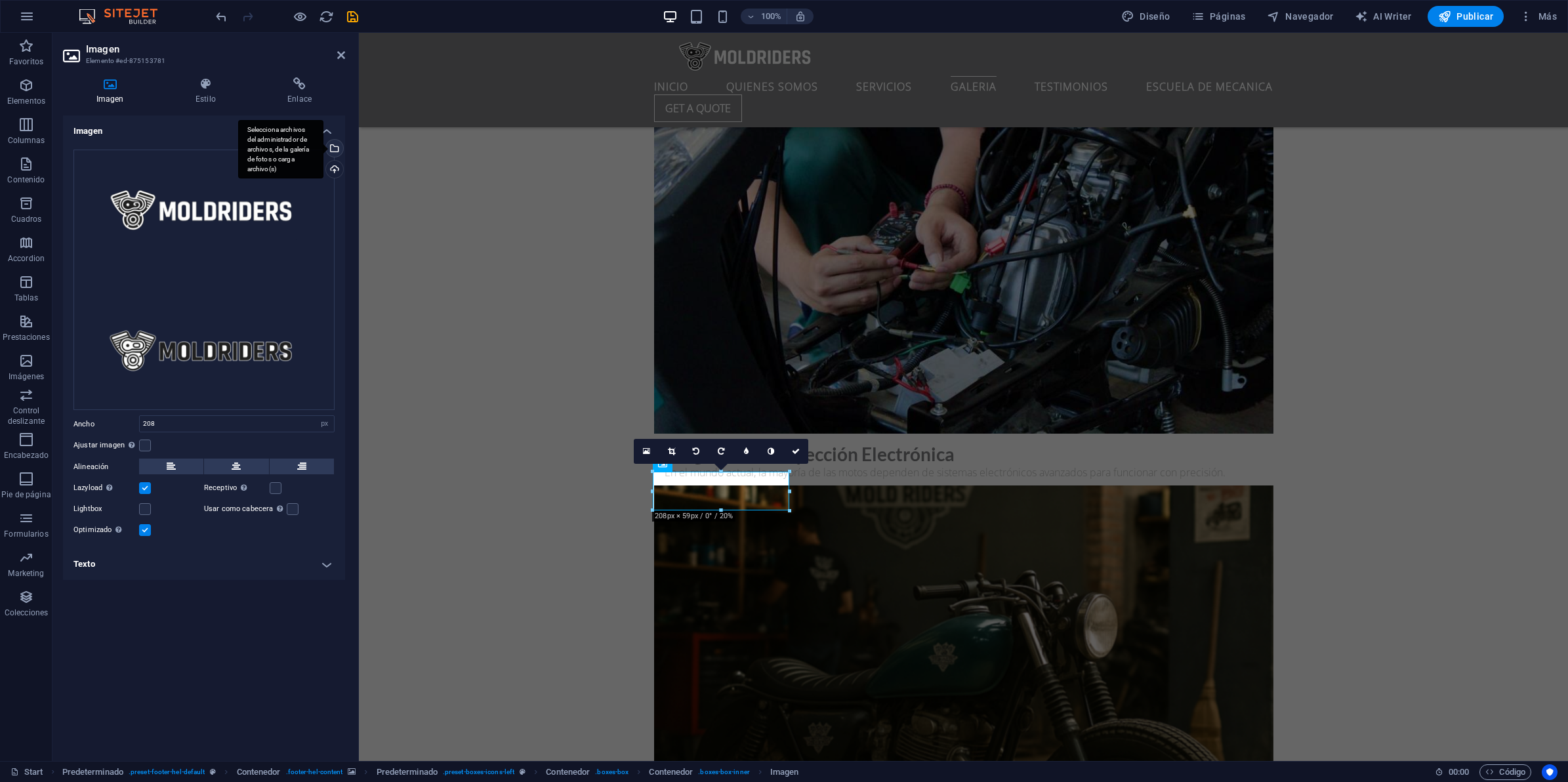
click at [336, 148] on div "Selecciona archivos del administrador de archivos, de la galería de fotos o car…" at bounding box center [333, 150] width 20 height 20
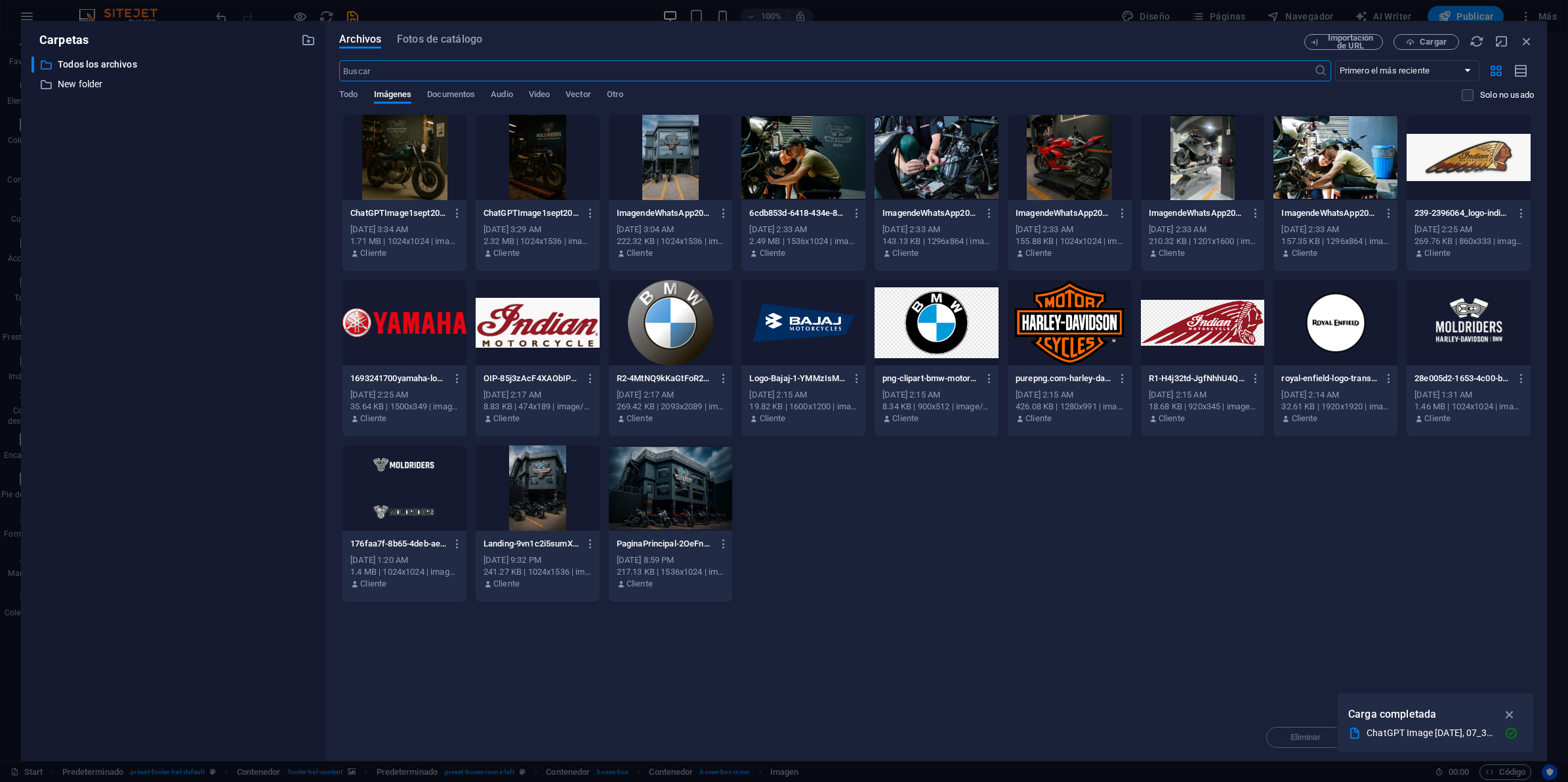
click at [1448, 332] on div at bounding box center [1468, 323] width 124 height 85
click at [1448, 332] on div "1" at bounding box center [1468, 323] width 124 height 85
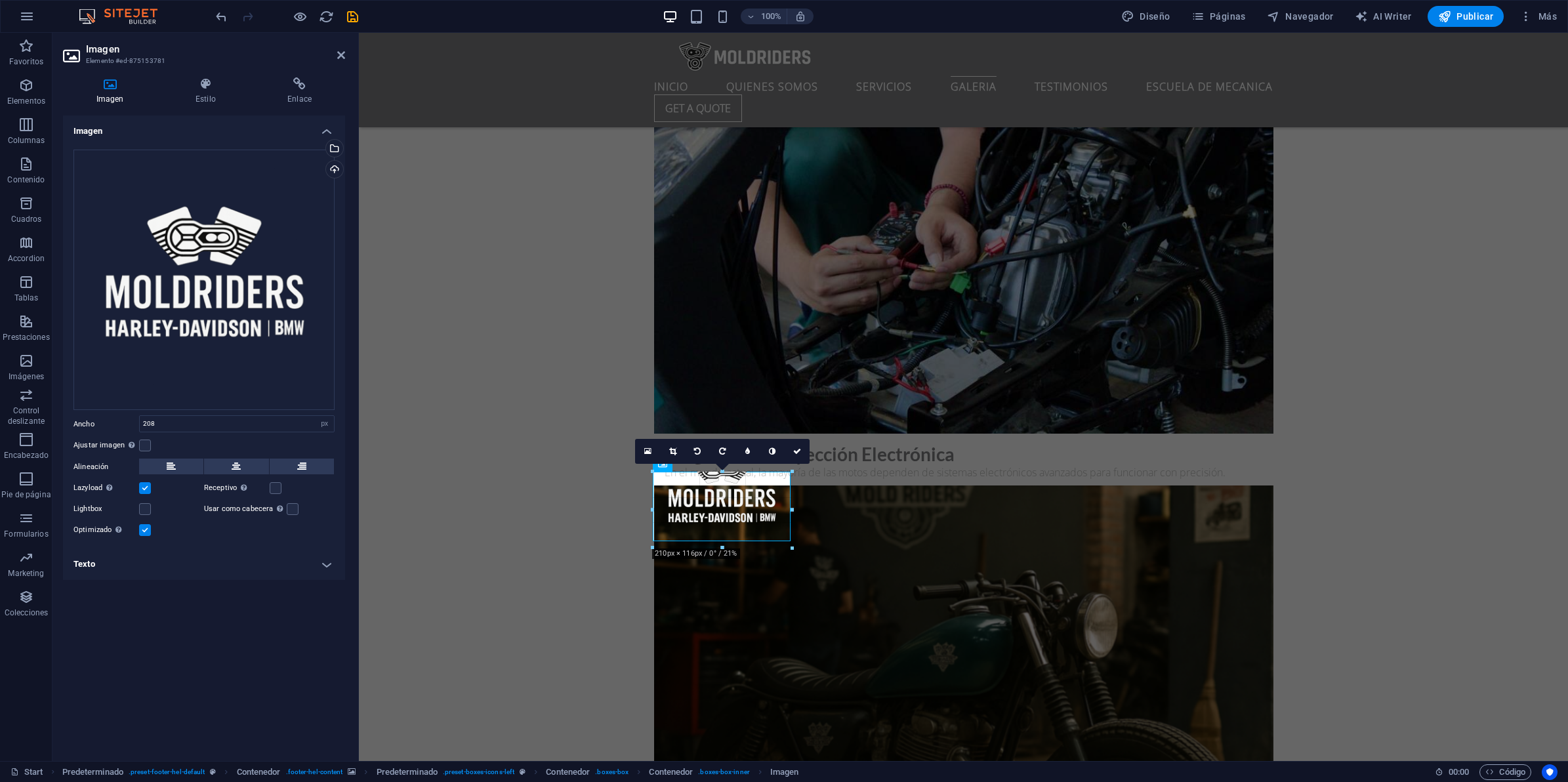
drag, startPoint x: 723, startPoint y: 509, endPoint x: 720, endPoint y: 546, distance: 37.1
click at [673, 451] on icon at bounding box center [672, 451] width 8 height 8
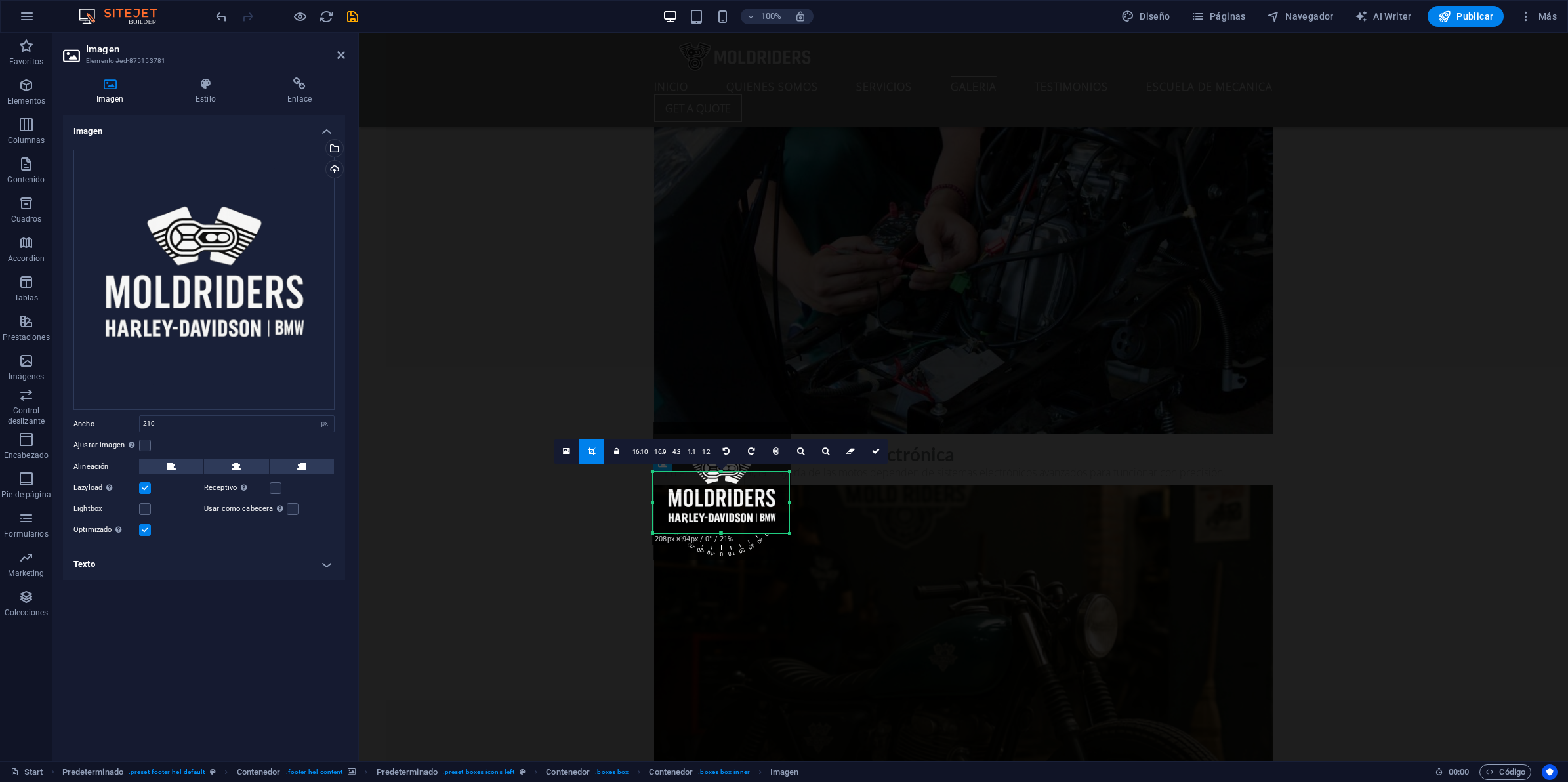
drag, startPoint x: 721, startPoint y: 510, endPoint x: 726, endPoint y: 532, distance: 22.6
click at [726, 532] on div at bounding box center [721, 534] width 137 height 5
drag, startPoint x: 720, startPoint y: 473, endPoint x: 727, endPoint y: 451, distance: 23.1
click at [727, 471] on div "180 170 160 150 140 130 120 110 100 90 80 70 60 50 40 30 20 10 0 -10 -20 -30 -4…" at bounding box center [721, 512] width 137 height 82
click at [875, 451] on icon at bounding box center [875, 451] width 8 height 8
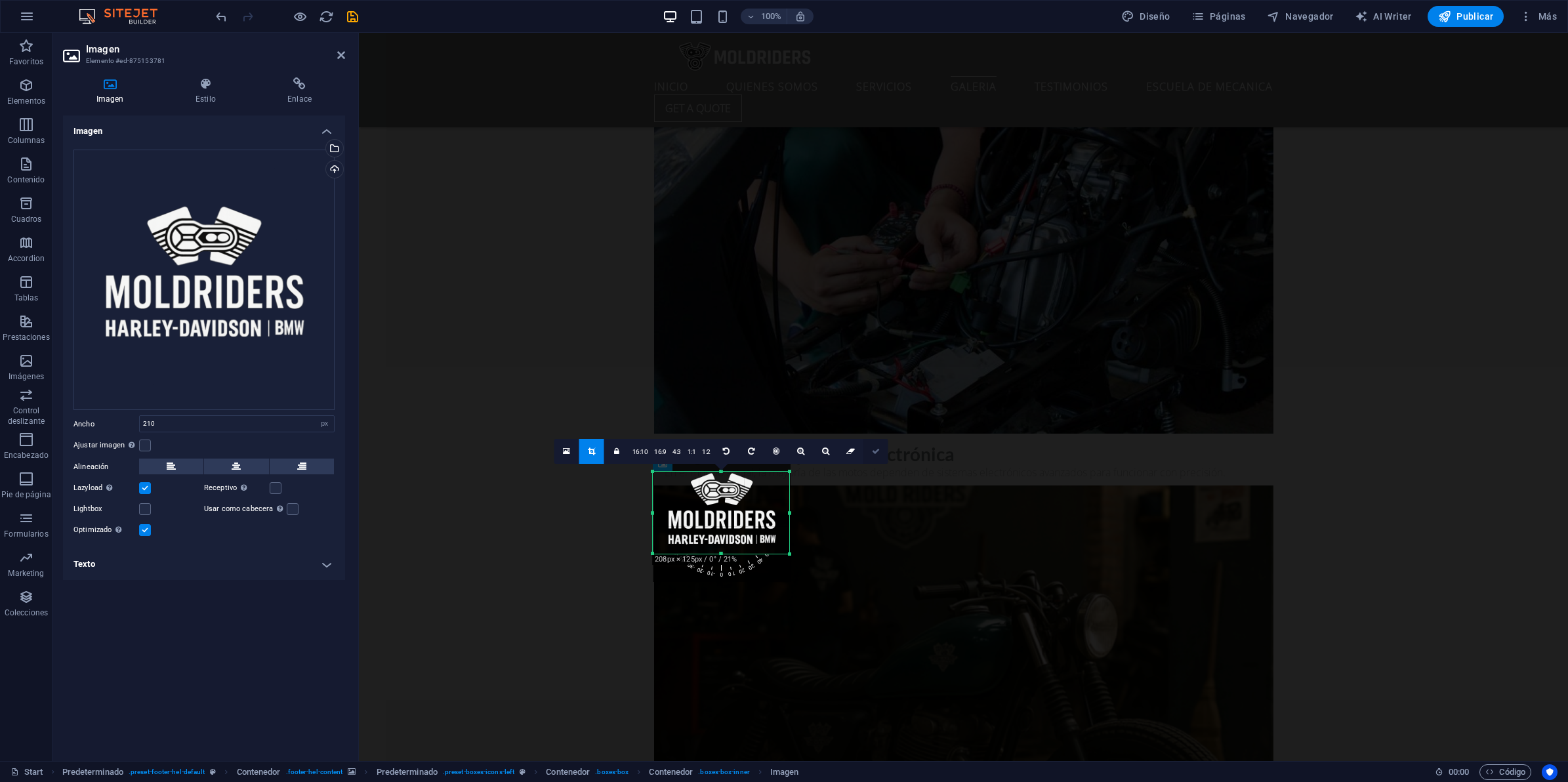
type input "208"
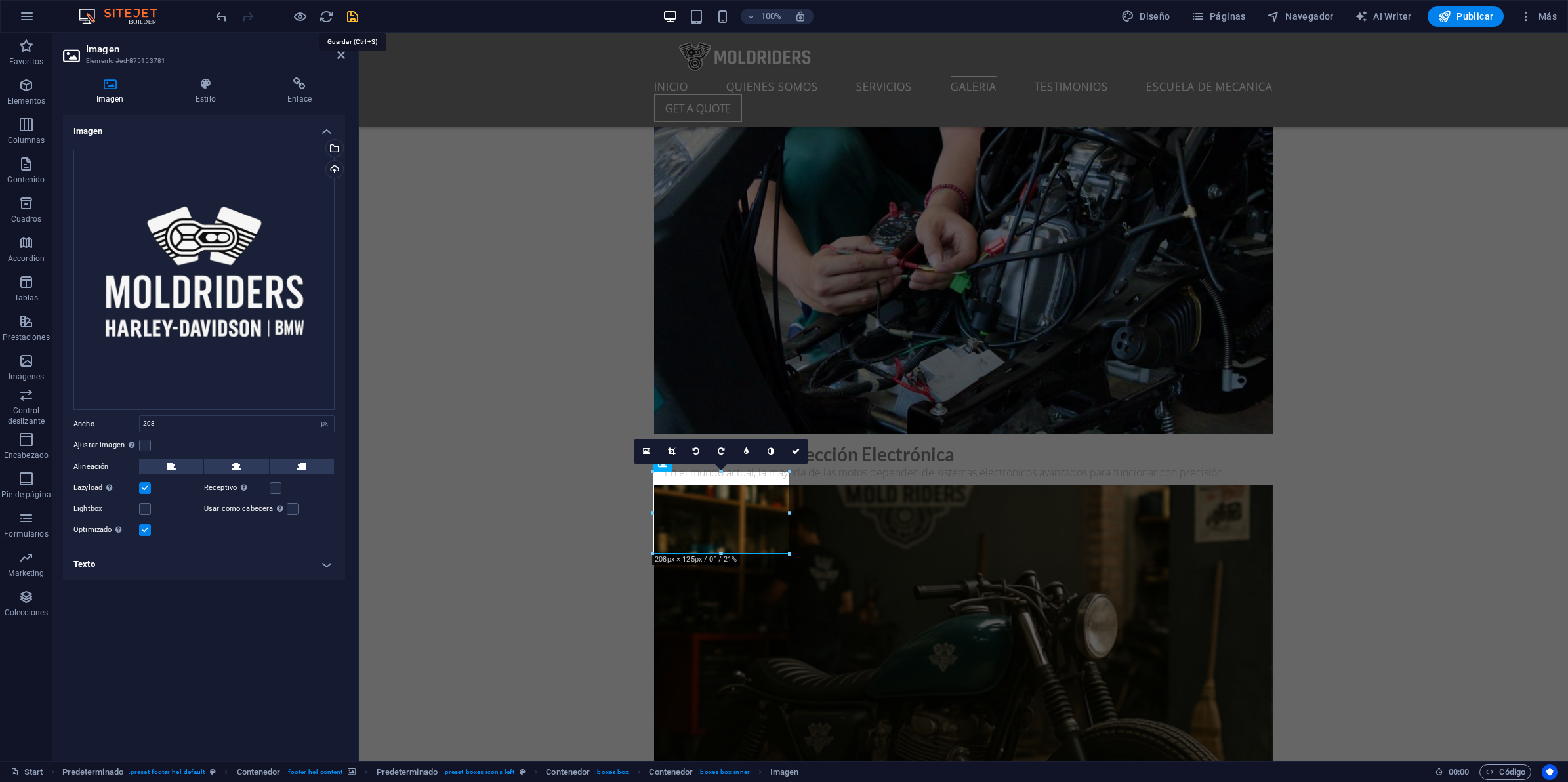
click at [349, 14] on icon "save" at bounding box center [352, 17] width 15 height 15
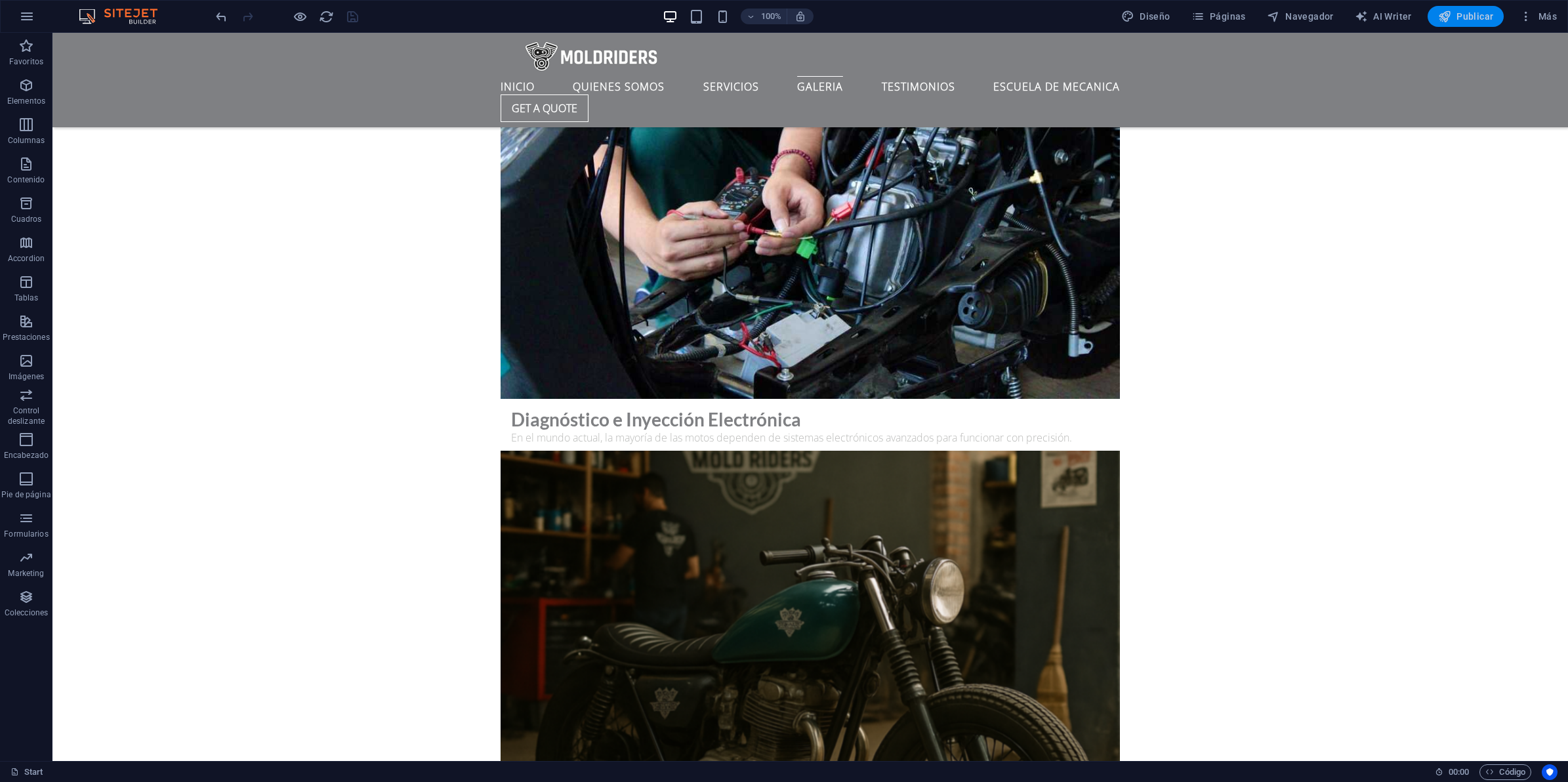
click at [1459, 18] on span "Publicar" at bounding box center [1465, 16] width 55 height 13
